Goal: Task Accomplishment & Management: Manage account settings

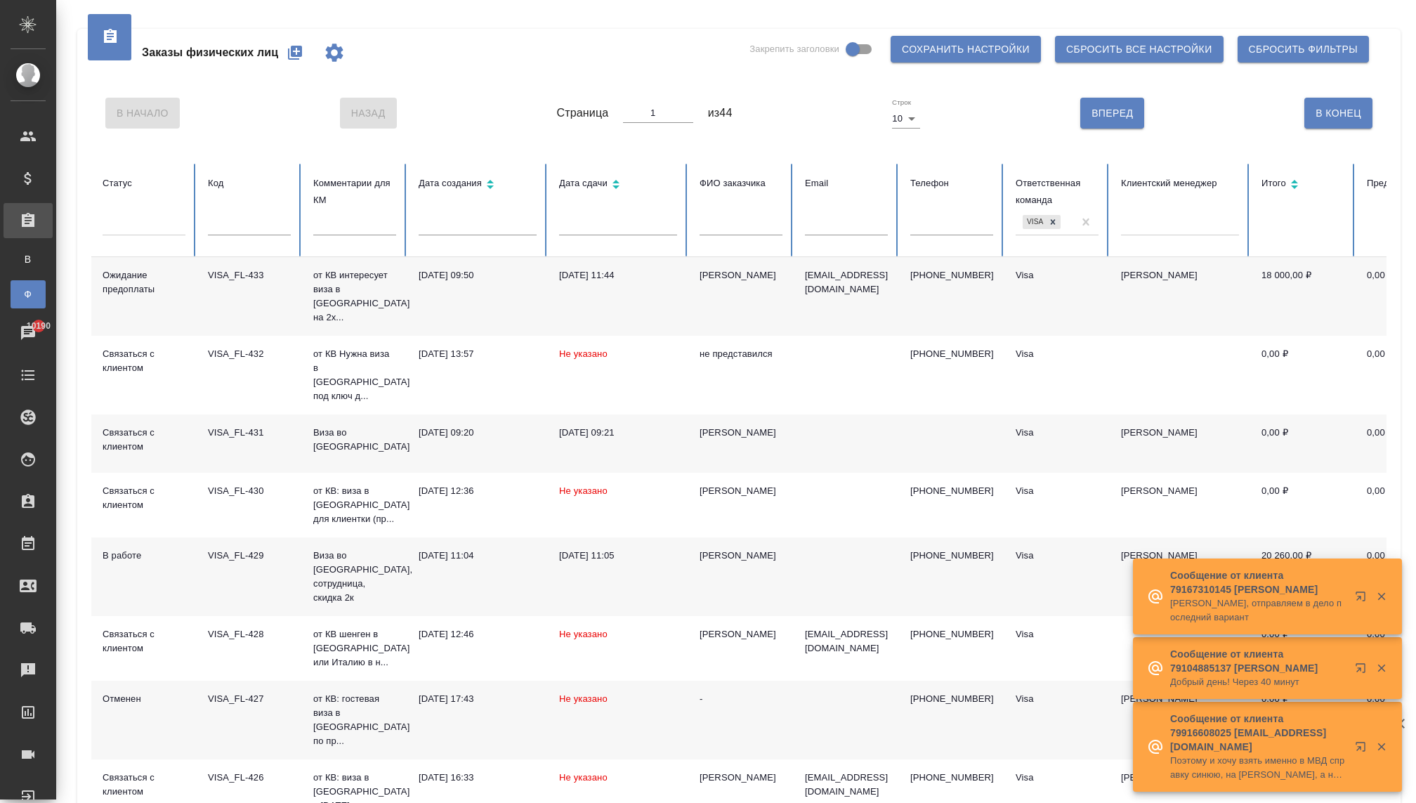
click at [333, 283] on p "от КВ интересует виза в [GEOGRAPHIC_DATA] на 2х..." at bounding box center [354, 296] width 83 height 56
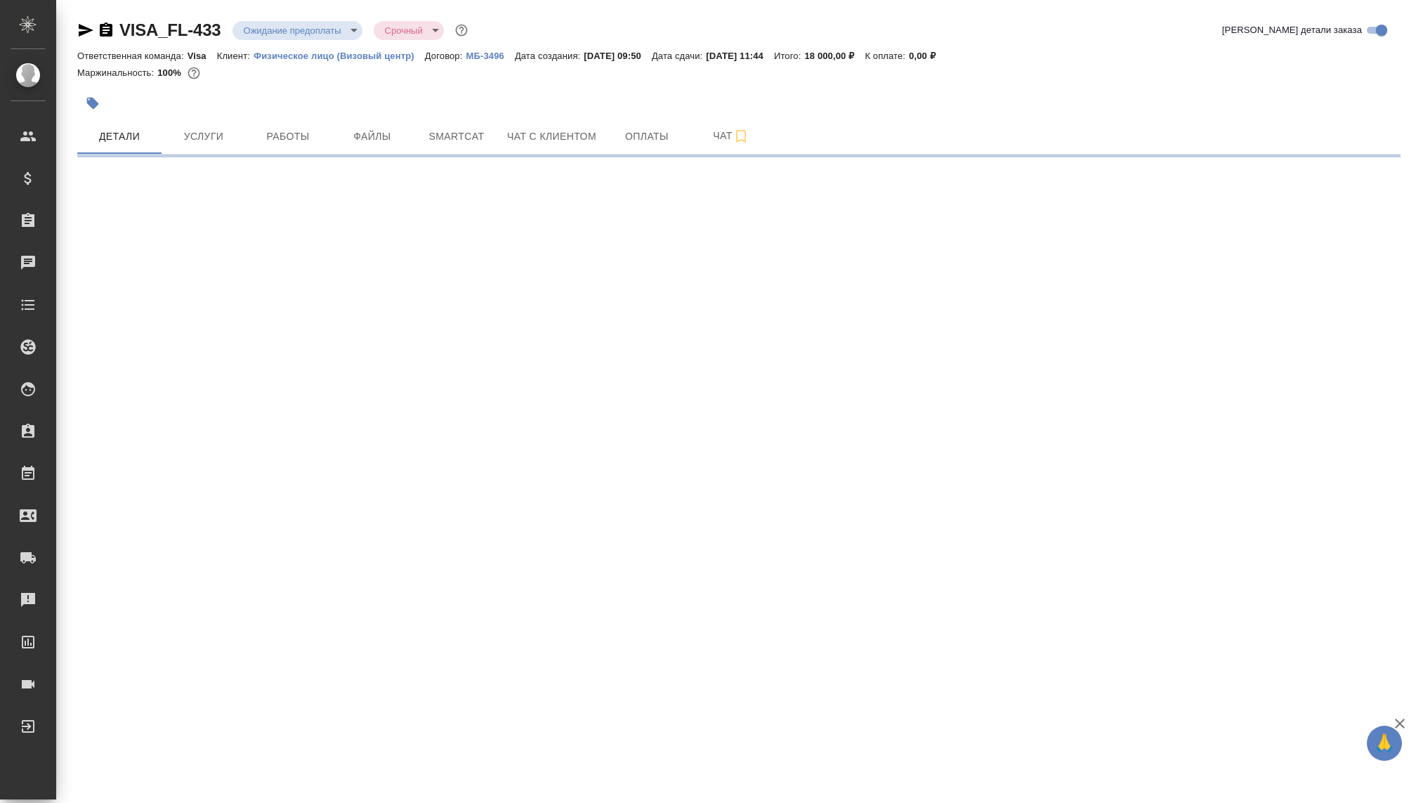
select select "RU"
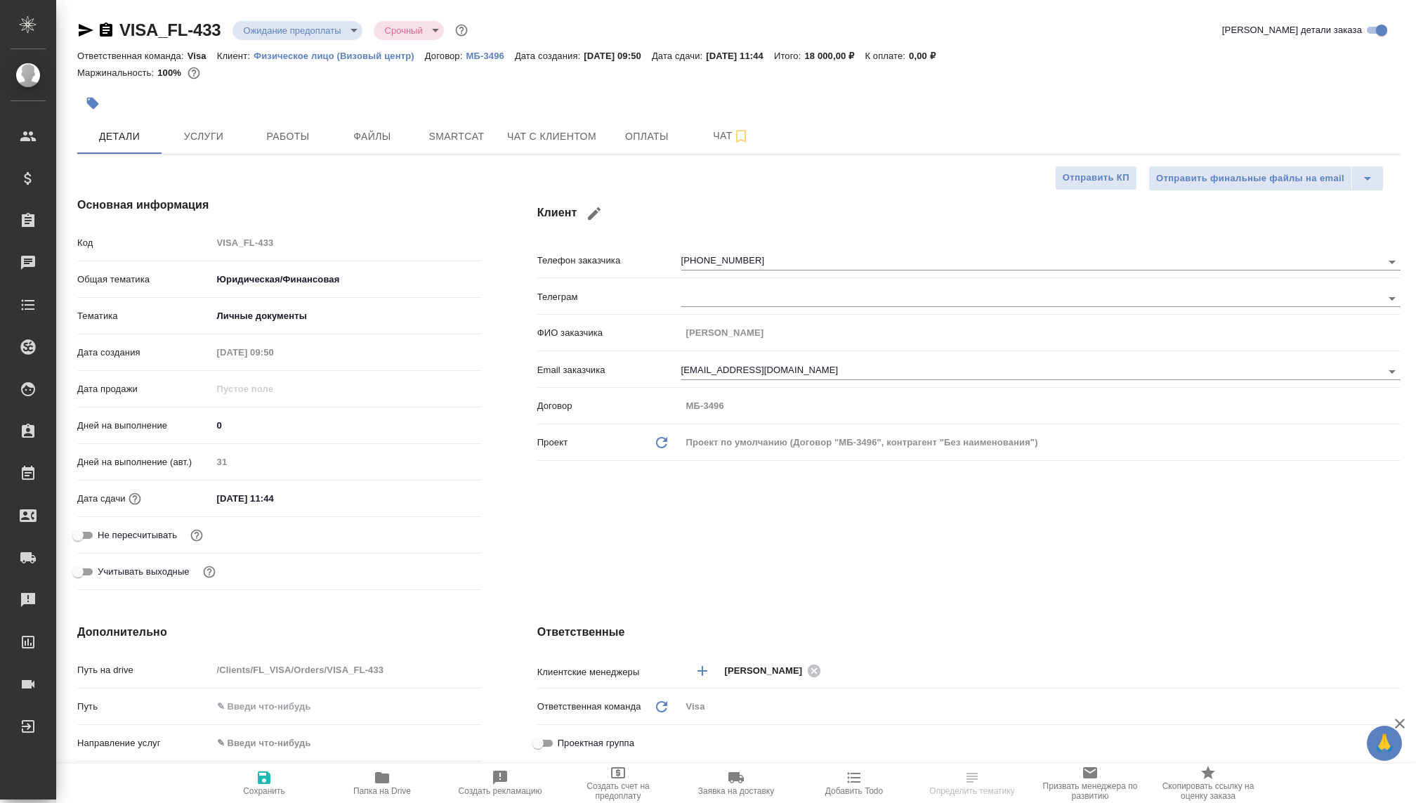
type textarea "x"
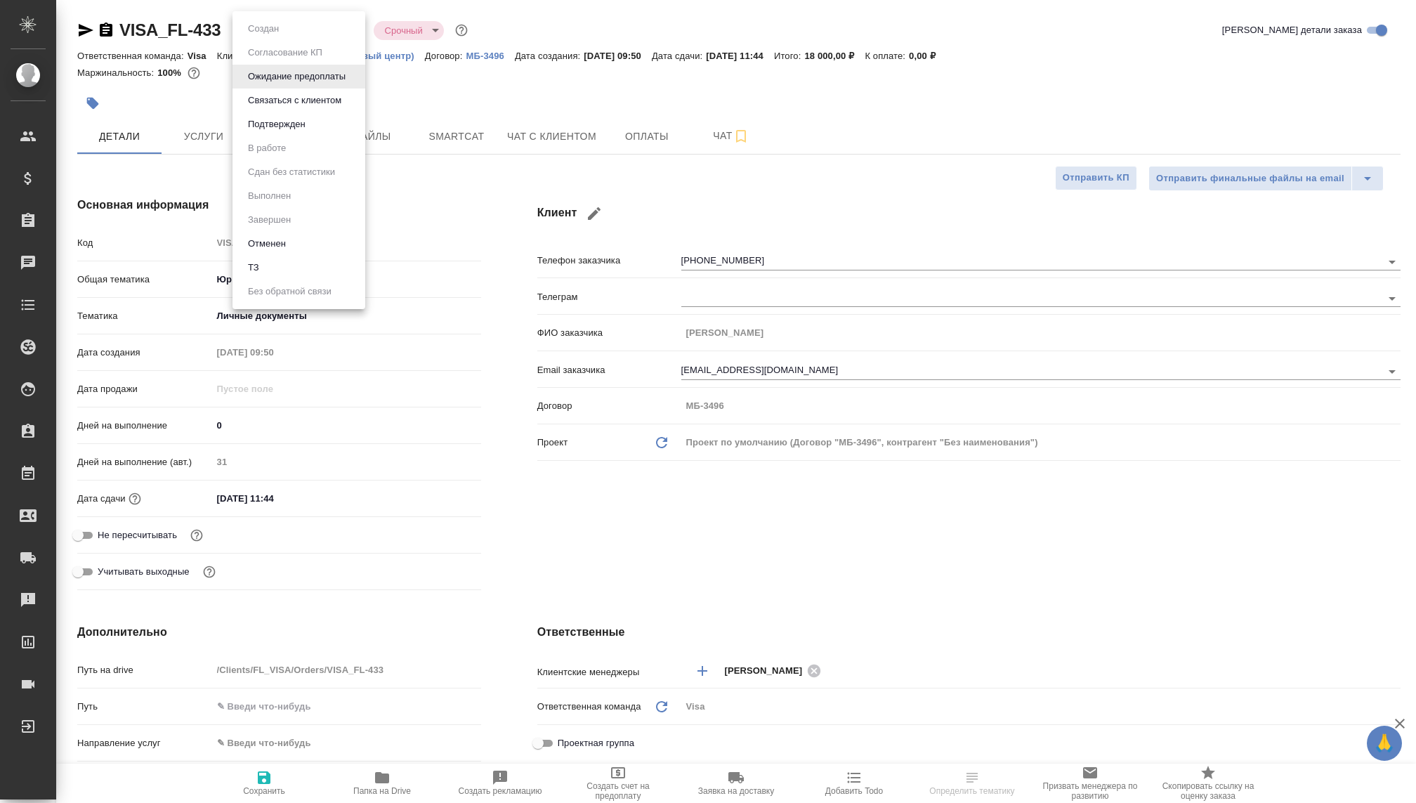
click at [285, 33] on body "🙏 .cls-1 fill:#fff; AWATERA Kovaleva Ekaterina Клиенты Спецификации Заказы Чаты…" at bounding box center [708, 401] width 1416 height 803
type input "Волкова Кристина"
type input "Касаткина Александра"
type textarea "x"
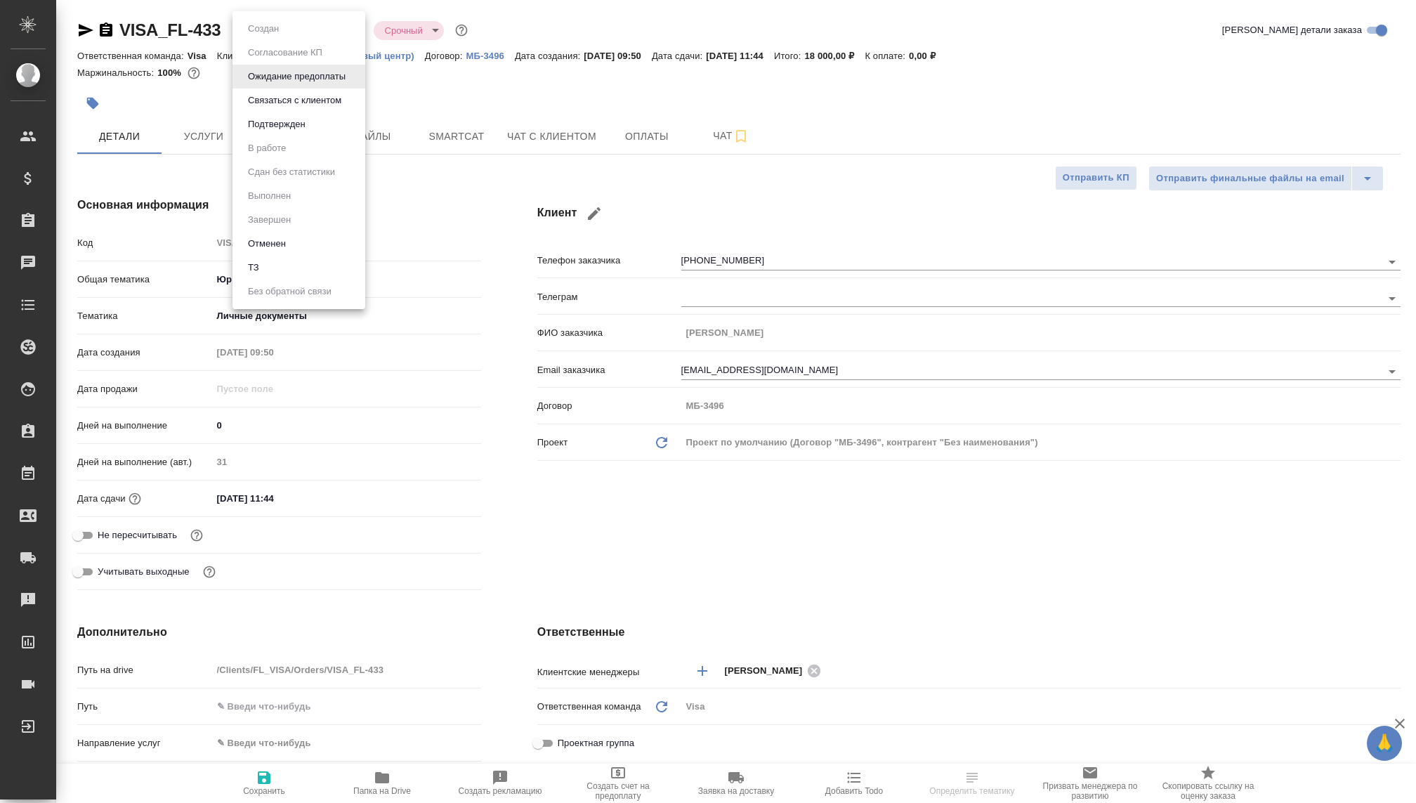
type textarea "x"
click at [279, 126] on button "Подтвержден" at bounding box center [277, 124] width 66 height 15
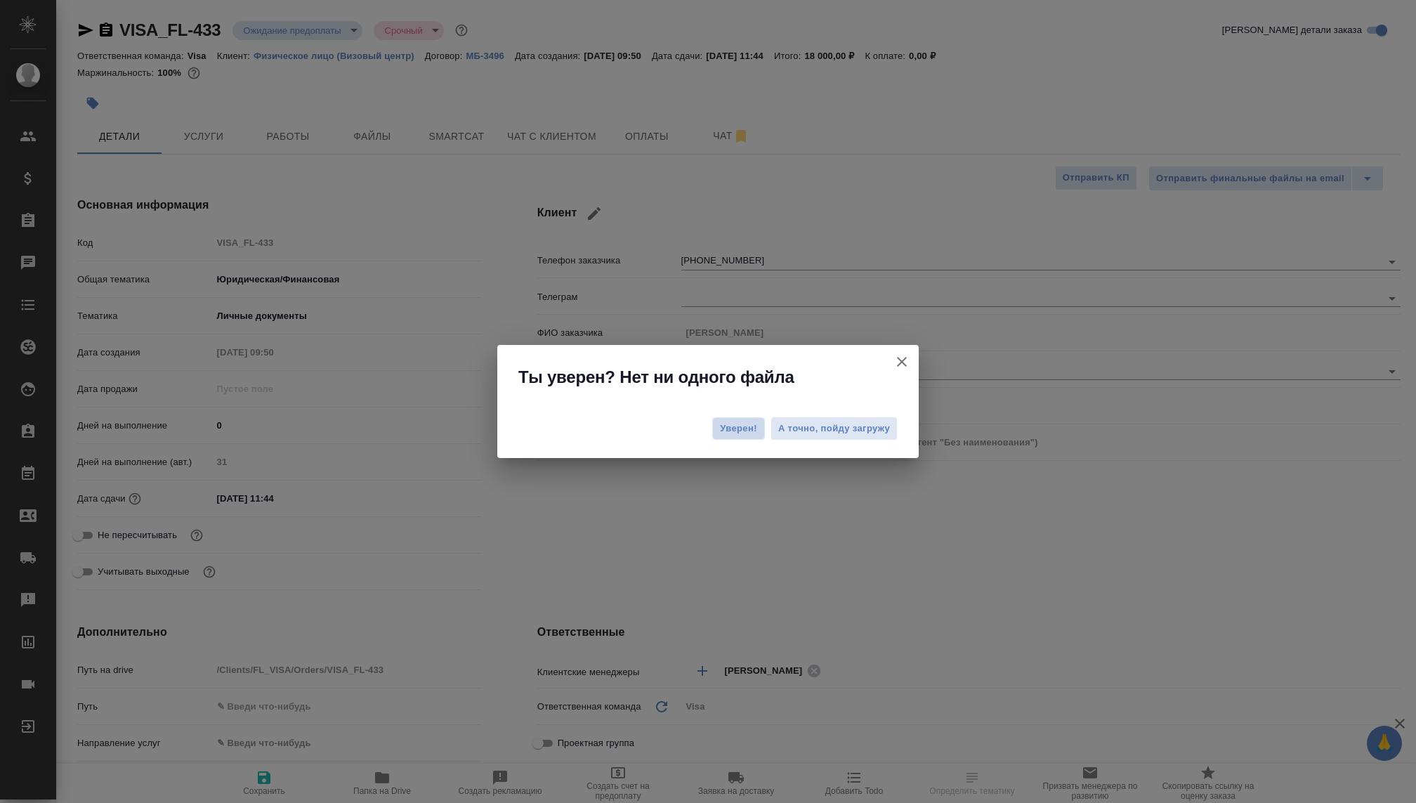
click at [734, 433] on span "Уверен!" at bounding box center [738, 428] width 37 height 14
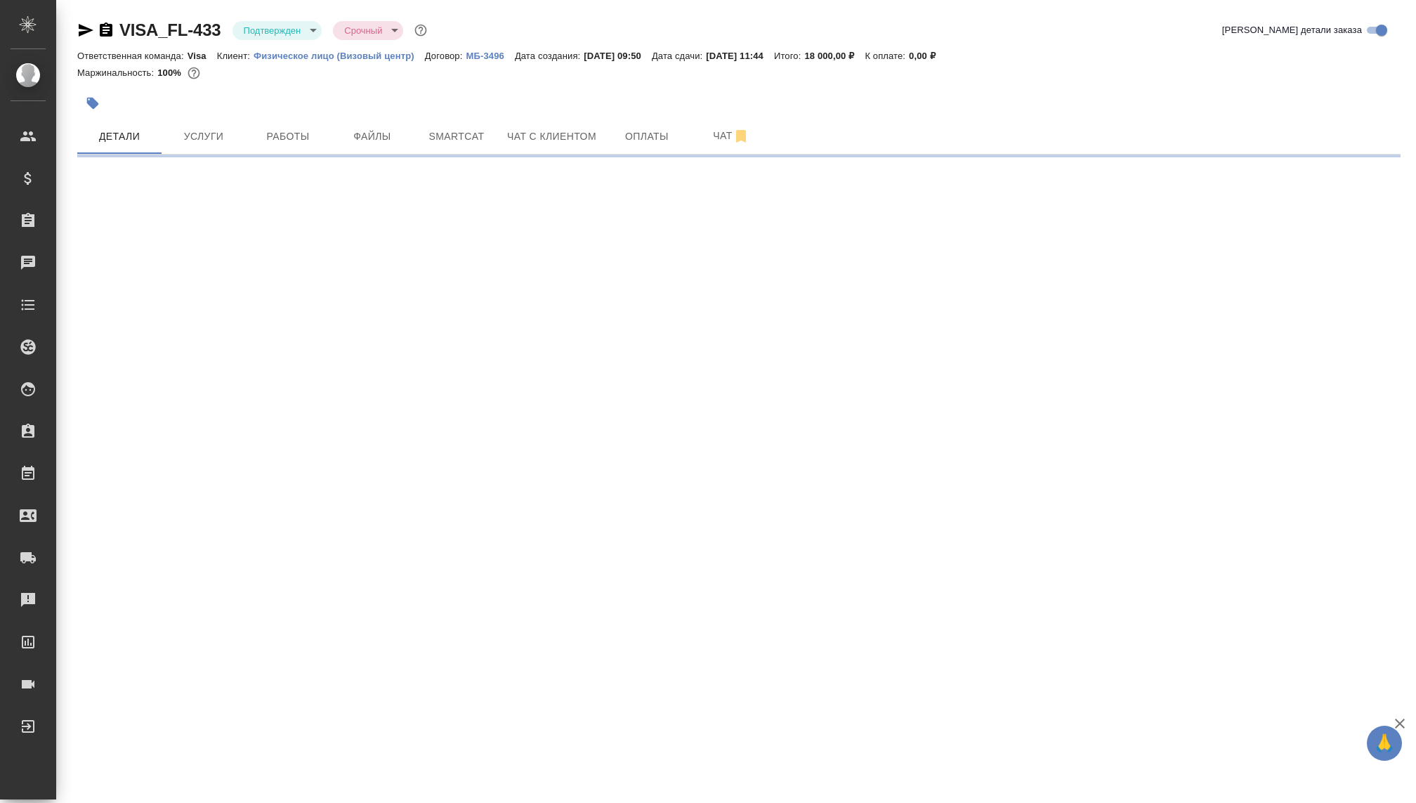
select select "RU"
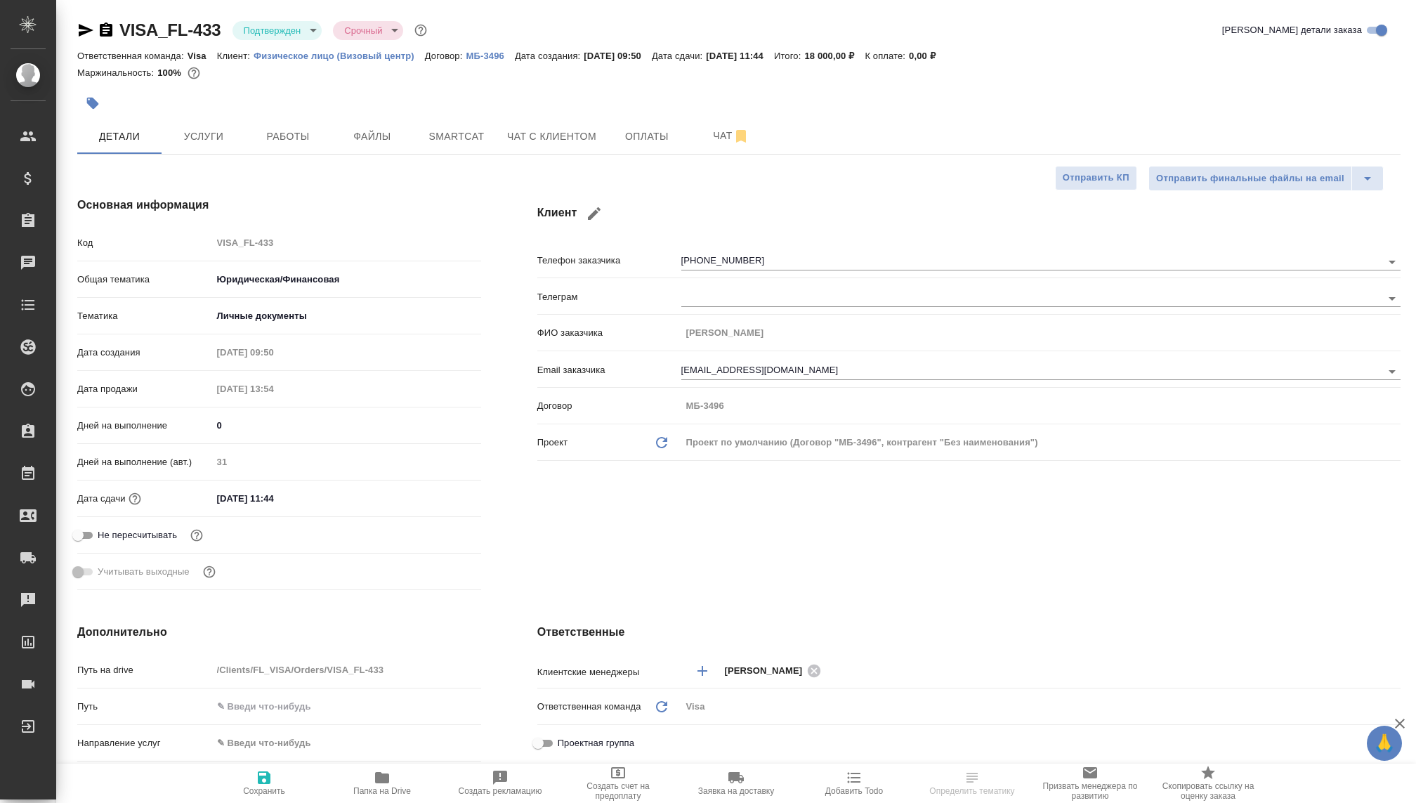
type textarea "x"
click at [283, 27] on body "🙏 .cls-1 fill:#fff; AWATERA Kovaleva Ekaterina Клиенты Спецификации Заказы Чаты…" at bounding box center [708, 401] width 1416 height 803
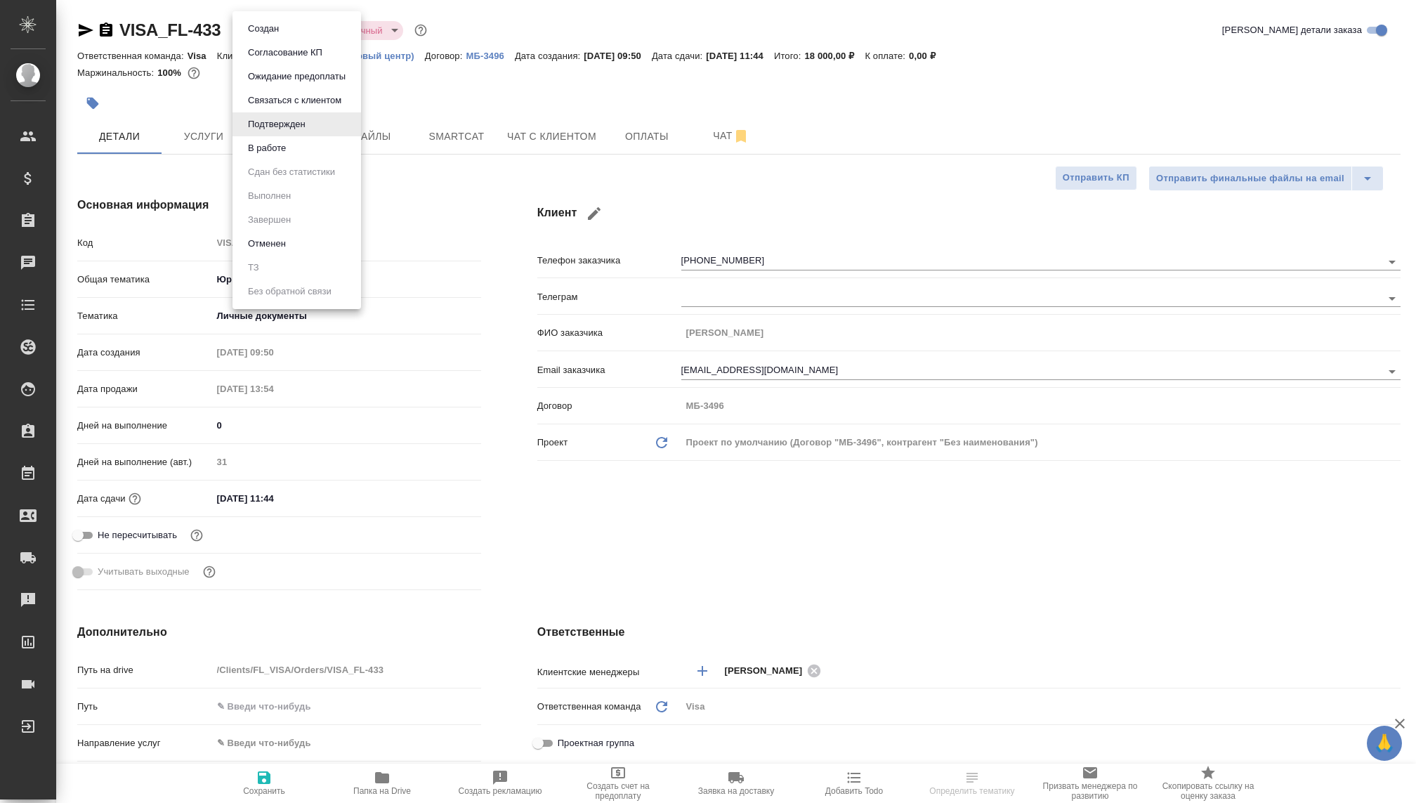
click at [301, 150] on li "В работе" at bounding box center [296, 148] width 129 height 24
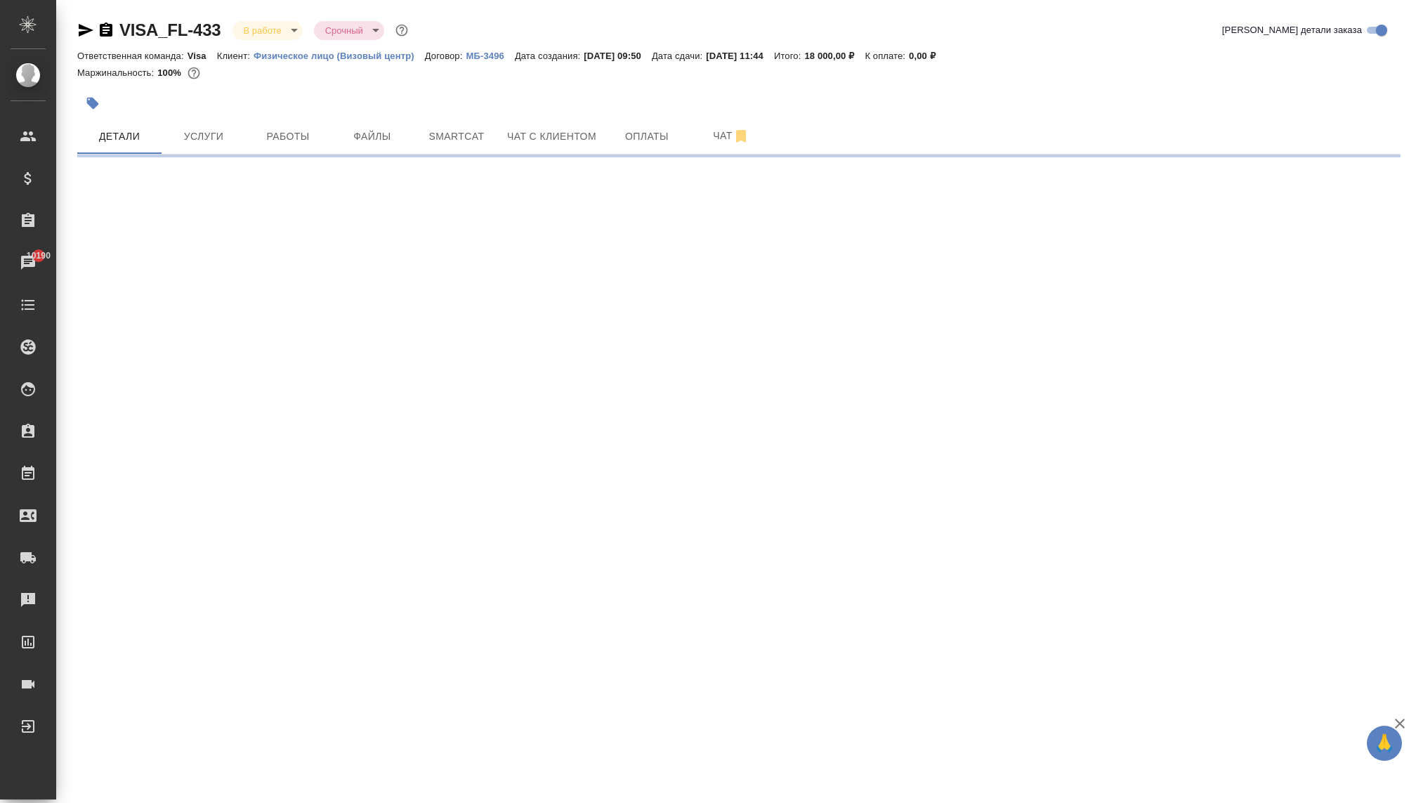
select select "RU"
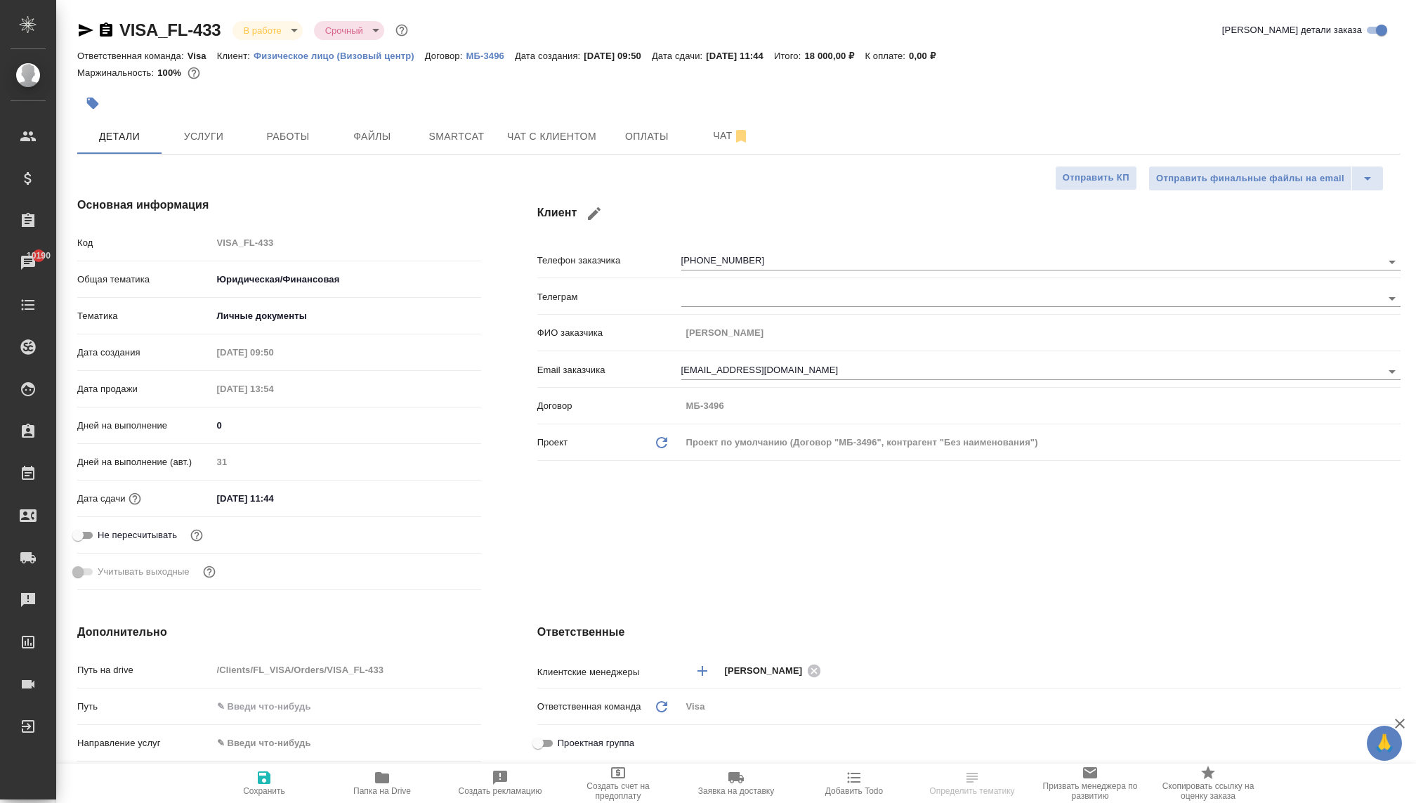
type textarea "x"
drag, startPoint x: 224, startPoint y: 24, endPoint x: 110, endPoint y: 25, distance: 113.8
click at [110, 25] on div "VISA_FL-433 В работе inProgress Срочный urgent" at bounding box center [244, 30] width 334 height 22
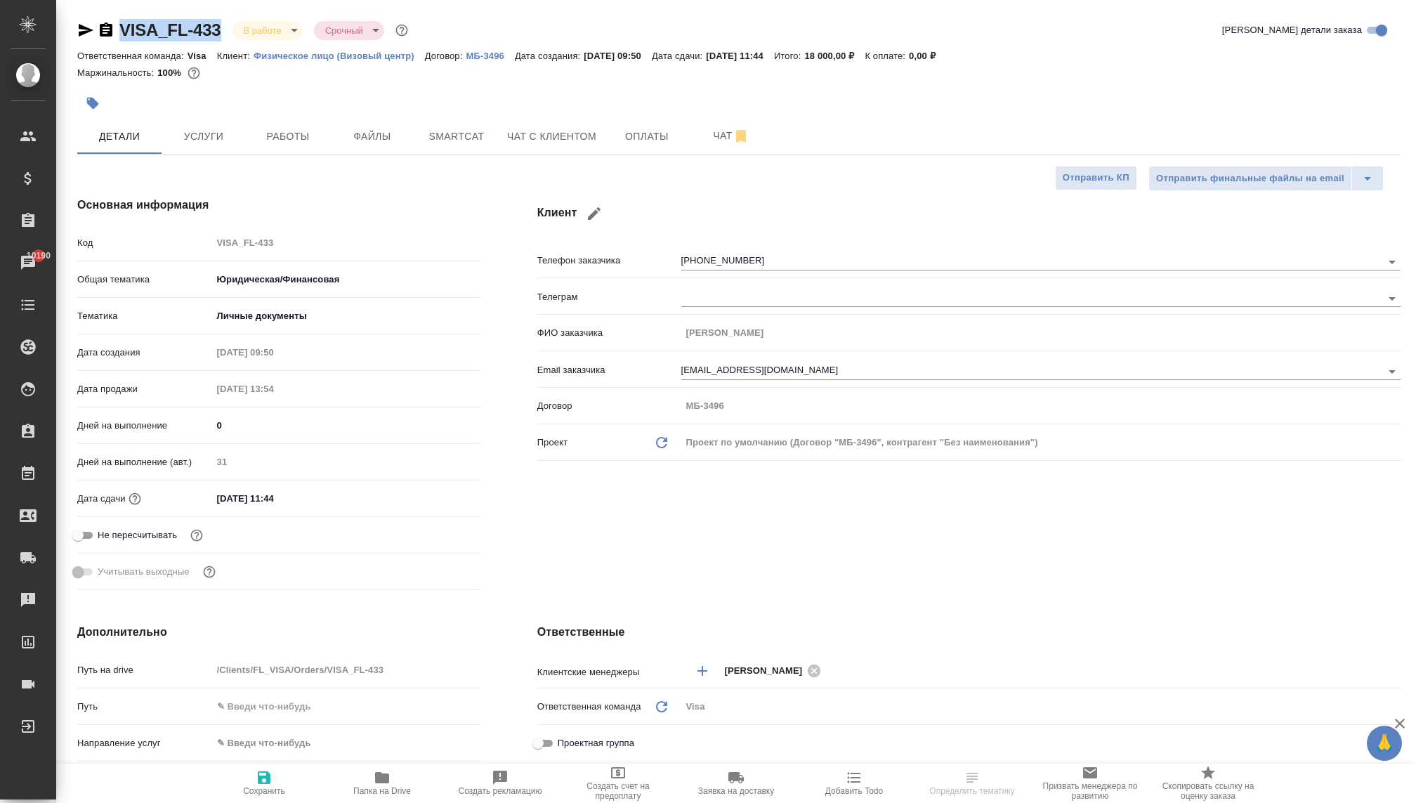
copy link "VISA_FL-433"
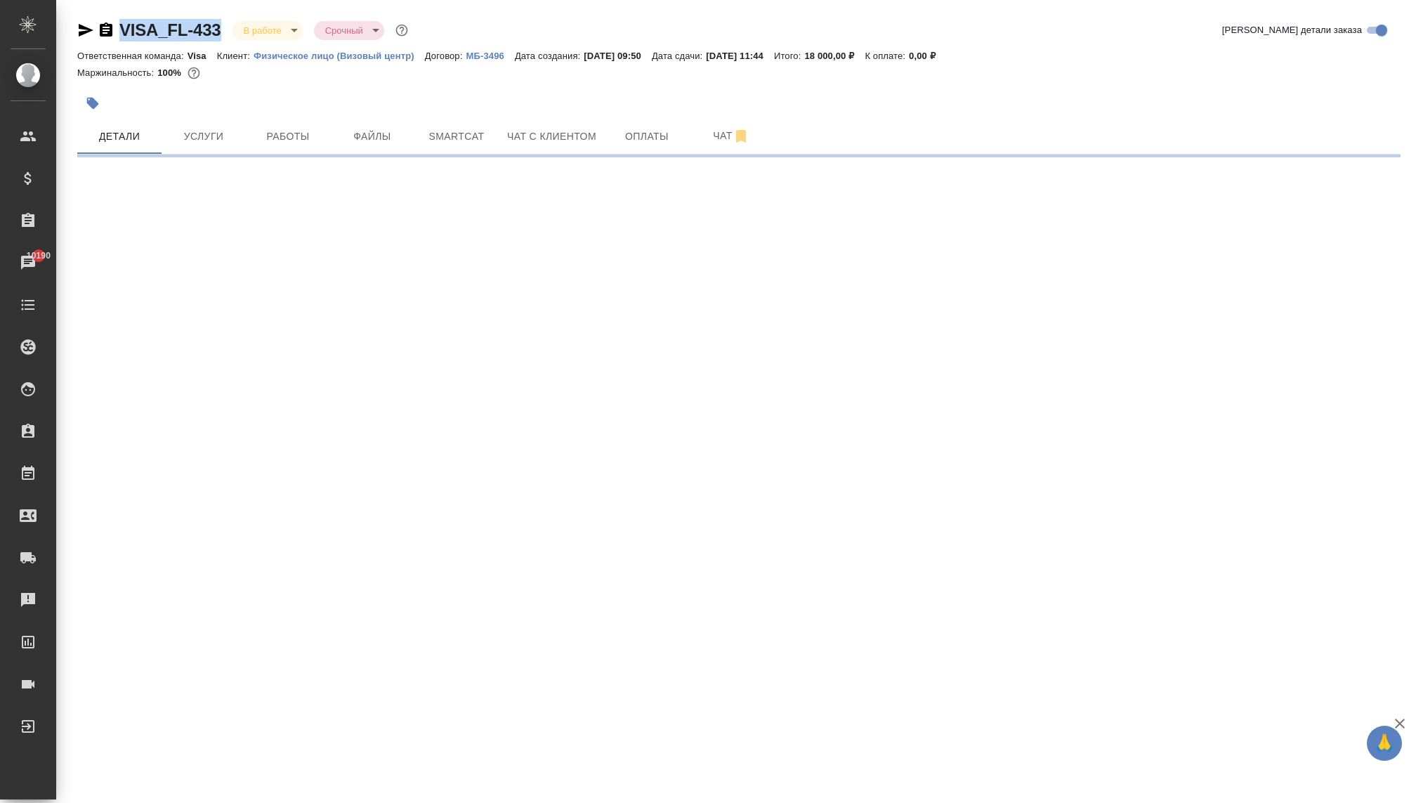
select select "RU"
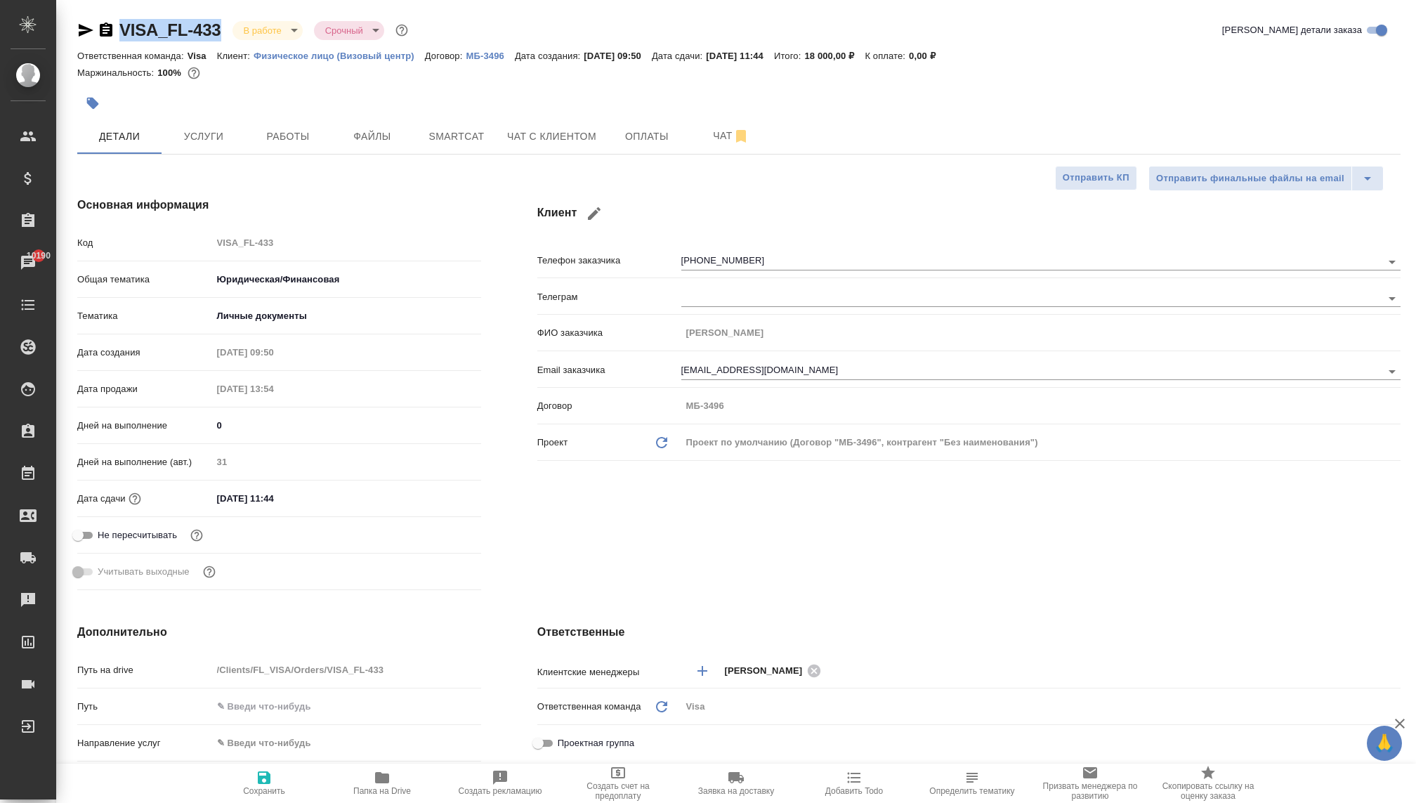
type textarea "x"
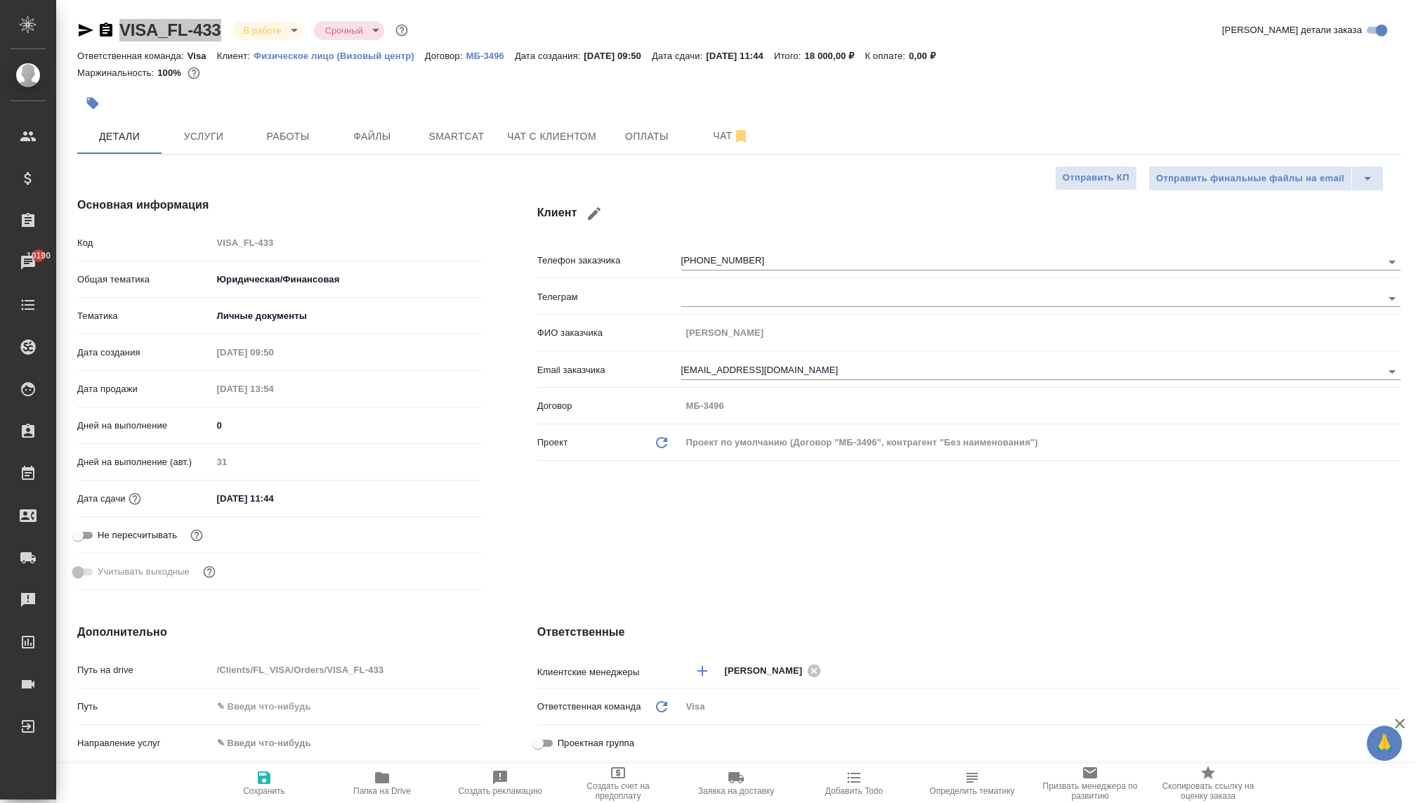
type textarea "x"
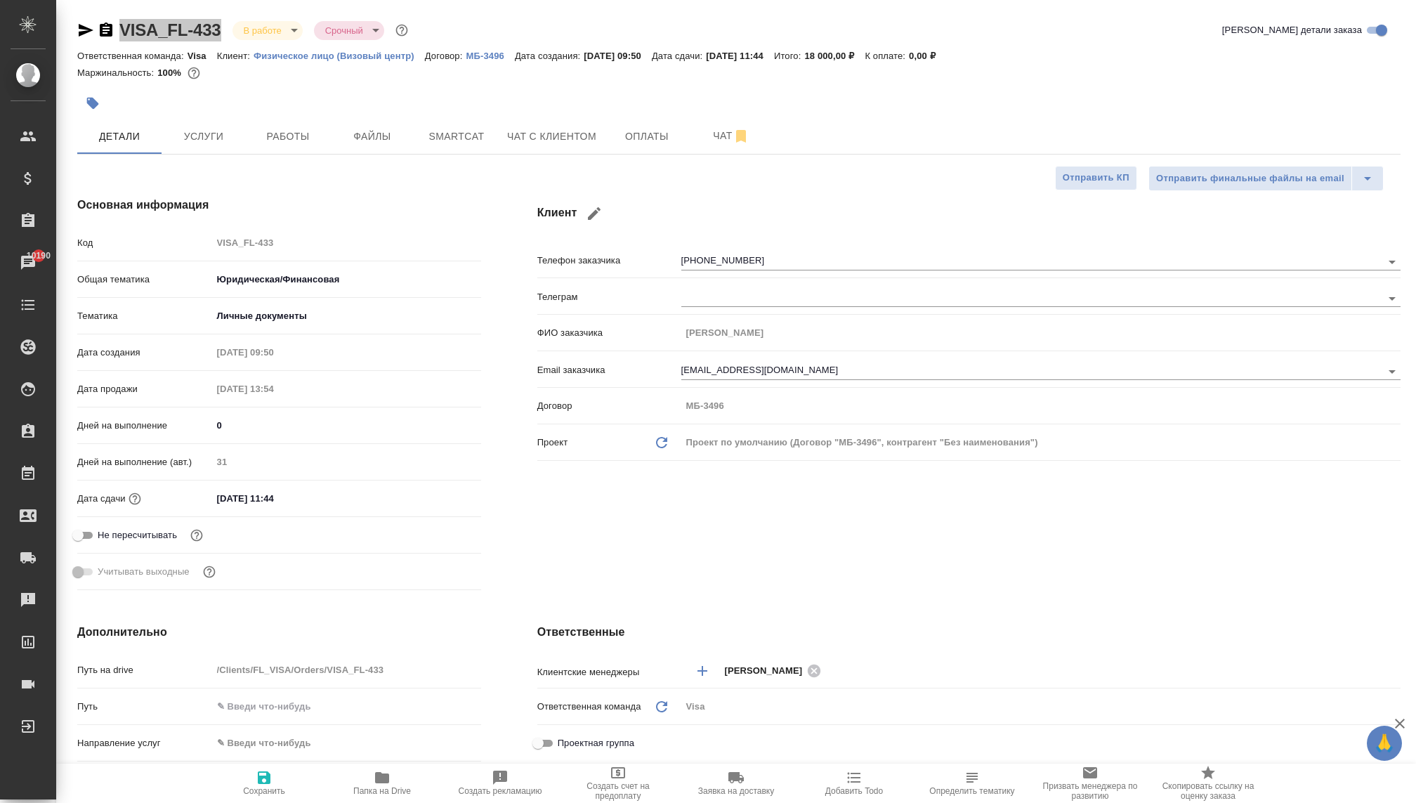
type textarea "x"
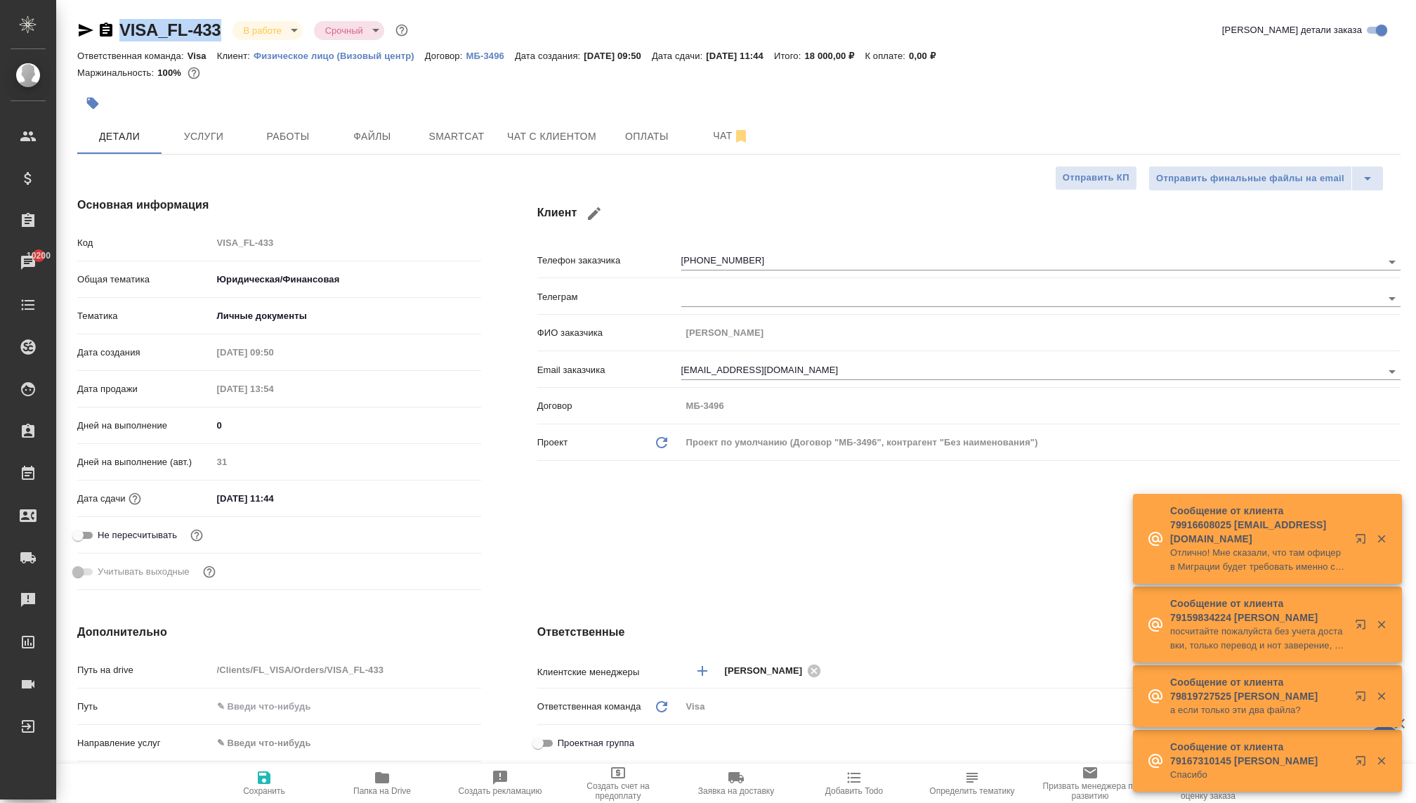
type textarea "x"
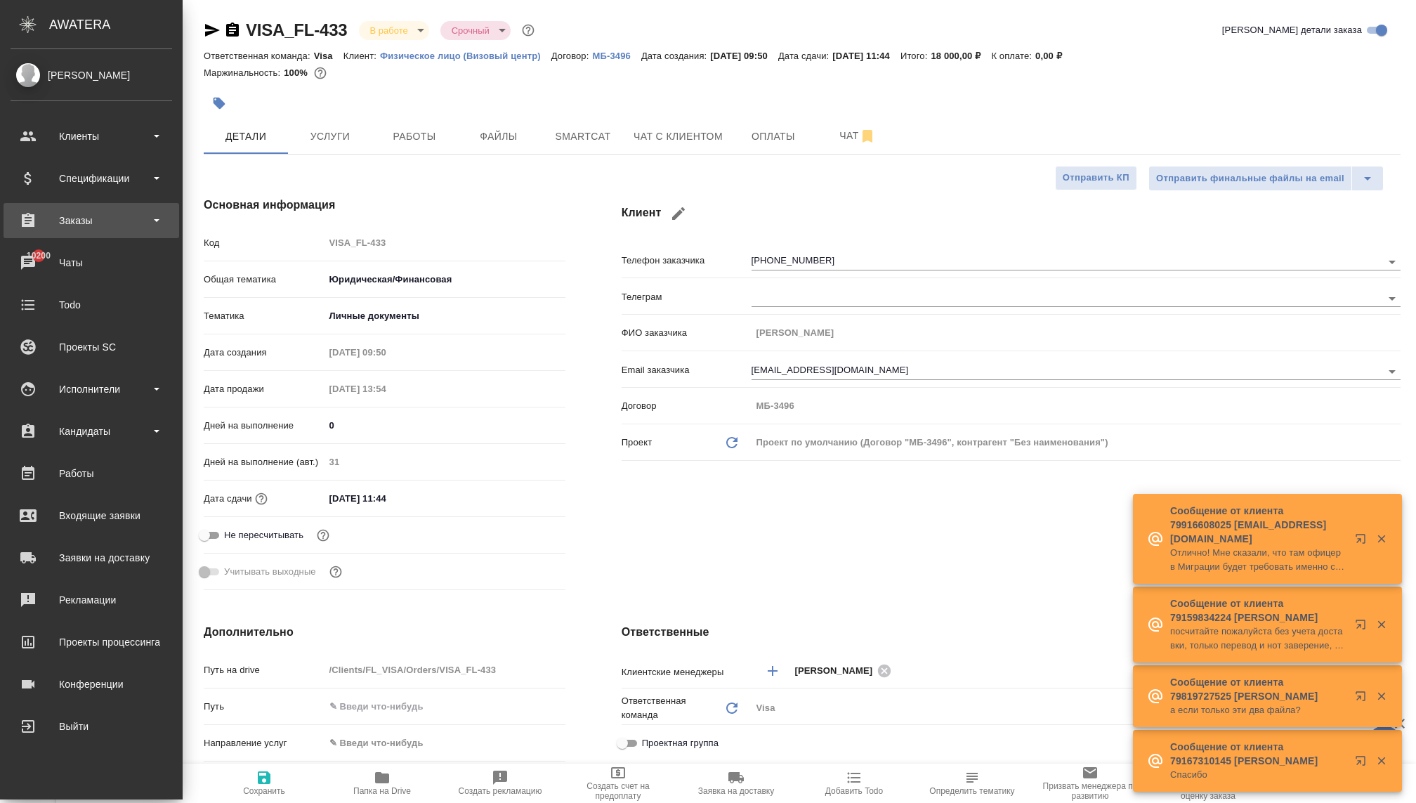
click at [100, 226] on div "Заказы" at bounding box center [92, 220] width 162 height 21
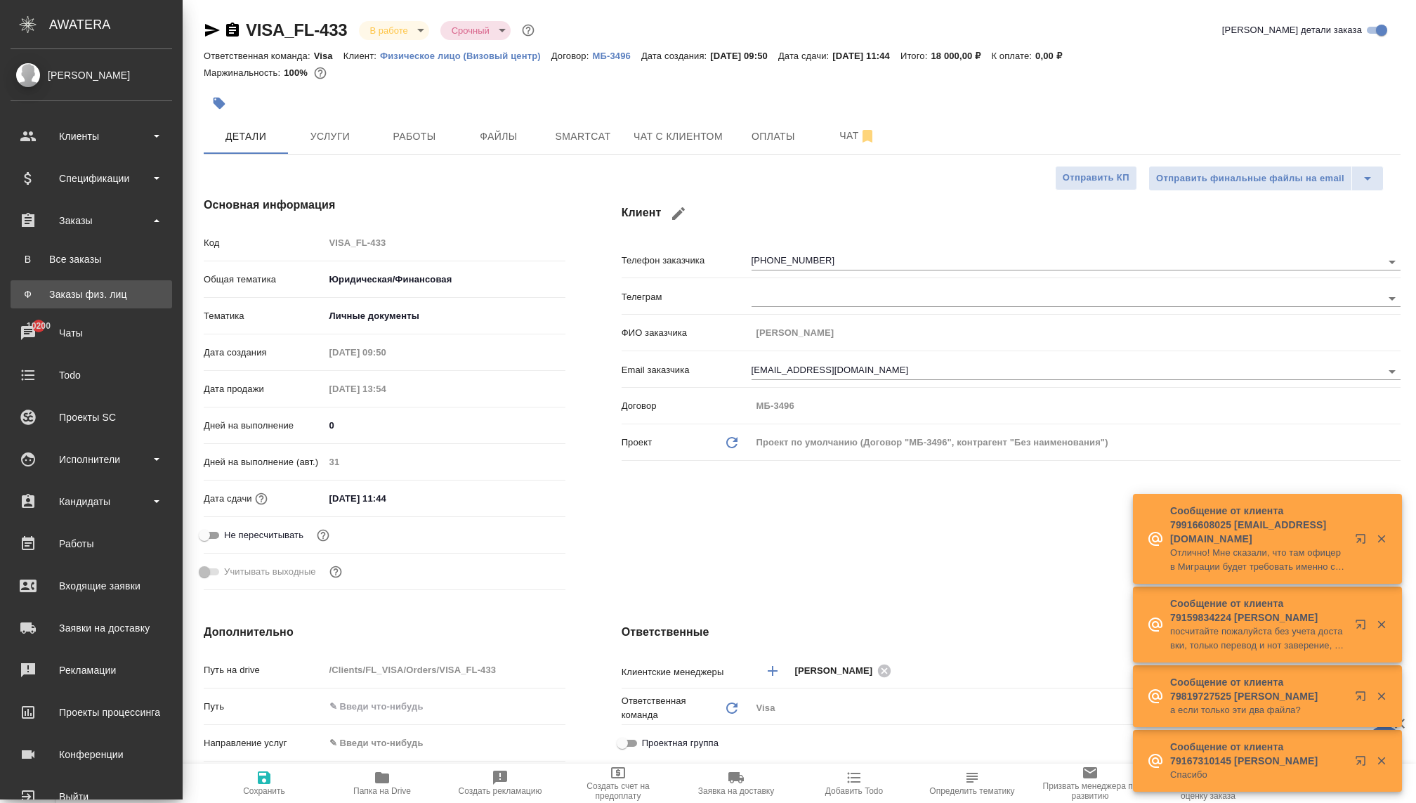
type textarea "x"
click at [111, 304] on link "Ф Заказы физ. лиц" at bounding box center [92, 294] width 162 height 28
type textarea "x"
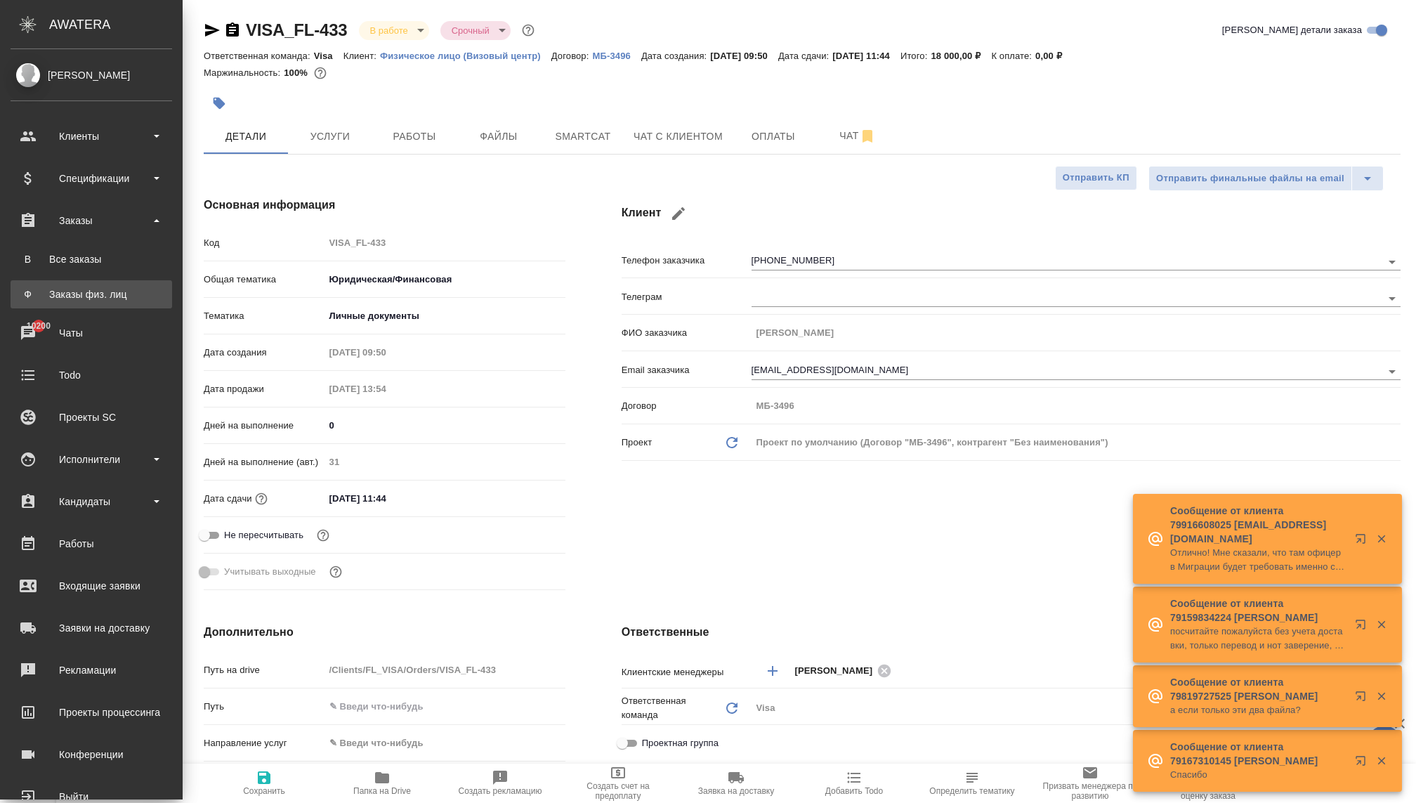
type textarea "x"
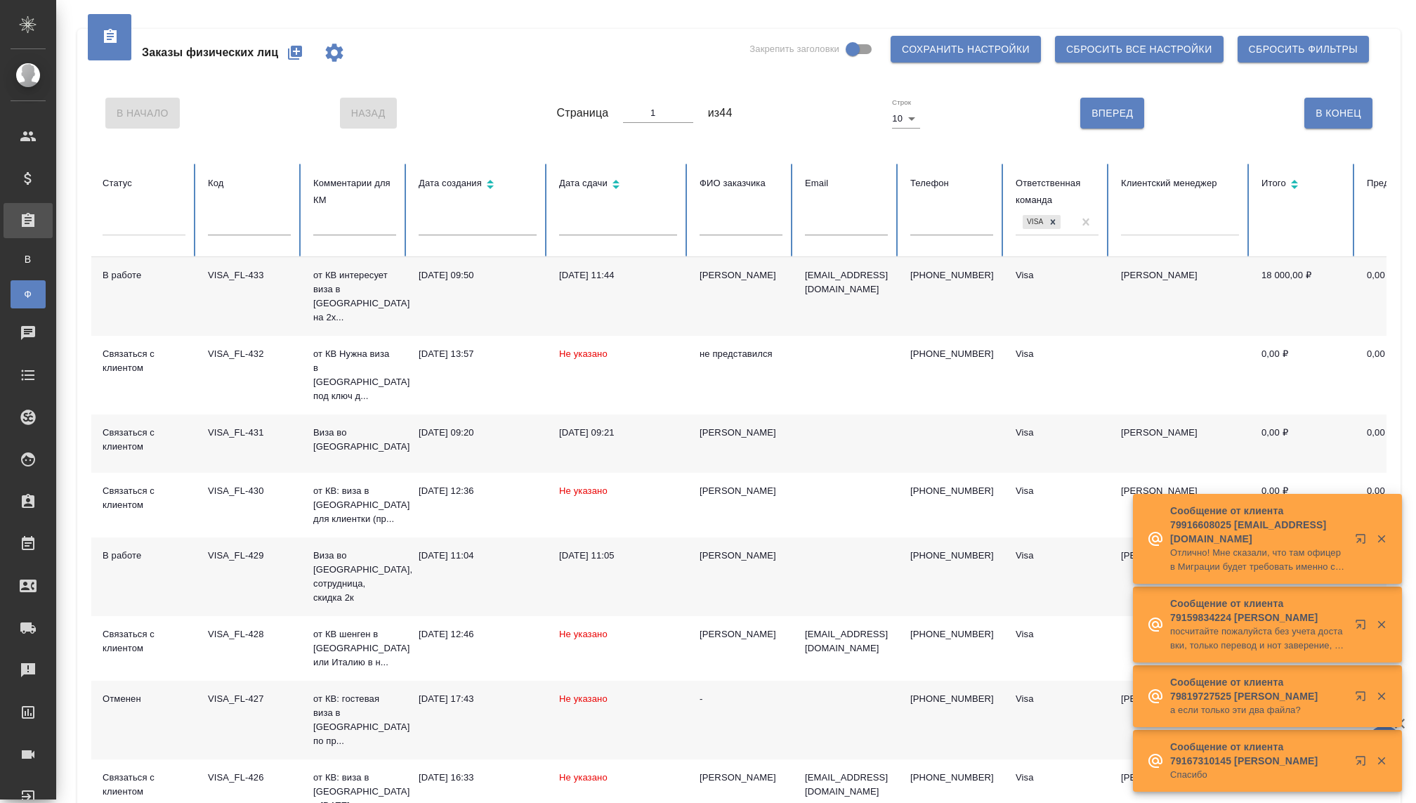
click at [301, 53] on icon "button" at bounding box center [295, 53] width 14 height 14
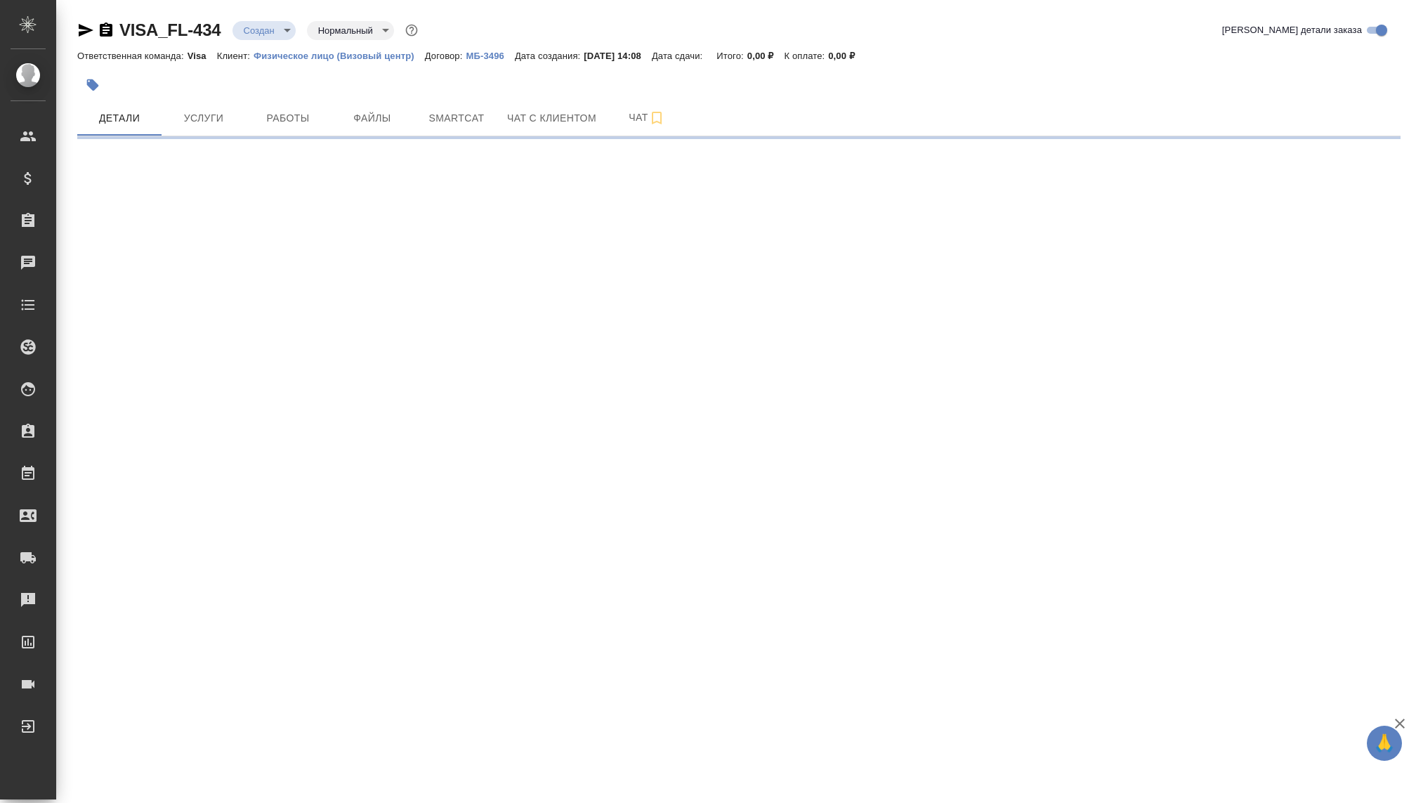
select select "RU"
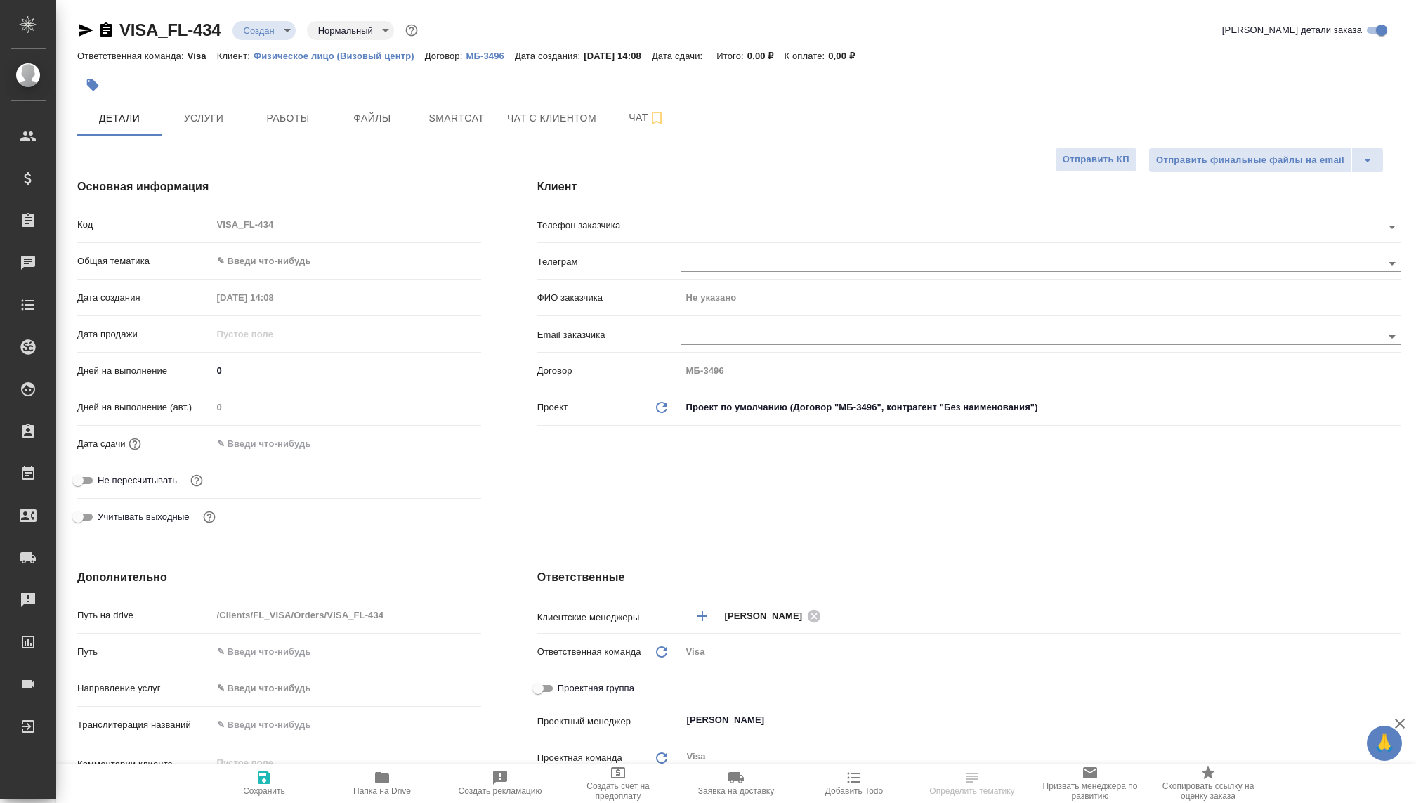
type textarea "x"
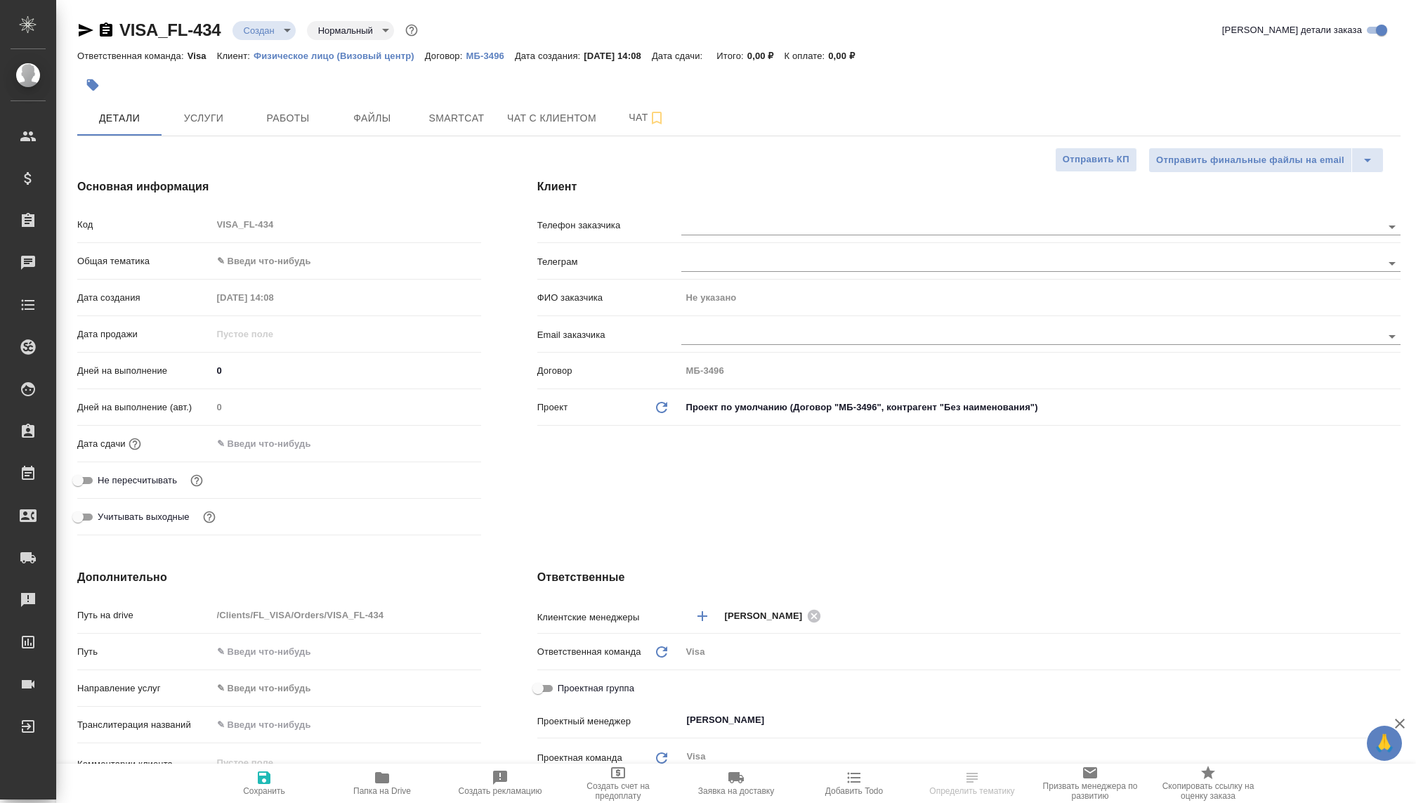
type textarea "x"
click at [259, 29] on body "🙏 .cls-1 fill:#fff; AWATERA Kovaleva Ekaterina Клиенты Спецификации Заказы Чаты…" at bounding box center [708, 401] width 1416 height 803
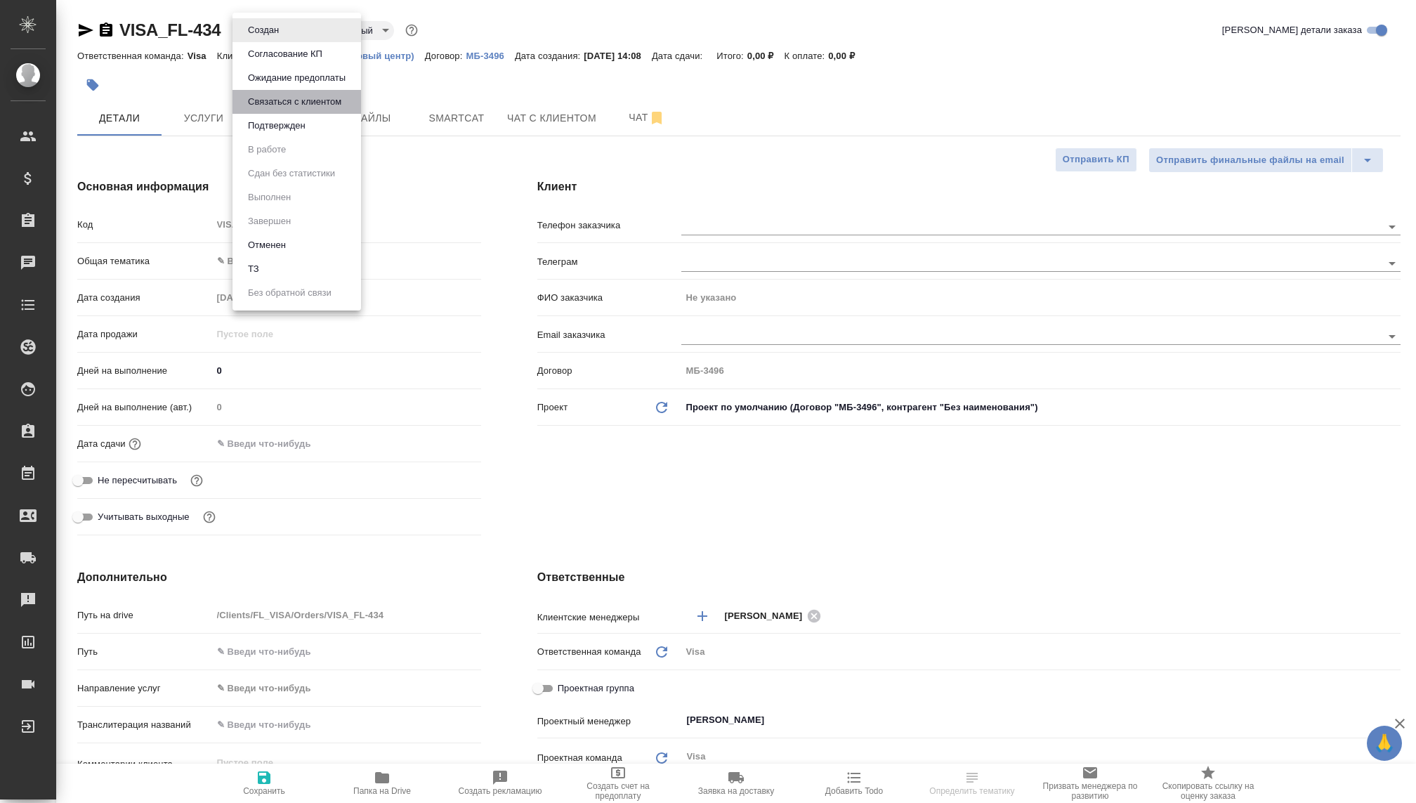
click at [283, 38] on button "Связаться с клиентом" at bounding box center [263, 29] width 39 height 15
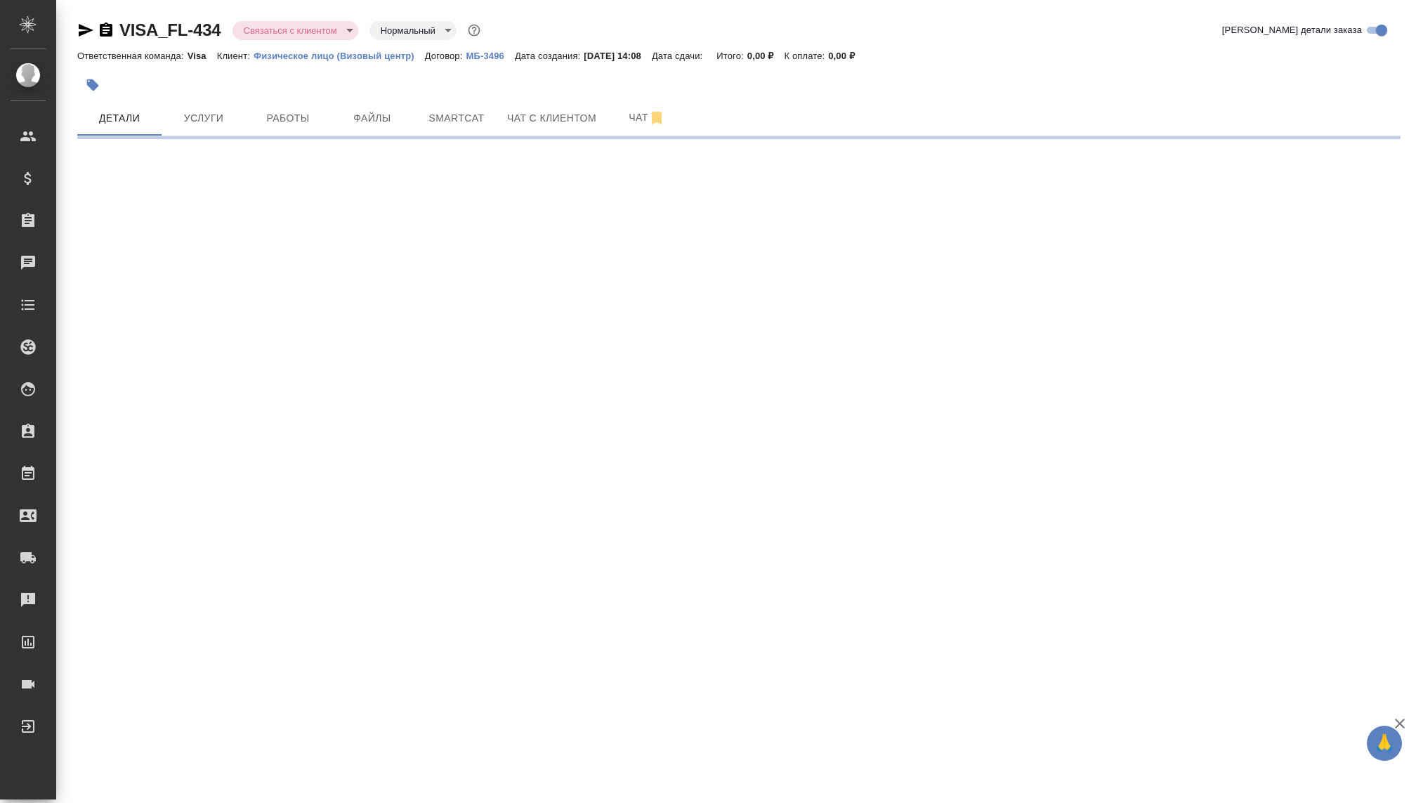
select select "RU"
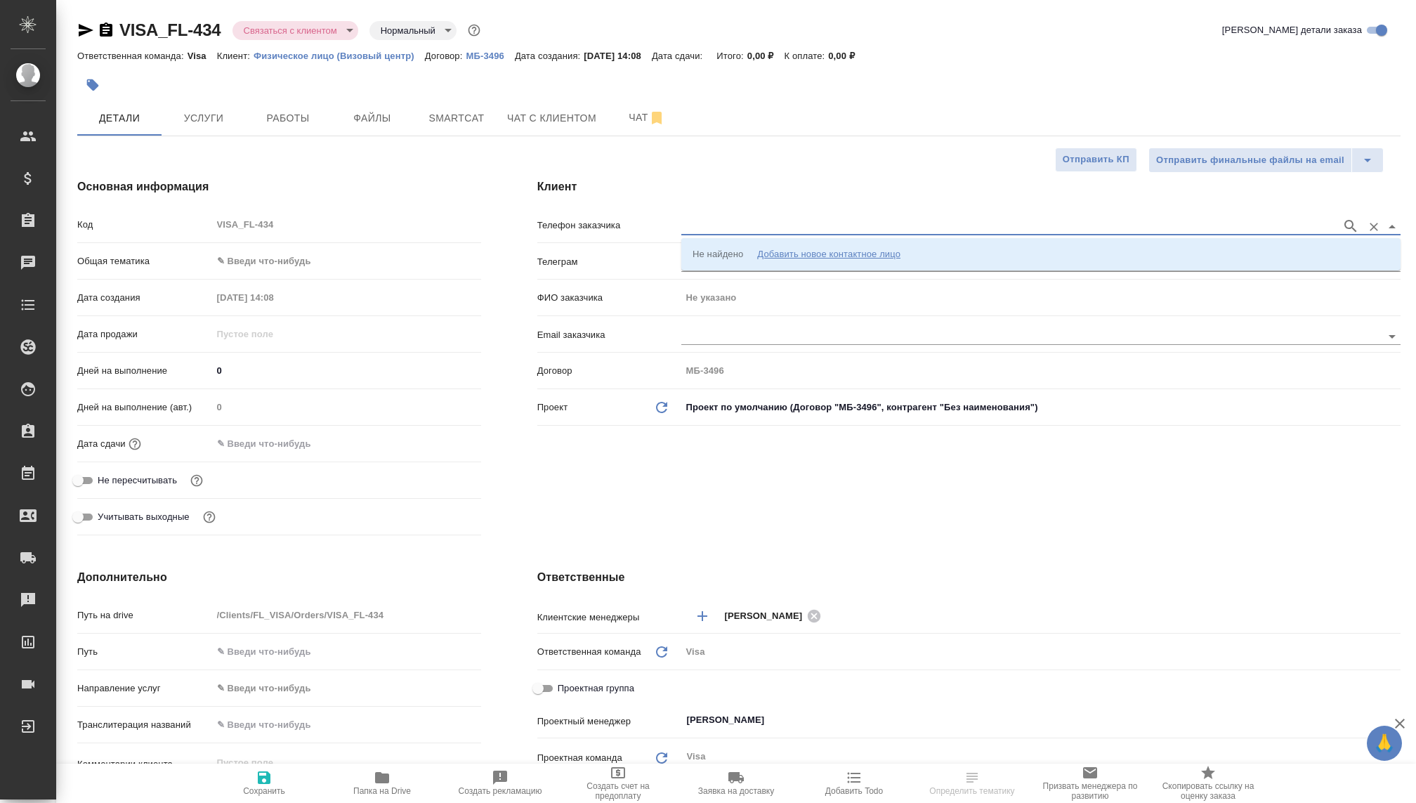
click at [701, 225] on input "text" at bounding box center [1007, 226] width 653 height 17
click at [789, 250] on div "Добавить новое контактное лицо" at bounding box center [828, 254] width 143 height 14
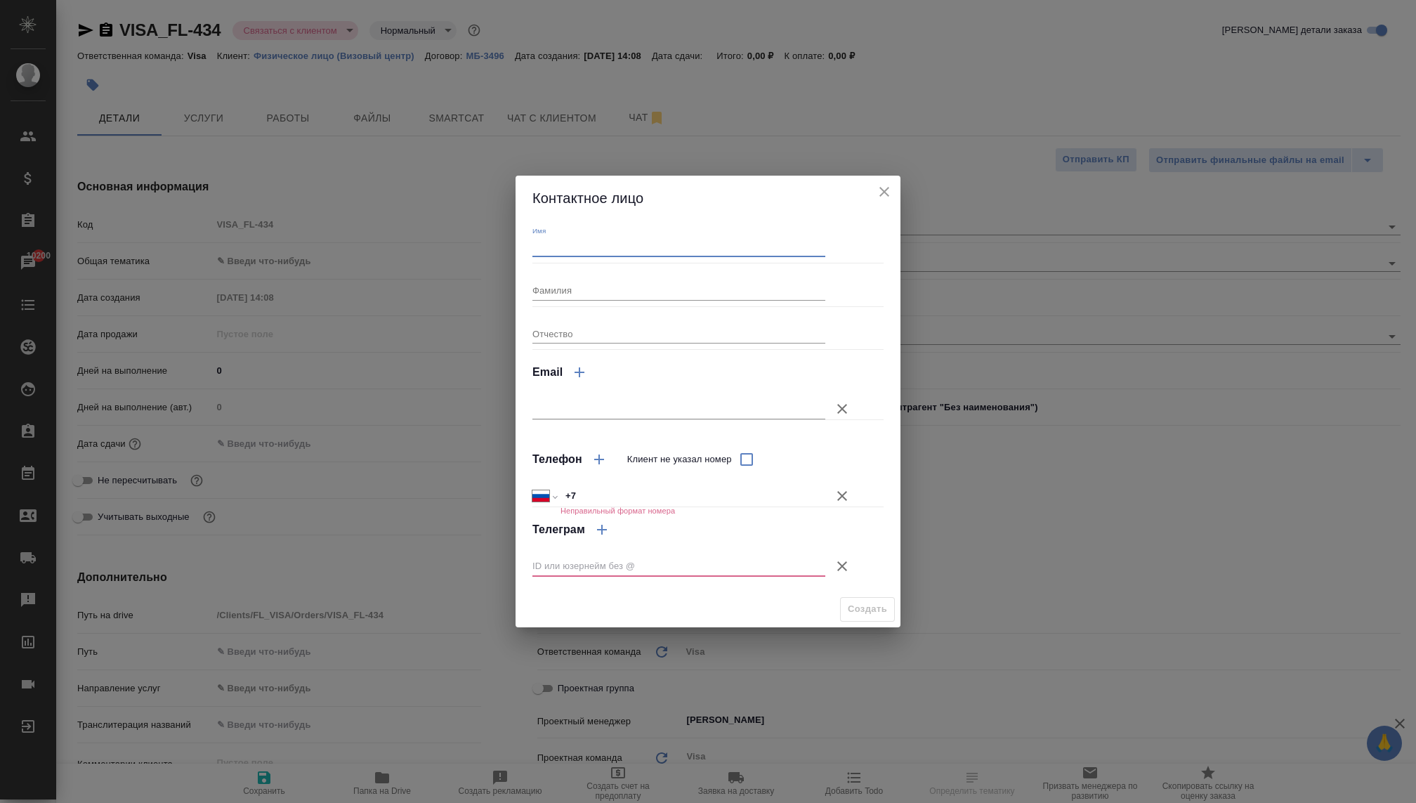
click at [757, 246] on input "Имя" at bounding box center [678, 247] width 293 height 20
type input "Виолетта"
click at [618, 493] on input "+7" at bounding box center [692, 496] width 265 height 20
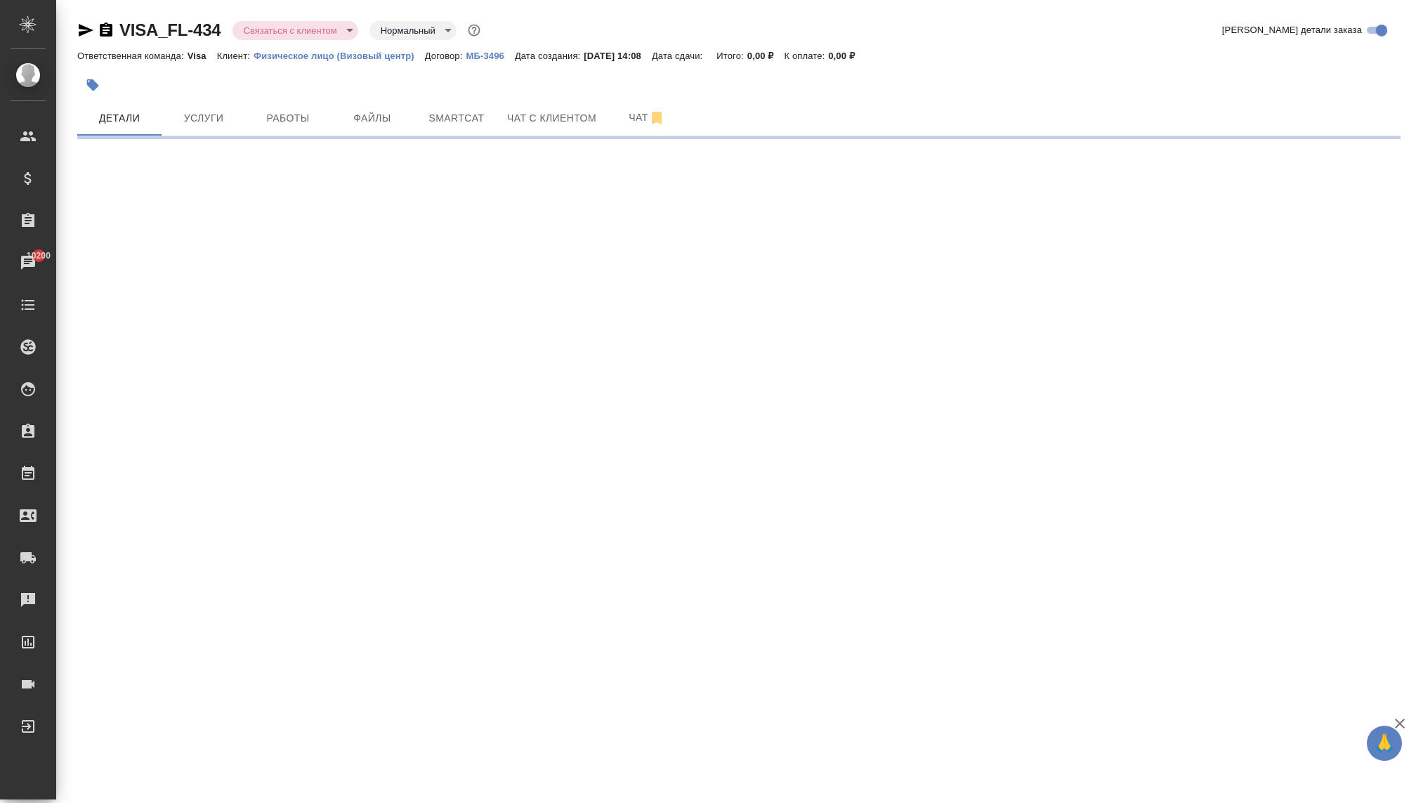
select select "RU"
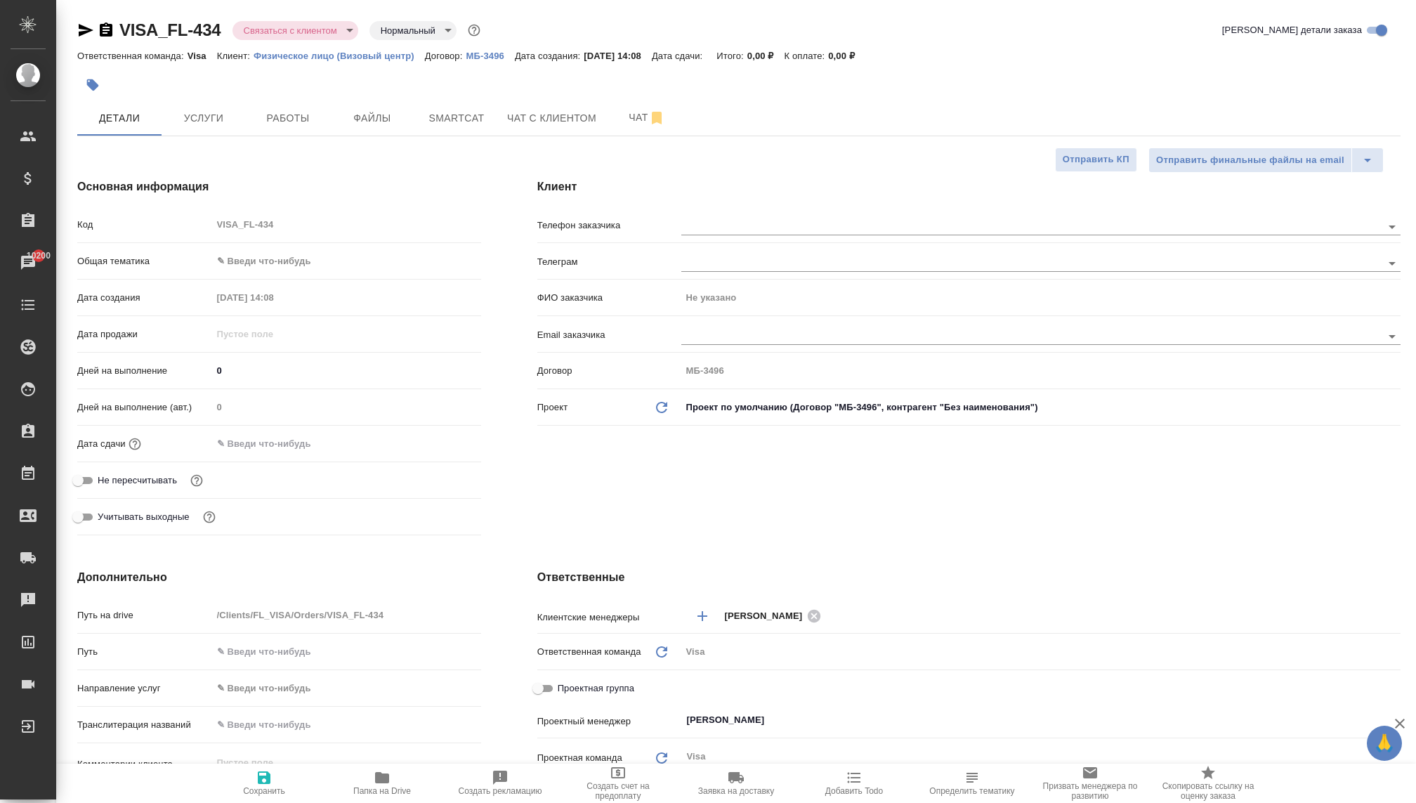
type textarea "x"
click at [694, 226] on input "text" at bounding box center [1007, 226] width 653 height 17
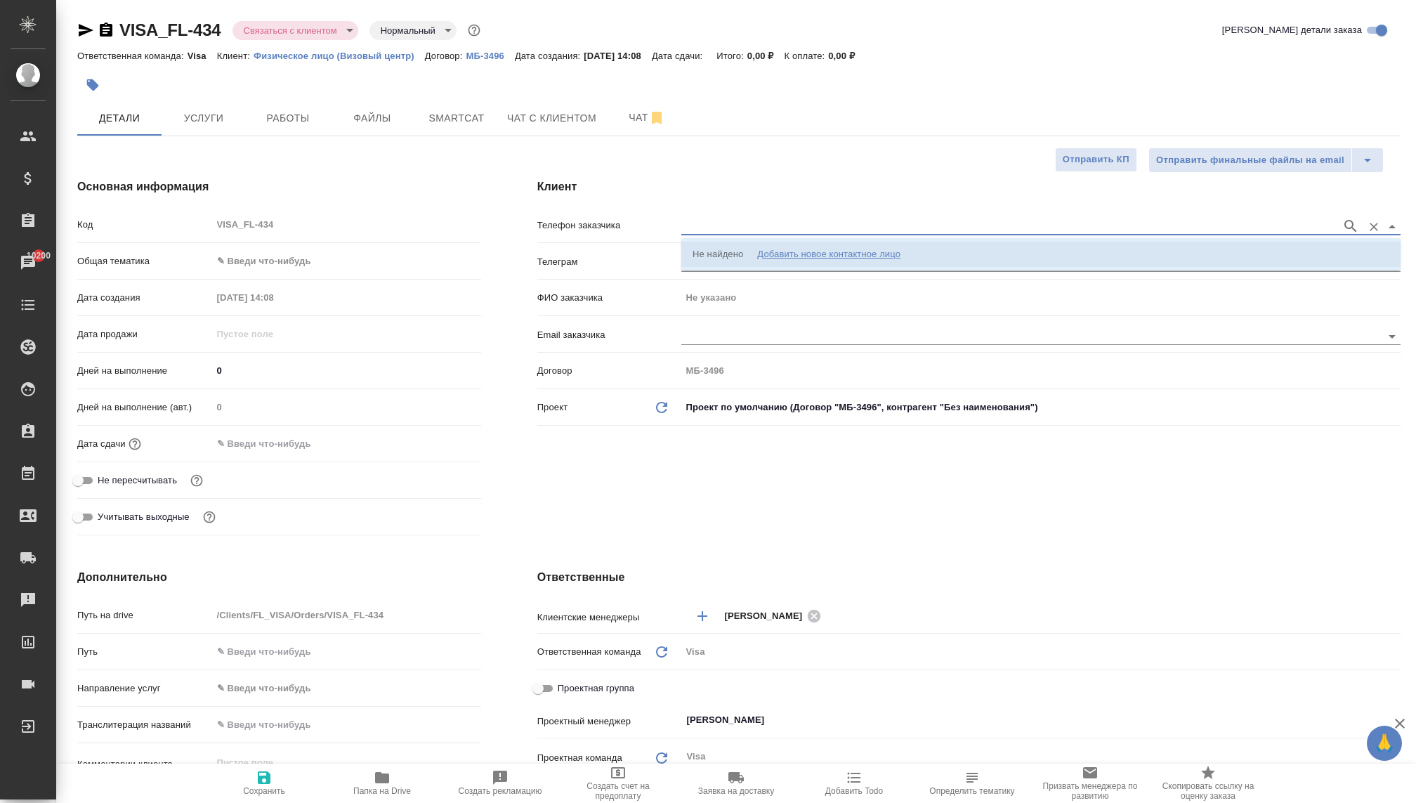
click at [788, 249] on div "Добавить новое контактное лицо" at bounding box center [828, 254] width 143 height 14
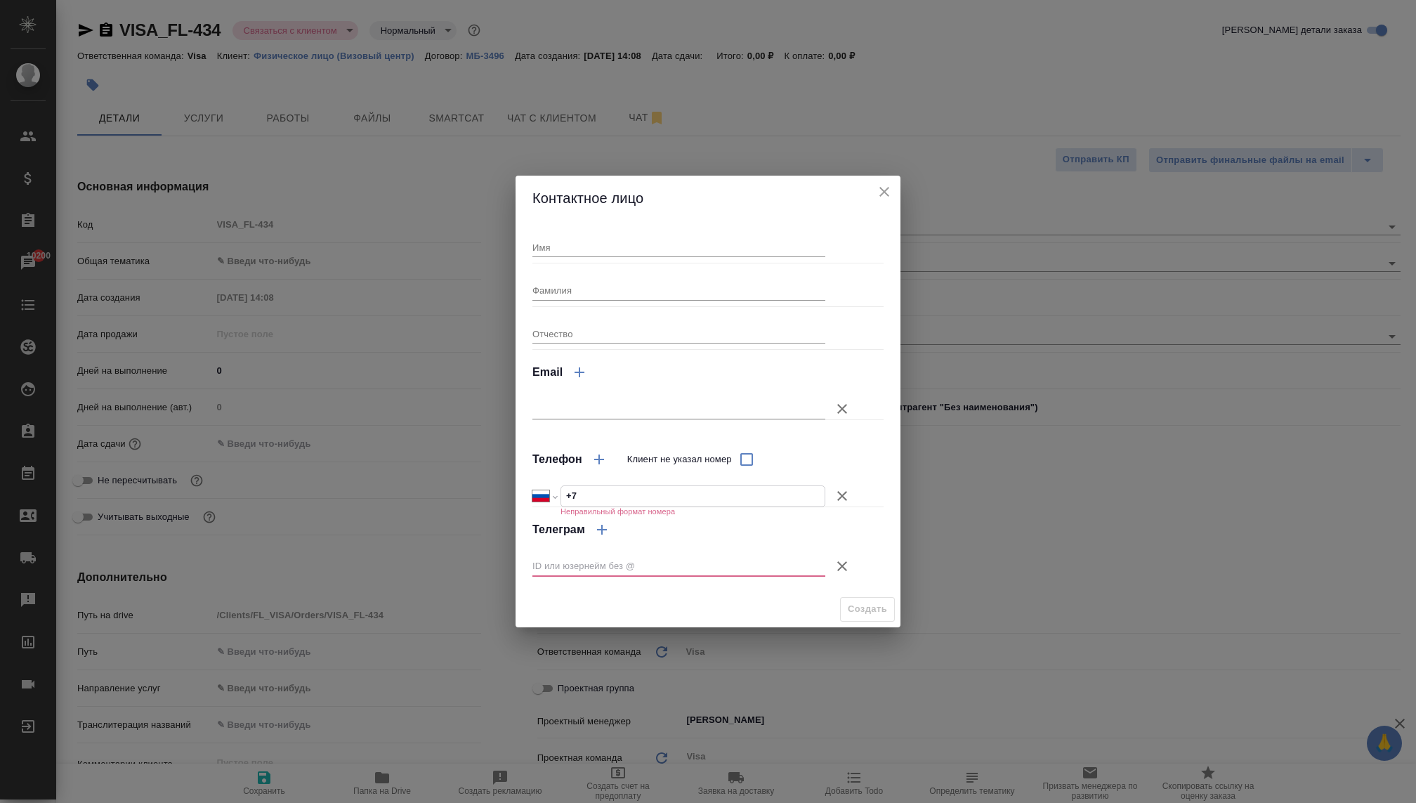
click at [636, 500] on input "+7" at bounding box center [692, 496] width 263 height 20
type input "+7 916 055 11 01"
click at [541, 242] on input "Имя" at bounding box center [678, 247] width 293 height 20
type input "Виолетта"
click at [840, 562] on icon "button" at bounding box center [842, 566] width 17 height 17
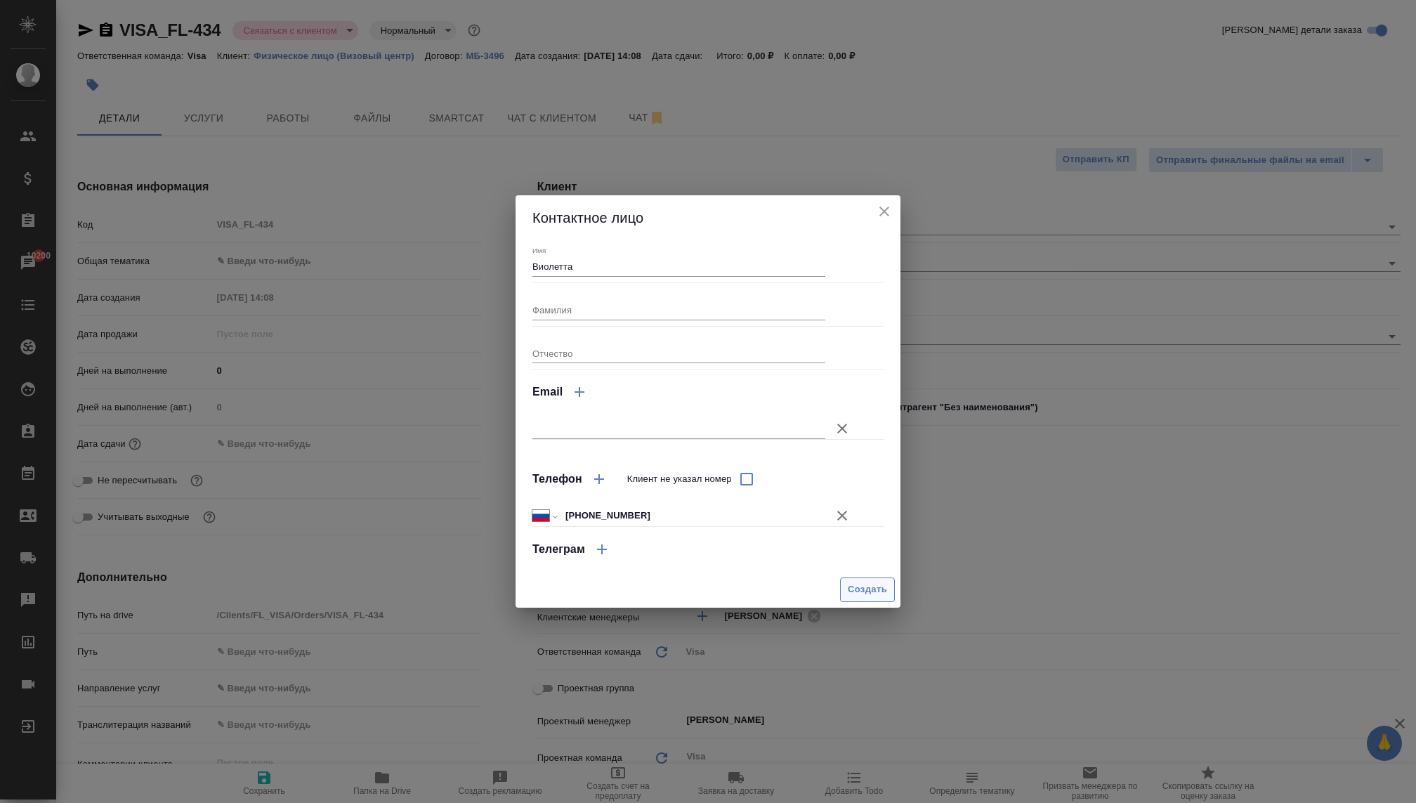
click at [853, 586] on span "Создать" at bounding box center [867, 589] width 39 height 16
type input "Виолетта"
type textarea "x"
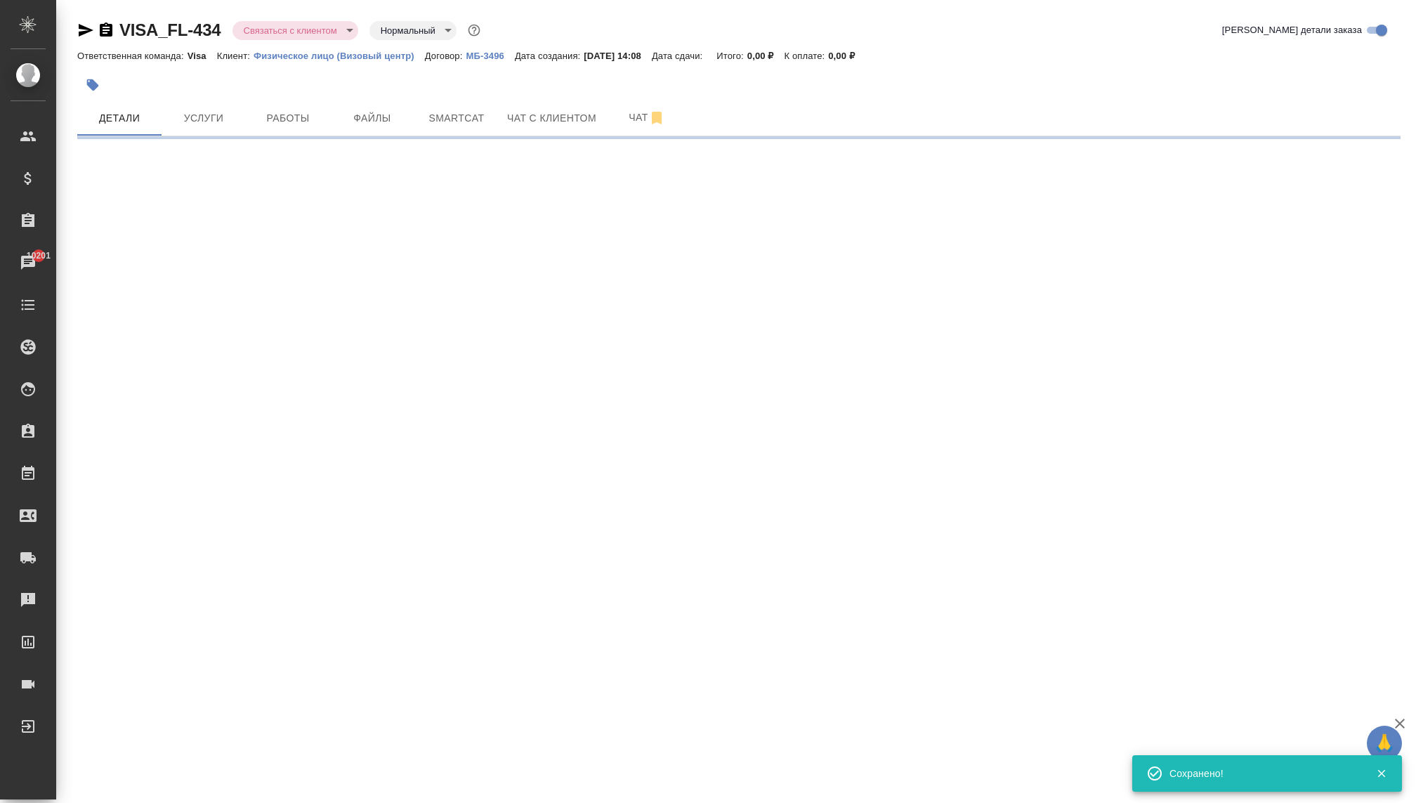
type input "holyTrinity"
select select "RU"
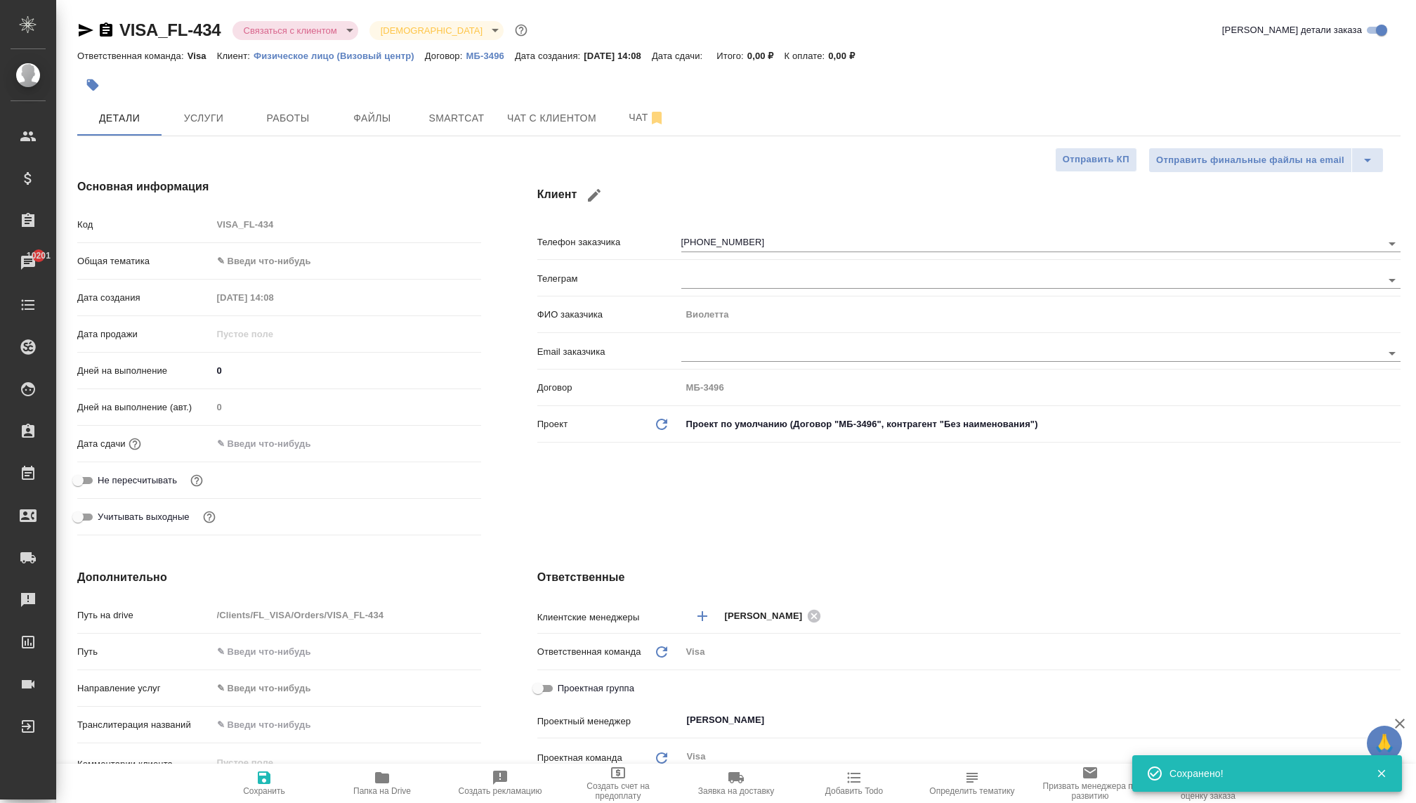
type textarea "x"
click at [279, 263] on body "🙏 .cls-1 fill:#fff; AWATERA Kovaleva Ekaterina Клиенты Спецификации Заказы 1020…" at bounding box center [708, 401] width 1416 height 803
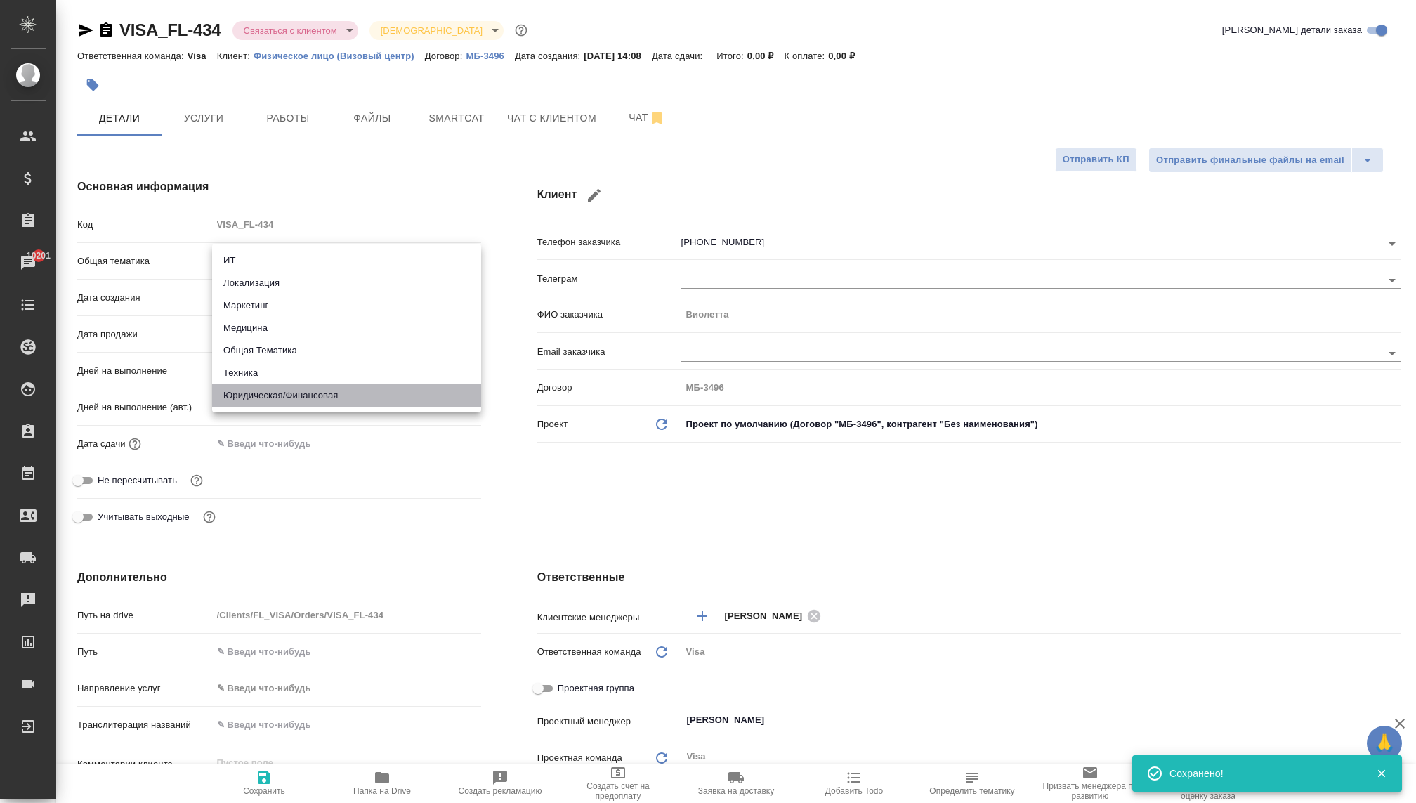
click at [301, 395] on li "Юридическая/Финансовая" at bounding box center [346, 395] width 269 height 22
type input "yr-fn"
type textarea "x"
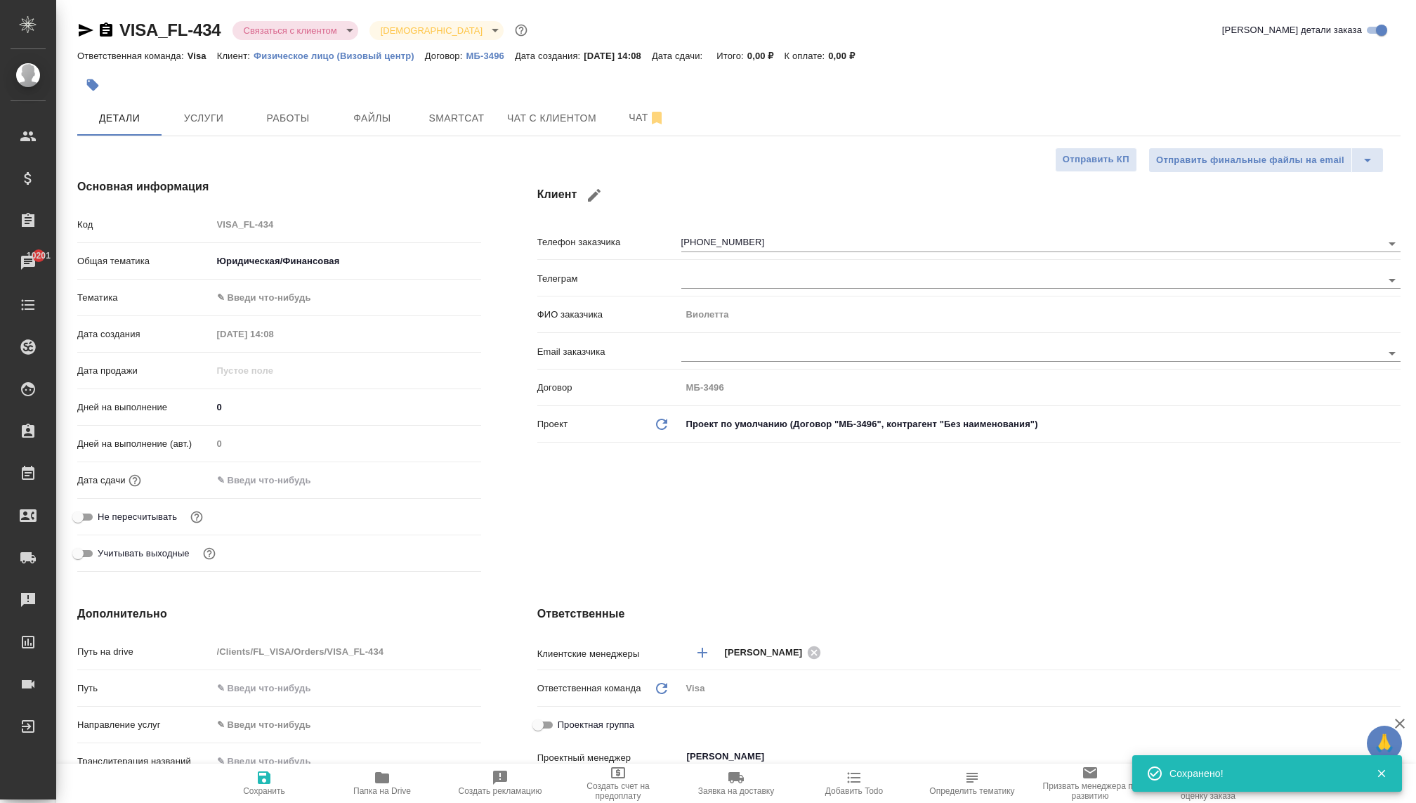
click at [291, 284] on body "🙏 .cls-1 fill:#fff; AWATERA Kovaleva Ekaterina Клиенты Спецификации Заказы 1020…" at bounding box center [708, 401] width 1416 height 803
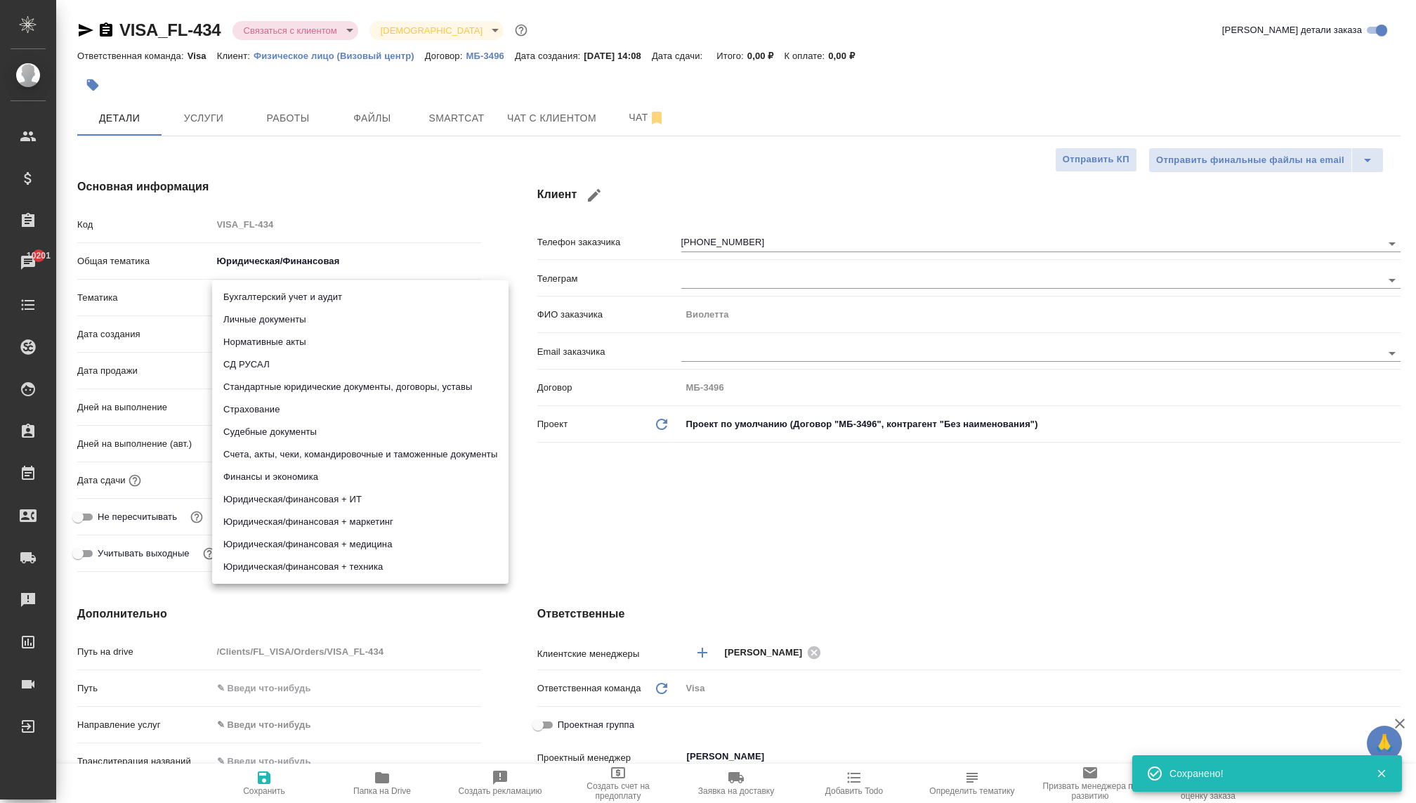
click at [256, 320] on li "Личные документы" at bounding box center [360, 319] width 296 height 22
type textarea "x"
type input "5a8b8b956a9677013d343cfe"
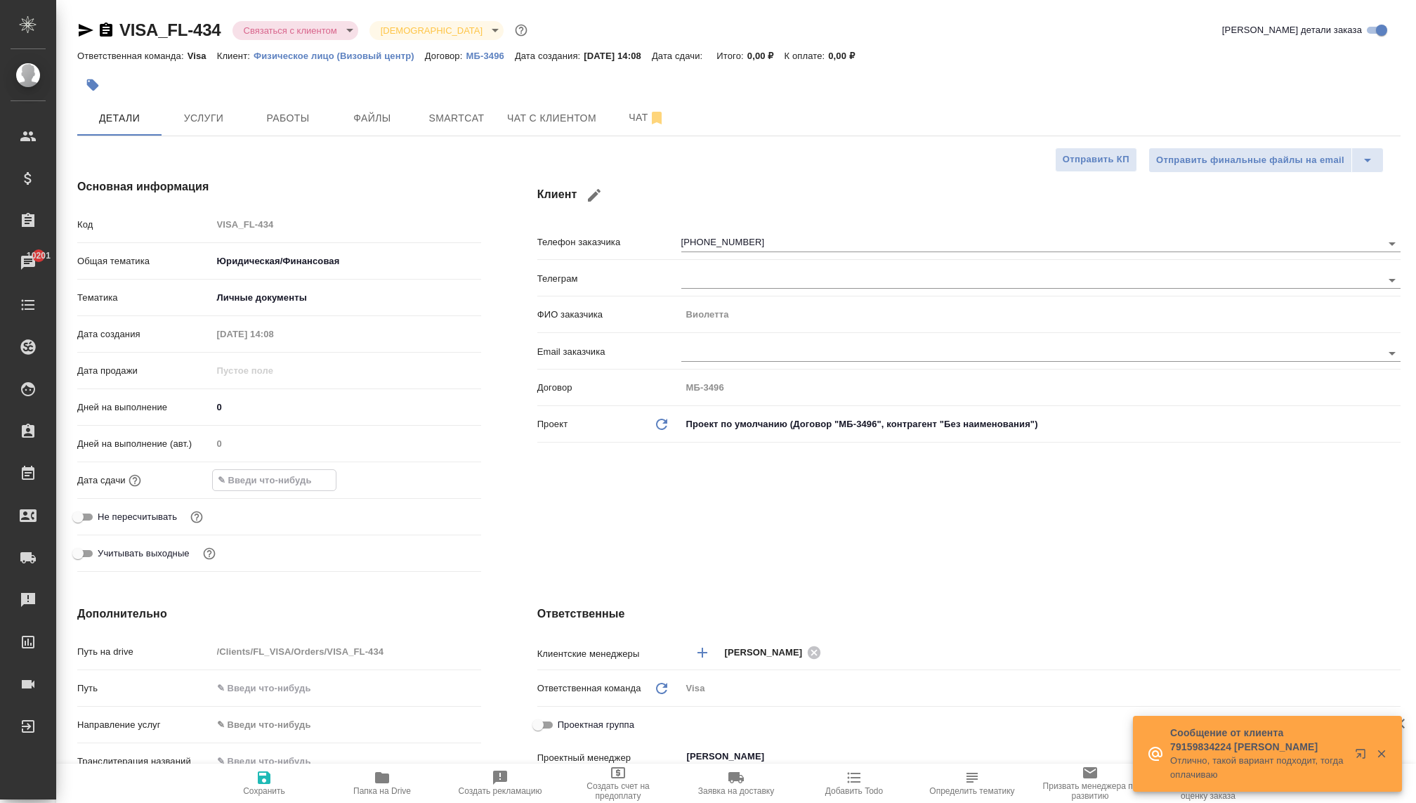
click at [250, 476] on input "text" at bounding box center [274, 480] width 123 height 20
click at [433, 483] on icon "button" at bounding box center [440, 478] width 17 height 17
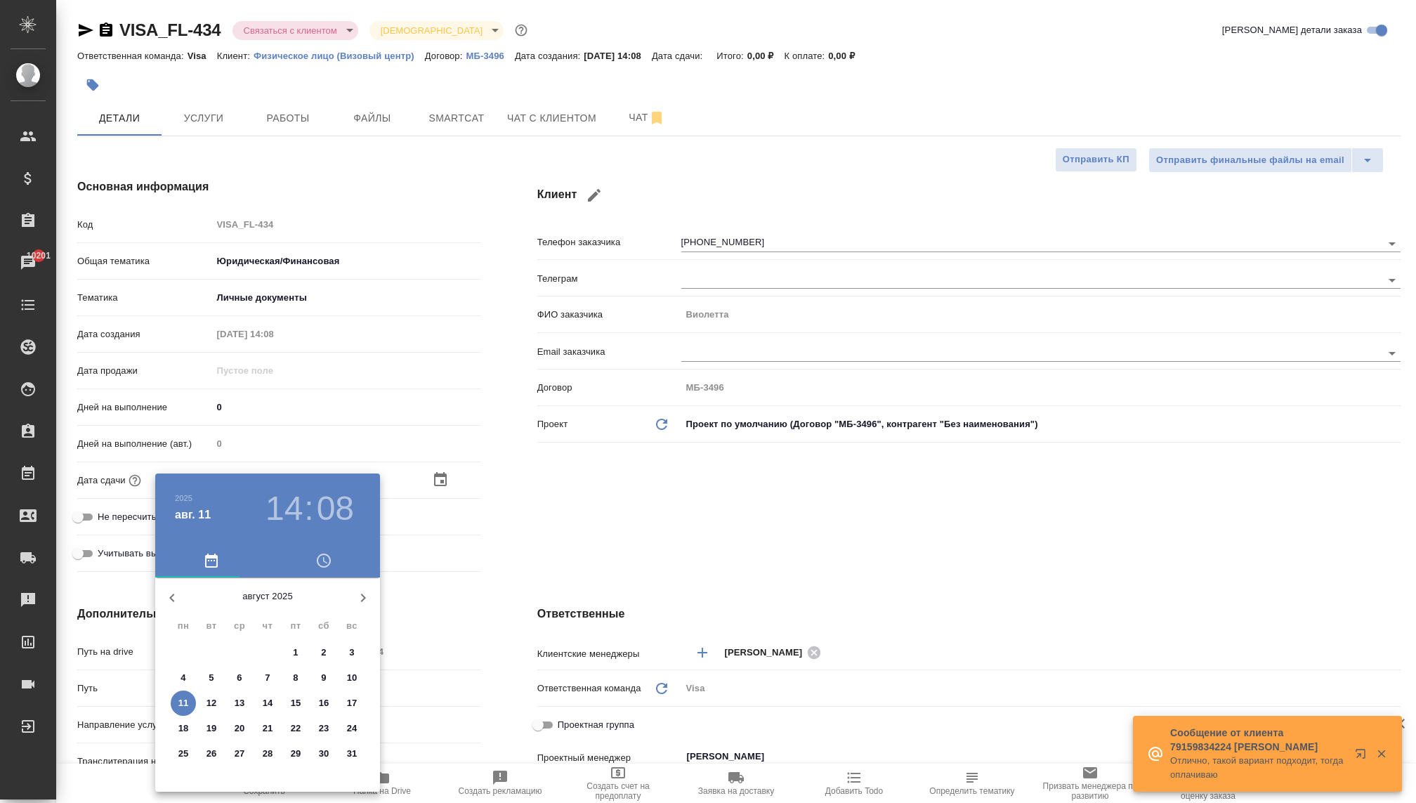
click at [358, 588] on button "button" at bounding box center [363, 598] width 34 height 34
click at [235, 644] on button "1" at bounding box center [239, 652] width 25 height 25
type input "01.10.2025 14:08"
type textarea "x"
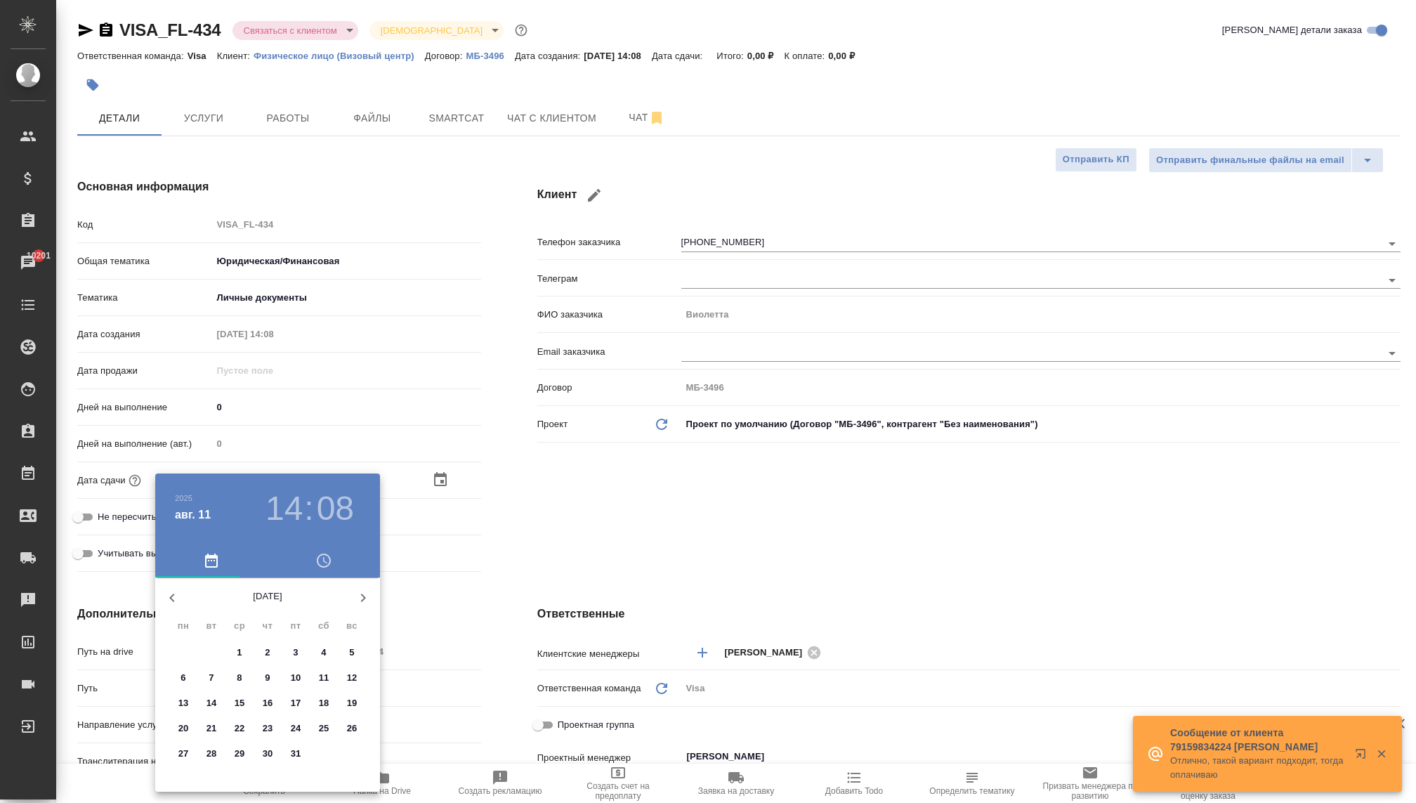
type textarea "x"
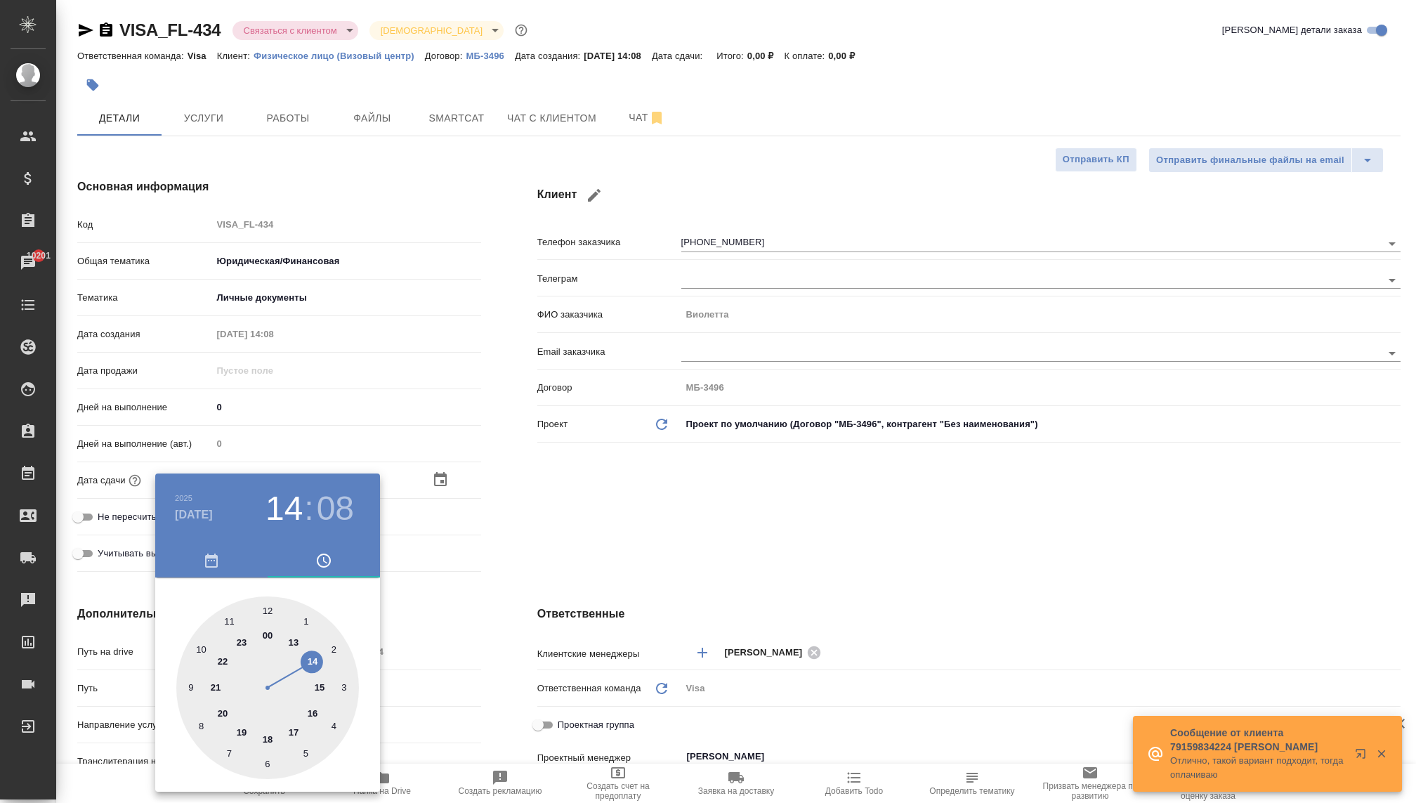
click at [590, 512] on div at bounding box center [708, 401] width 1416 height 803
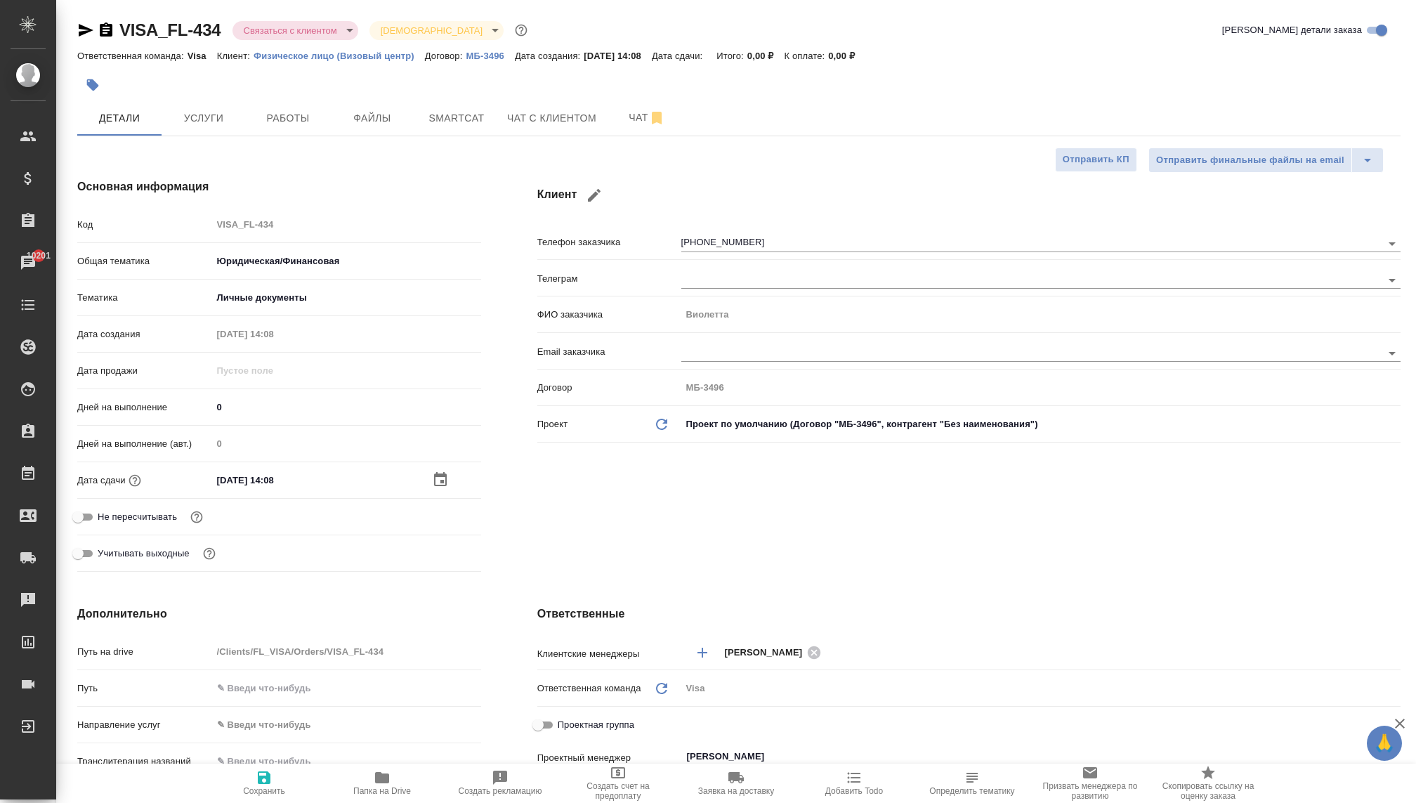
click at [267, 774] on icon "button" at bounding box center [264, 777] width 13 height 13
type textarea "x"
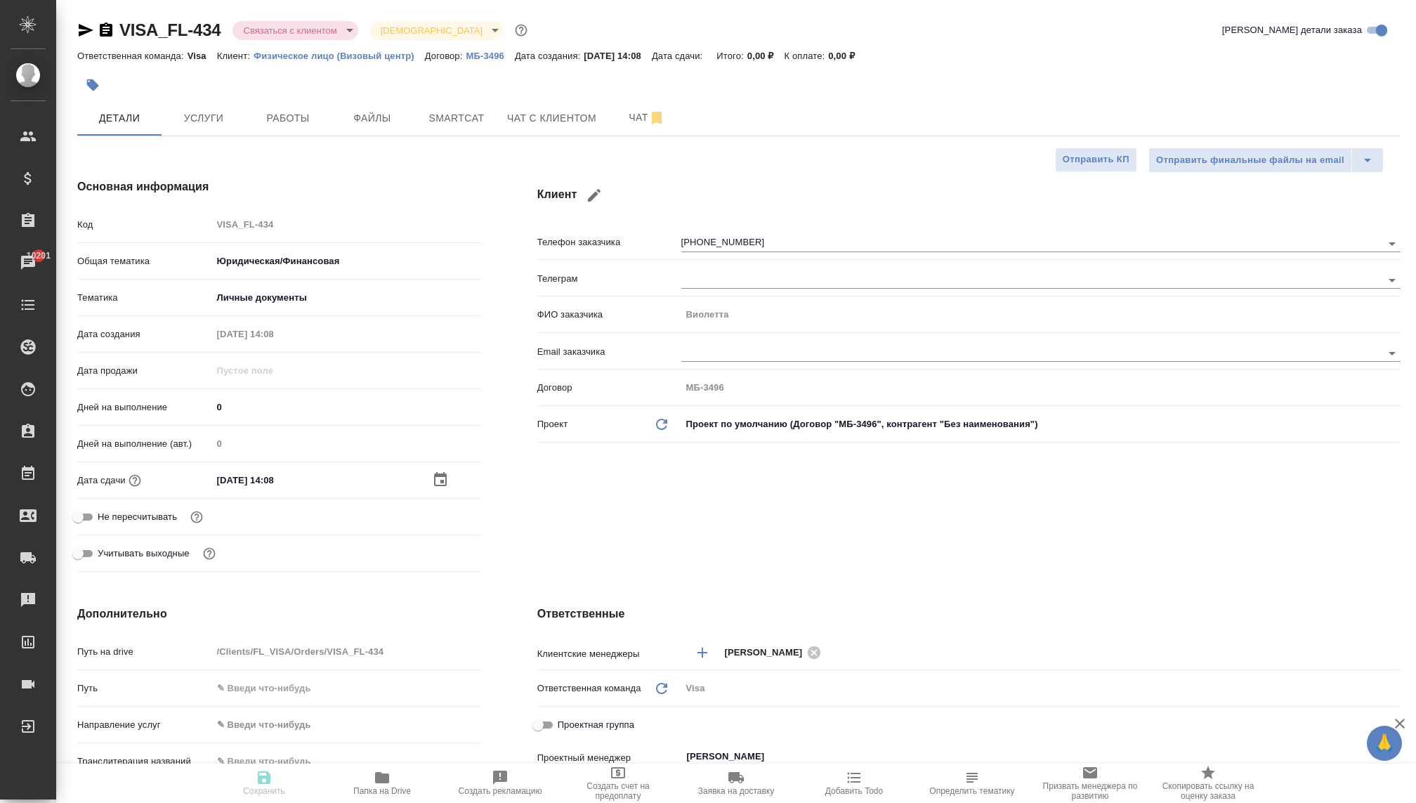
type textarea "x"
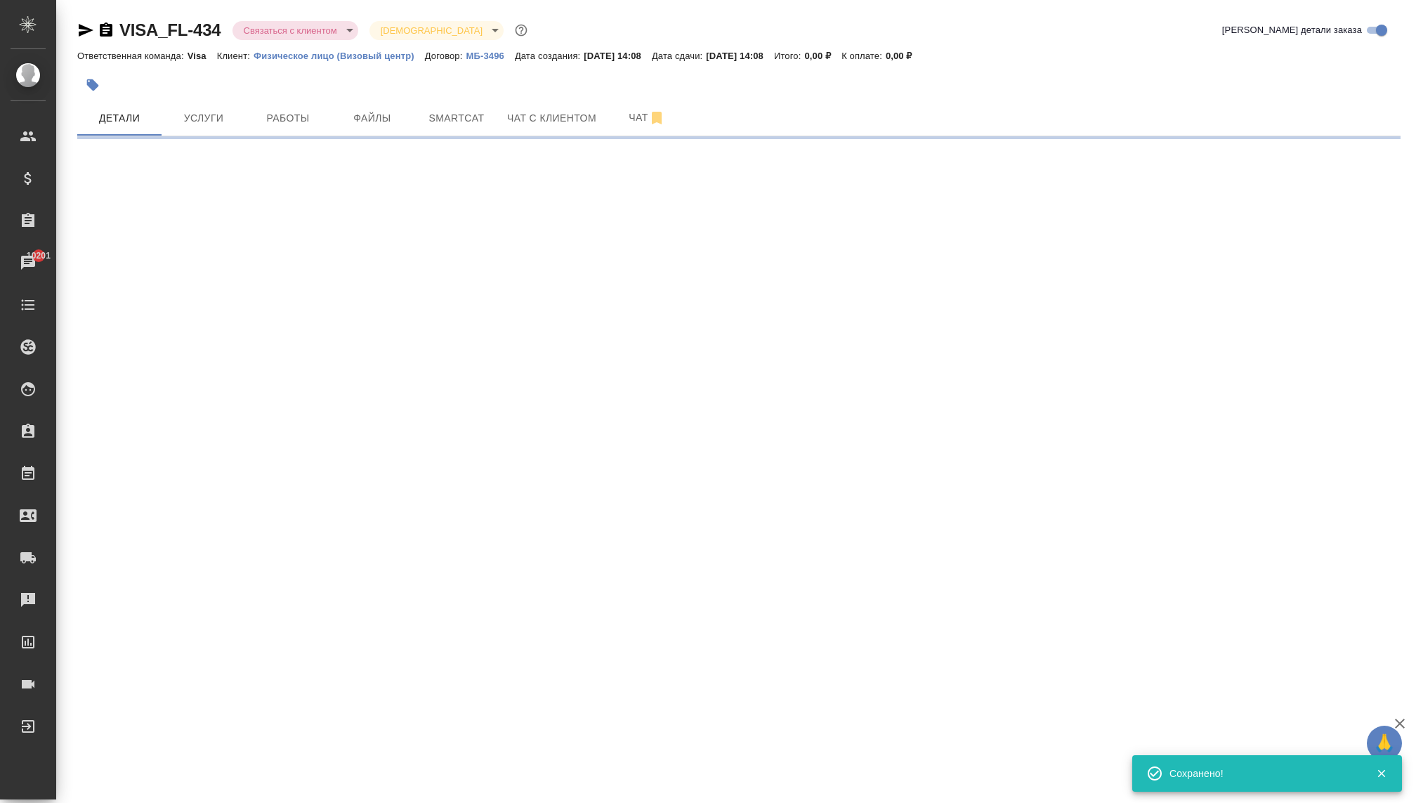
select select "RU"
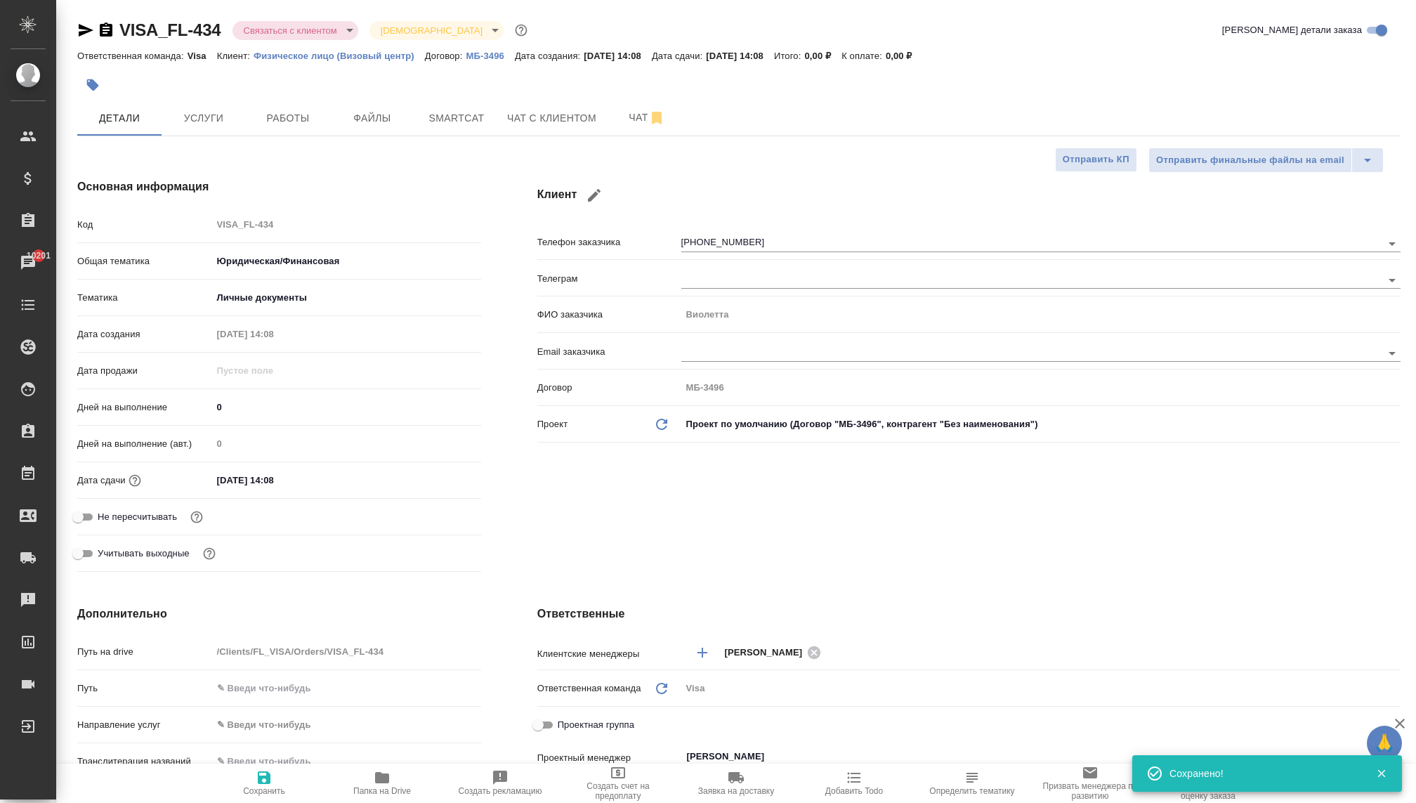
type textarea "x"
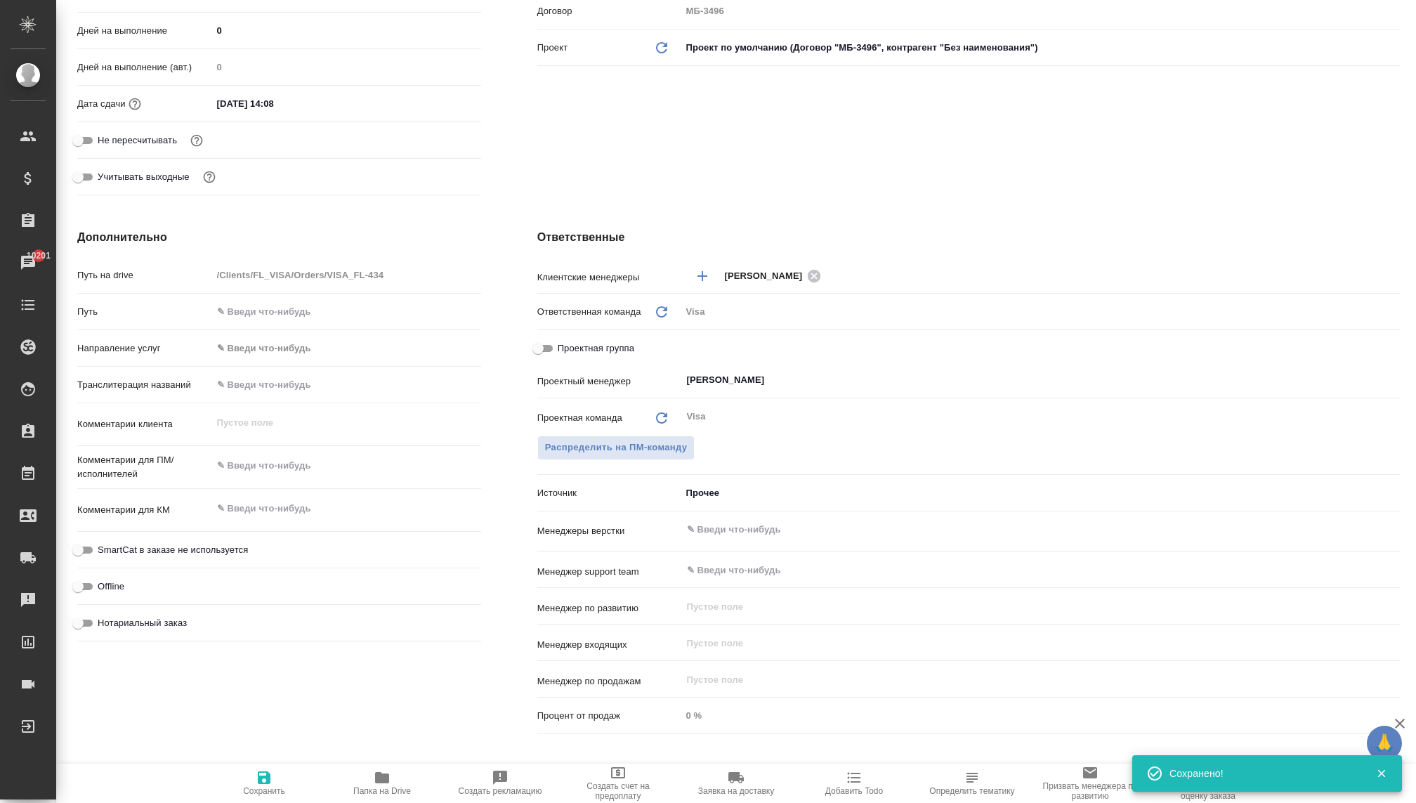
scroll to position [411, 0]
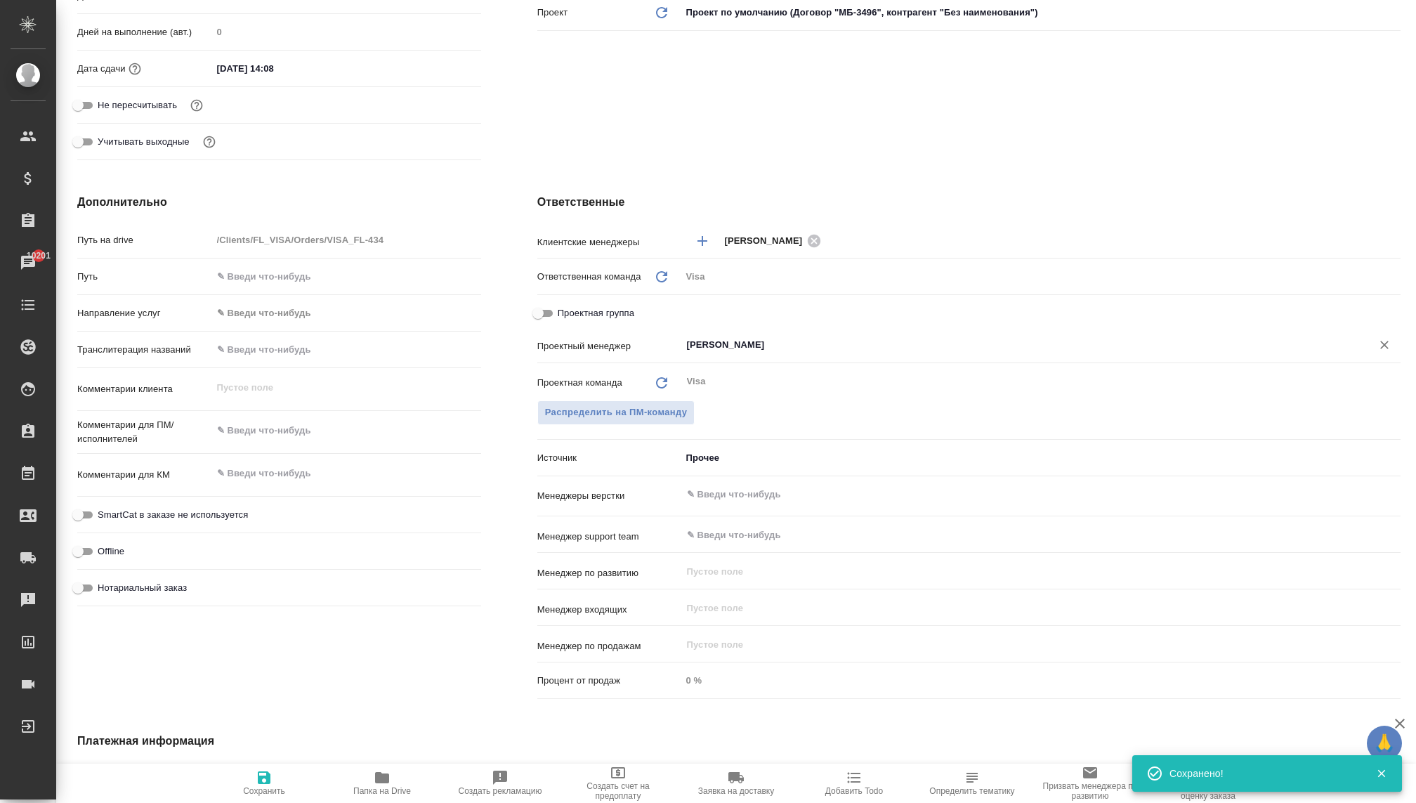
click at [706, 333] on div "Раднаева Саяна ​" at bounding box center [1040, 344] width 719 height 25
click at [716, 343] on input "Раднаева Саяна" at bounding box center [1017, 344] width 664 height 17
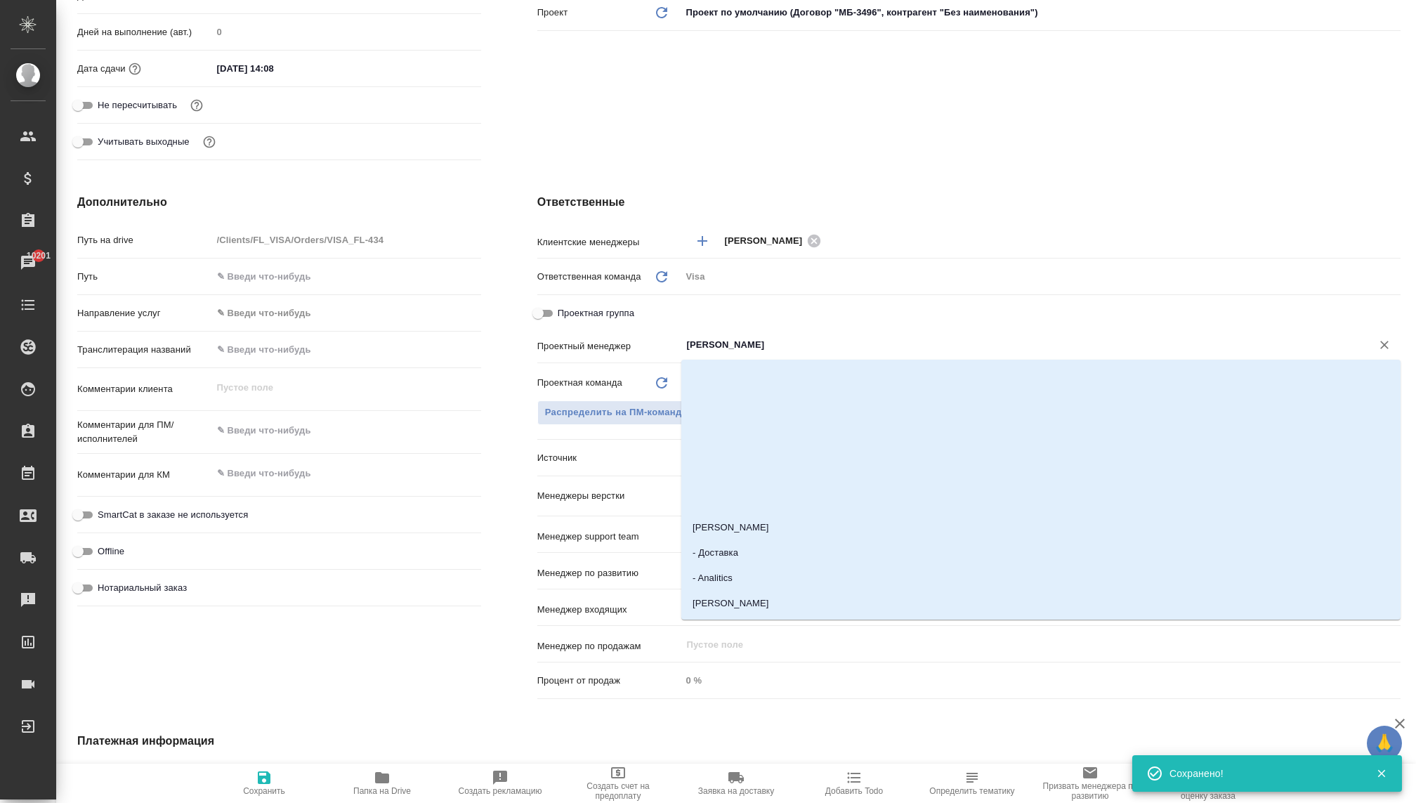
drag, startPoint x: 782, startPoint y: 341, endPoint x: 591, endPoint y: 341, distance: 191.0
click at [590, 341] on div "Проектный менеджер Раднаева Саяна ​" at bounding box center [968, 344] width 863 height 25
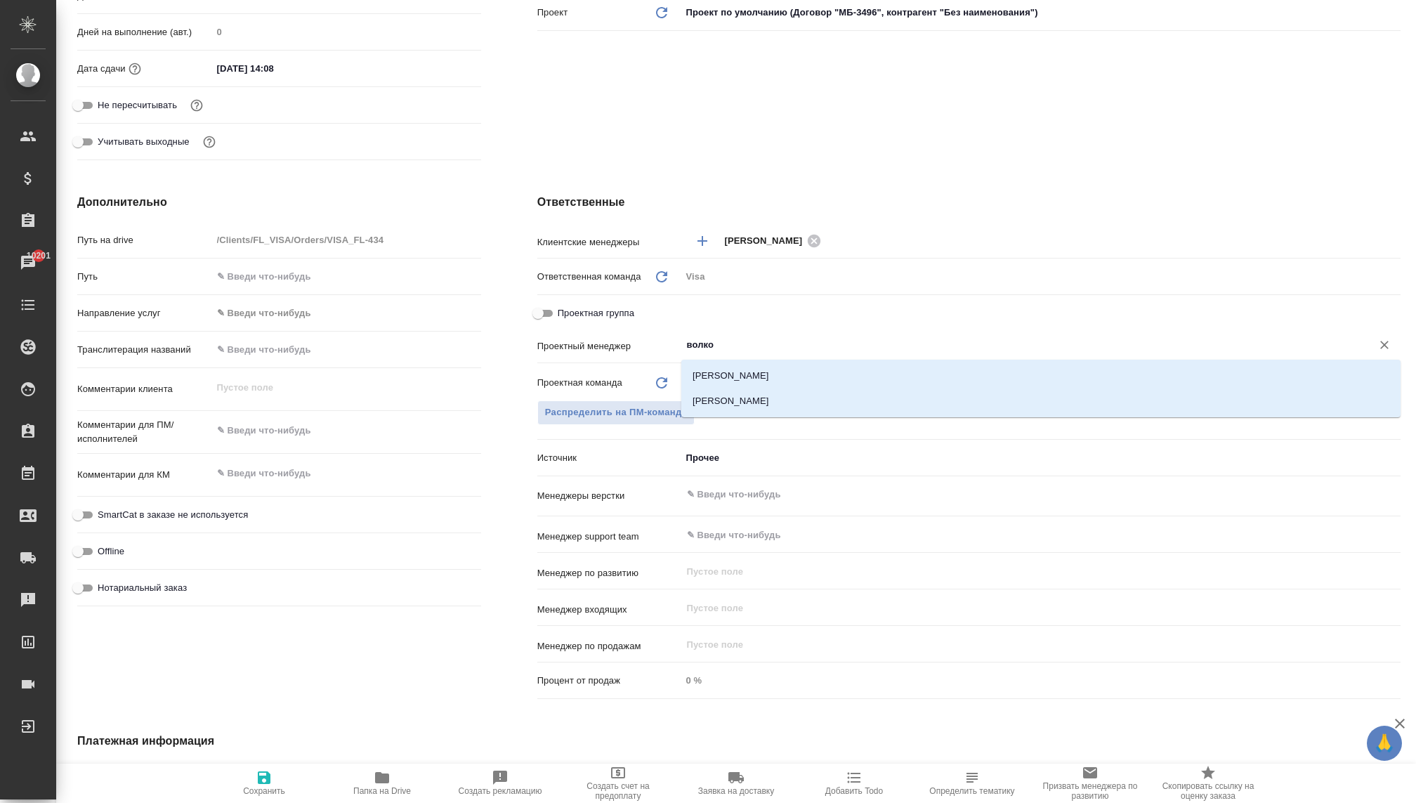
type input "волков"
click at [729, 404] on li "[PERSON_NAME]" at bounding box center [1040, 400] width 719 height 25
type textarea "x"
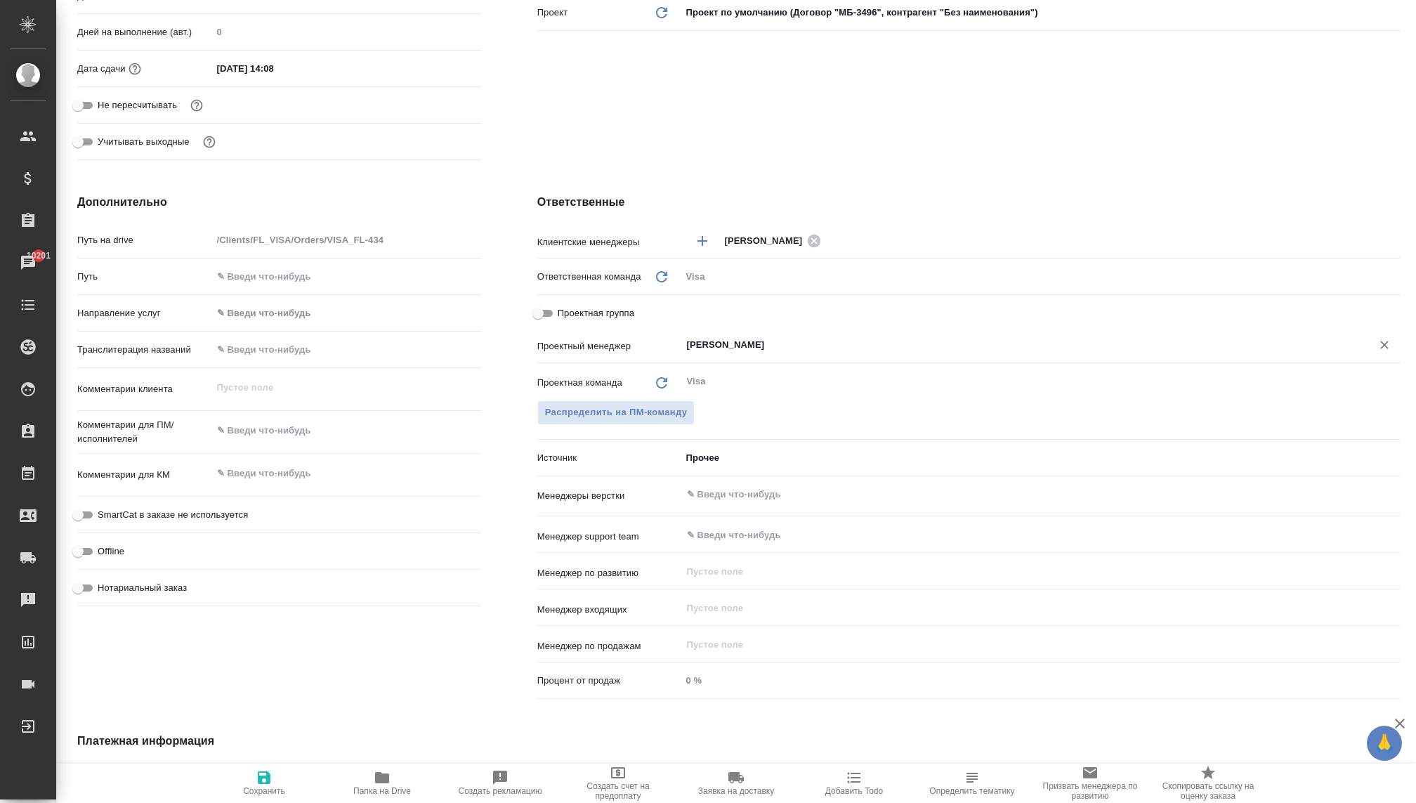
type input "Волкова Кристина"
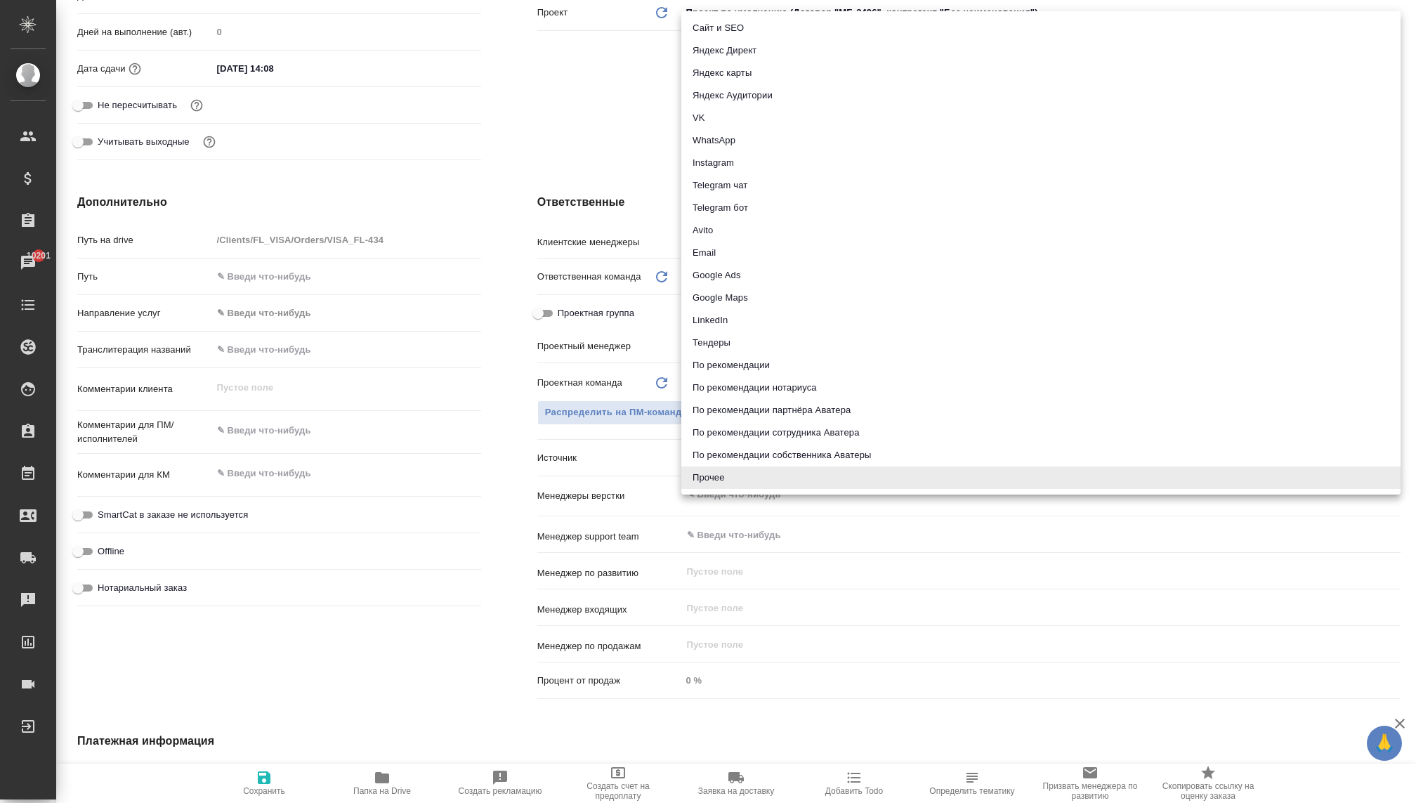
click at [721, 451] on body "🙏 .cls-1 fill:#fff; AWATERA Kovaleva Ekaterina Клиенты Спецификации Заказы 1020…" at bounding box center [708, 401] width 1416 height 803
click at [713, 132] on li "WhatsApp" at bounding box center [1040, 140] width 719 height 22
type textarea "x"
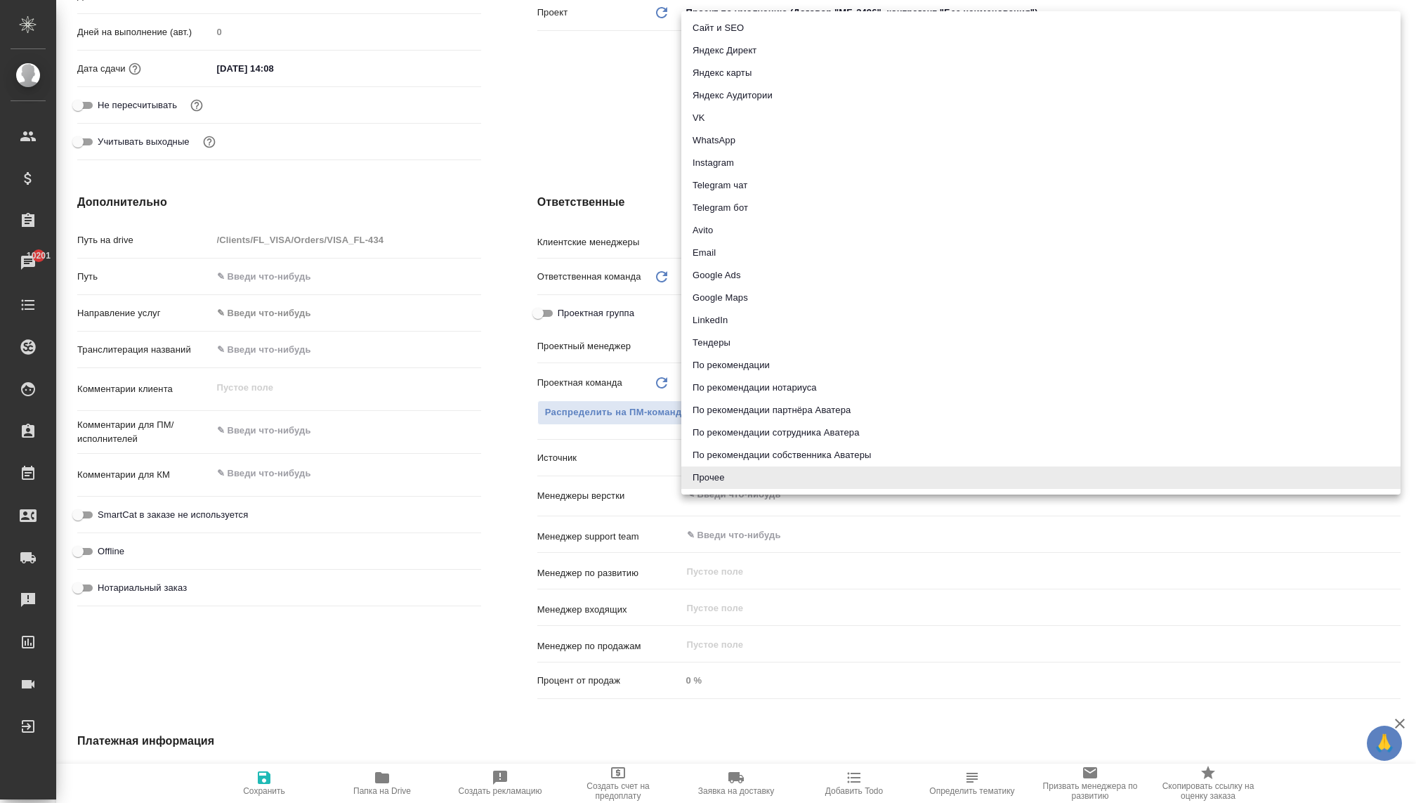
type input "whatsapp"
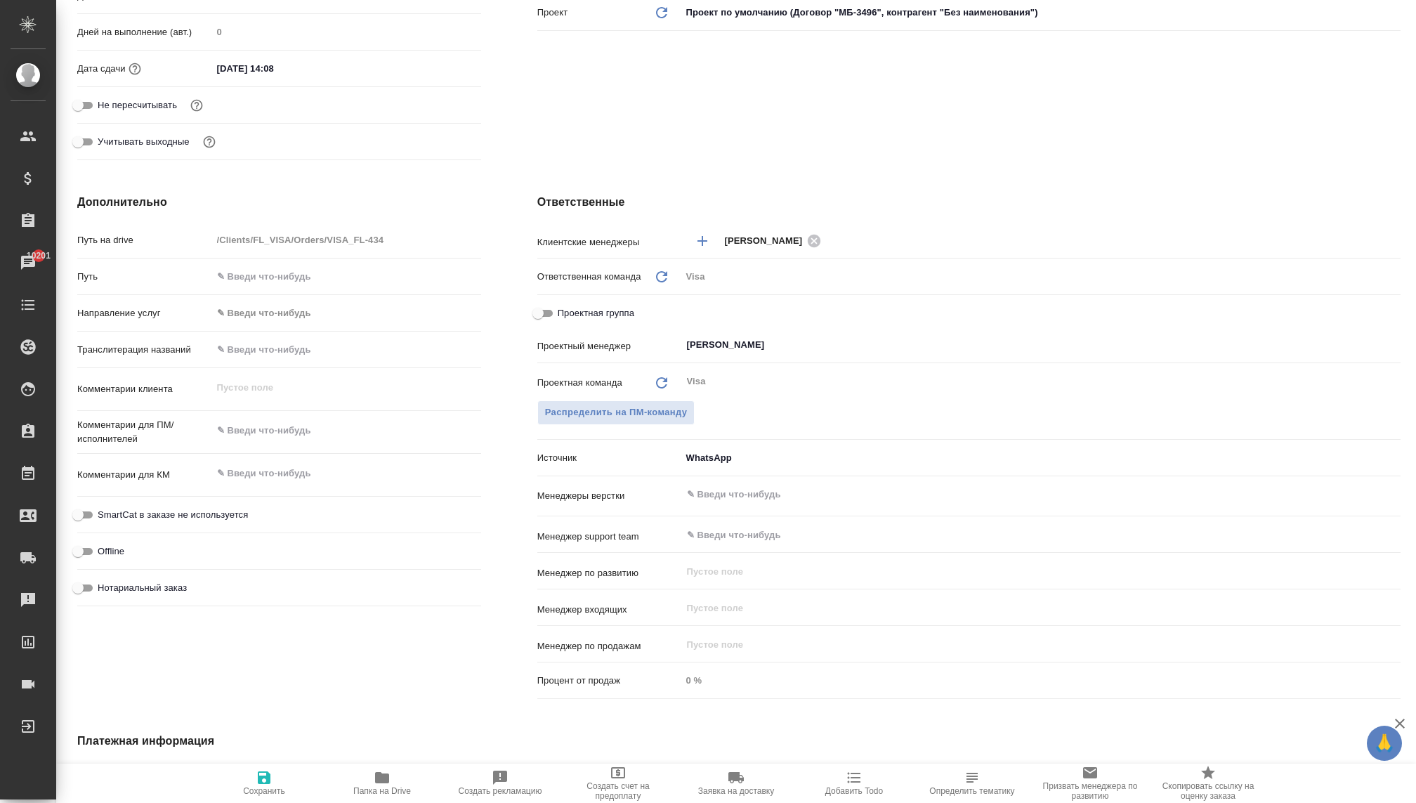
click at [261, 781] on icon "button" at bounding box center [264, 777] width 13 height 13
type textarea "x"
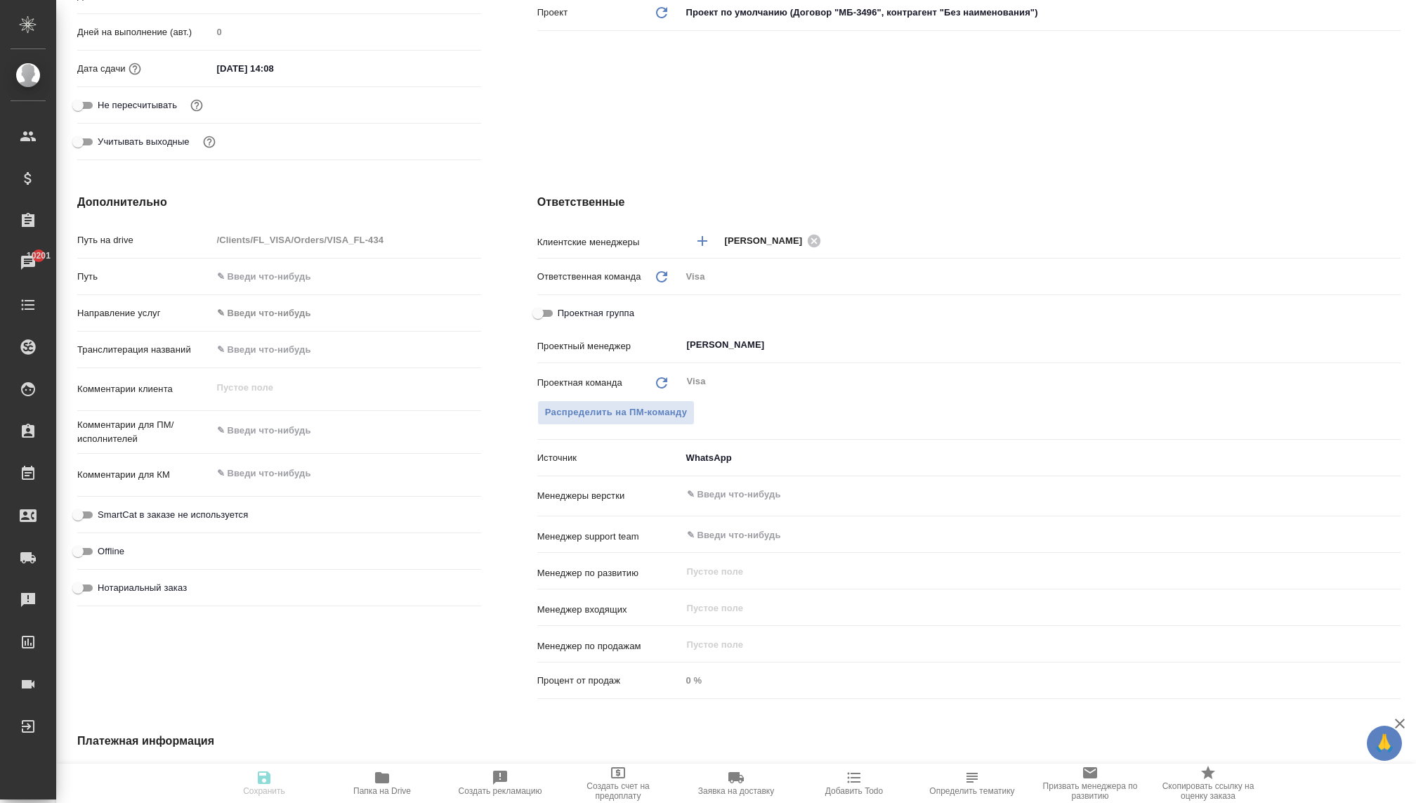
type textarea "x"
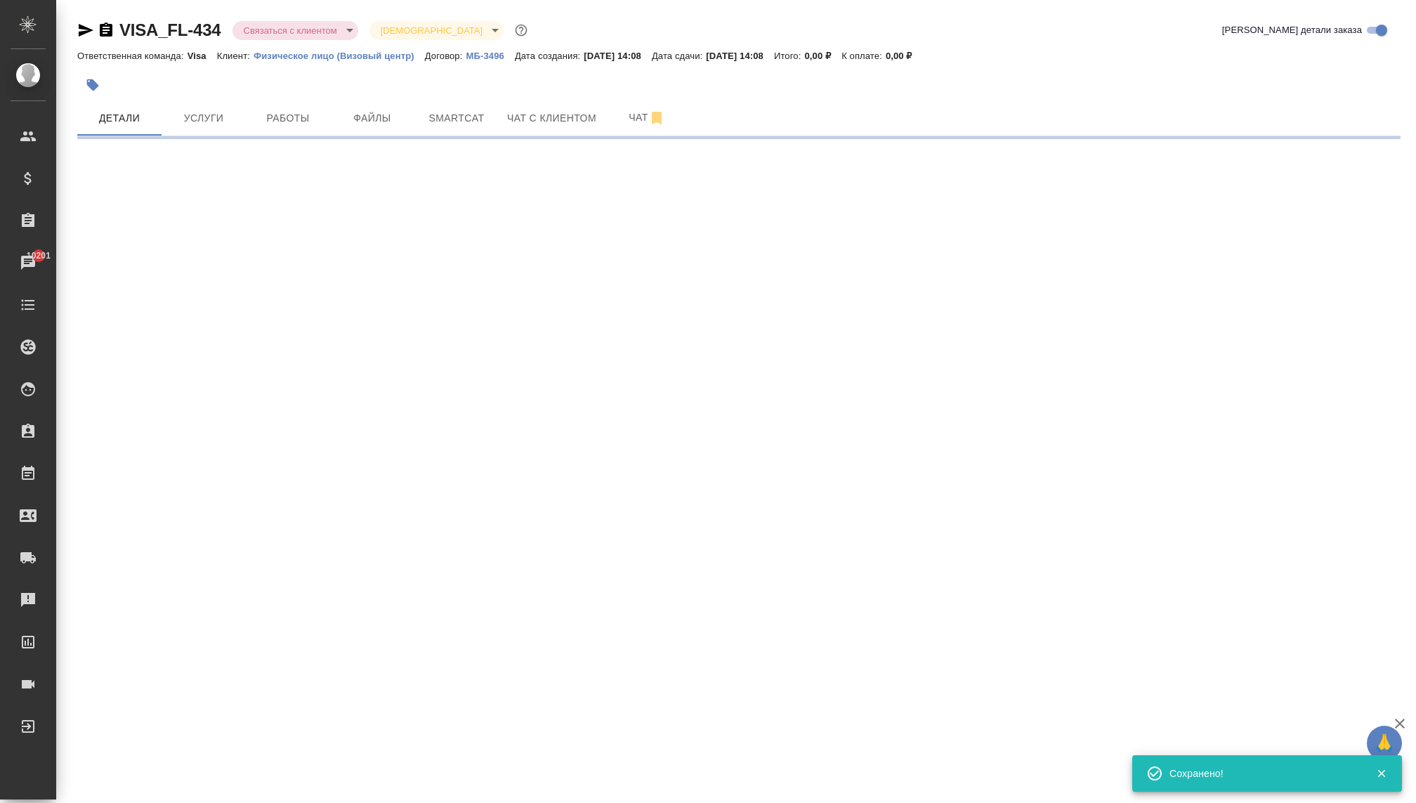
scroll to position [0, 0]
select select "RU"
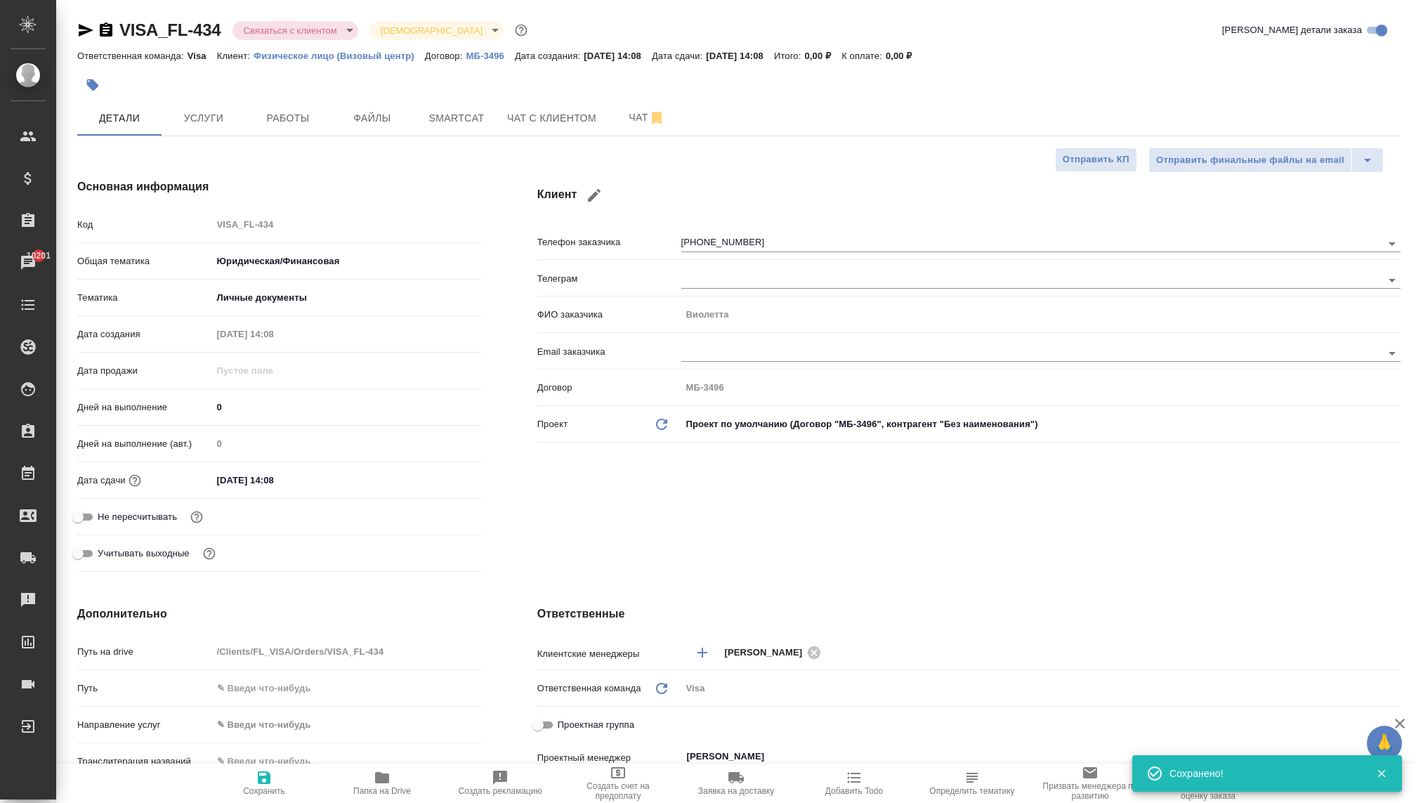
type textarea "x"
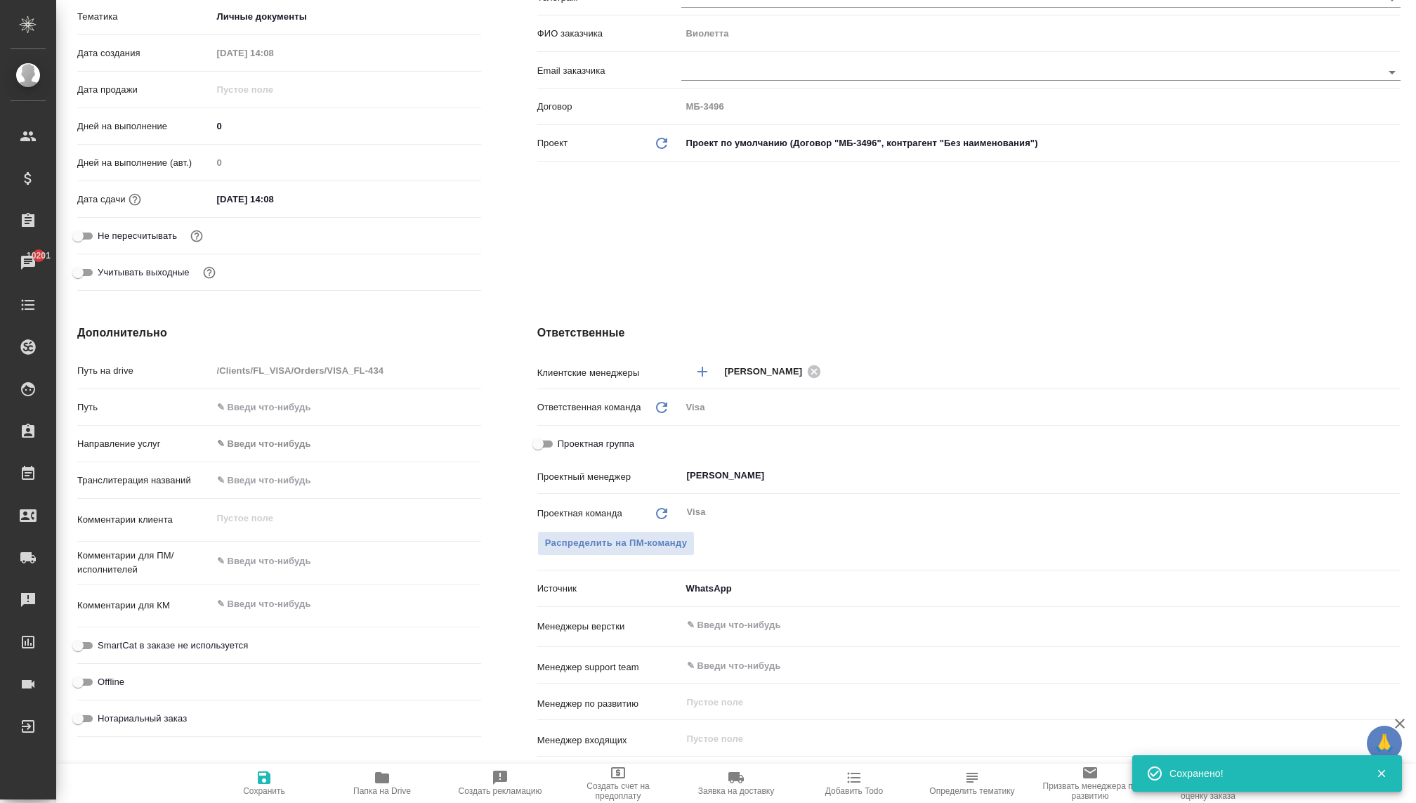
scroll to position [338, 0]
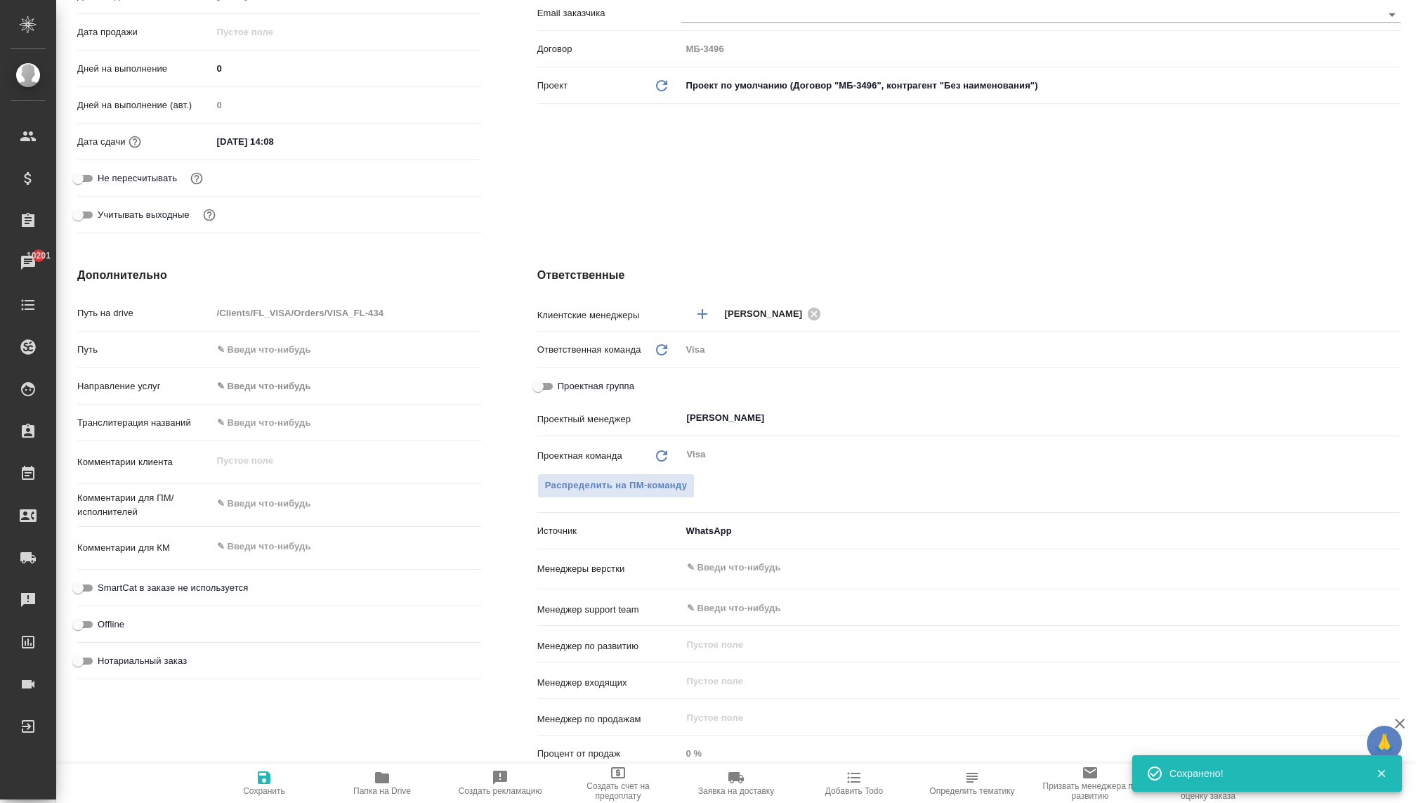
type textarea "x"
click at [261, 538] on textarea at bounding box center [347, 547] width 268 height 24
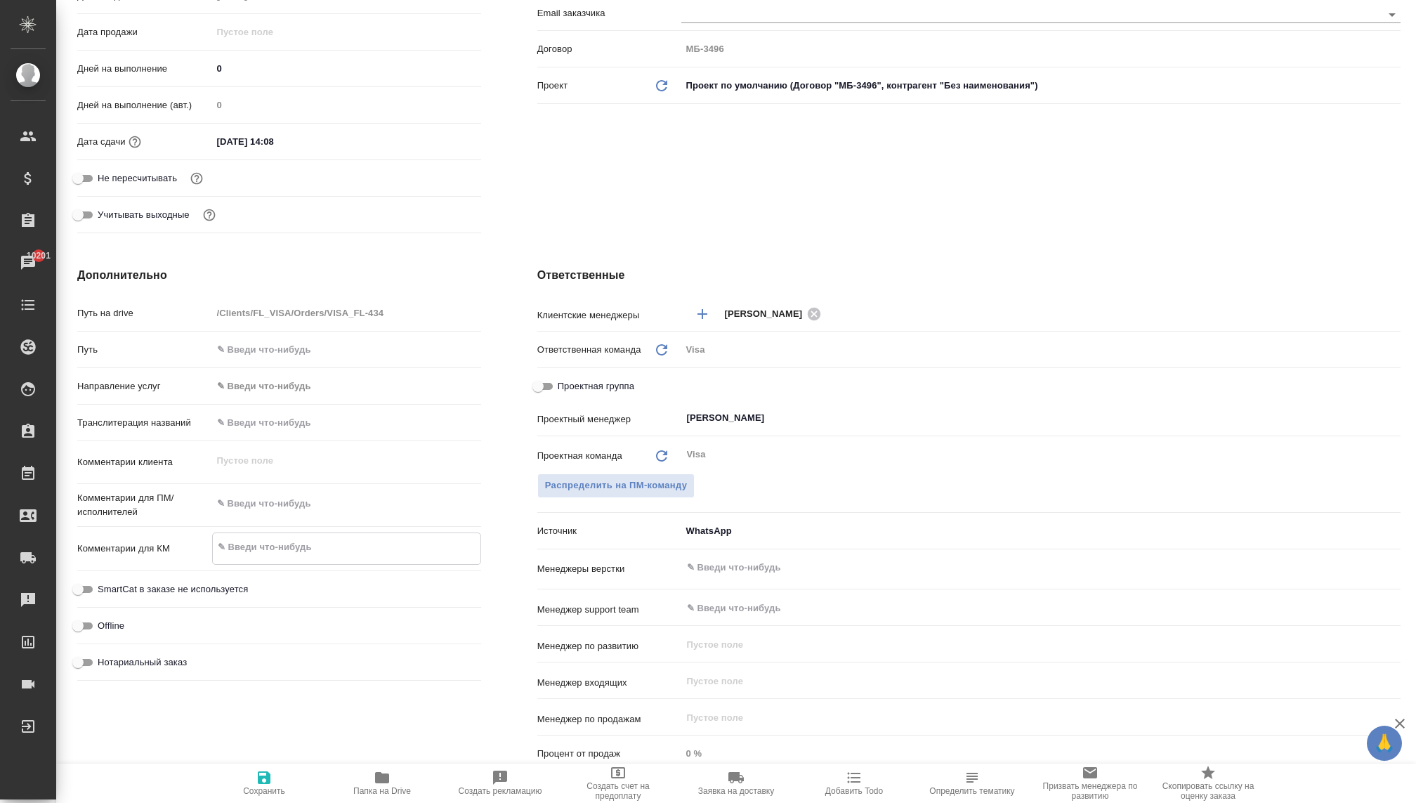
type textarea "x"
type textarea "Ф"
type textarea "x"
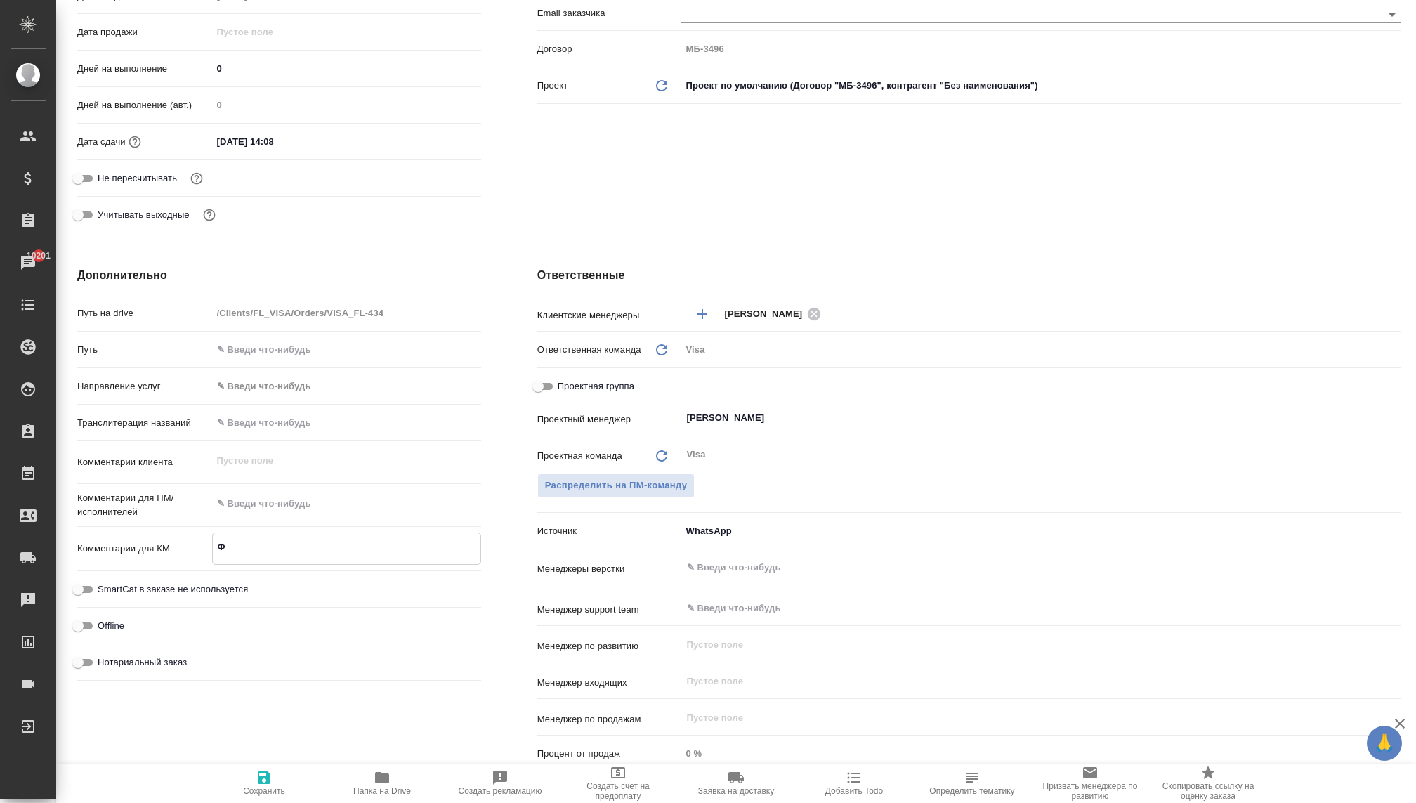
type textarea "x"
type textarea "Фр"
type textarea "x"
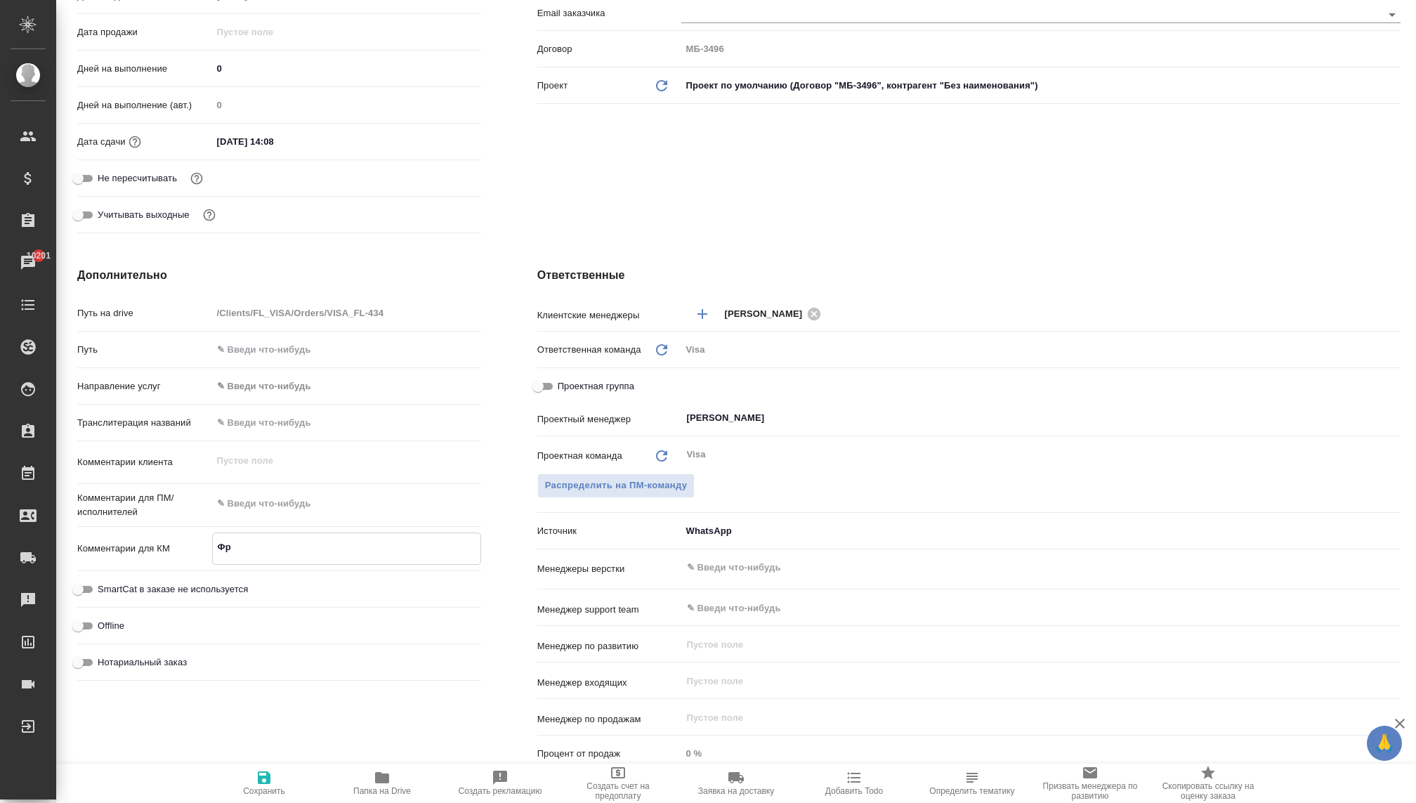
type textarea "Фра"
type textarea "x"
type textarea "Фран"
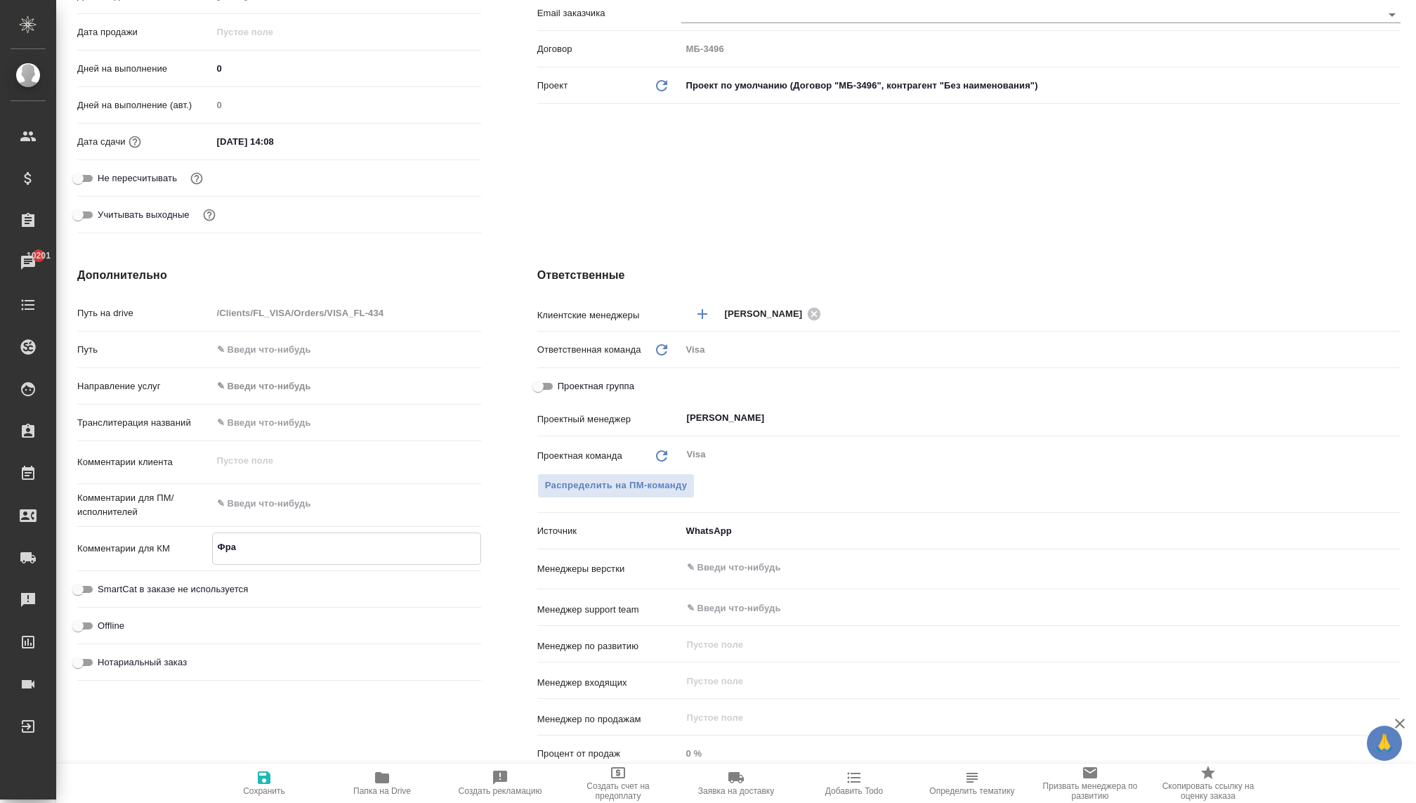
type textarea "x"
type textarea "Франц"
type textarea "x"
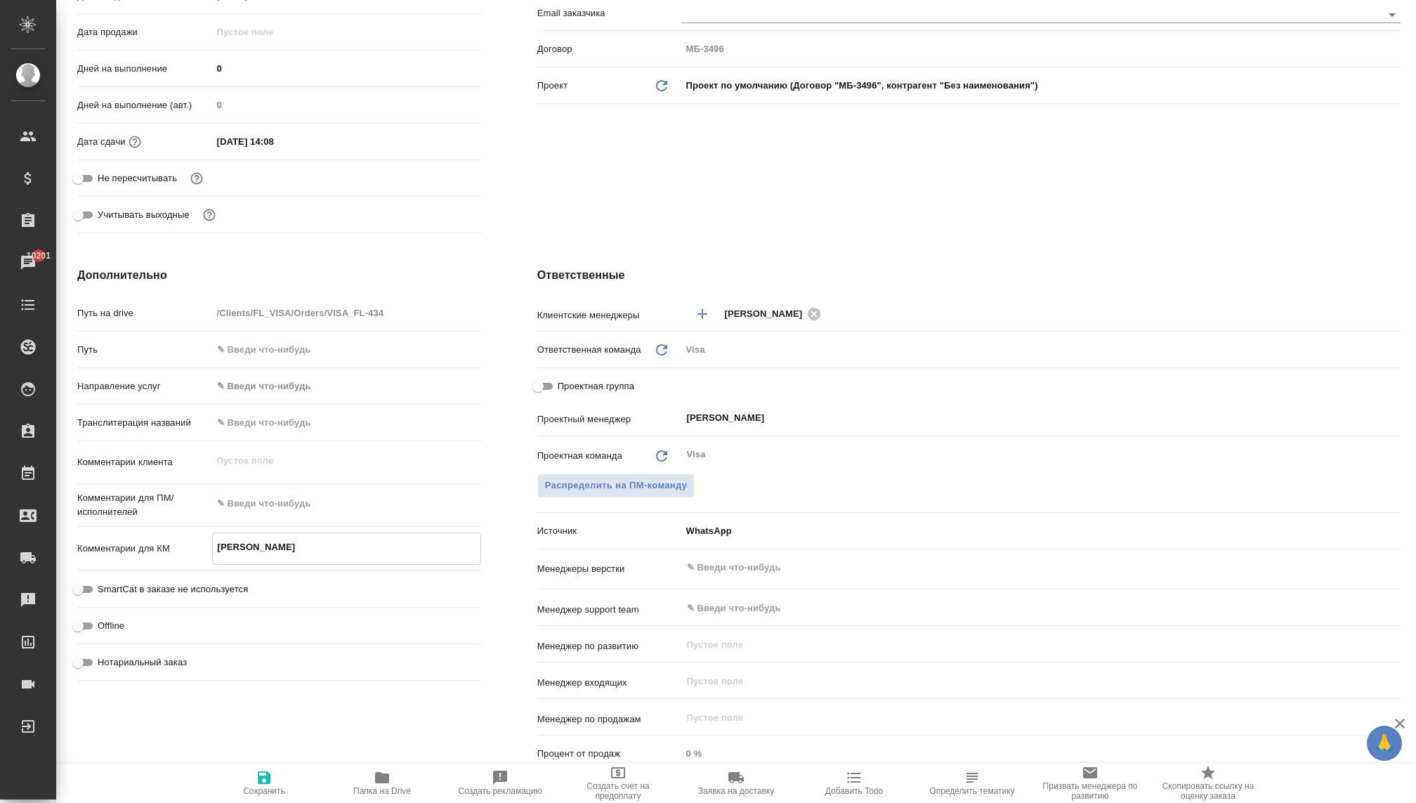
type textarea "x"
type textarea "Франци"
type textarea "x"
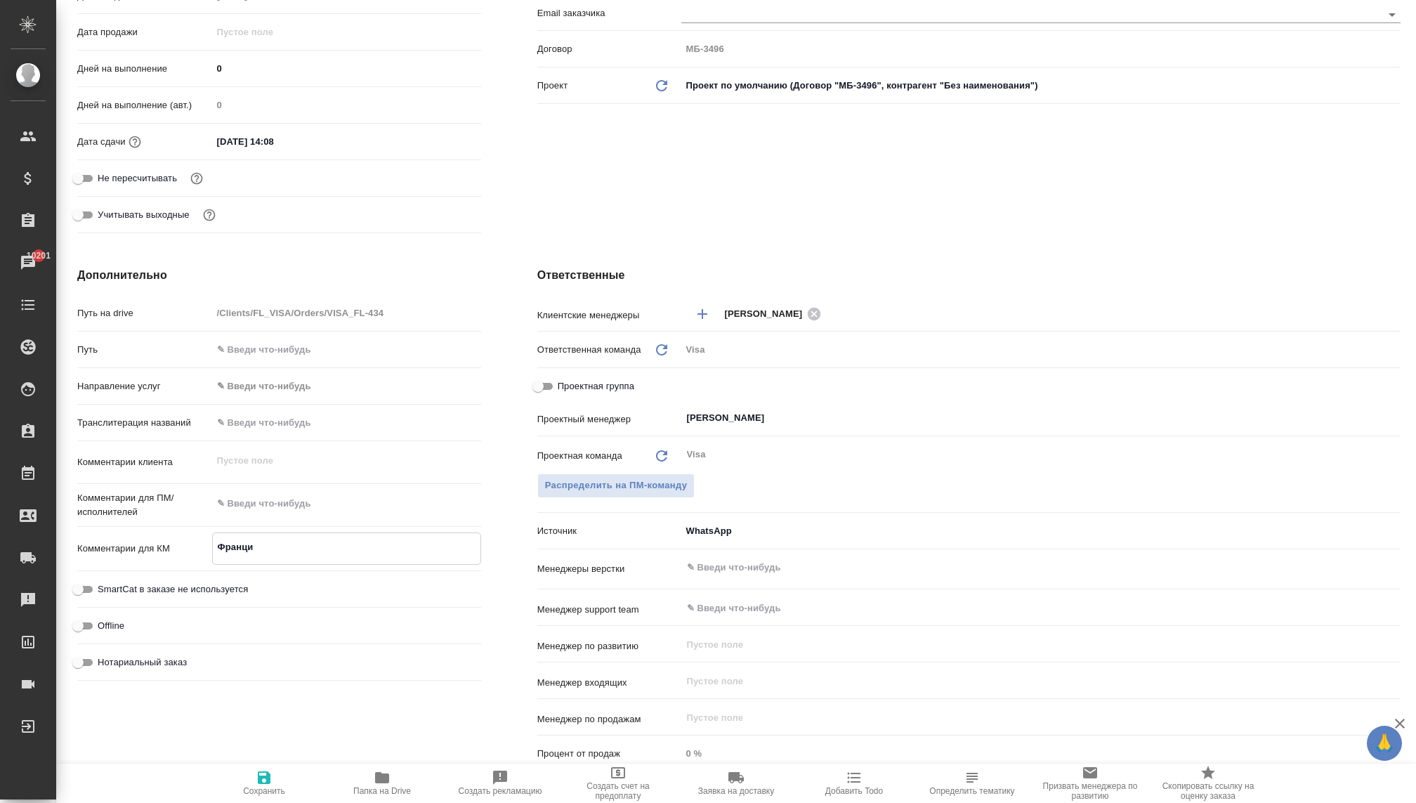
type textarea "x"
type textarea "[GEOGRAPHIC_DATA]"
type textarea "x"
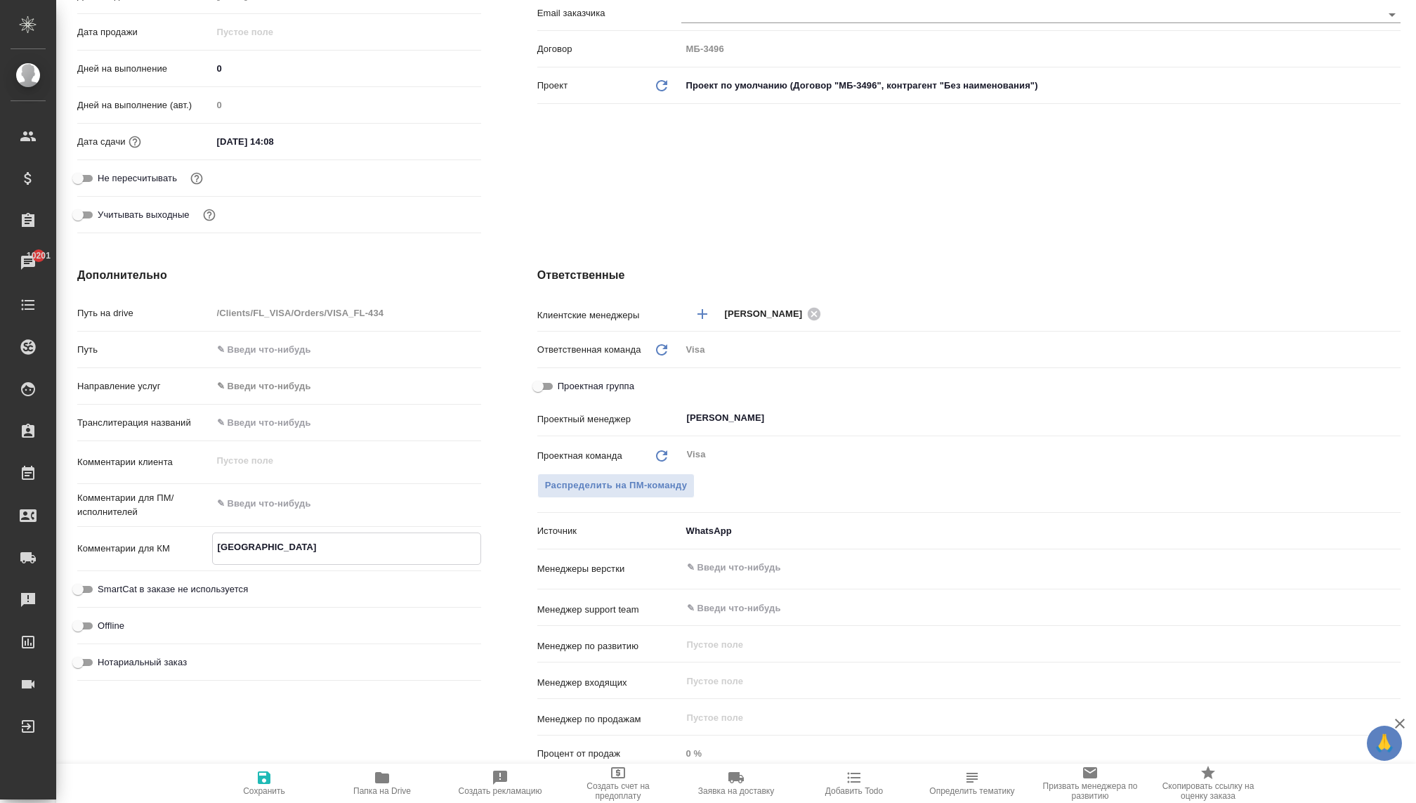
type textarea "Франция"
type textarea "x"
type textarea "Франция ."
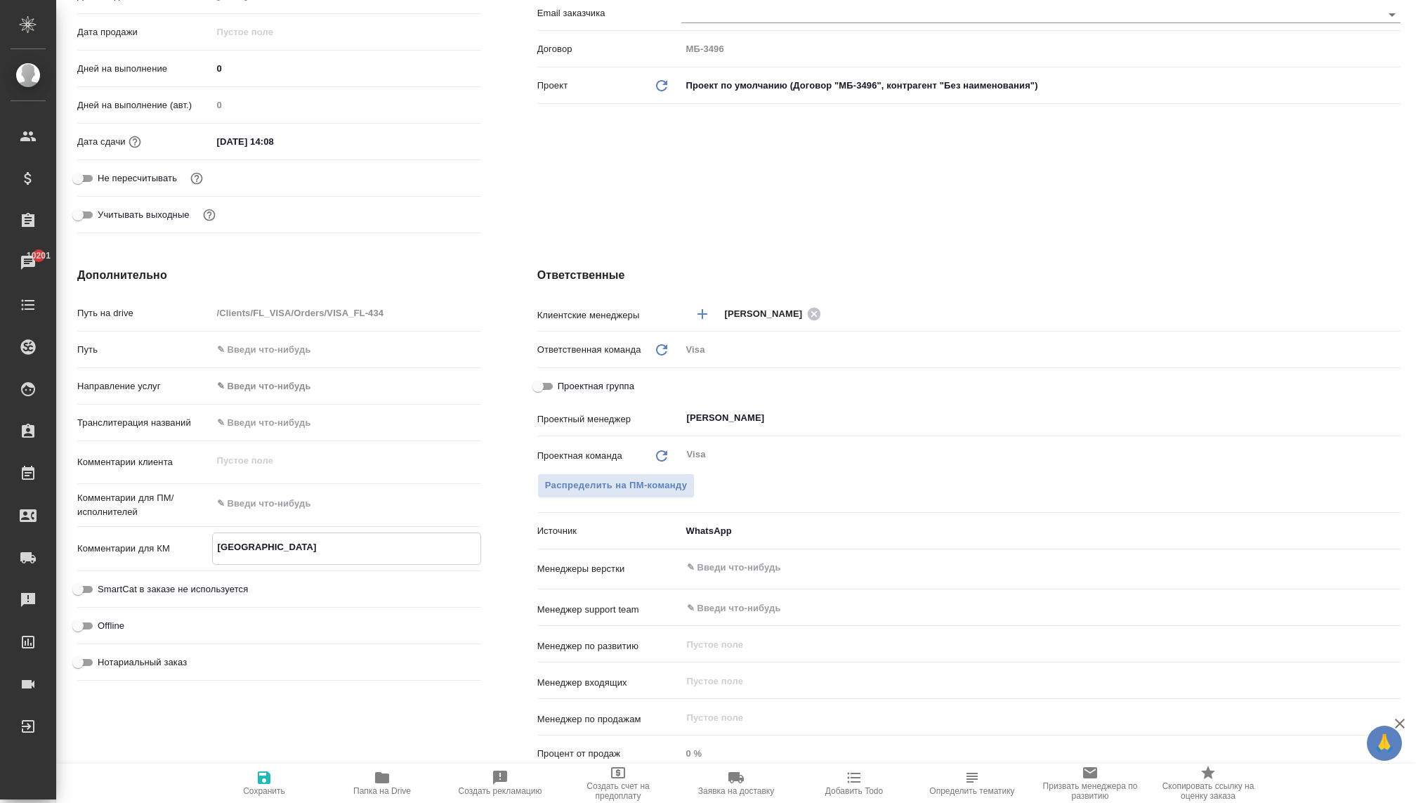
type textarea "x"
type textarea "Франция ."
type textarea "x"
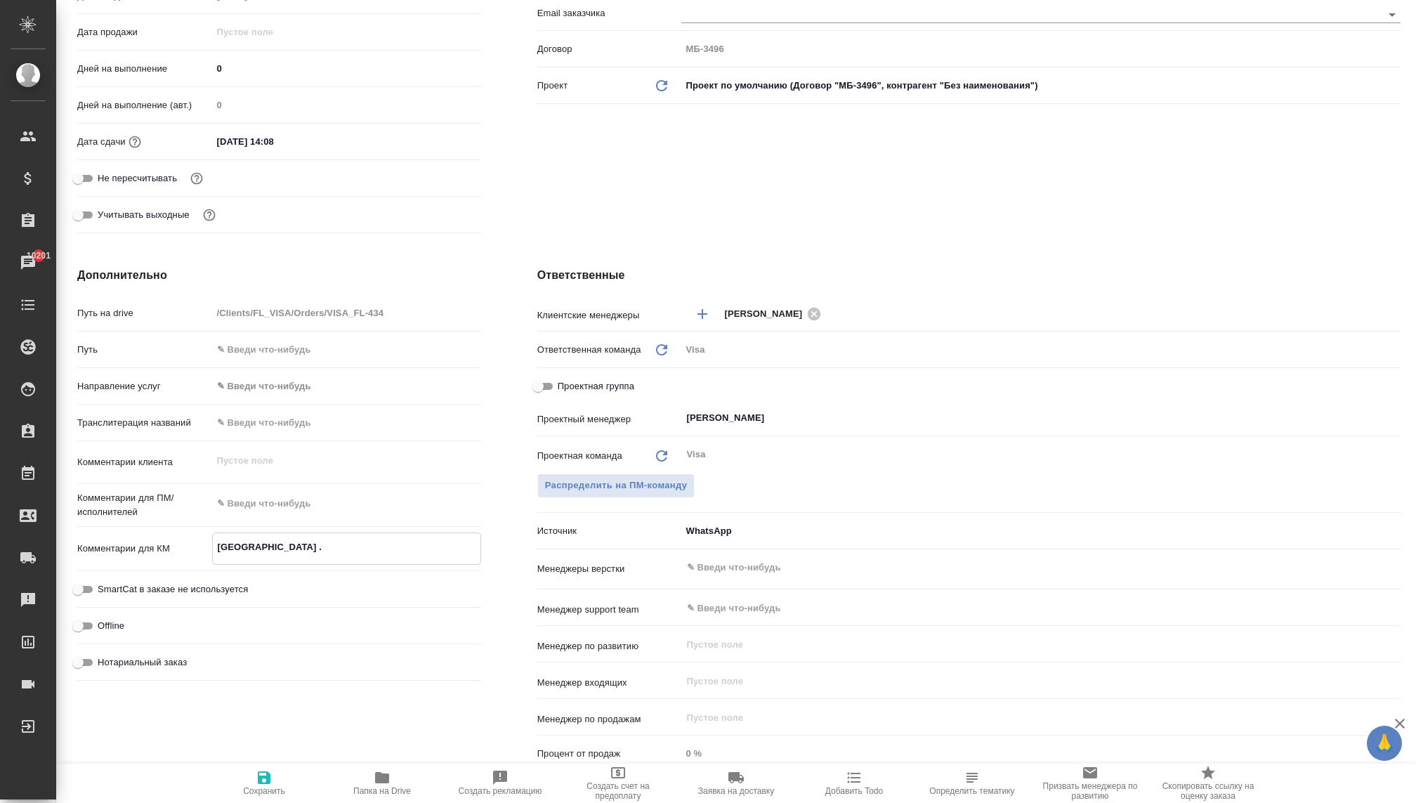
type textarea "Франция ."
type textarea "x"
click at [270, 786] on span "Сохранить" at bounding box center [264, 791] width 42 height 10
type textarea "x"
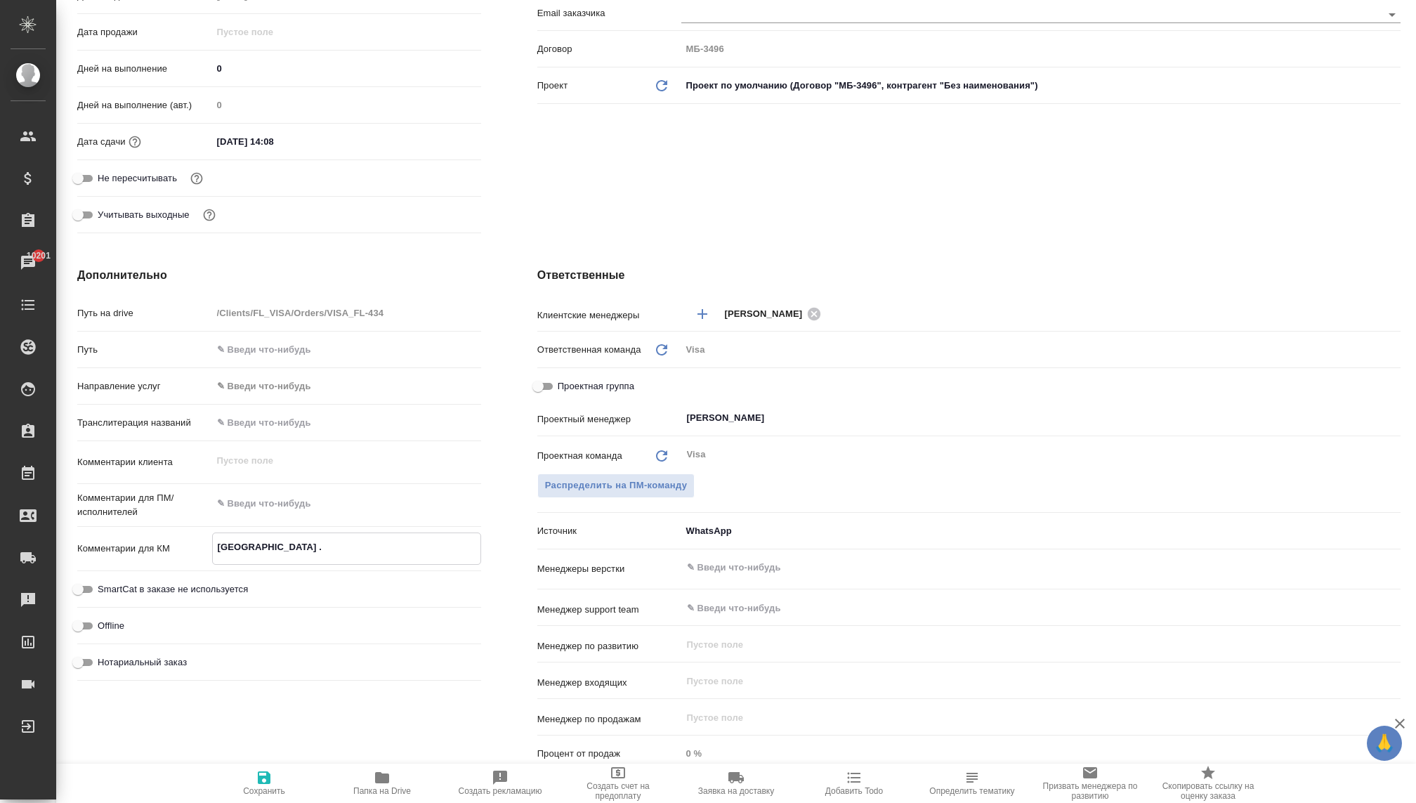
type textarea "x"
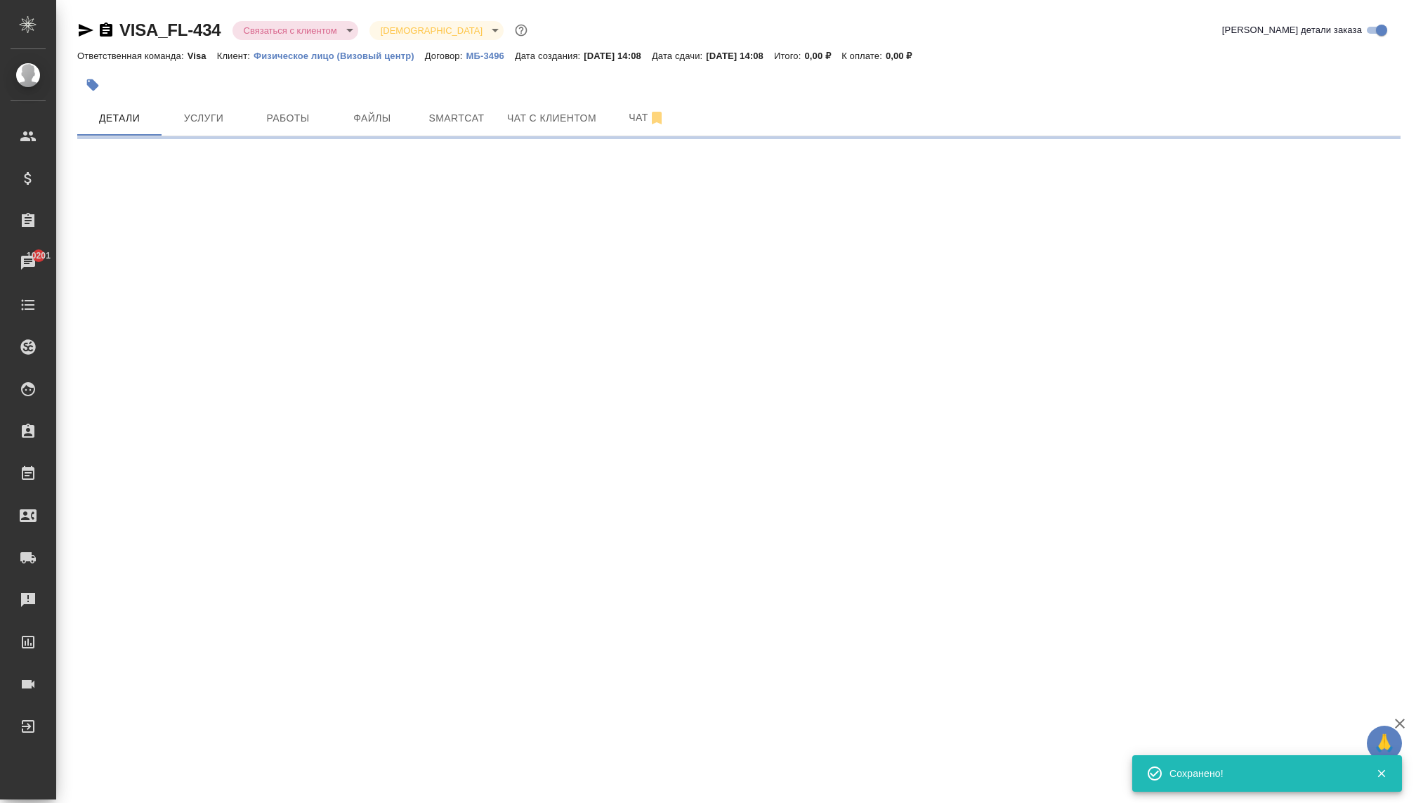
scroll to position [0, 0]
select select "RU"
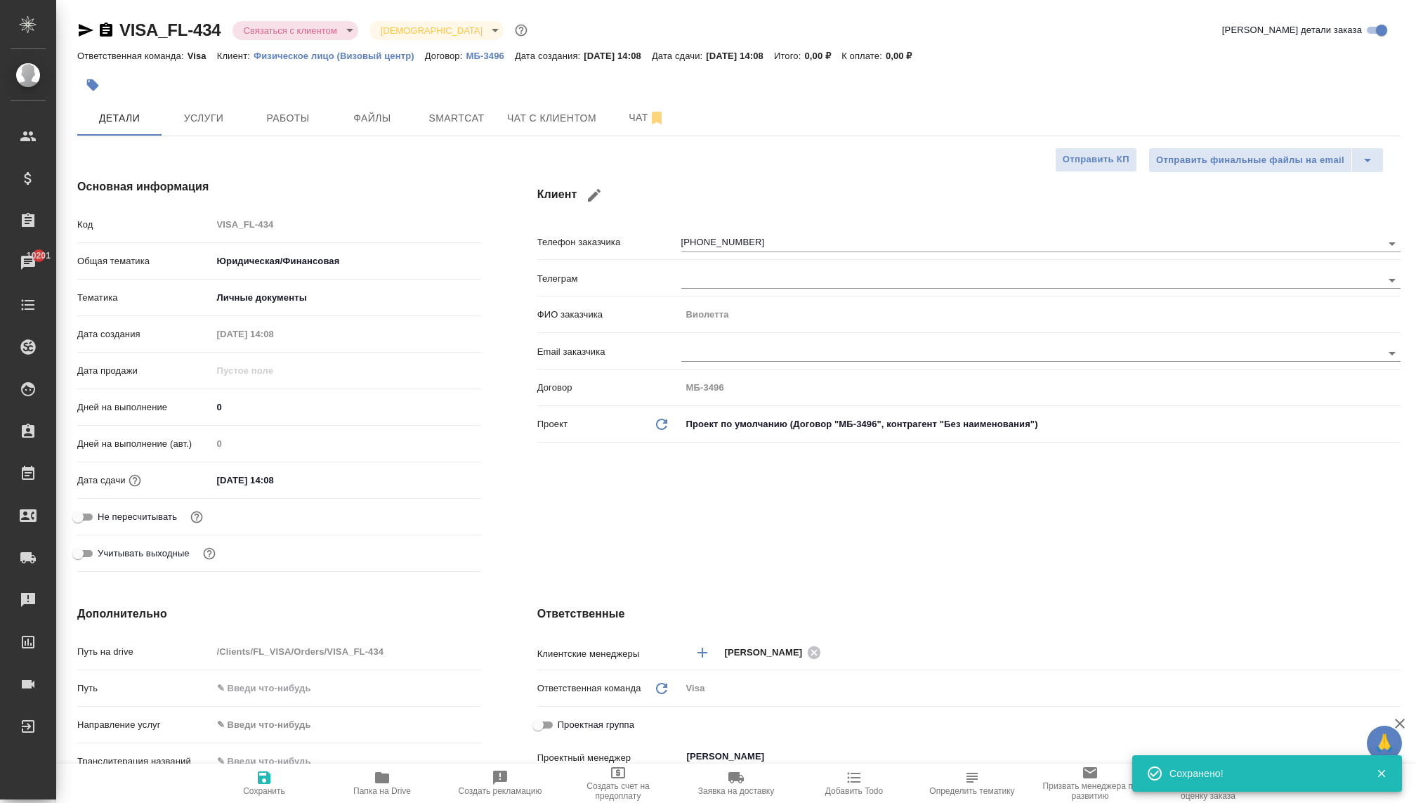
type textarea "x"
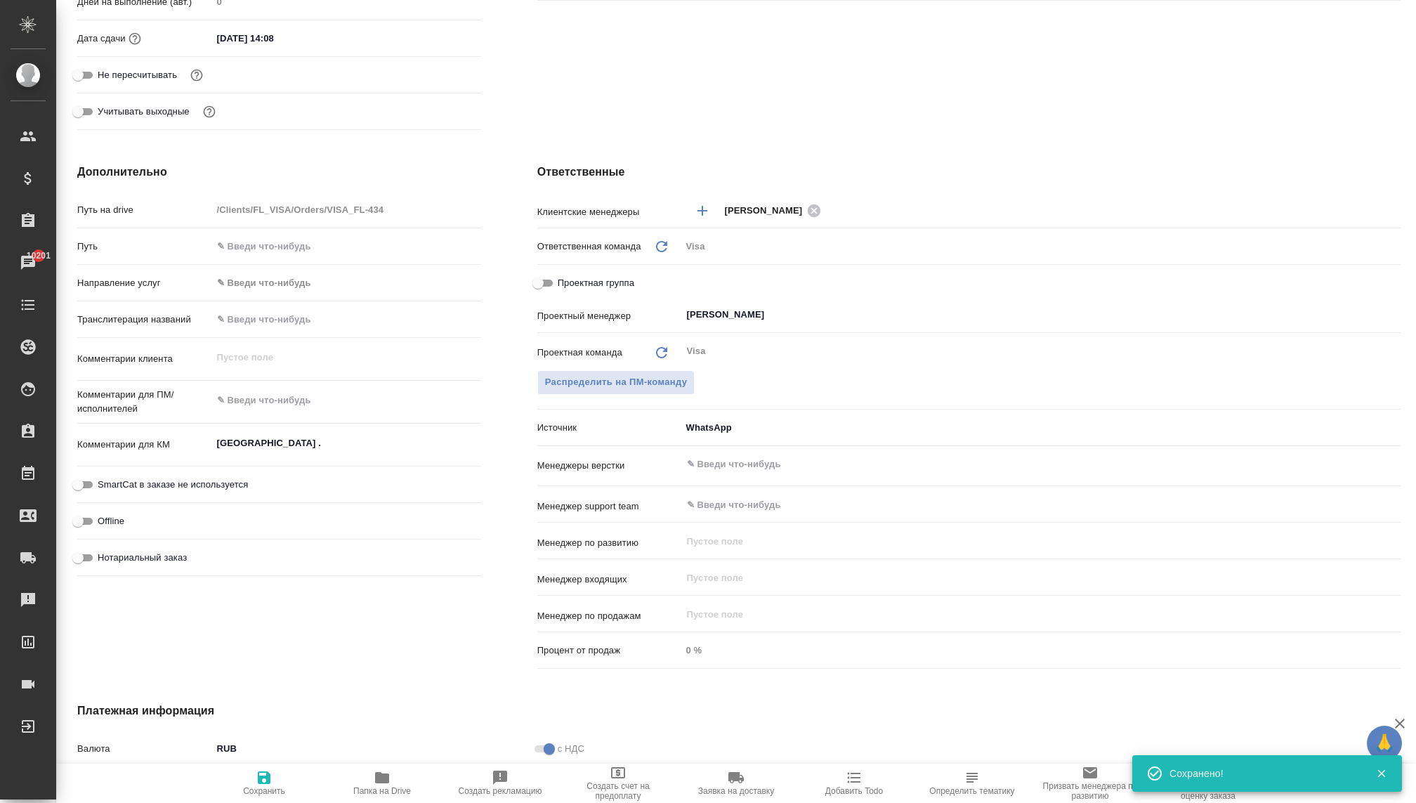
scroll to position [630, 0]
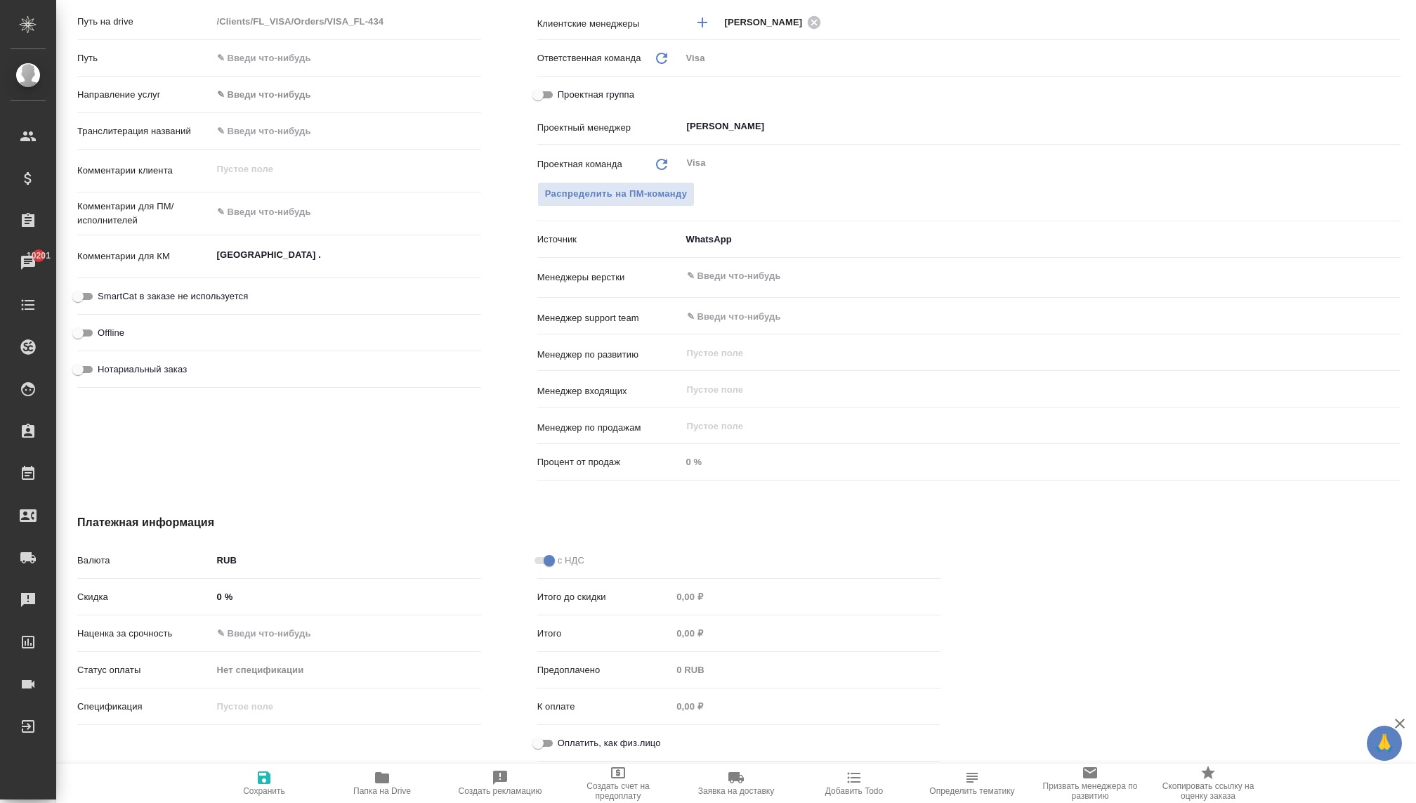
click at [543, 738] on input "Оплатить, как физ.лицо" at bounding box center [538, 743] width 51 height 17
checkbox input "true"
type textarea "x"
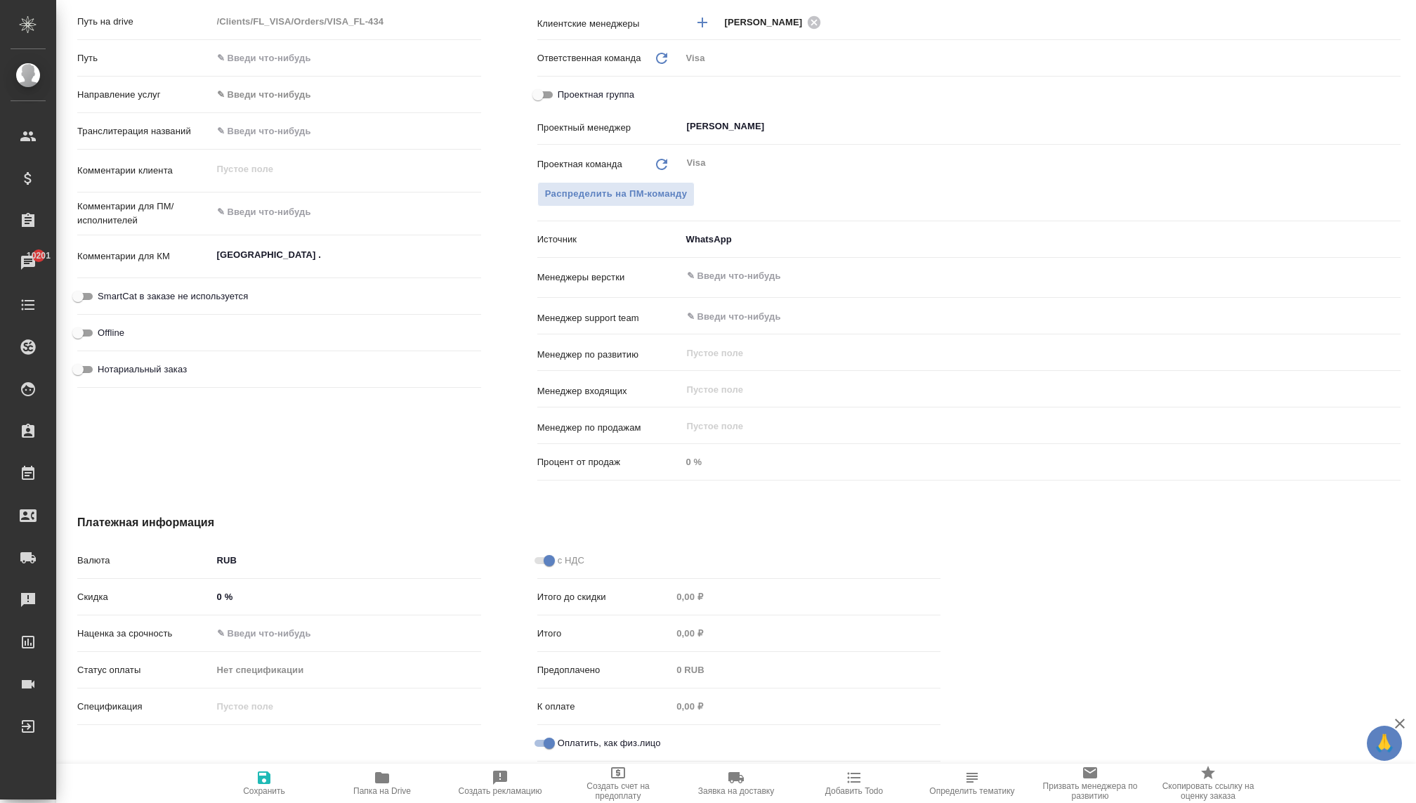
click at [275, 782] on span "Сохранить" at bounding box center [263, 782] width 101 height 27
type textarea "x"
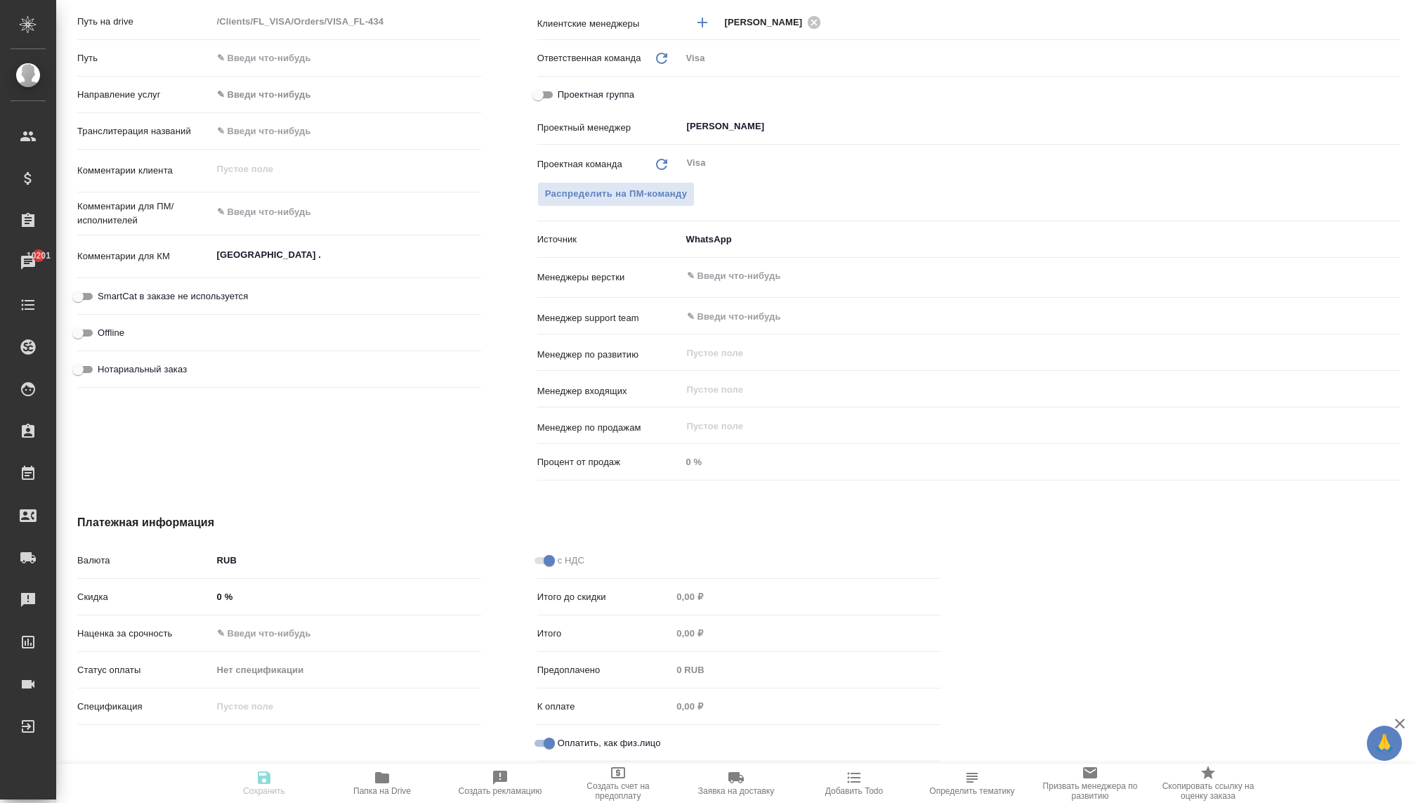
type textarea "x"
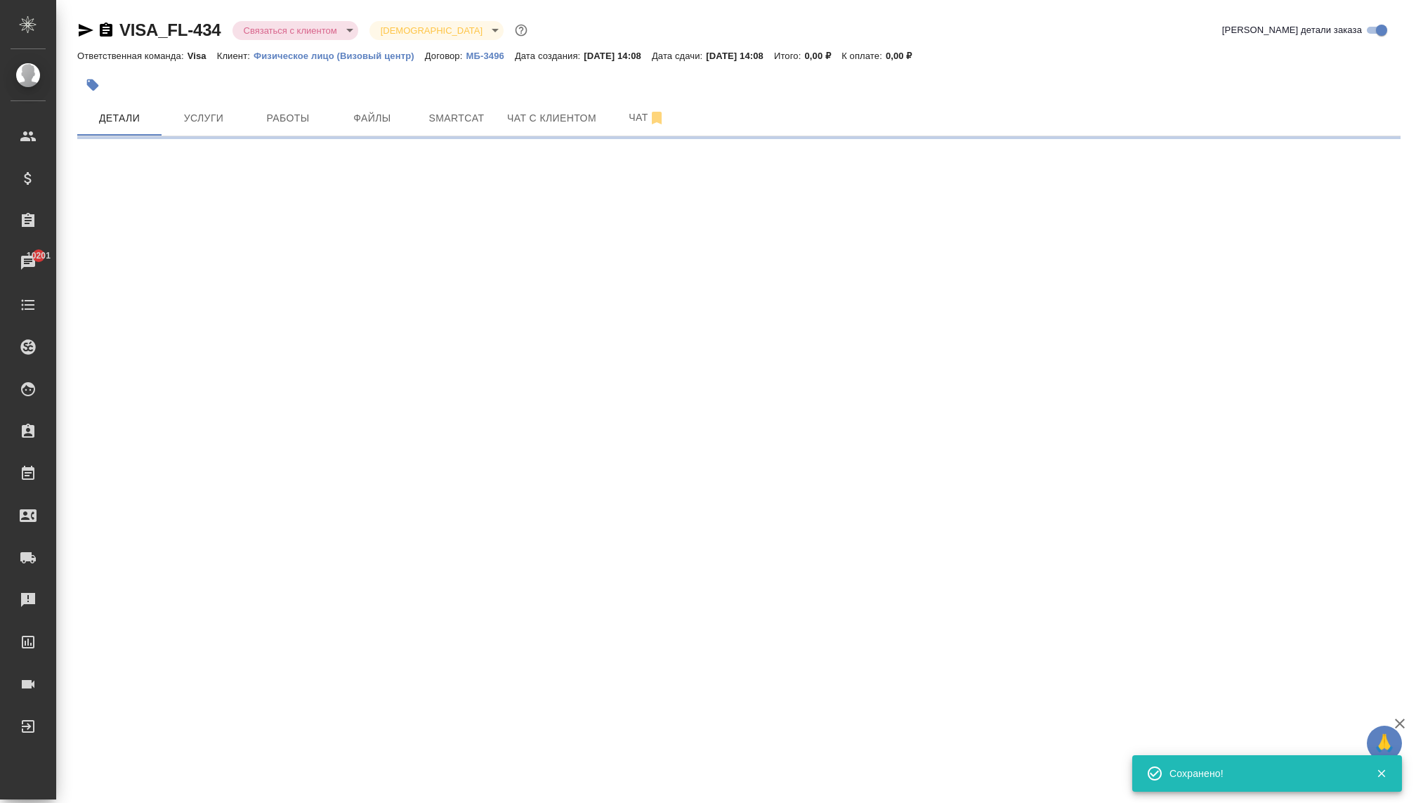
scroll to position [0, 0]
select select "RU"
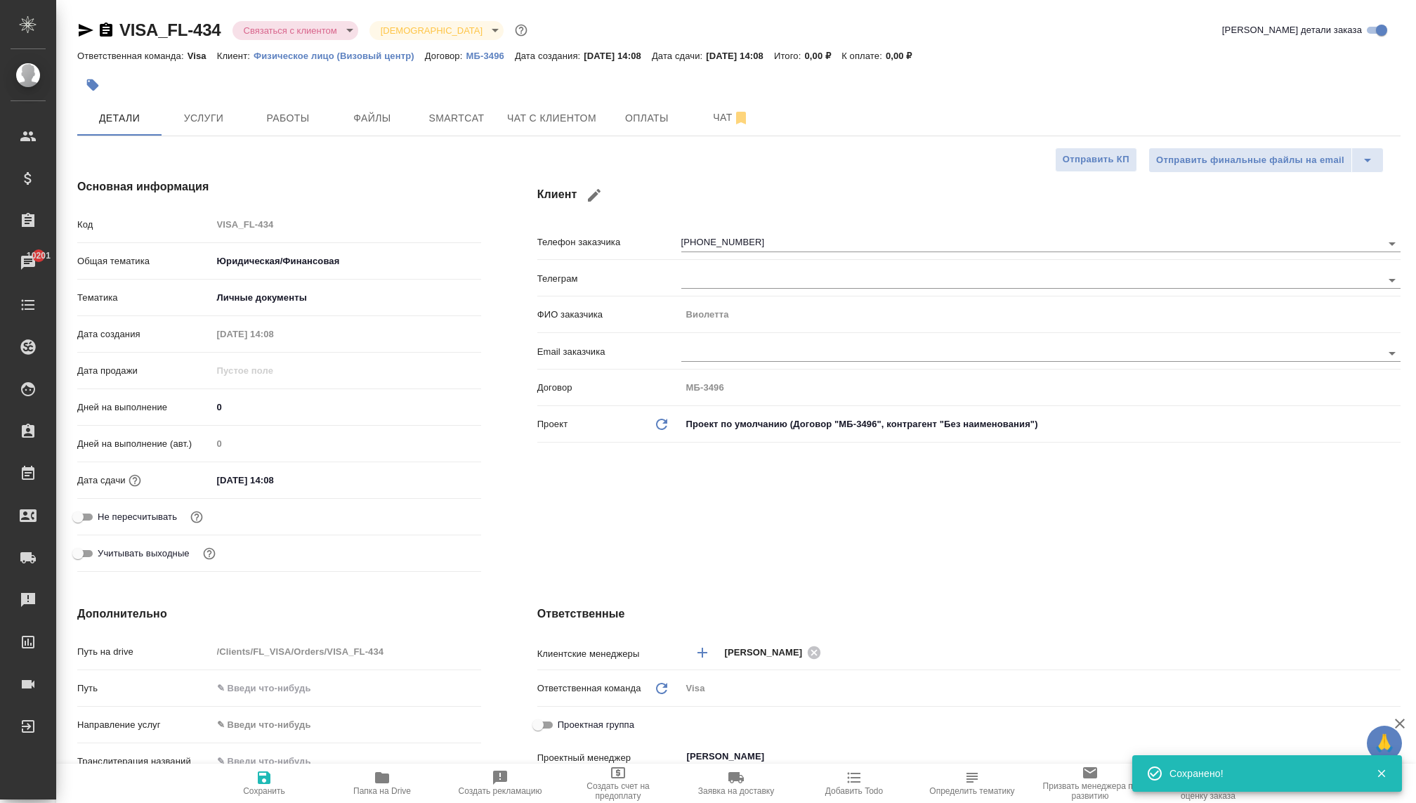
type textarea "x"
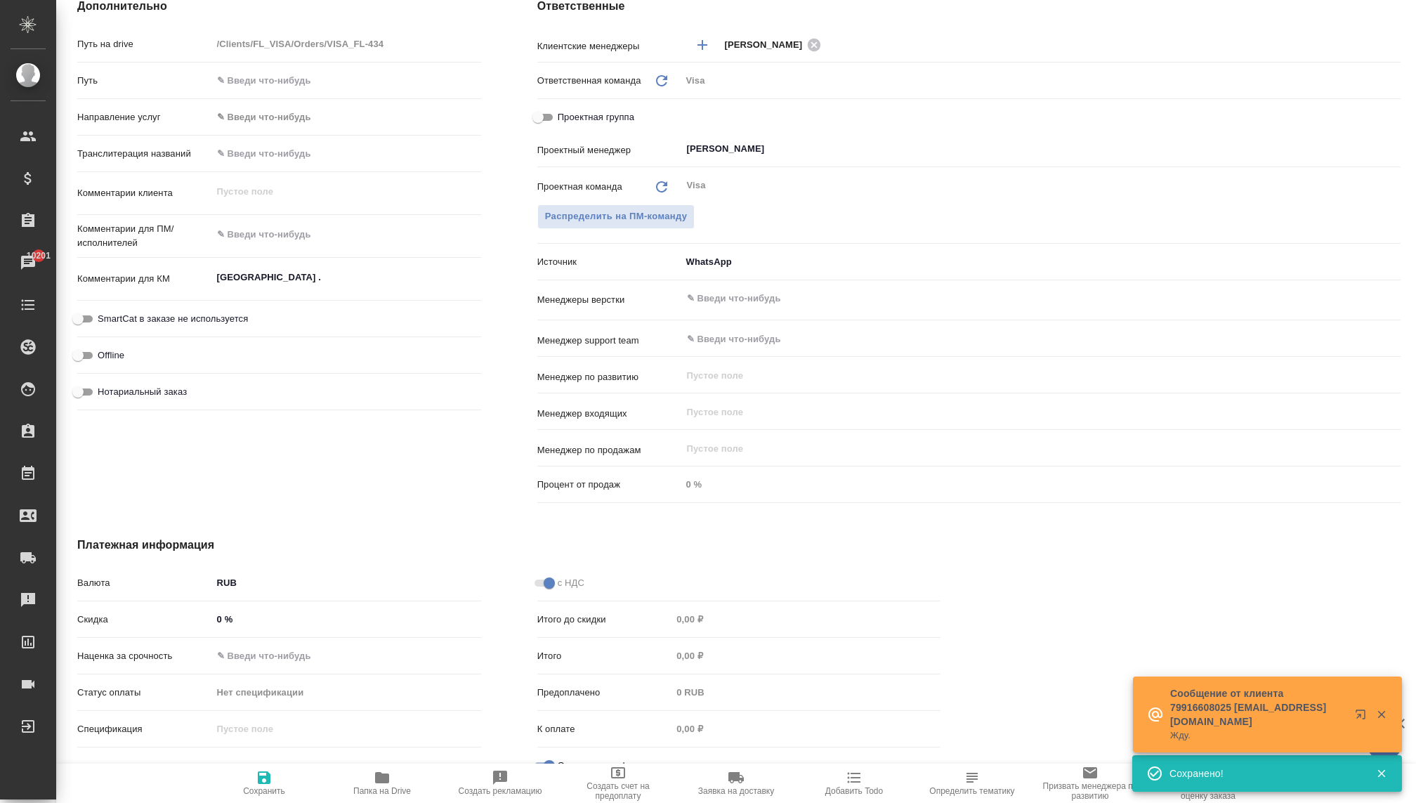
scroll to position [625, 0]
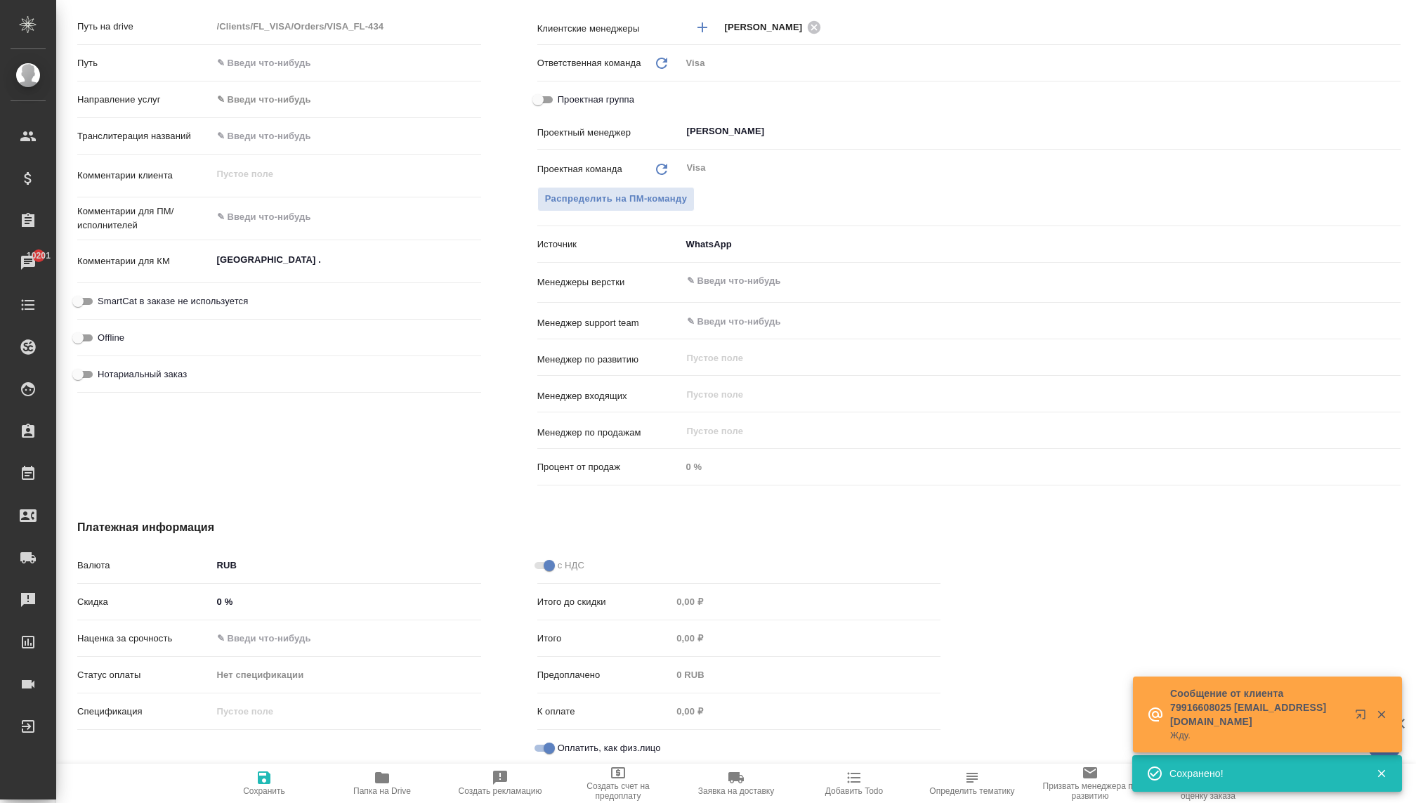
click at [1378, 716] on icon "button" at bounding box center [1381, 714] width 13 height 13
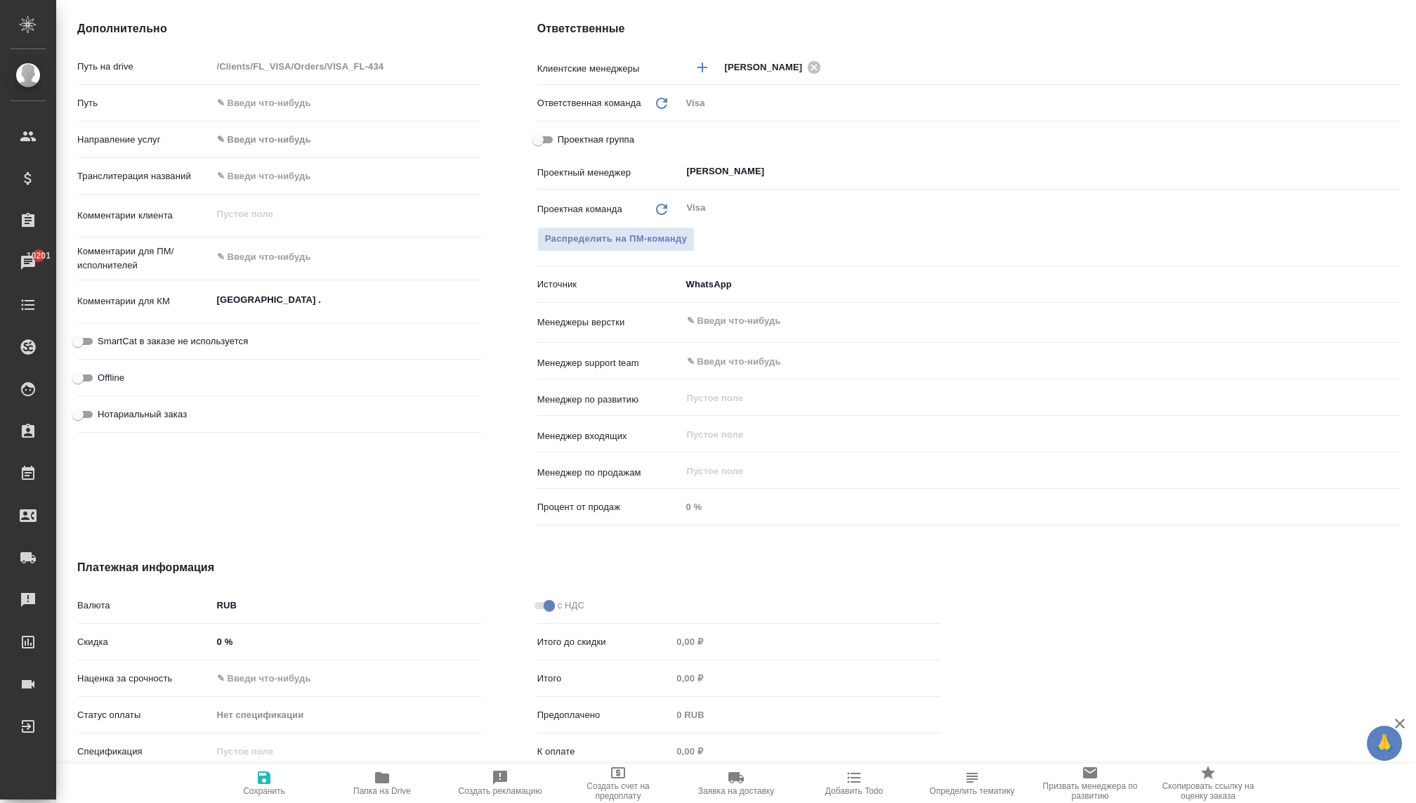
scroll to position [630, 0]
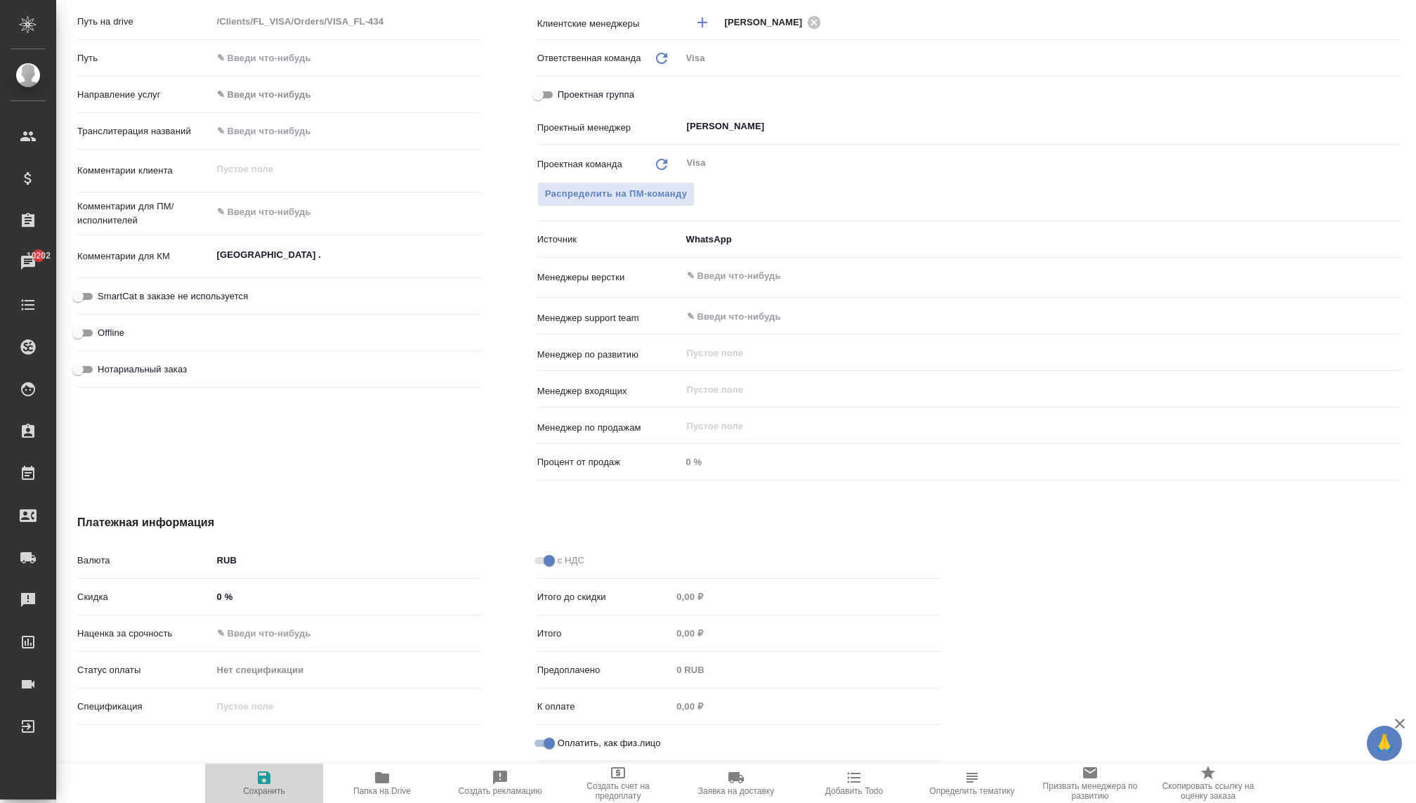
click at [254, 801] on button "Сохранить" at bounding box center [264, 782] width 118 height 39
type textarea "x"
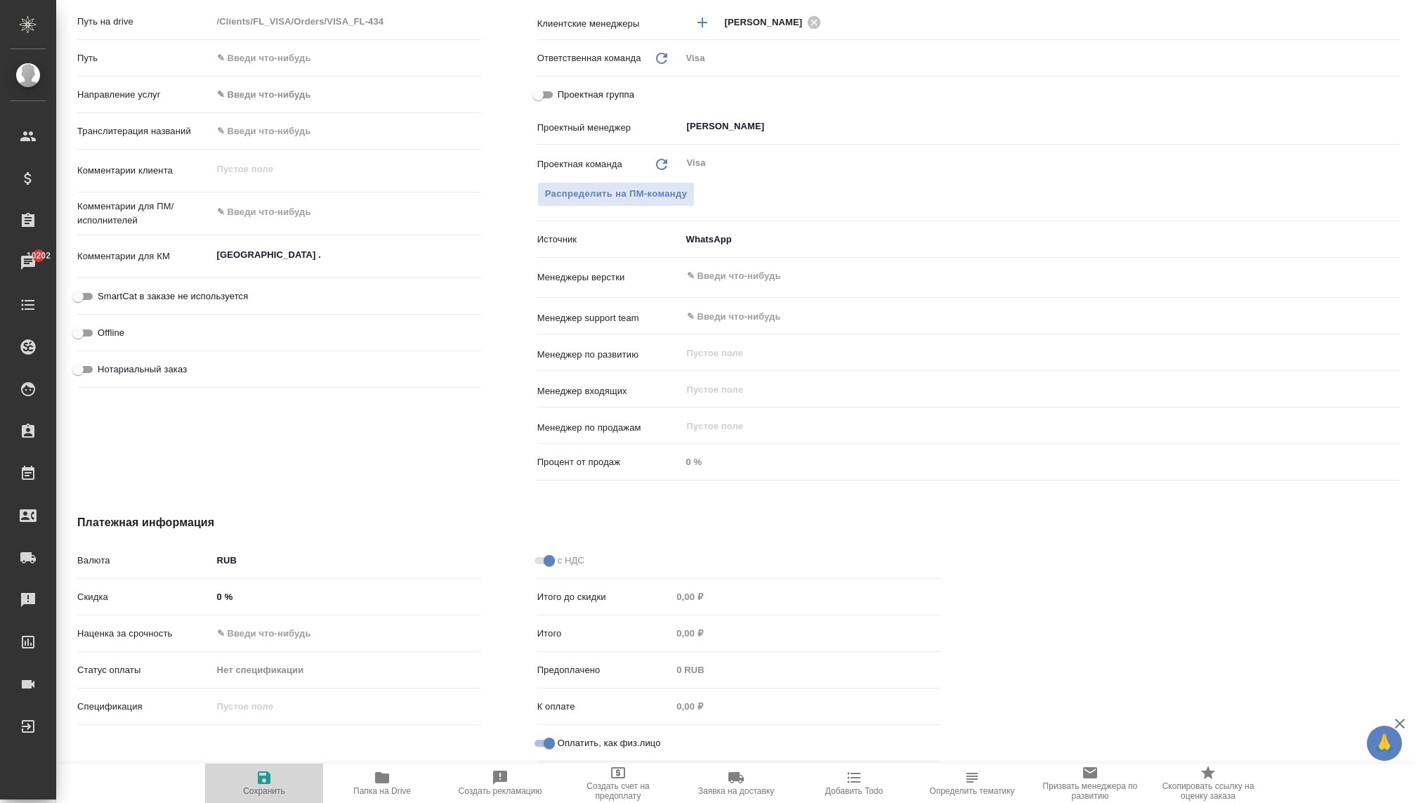
type textarea "x"
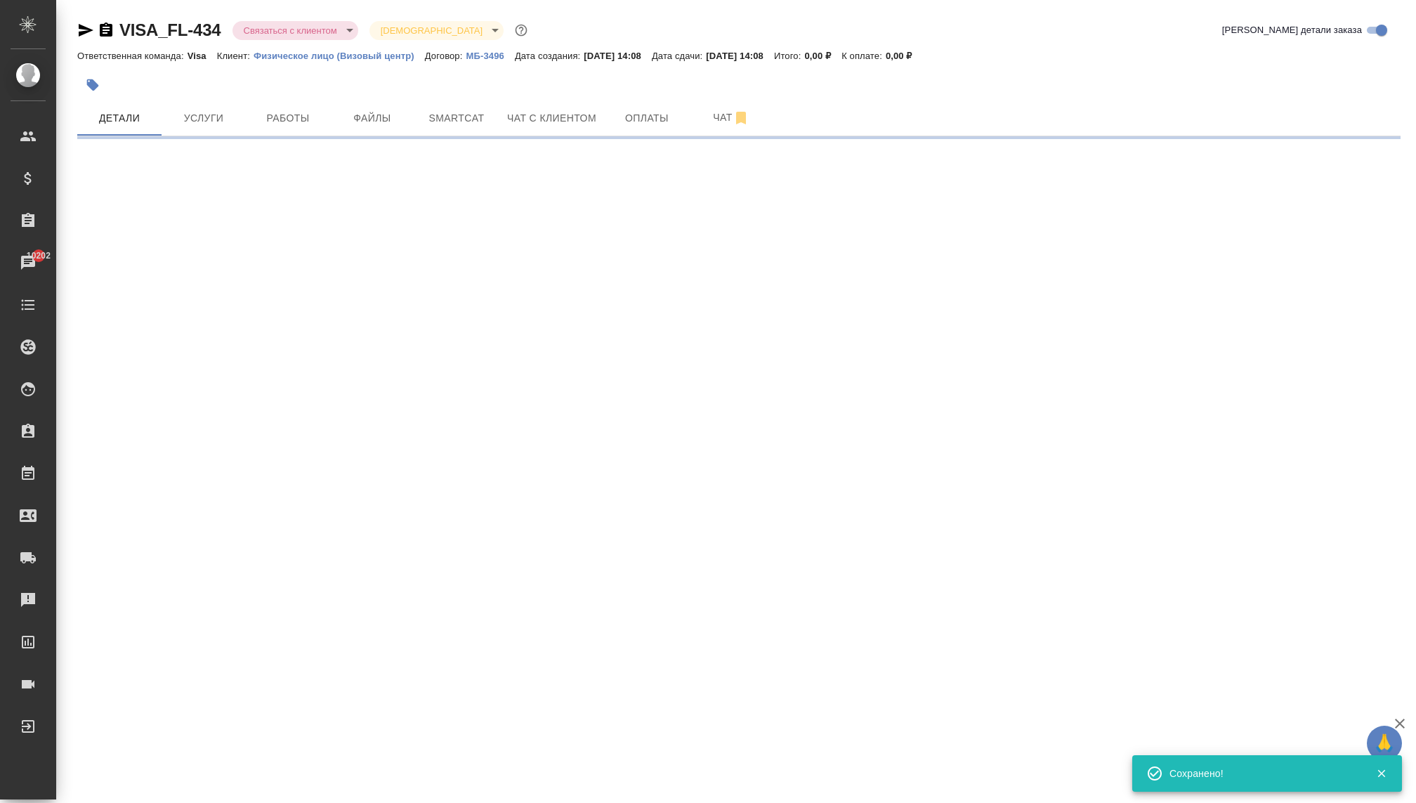
scroll to position [0, 0]
select select "RU"
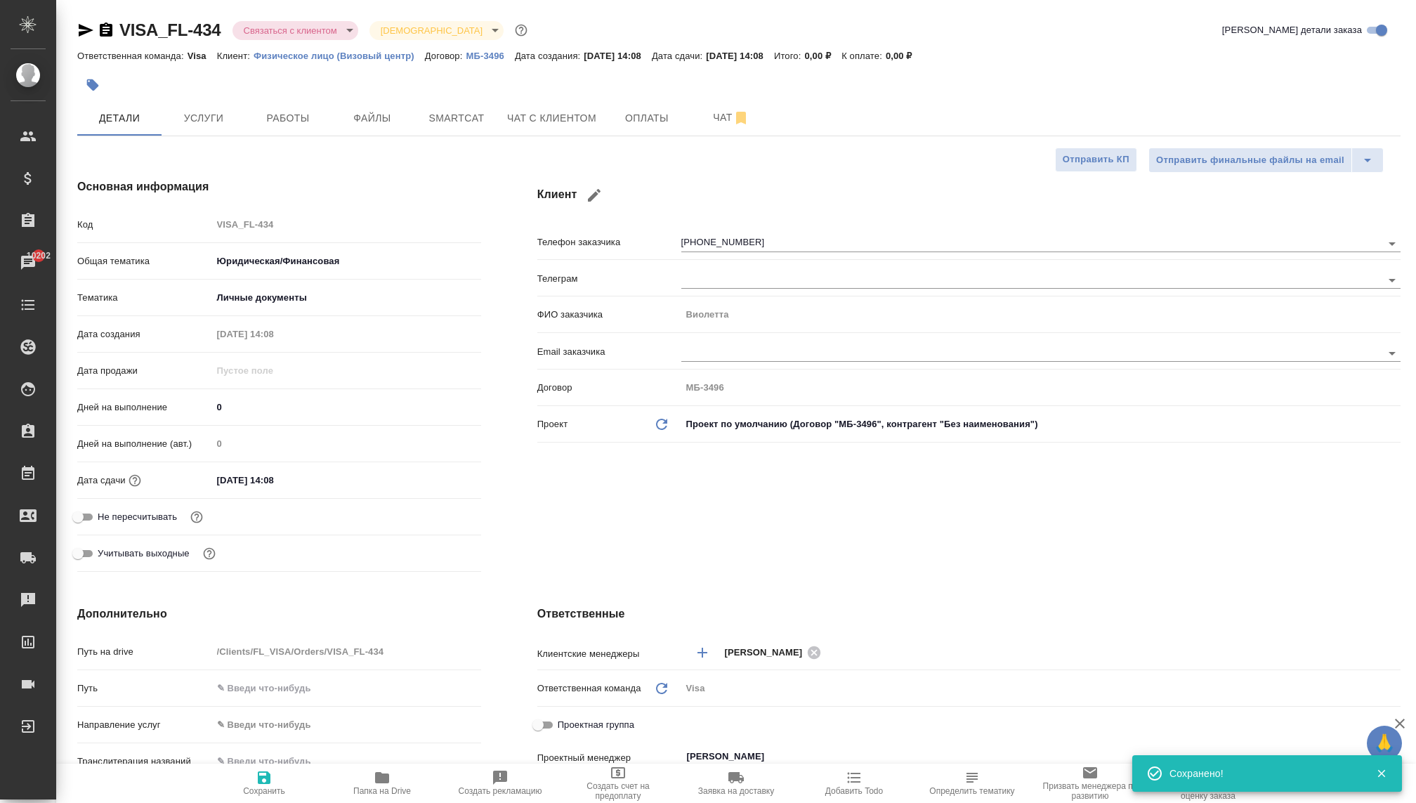
type textarea "x"
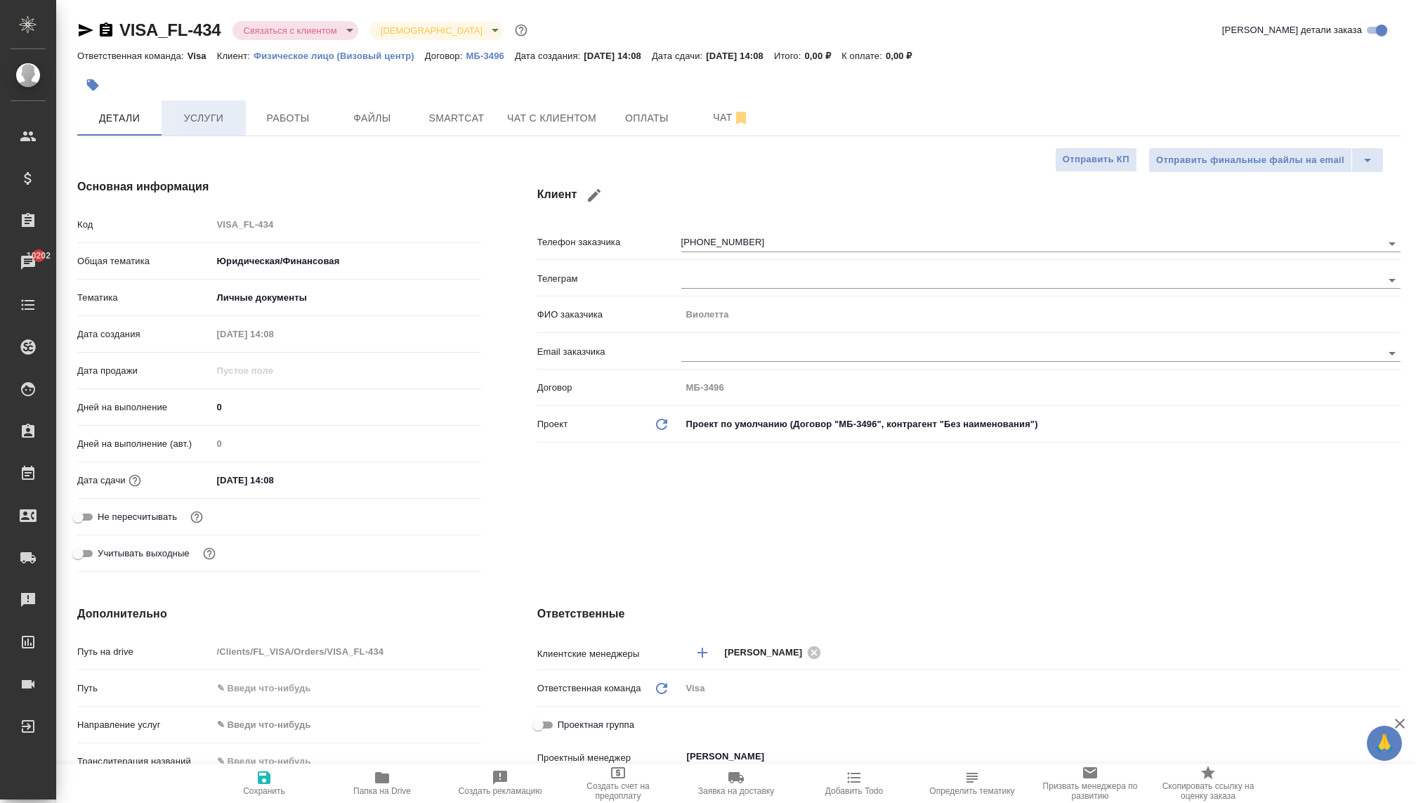
click at [199, 119] on span "Услуги" at bounding box center [203, 119] width 67 height 18
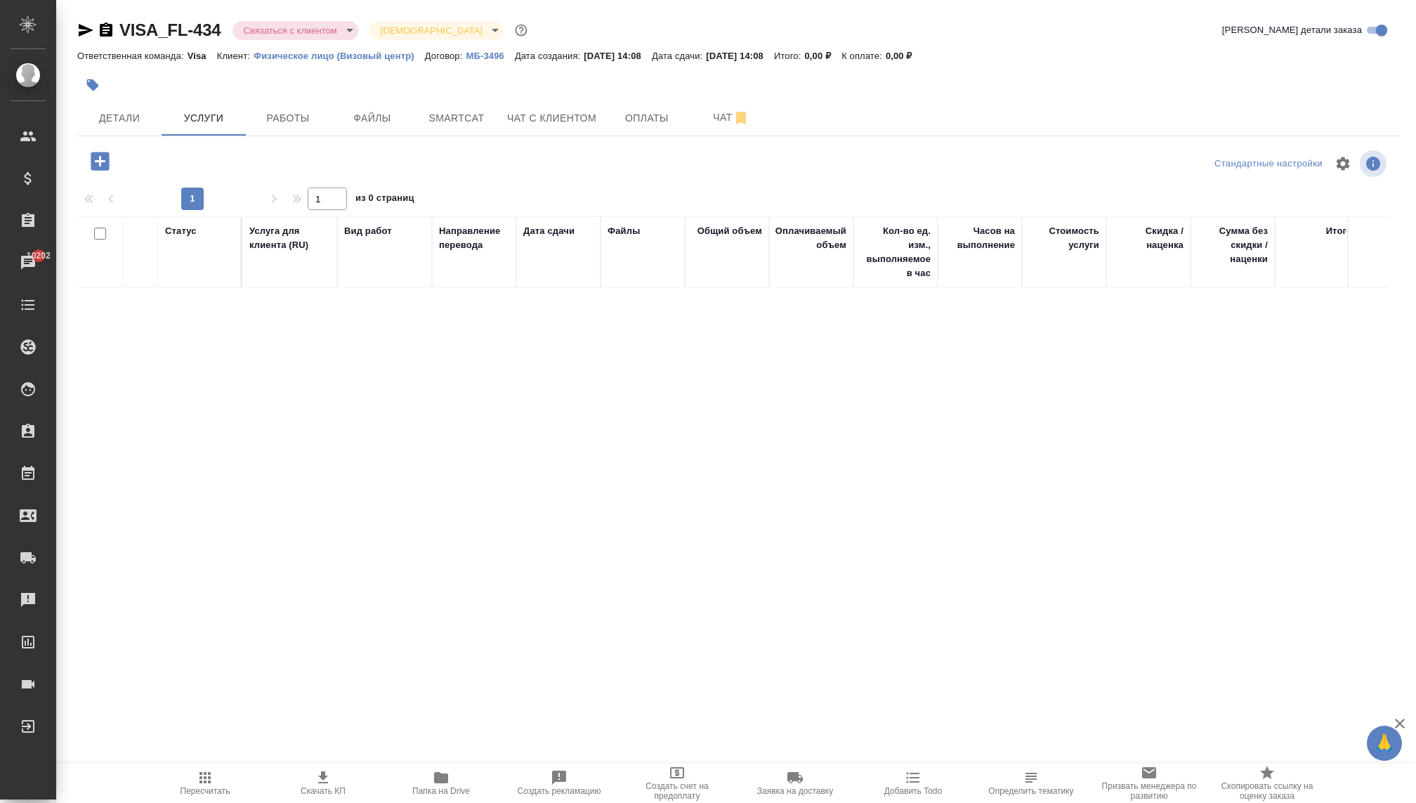
click at [94, 157] on icon "button" at bounding box center [100, 161] width 18 height 18
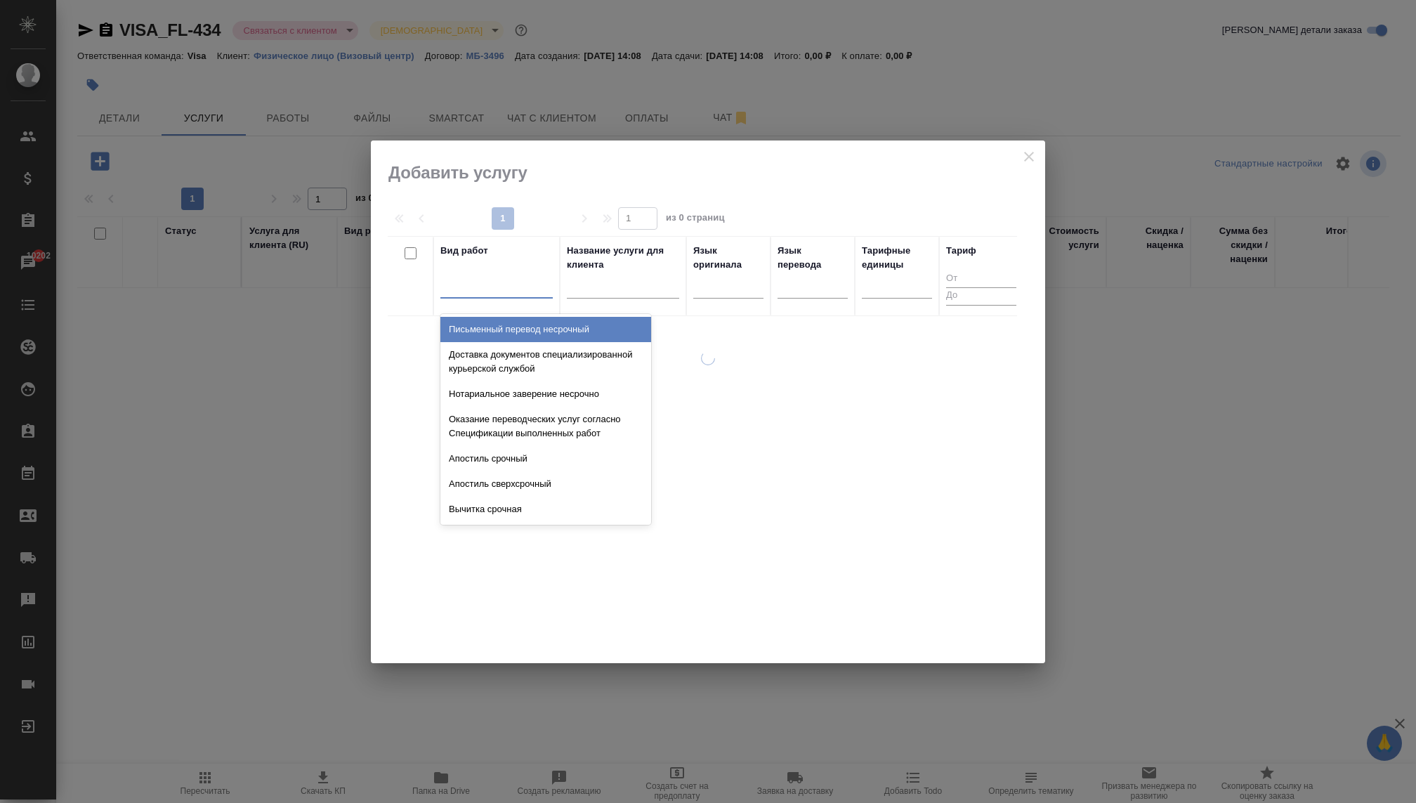
click at [464, 287] on div at bounding box center [496, 284] width 112 height 20
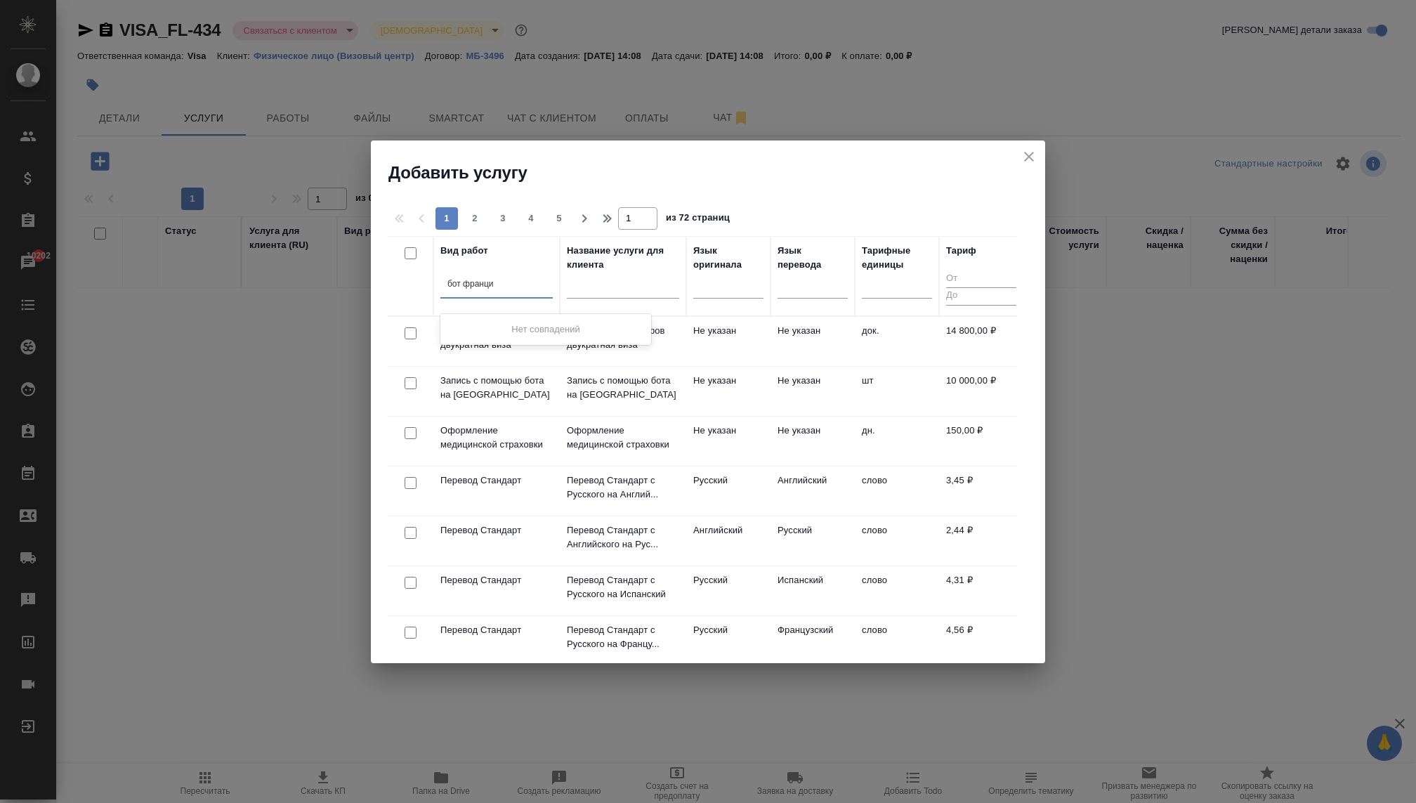
type input "бот франция"
drag, startPoint x: 490, startPoint y: 279, endPoint x: 409, endPoint y: 275, distance: 81.5
click at [409, 275] on tr "Вид работ 0 results available for search term бот франция. Use Up and Down to c…" at bounding box center [706, 276] width 636 height 80
drag, startPoint x: 515, startPoint y: 279, endPoint x: 434, endPoint y: 280, distance: 81.5
click at [434, 280] on th "Вид работ 0 results available. Select is focused ,type to refine list, press Do…" at bounding box center [496, 276] width 126 height 80
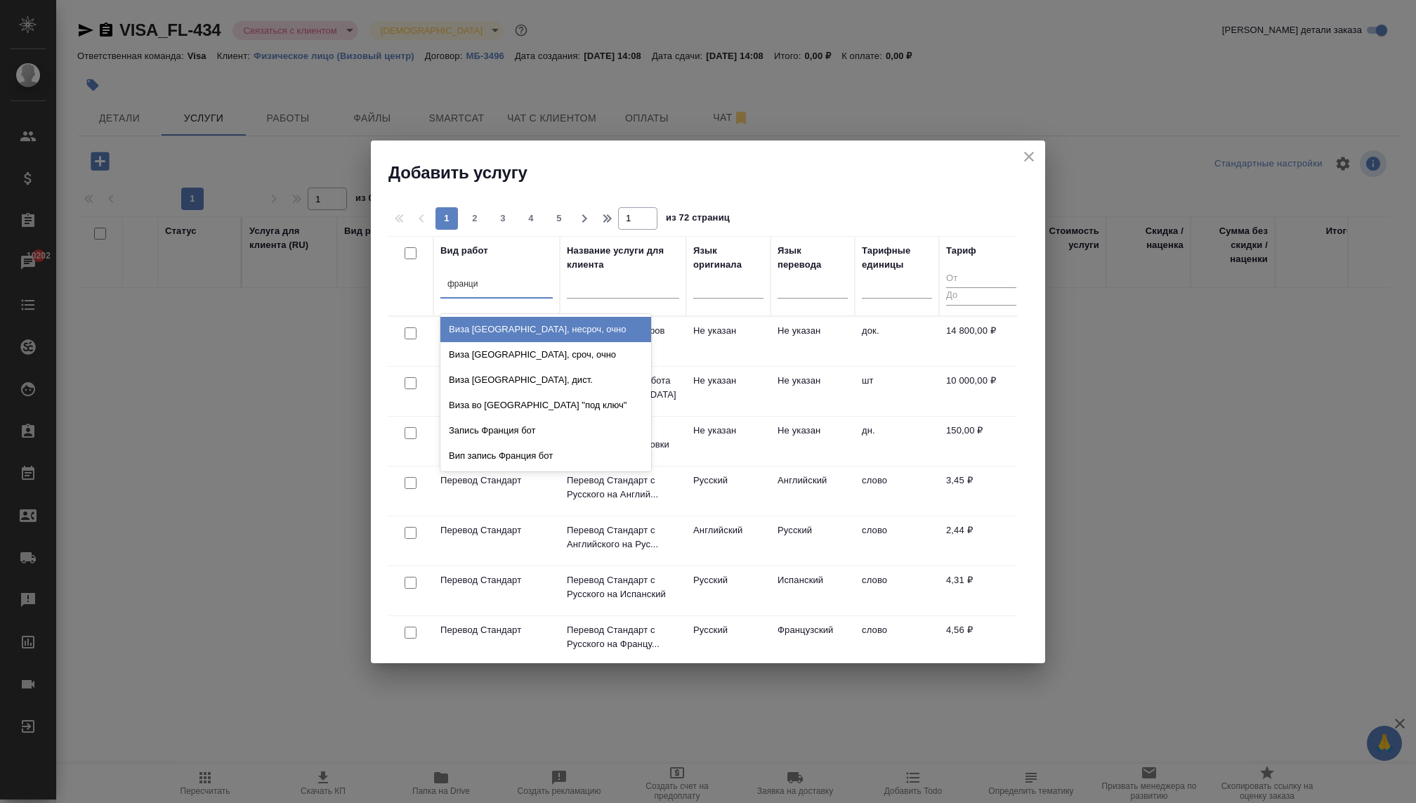
type input "франция"
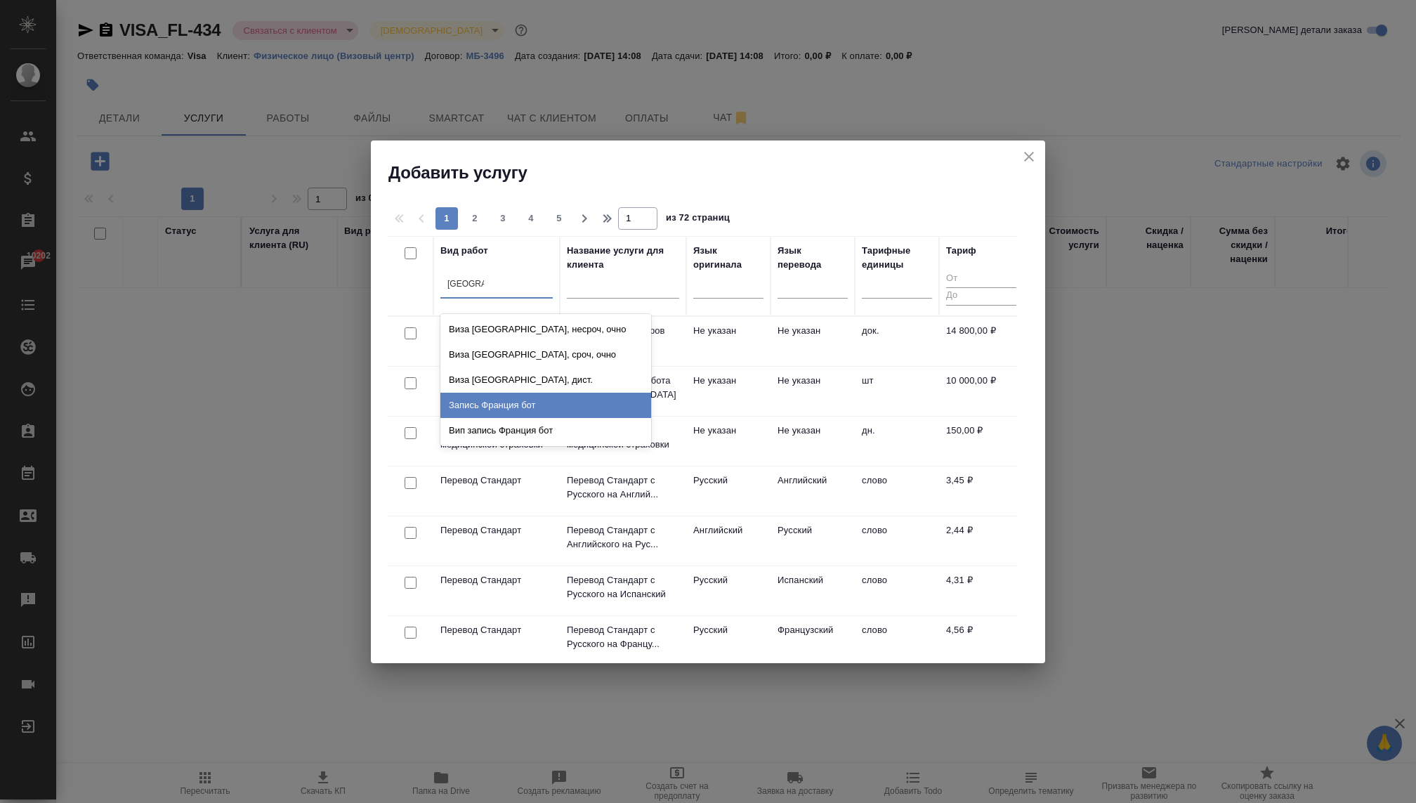
click at [536, 403] on div "Запись Франция бот" at bounding box center [545, 405] width 211 height 25
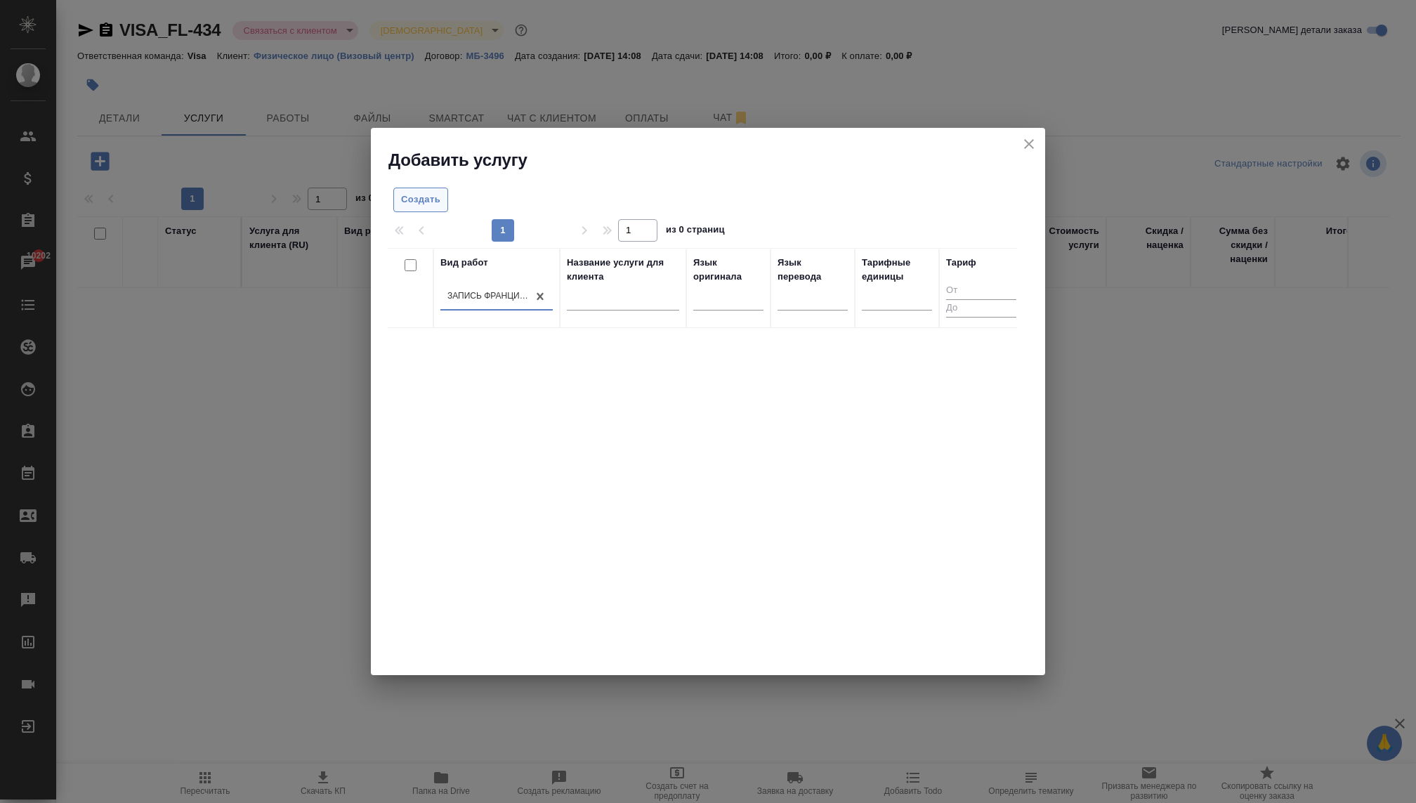
click at [428, 197] on span "Создать" at bounding box center [420, 200] width 39 height 16
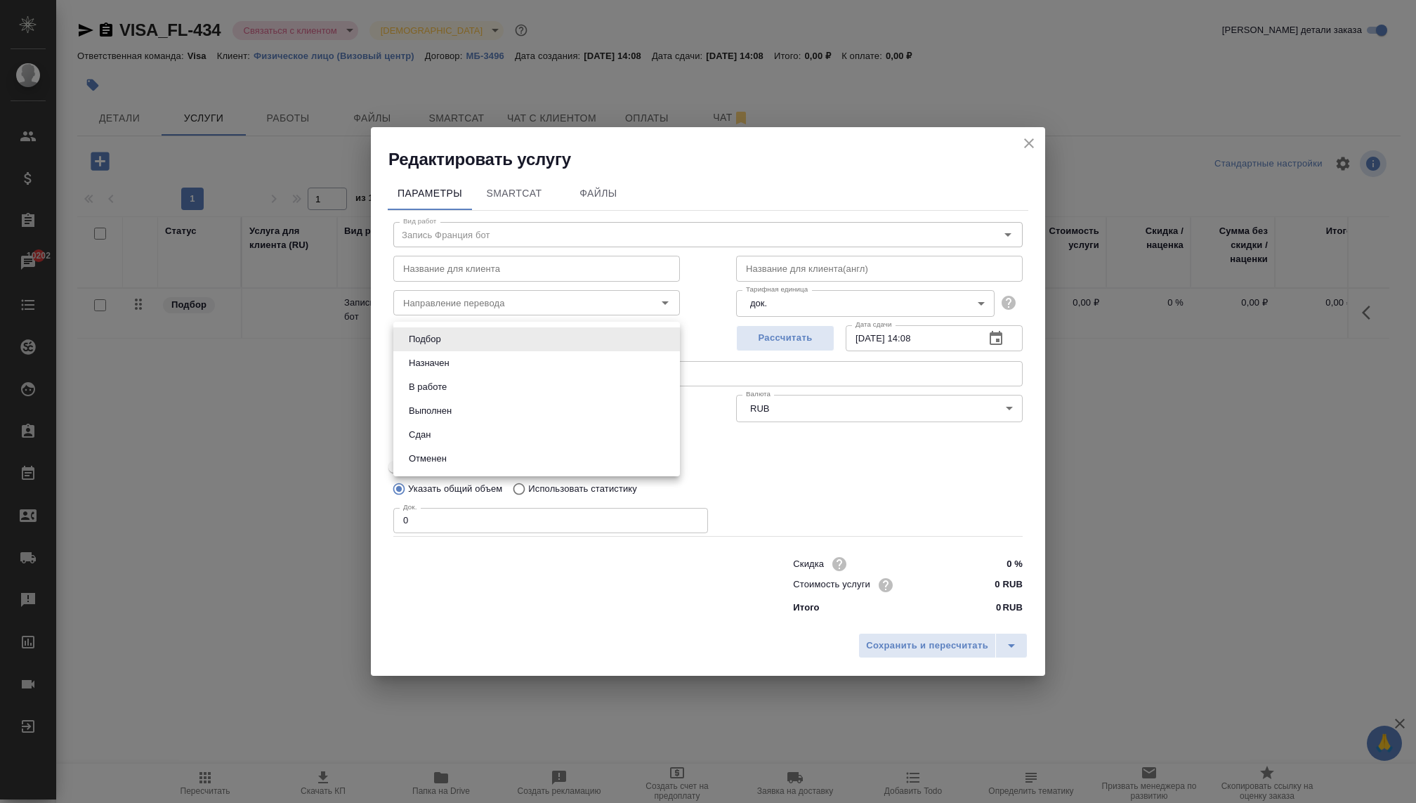
click at [522, 338] on body "🙏 .cls-1 fill:#fff; AWATERA Kovaleva Ekaterina Клиенты Спецификации Заказы 1020…" at bounding box center [708, 401] width 1416 height 803
click at [521, 384] on li "В работе" at bounding box center [536, 387] width 287 height 24
type input "inProgress"
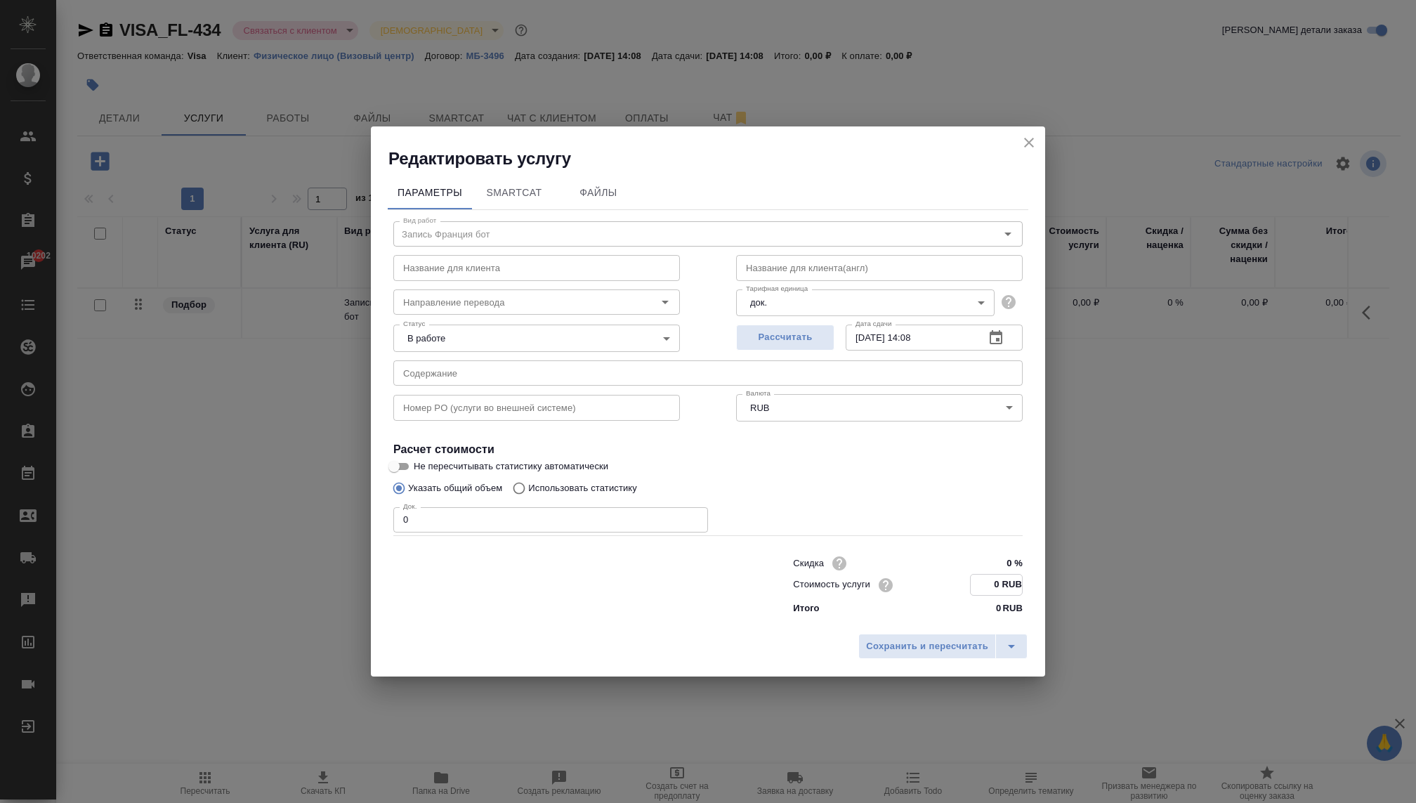
click at [984, 580] on input "0 RUB" at bounding box center [995, 584] width 51 height 20
type input "13000 RUB"
click at [560, 519] on input "0" at bounding box center [550, 519] width 315 height 25
type input "1"
click at [904, 647] on span "Сохранить и пересчитать" at bounding box center [927, 646] width 122 height 16
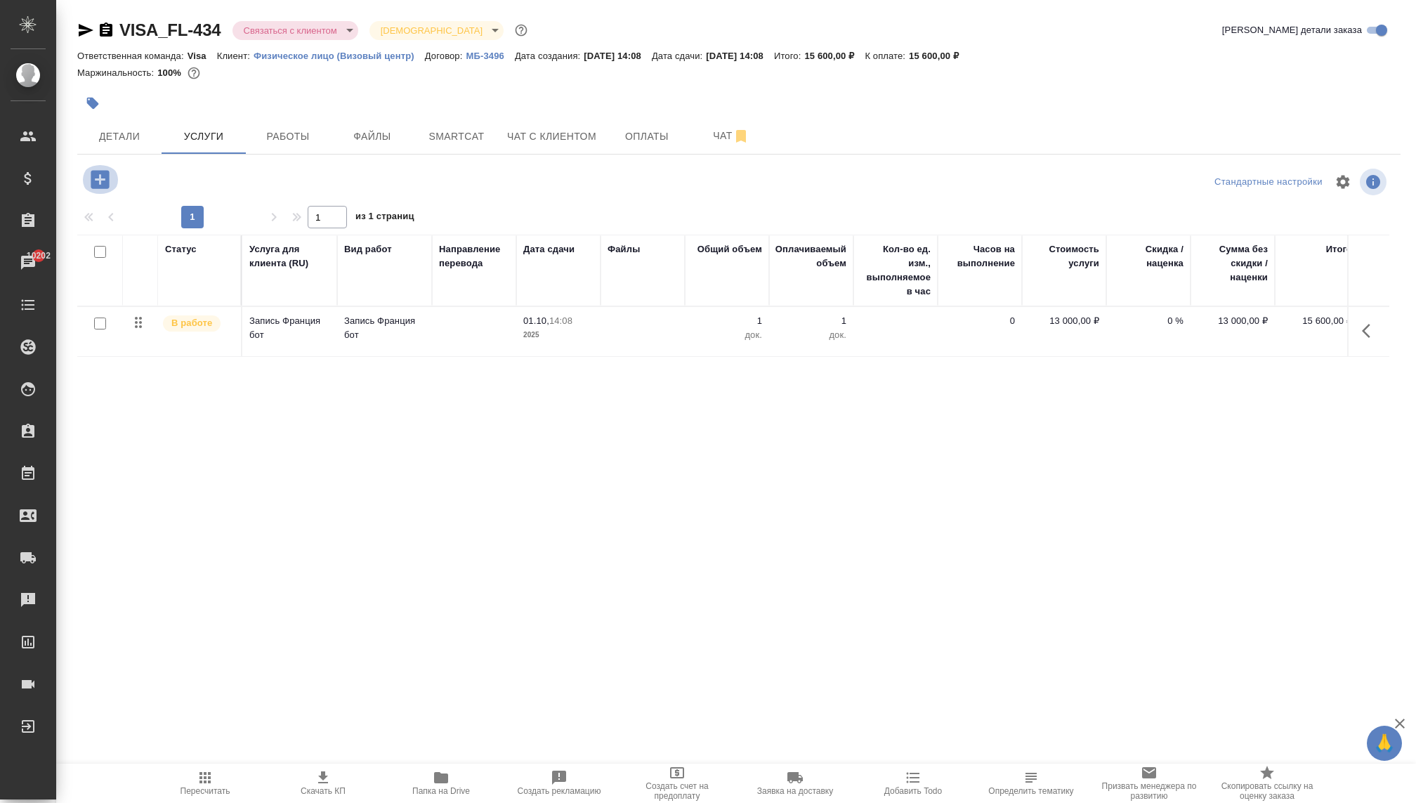
click at [101, 183] on icon "button" at bounding box center [100, 179] width 18 height 18
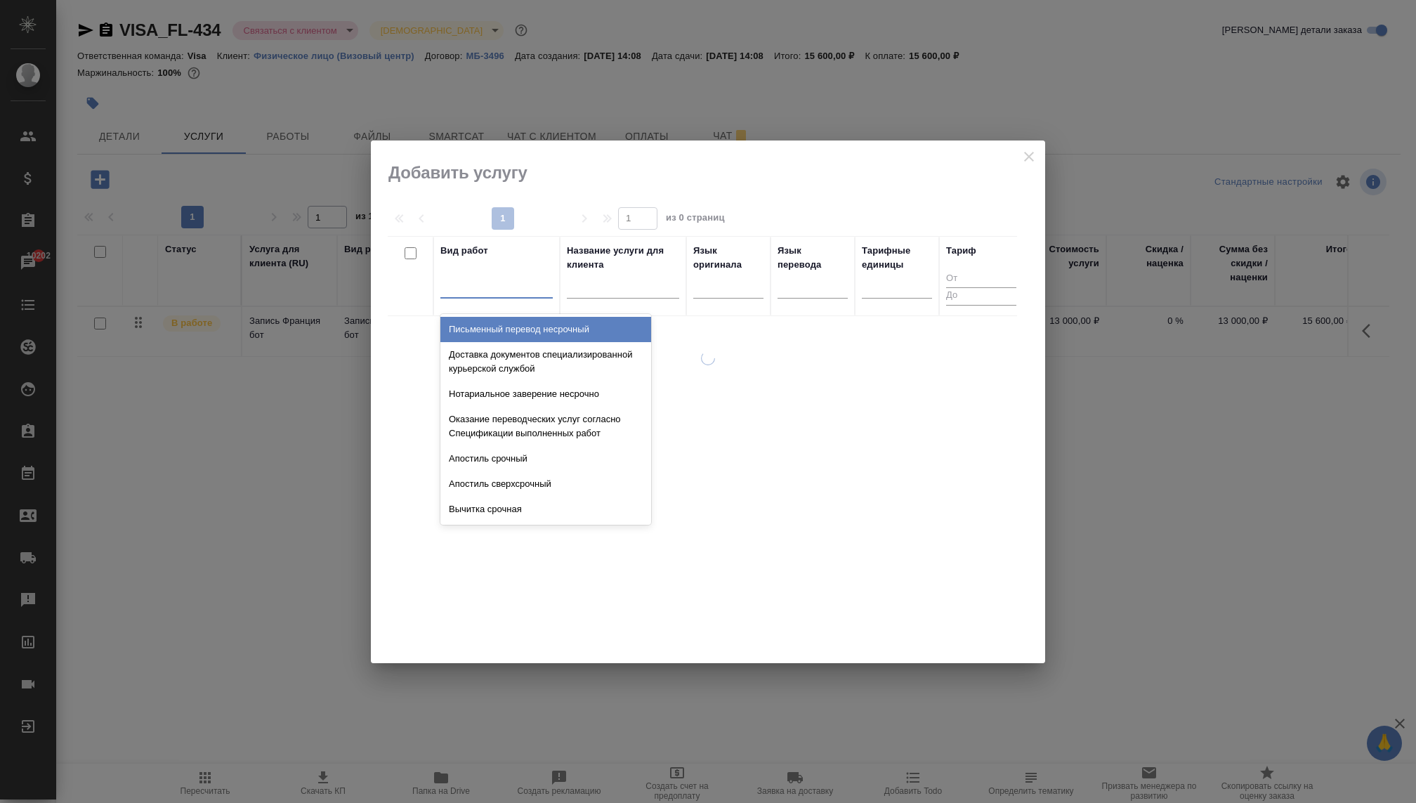
click at [486, 296] on div at bounding box center [496, 285] width 112 height 27
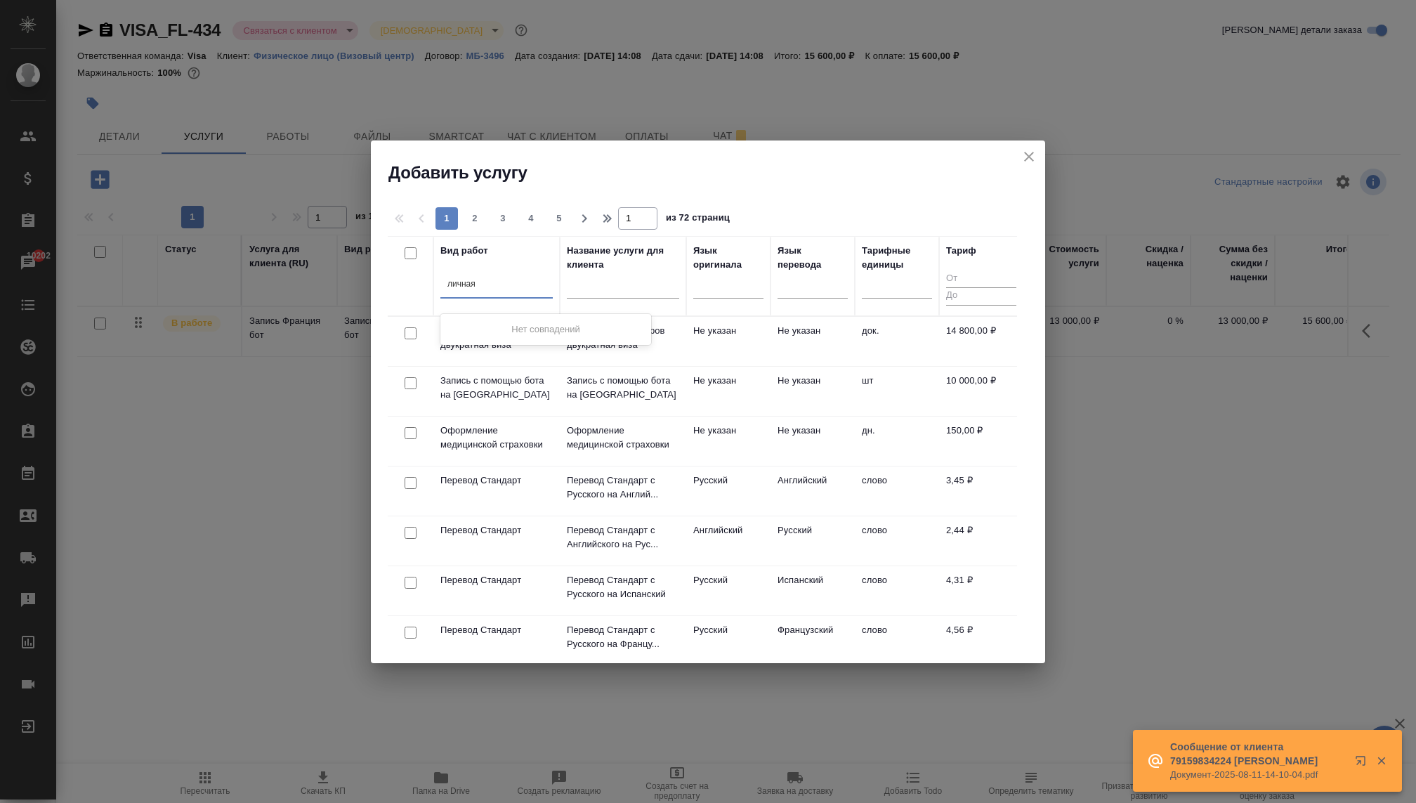
type input "личная"
type input "Ф"
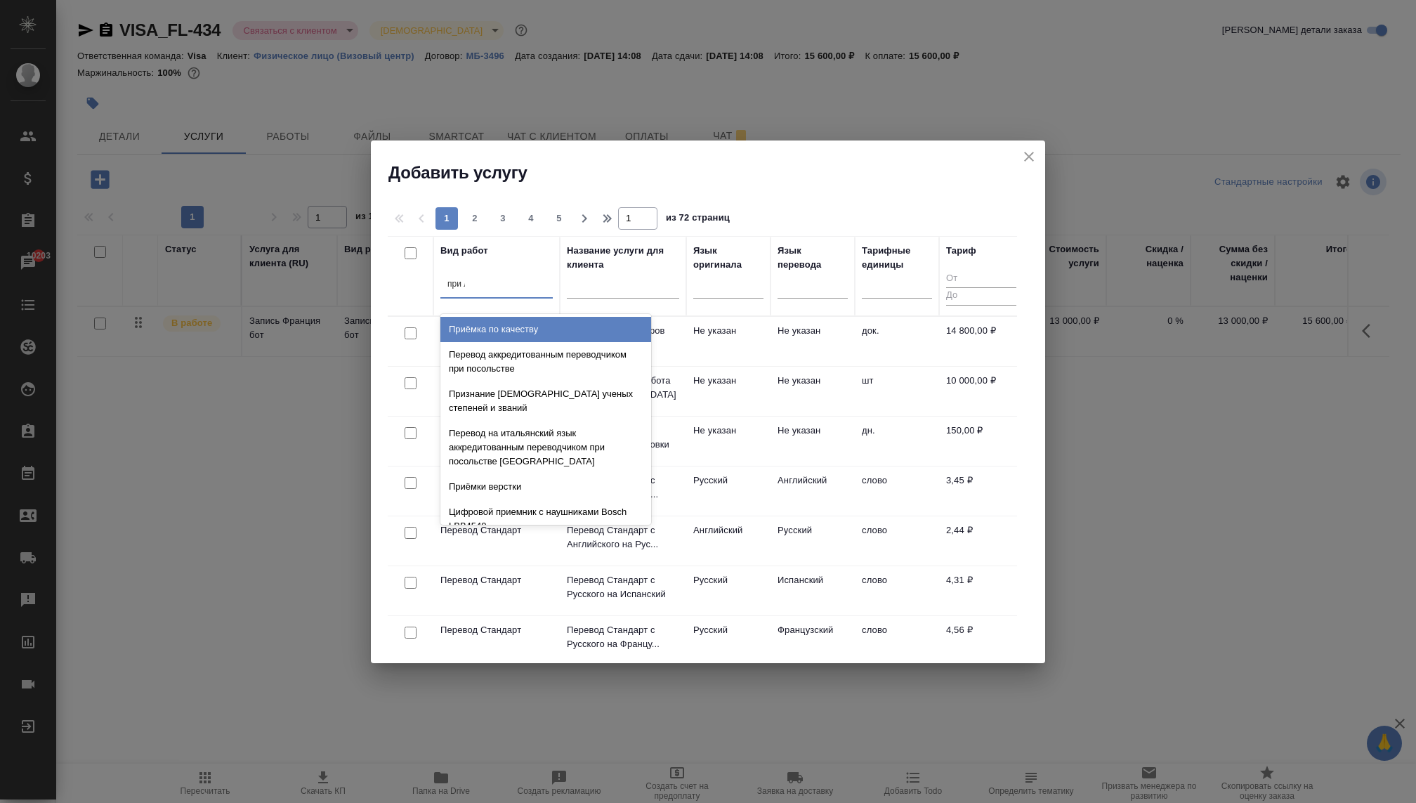
type input "при ли"
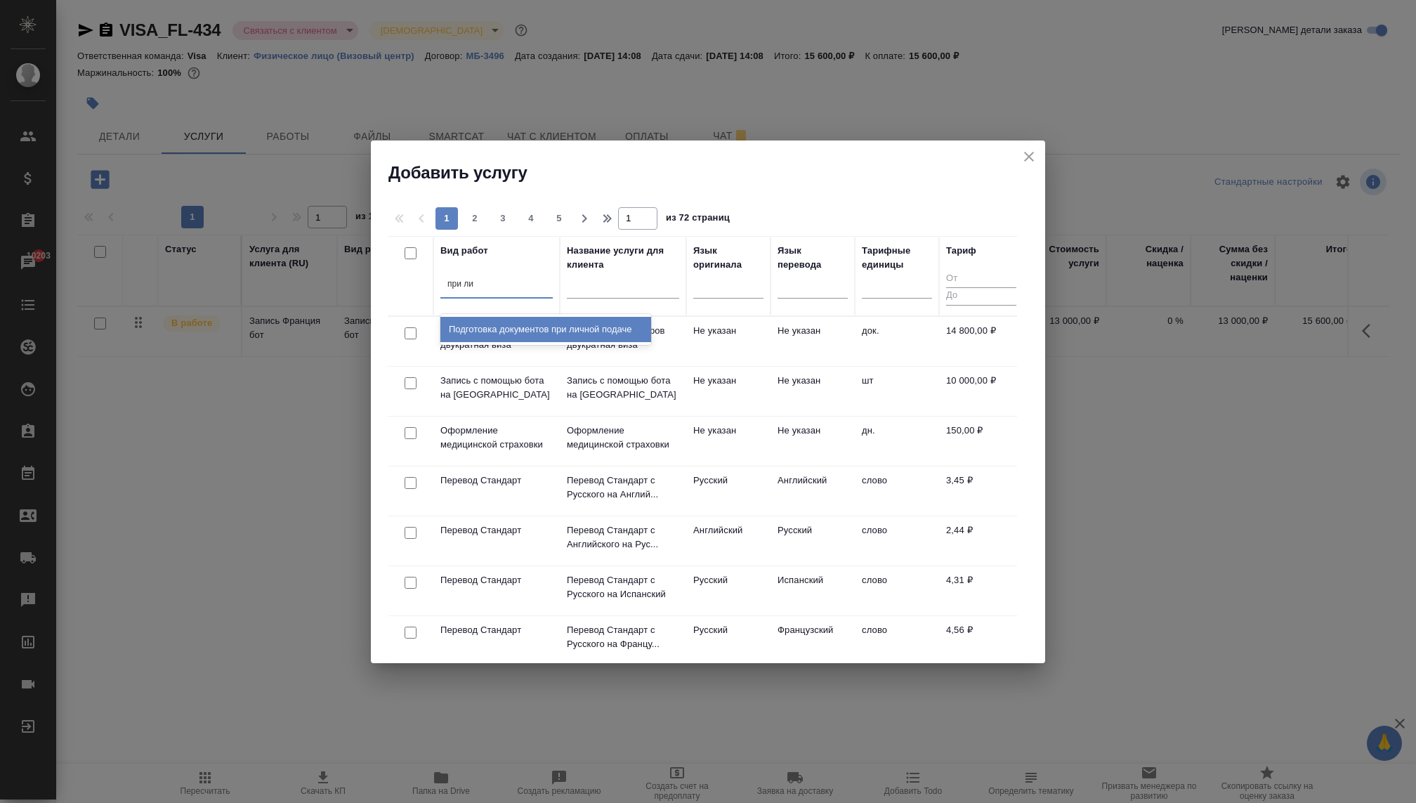
click at [562, 338] on div "Подготовка документов при личной подаче" at bounding box center [545, 329] width 211 height 25
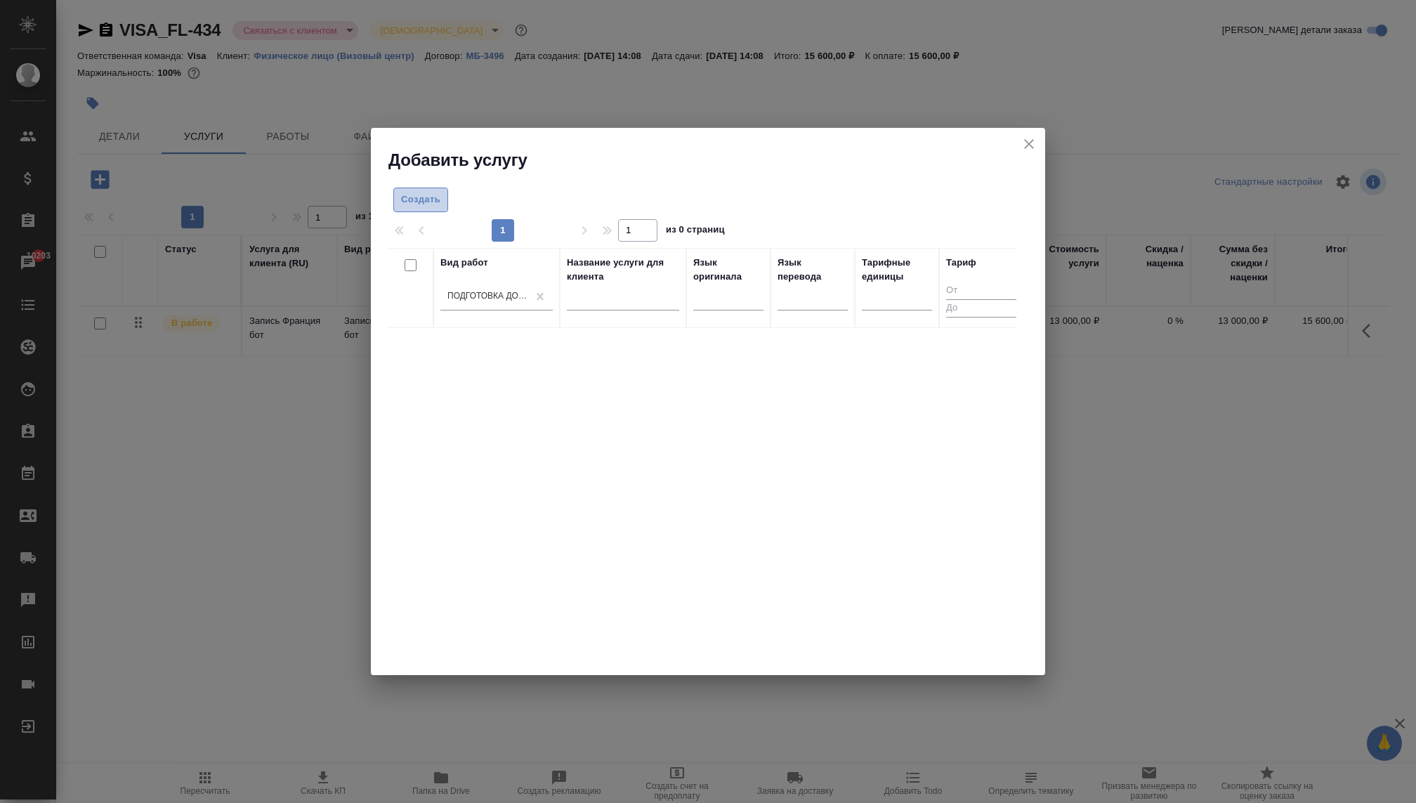
click at [419, 193] on span "Создать" at bounding box center [420, 200] width 39 height 16
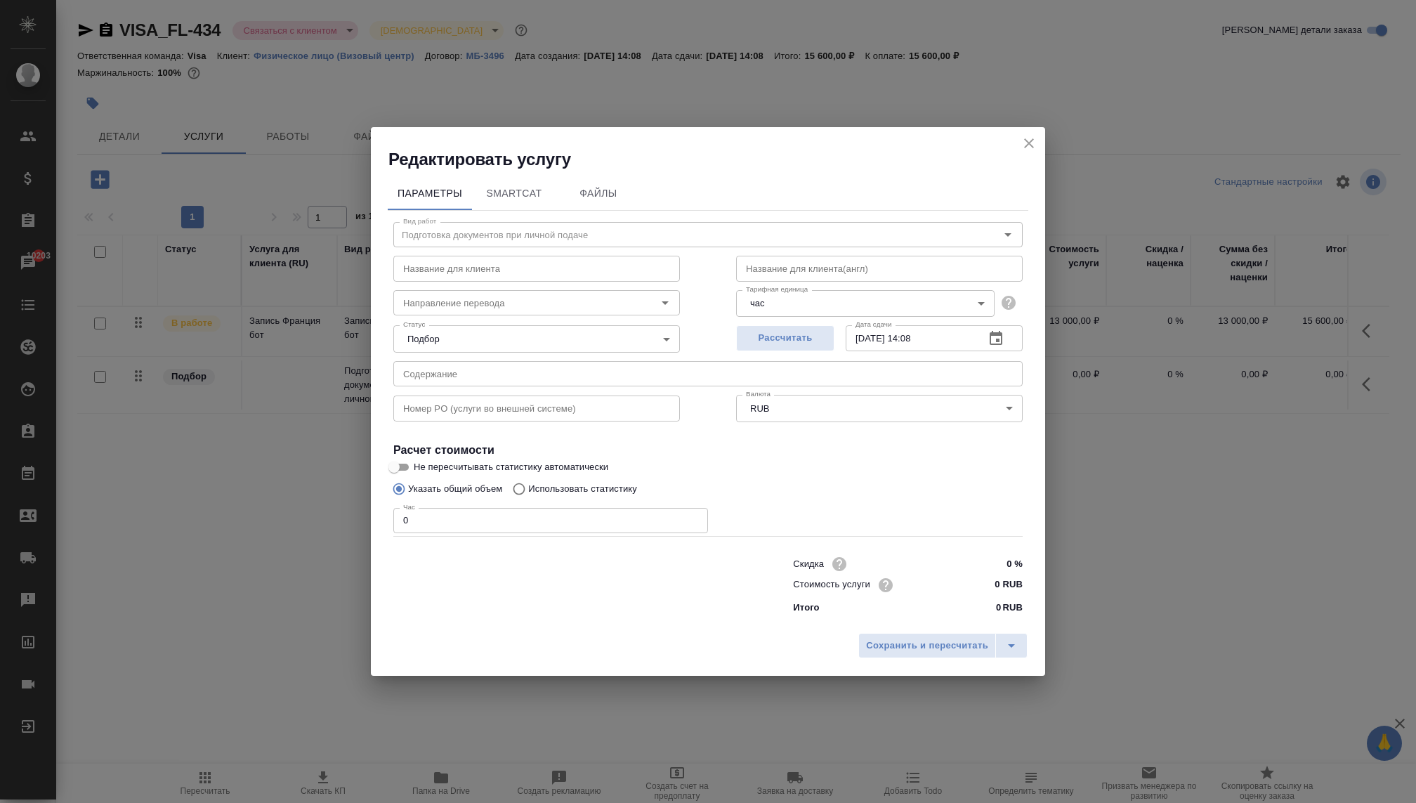
click at [572, 522] on input "0" at bounding box center [550, 520] width 315 height 25
type input "1"
click at [978, 574] on input "0 RUB" at bounding box center [995, 584] width 51 height 20
type input "8250 RUB"
click at [541, 327] on body "🙏 .cls-1 fill:#fff; AWATERA Kovaleva Ekaterina Клиенты Спецификации Заказы 1020…" at bounding box center [708, 401] width 1416 height 803
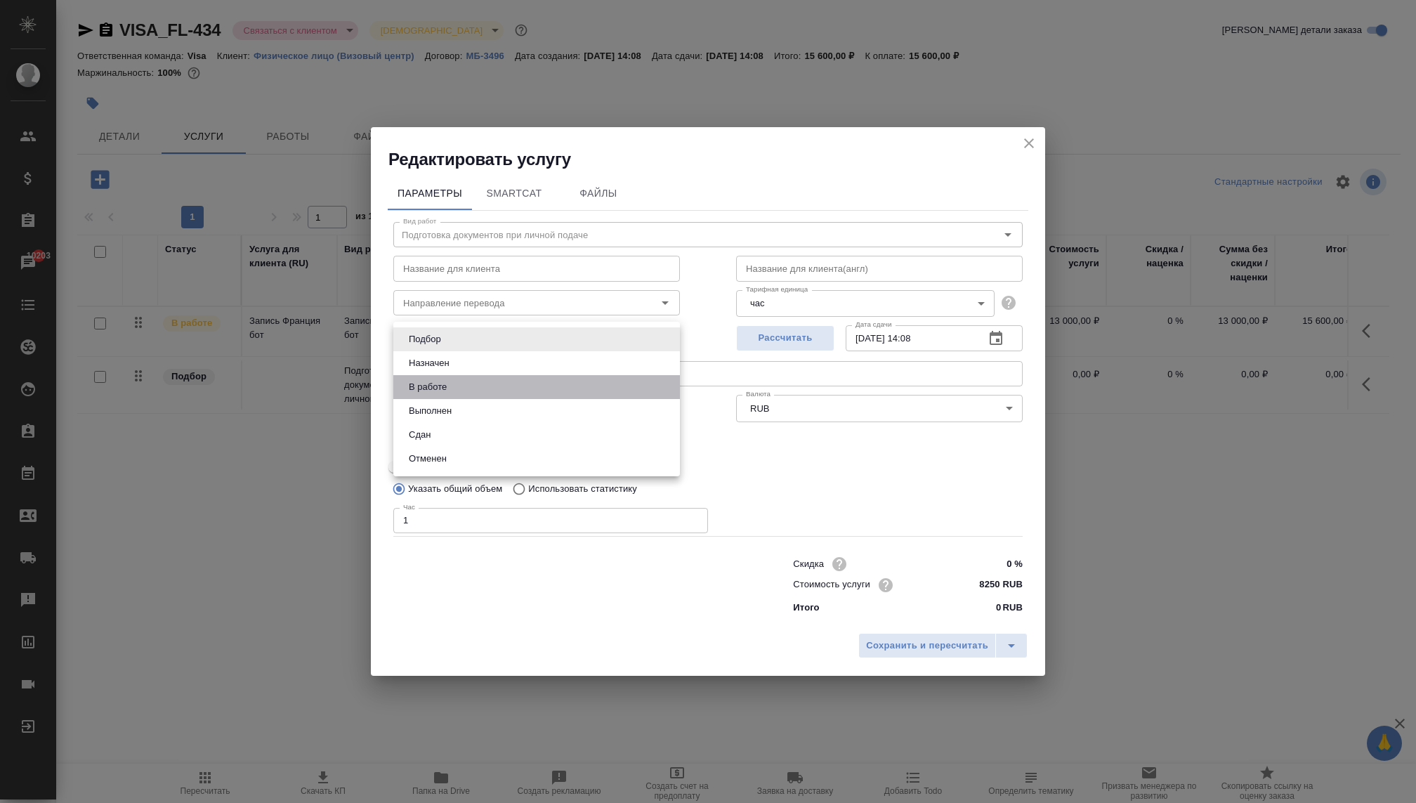
click at [487, 390] on li "В работе" at bounding box center [536, 387] width 287 height 24
type input "inProgress"
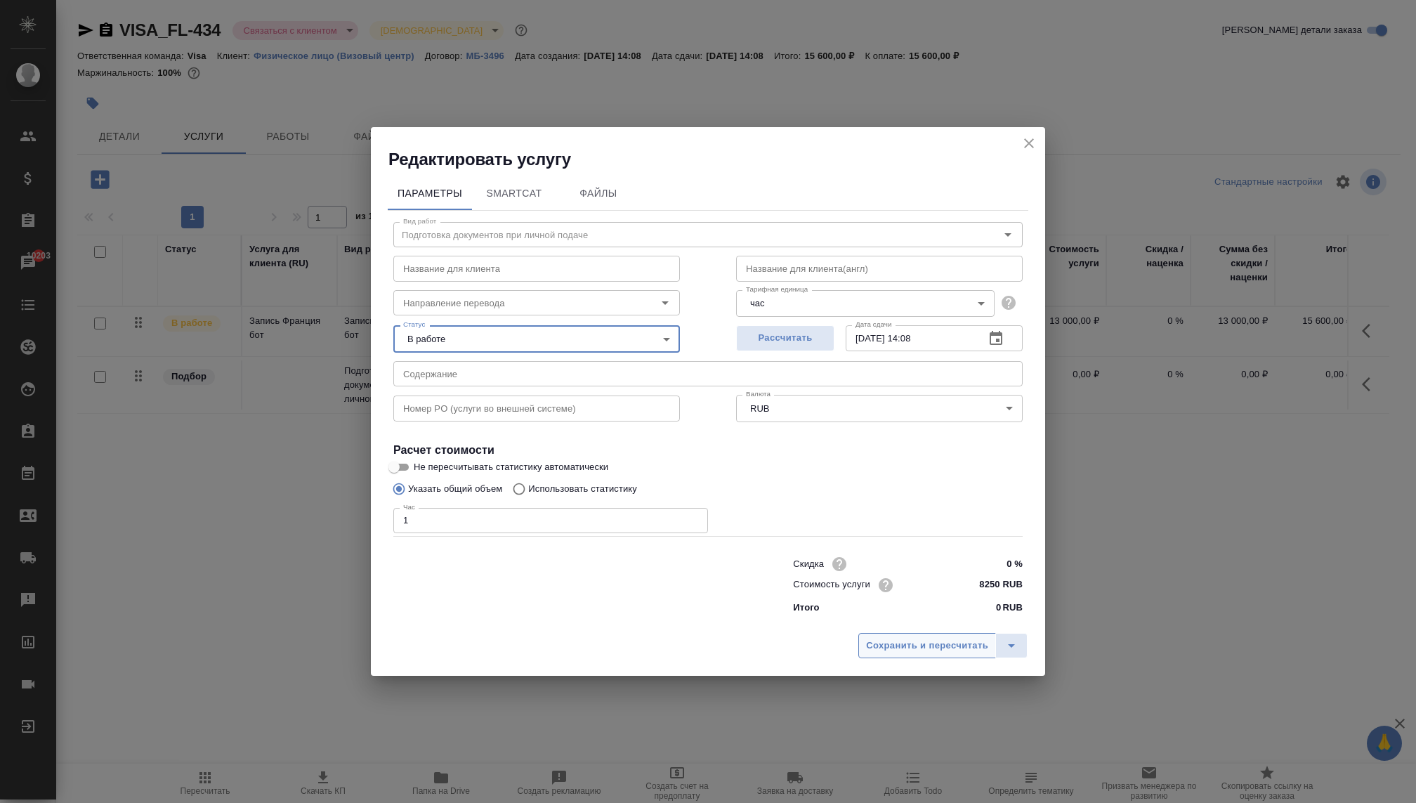
click at [885, 646] on span "Сохранить и пересчитать" at bounding box center [927, 646] width 122 height 16
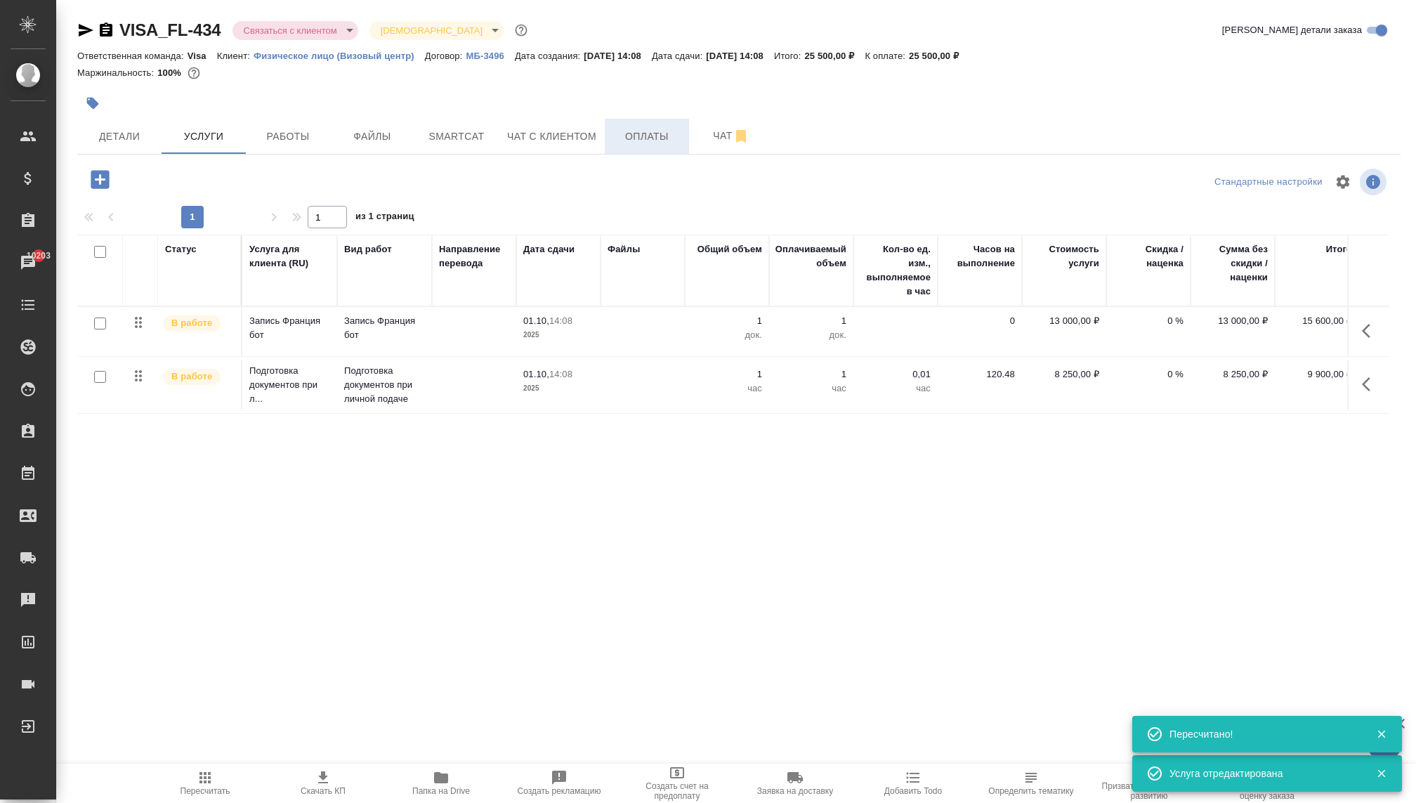
click at [619, 138] on span "Оплаты" at bounding box center [646, 137] width 67 height 18
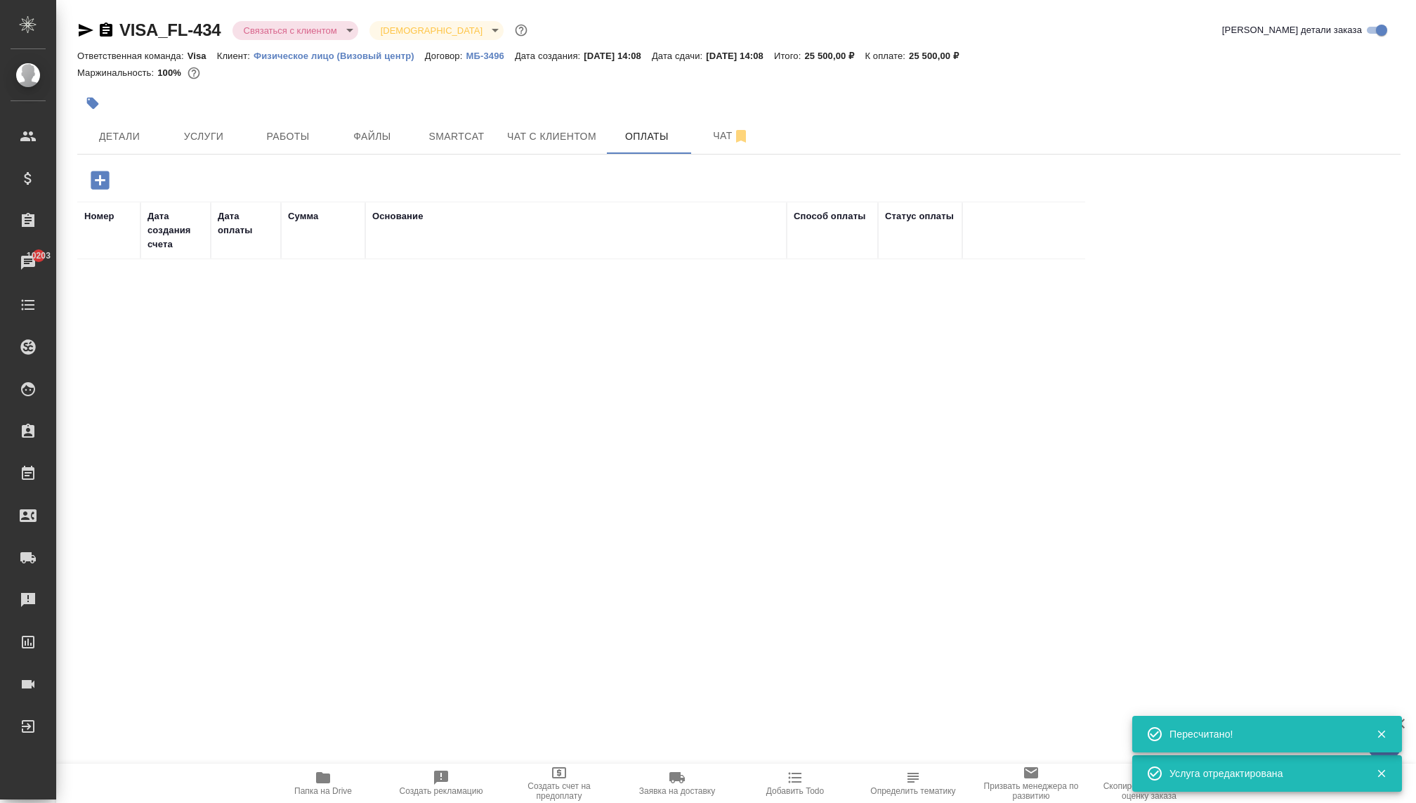
click at [79, 180] on div at bounding box center [297, 180] width 441 height 29
click at [100, 176] on icon "button" at bounding box center [100, 180] width 25 height 25
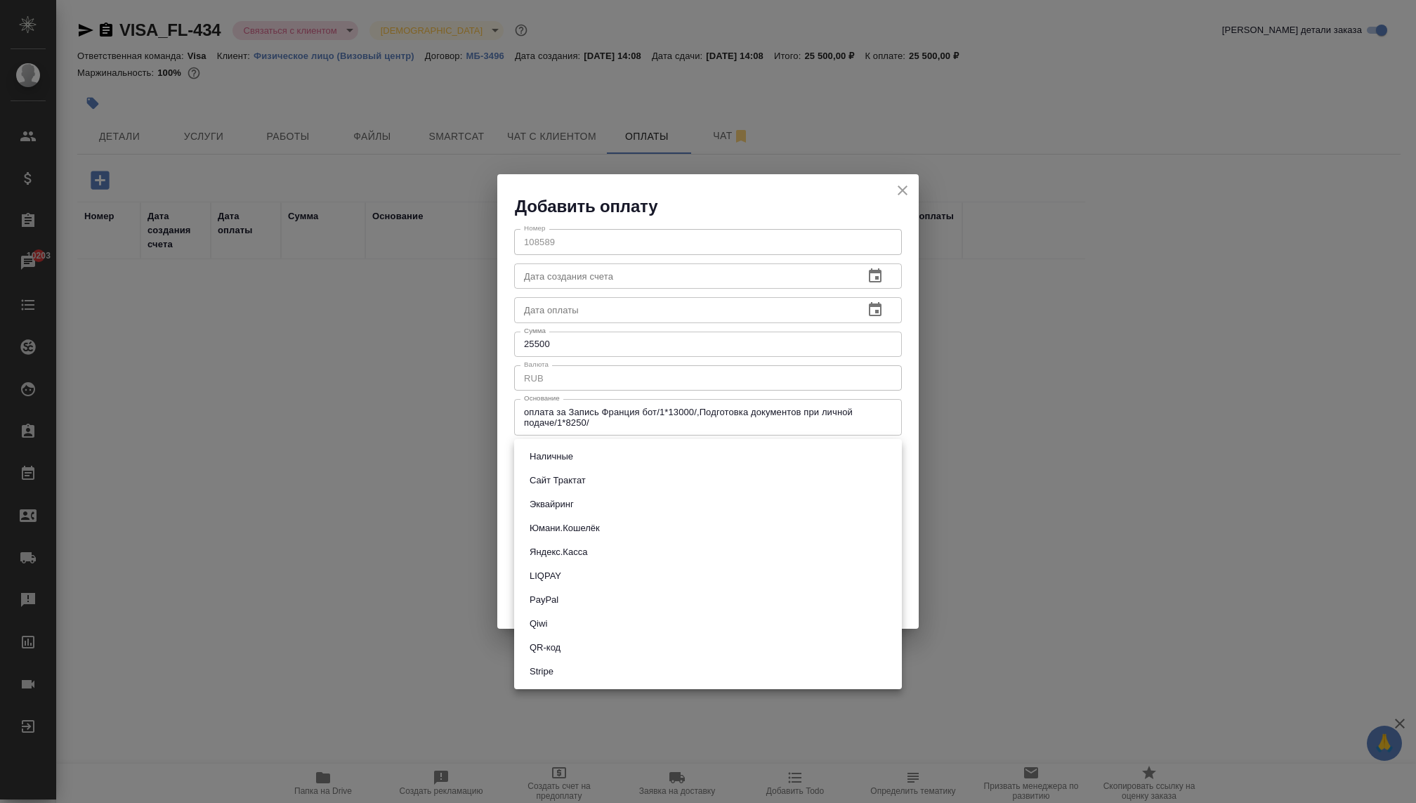
click at [605, 458] on body "🙏 .cls-1 fill:#fff; AWATERA Kovaleva Ekaterina Клиенты Спецификации Заказы 1020…" at bounding box center [708, 401] width 1416 height 803
click at [549, 473] on button "Сайт Трактат" at bounding box center [557, 480] width 65 height 15
type input "site-traktat"
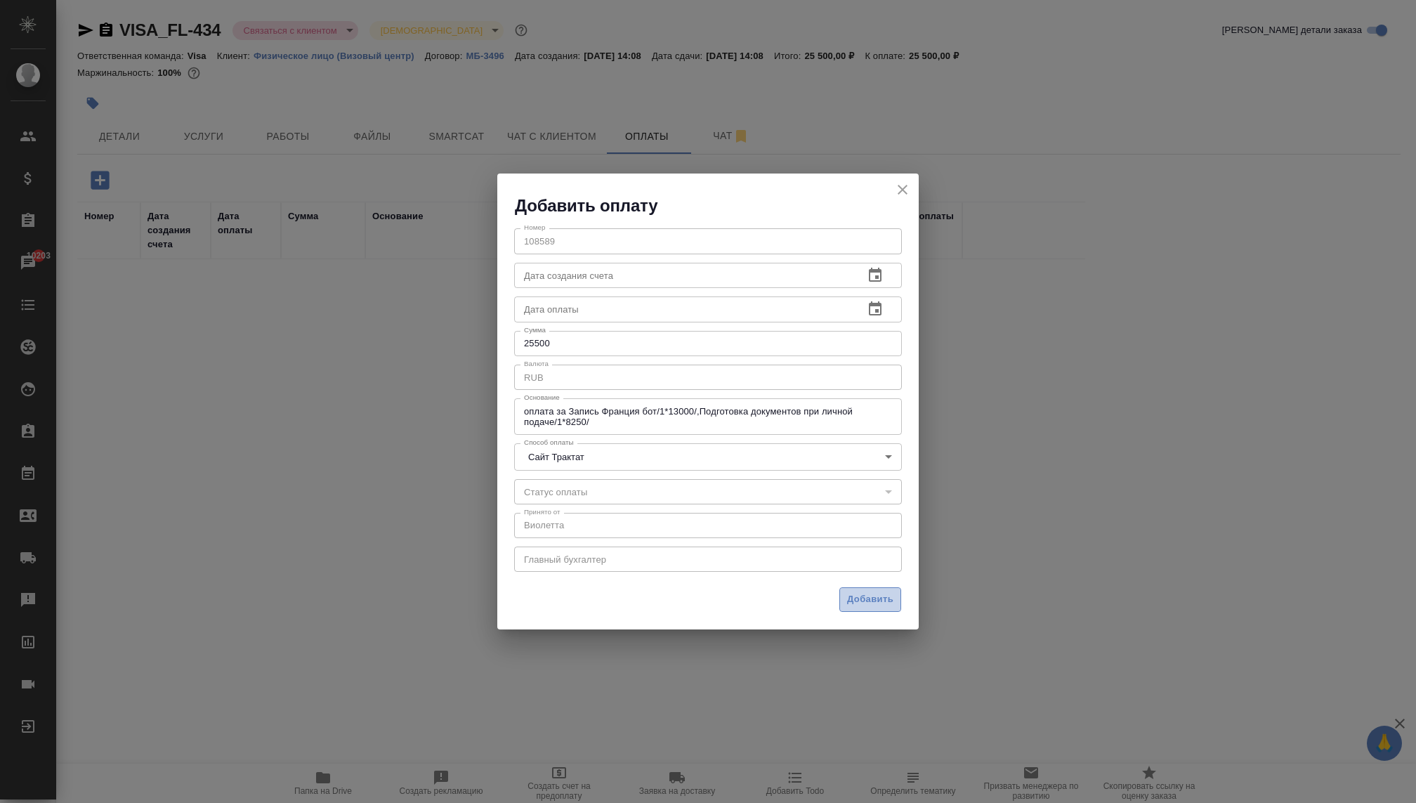
click at [867, 596] on span "Добавить" at bounding box center [870, 599] width 46 height 16
type input "0"
type input "auto-kassa"
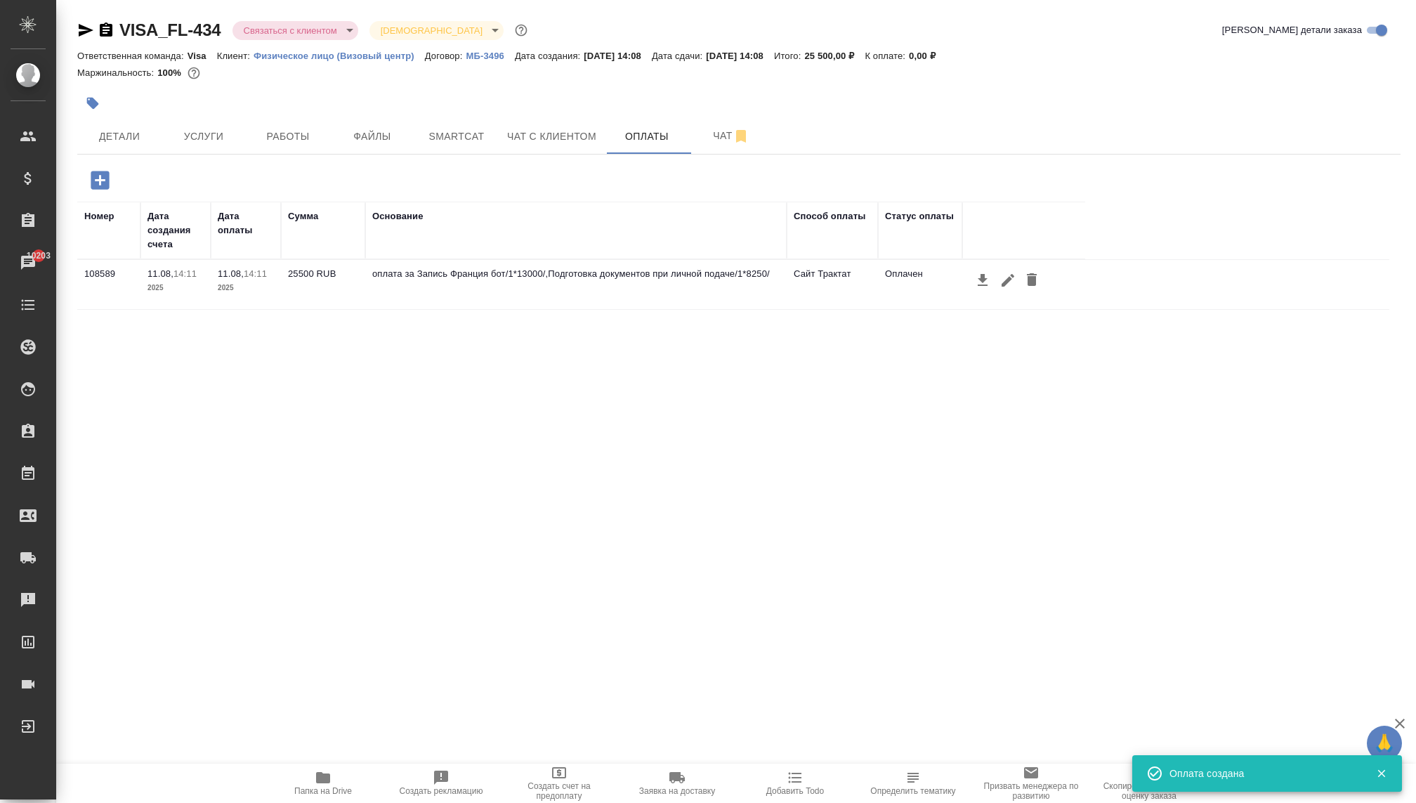
click at [308, 27] on body "🙏 .cls-1 fill:#fff; AWATERA Kovaleva Ekaterina Клиенты Спецификации Заказы 1020…" at bounding box center [708, 401] width 1416 height 803
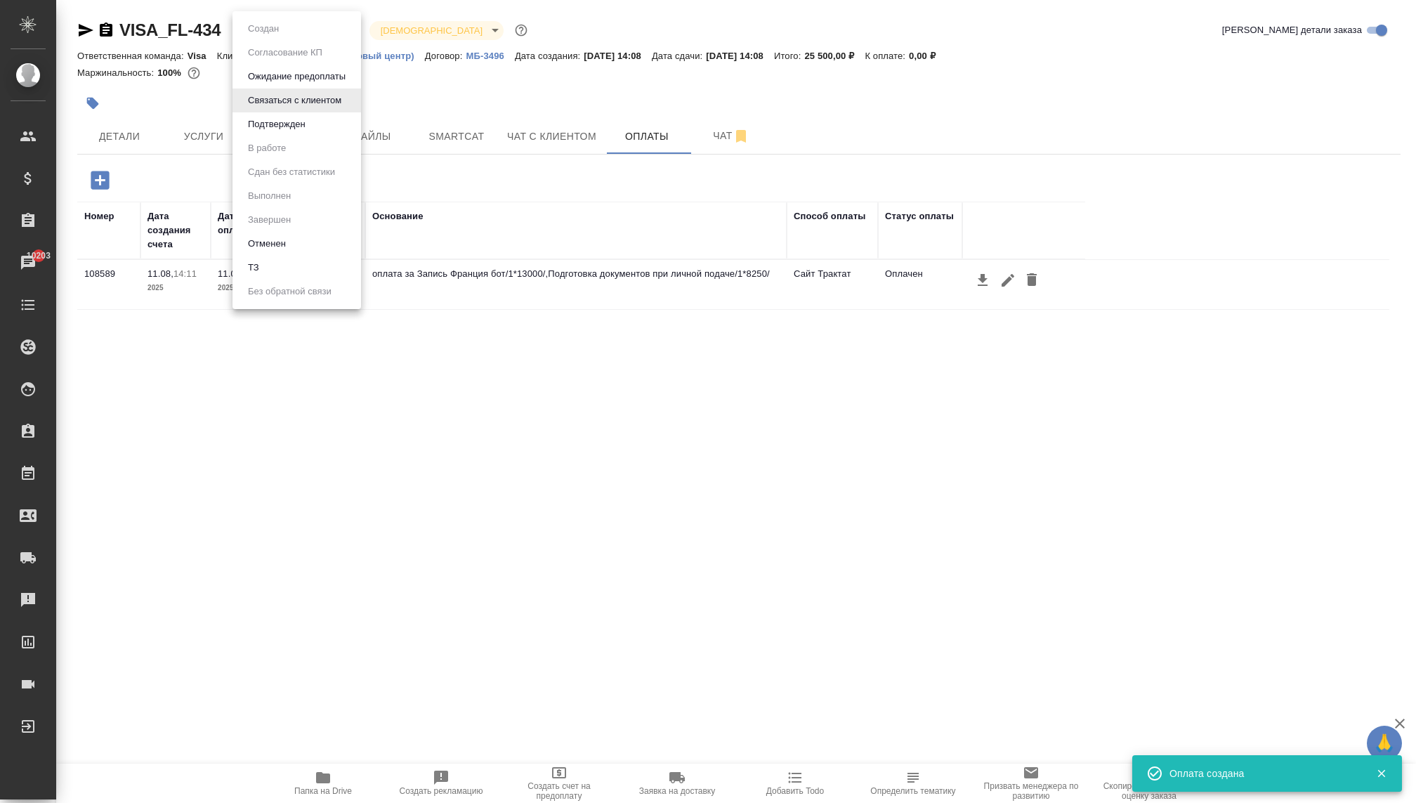
click at [283, 37] on button "Ожидание предоплаты" at bounding box center [263, 28] width 39 height 15
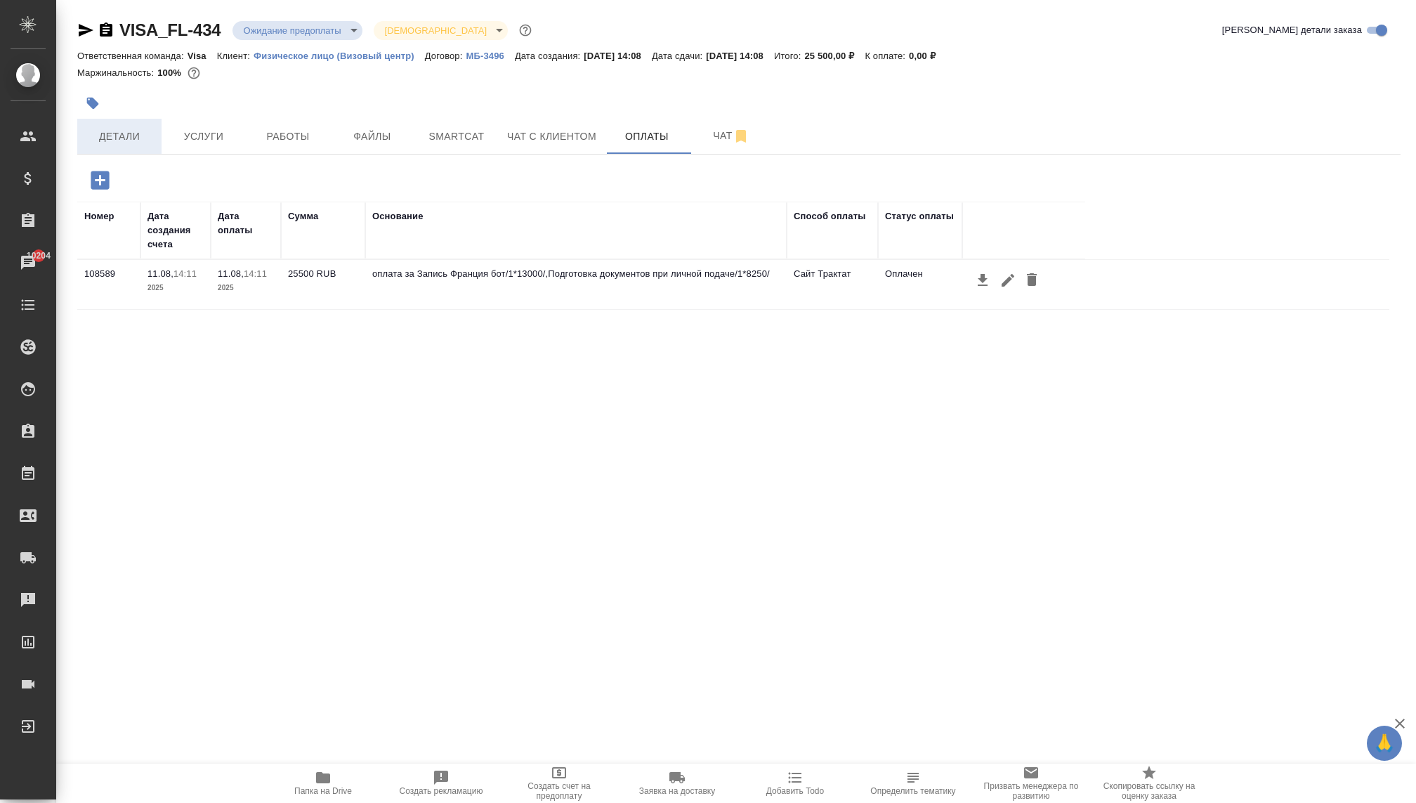
click at [112, 133] on span "Детали" at bounding box center [119, 137] width 67 height 18
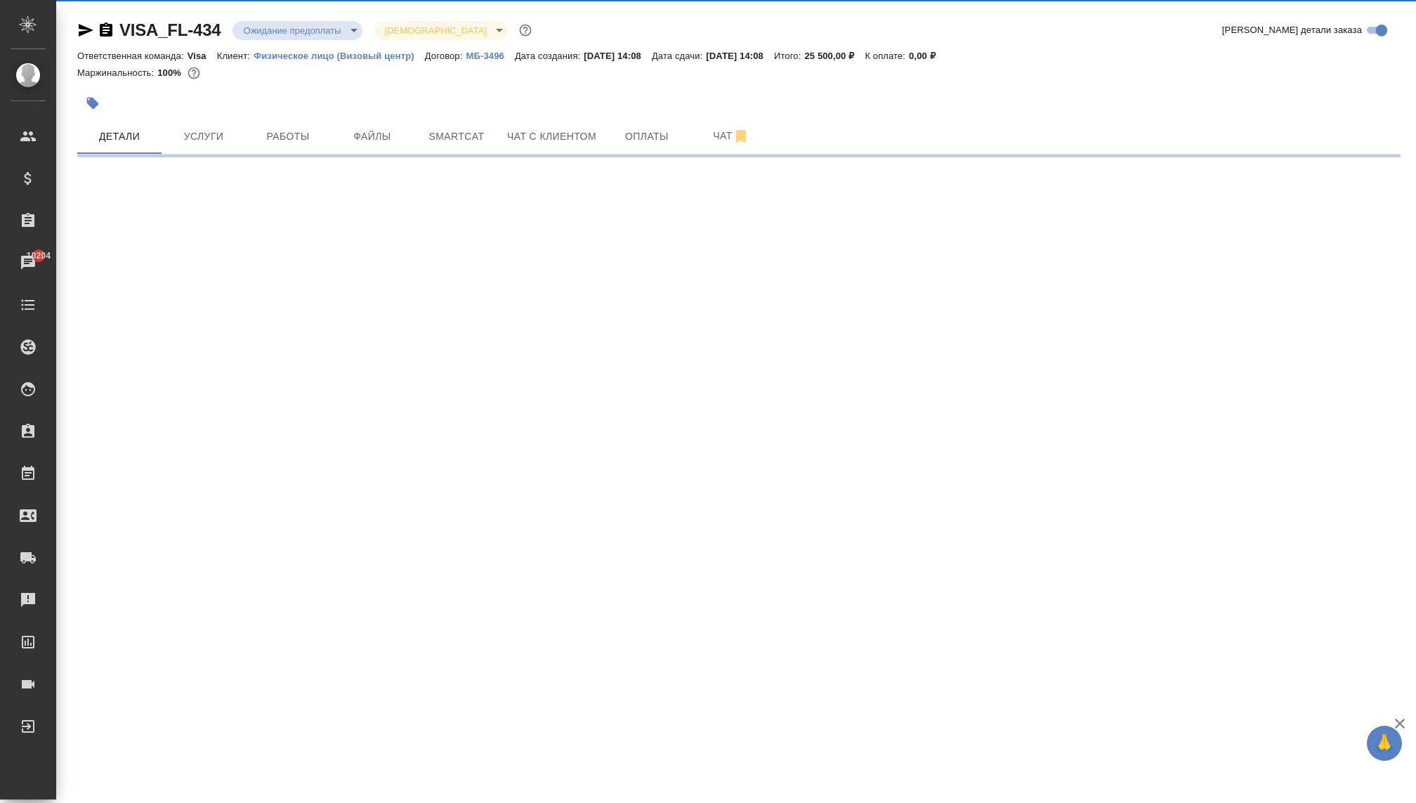
select select "RU"
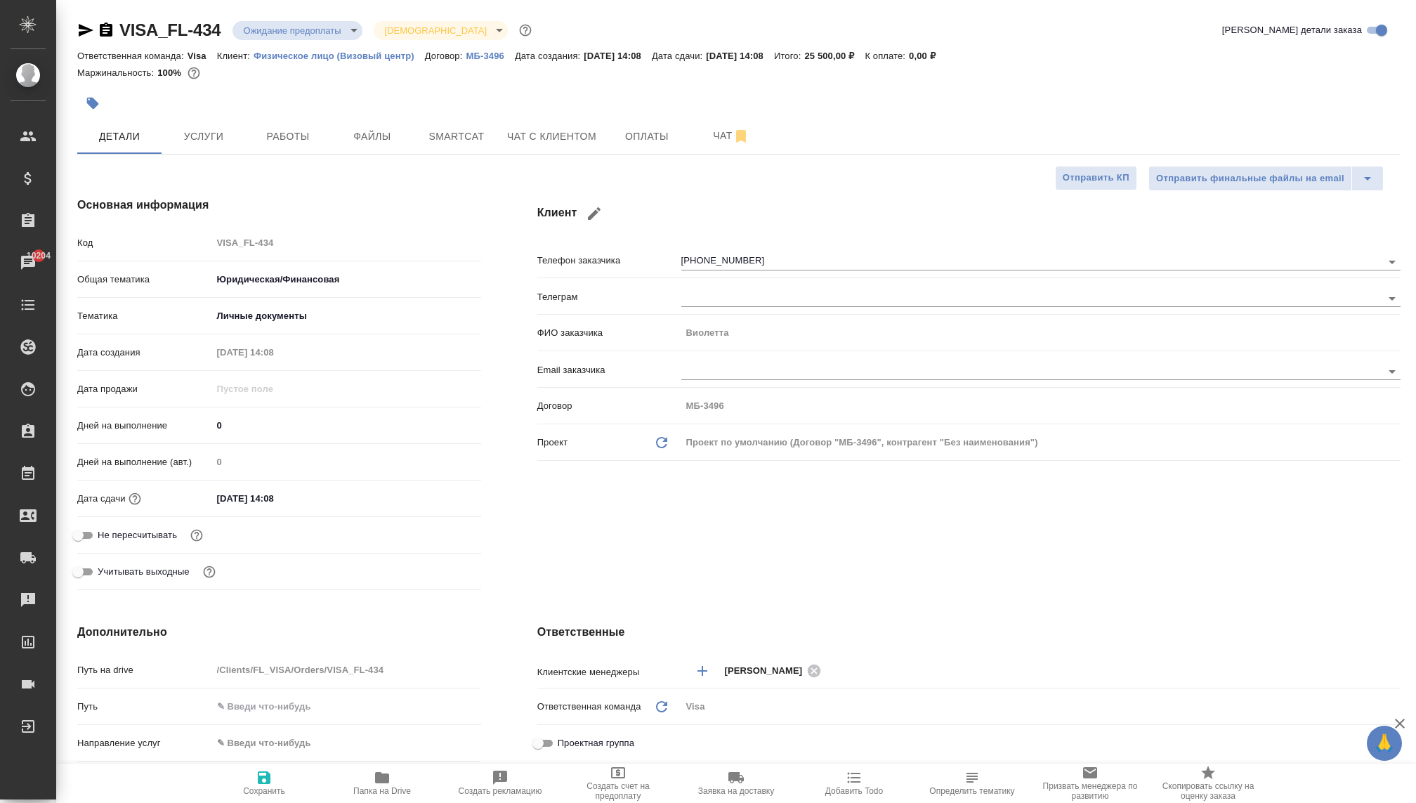
type textarea "x"
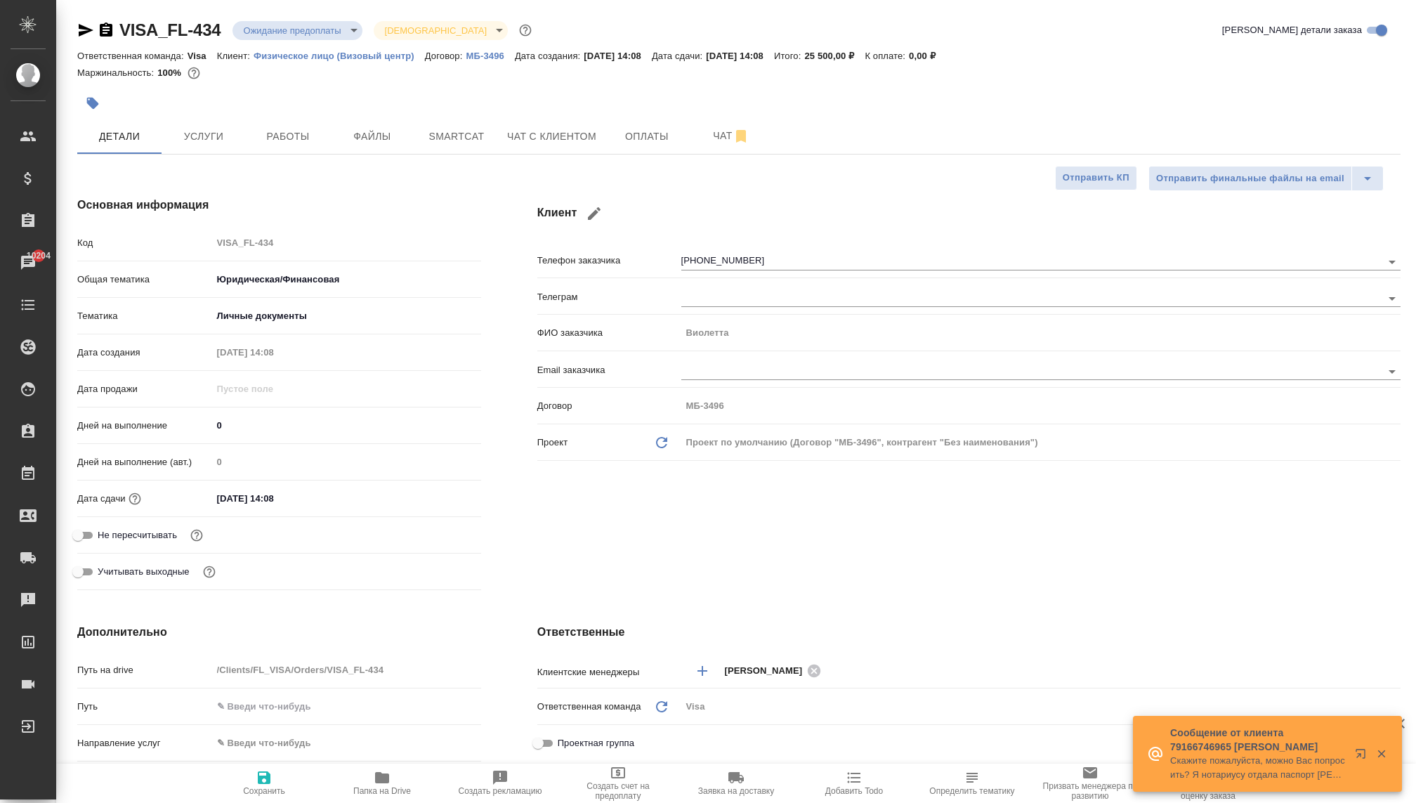
type textarea "x"
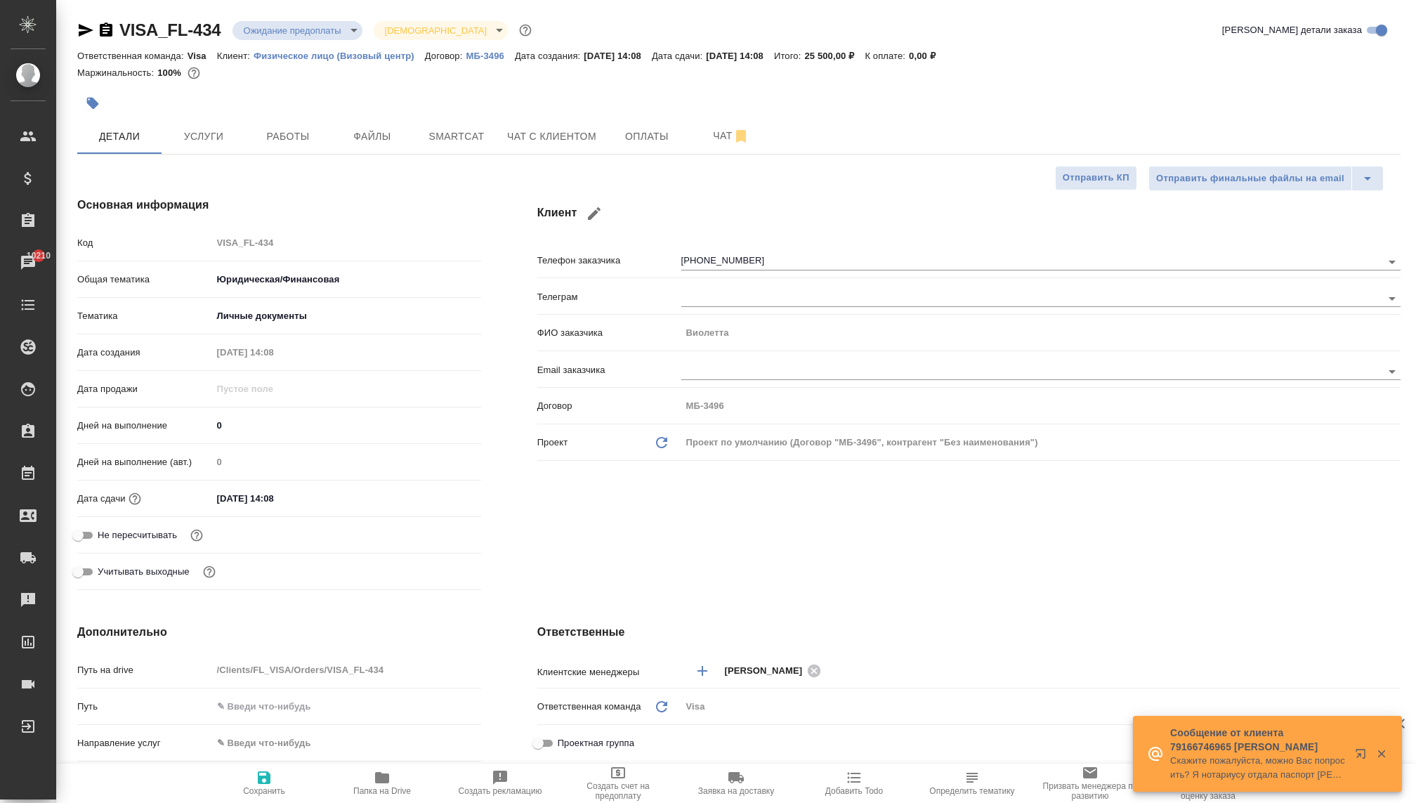
type textarea "x"
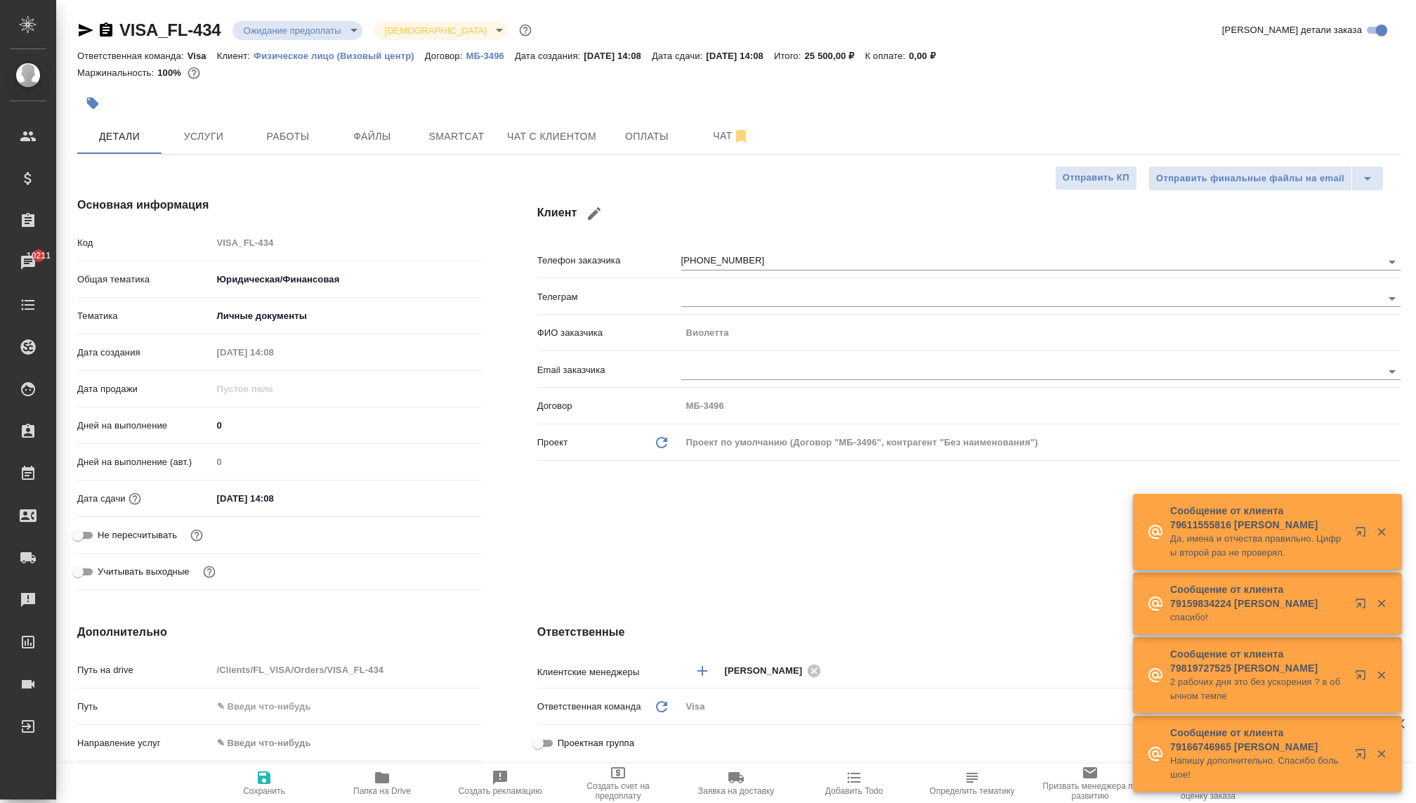
type textarea "x"
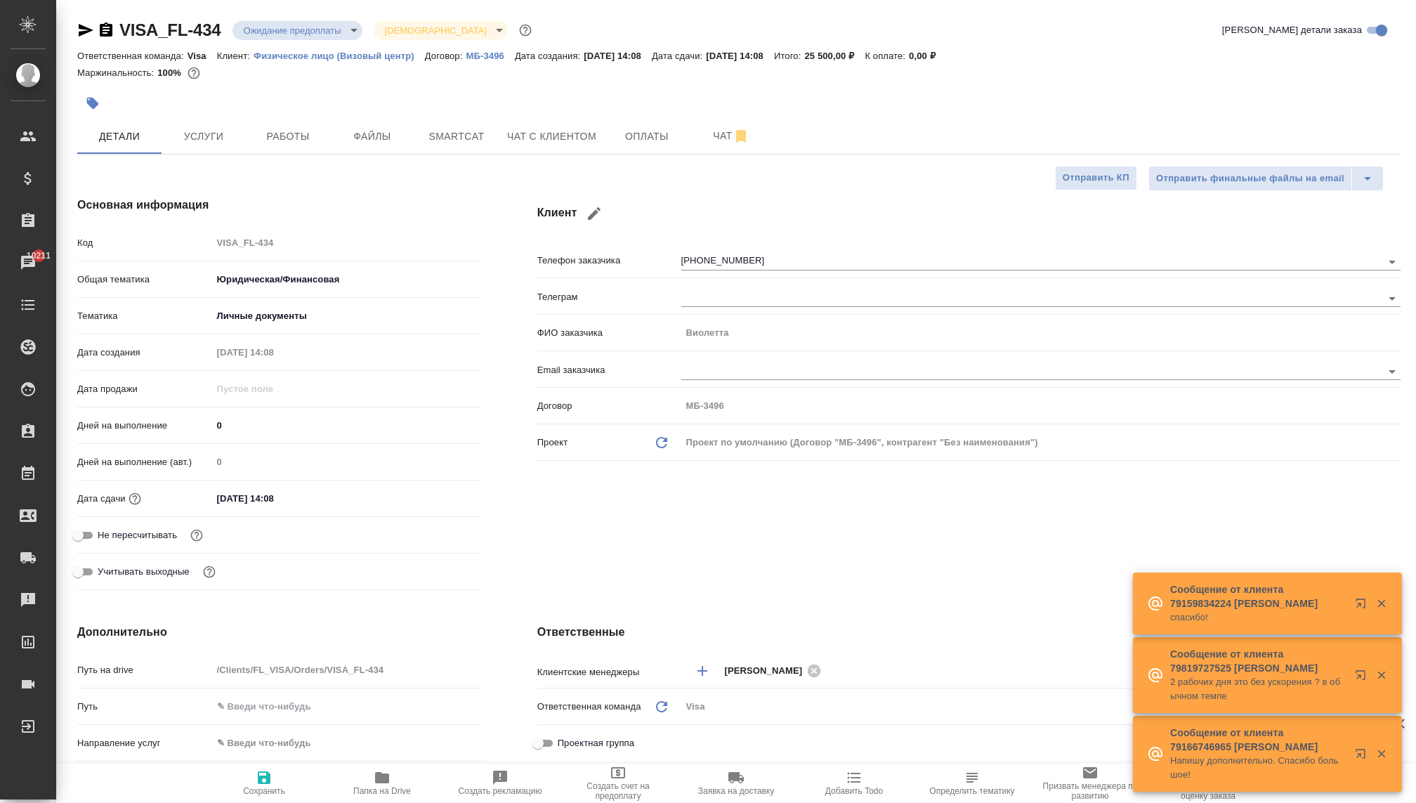
type textarea "x"
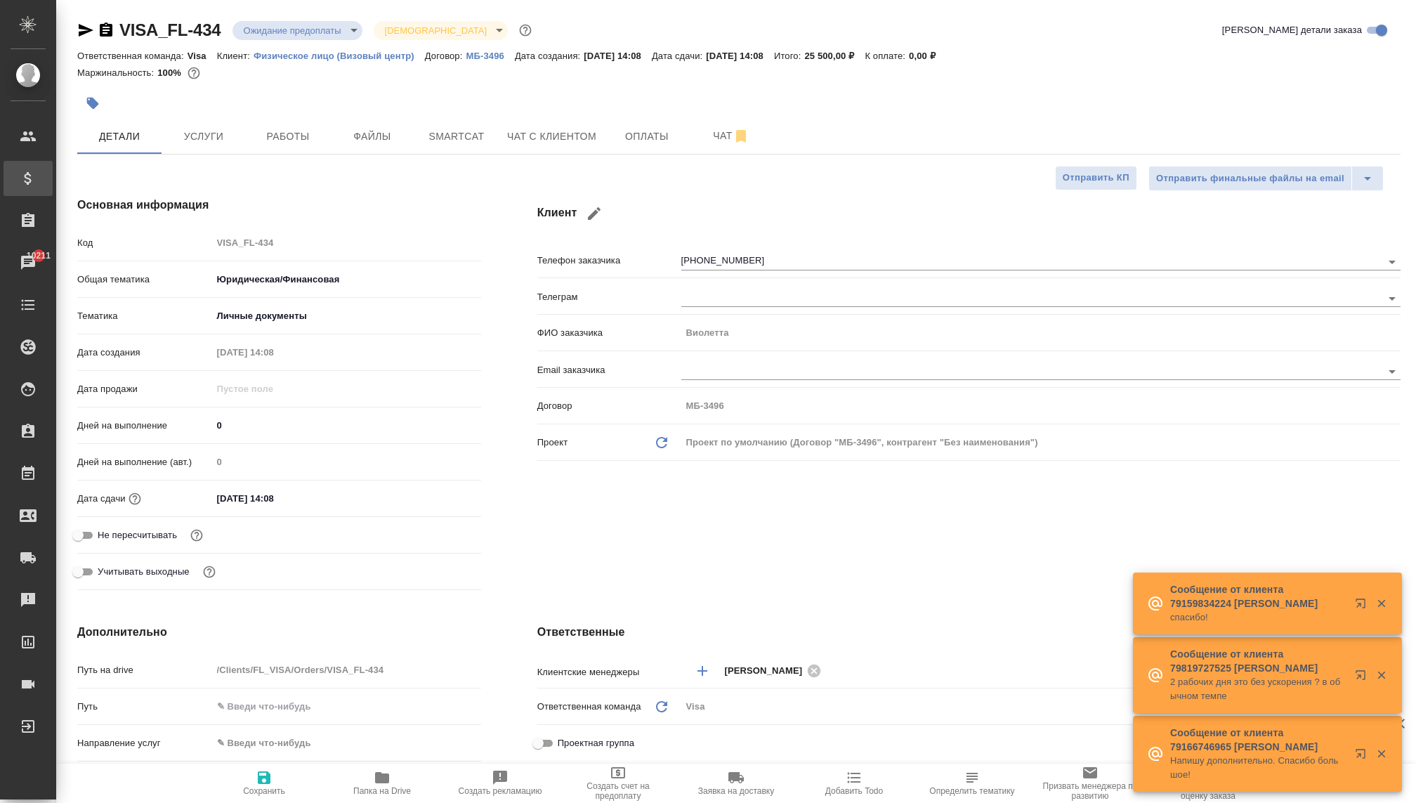
type textarea "x"
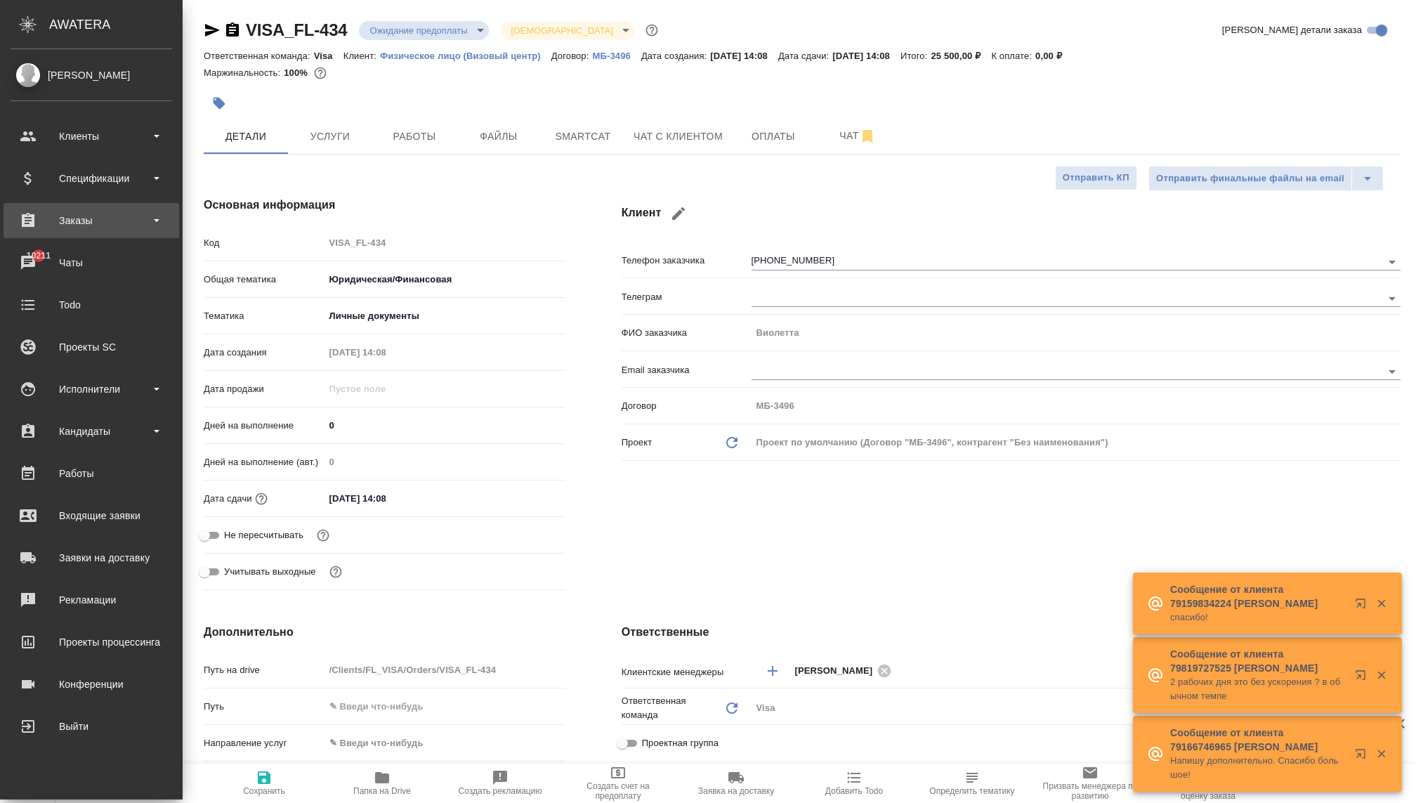
click at [88, 231] on div "Заказы" at bounding box center [92, 220] width 176 height 35
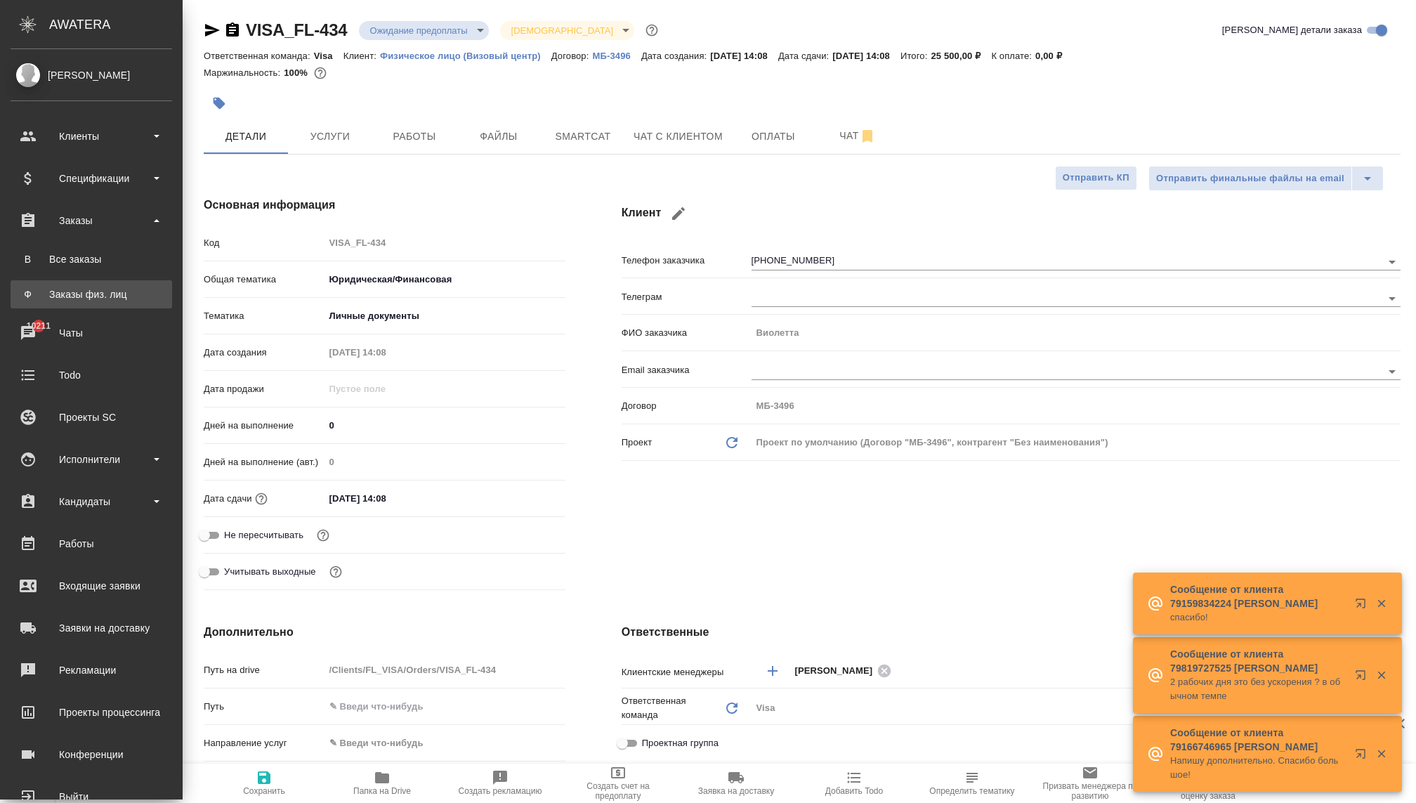
type textarea "x"
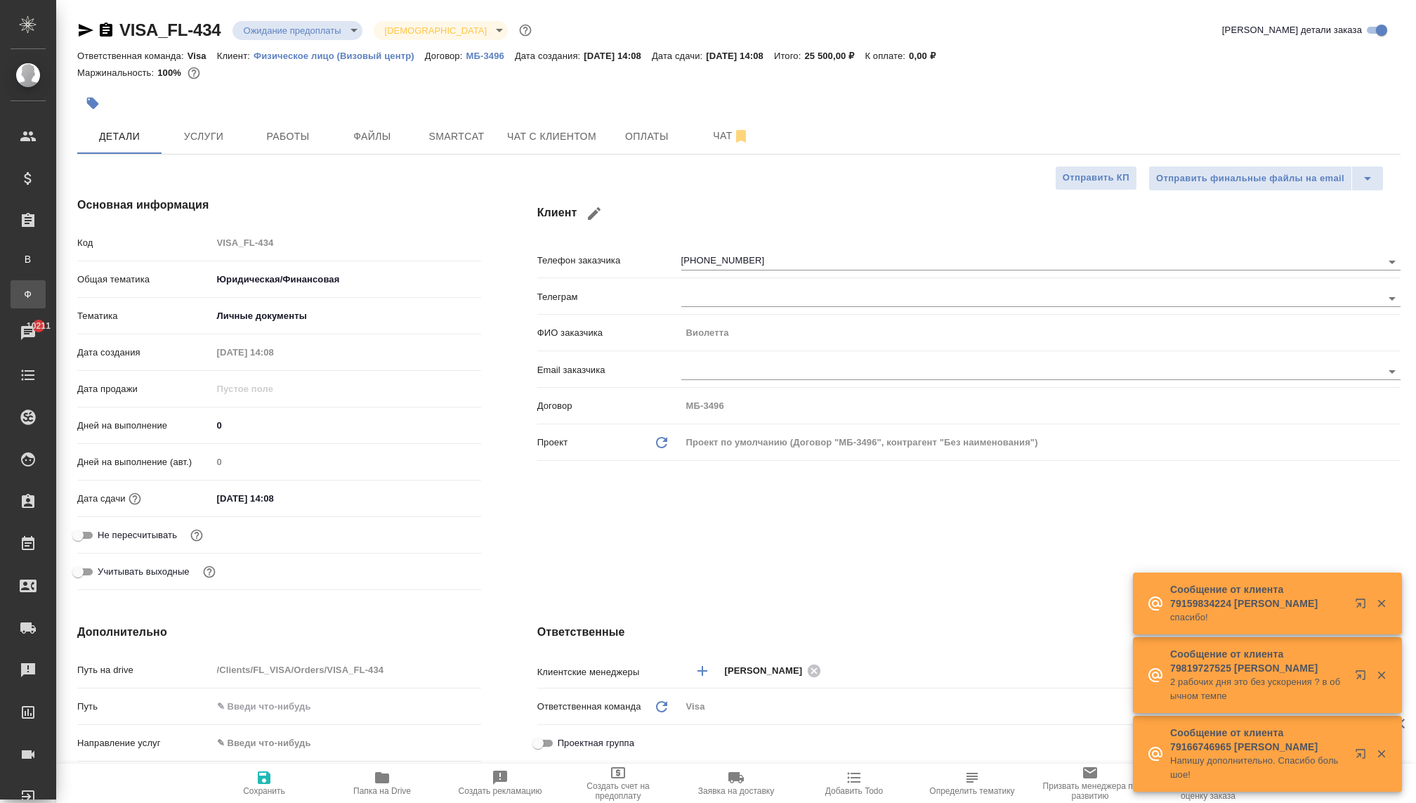
click at [46, 303] on link "Ф Заказы физ. лиц" at bounding box center [28, 294] width 35 height 28
type textarea "x"
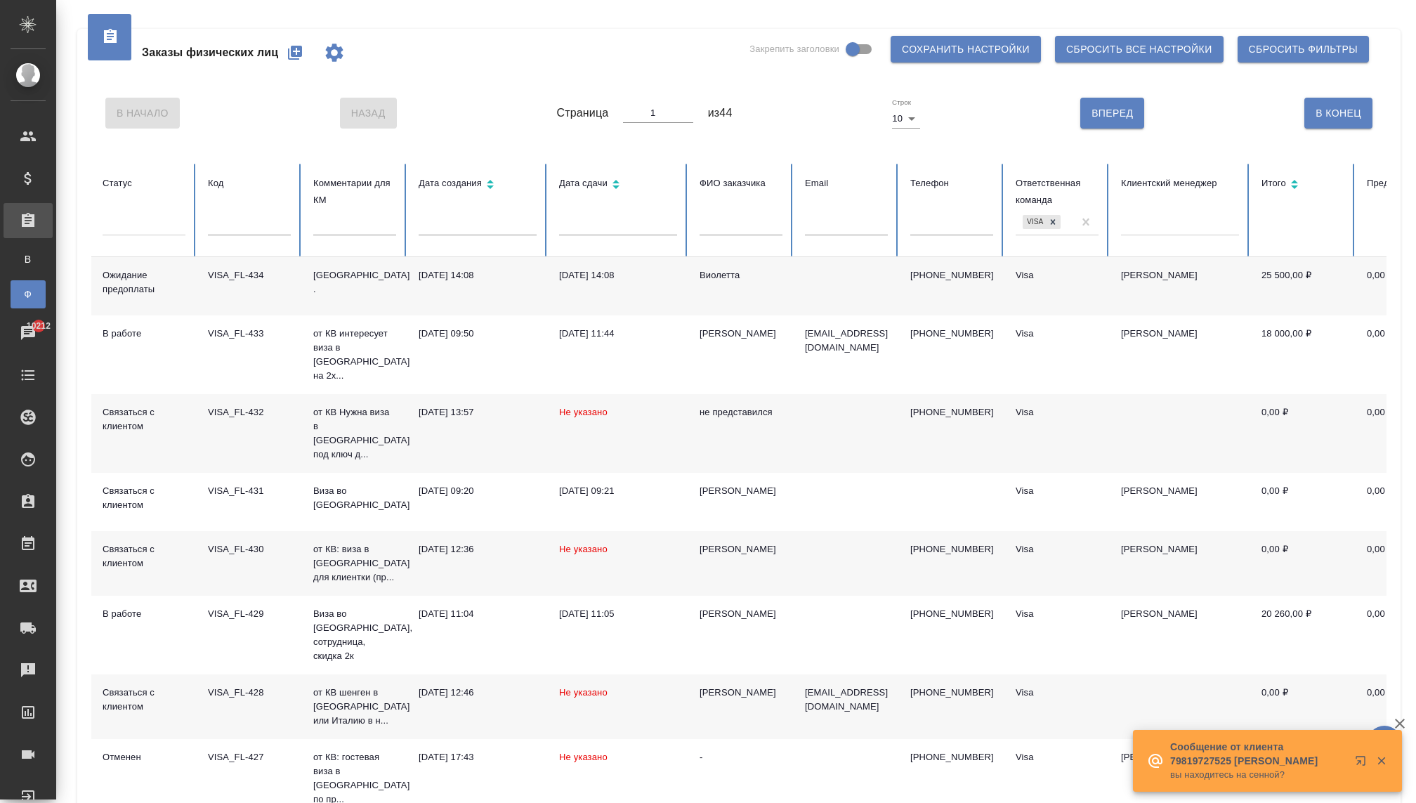
click at [357, 289] on td "Франция ." at bounding box center [354, 286] width 105 height 58
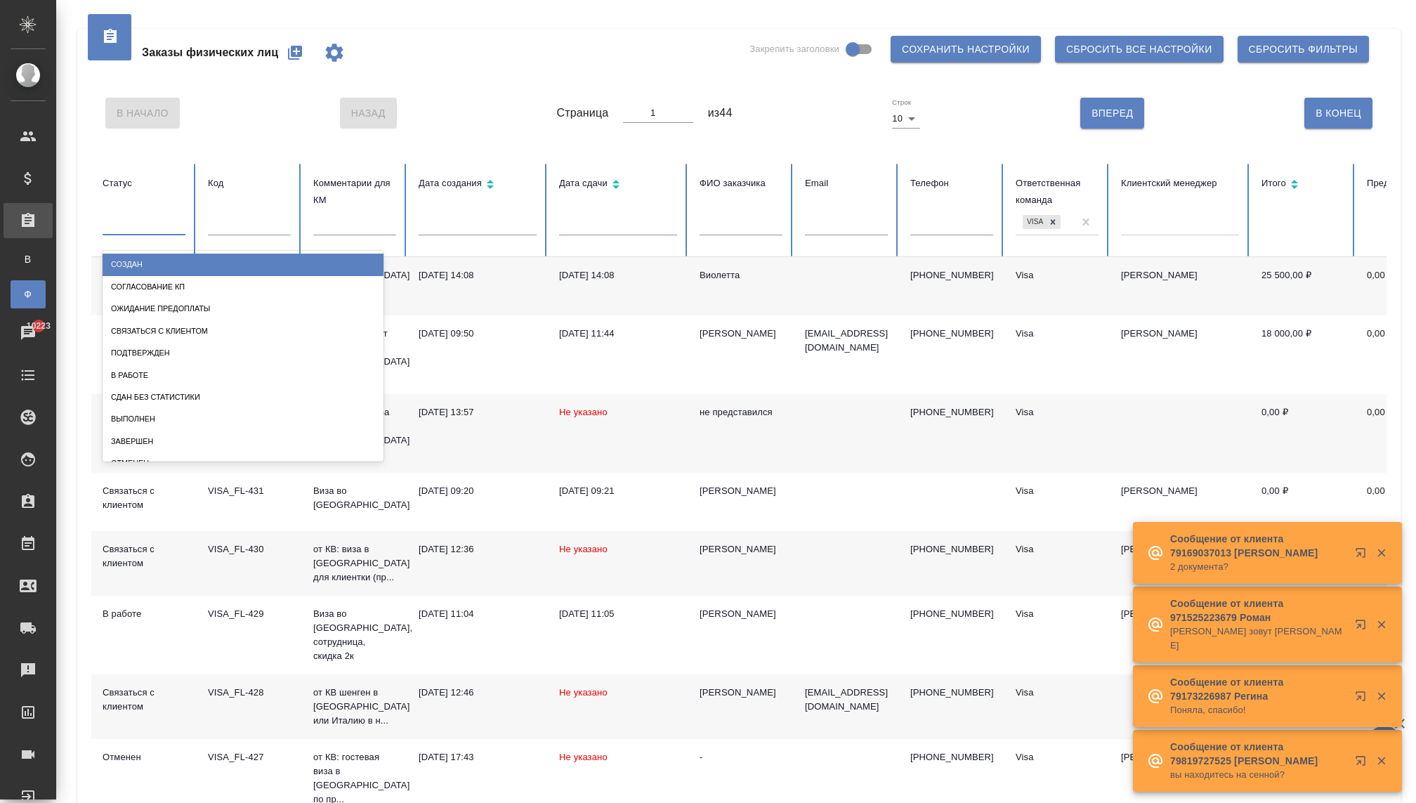
click at [147, 225] on div at bounding box center [144, 221] width 83 height 20
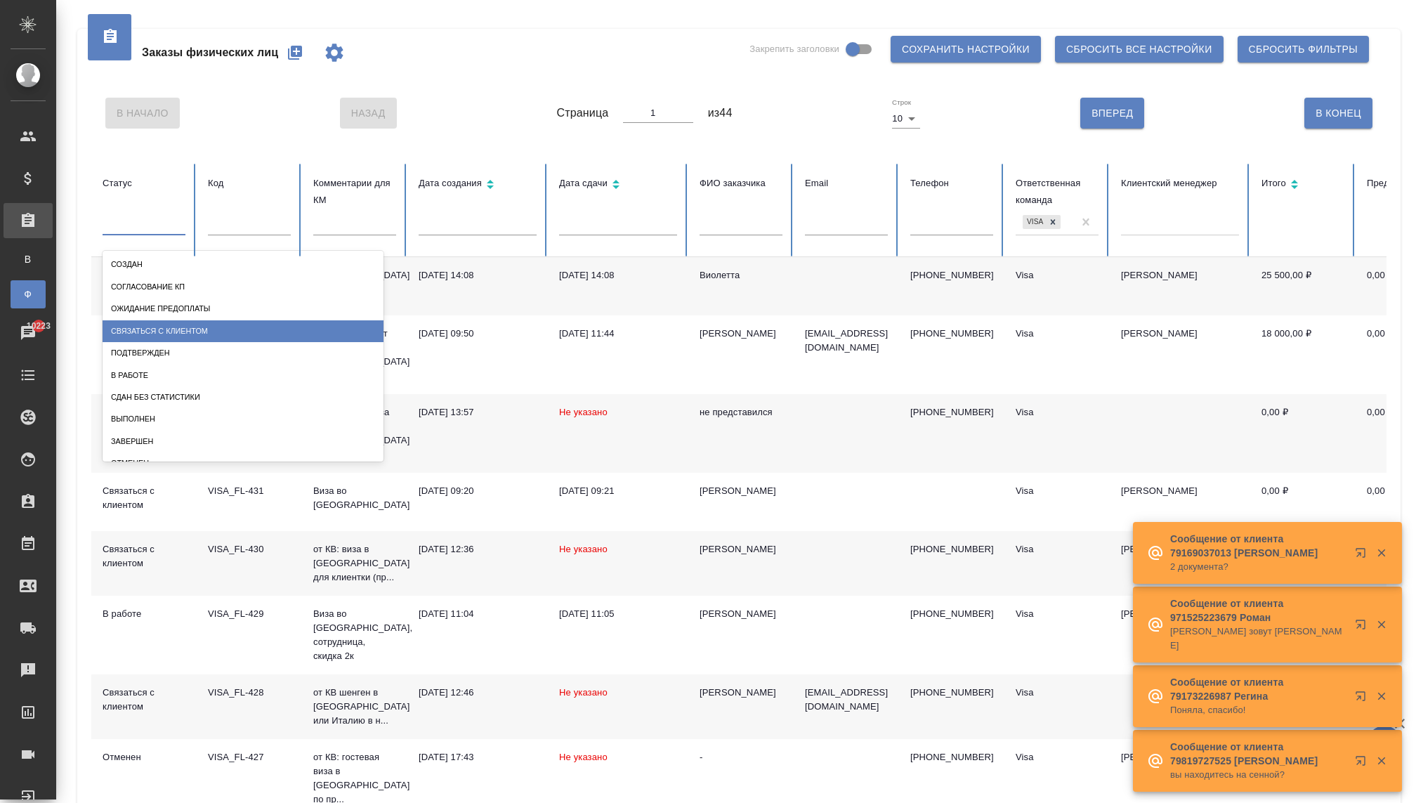
click at [143, 334] on div "Связаться с клиентом" at bounding box center [243, 331] width 281 height 22
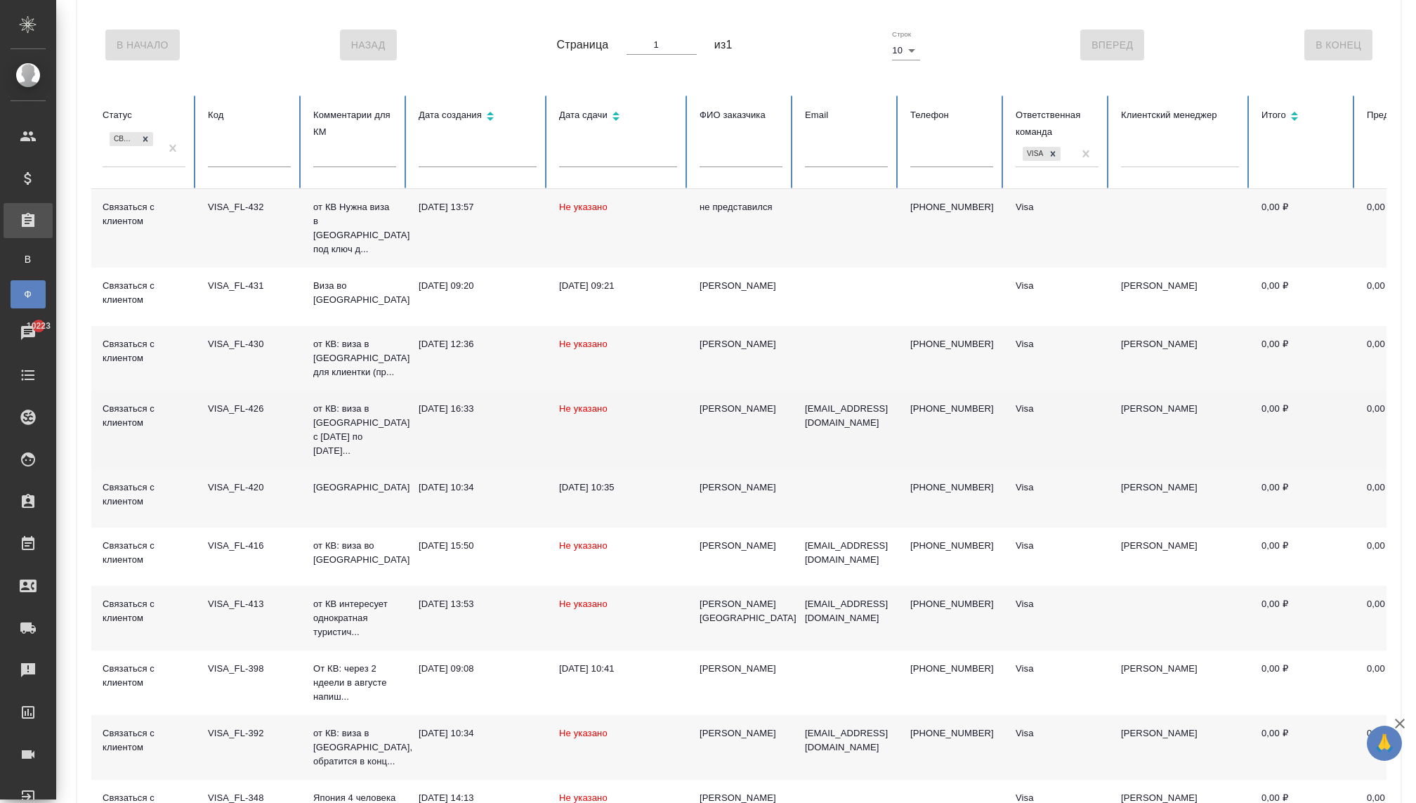
scroll to position [20, 0]
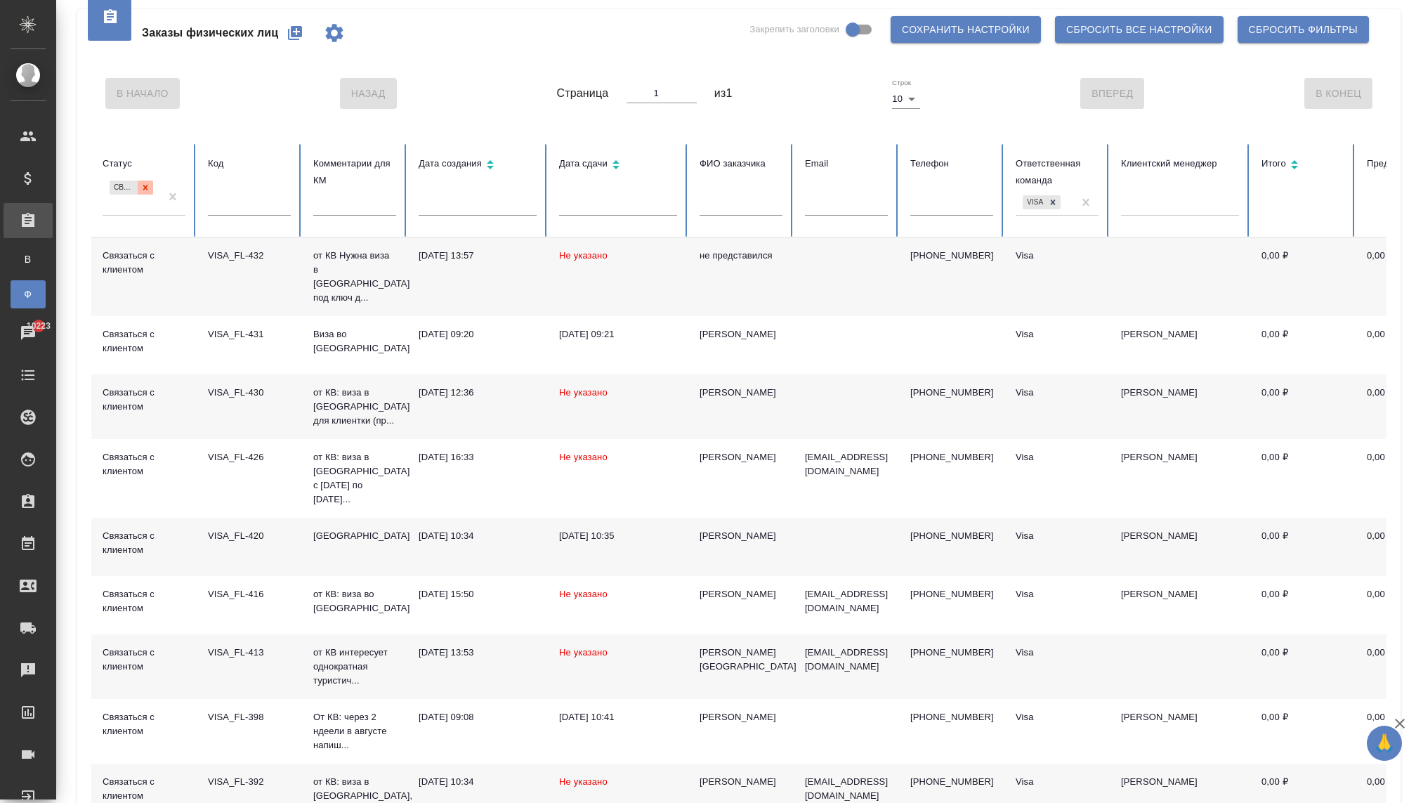
click at [140, 190] on icon at bounding box center [145, 188] width 10 height 10
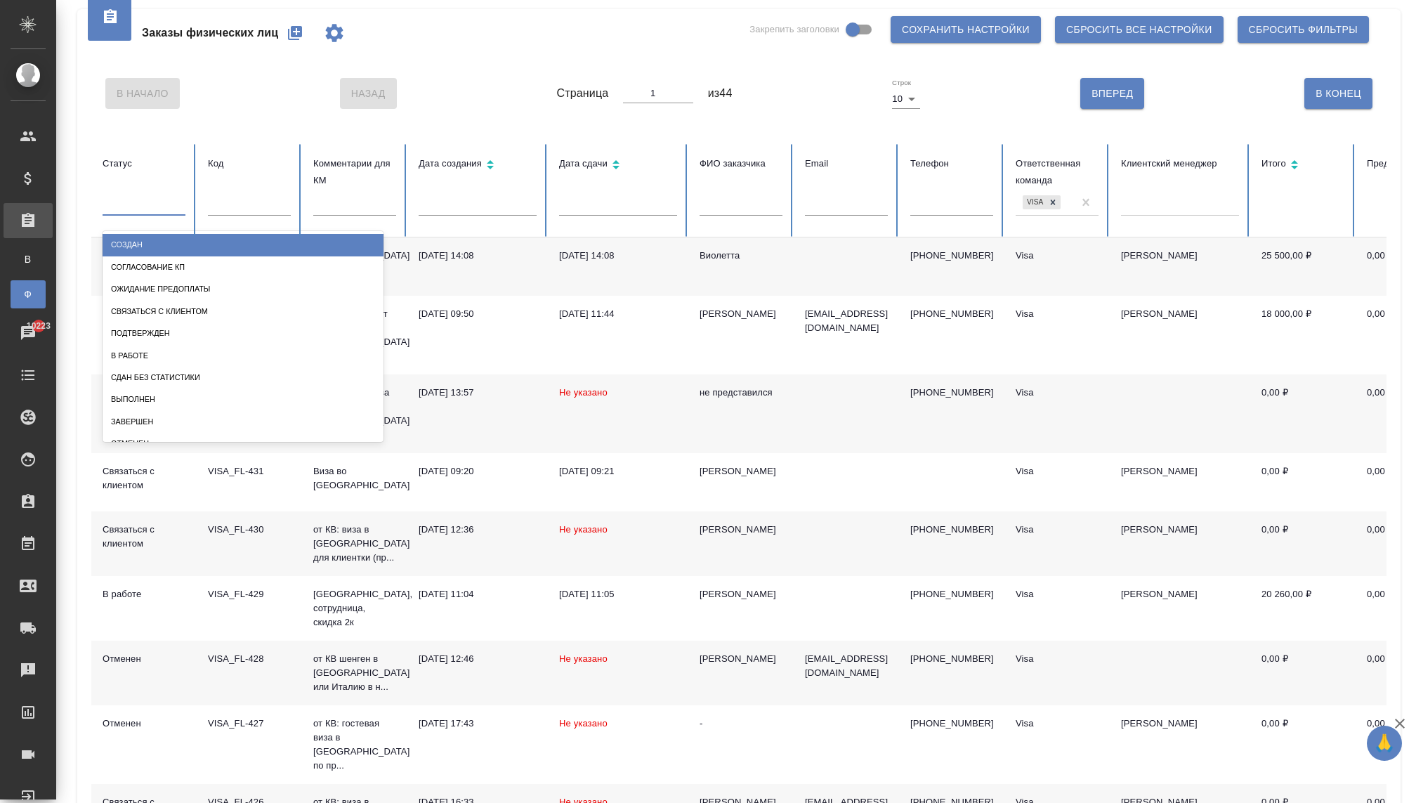
click at [141, 214] on div at bounding box center [144, 202] width 83 height 27
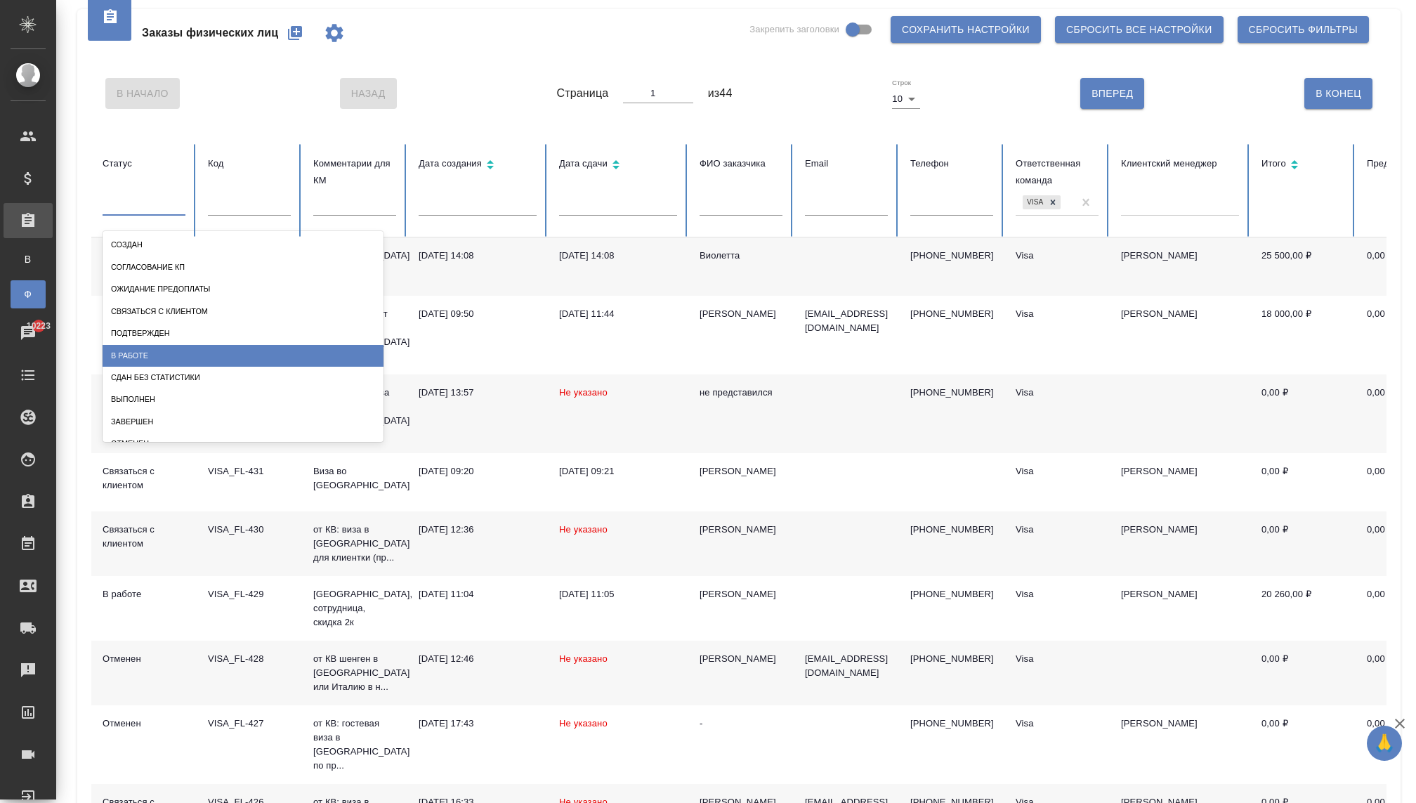
click at [142, 361] on div "В работе" at bounding box center [243, 356] width 281 height 22
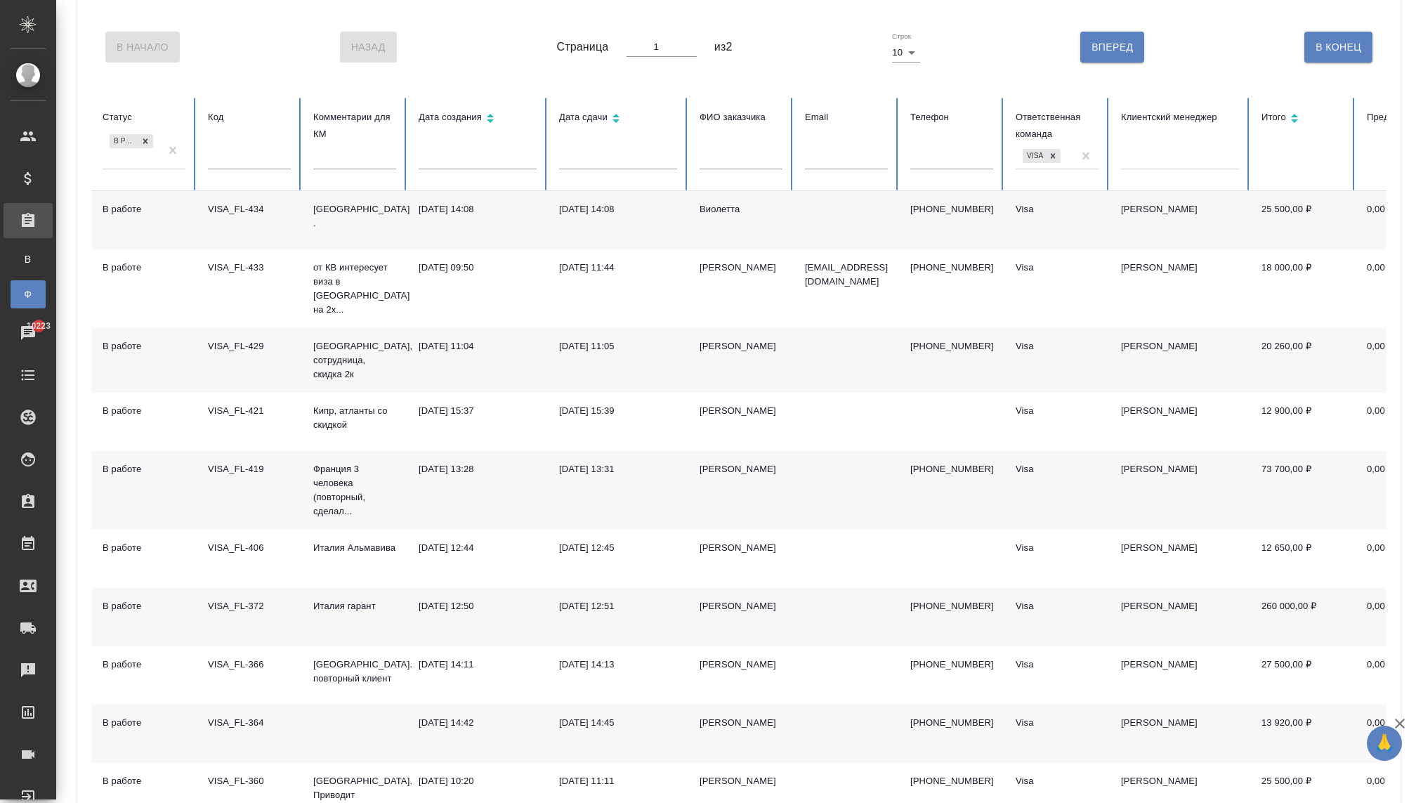
scroll to position [157, 0]
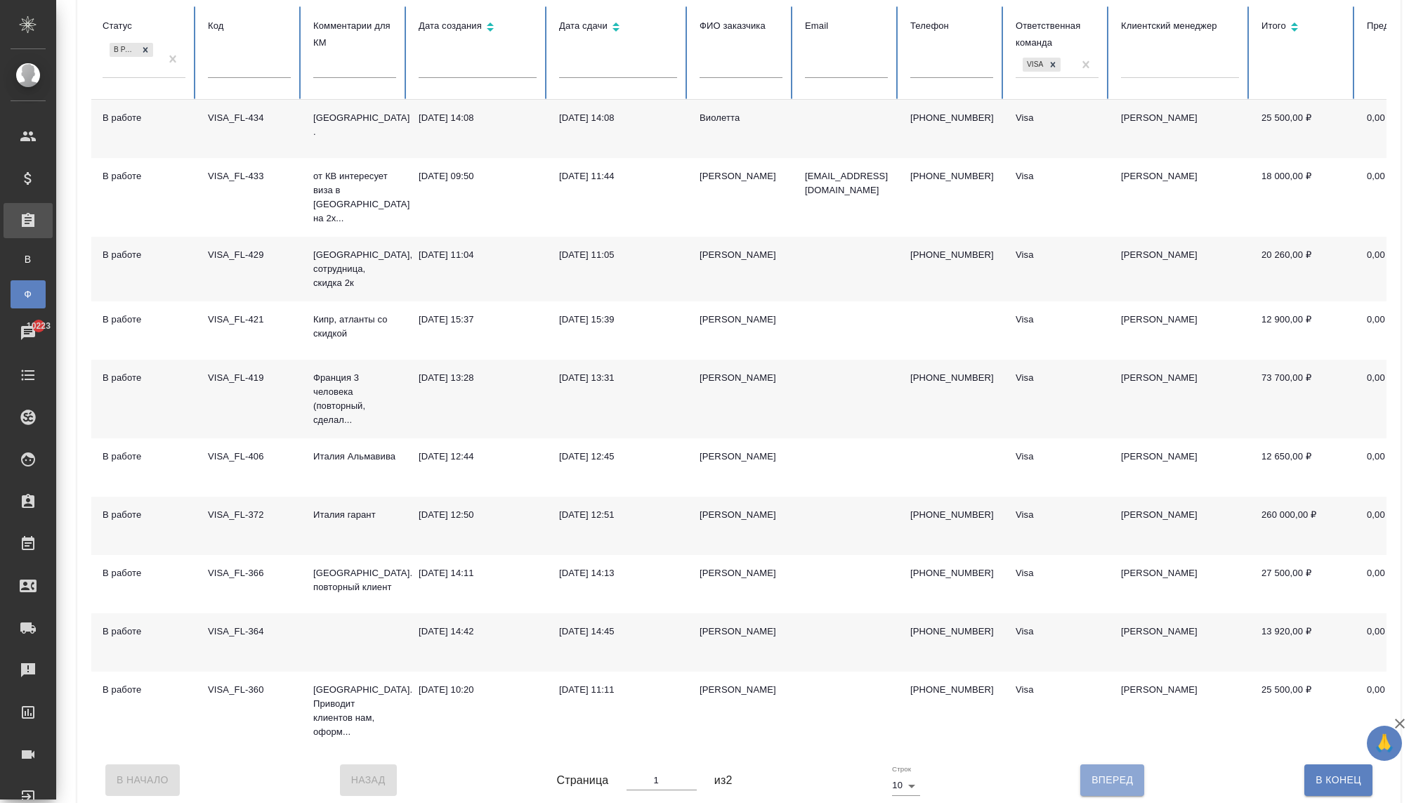
click at [1116, 771] on span "Вперед" at bounding box center [1111, 780] width 41 height 18
type input "2"
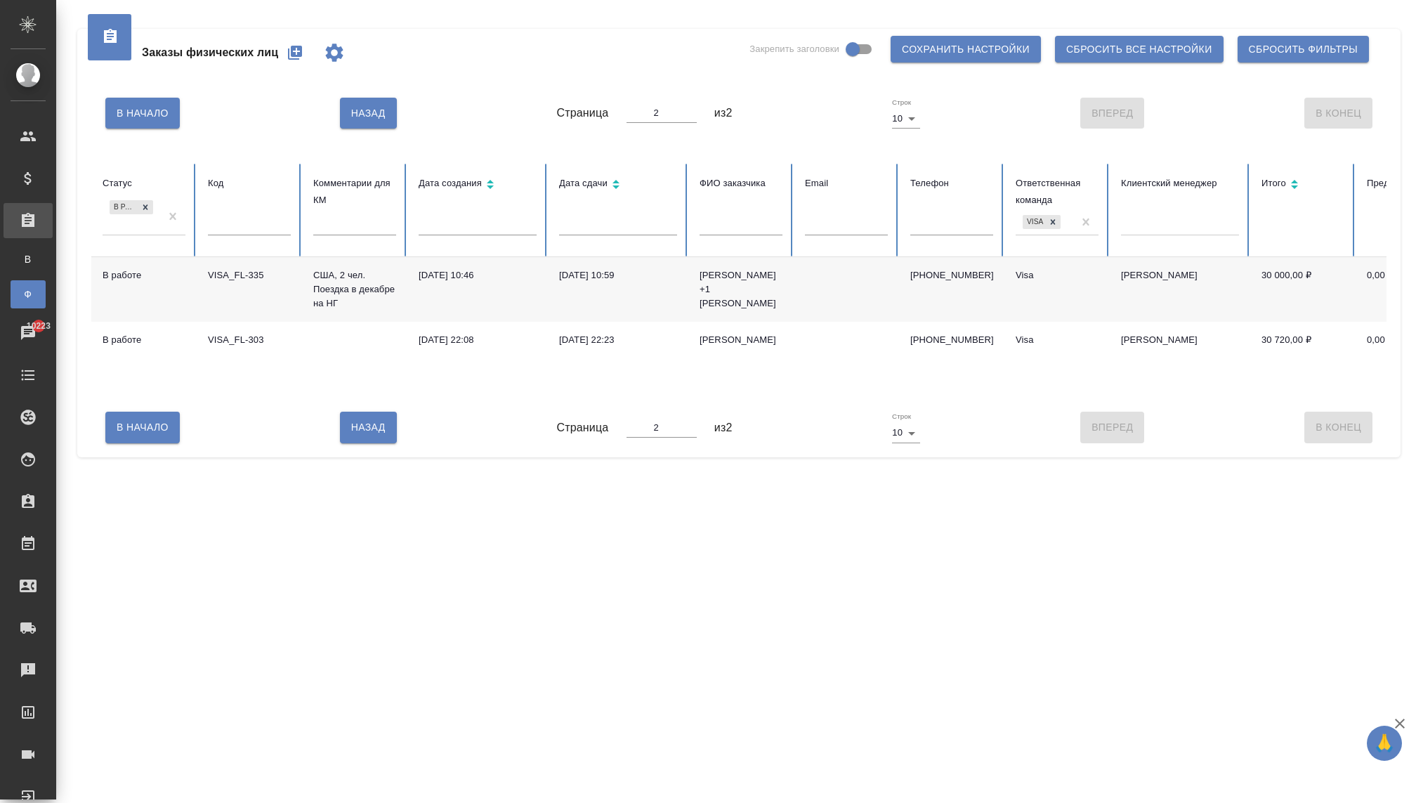
scroll to position [0, 0]
click at [350, 423] on button "Назад" at bounding box center [368, 426] width 57 height 31
type input "1"
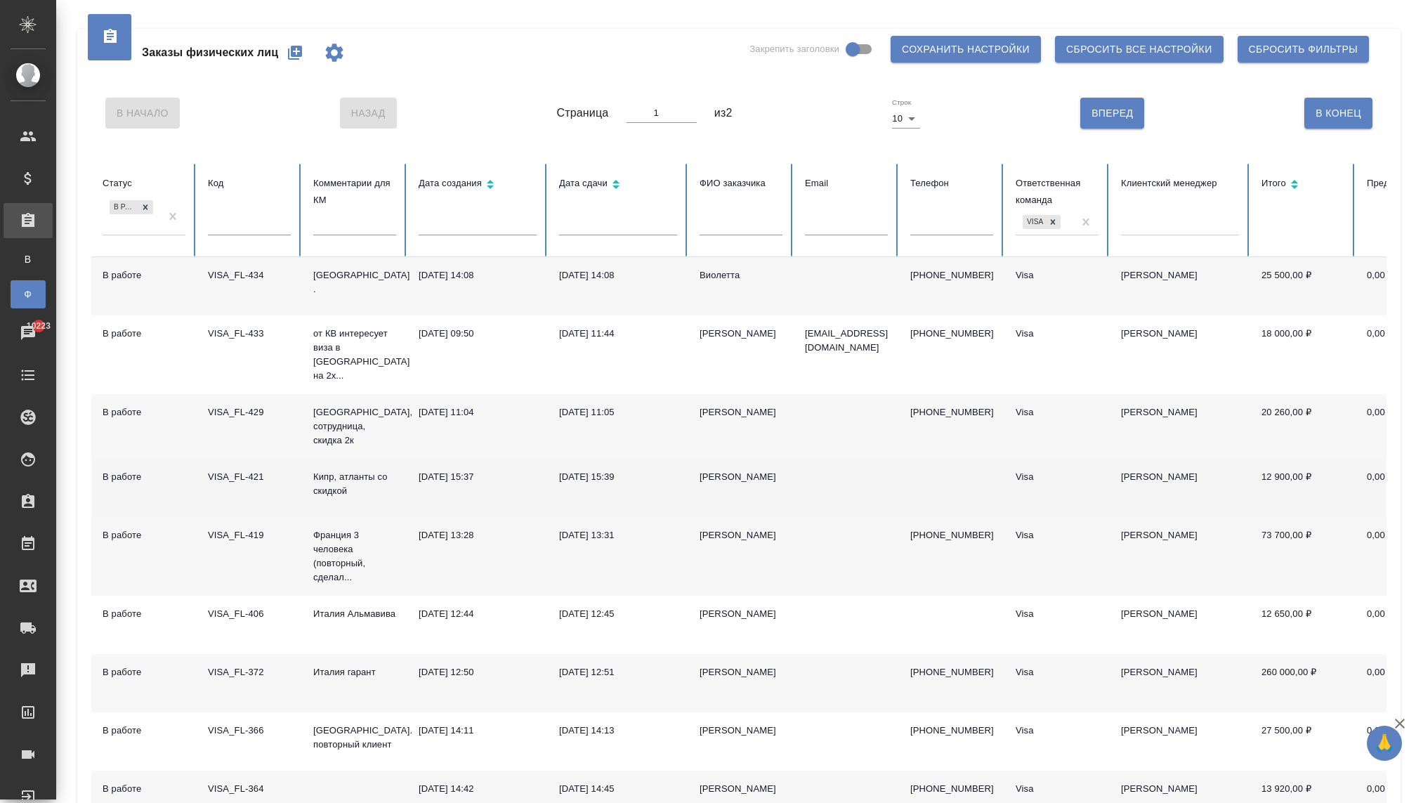
scroll to position [157, 0]
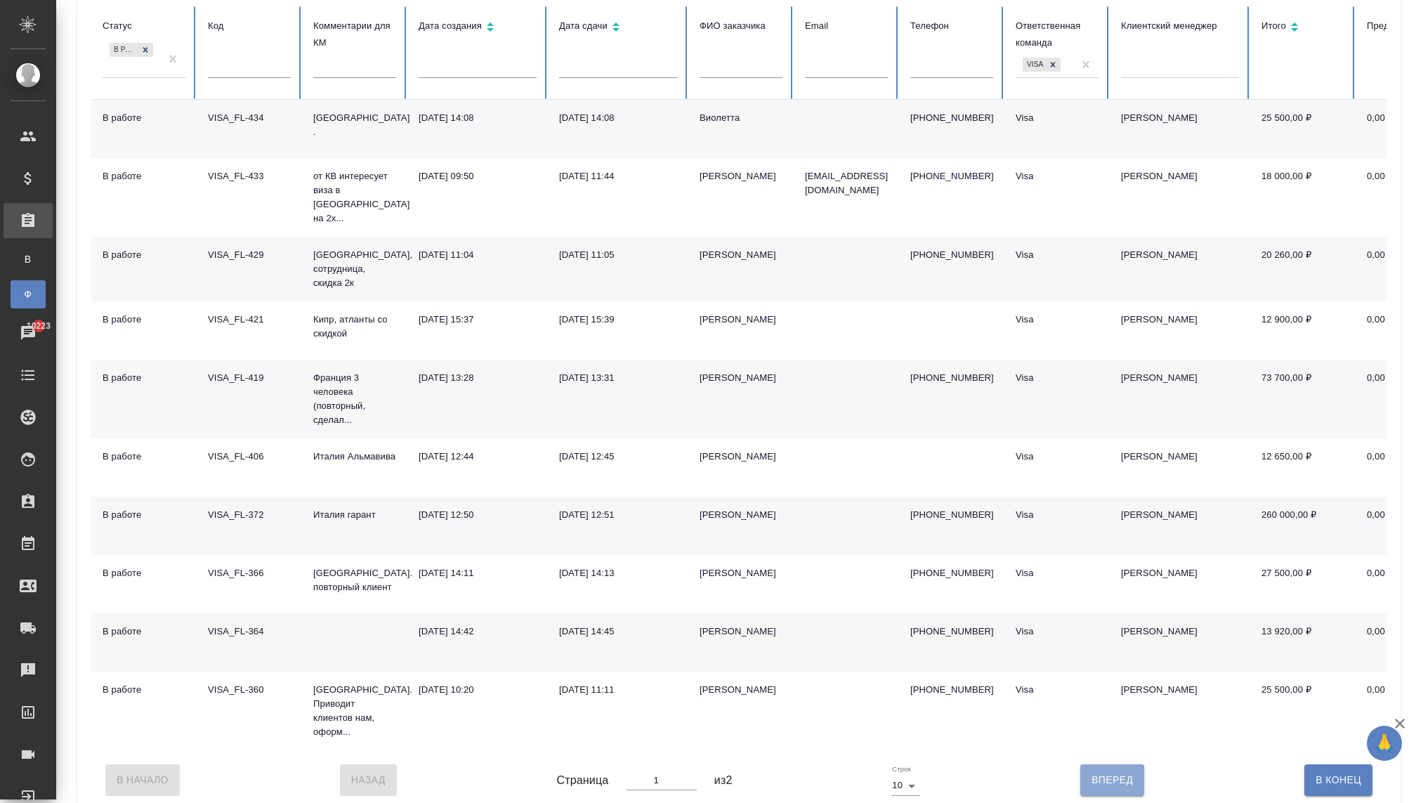
click at [1134, 779] on button "Вперед" at bounding box center [1112, 779] width 64 height 31
type input "2"
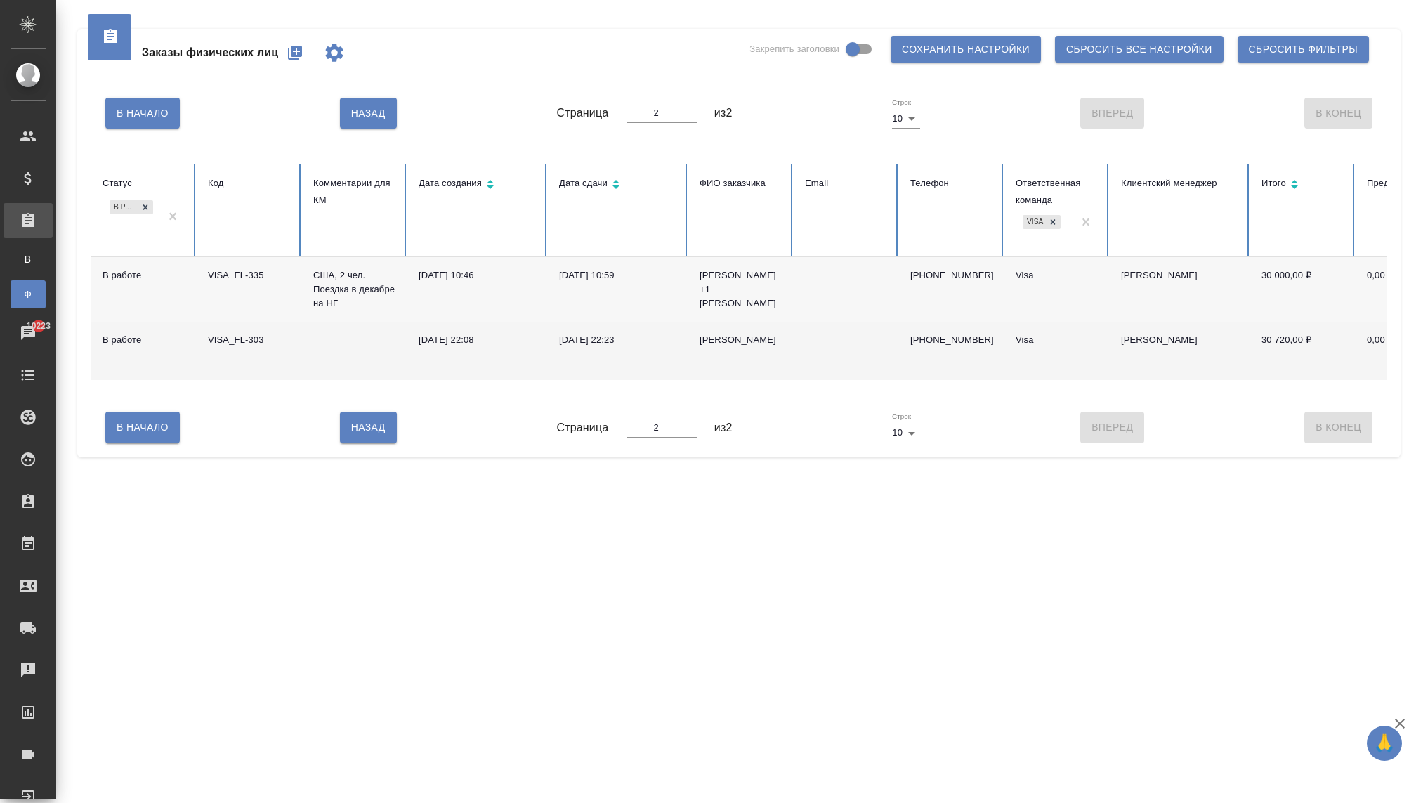
scroll to position [0, 0]
click at [716, 344] on div "Петровна Елизавета" at bounding box center [740, 340] width 83 height 14
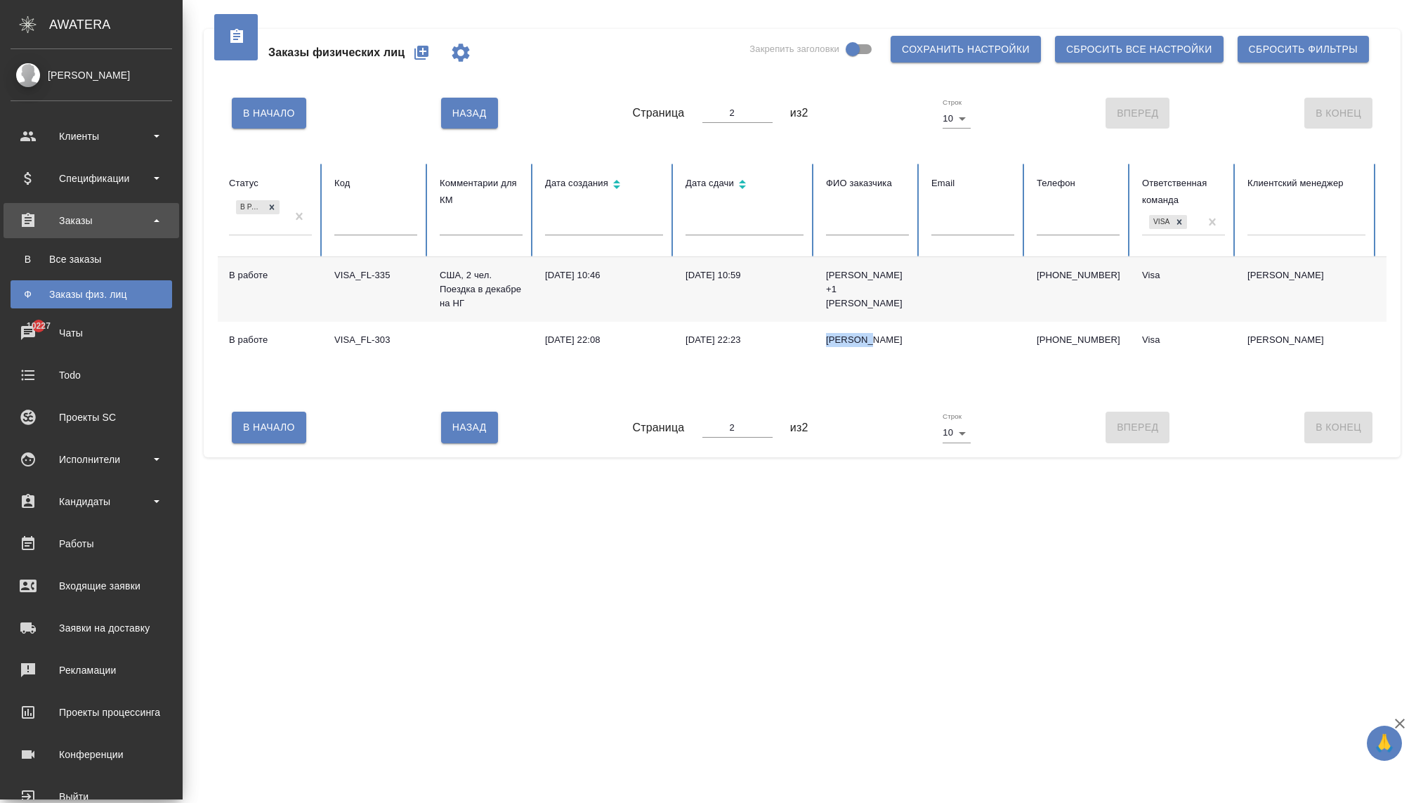
click at [51, 302] on link "Ф Заказы физ. лиц" at bounding box center [92, 294] width 162 height 28
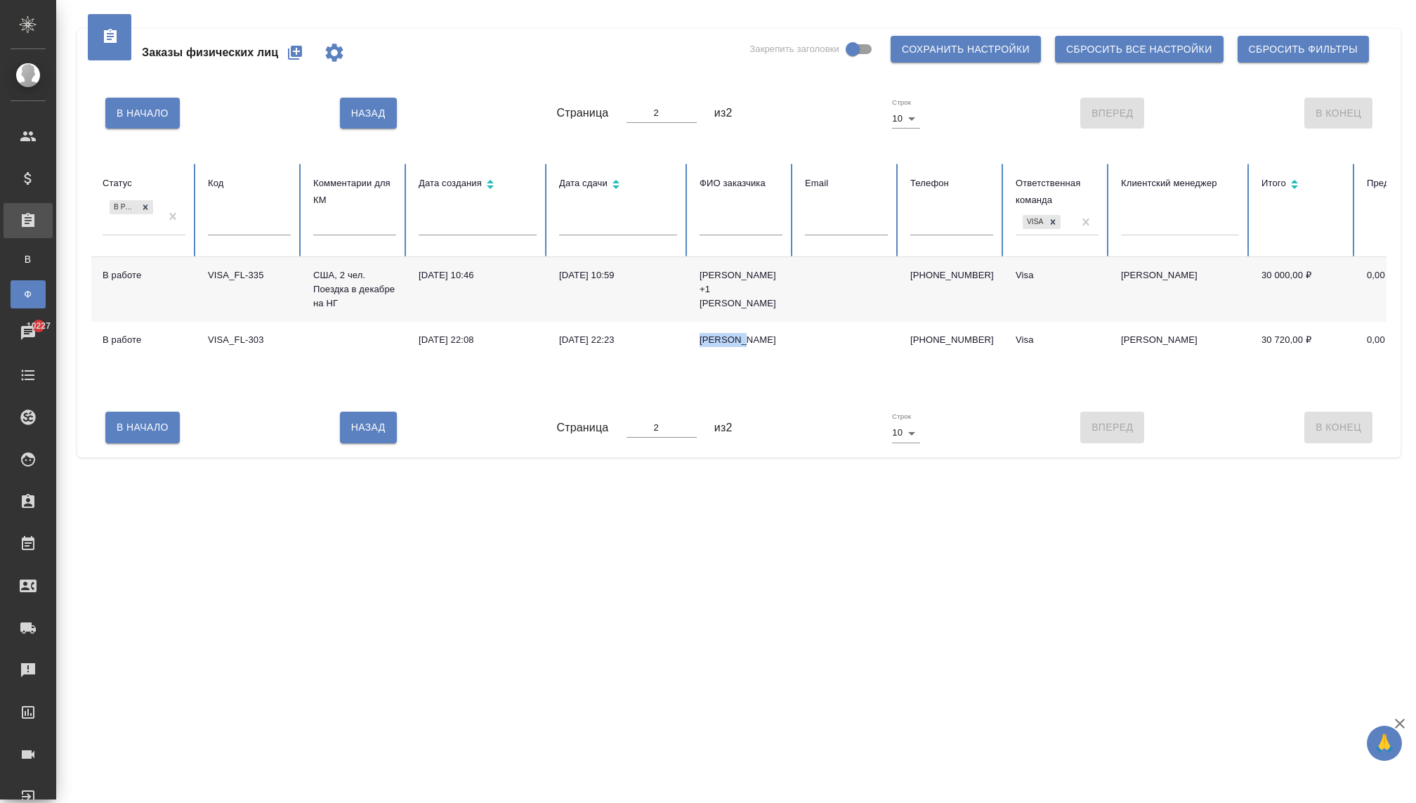
click at [21, 297] on div "Заказы физ. лиц" at bounding box center [10, 294] width 21 height 14
click at [147, 212] on div at bounding box center [145, 207] width 15 height 15
type input "1"
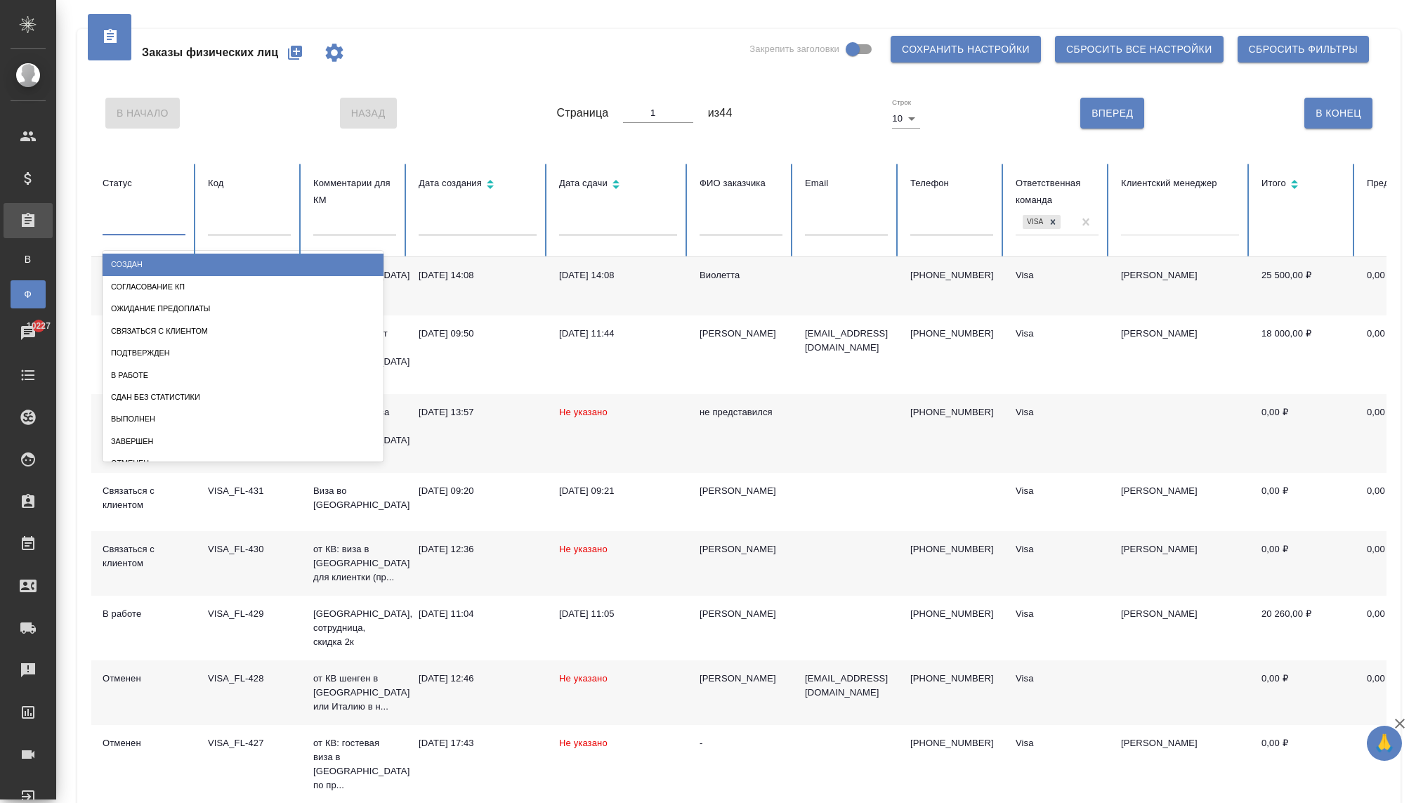
click at [125, 231] on div at bounding box center [144, 221] width 83 height 20
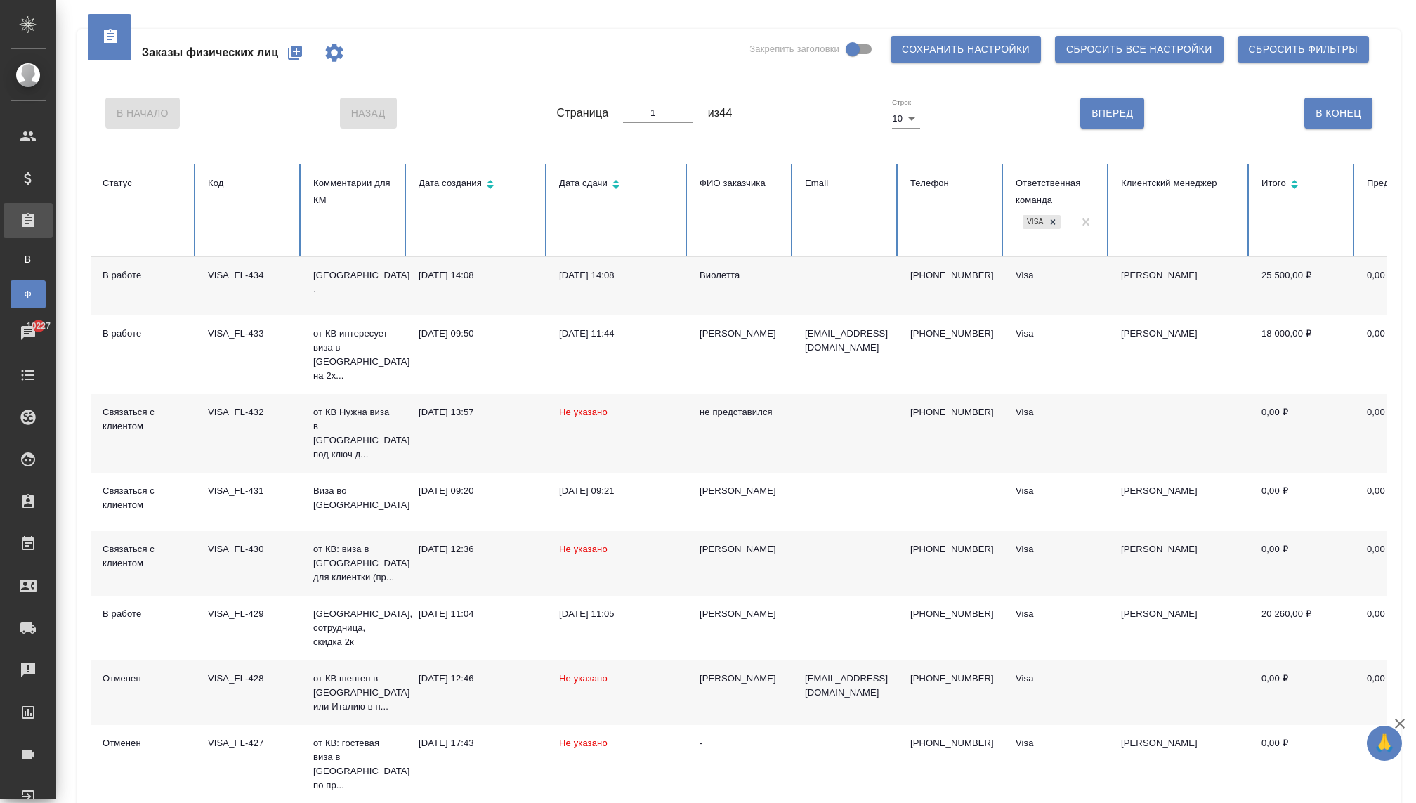
click at [281, 105] on div "В Начало Назад Страница 1 из 44 Строк 10 10 Вперед В Конец" at bounding box center [738, 113] width 1295 height 59
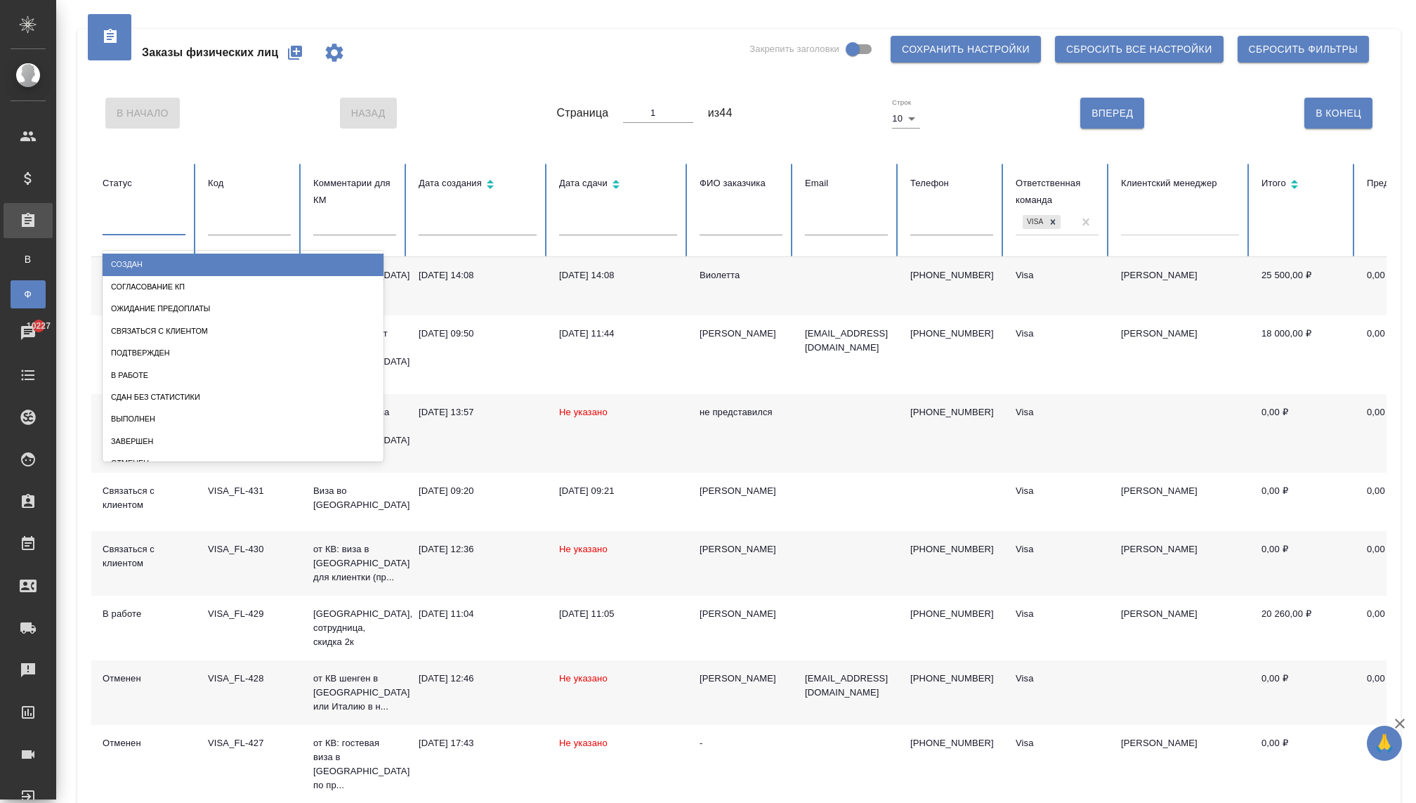
click at [129, 228] on div at bounding box center [144, 221] width 83 height 20
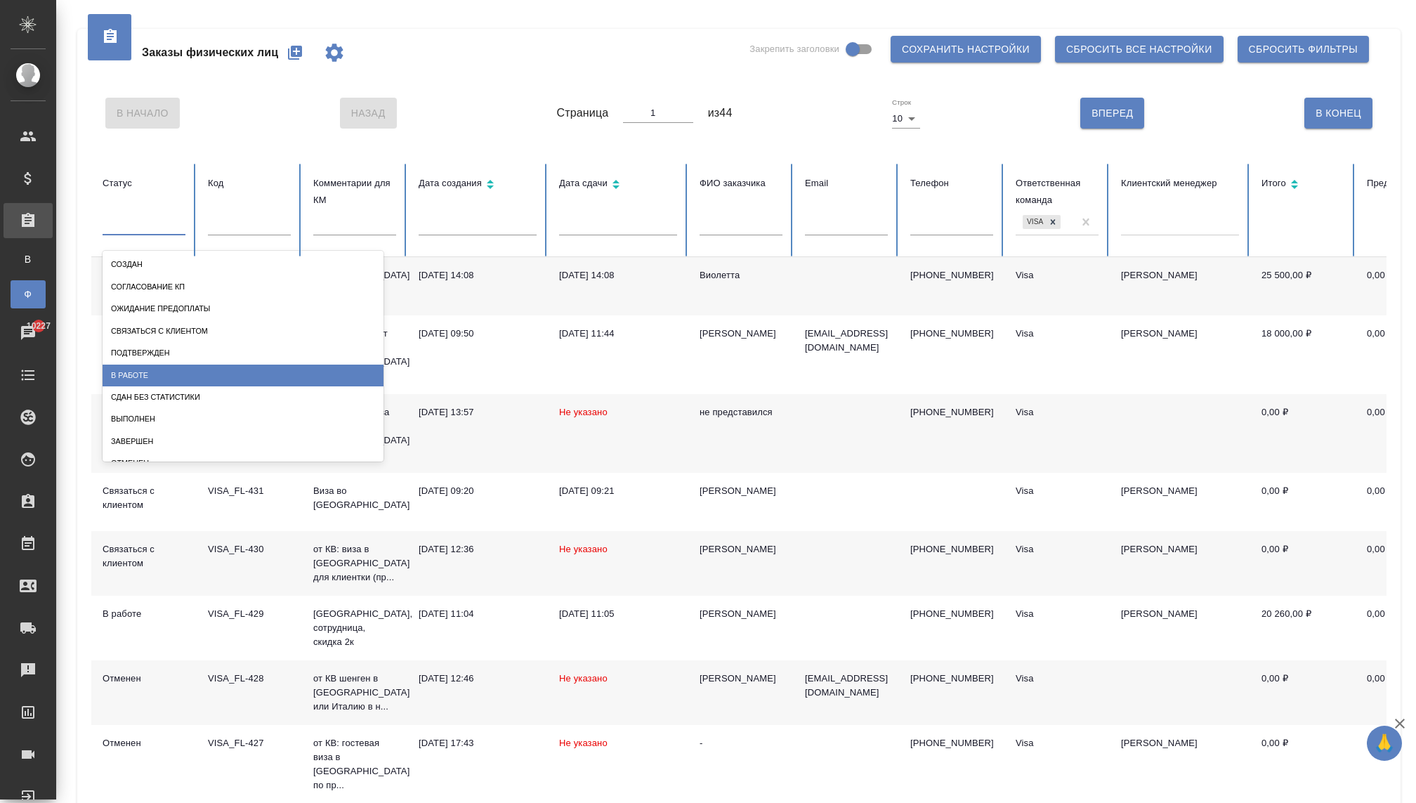
click at [138, 369] on div "В работе" at bounding box center [243, 375] width 281 height 22
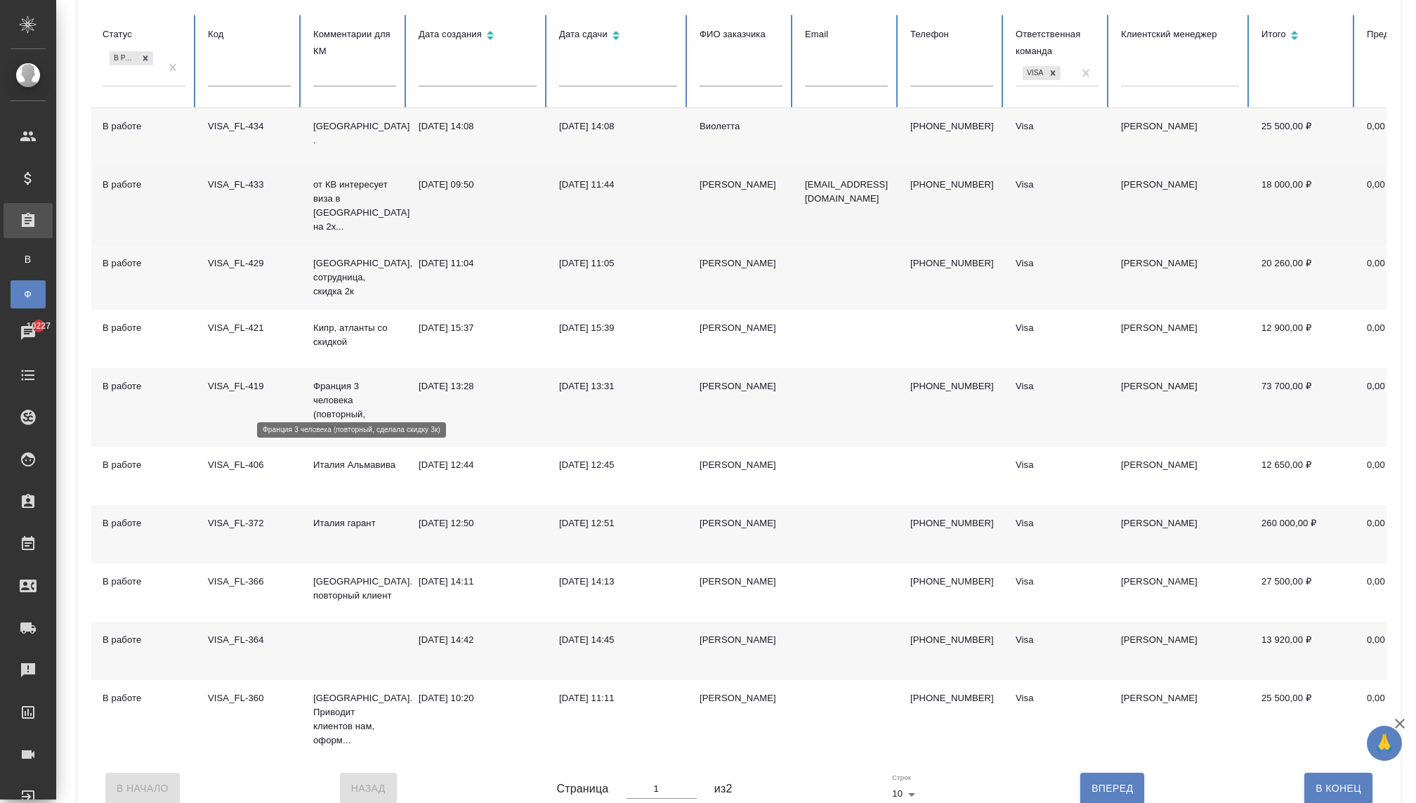
scroll to position [157, 0]
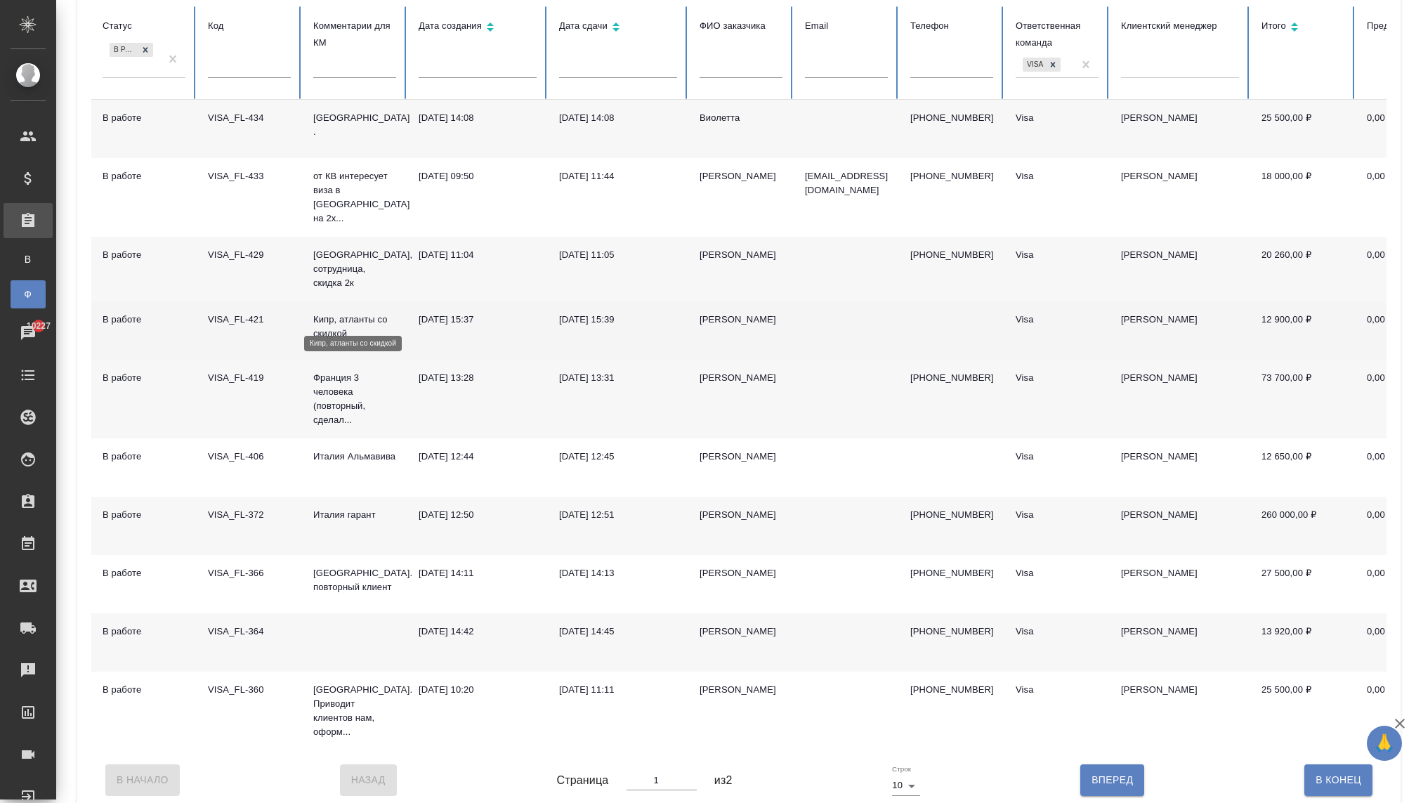
click at [329, 317] on p "Кипр, атланты со скидкой" at bounding box center [354, 326] width 83 height 28
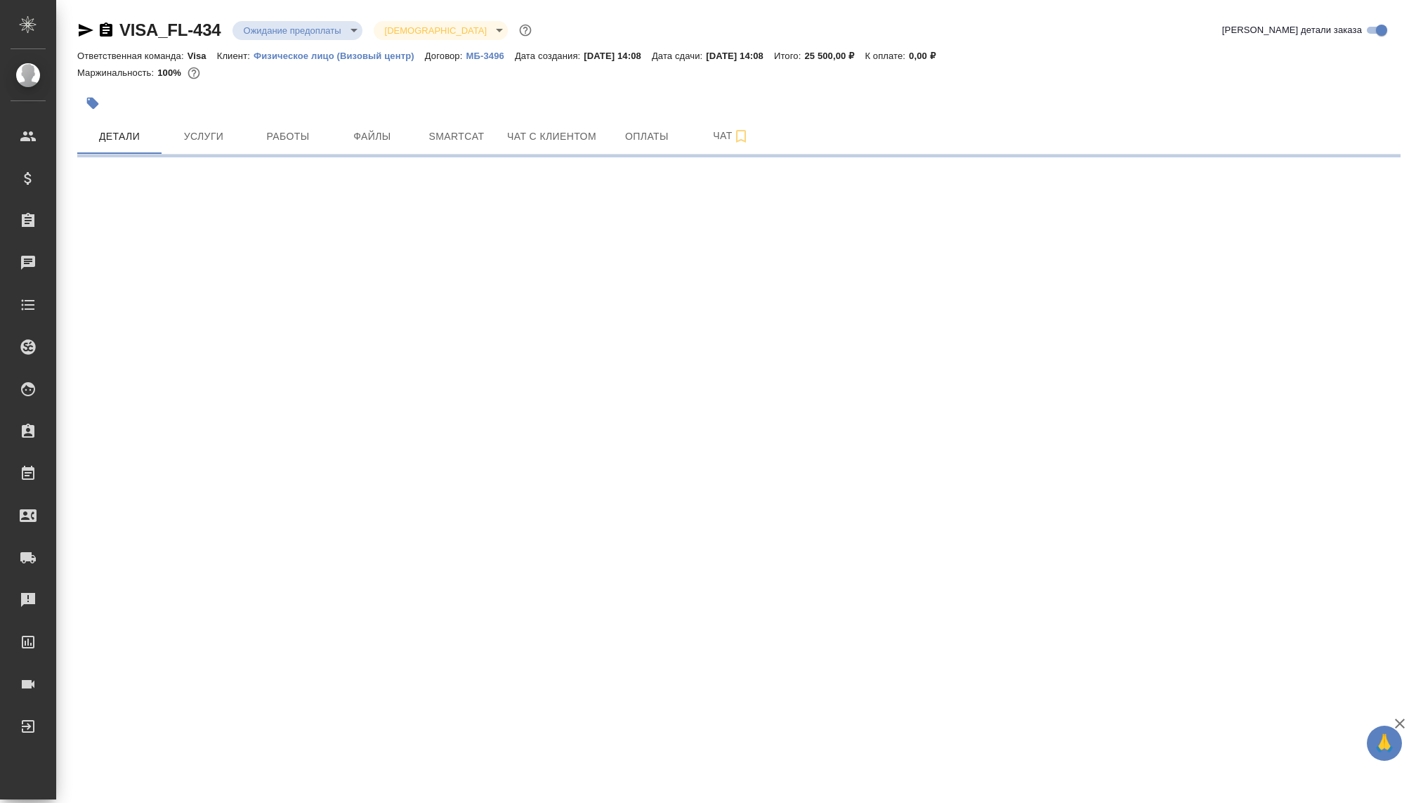
select select "RU"
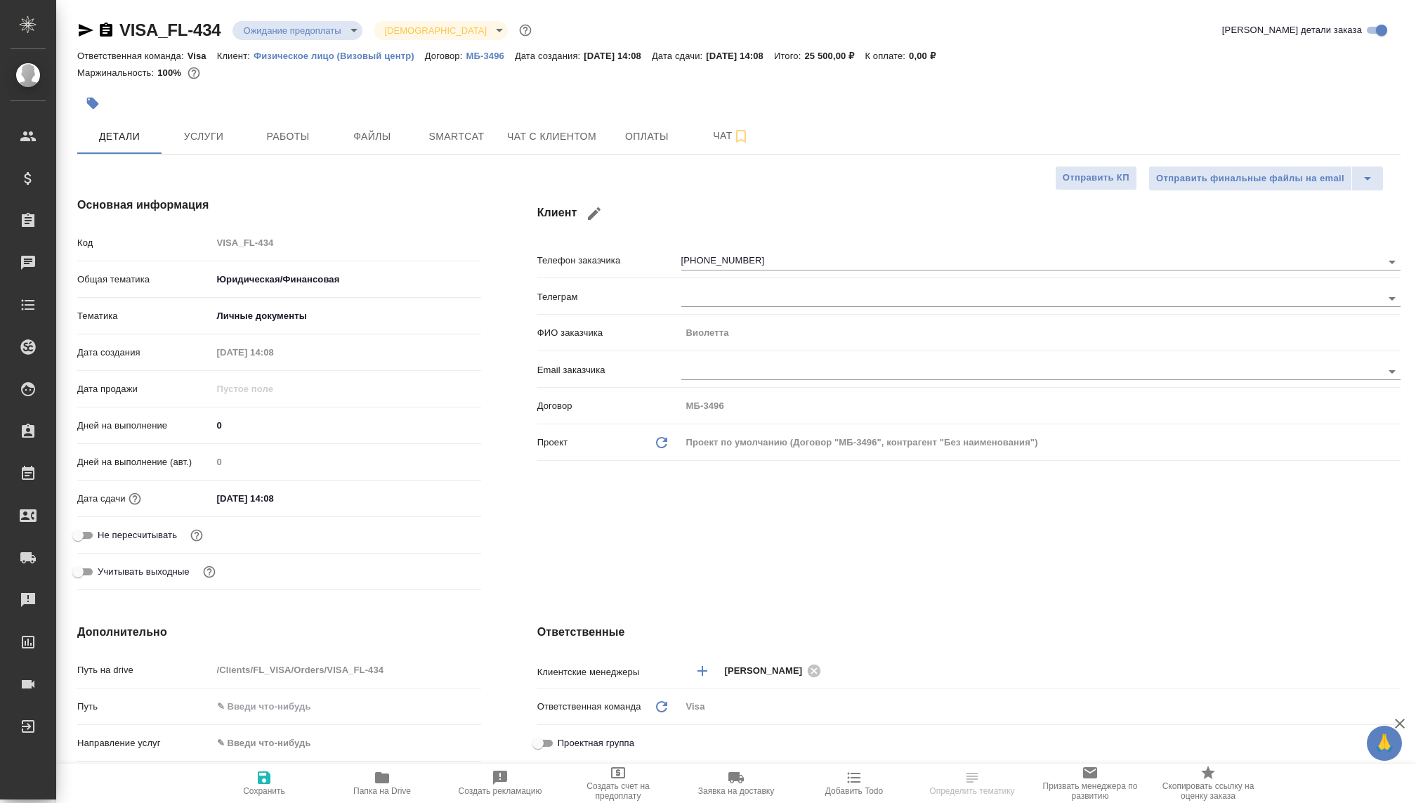
type textarea "x"
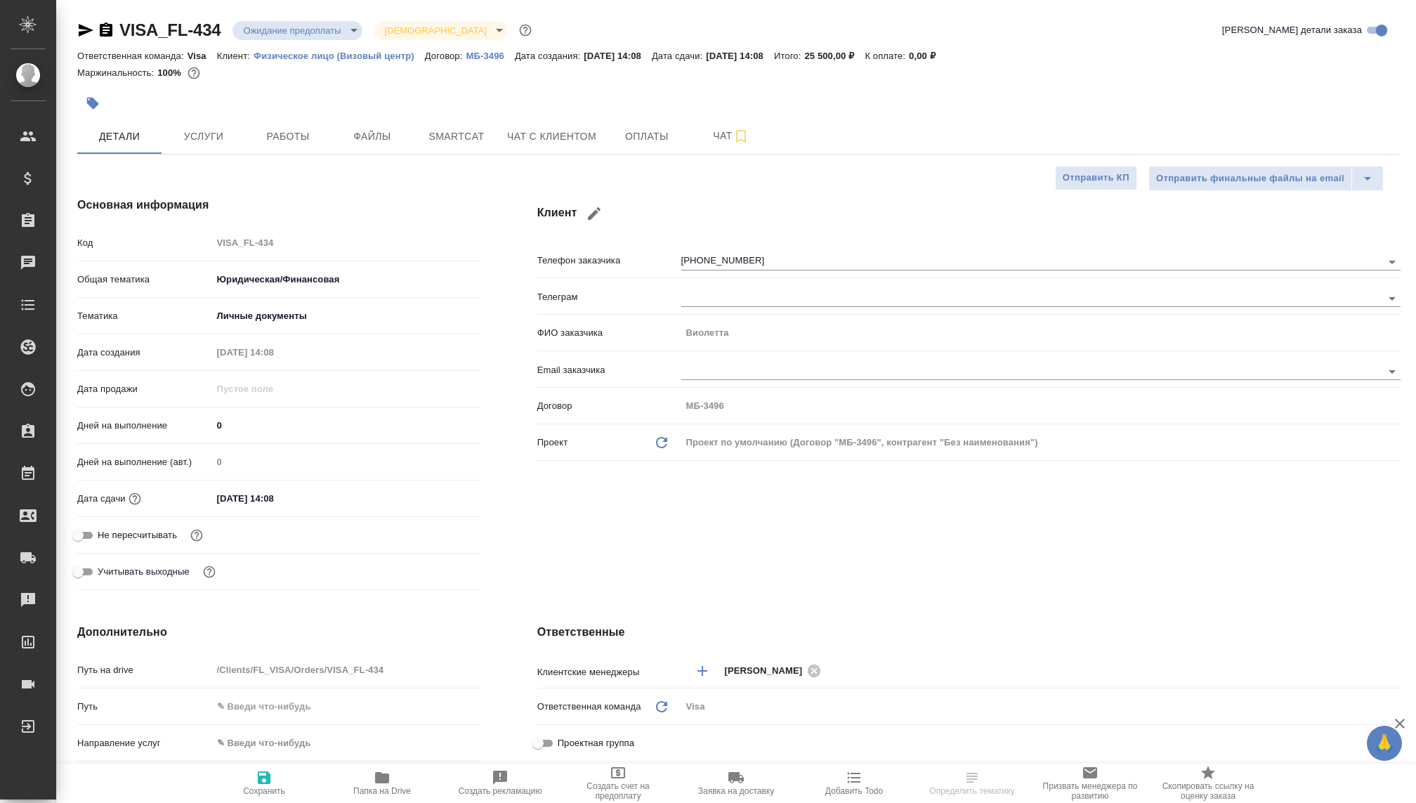
type textarea "x"
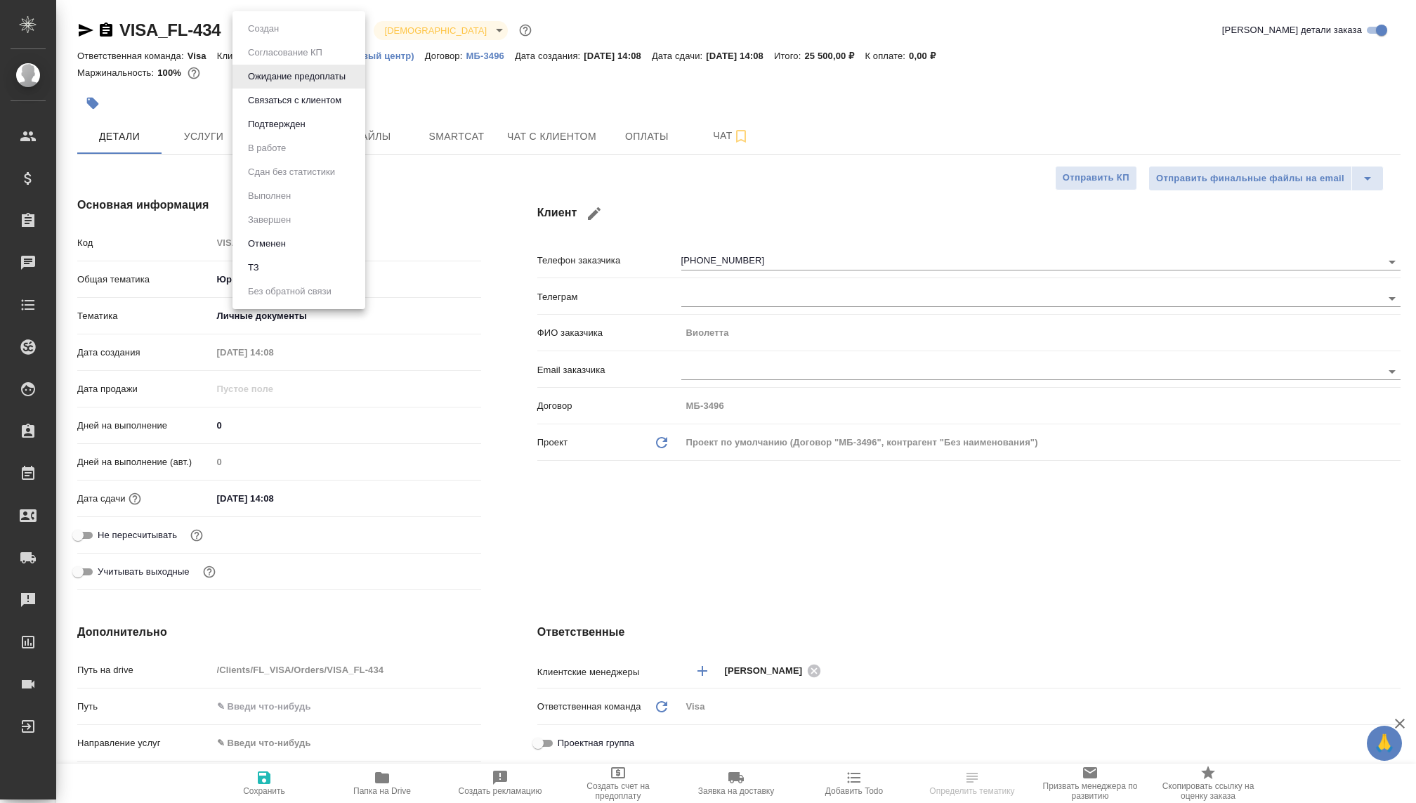
click at [294, 29] on body "🙏 .cls-1 fill:#fff; AWATERA Kovaleva Ekaterina Клиенты Спецификации Заказы Чаты…" at bounding box center [708, 401] width 1416 height 803
type textarea "x"
click at [264, 133] on li "Подтвержден" at bounding box center [298, 124] width 133 height 24
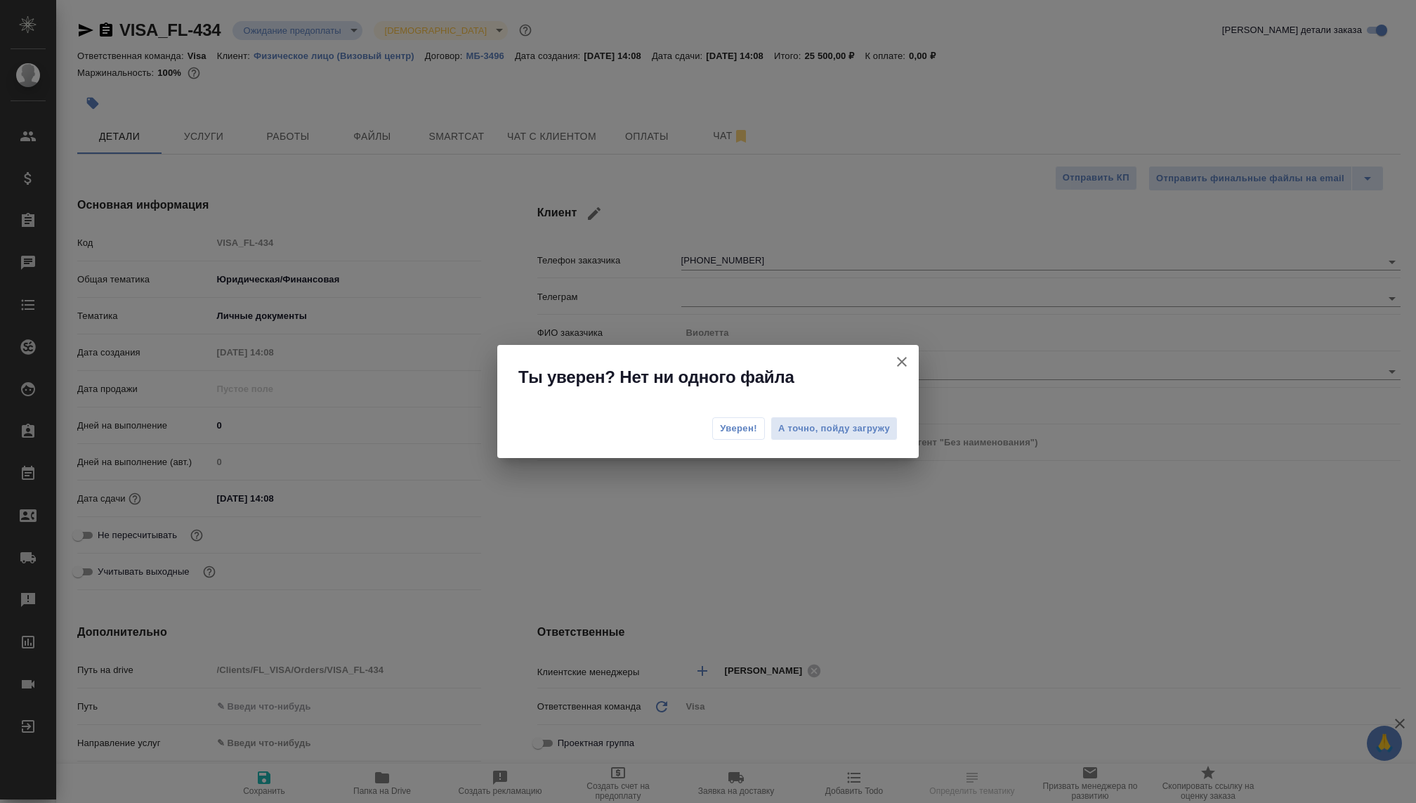
click at [732, 429] on span "Уверен!" at bounding box center [738, 428] width 37 height 14
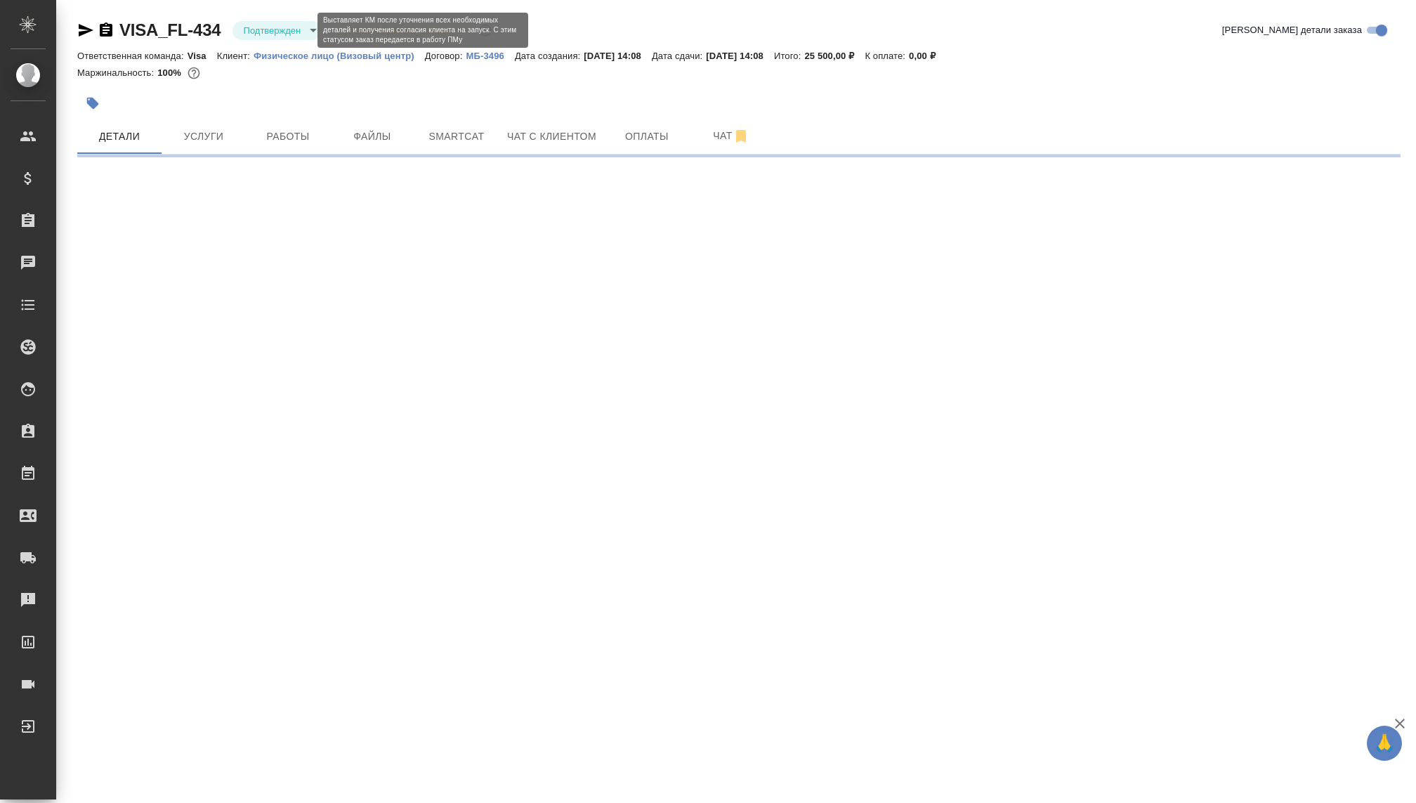
click at [298, 34] on body "🙏 .cls-1 fill:#fff; AWATERA Kovaleva Ekaterina Клиенты Спецификации Заказы Чаты…" at bounding box center [708, 401] width 1416 height 803
select select "RU"
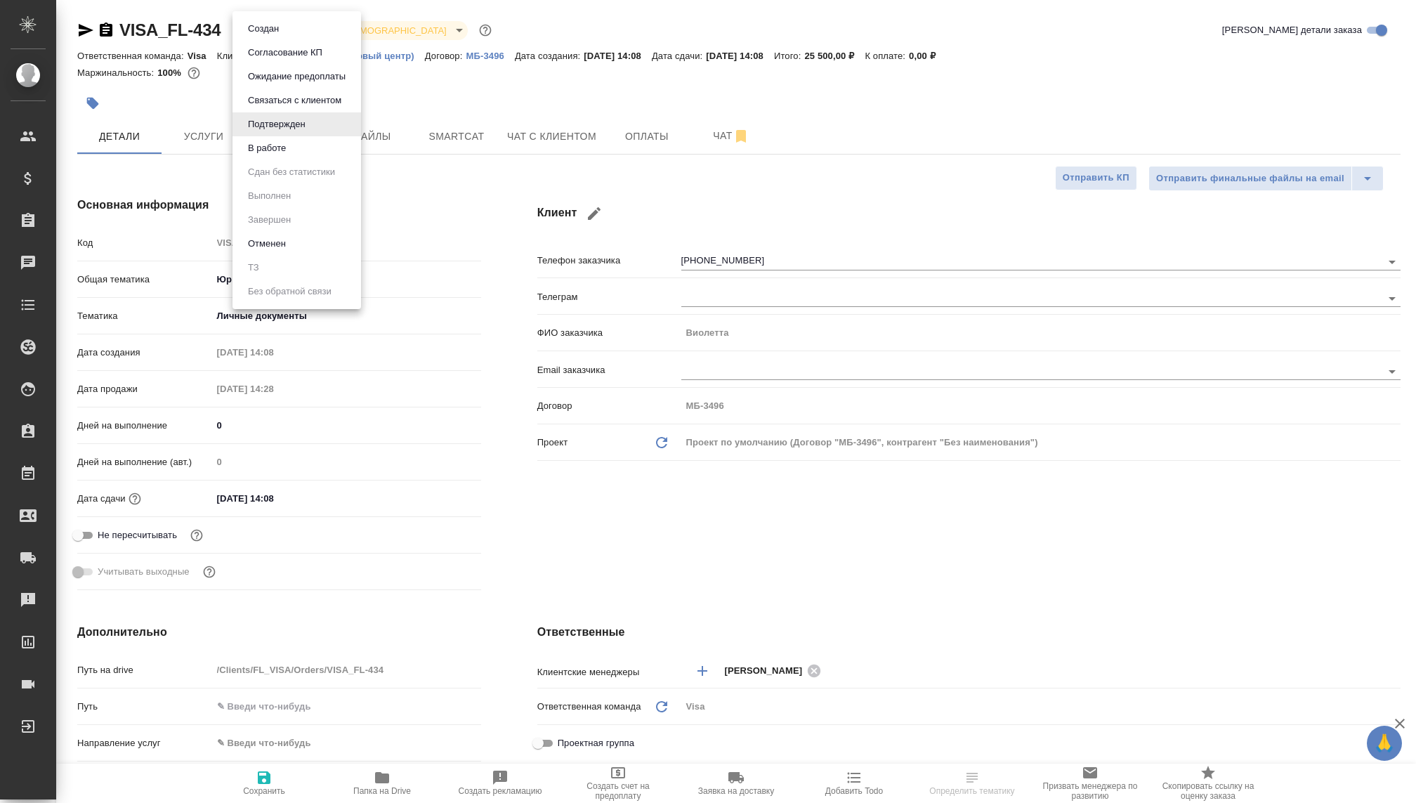
type textarea "x"
click at [301, 149] on li "В работе" at bounding box center [296, 148] width 129 height 24
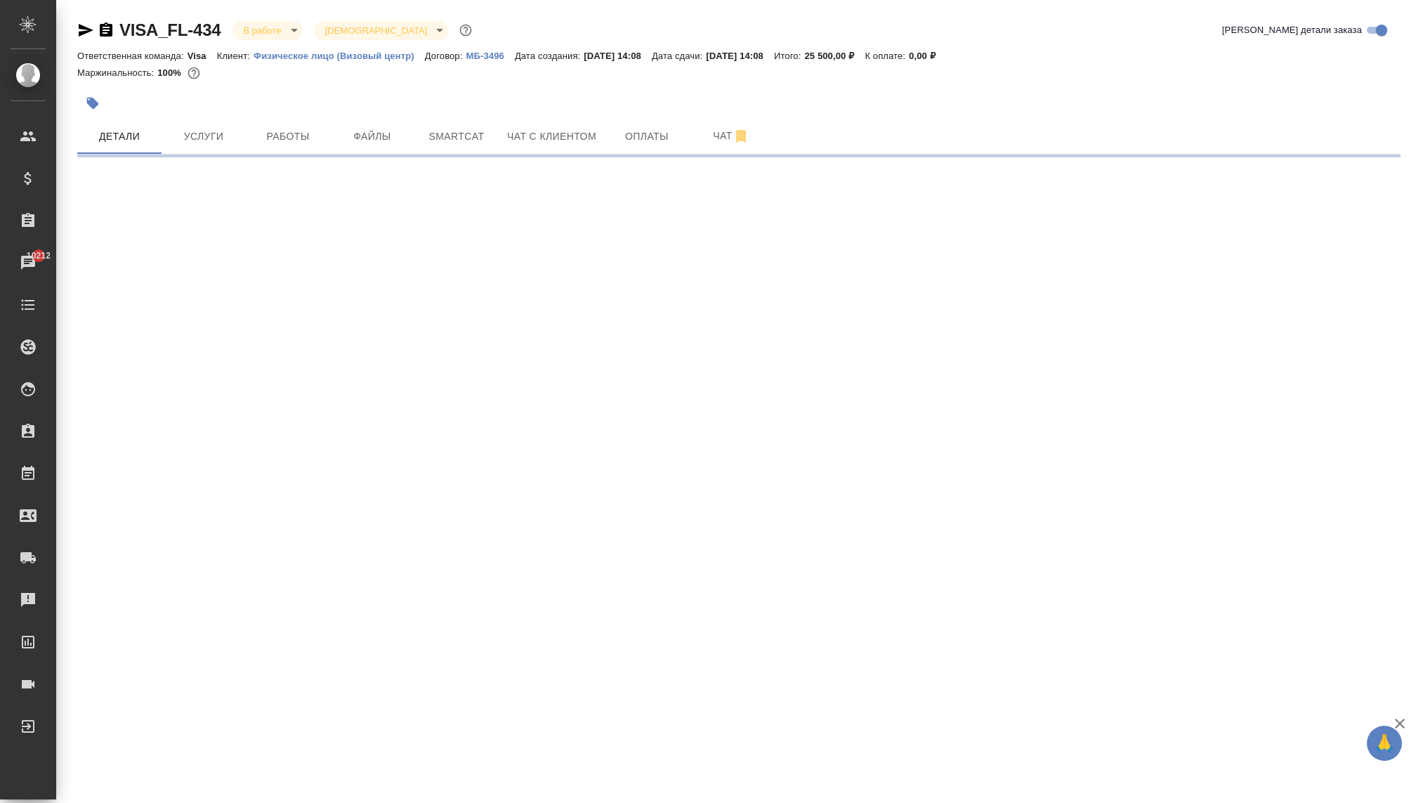
select select "RU"
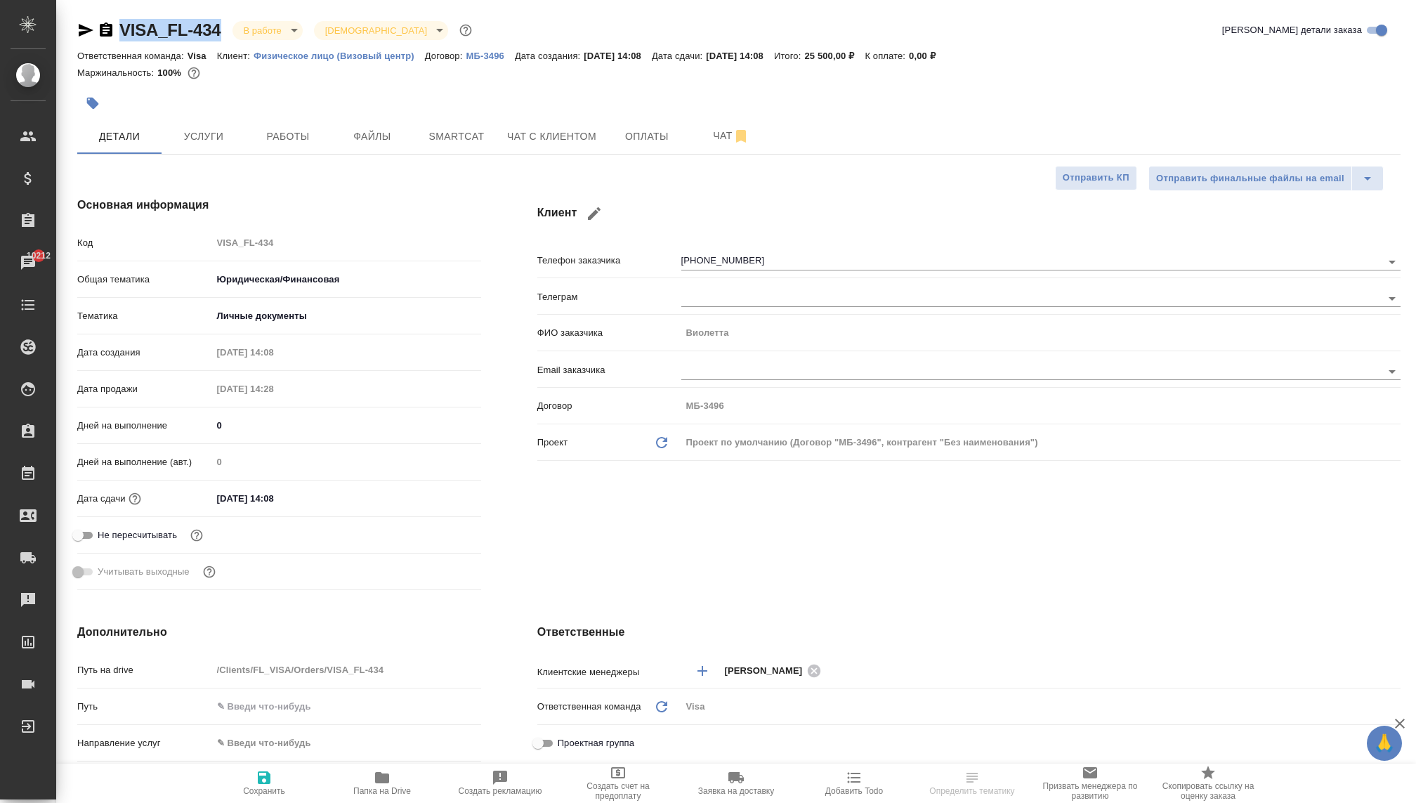
drag, startPoint x: 227, startPoint y: 29, endPoint x: 120, endPoint y: 28, distance: 106.7
click at [120, 28] on div "VISA_FL-434 В работе inProgress Святая троица holyTrinity" at bounding box center [275, 30] width 397 height 22
copy link "VISA_FL-434"
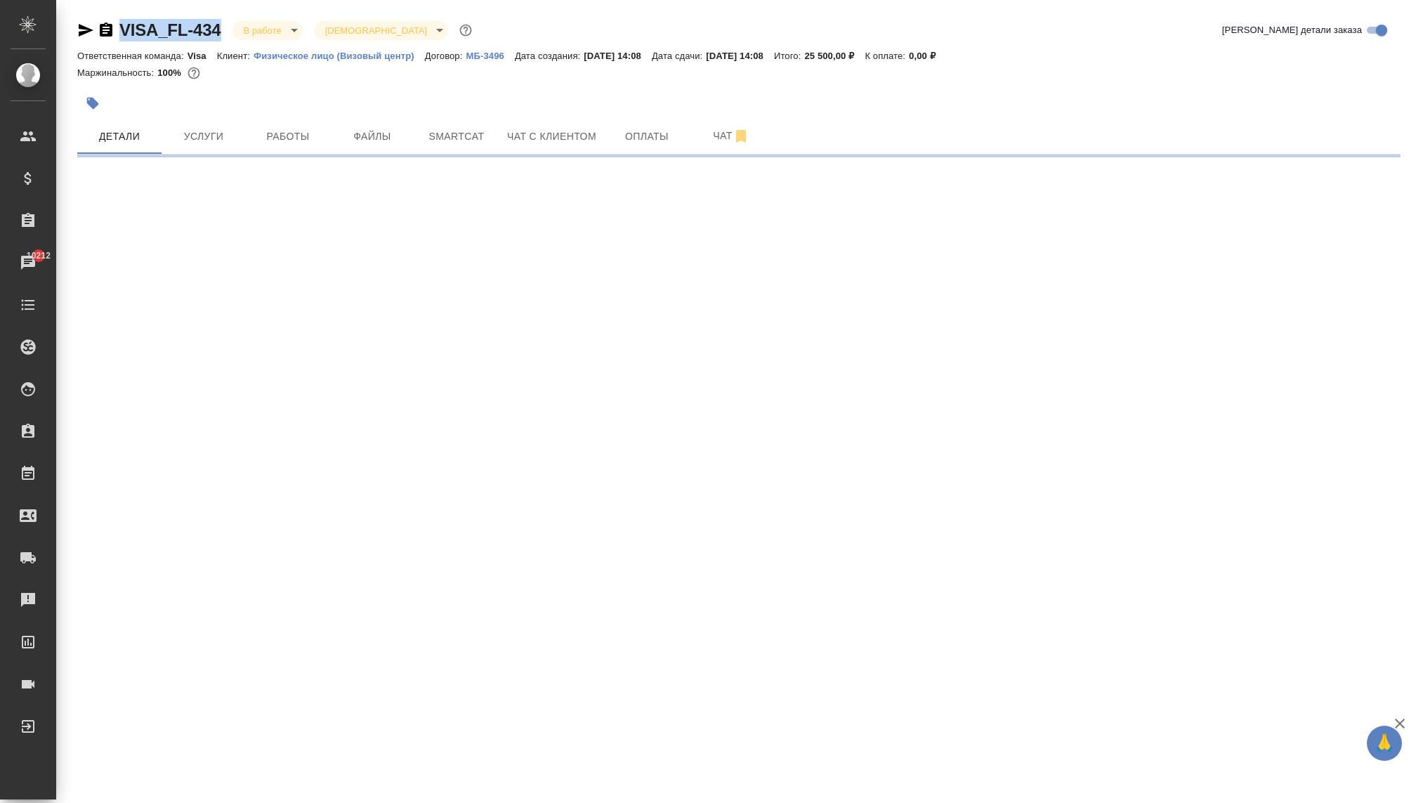
select select "RU"
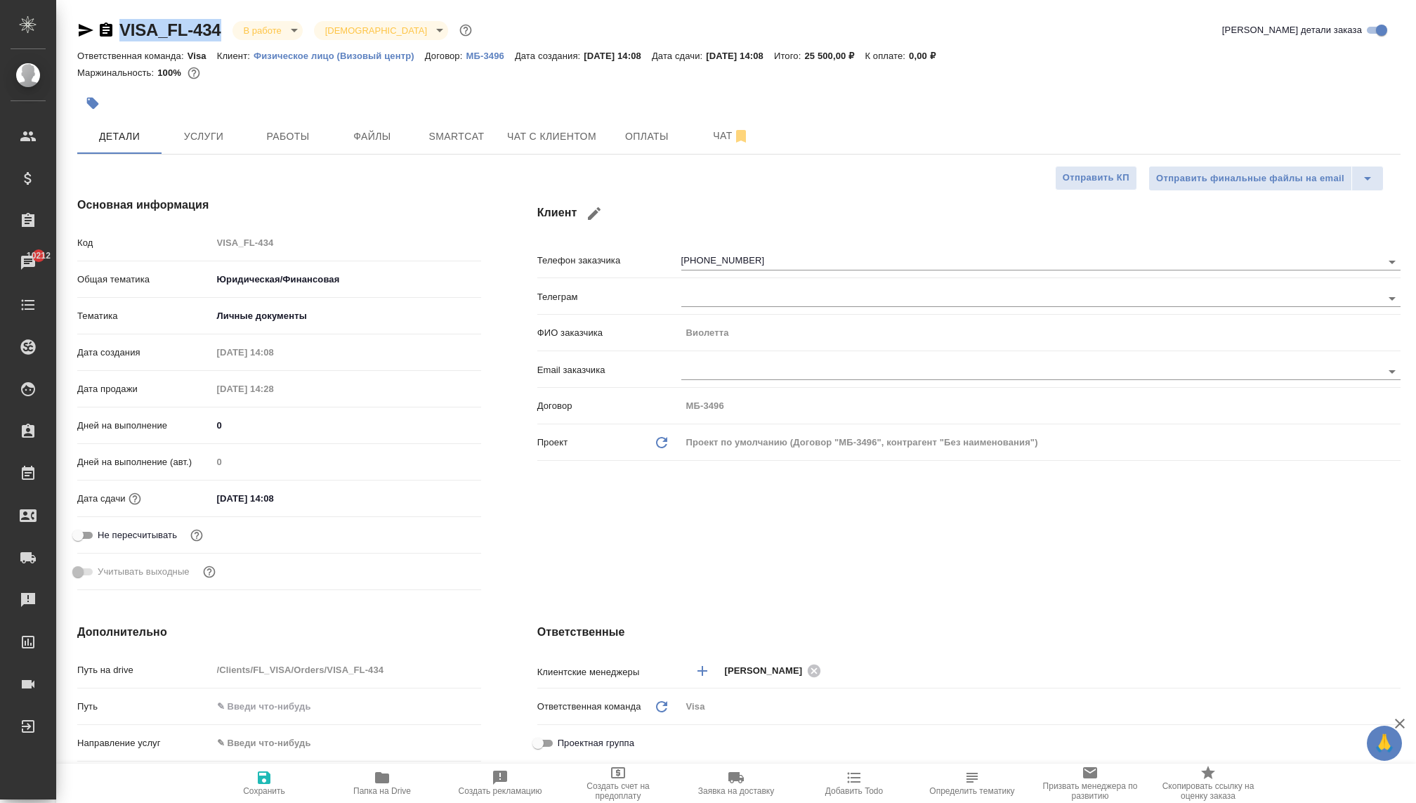
type textarea "x"
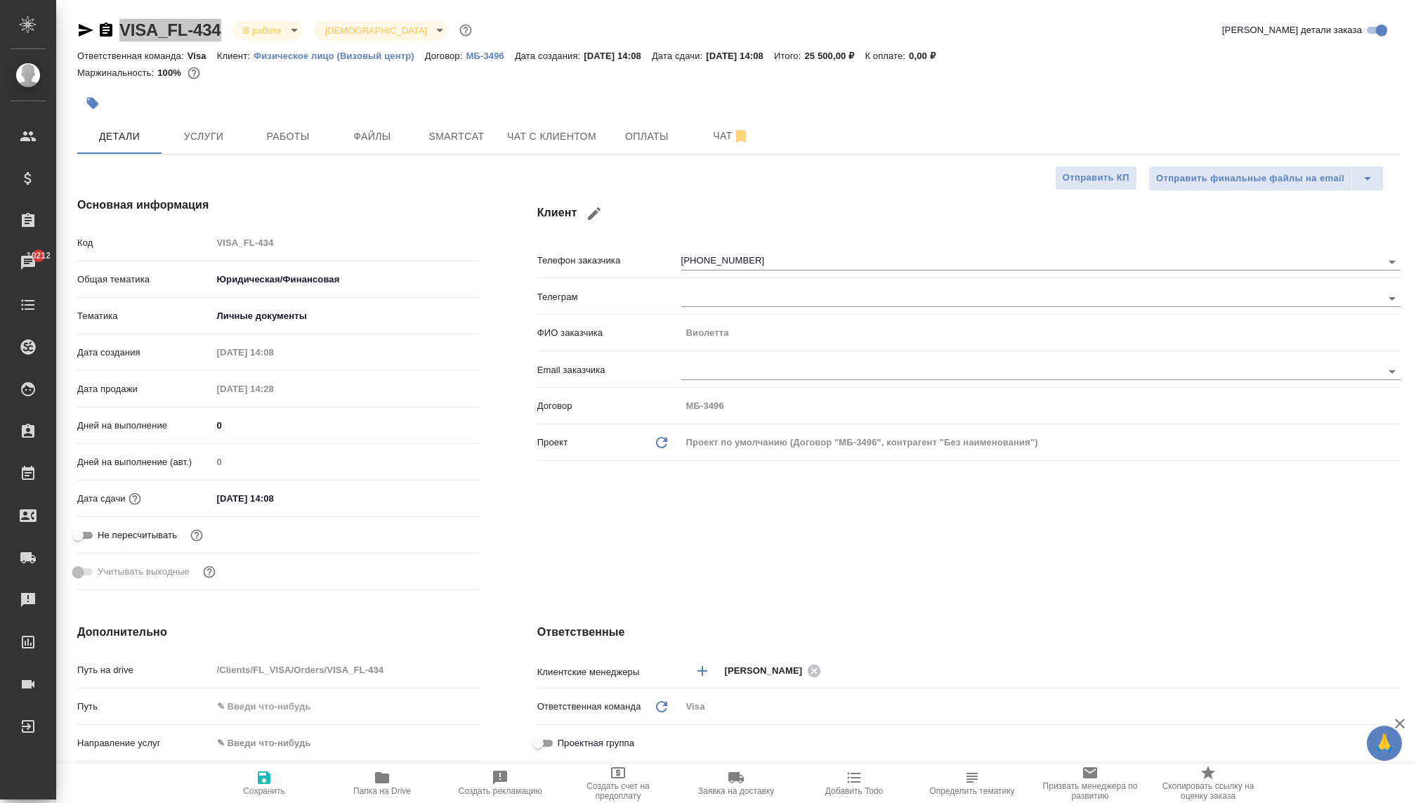
type textarea "x"
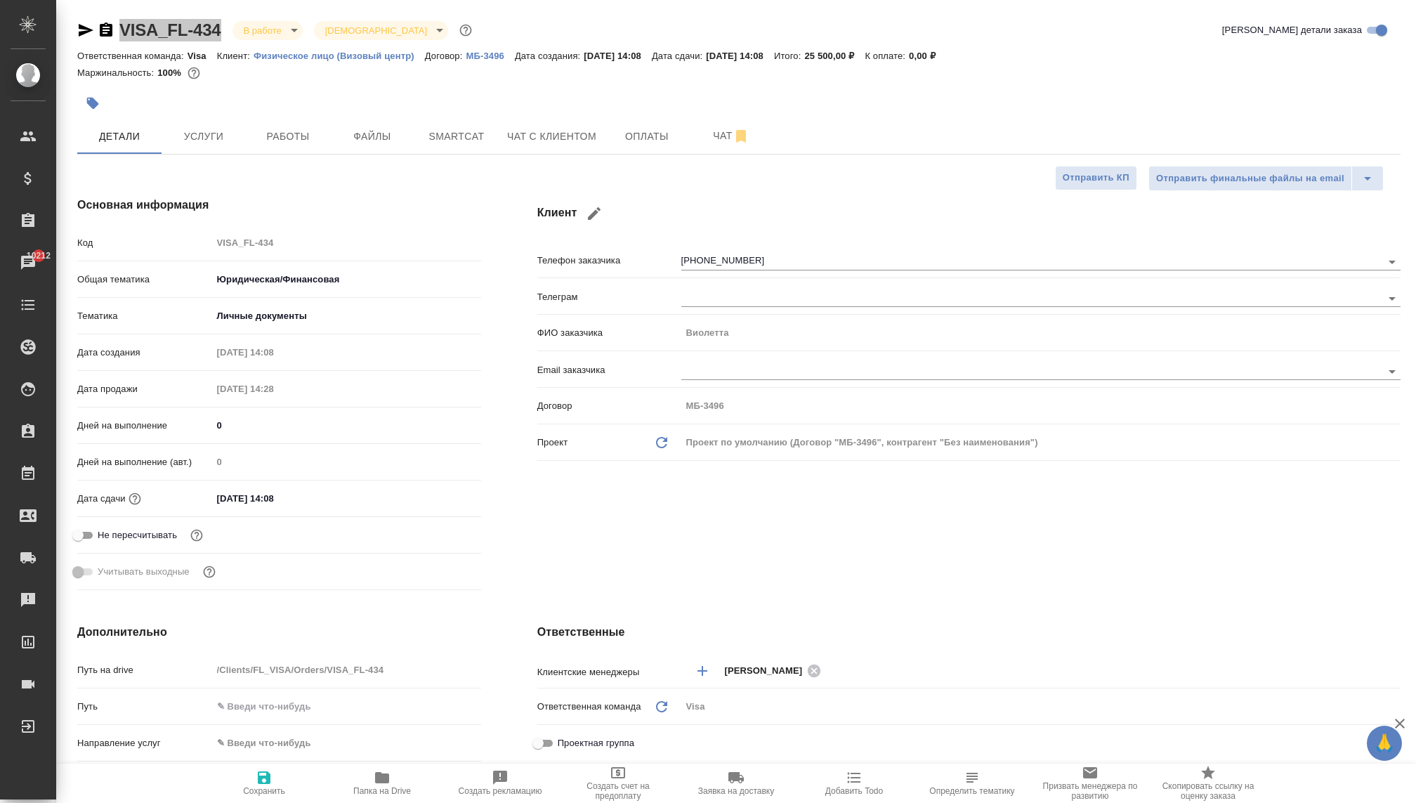
type textarea "x"
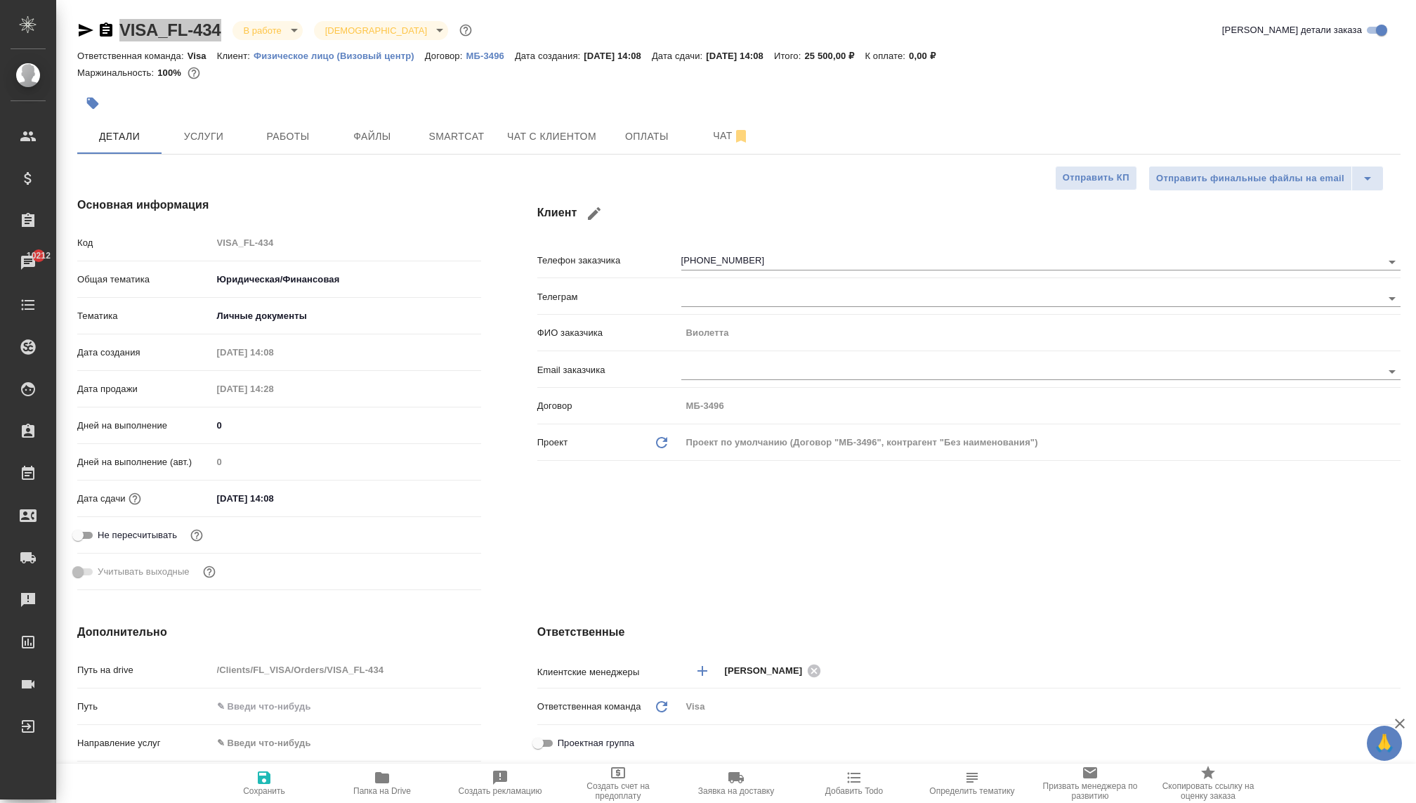
type textarea "x"
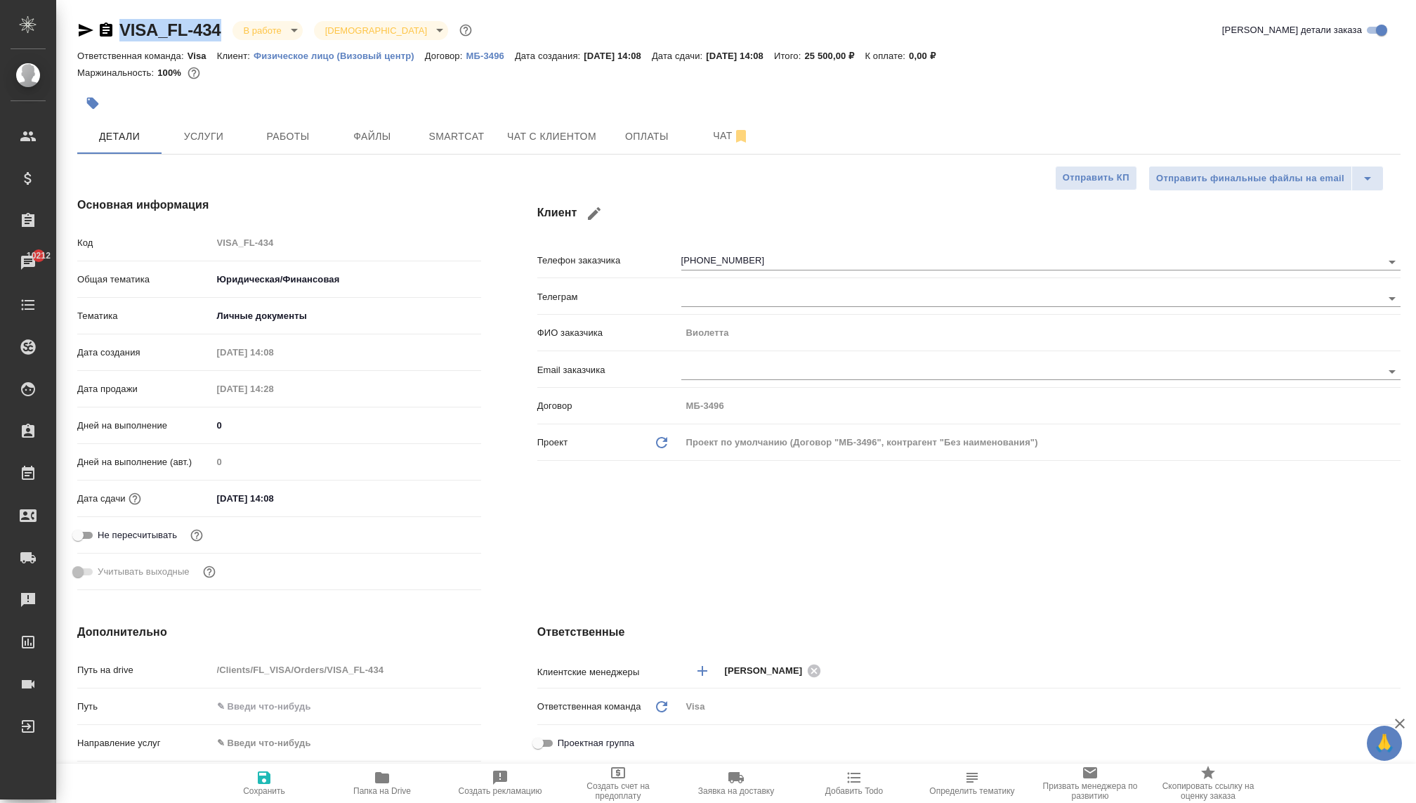
type textarea "x"
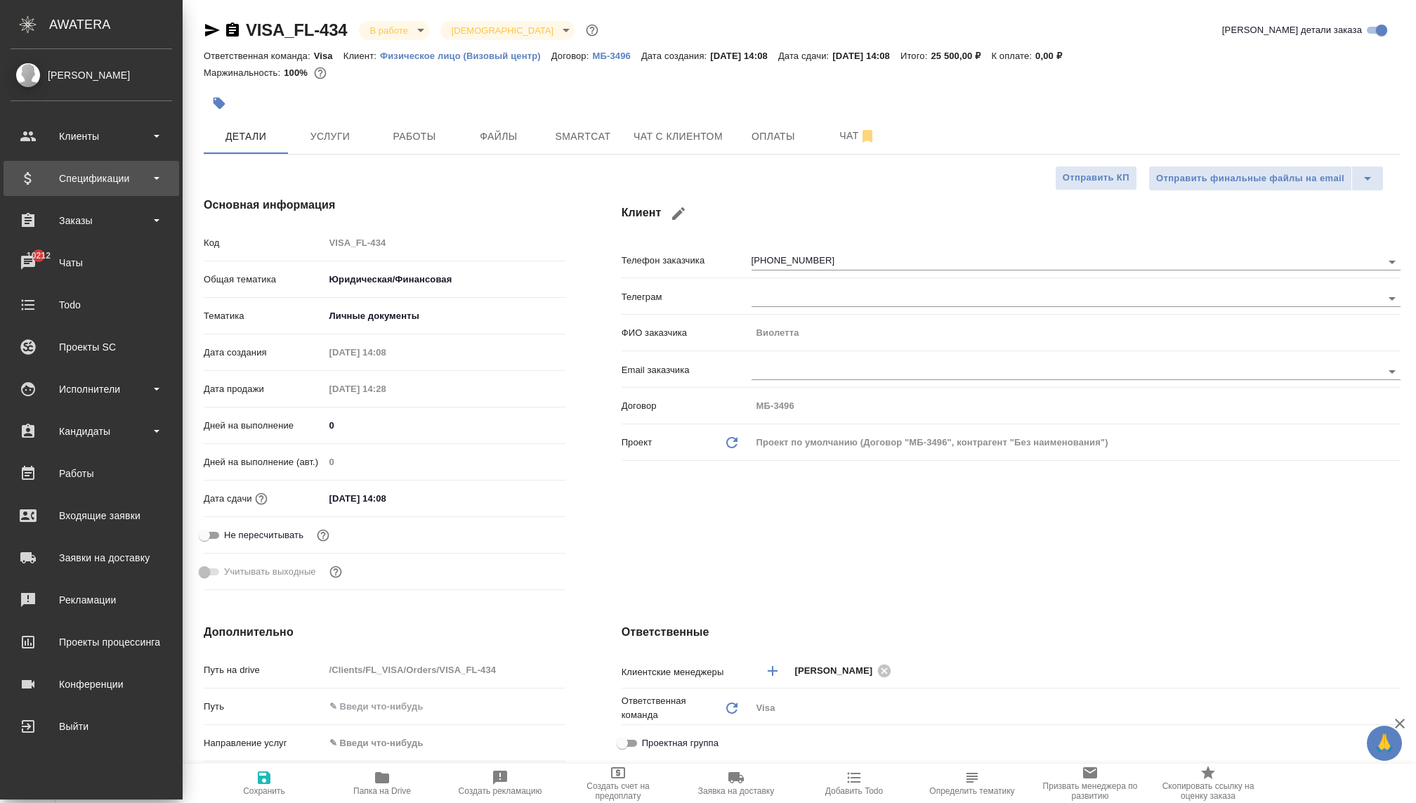
click at [114, 195] on div "Спецификации" at bounding box center [92, 178] width 176 height 35
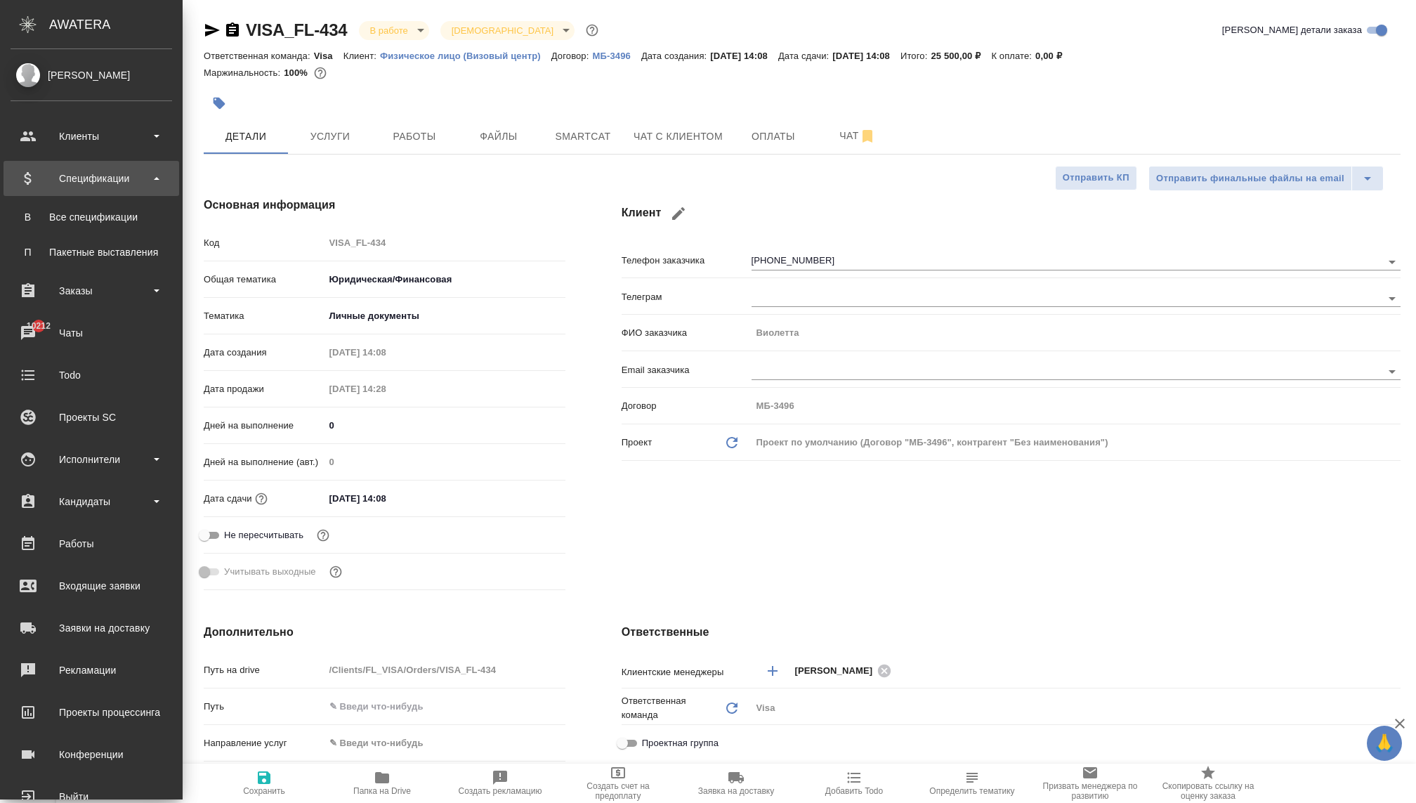
click at [101, 183] on div "Спецификации" at bounding box center [92, 178] width 162 height 21
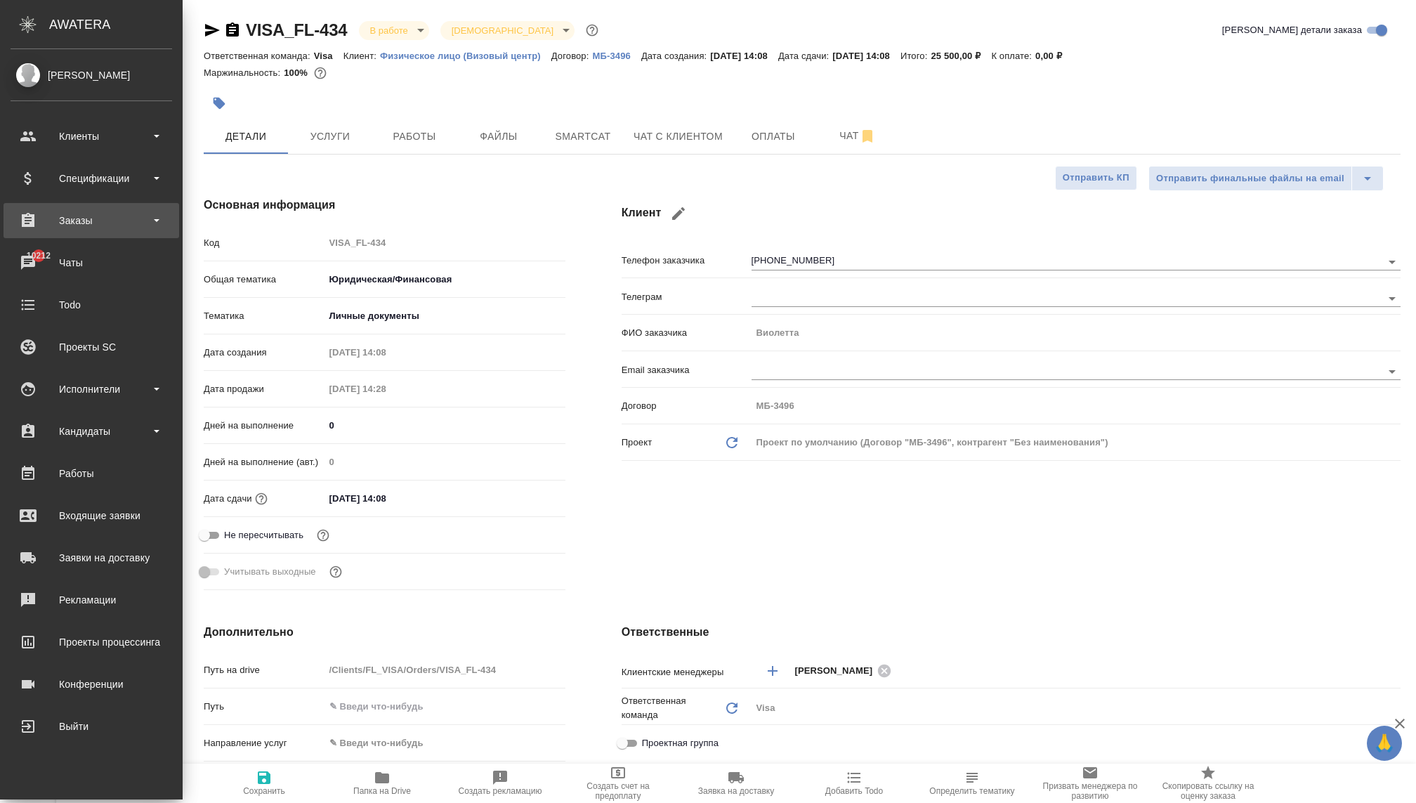
click at [98, 227] on div "Заказы" at bounding box center [92, 220] width 162 height 21
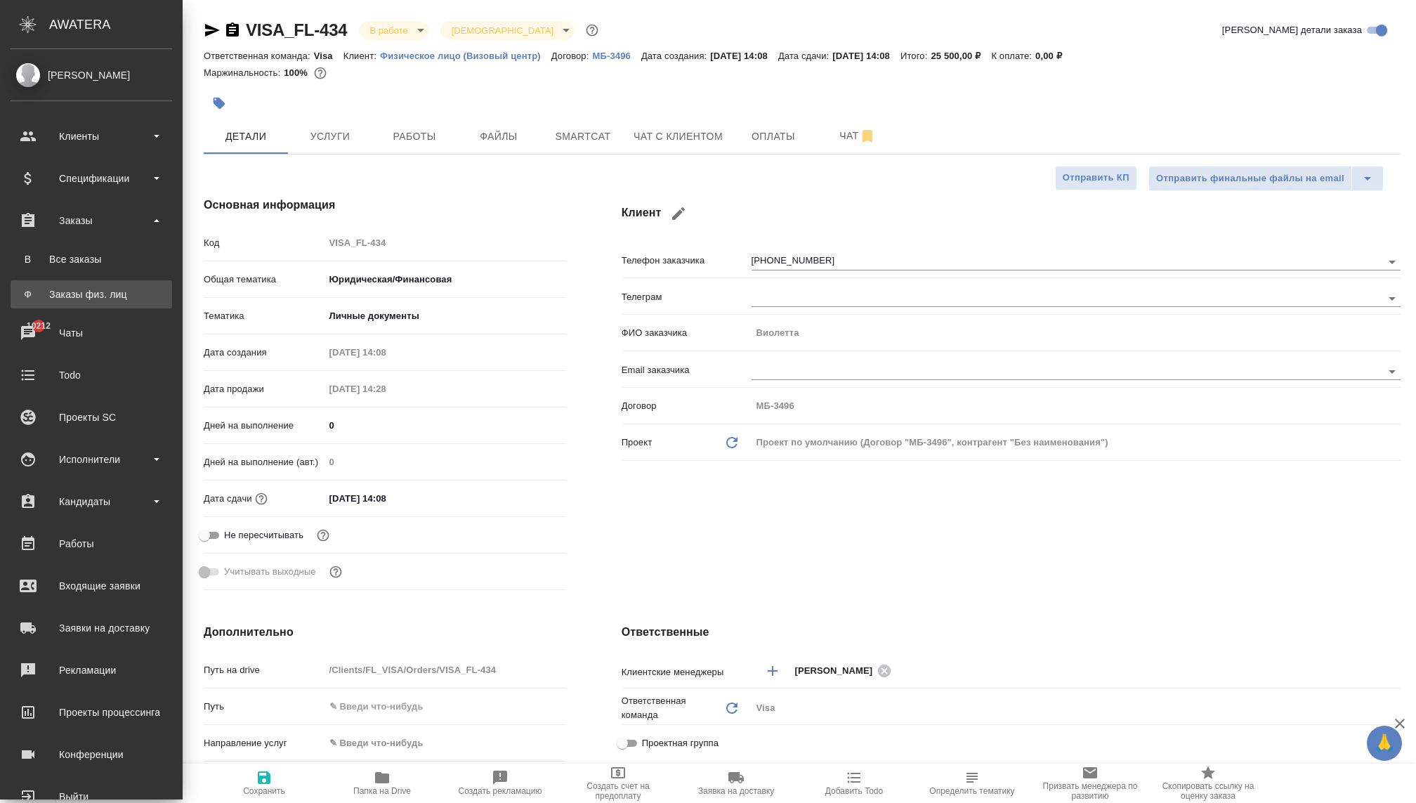
type textarea "x"
click at [101, 295] on div "Заказы физ. лиц" at bounding box center [91, 294] width 147 height 14
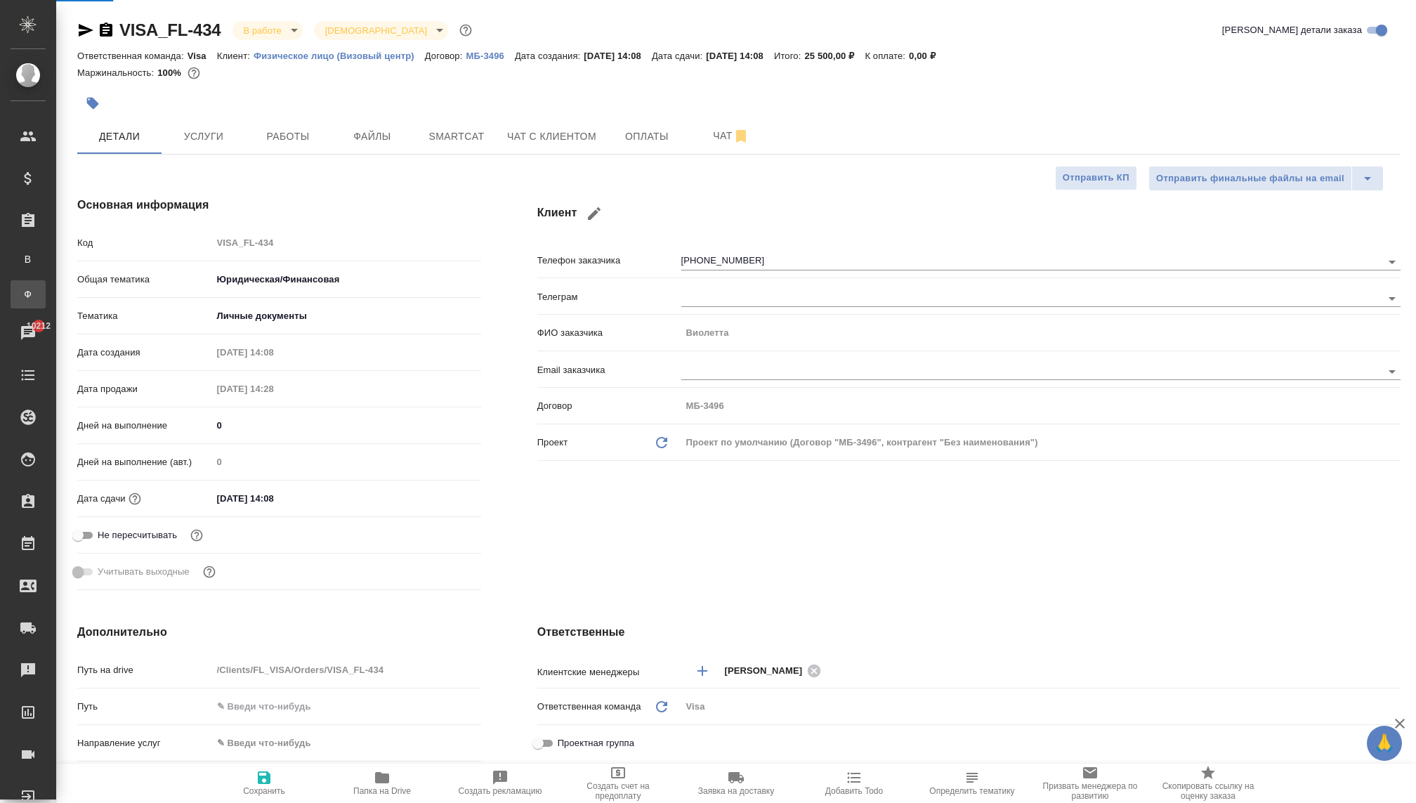
type textarea "x"
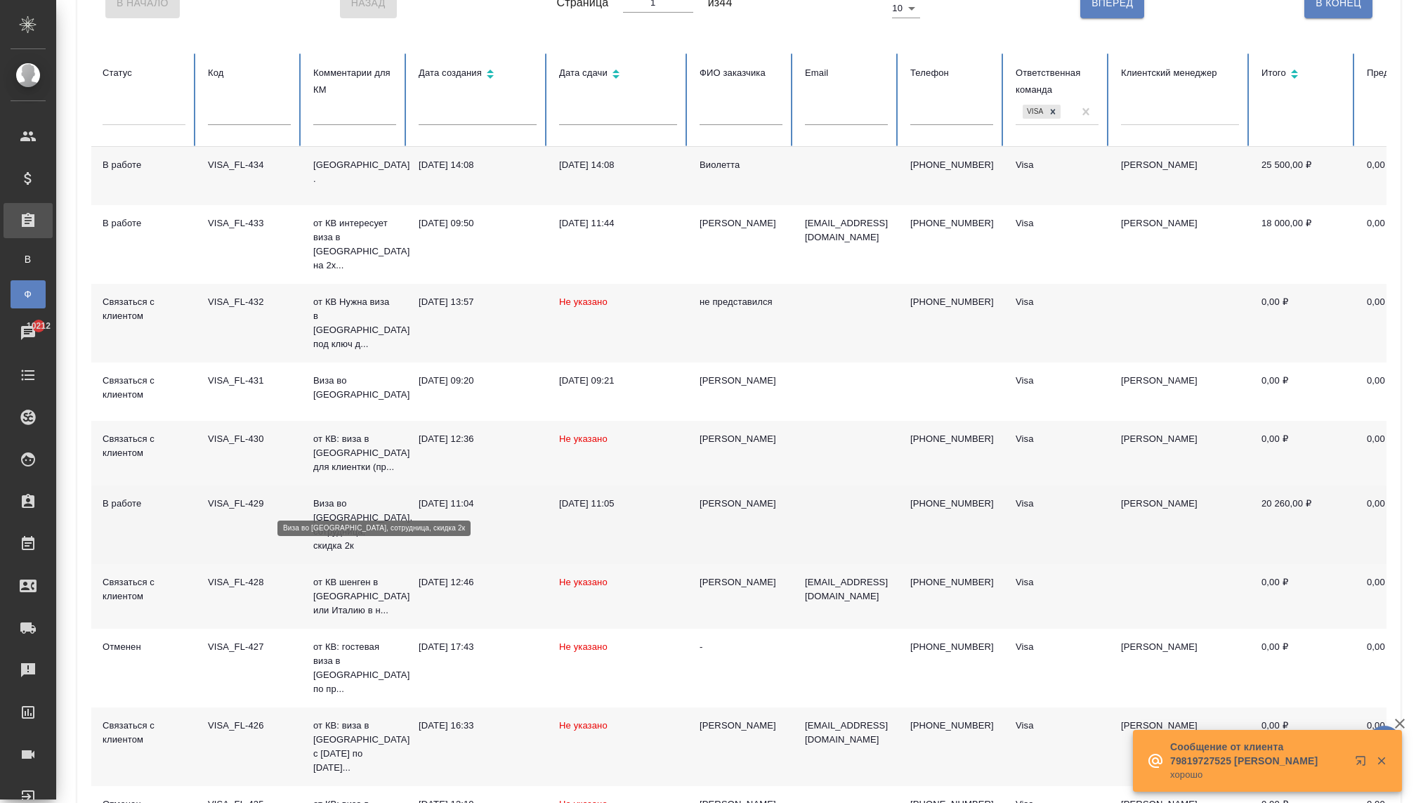
scroll to position [149, 0]
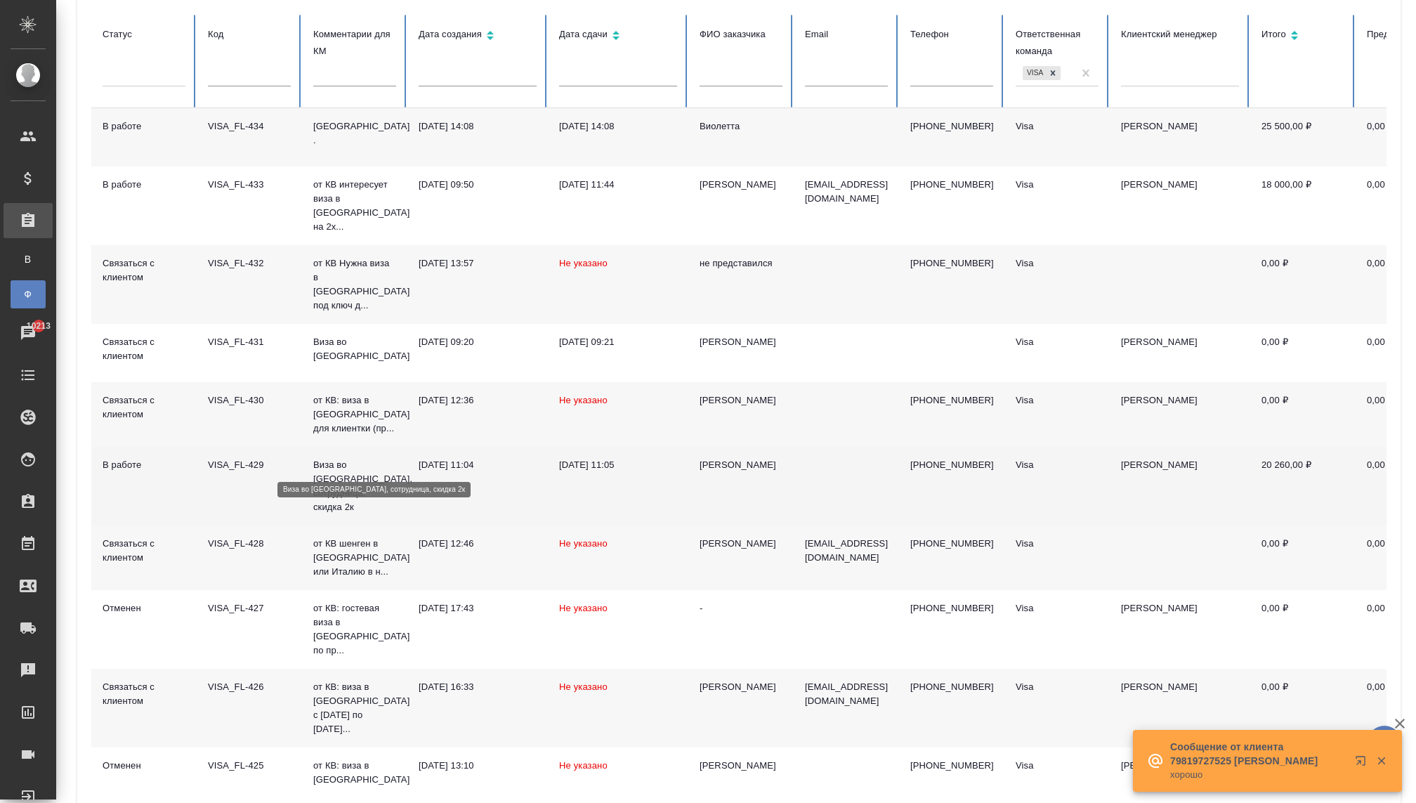
click at [334, 458] on p "Виза во [GEOGRAPHIC_DATA], сотрудница, скидка 2к" at bounding box center [354, 486] width 83 height 56
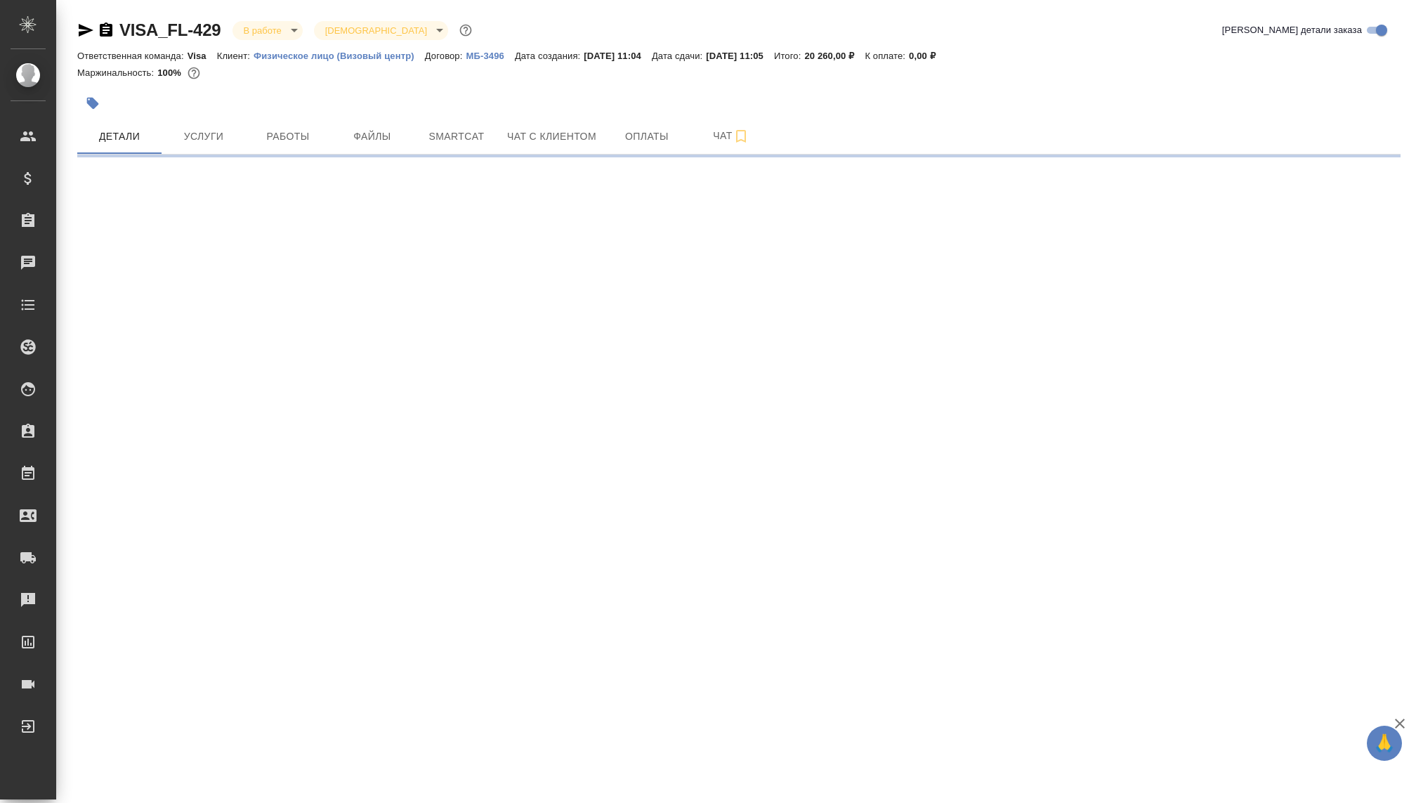
select select "RU"
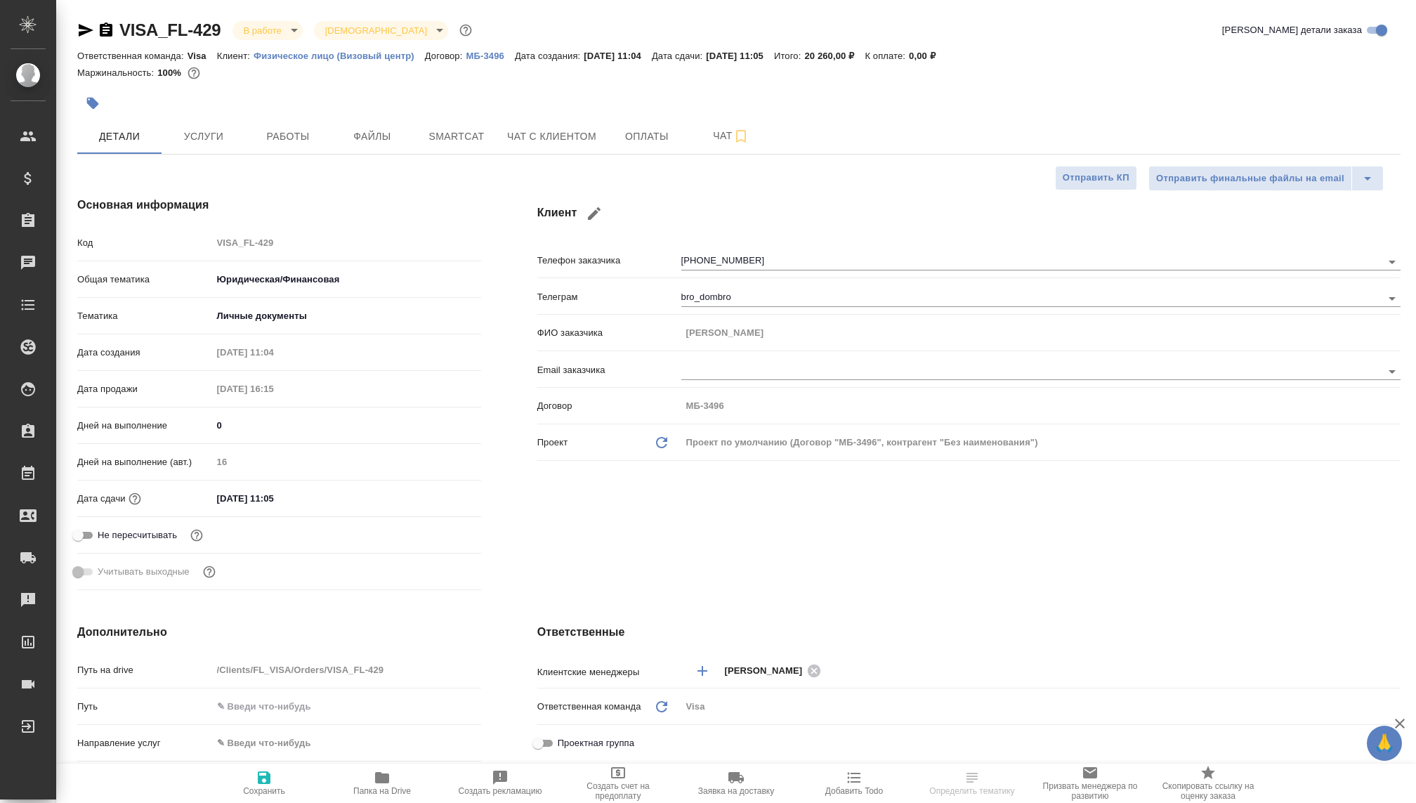
type textarea "x"
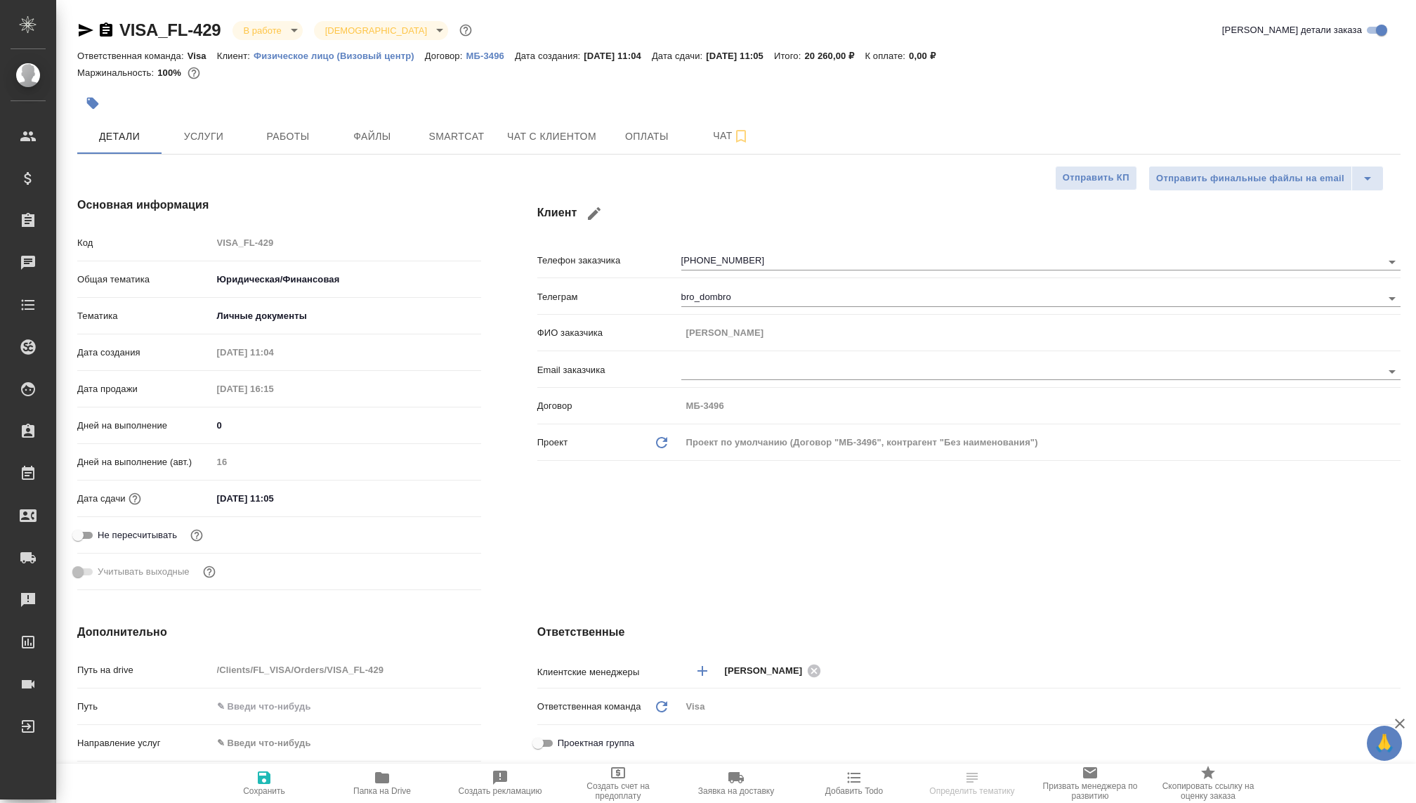
type textarea "x"
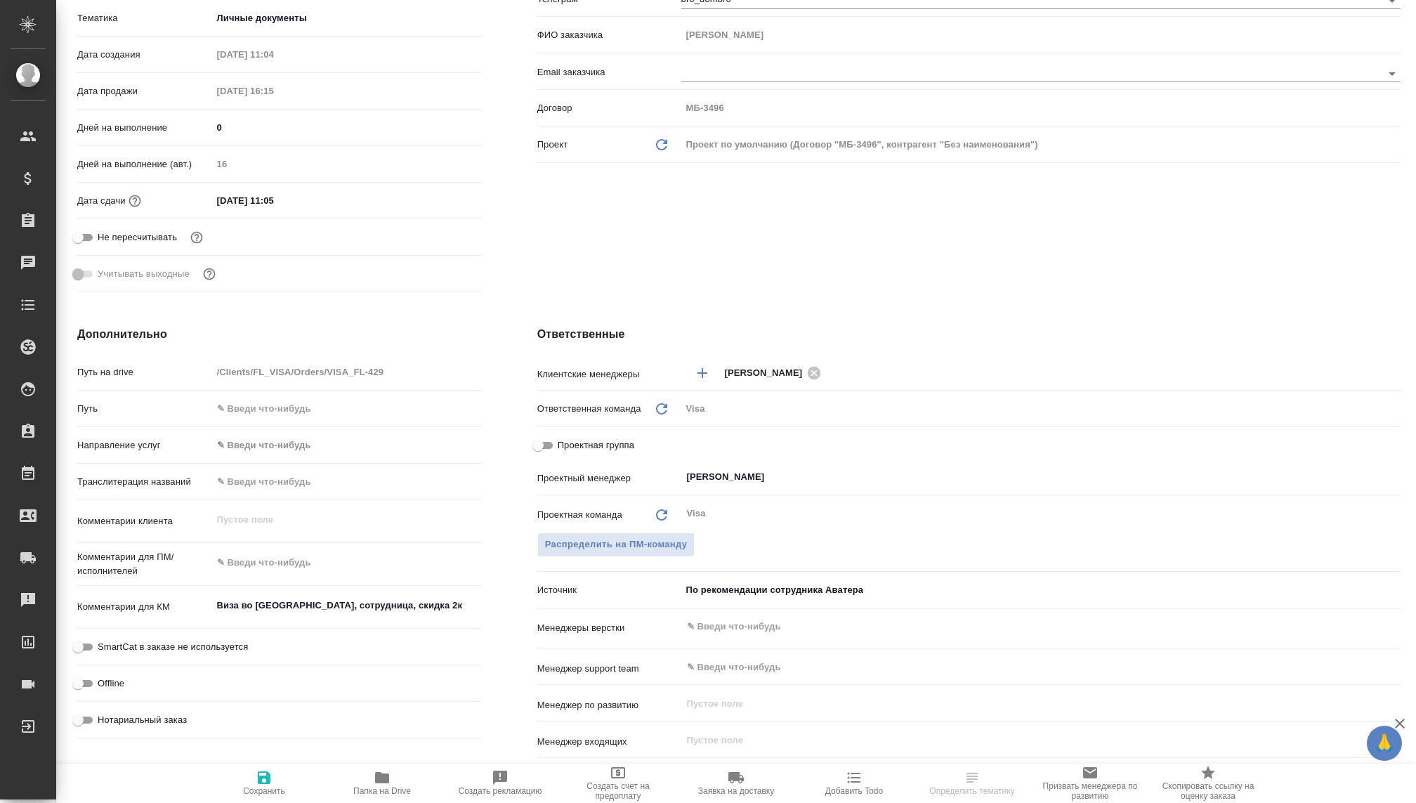
scroll to position [353, 0]
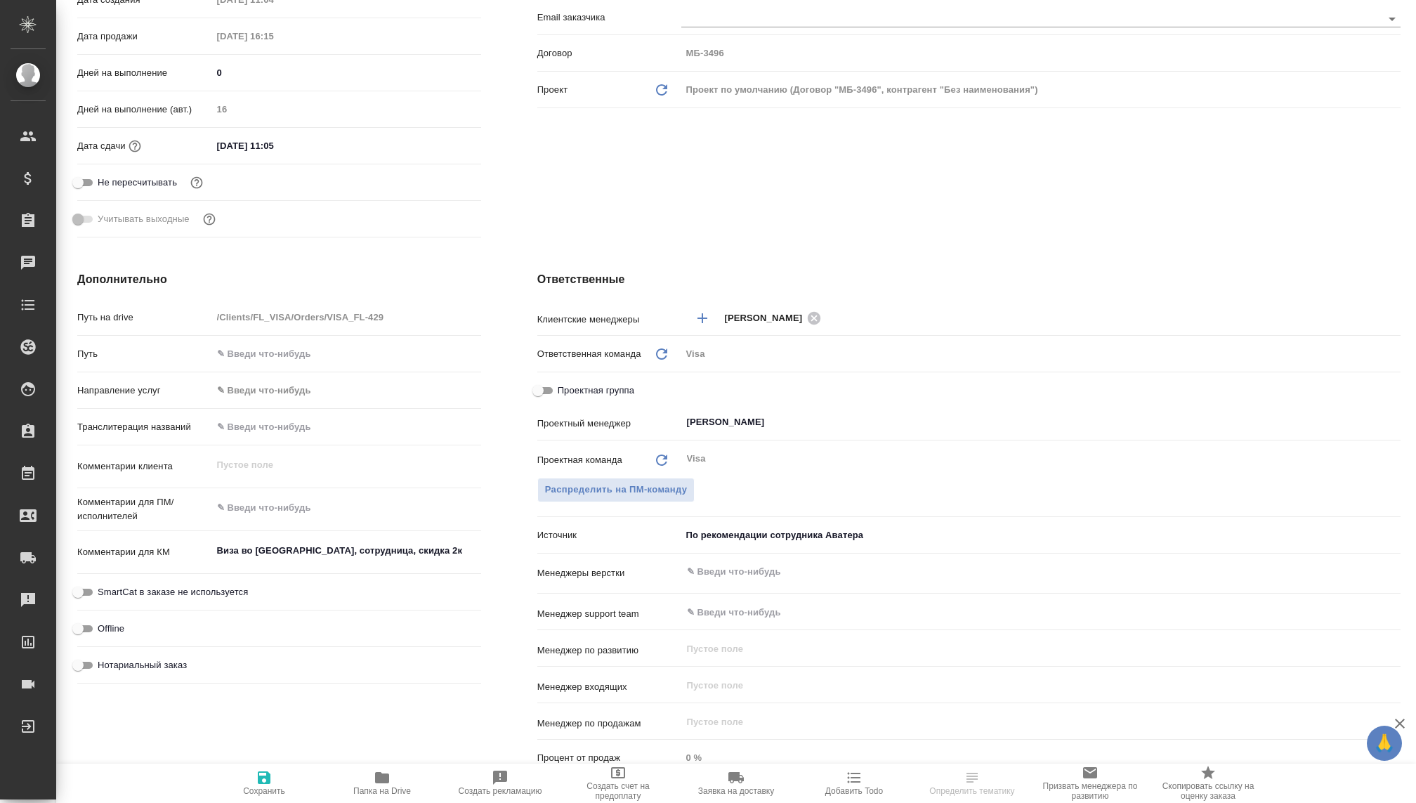
type textarea "x"
click at [288, 548] on textarea "Виза во [GEOGRAPHIC_DATA], сотрудница, скидка 2к" at bounding box center [346, 551] width 269 height 24
drag, startPoint x: 296, startPoint y: 548, endPoint x: 203, endPoint y: 543, distance: 93.6
click at [203, 544] on div "Комментарии для КМ Виза во [GEOGRAPHIC_DATA], сотрудница, скидка 2к x" at bounding box center [279, 552] width 404 height 32
type textarea "x"
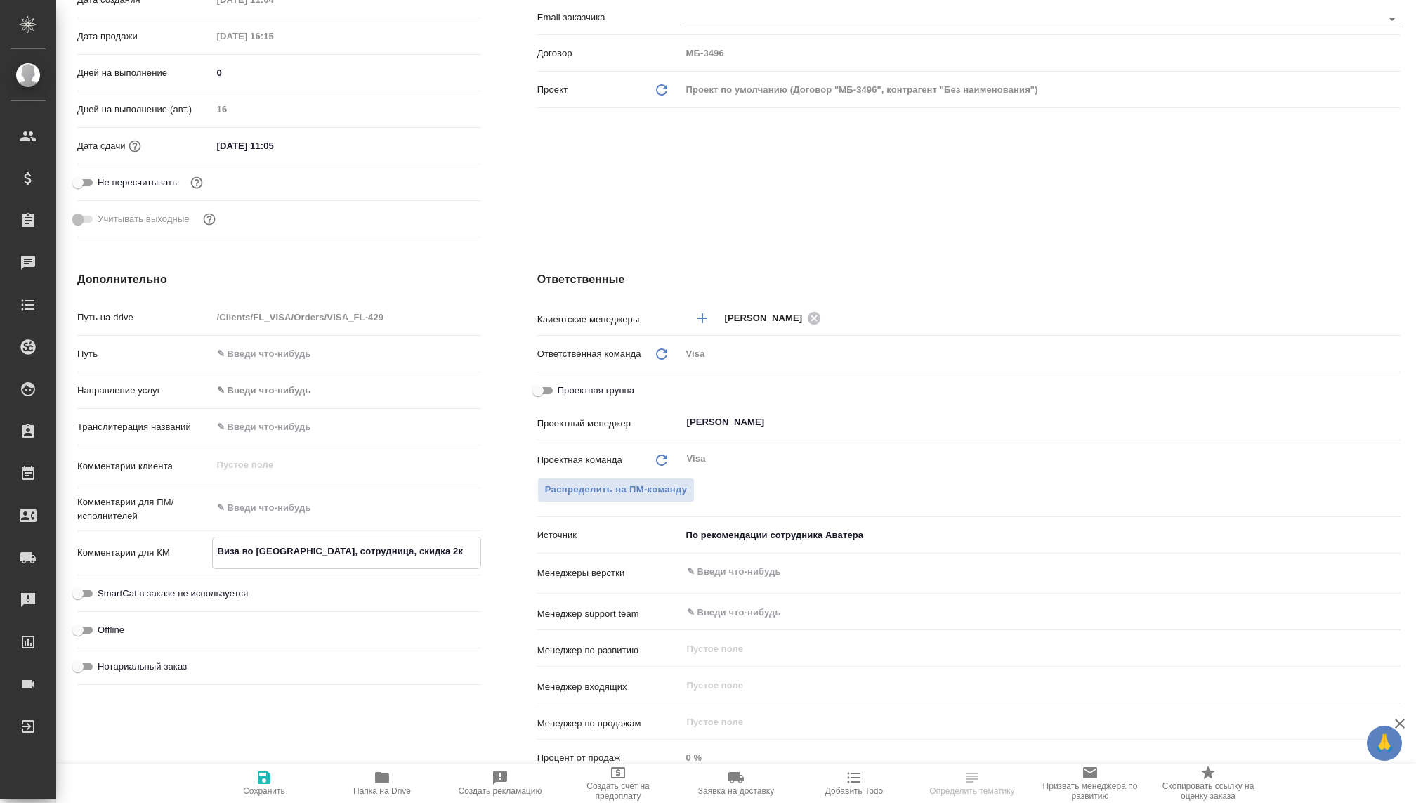
type textarea "x"
type textarea ", сотрудница, скидка 2к"
type textarea "x"
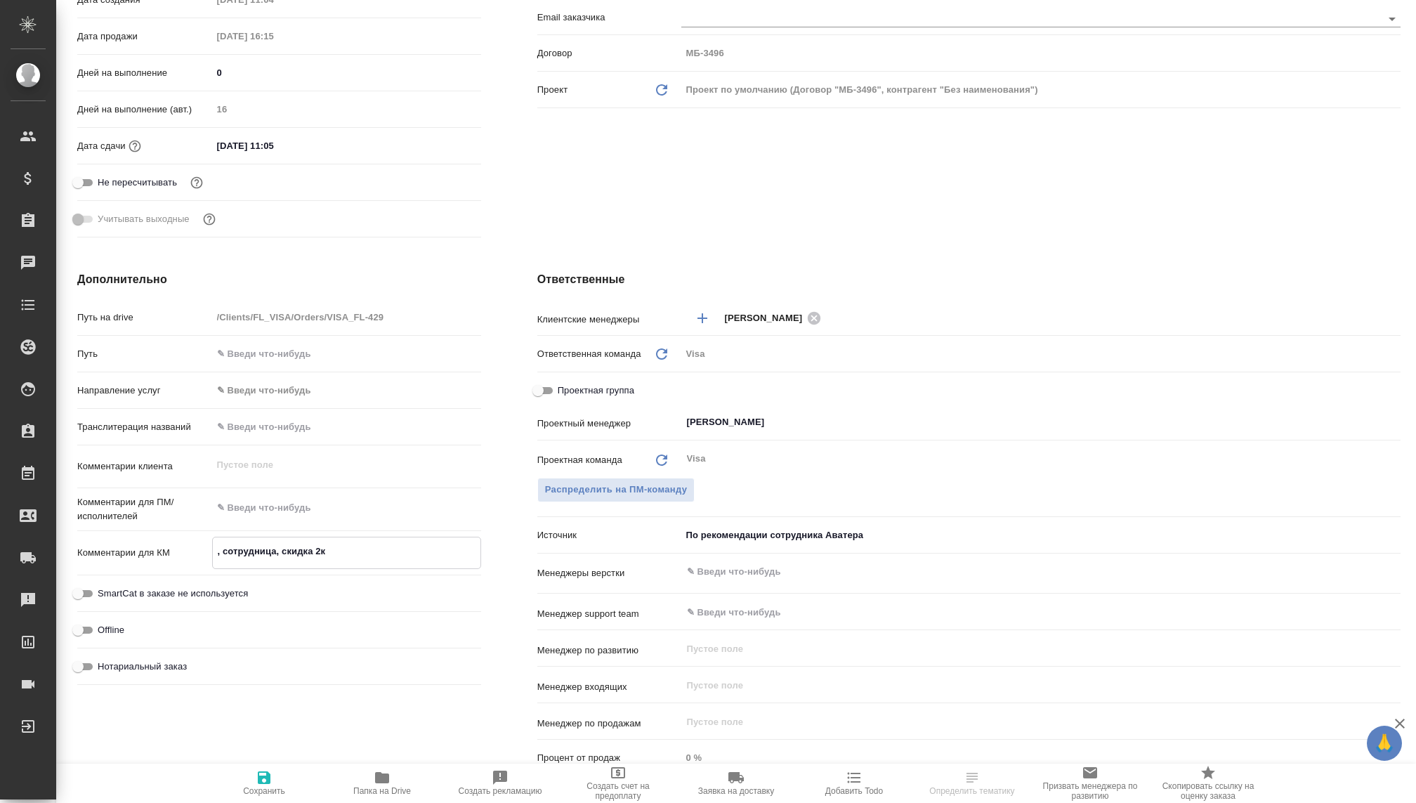
type textarea "И, сотрудница, скидка 2к"
type textarea "x"
type textarea "Ис, сотрудница, скидка 2к"
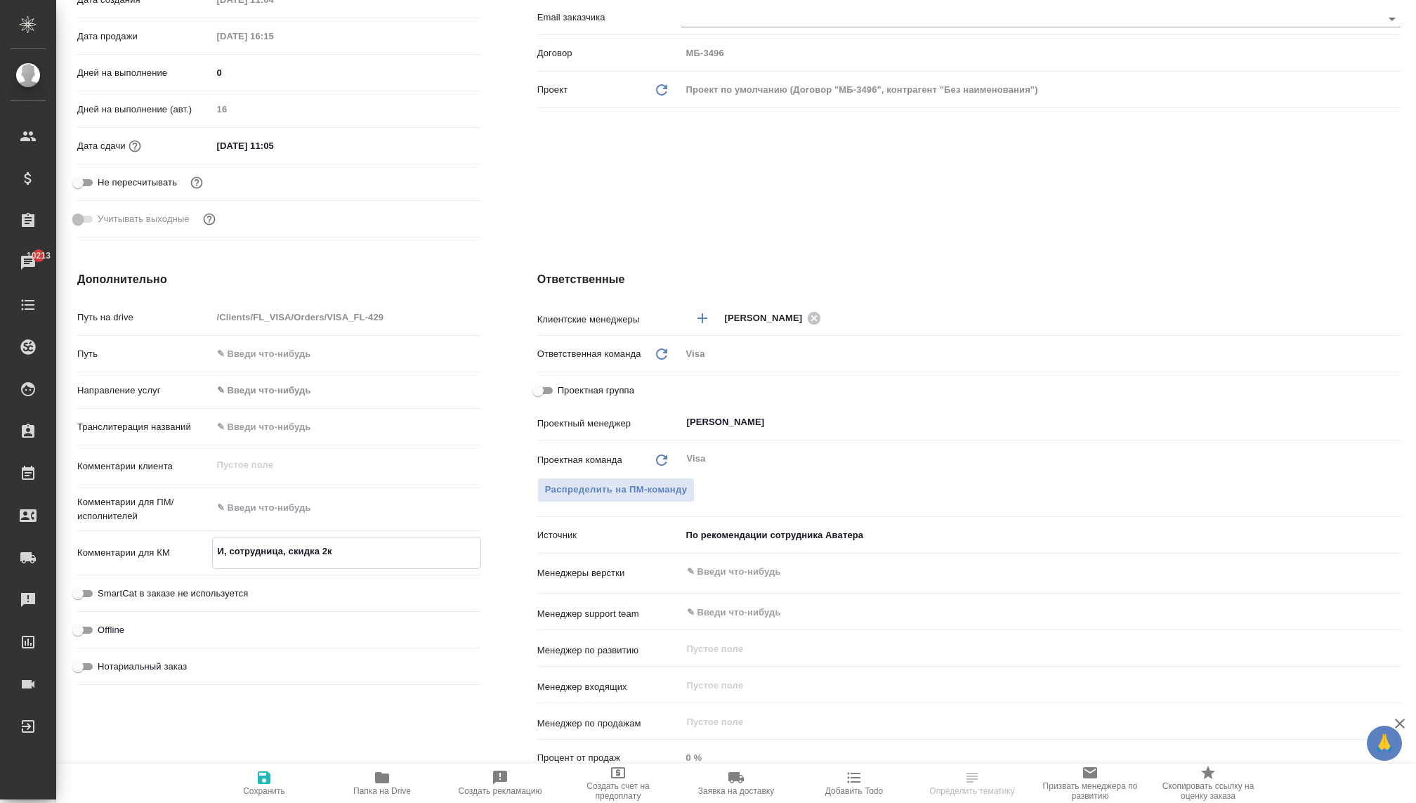
type textarea "x"
type textarea "Исп, сотрудница, скидка 2к"
type textarea "x"
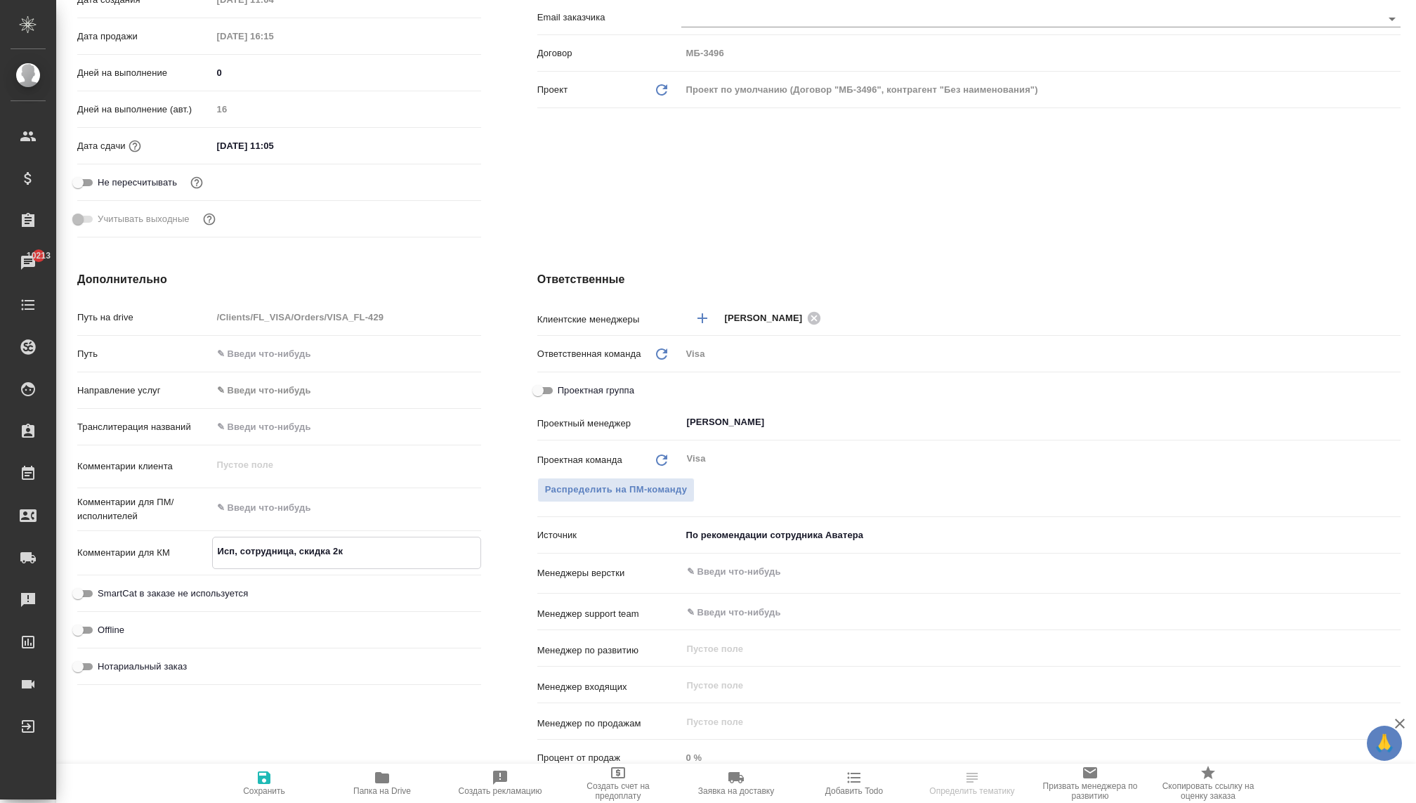
type textarea "x"
type textarea "Испа, сотрудница, скидка 2к"
type textarea "x"
type textarea "Испан, сотрудница, скидка 2к"
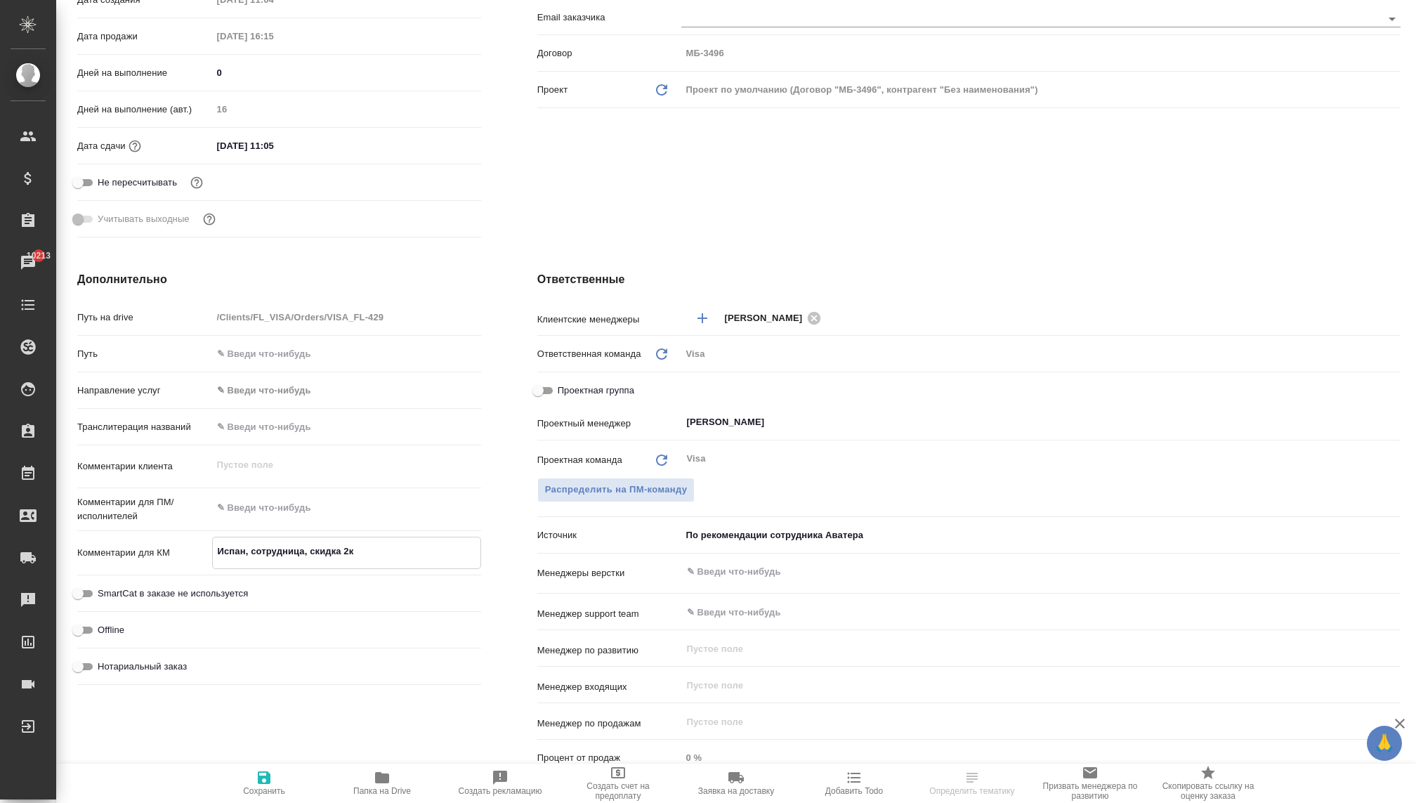
type textarea "x"
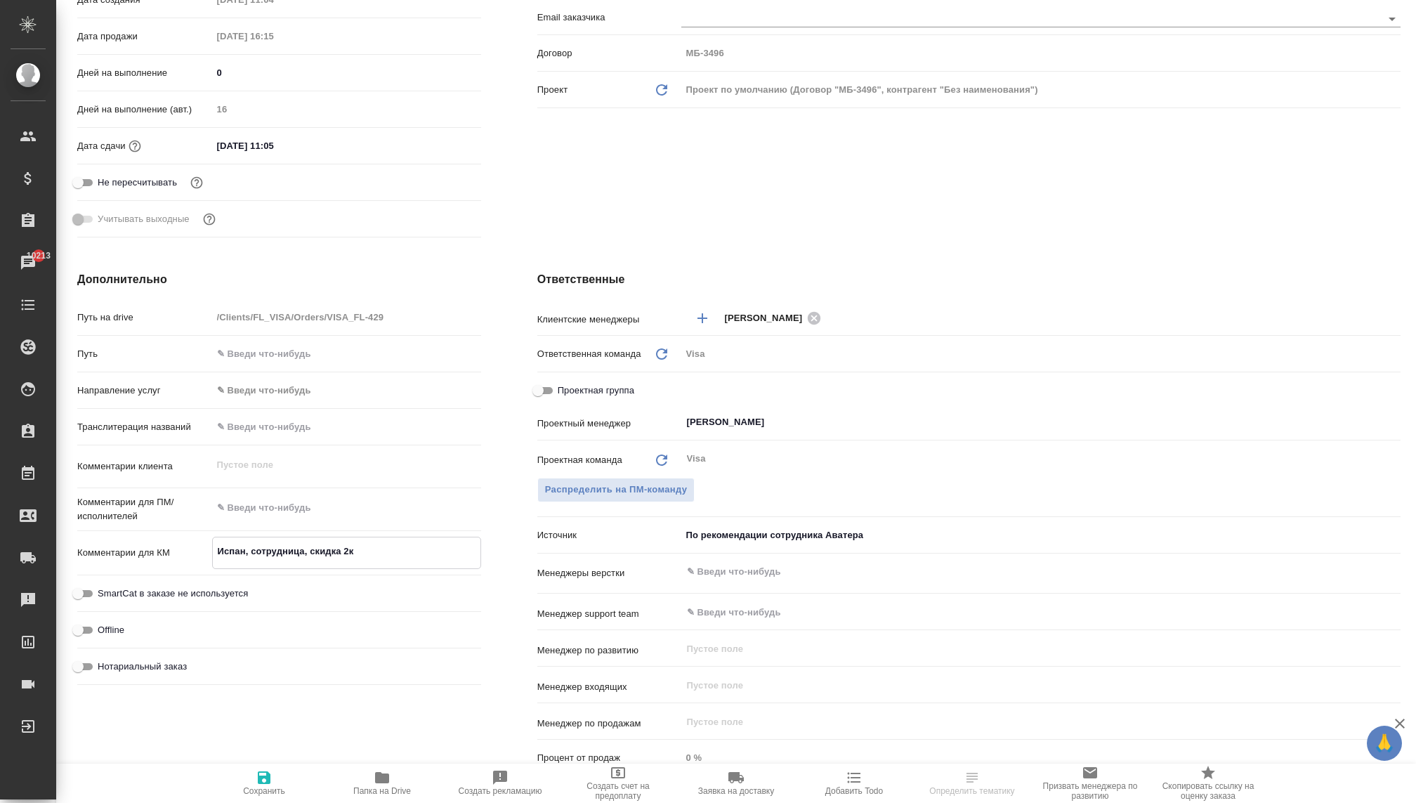
type textarea "Испани, сотрудница, скидка 2к"
type textarea "x"
type textarea "[GEOGRAPHIC_DATA], сотрудница, скидка 2к"
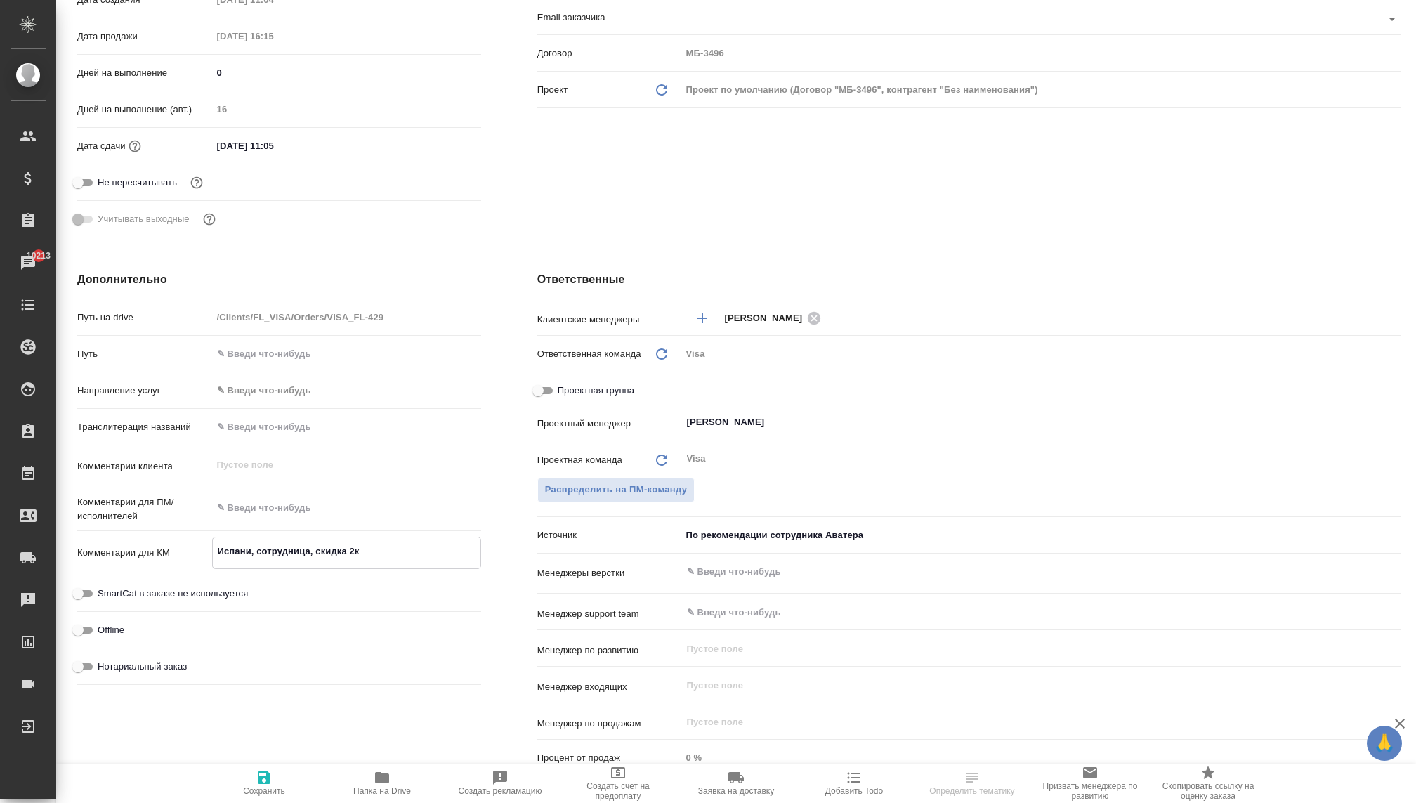
type textarea "x"
type textarea "[GEOGRAPHIC_DATA], сотрудница, скидка 2к"
type textarea "x"
click at [268, 780] on icon "button" at bounding box center [264, 777] width 13 height 13
type textarea "x"
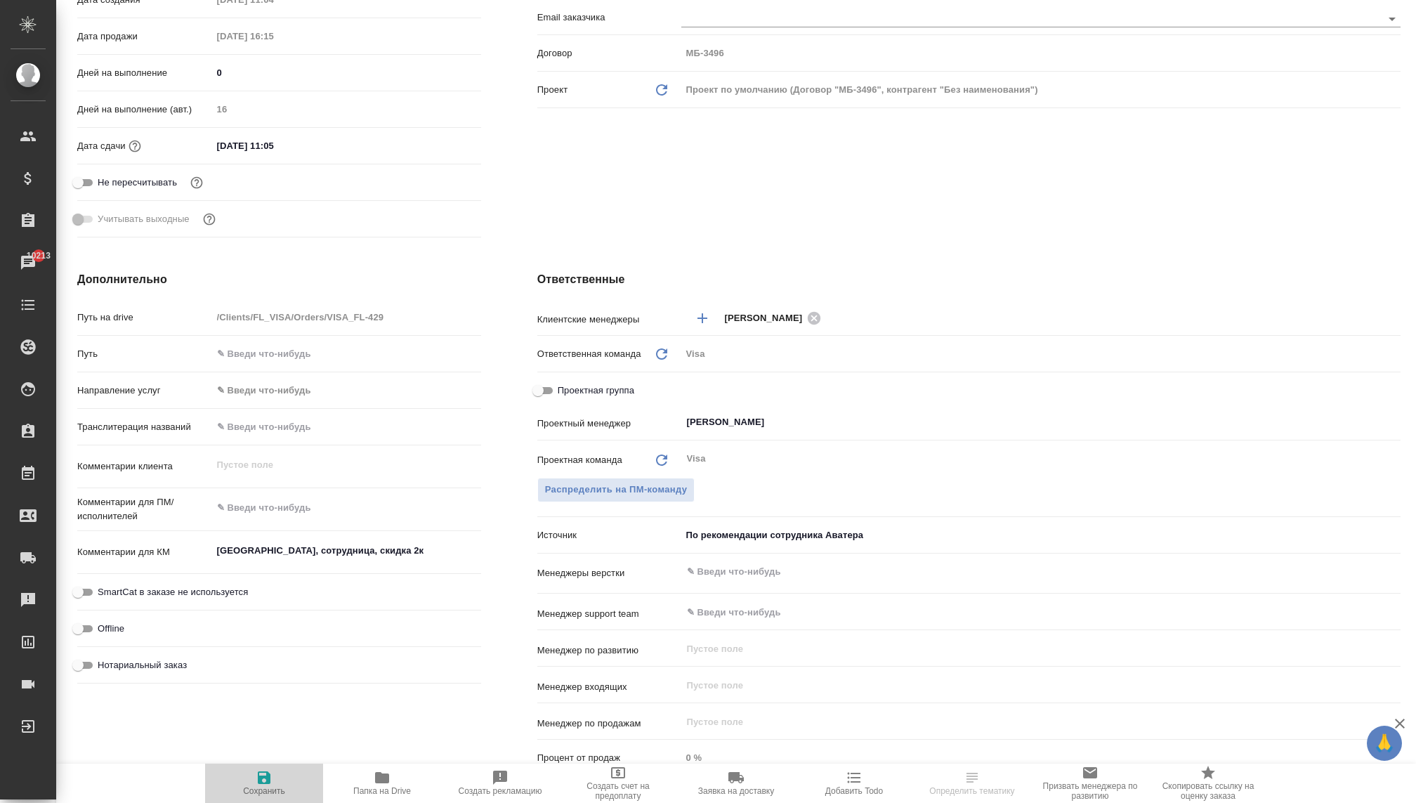
type textarea "x"
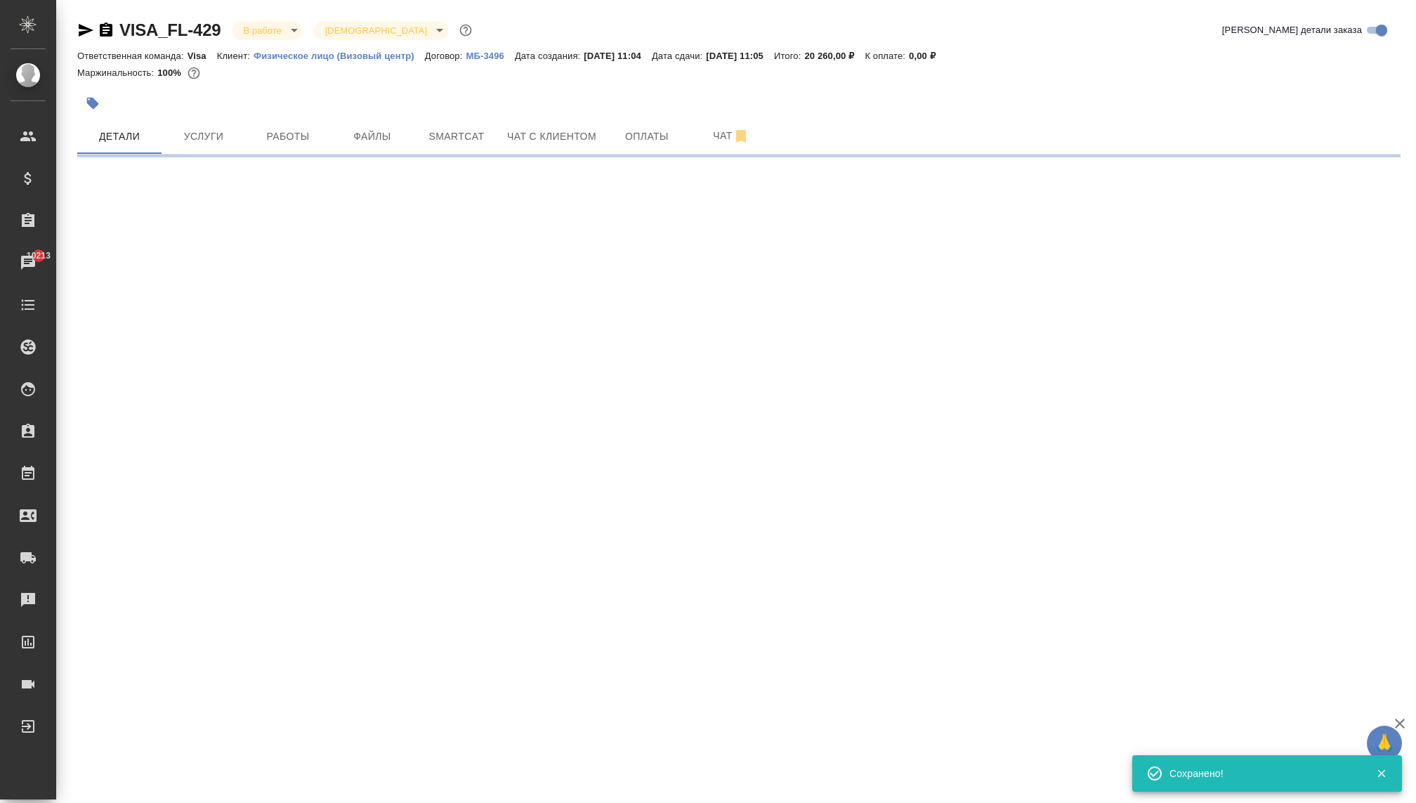
scroll to position [0, 0]
select select "RU"
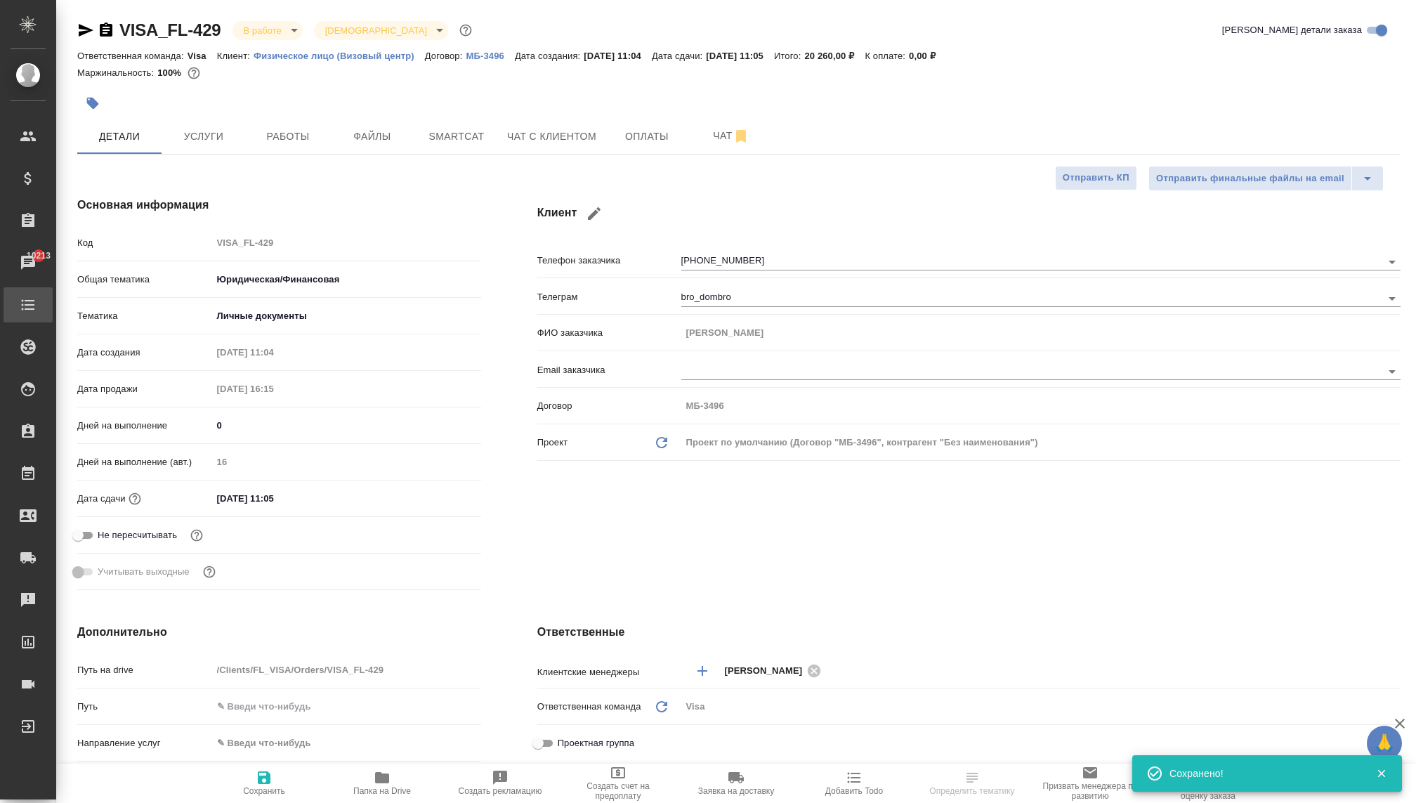
type textarea "x"
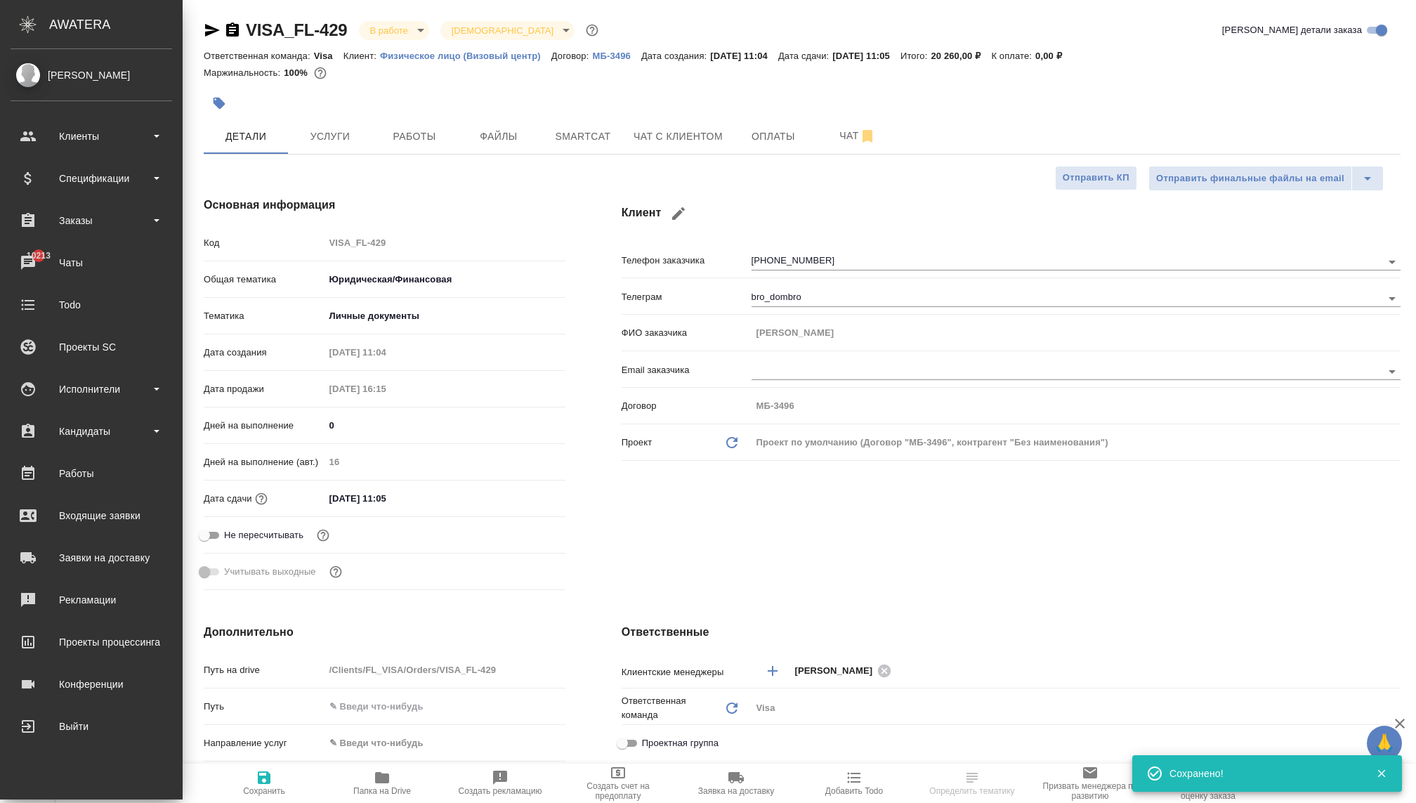
type textarea "x"
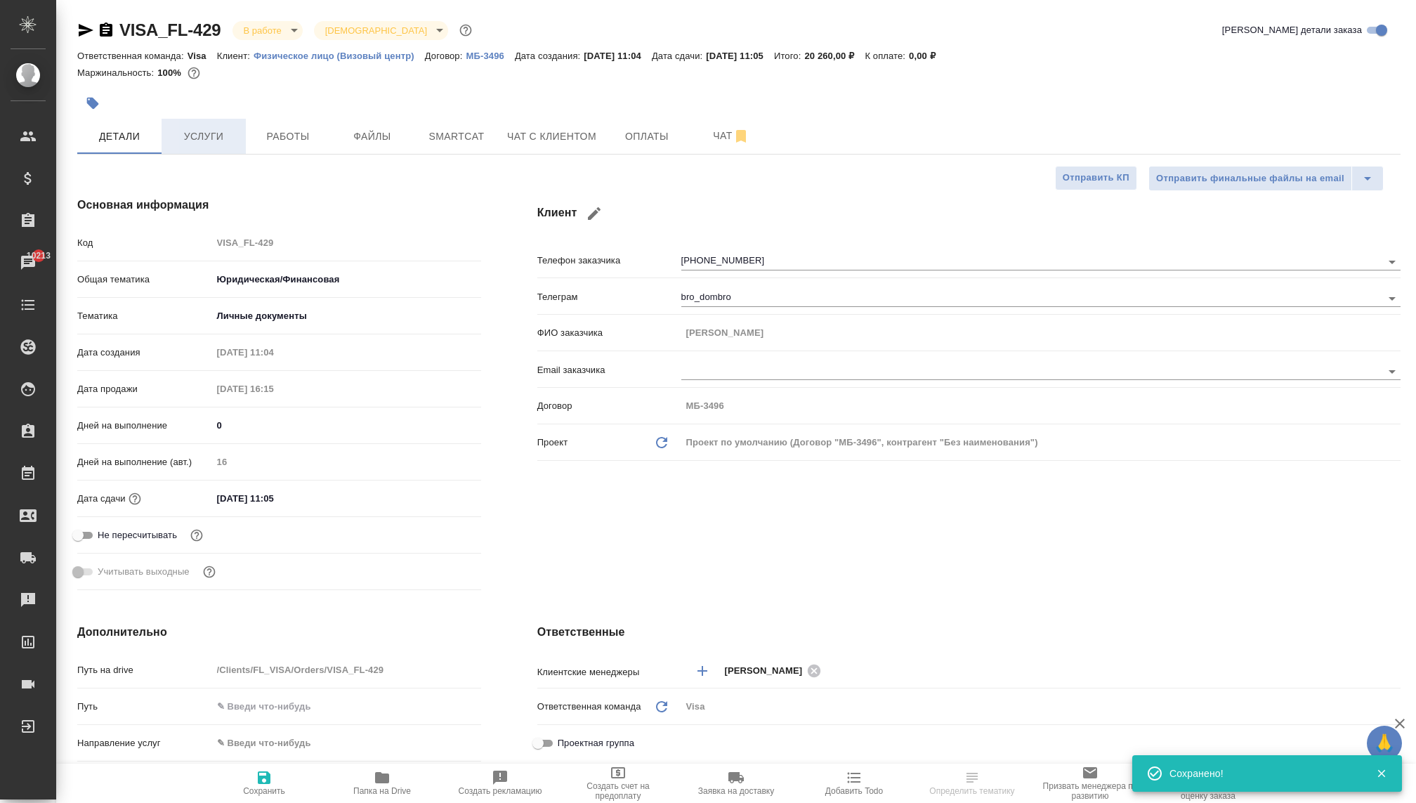
click at [206, 133] on span "Услуги" at bounding box center [203, 137] width 67 height 18
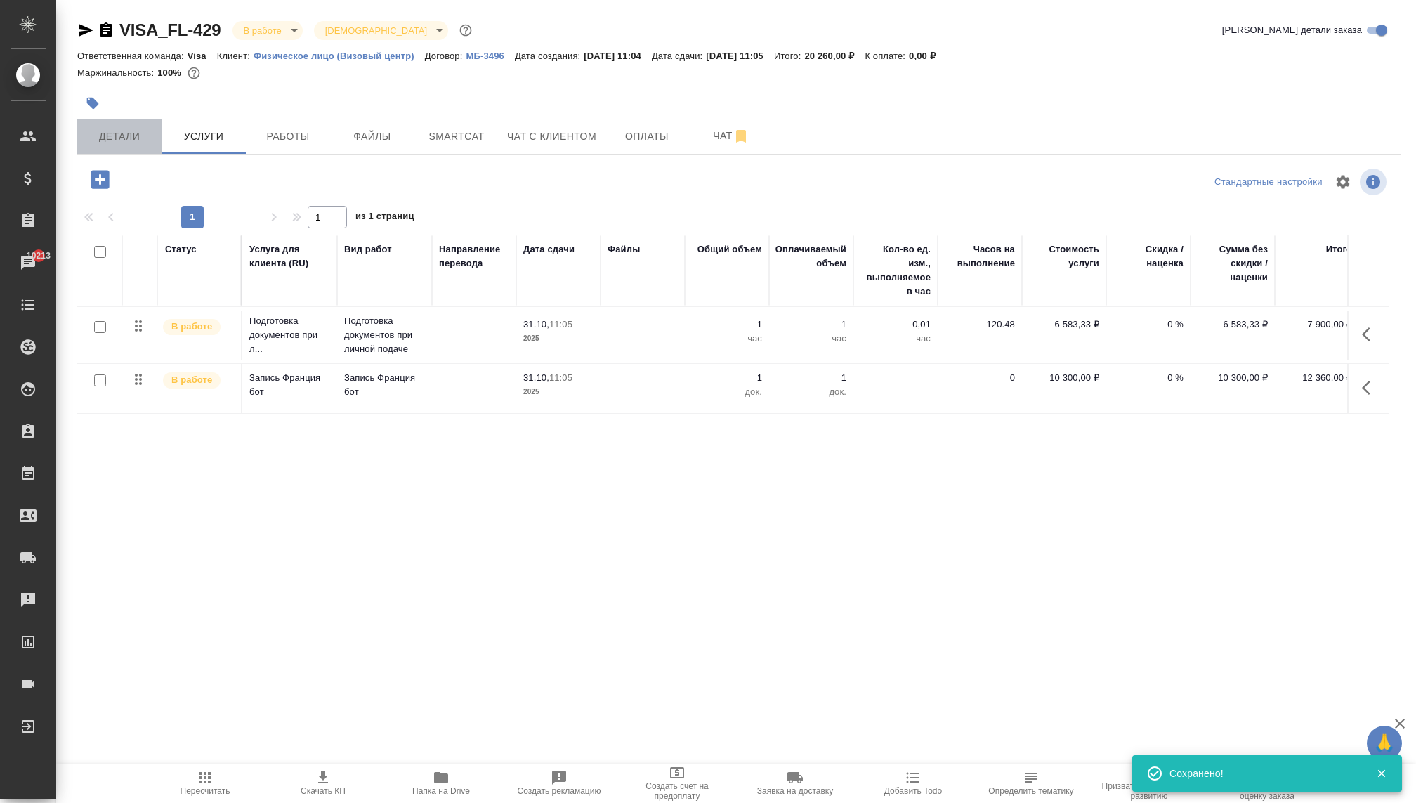
click at [115, 141] on span "Детали" at bounding box center [119, 137] width 67 height 18
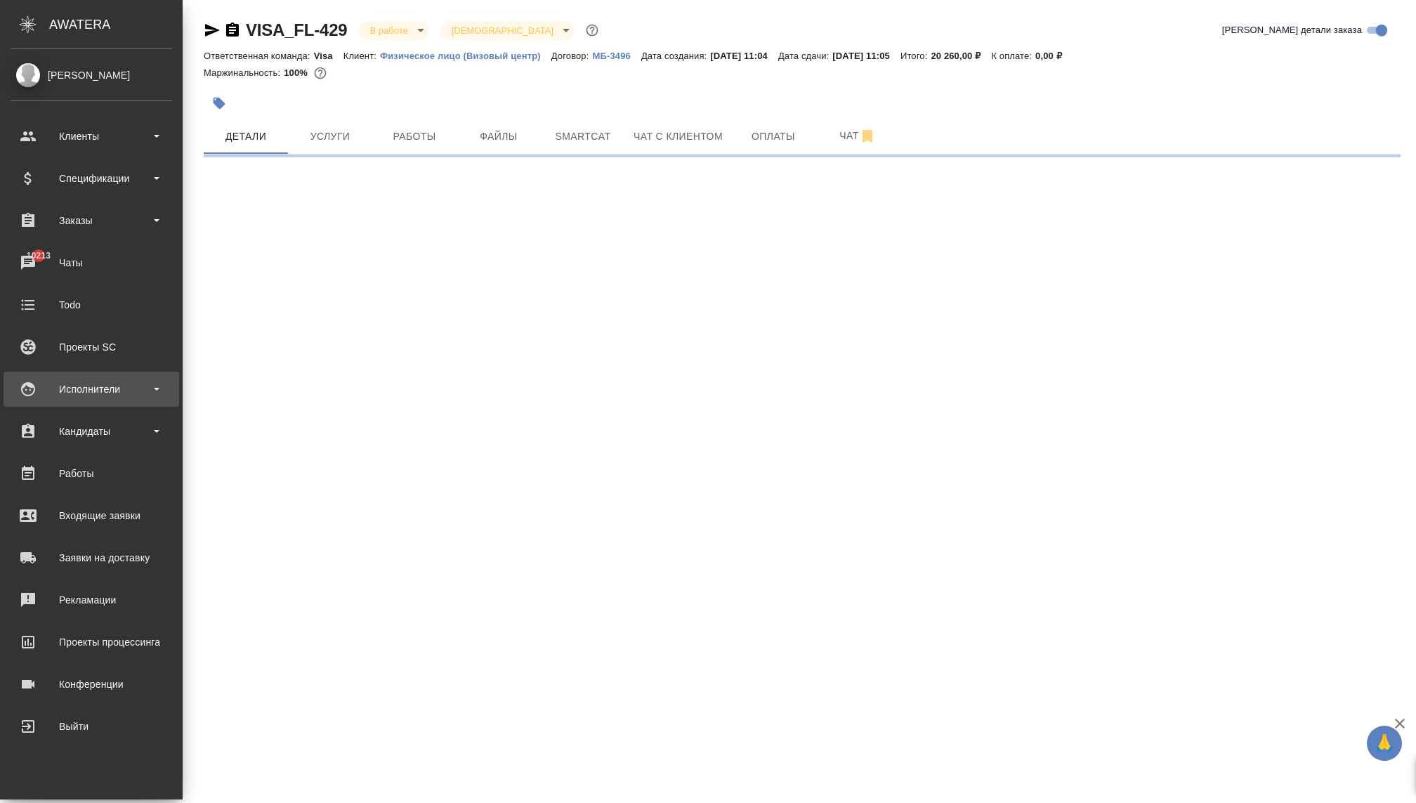
select select "RU"
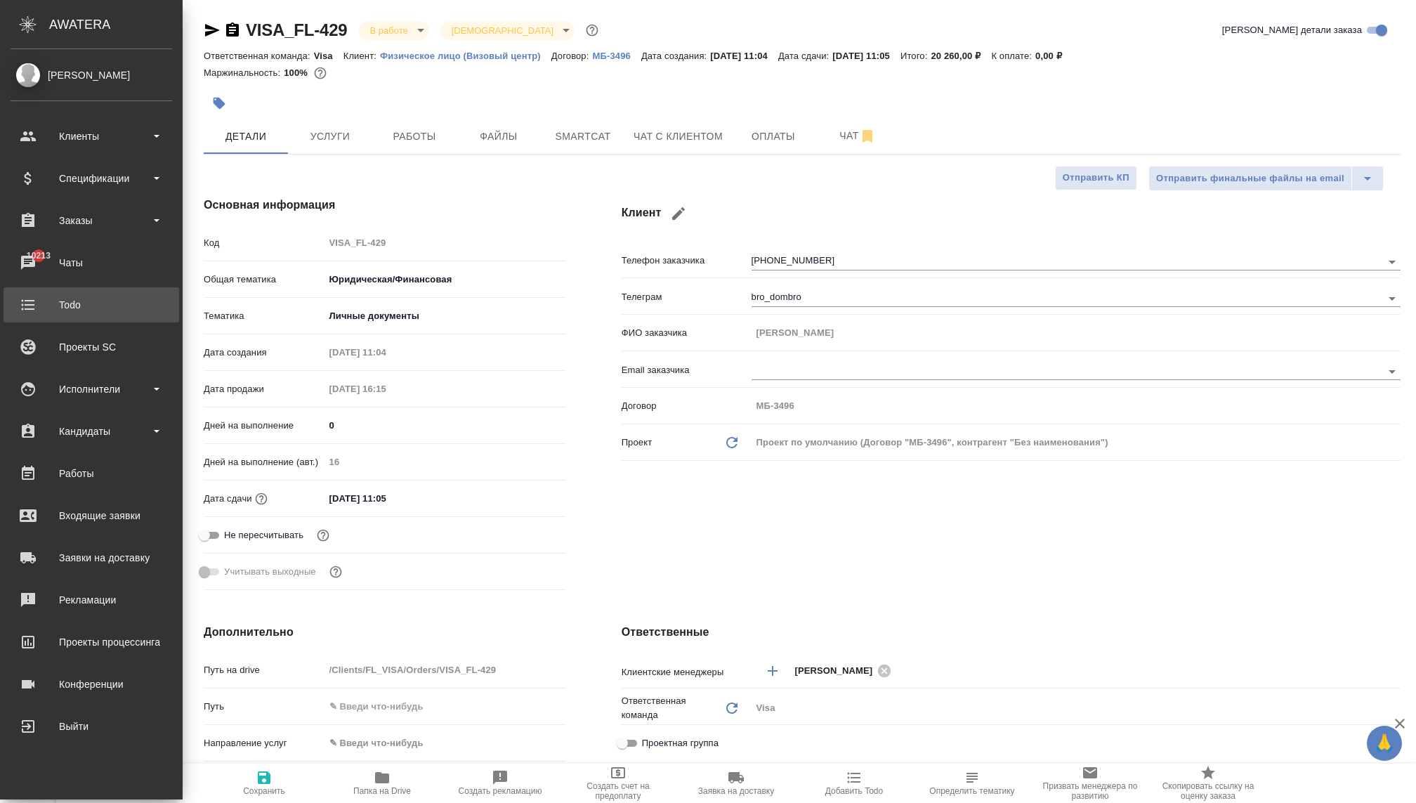
type textarea "x"
click at [86, 215] on div "Заказы" at bounding box center [92, 220] width 162 height 21
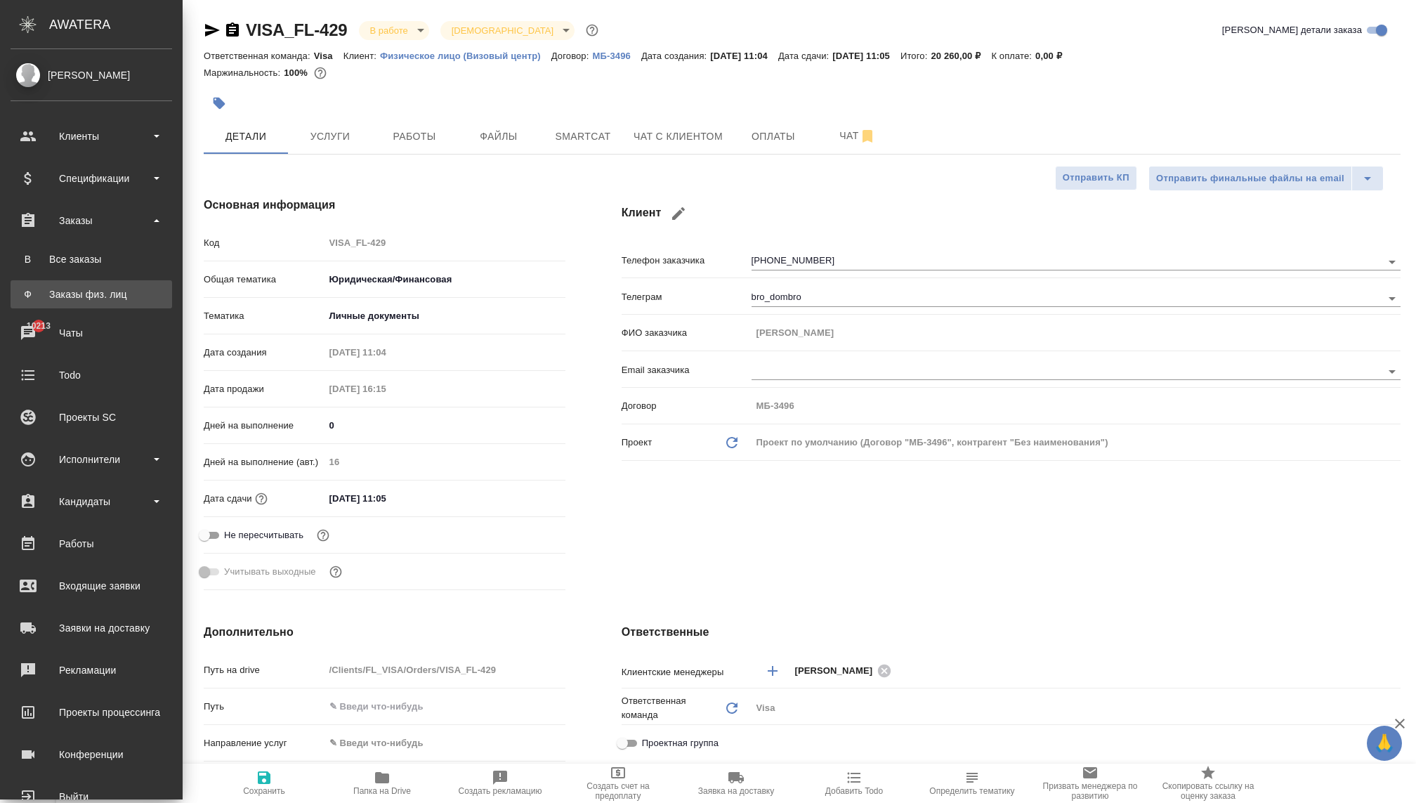
type textarea "x"
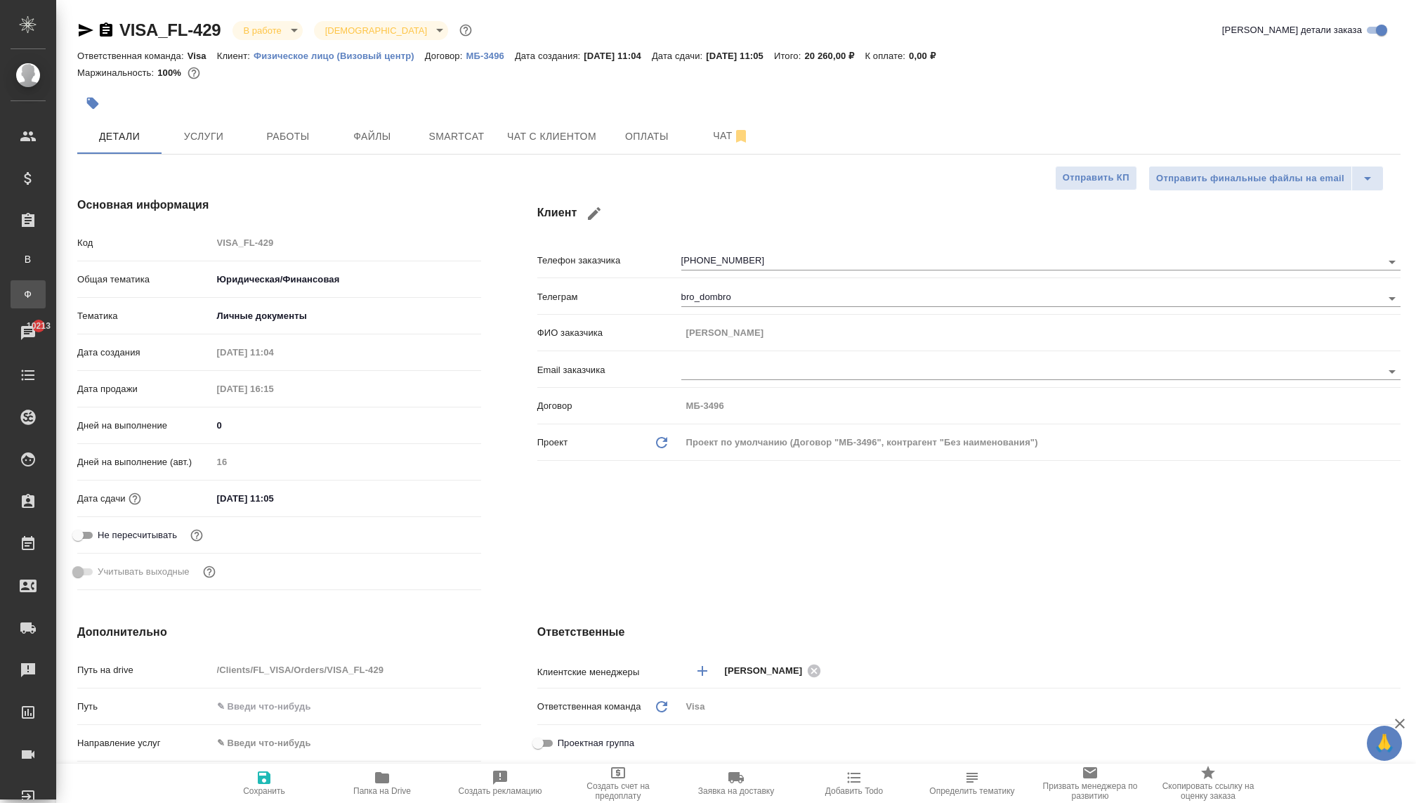
click at [21, 291] on div "Заказы физ. лиц" at bounding box center [10, 294] width 21 height 14
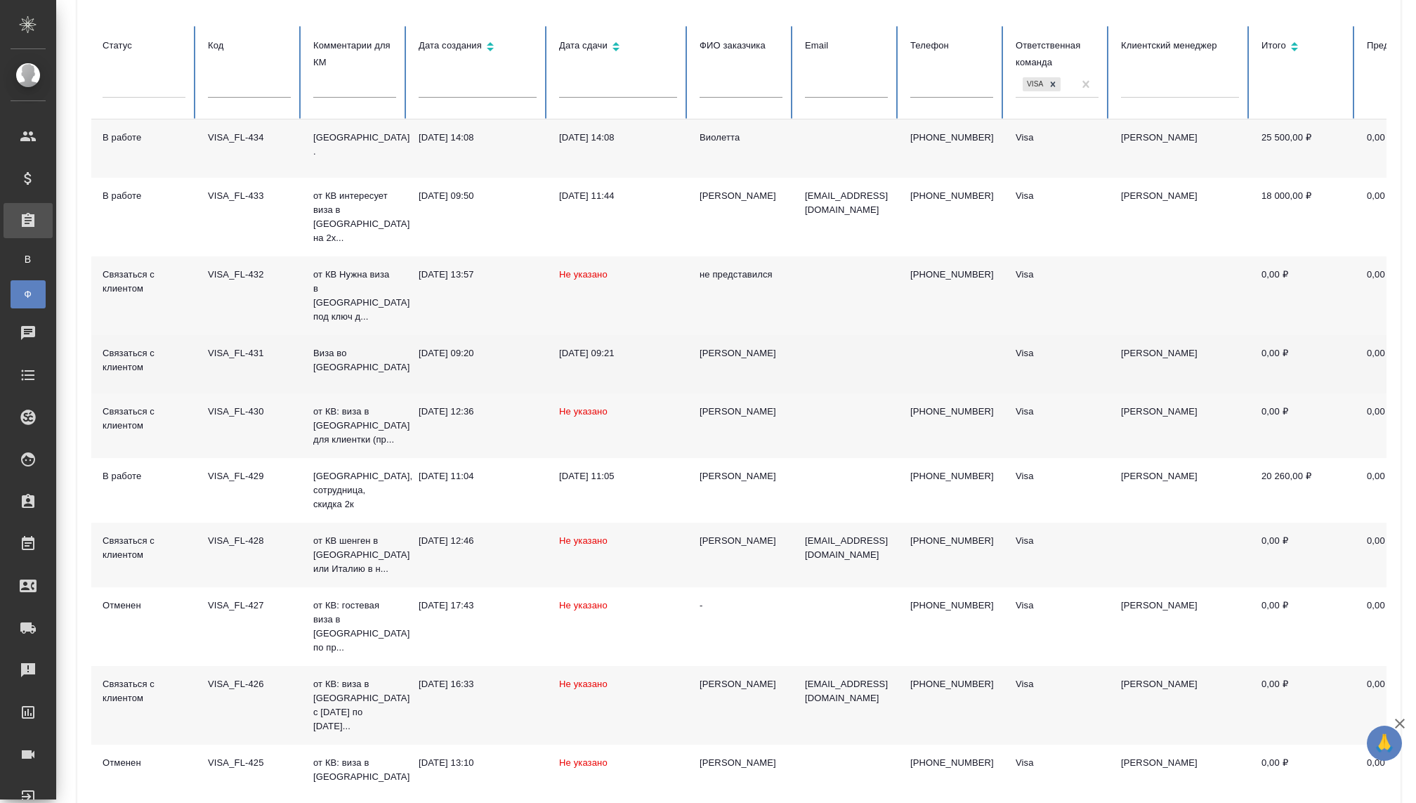
scroll to position [149, 0]
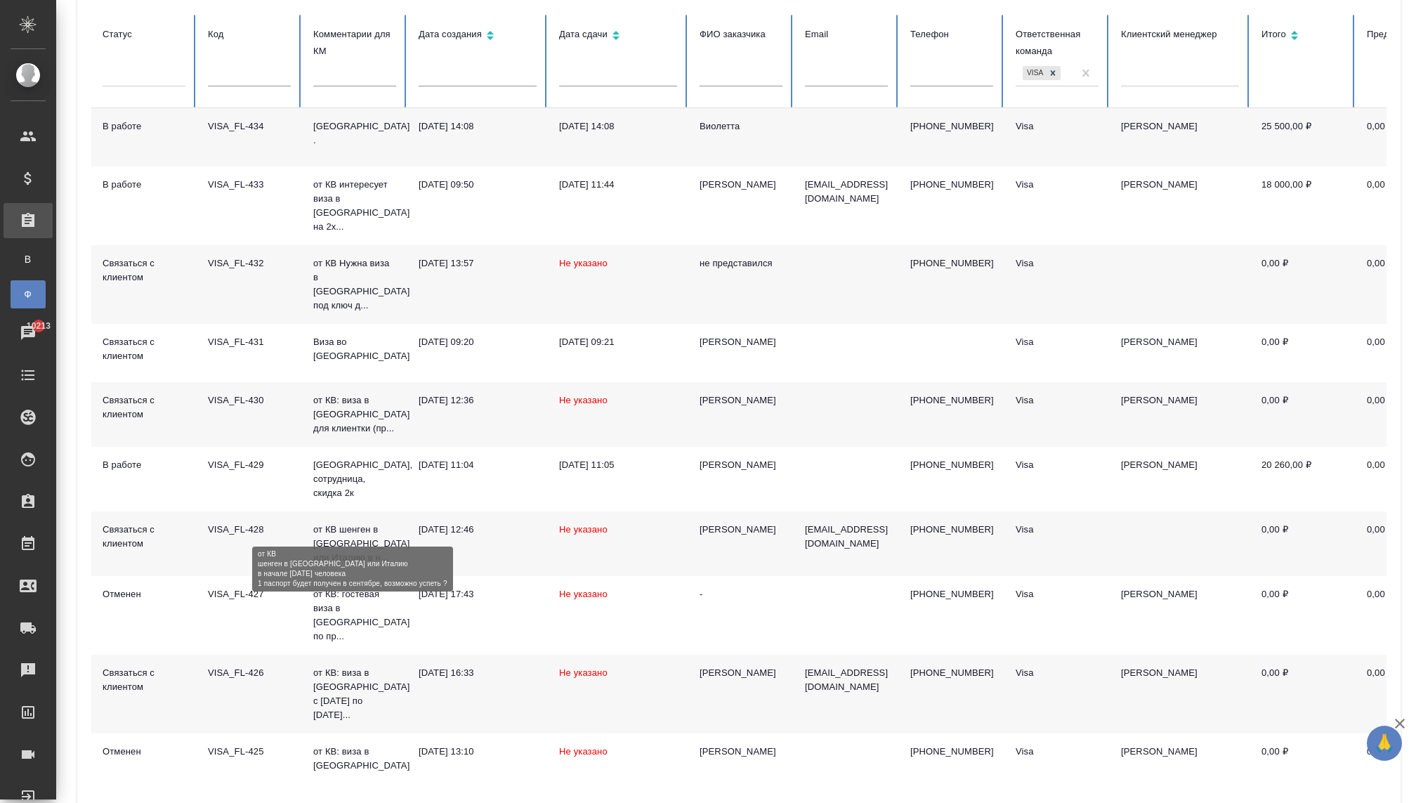
click at [343, 522] on p "от КВ шенген в [GEOGRAPHIC_DATA] или Италию в н..." at bounding box center [354, 543] width 83 height 42
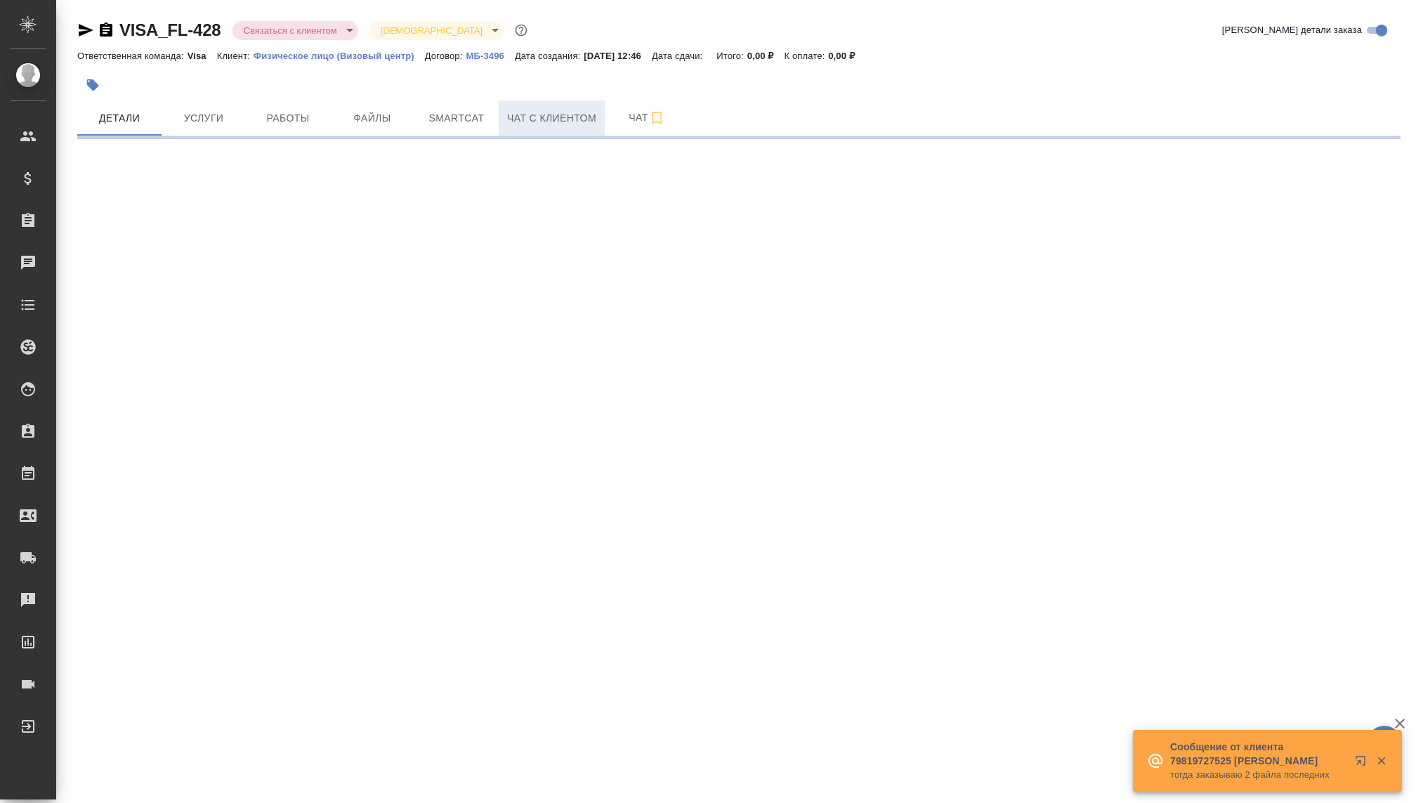
select select "RU"
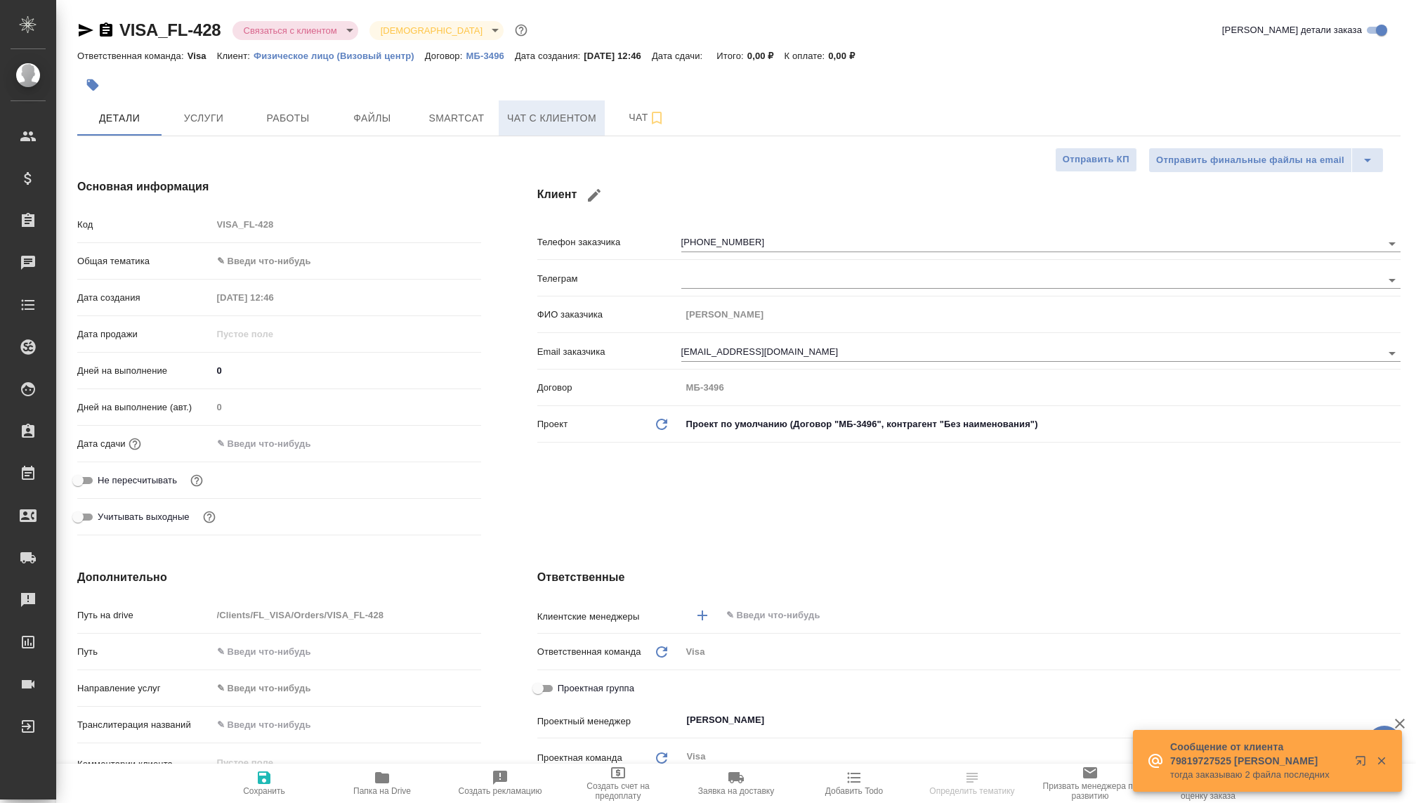
type textarea "x"
click at [528, 123] on span "Чат с клиентом" at bounding box center [551, 119] width 89 height 18
type textarea "x"
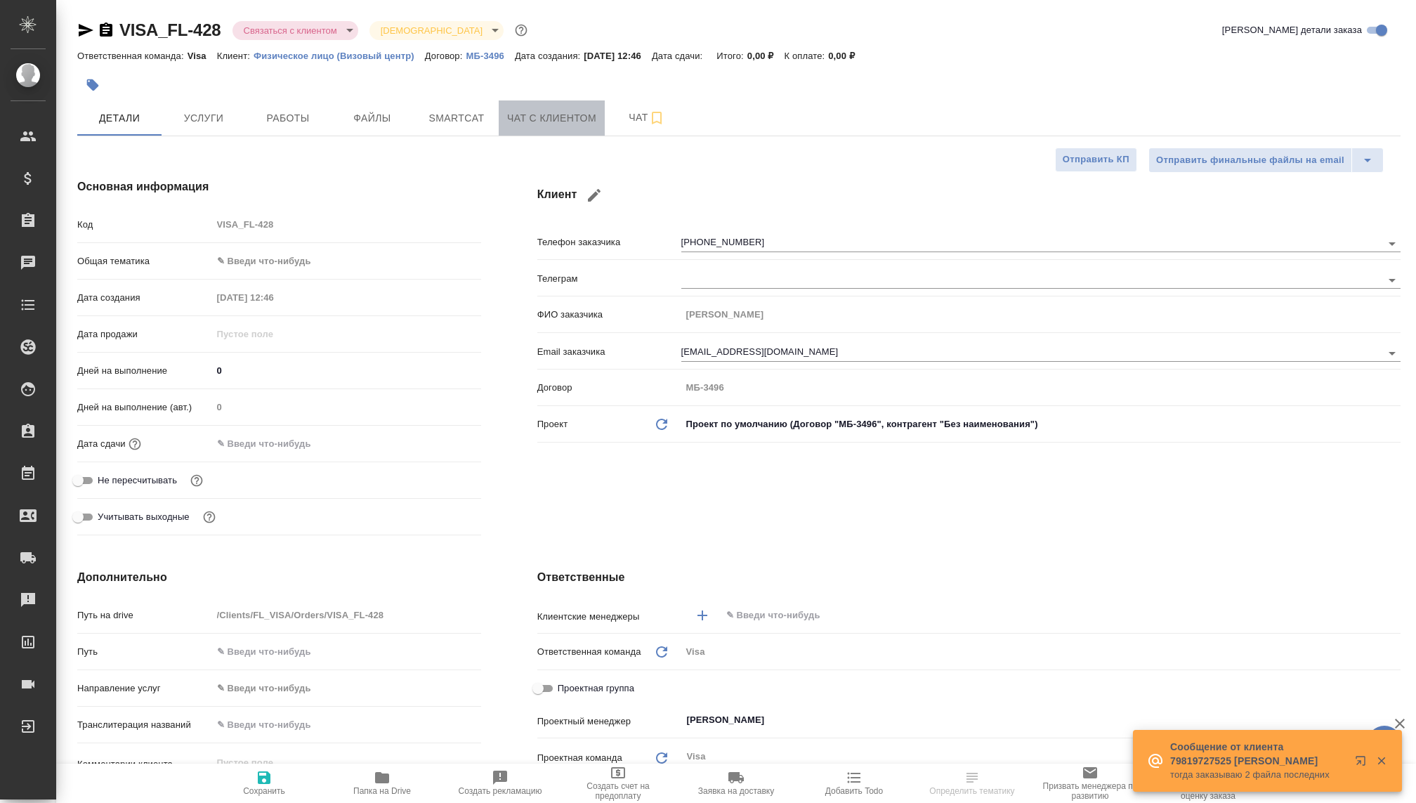
type textarea "x"
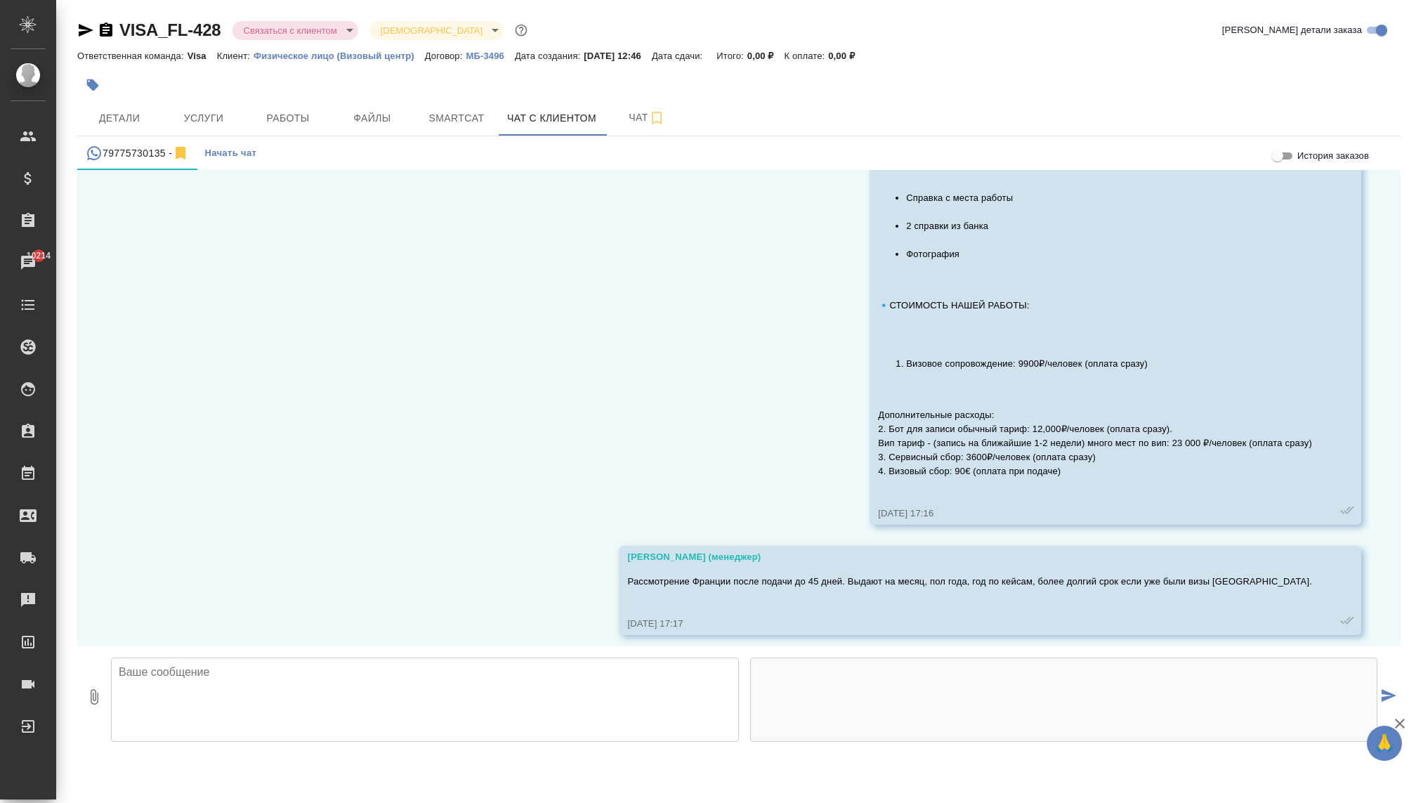
scroll to position [1553, 0]
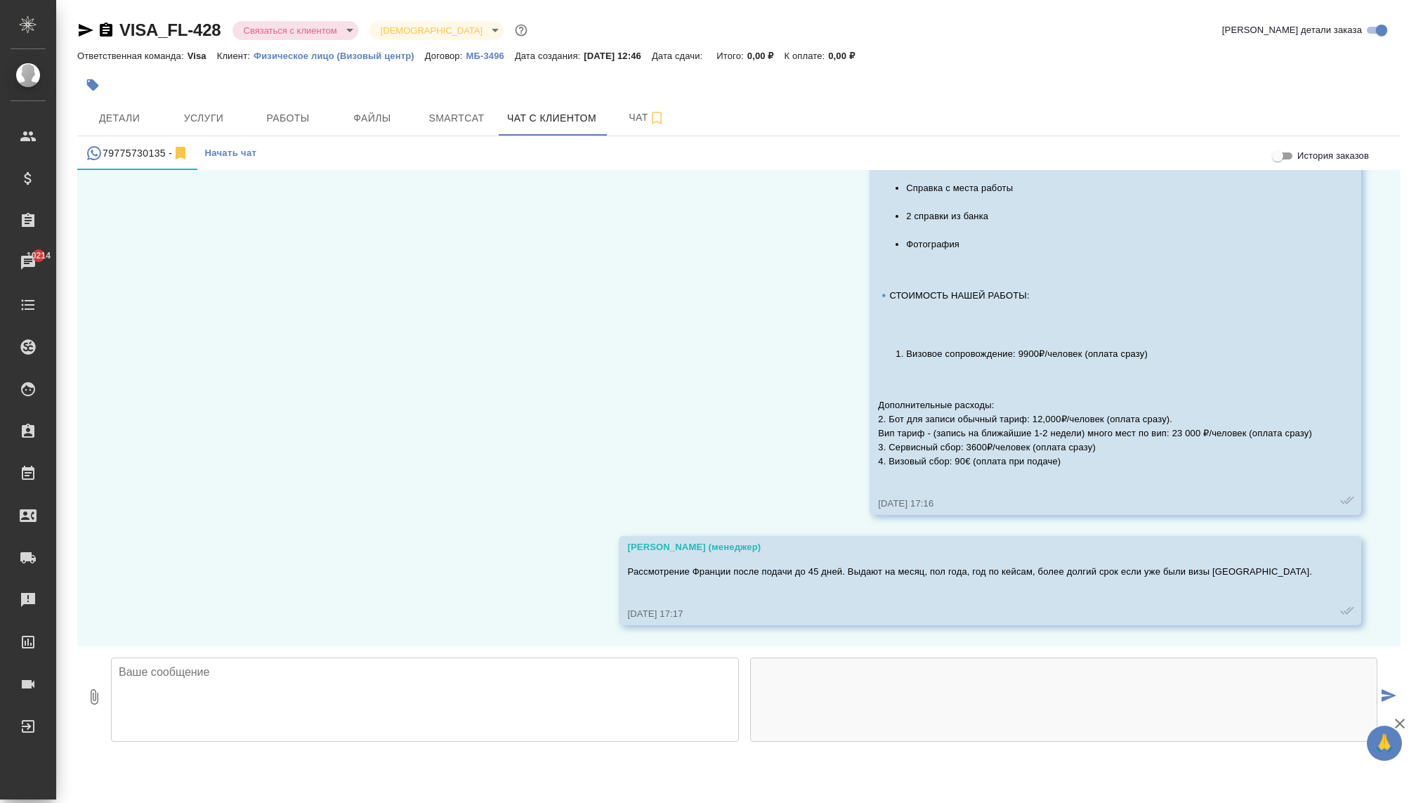
click at [461, 673] on textarea at bounding box center [425, 699] width 628 height 84
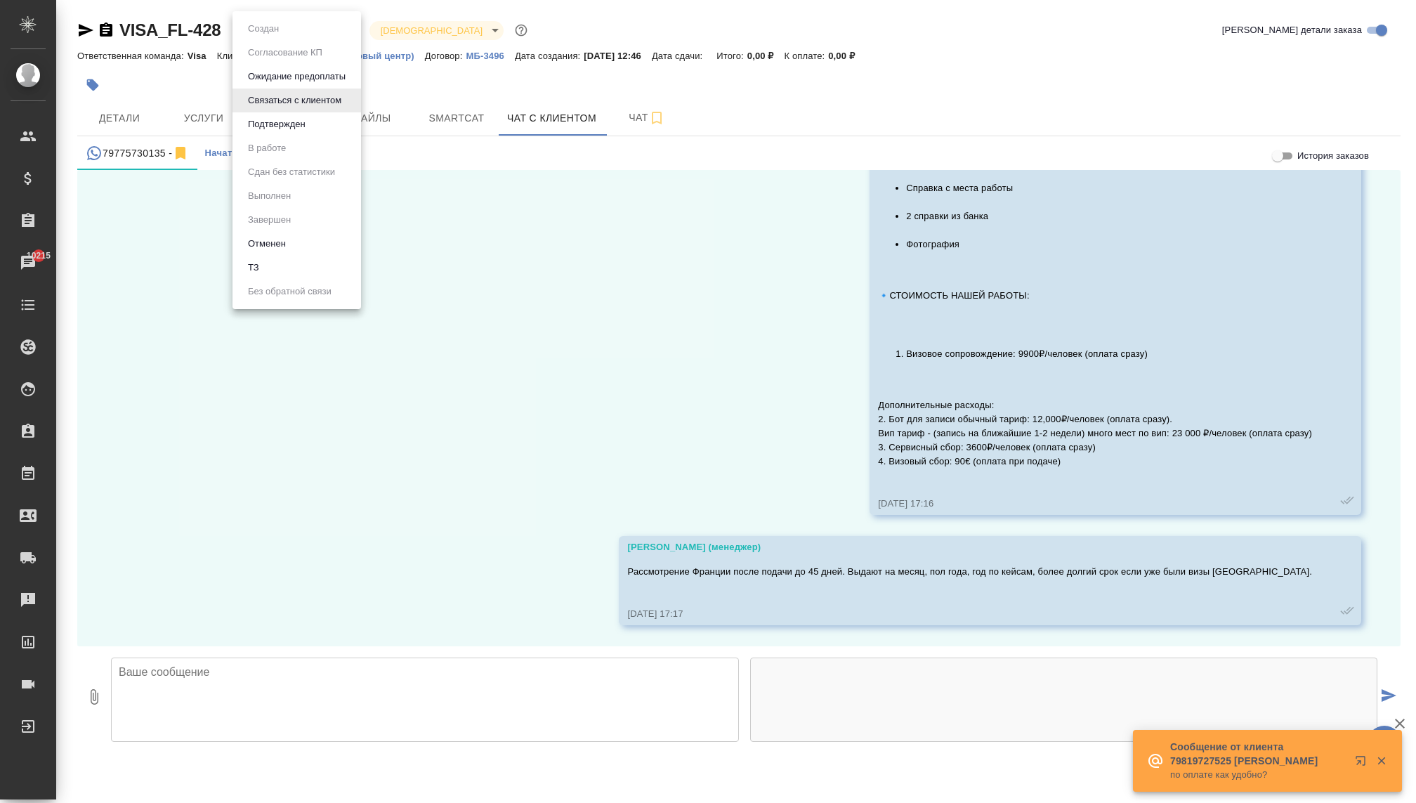
click at [293, 37] on body "🙏 .cls-1 fill:#fff; AWATERA [PERSON_NAME] Спецификации Заказы 10215 Чаты Todo П…" at bounding box center [708, 401] width 1416 height 803
click at [279, 251] on li "Отменен" at bounding box center [296, 244] width 129 height 24
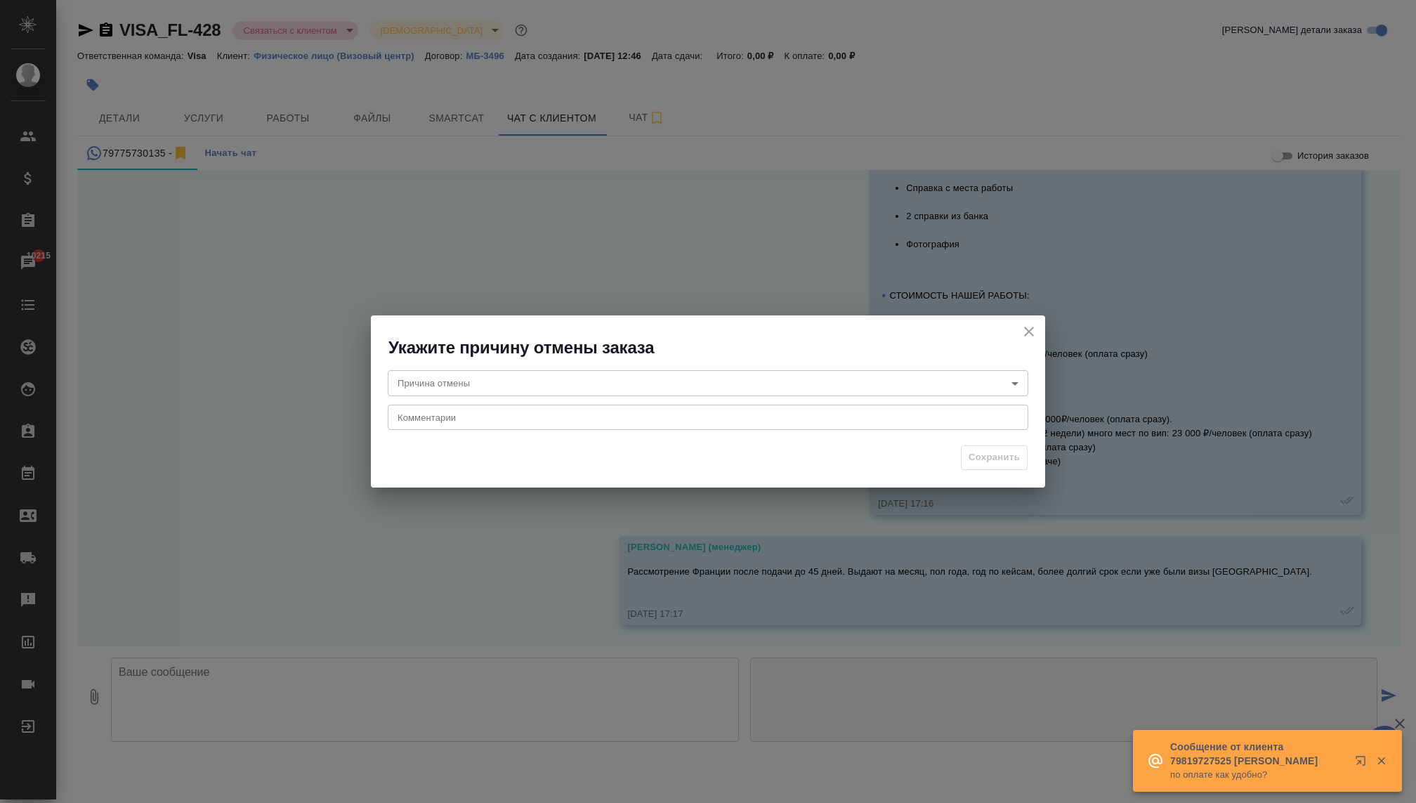
click at [508, 377] on body "🙏 .cls-1 fill:#fff; AWATERA [PERSON_NAME] Спецификации Заказы 10215 Чаты Todo П…" at bounding box center [708, 401] width 1416 height 803
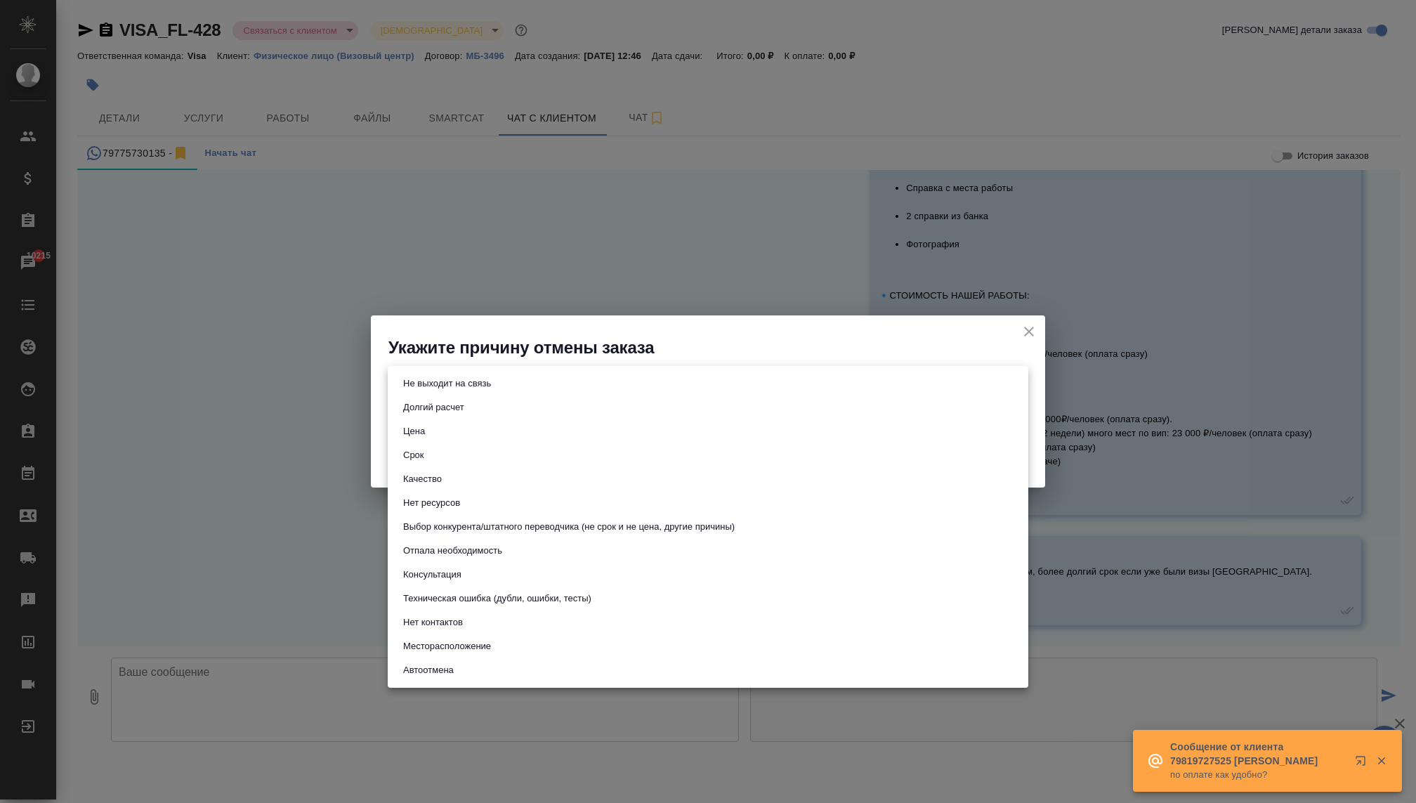
click at [459, 554] on button "Отпала необходимость" at bounding box center [452, 550] width 107 height 15
type input "noNeed"
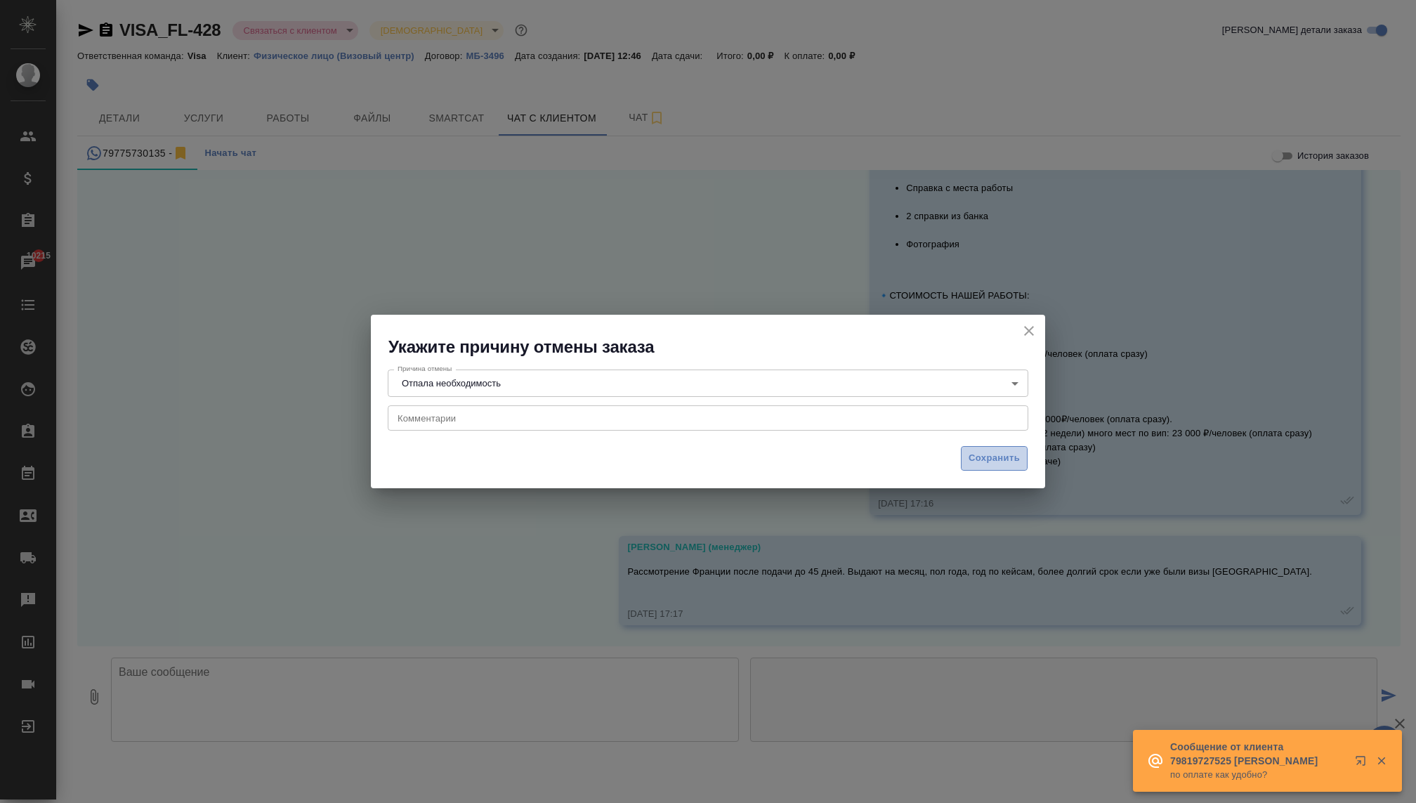
click at [968, 466] on span "Сохранить" at bounding box center [993, 458] width 51 height 16
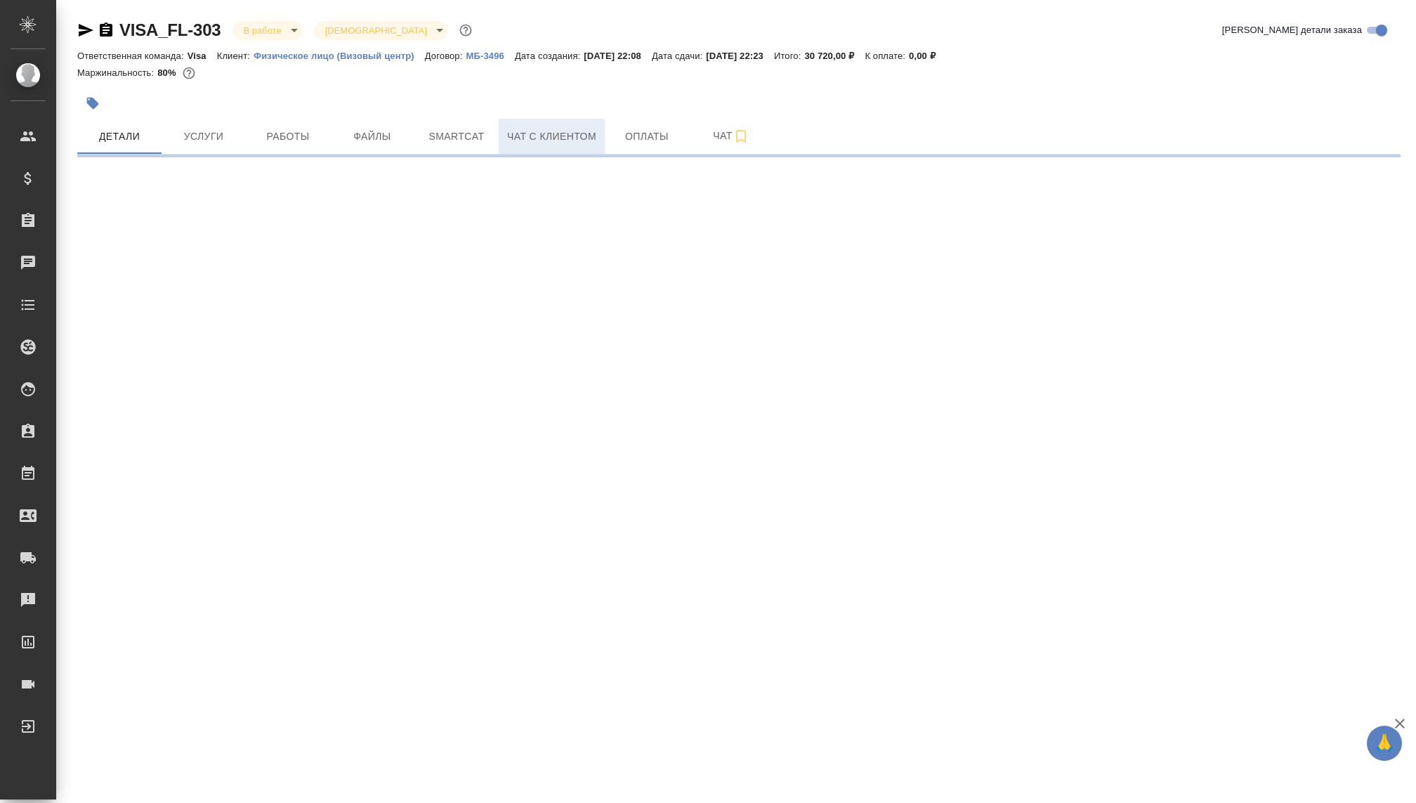
select select "RU"
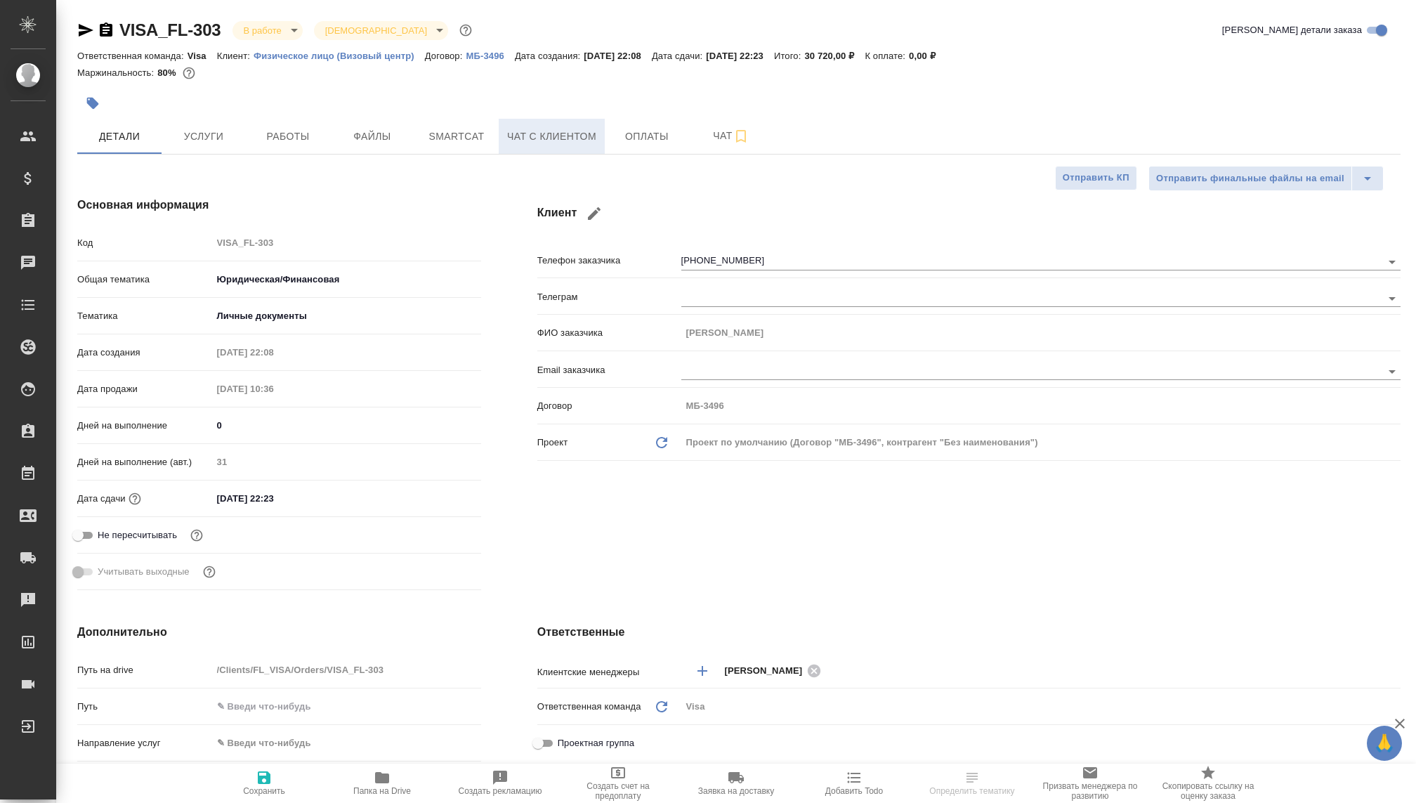
type textarea "x"
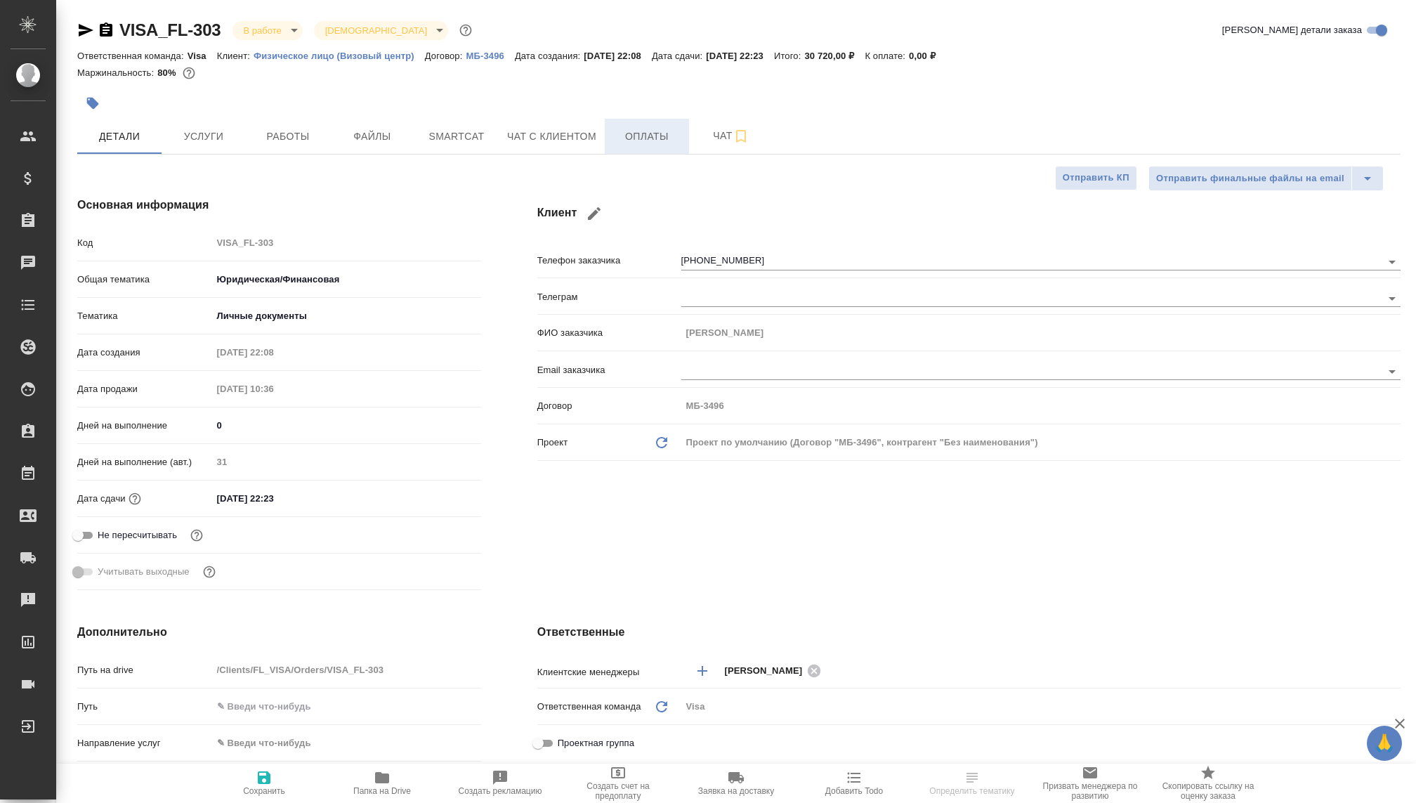
type textarea "x"
click at [637, 138] on span "Оплаты" at bounding box center [646, 137] width 67 height 18
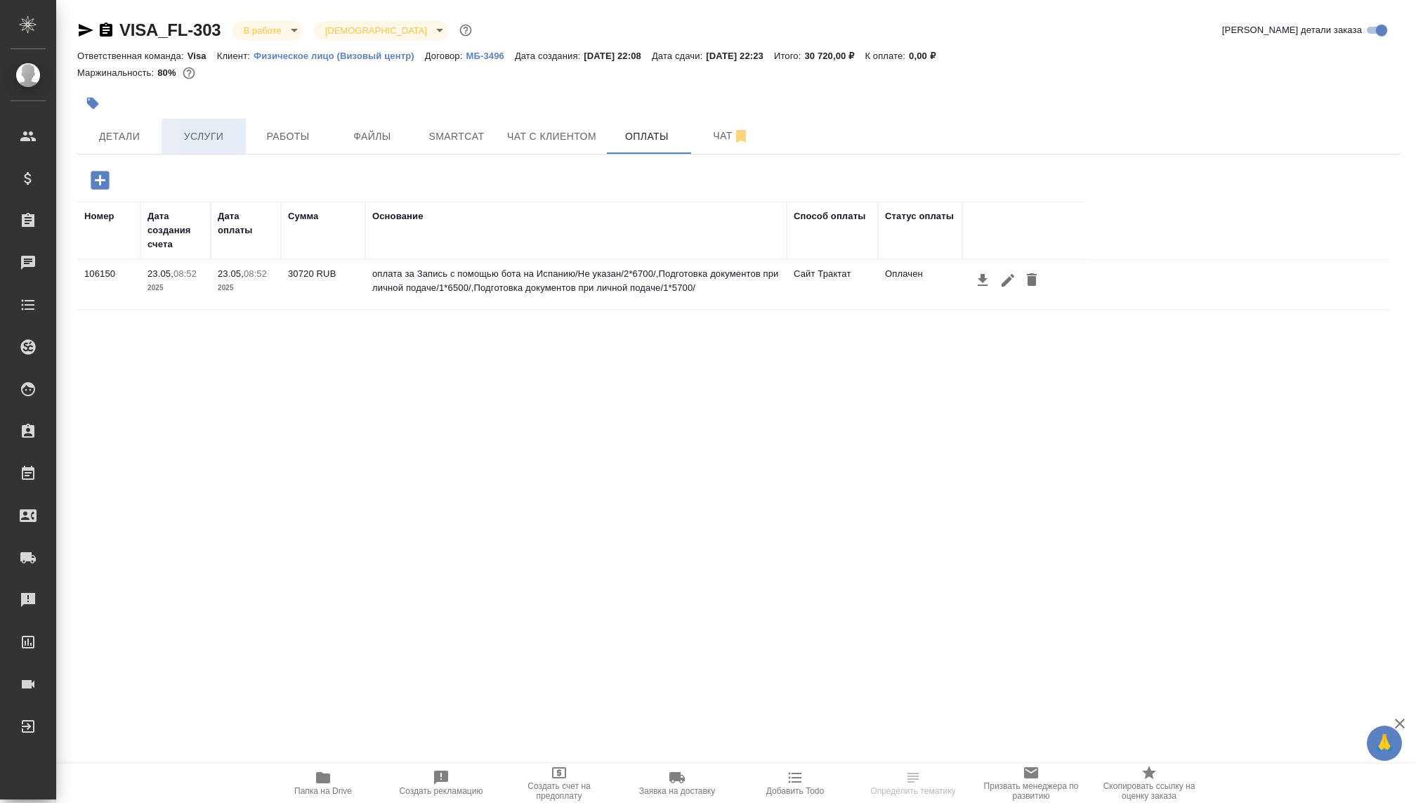
click at [206, 132] on span "Услуги" at bounding box center [203, 137] width 67 height 18
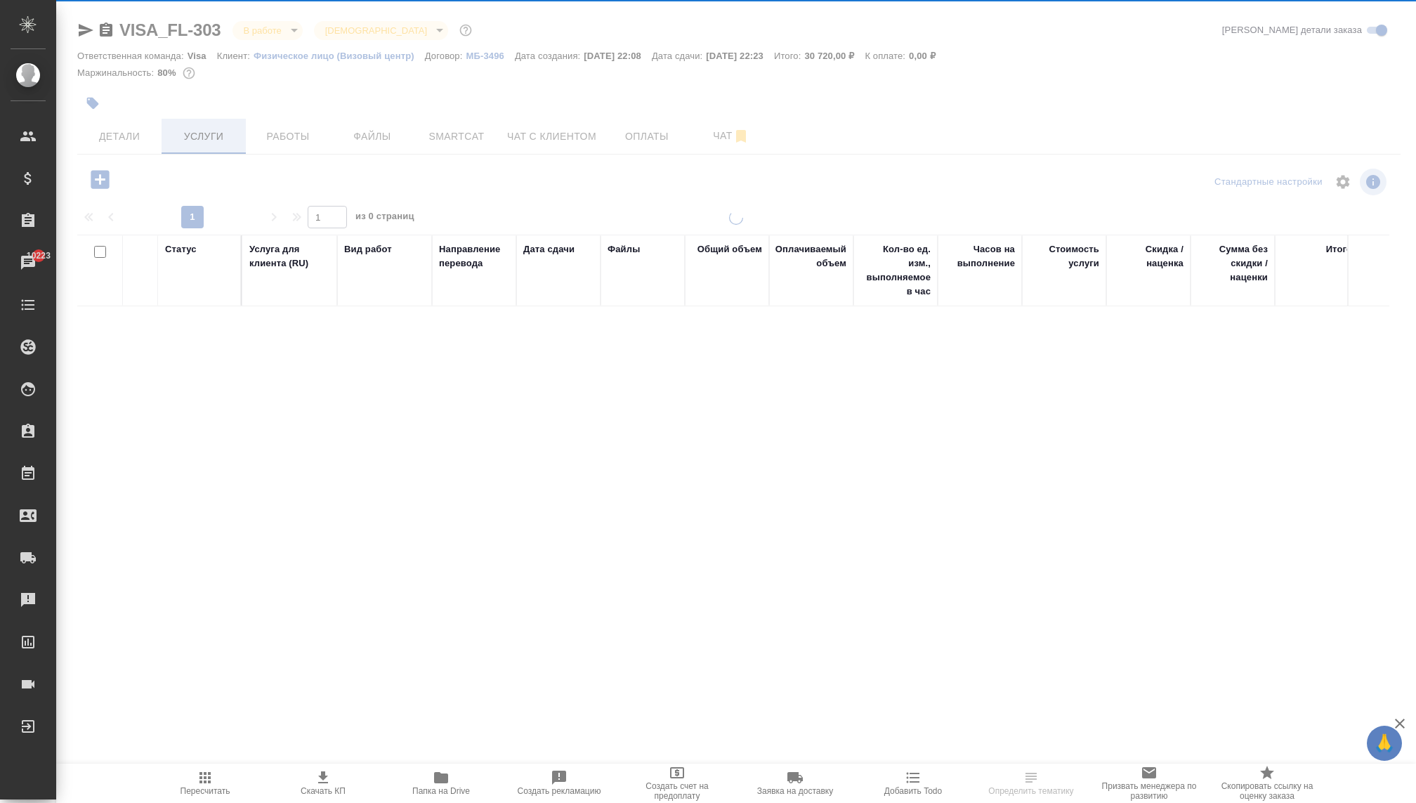
click at [217, 139] on div "VISA_FL-303 В работе inProgress Святая троица holyTrinity Кратко детали заказа …" at bounding box center [739, 286] width 1338 height 572
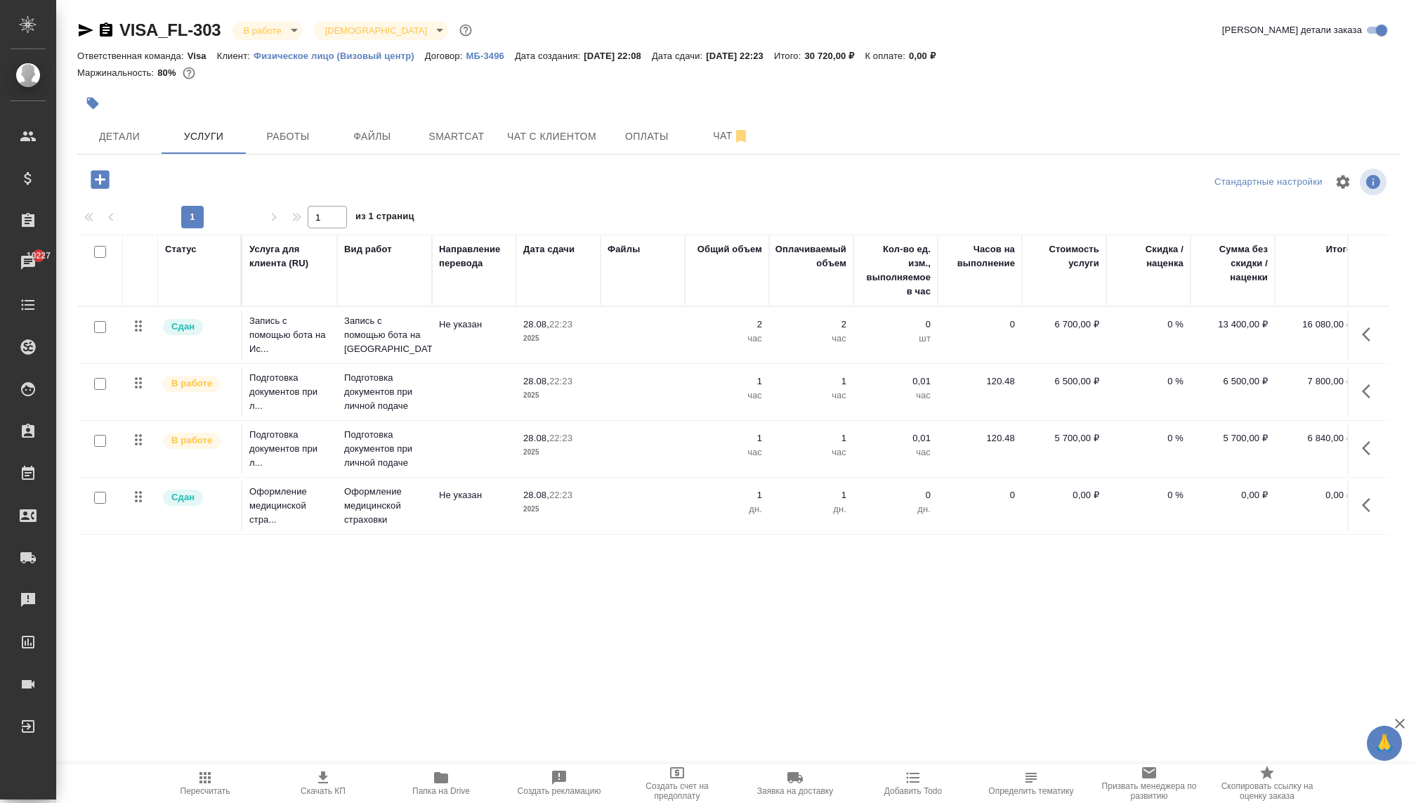
click at [388, 327] on p "Запись с помощью бота на Испанию" at bounding box center [384, 335] width 81 height 42
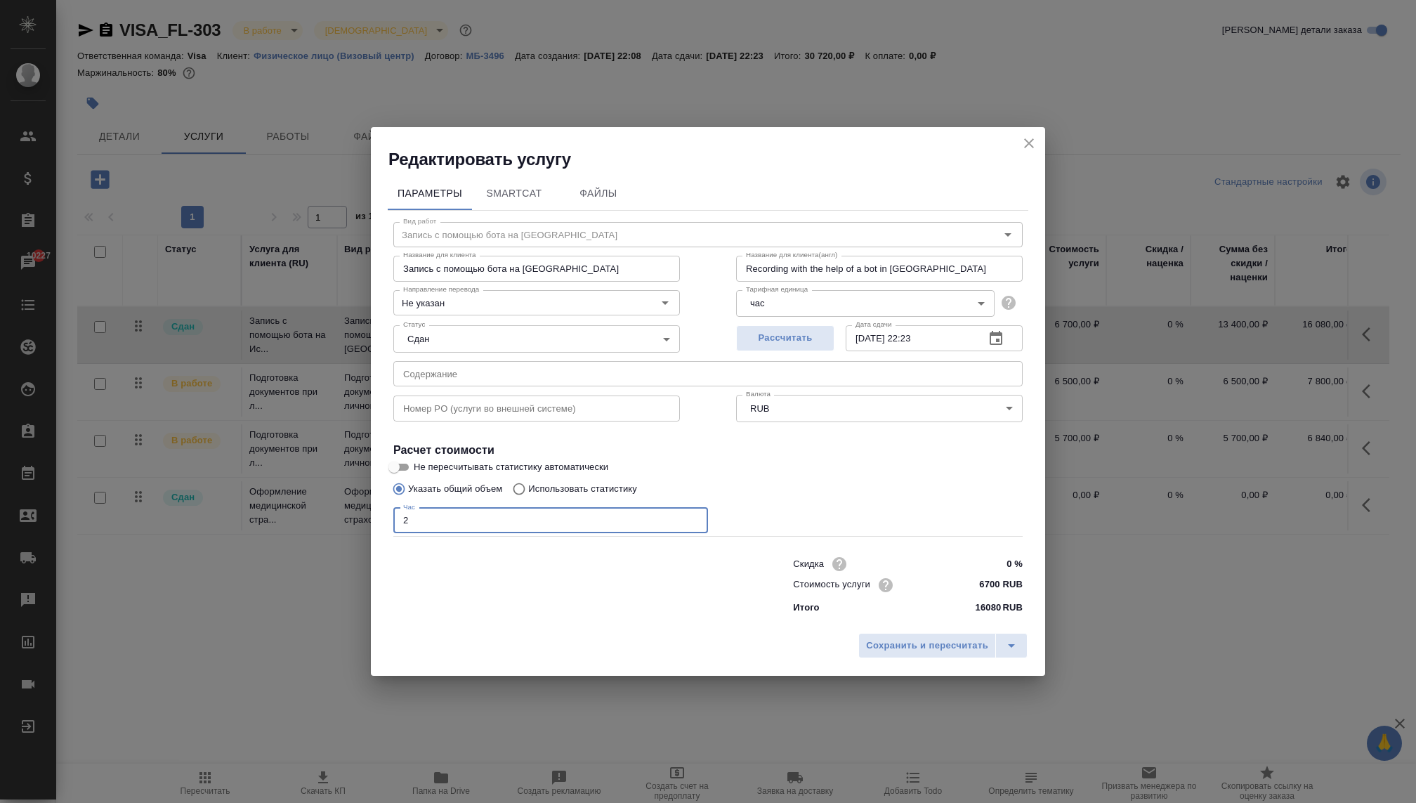
click at [565, 511] on input "2" at bounding box center [550, 520] width 315 height 25
type input "1"
click at [896, 643] on span "Сохранить и пересчитать" at bounding box center [927, 646] width 122 height 16
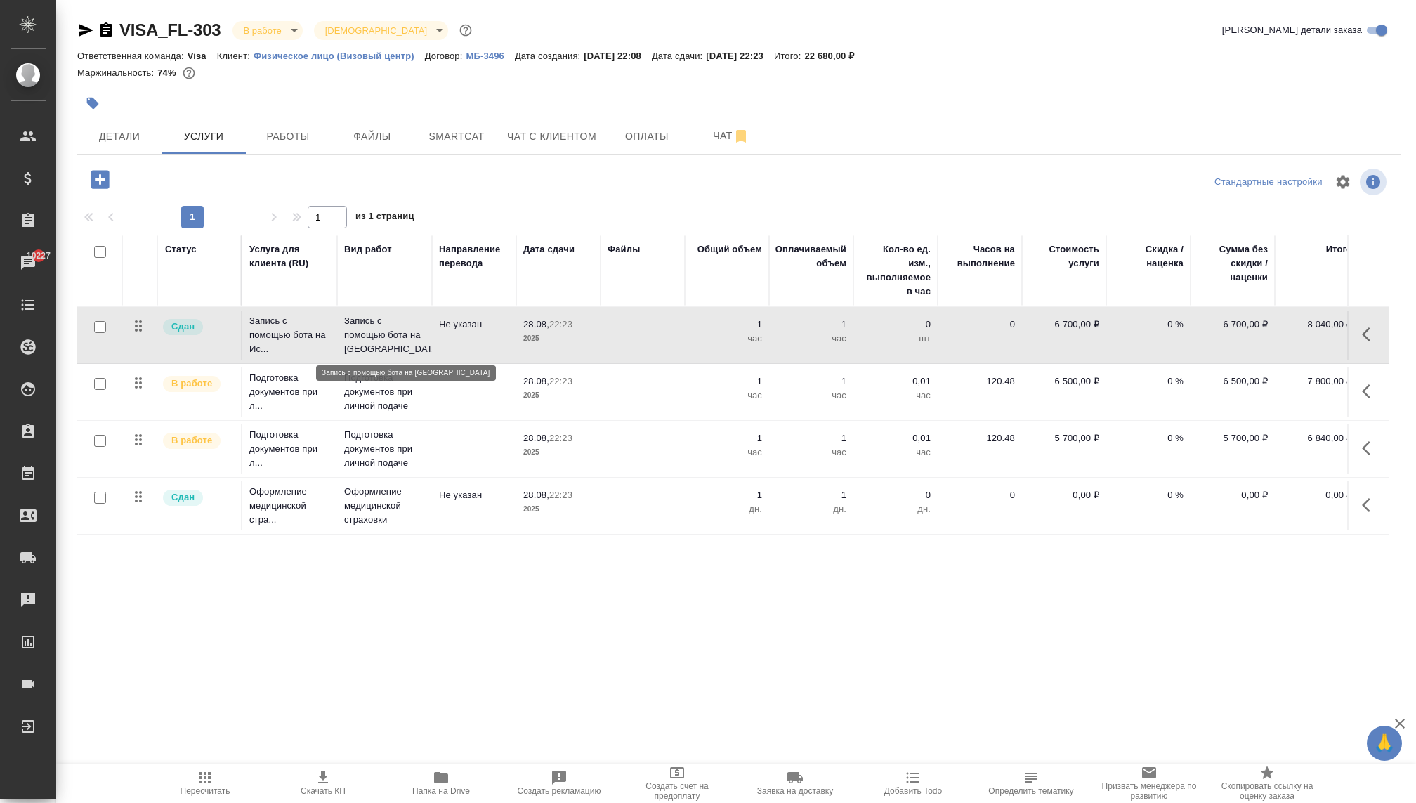
click at [369, 337] on p "Запись с помощью бота на Испанию" at bounding box center [384, 335] width 81 height 42
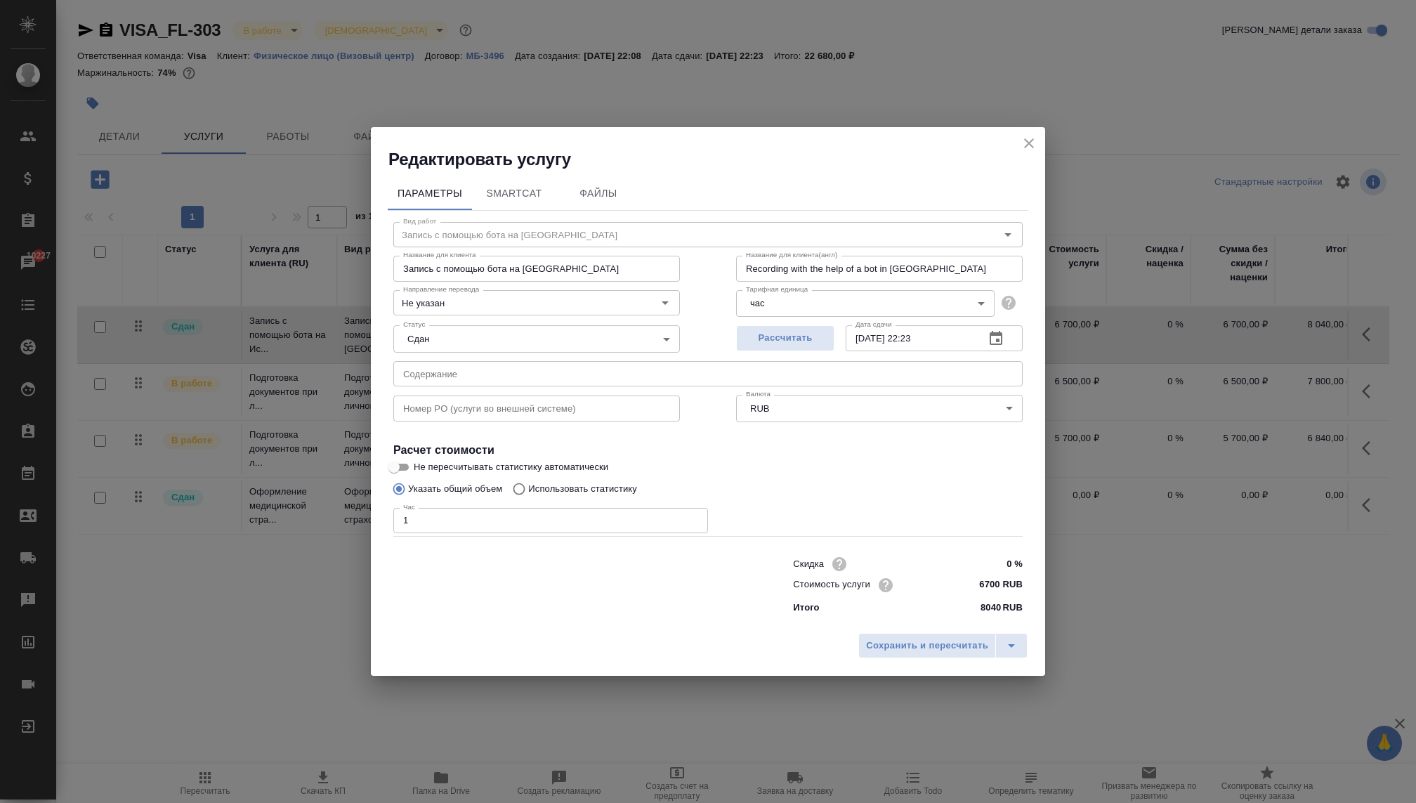
click at [624, 518] on input "1" at bounding box center [550, 520] width 315 height 25
type input "2"
click at [888, 638] on span "Сохранить и пересчитать" at bounding box center [927, 646] width 122 height 16
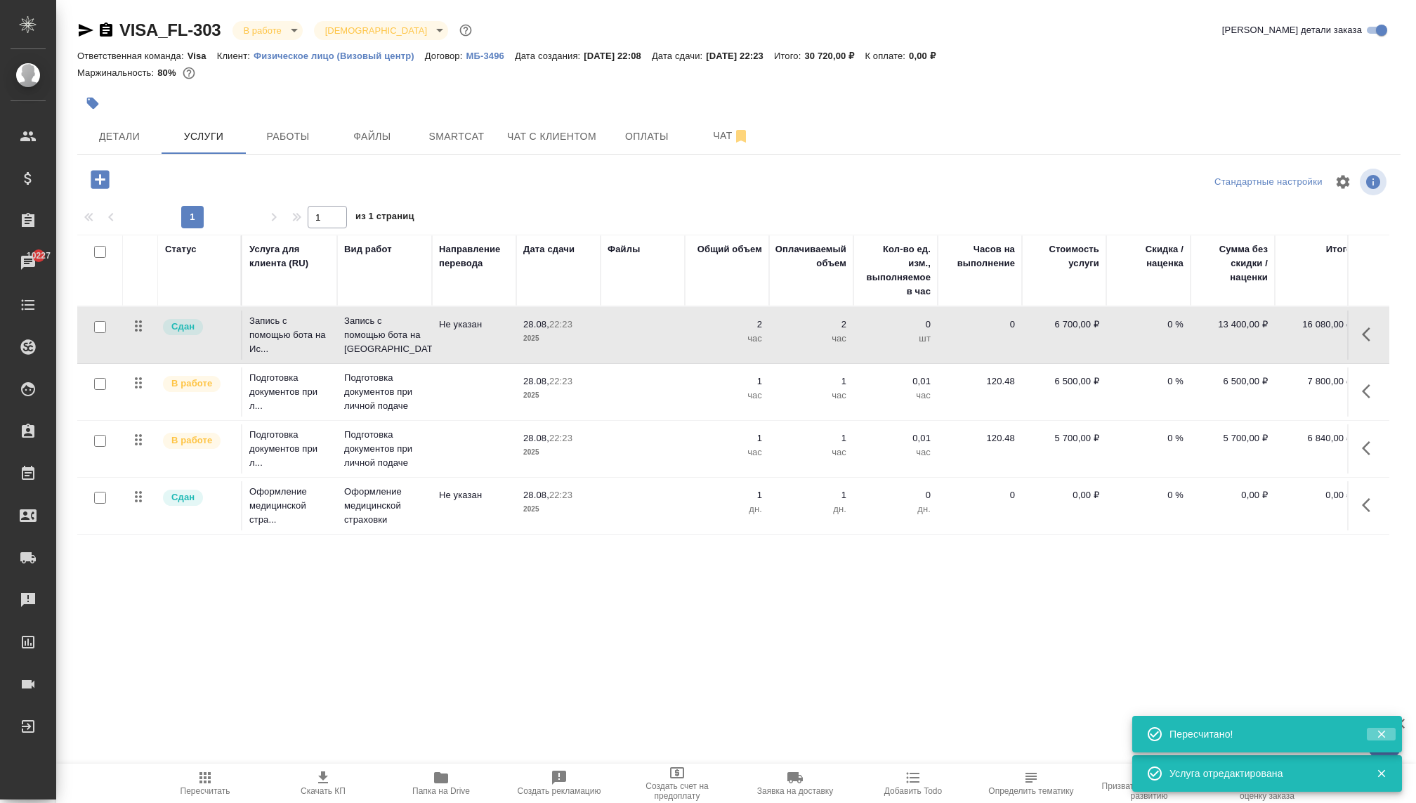
click at [1372, 727] on button "button" at bounding box center [1381, 733] width 29 height 13
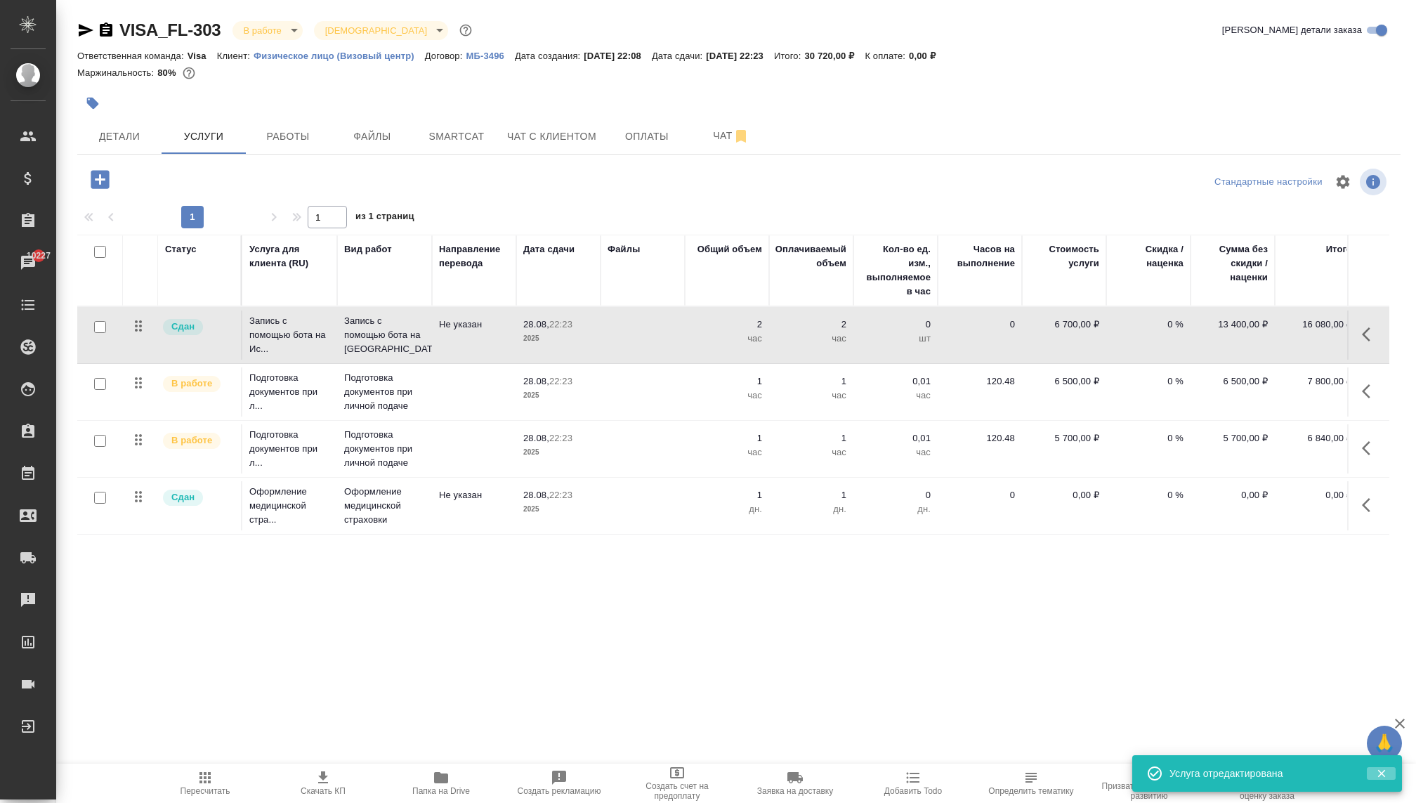
click at [1379, 769] on icon "button" at bounding box center [1381, 773] width 13 height 13
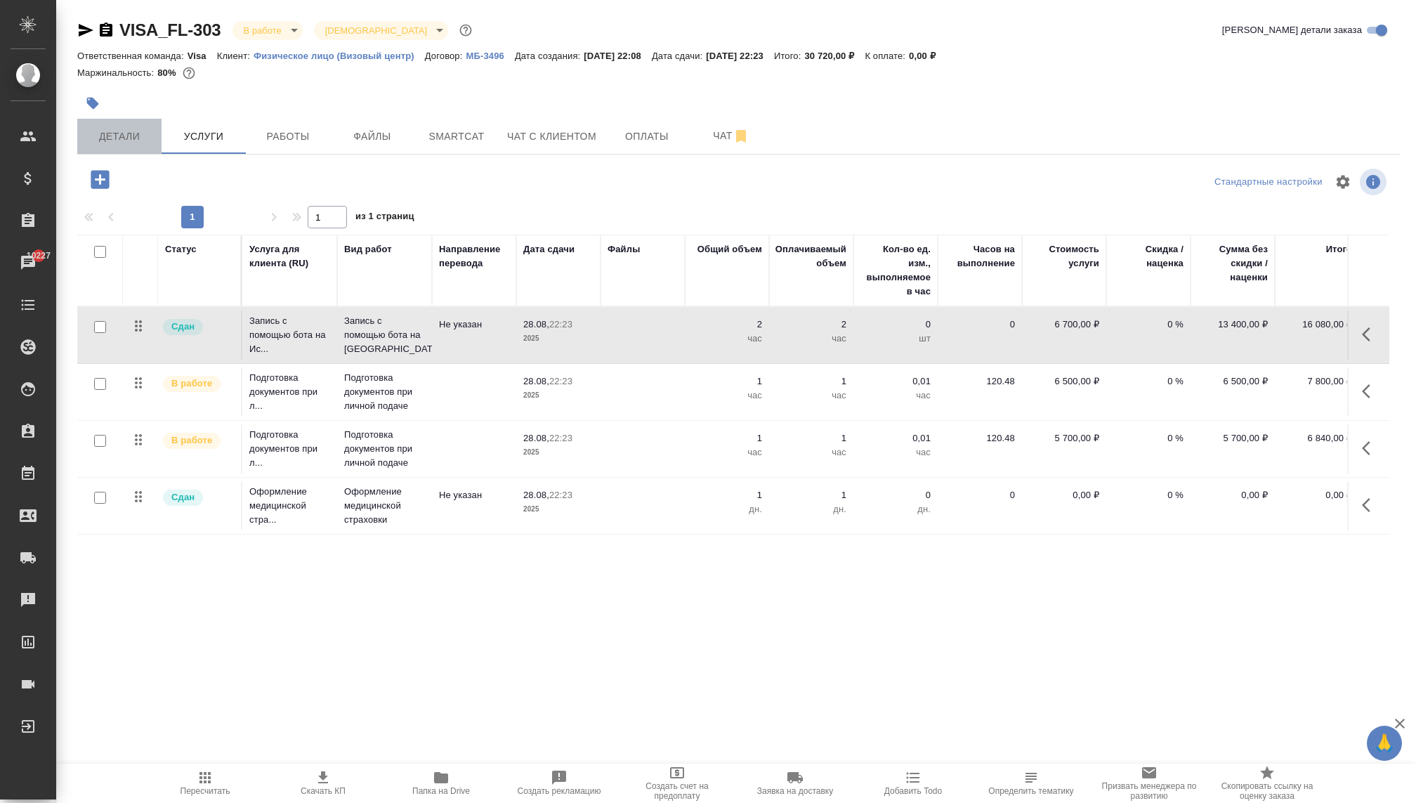
click at [103, 145] on button "Детали" at bounding box center [119, 136] width 84 height 35
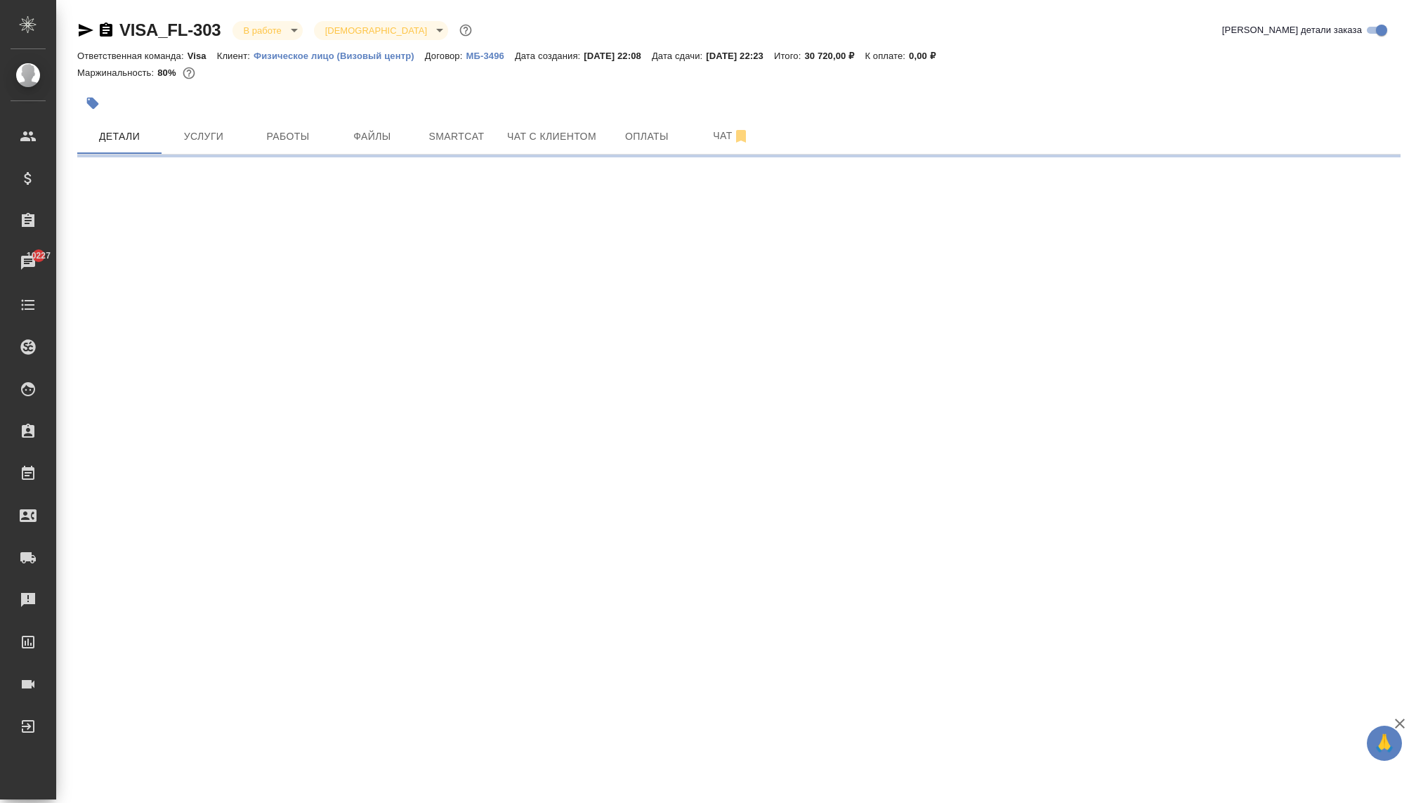
select select "RU"
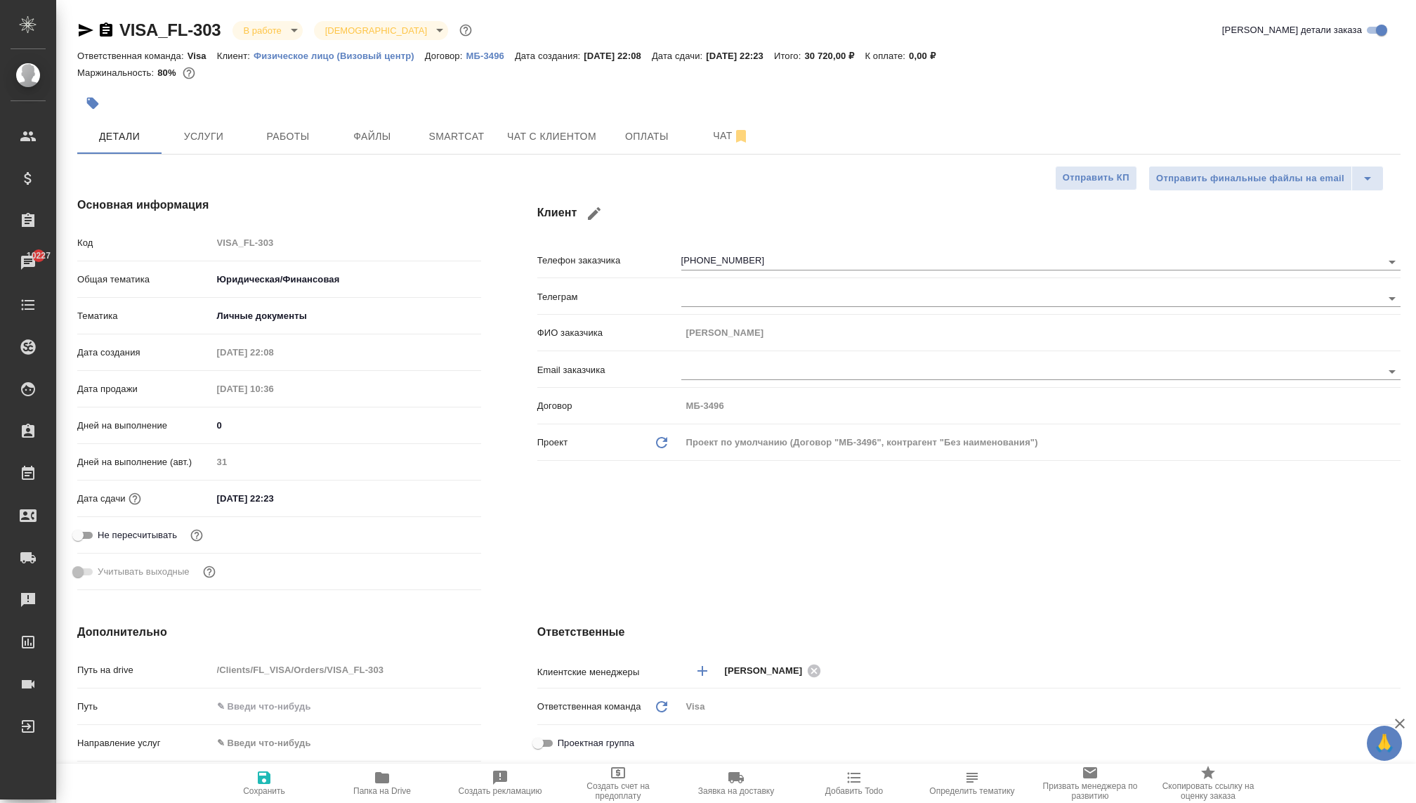
type textarea "x"
type input "[PERSON_NAME]"
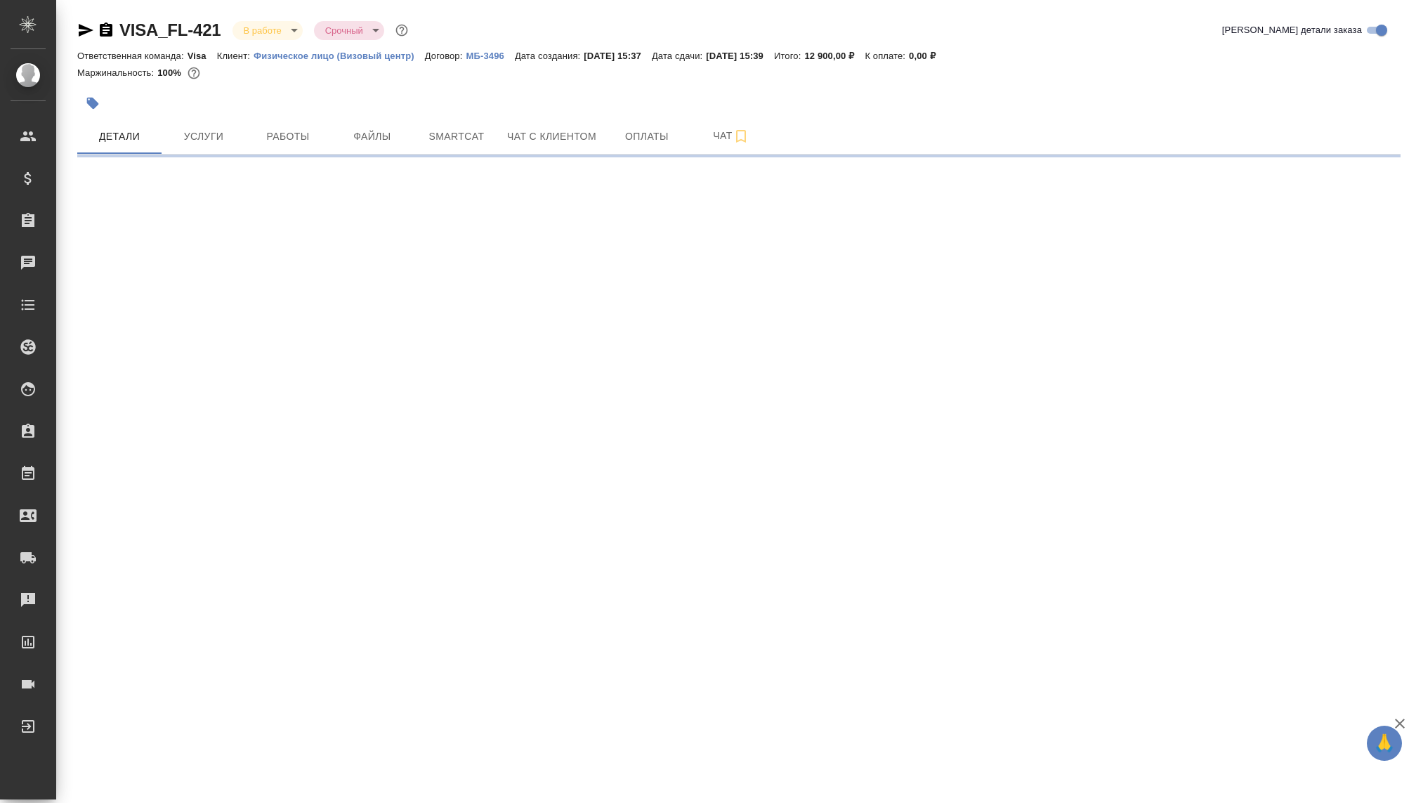
select select "RU"
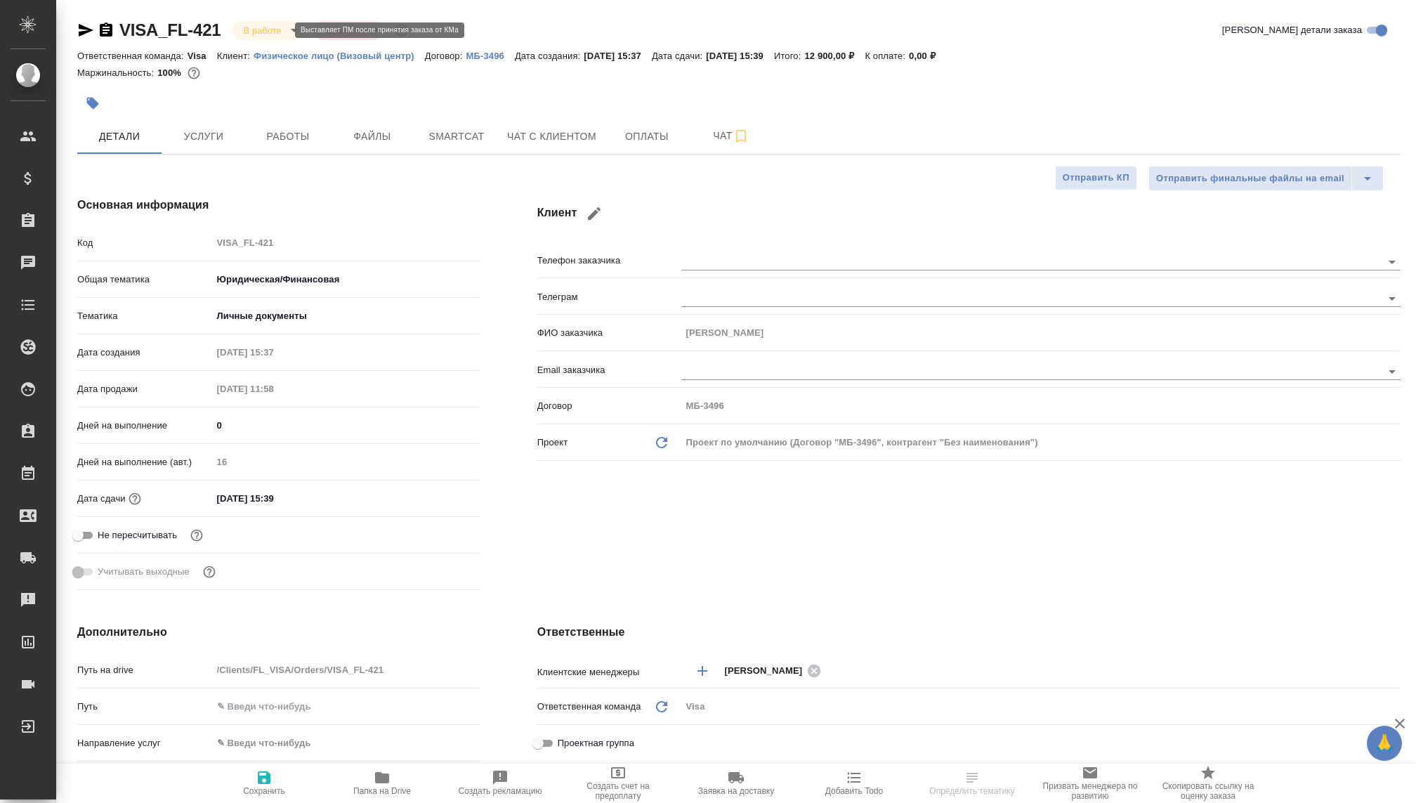
type textarea "x"
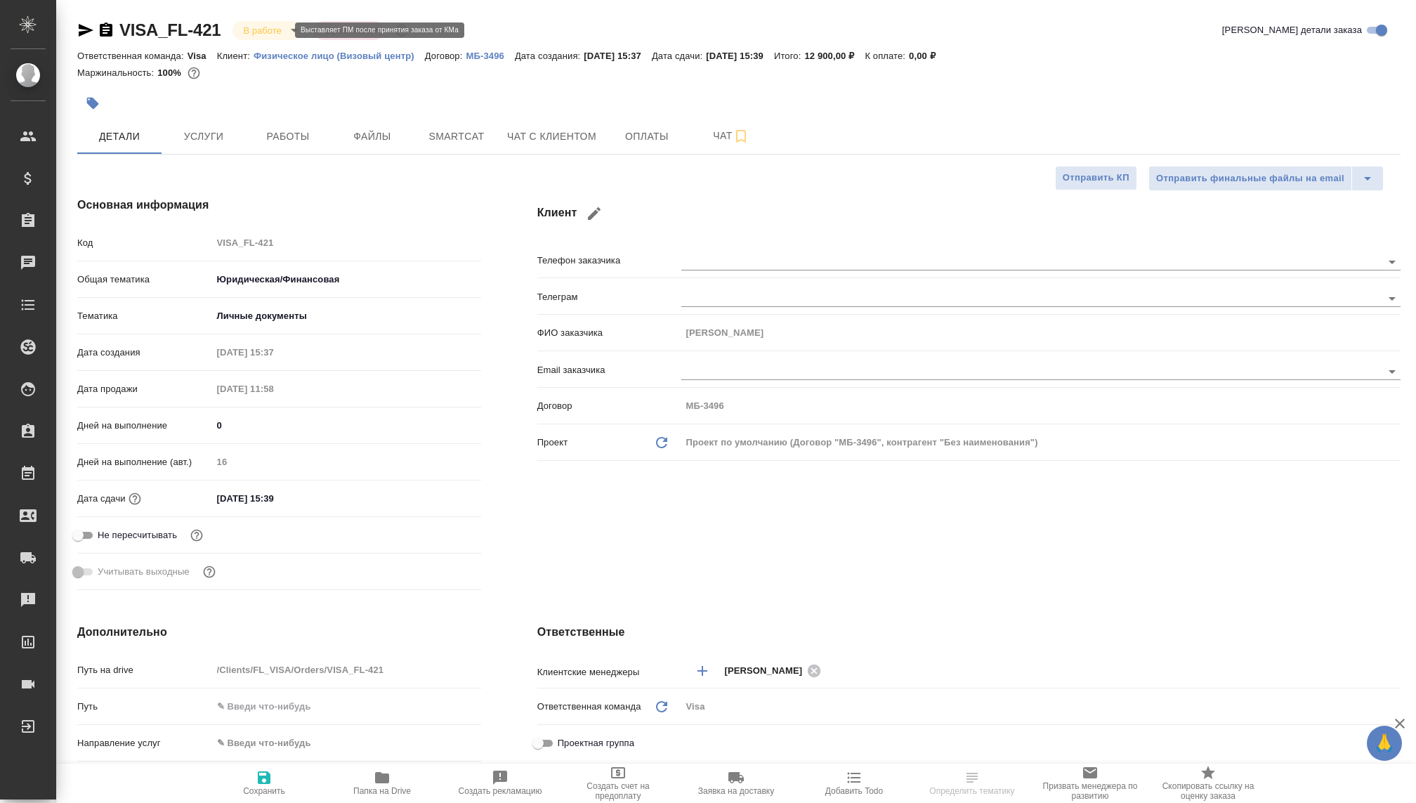
type textarea "x"
click at [260, 28] on body "🙏 .cls-1 fill:#fff; AWATERA [PERSON_NAME] Спецификации Заказы Чаты Todo Проекты…" at bounding box center [708, 401] width 1416 height 803
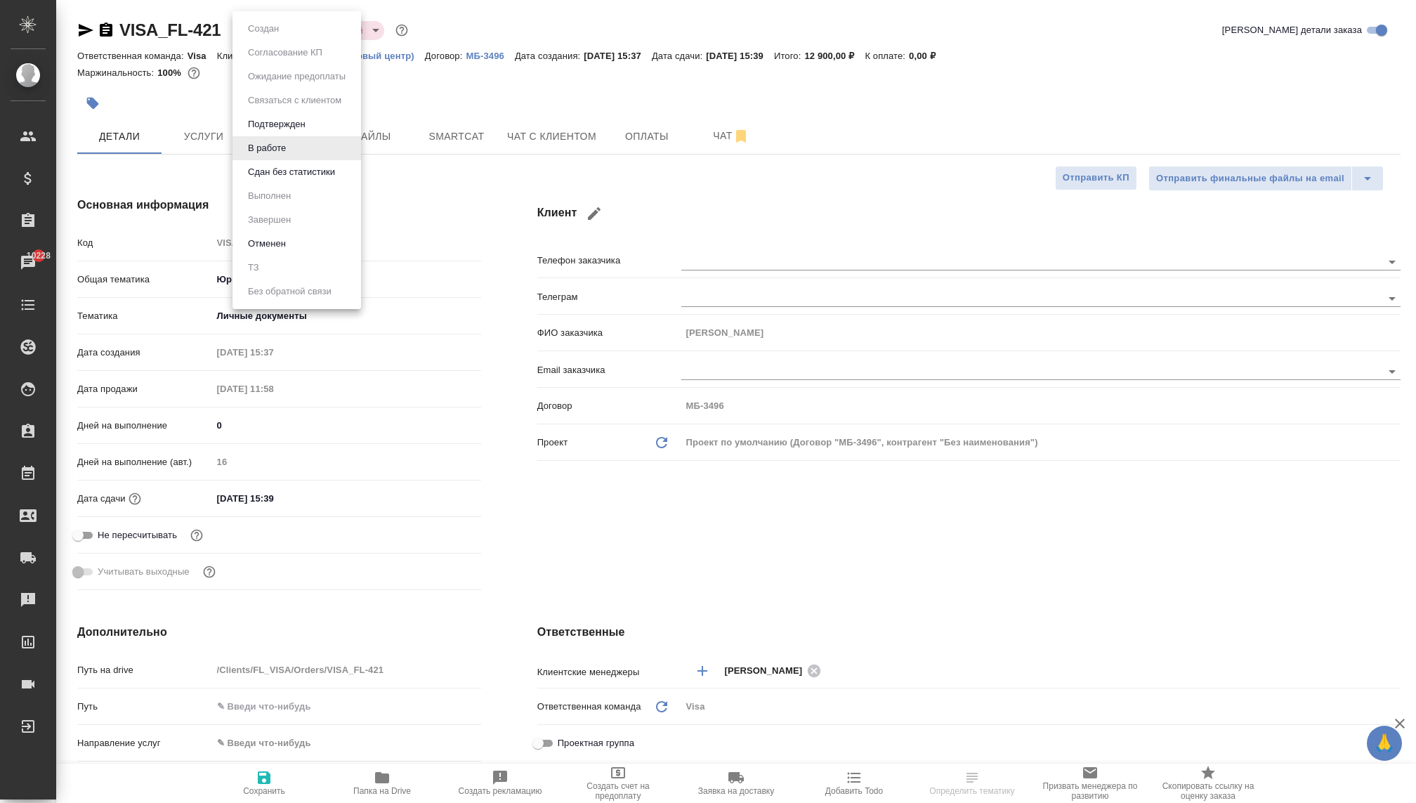
click at [455, 16] on div at bounding box center [708, 401] width 1416 height 803
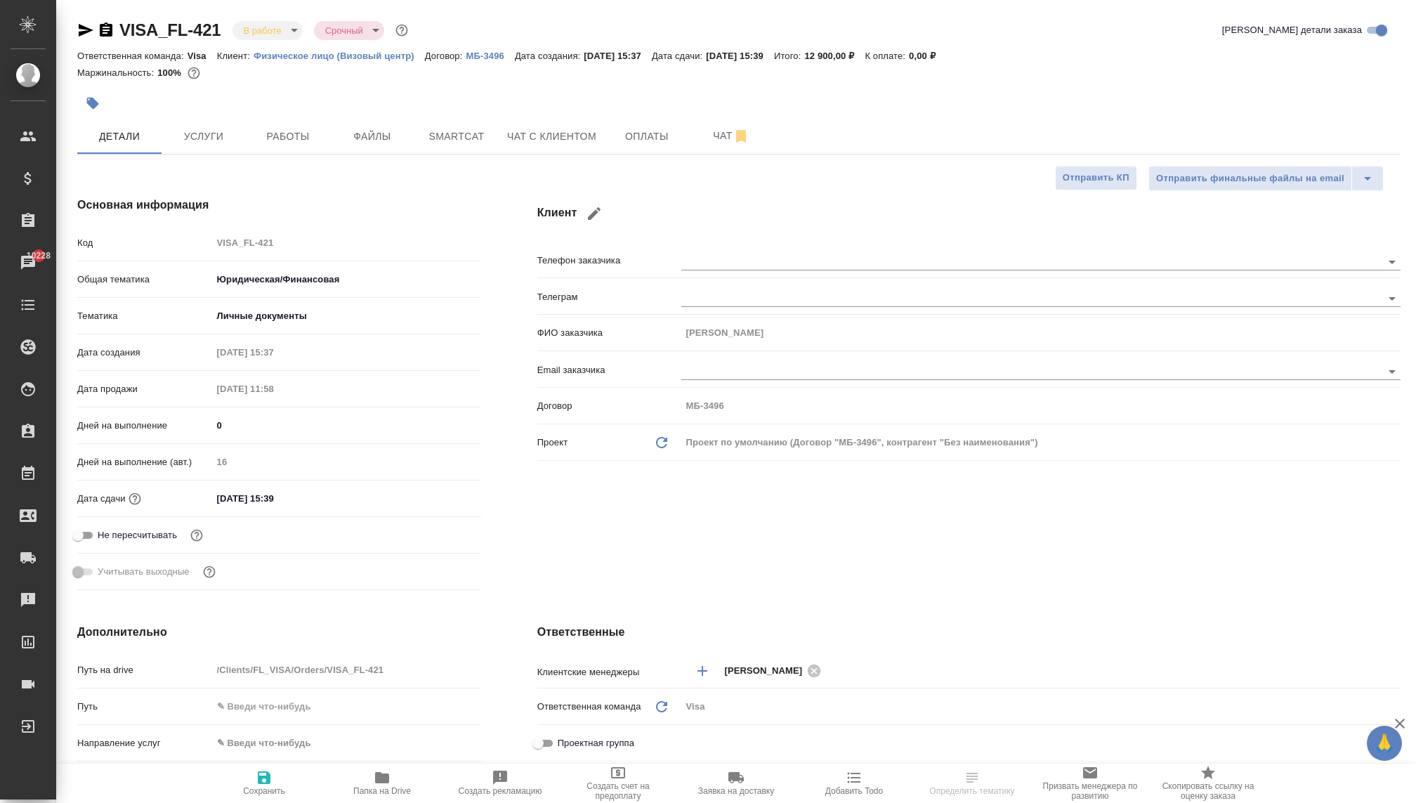
type textarea "x"
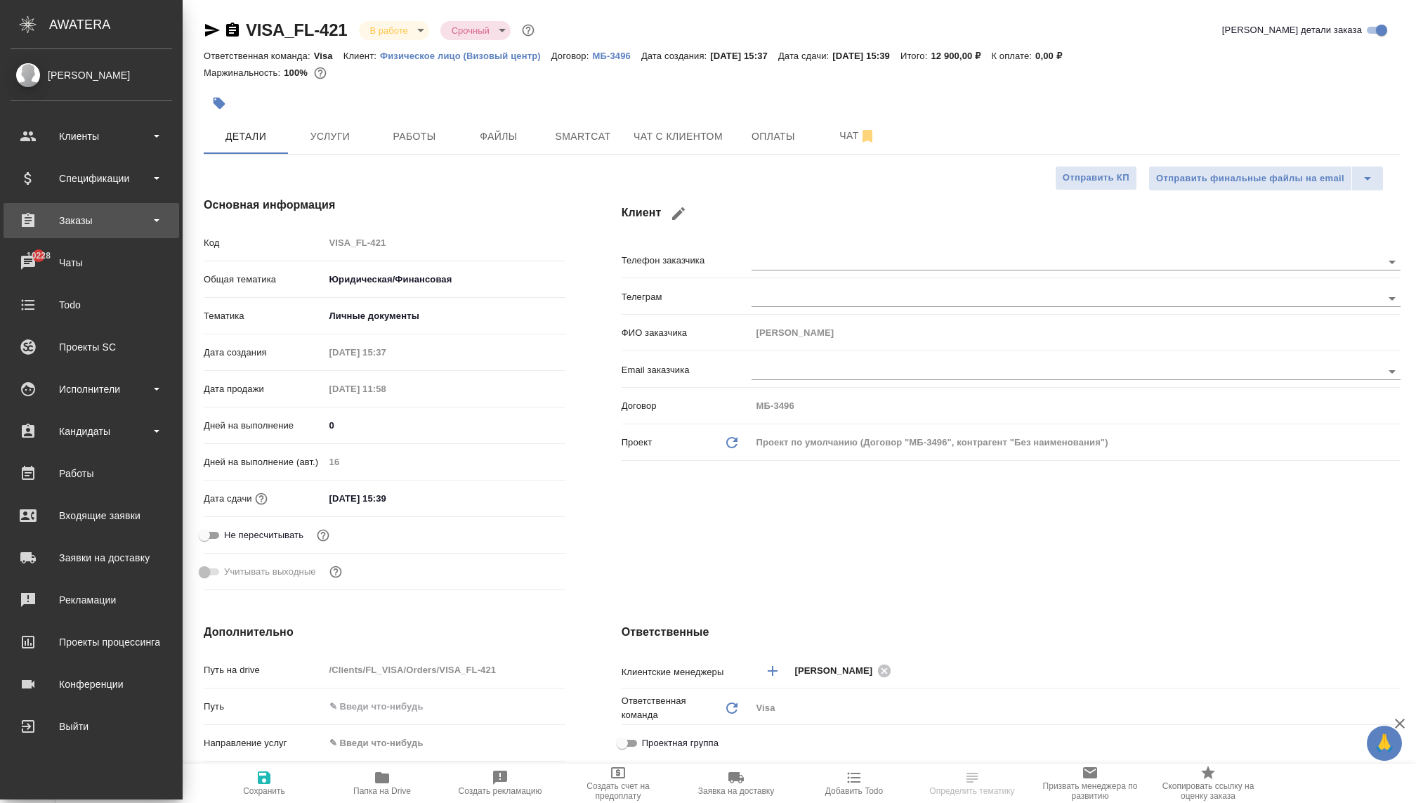
click at [89, 225] on div "Заказы" at bounding box center [92, 220] width 162 height 21
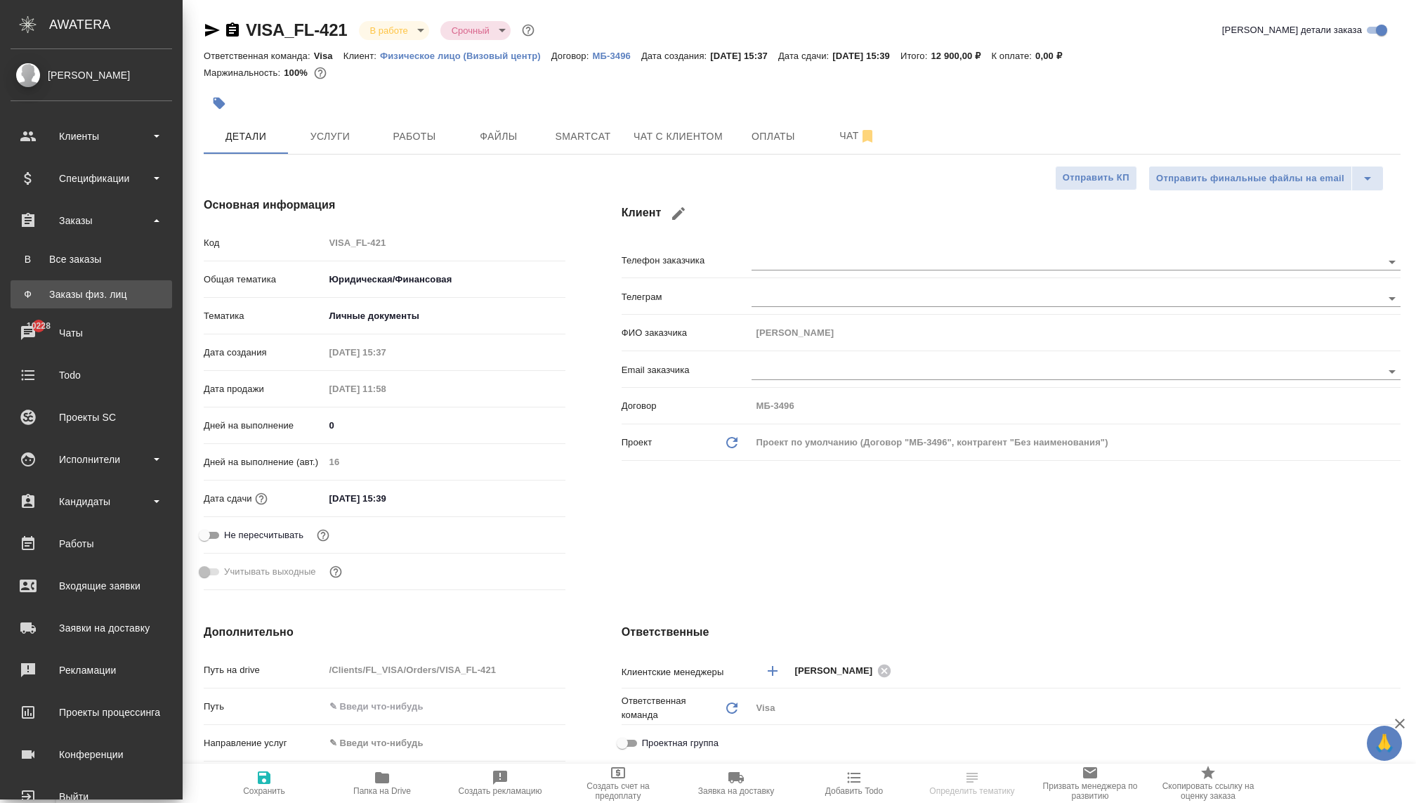
type textarea "x"
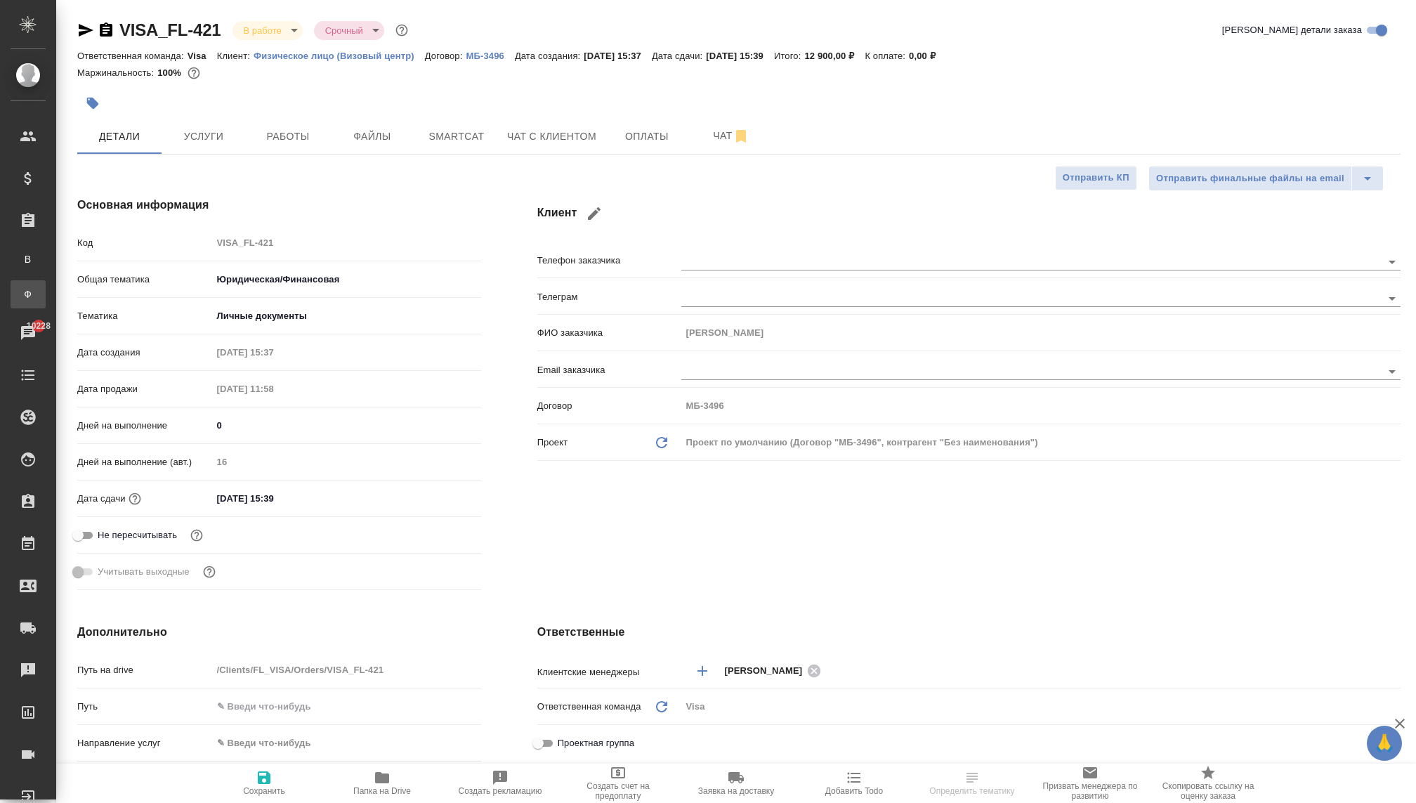
click at [46, 304] on link "Ф Заказы физ. лиц" at bounding box center [28, 294] width 35 height 28
type textarea "x"
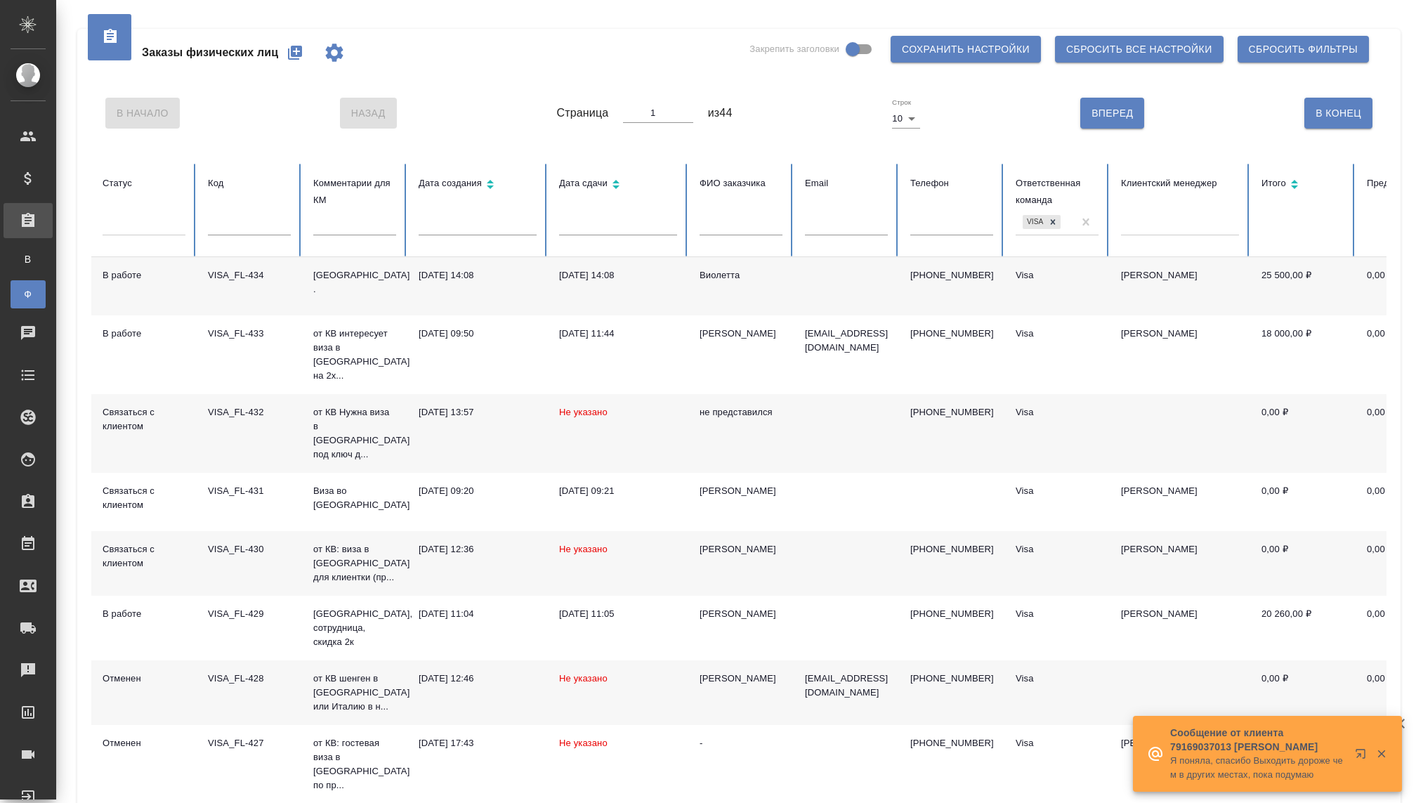
scroll to position [149, 0]
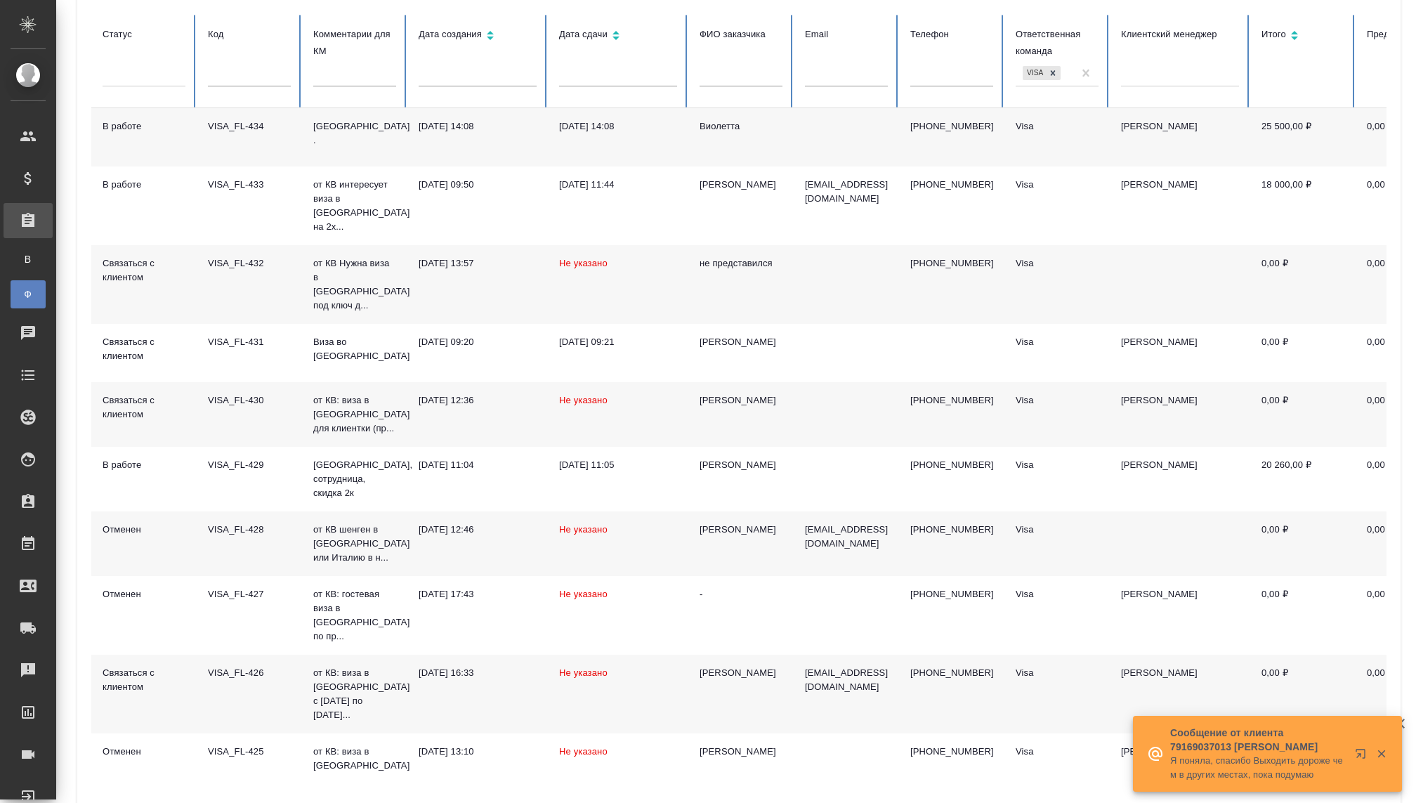
click at [1377, 747] on icon "button" at bounding box center [1381, 753] width 13 height 13
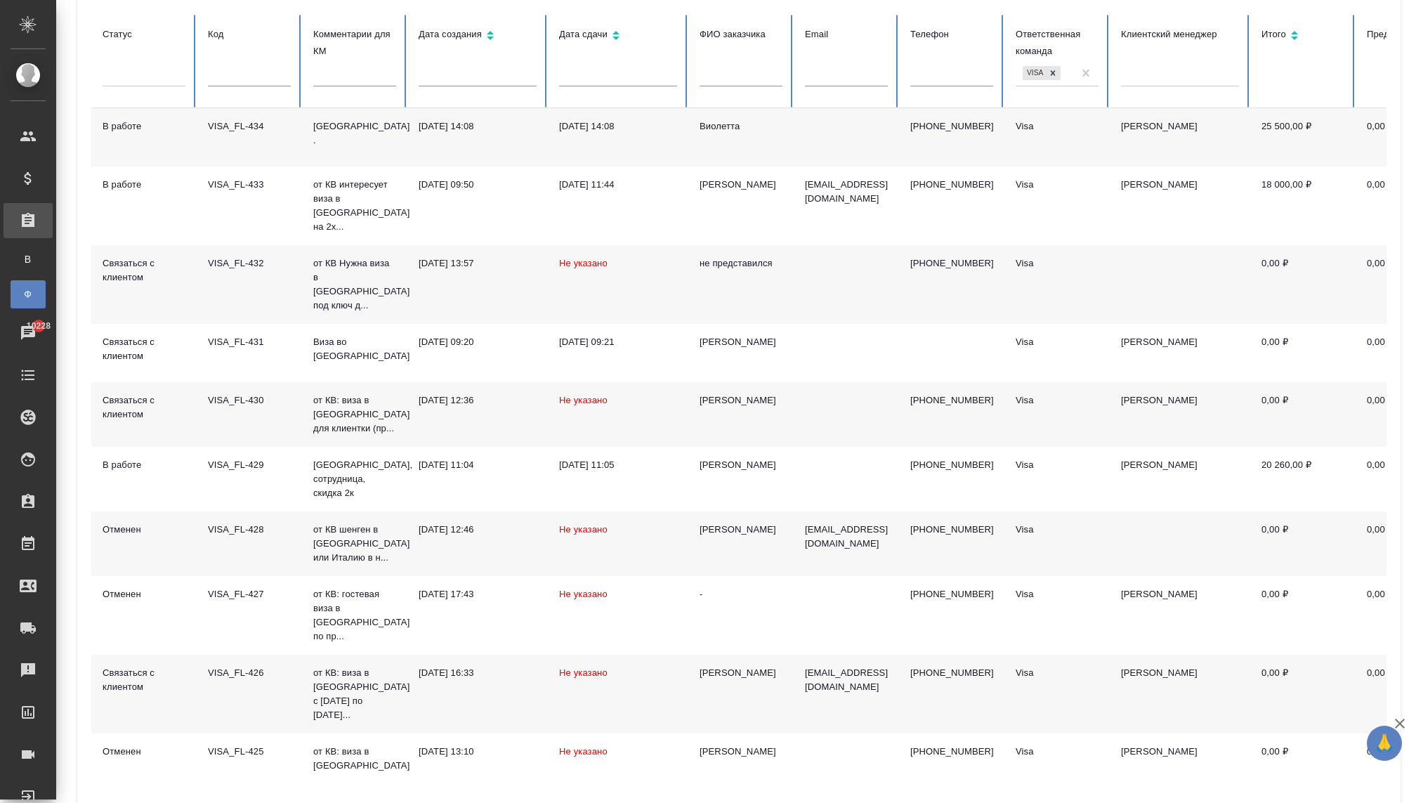
click at [126, 393] on div "Связаться с клиентом" at bounding box center [144, 407] width 83 height 28
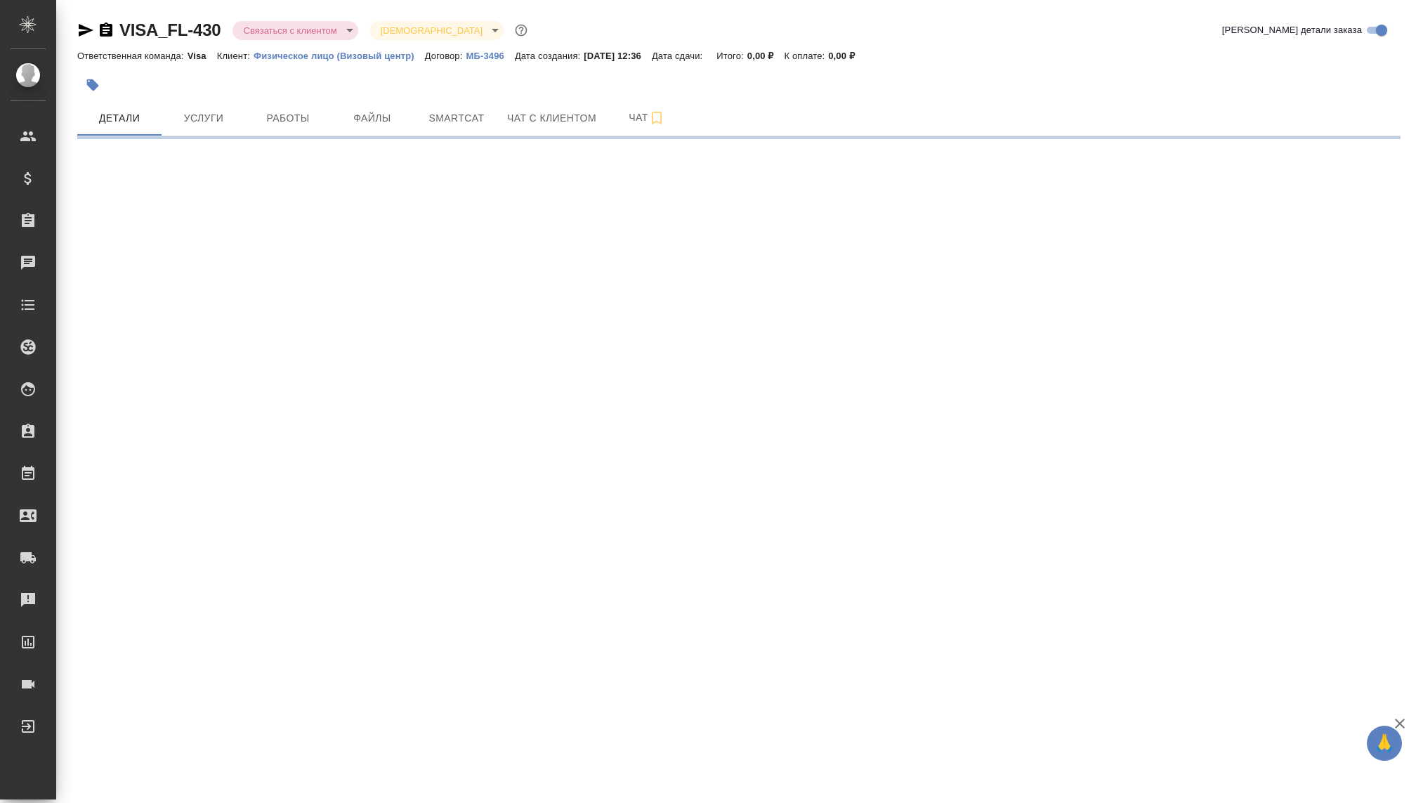
click at [303, 28] on body "🙏 .cls-1 fill:#fff; AWATERA [PERSON_NAME] Спецификации Заказы Чаты Todo Проекты…" at bounding box center [708, 401] width 1416 height 803
select select "RU"
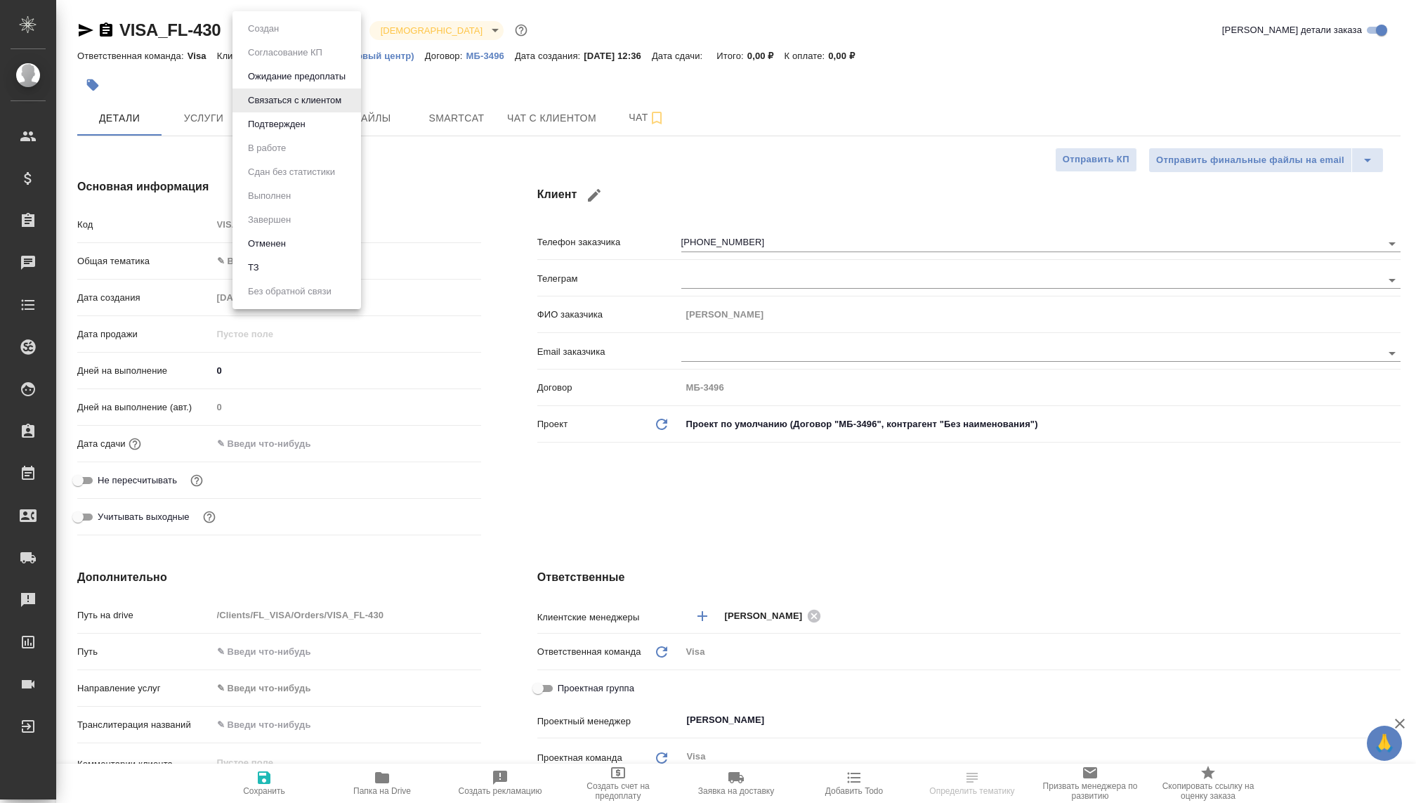
type textarea "x"
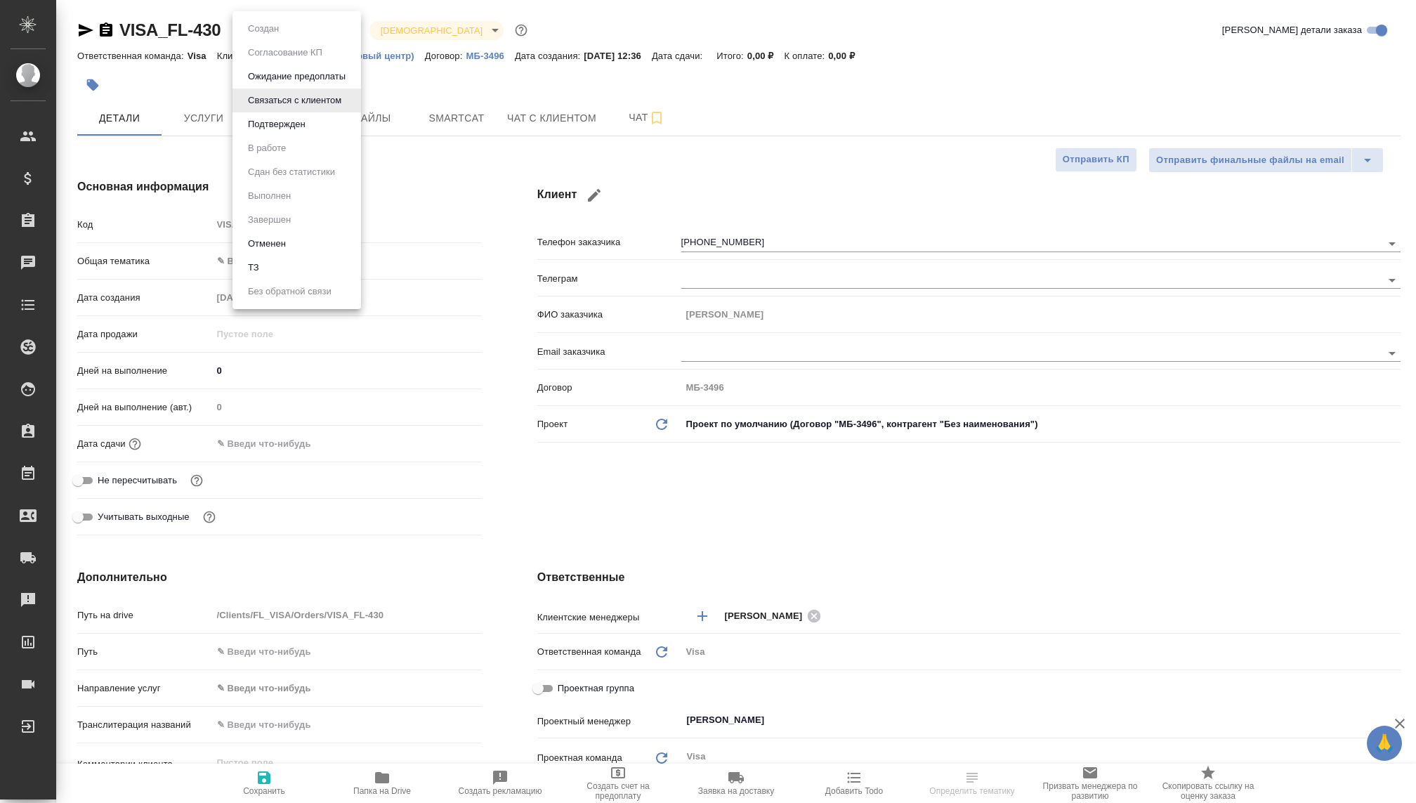
type textarea "x"
click at [454, 72] on div at bounding box center [708, 401] width 1416 height 803
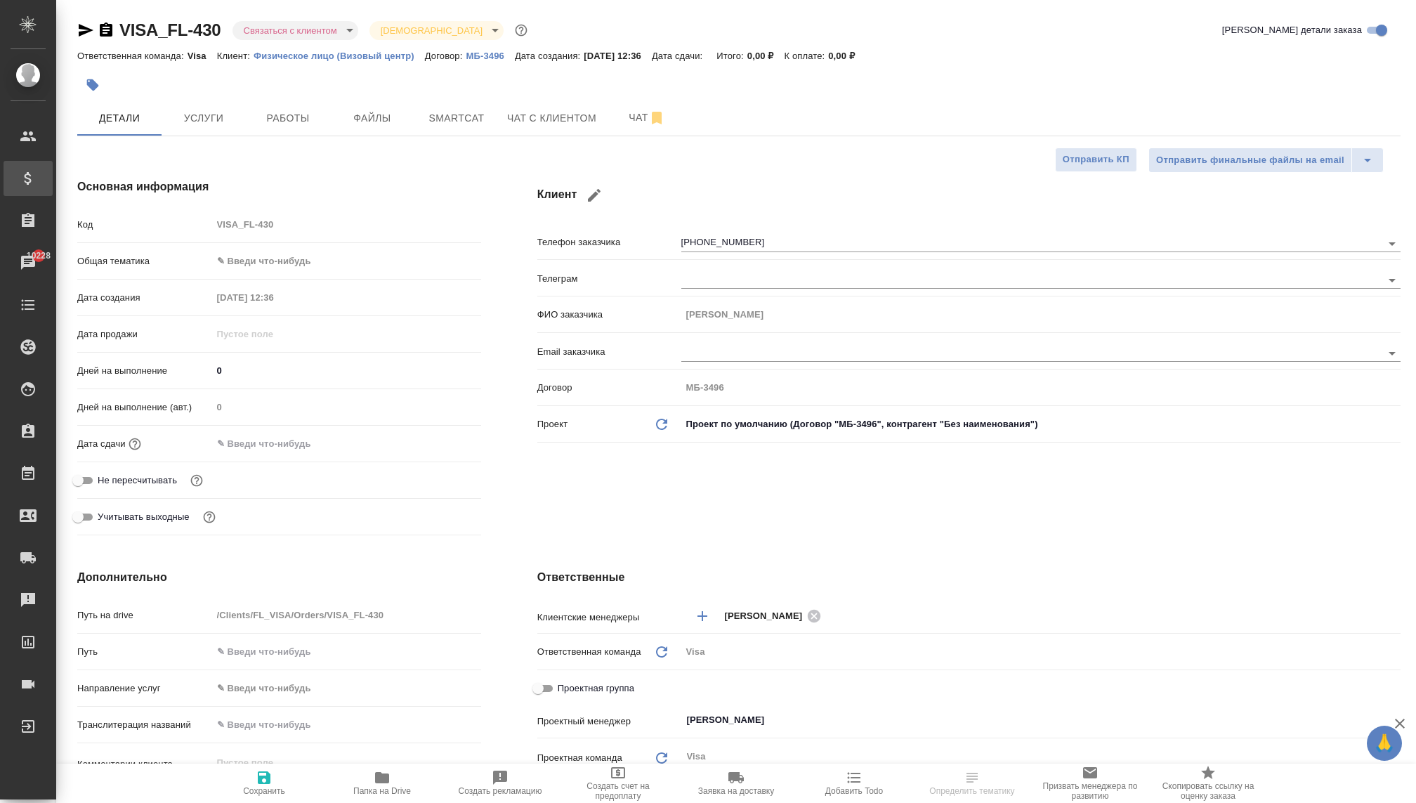
type textarea "x"
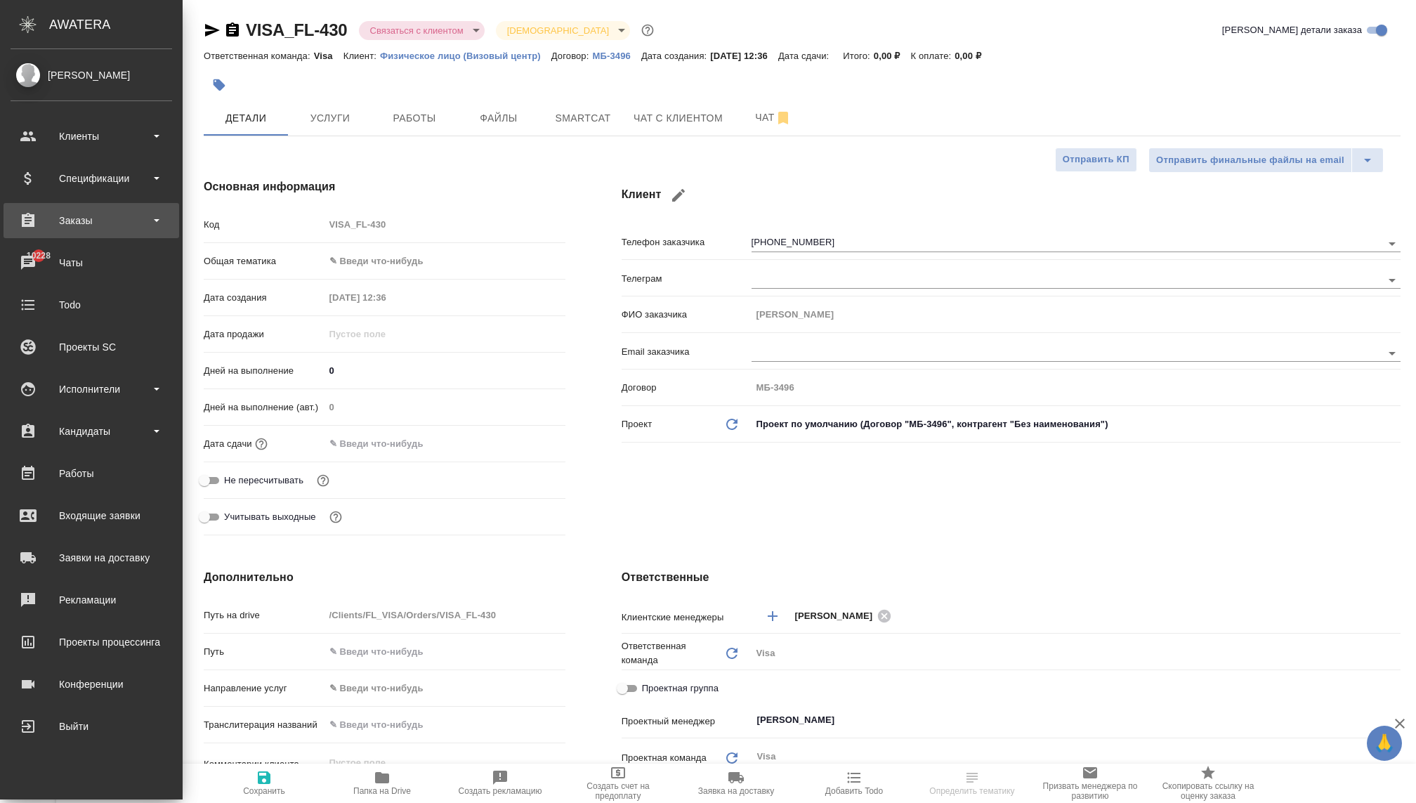
click at [77, 223] on div "Заказы" at bounding box center [92, 220] width 162 height 21
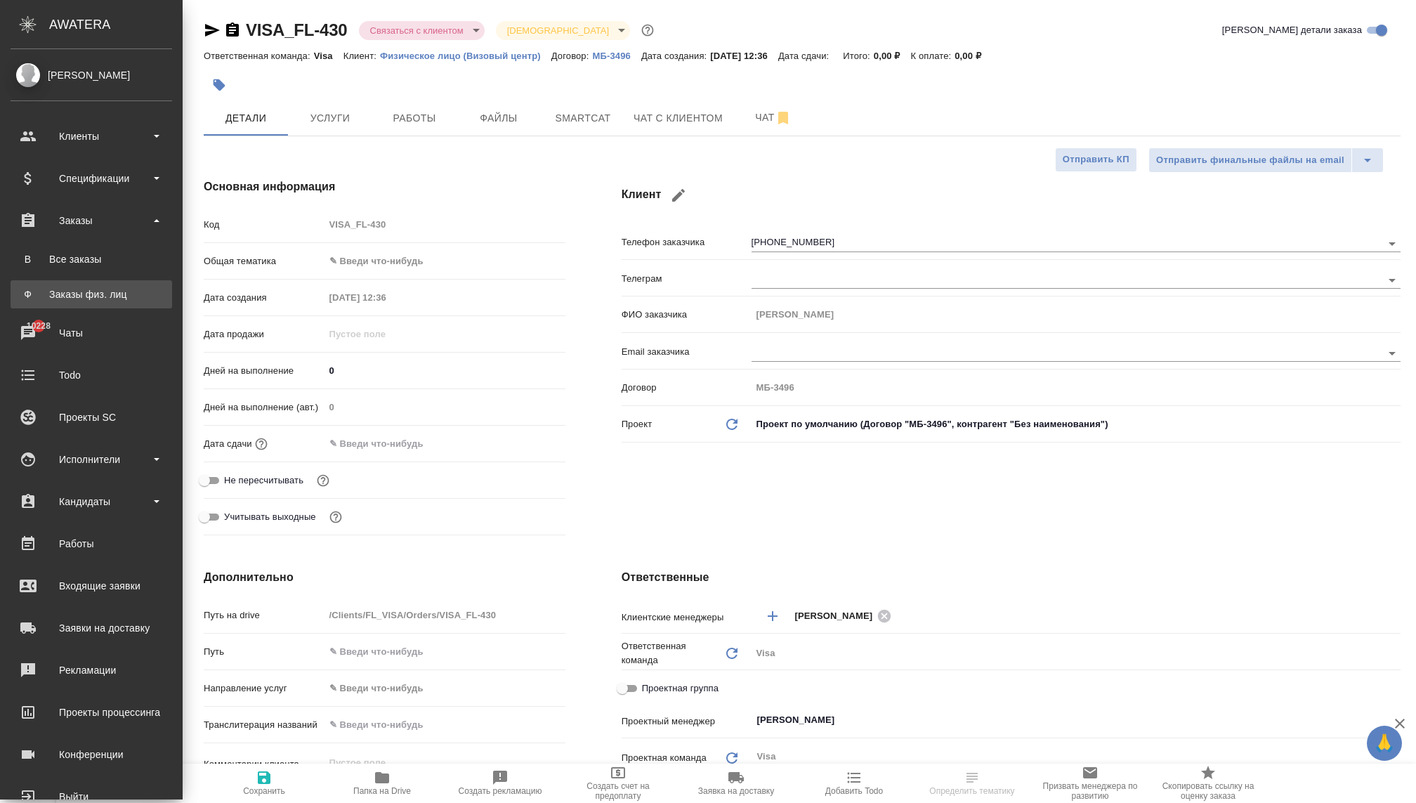
type textarea "x"
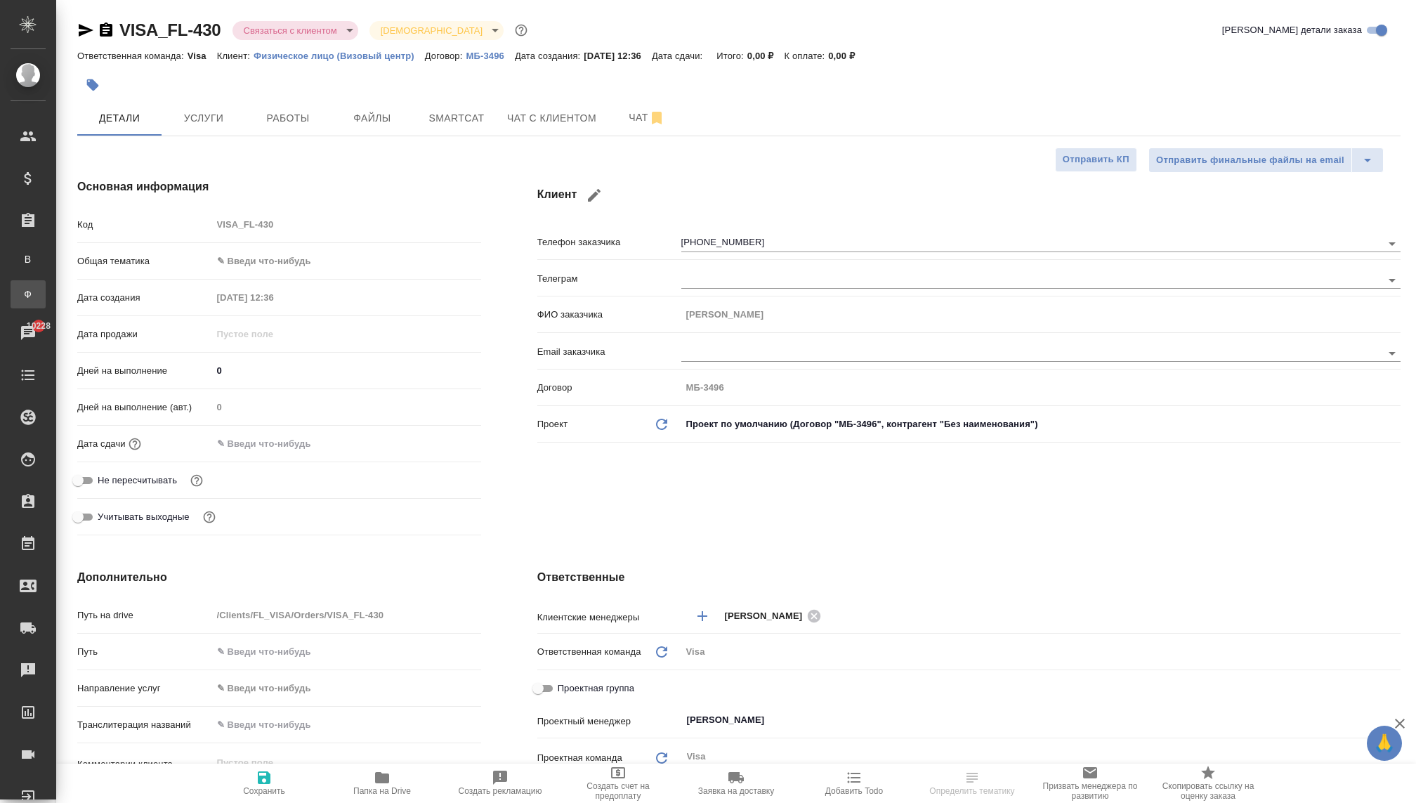
click at [21, 300] on div "Заказы физ. лиц" at bounding box center [10, 294] width 21 height 14
type textarea "x"
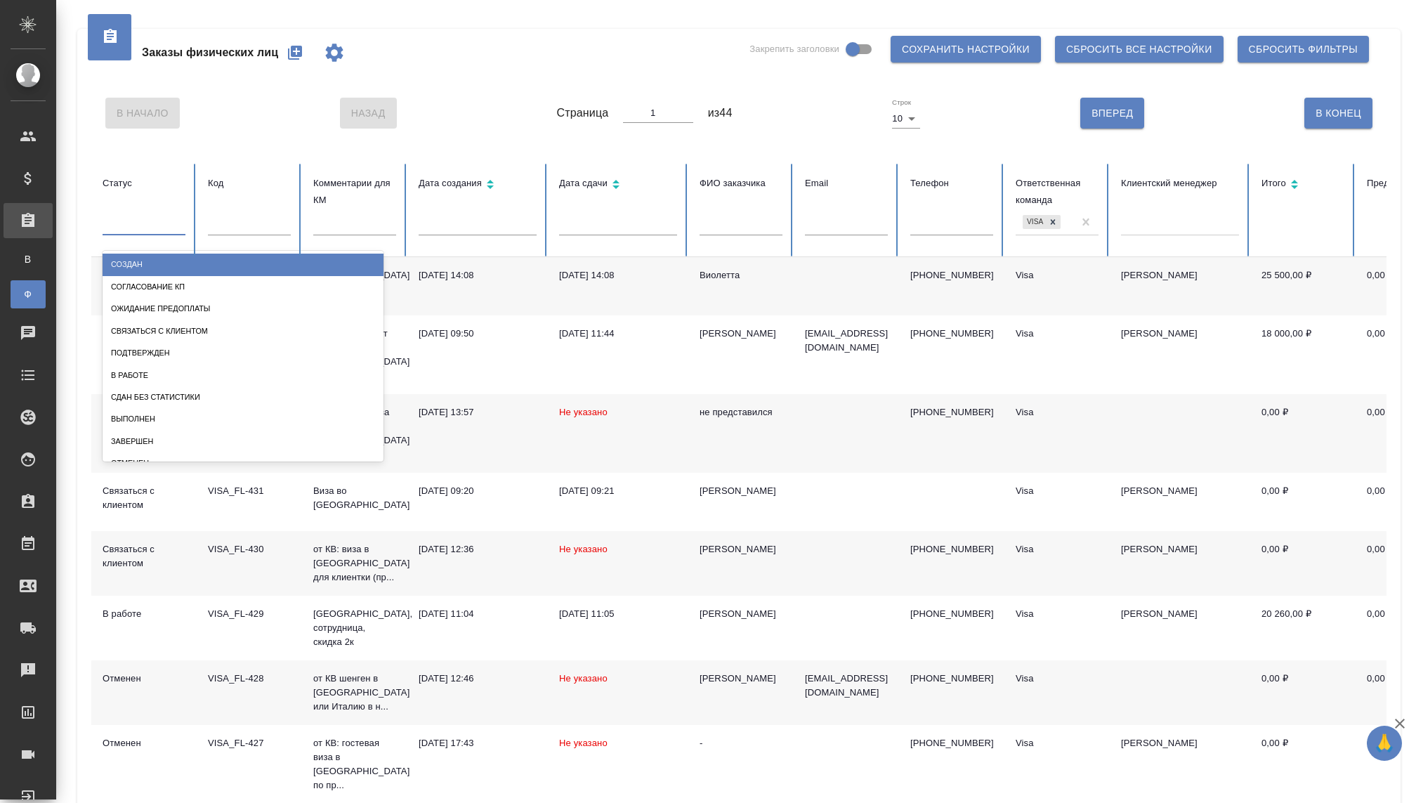
click at [149, 224] on div at bounding box center [144, 221] width 83 height 20
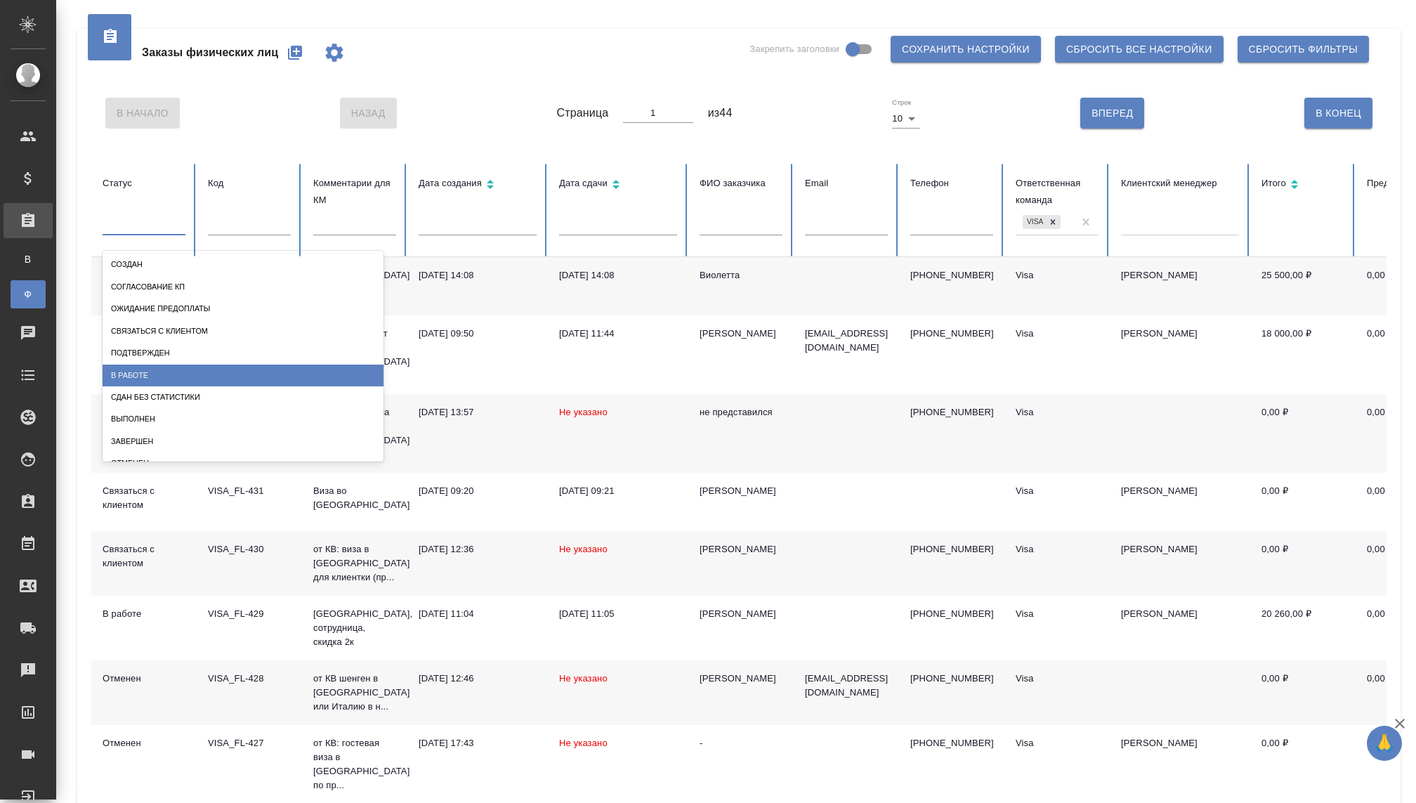
click at [138, 374] on div "В работе" at bounding box center [243, 375] width 281 height 22
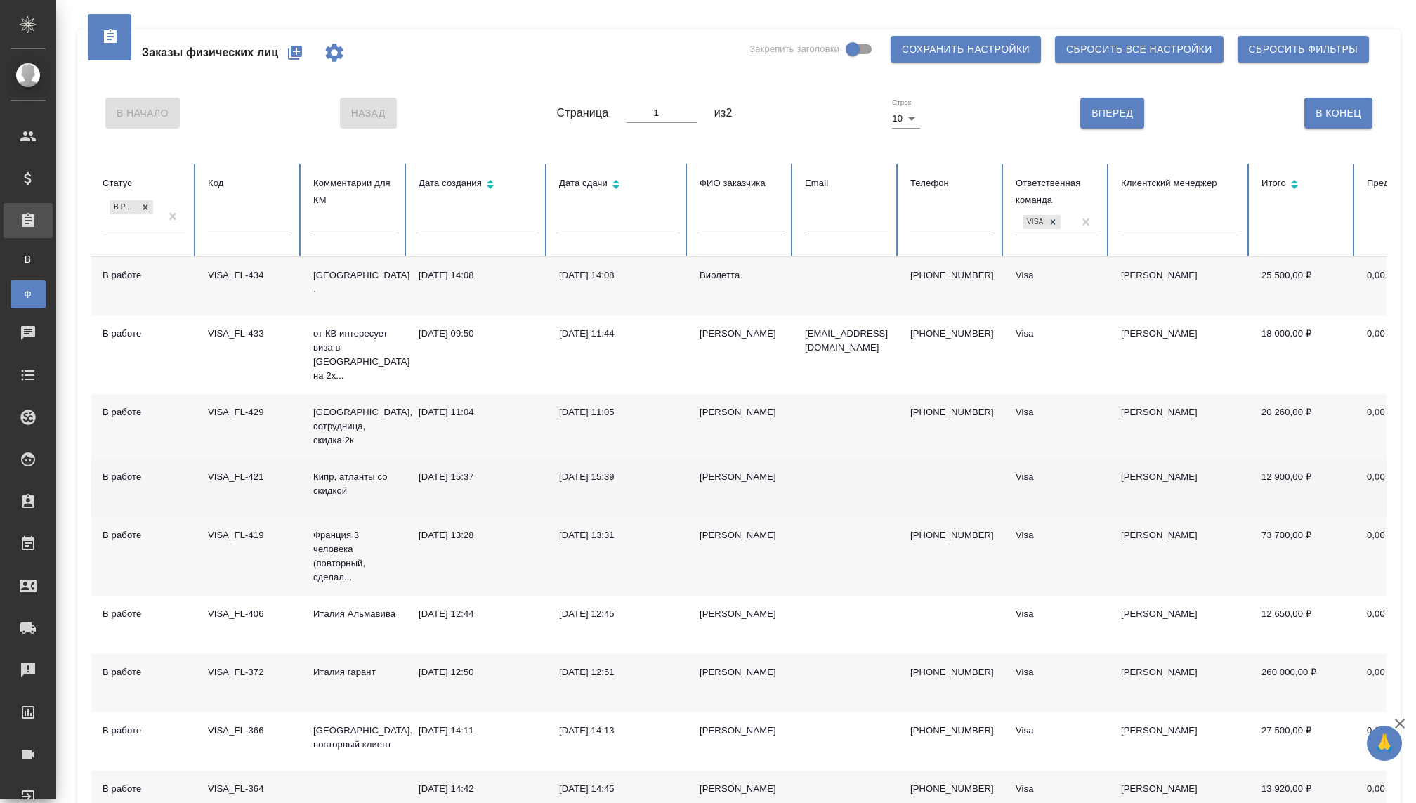
click at [201, 470] on td "VISA_FL-421" at bounding box center [249, 488] width 105 height 58
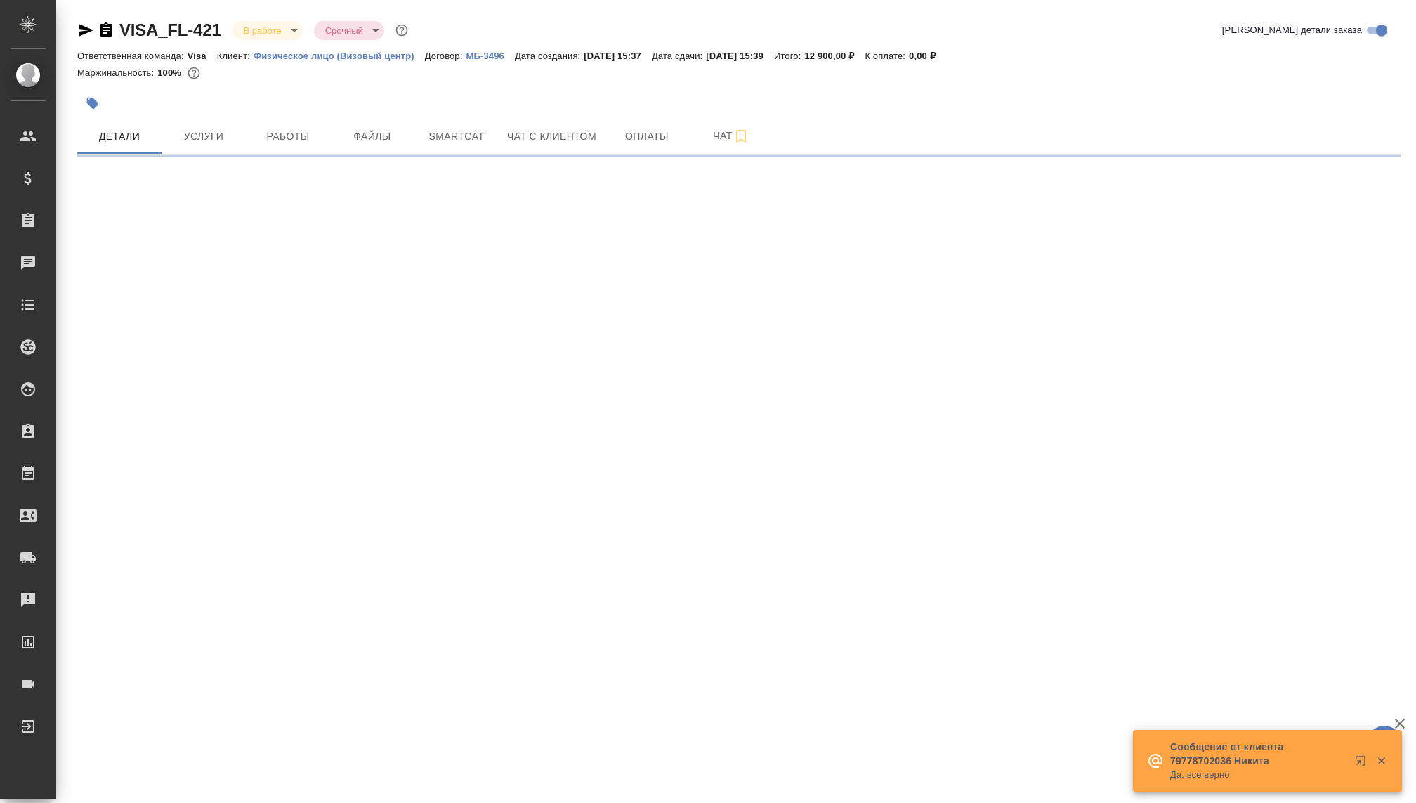
select select "RU"
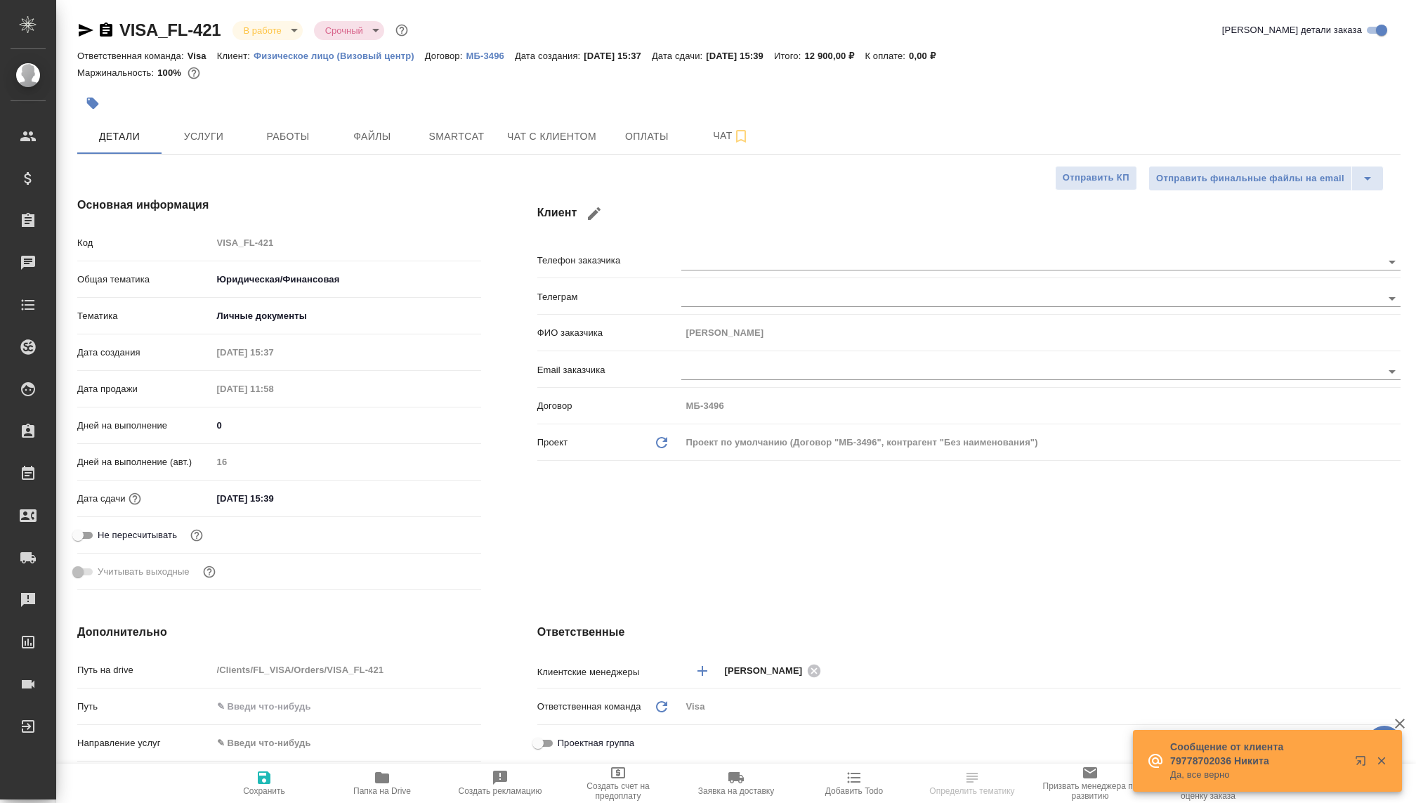
click at [274, 28] on body "🙏 .cls-1 fill:#fff; AWATERA [PERSON_NAME] Спецификации Заказы Чаты Todo Проекты…" at bounding box center [708, 401] width 1416 height 803
type textarea "x"
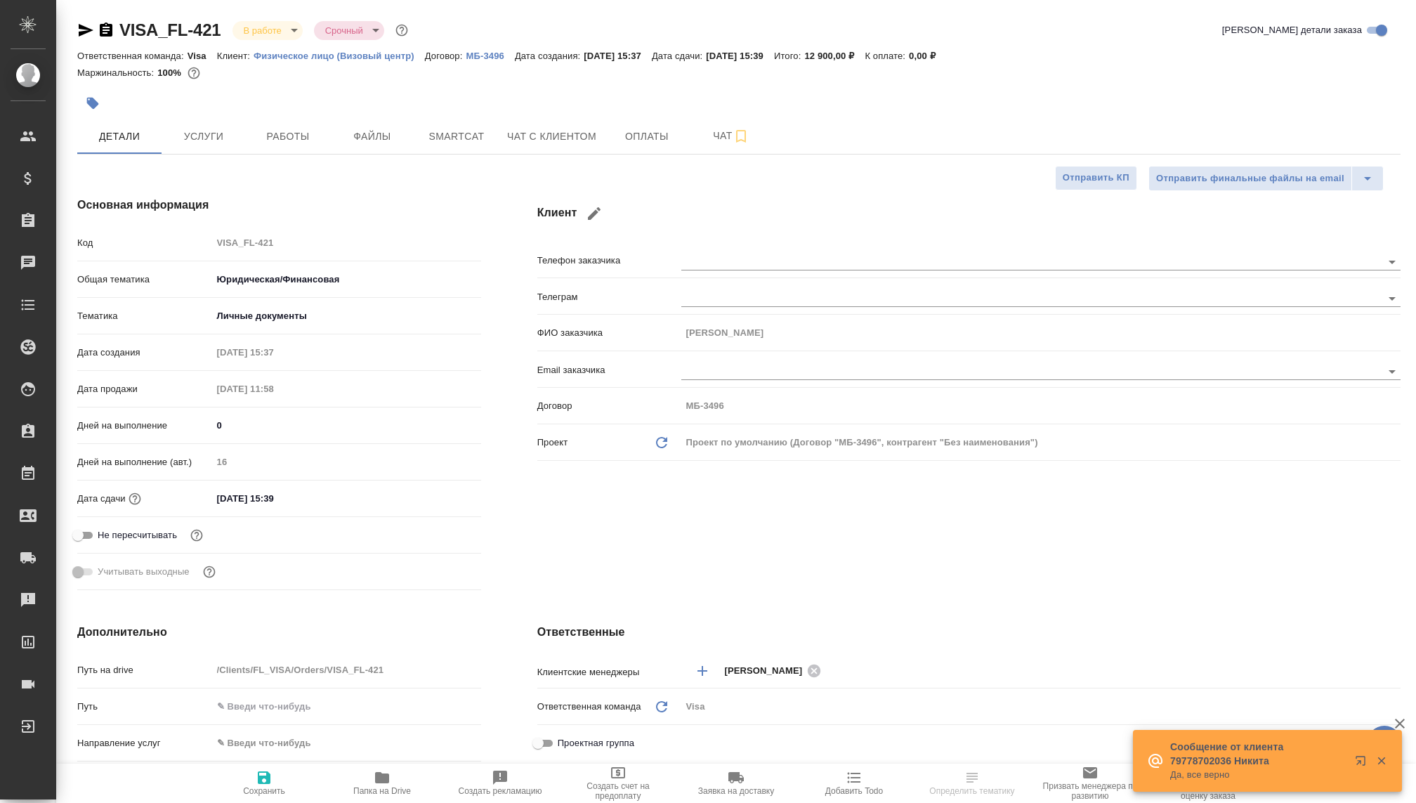
type textarea "x"
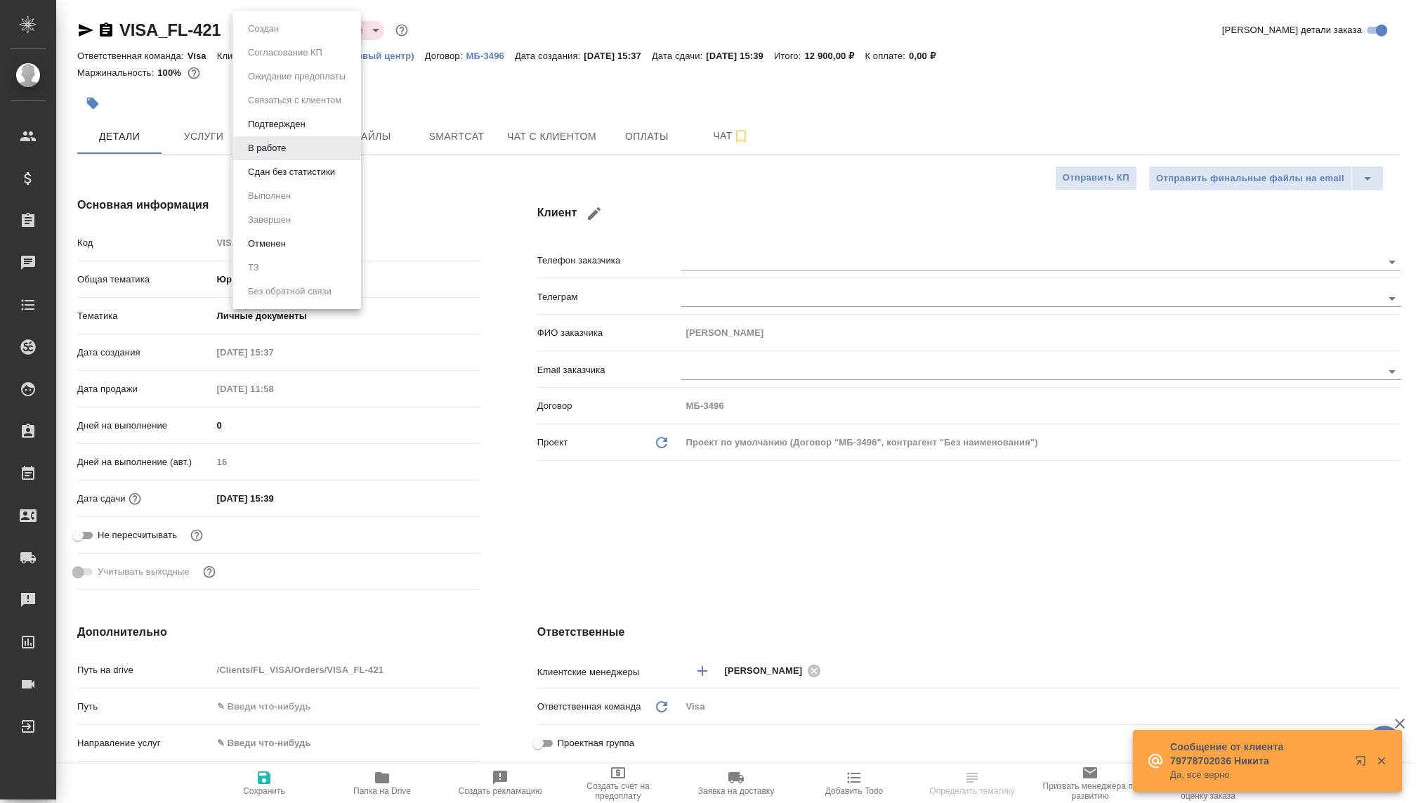
type textarea "x"
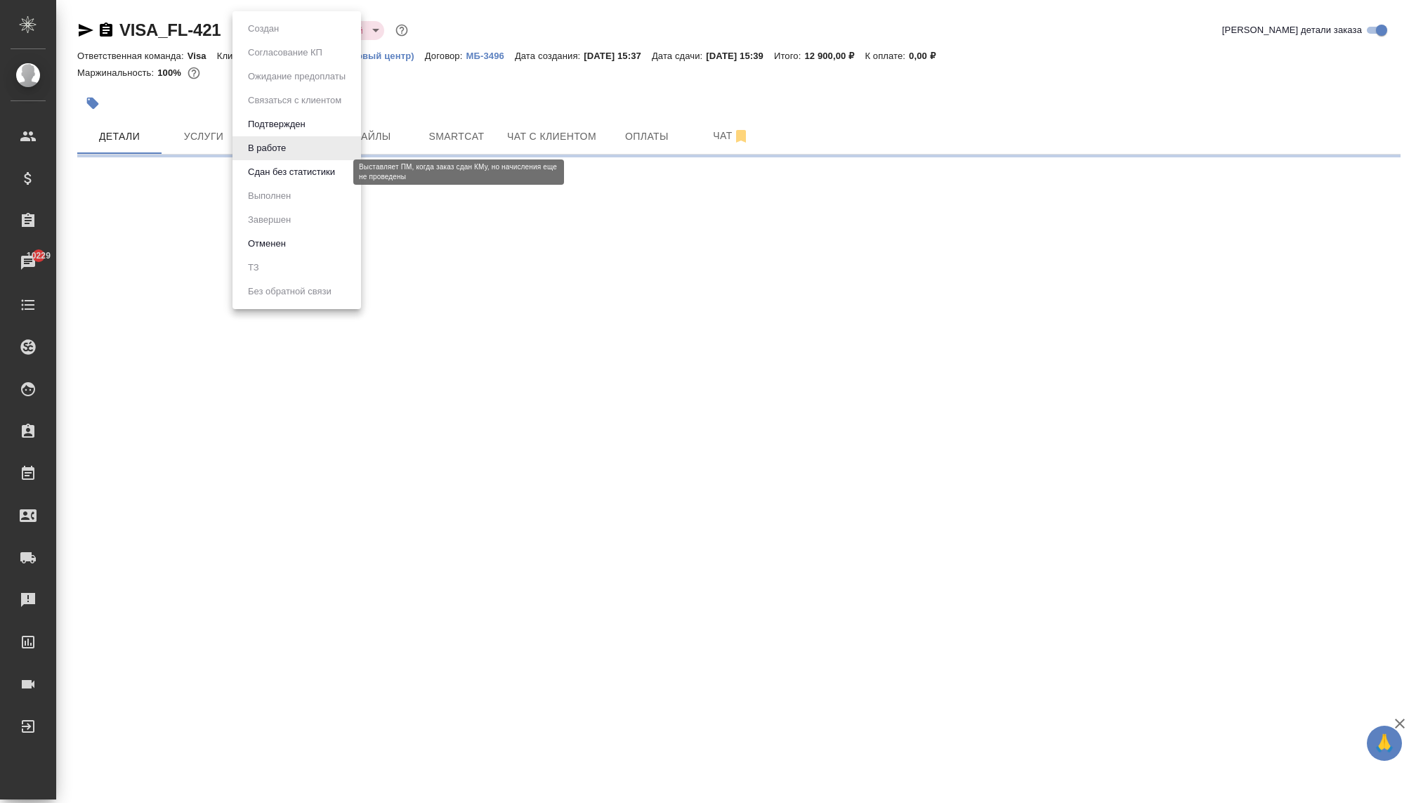
select select "RU"
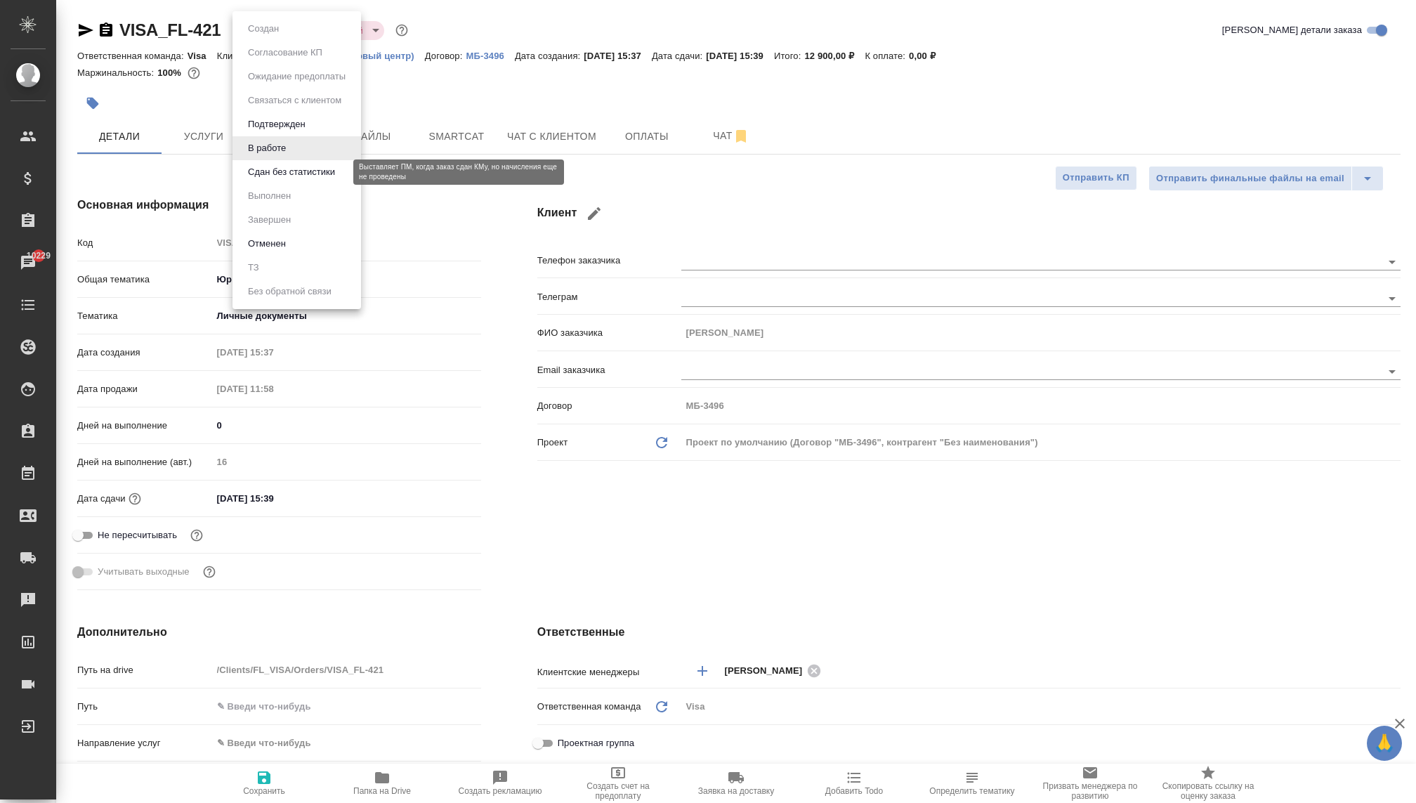
type textarea "x"
click at [286, 178] on button "Сдан без статистики" at bounding box center [292, 171] width 96 height 15
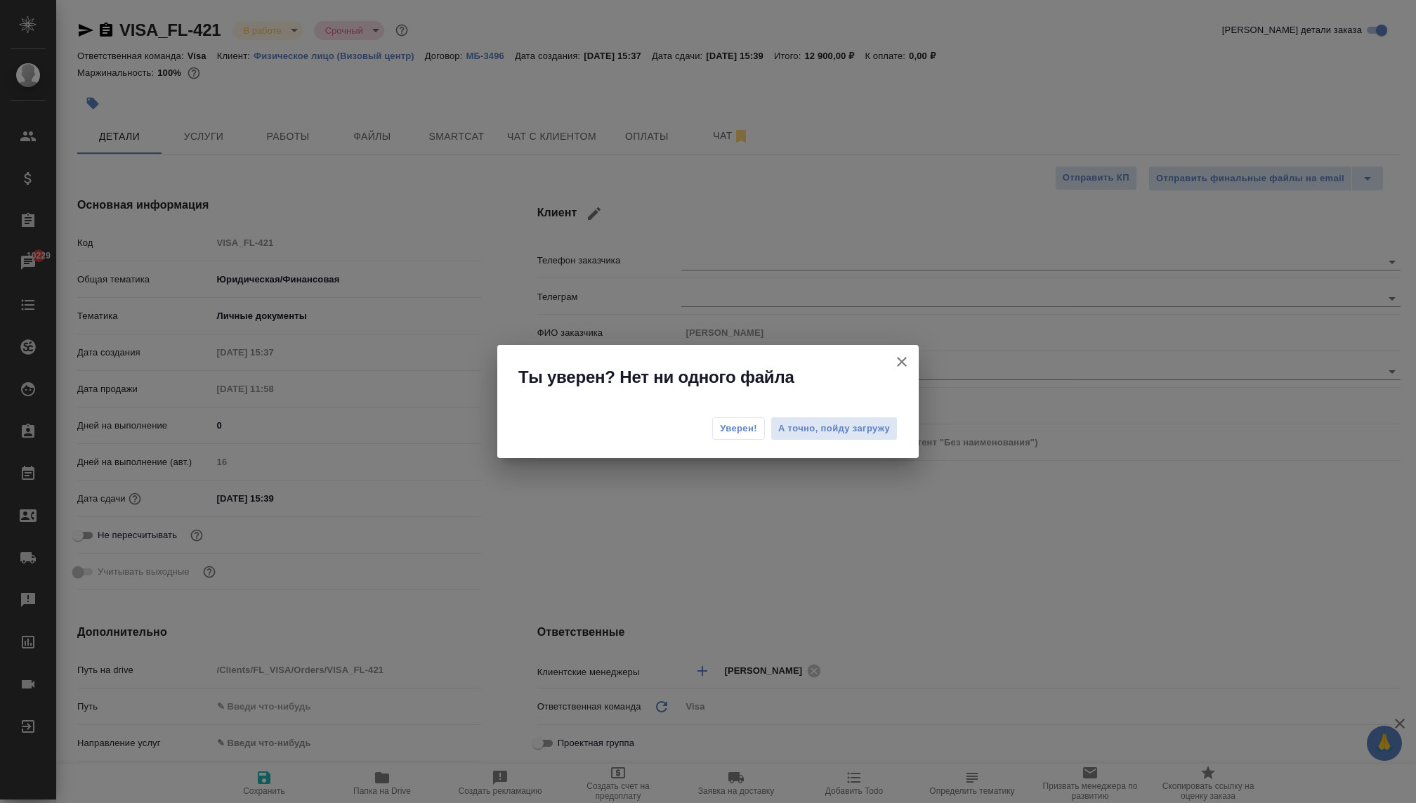
click at [721, 433] on span "Уверен!" at bounding box center [738, 428] width 37 height 14
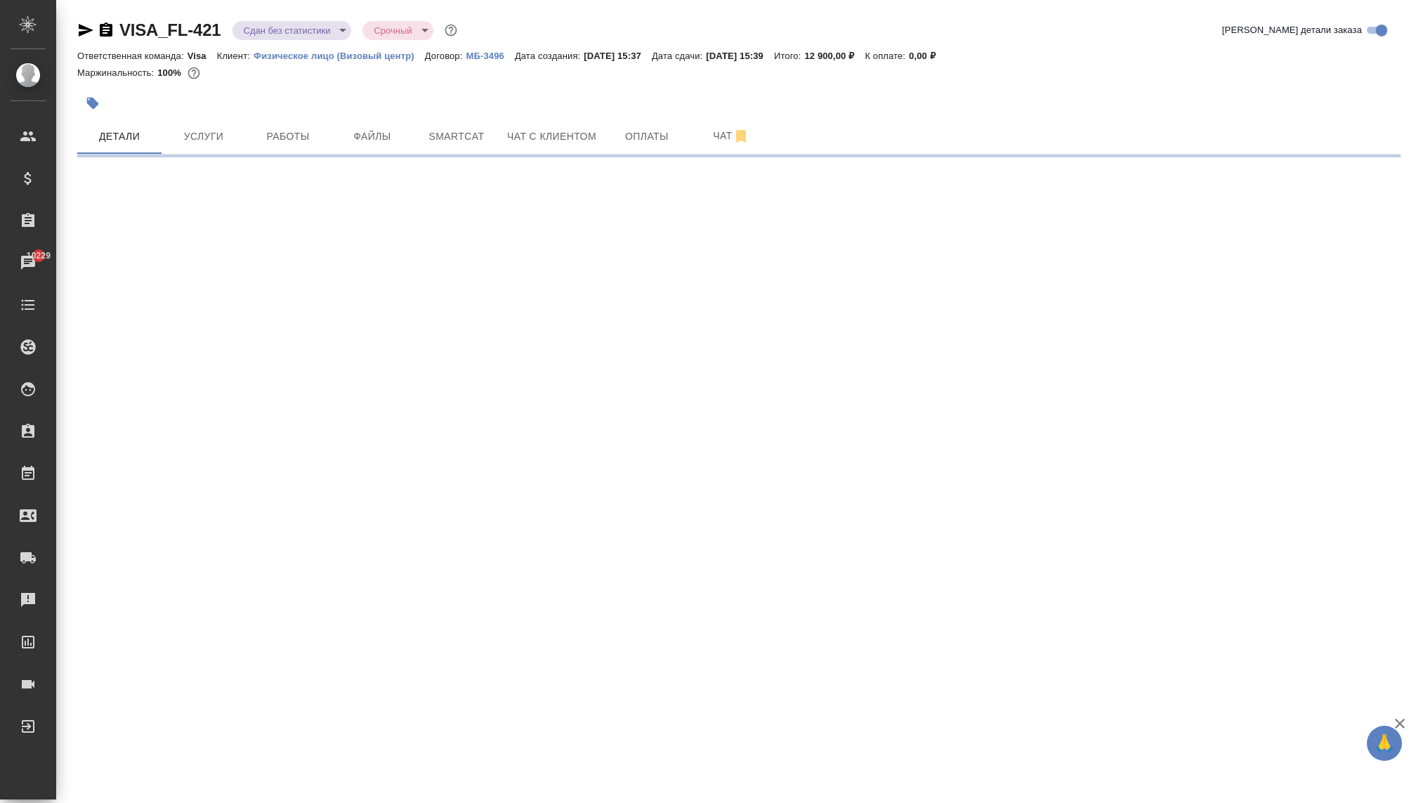
select select "RU"
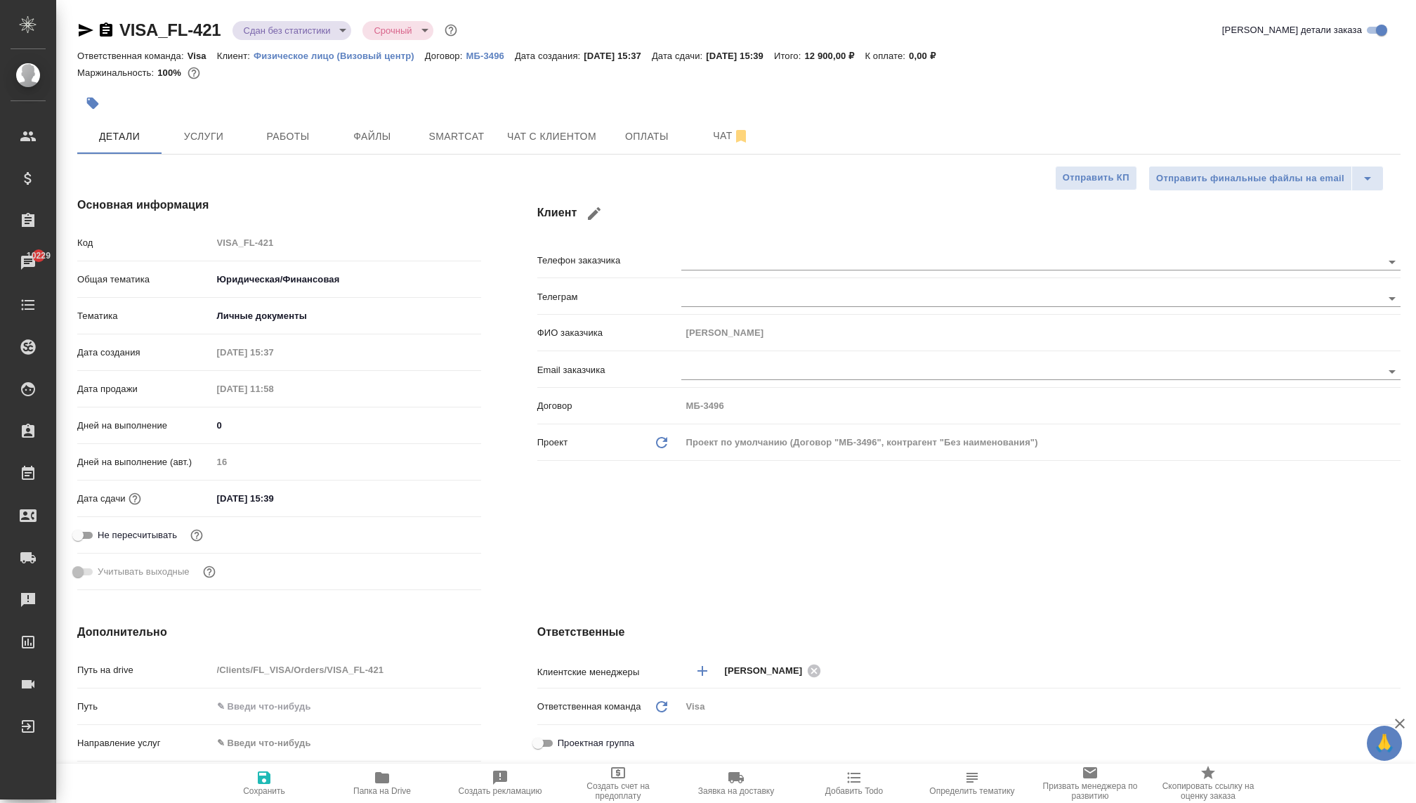
type textarea "x"
click at [272, 37] on body "🙏 .cls-1 fill:#fff; AWATERA [PERSON_NAME] Спецификации Заказы 10229 Чаты Todo П…" at bounding box center [708, 401] width 1416 height 803
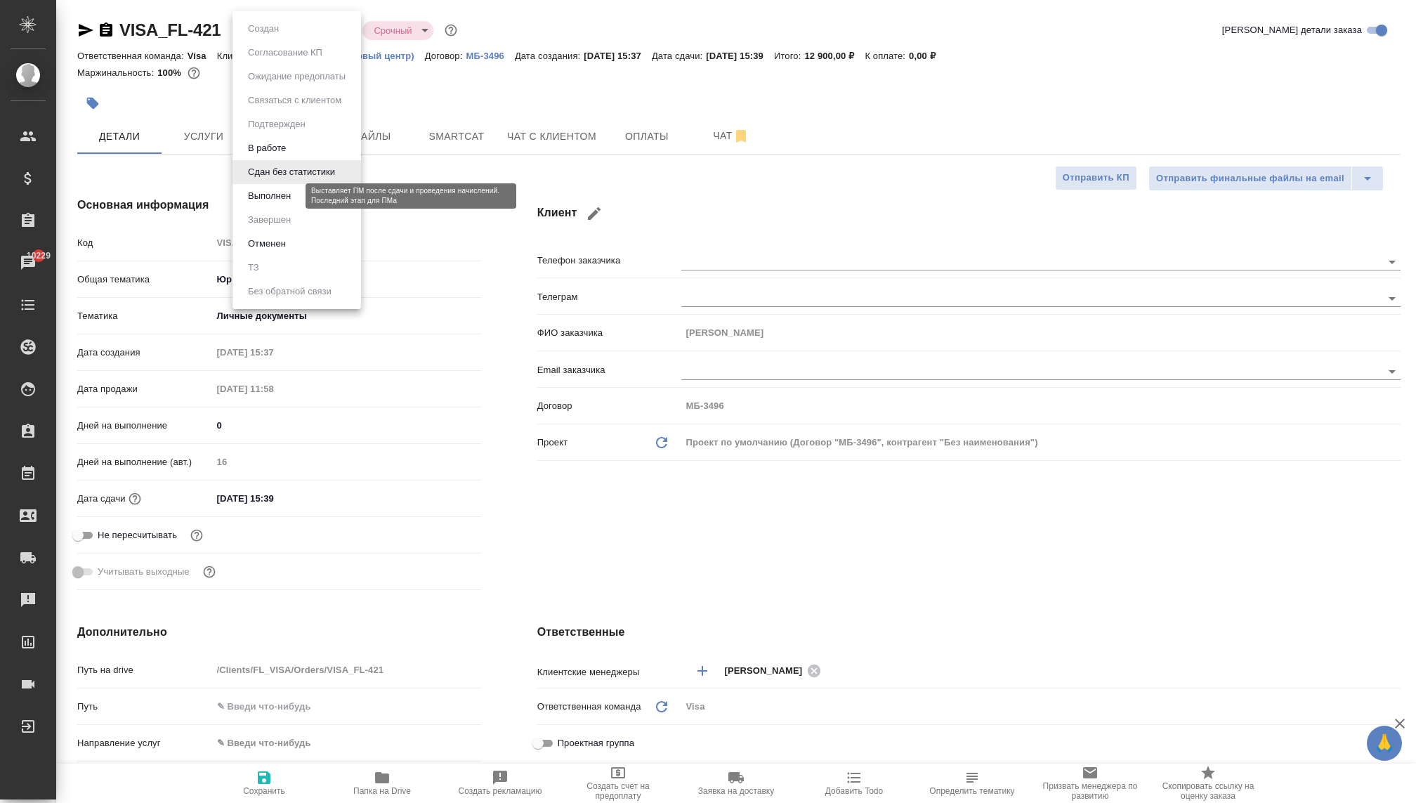
click at [292, 199] on button "Выполнен" at bounding box center [269, 195] width 51 height 15
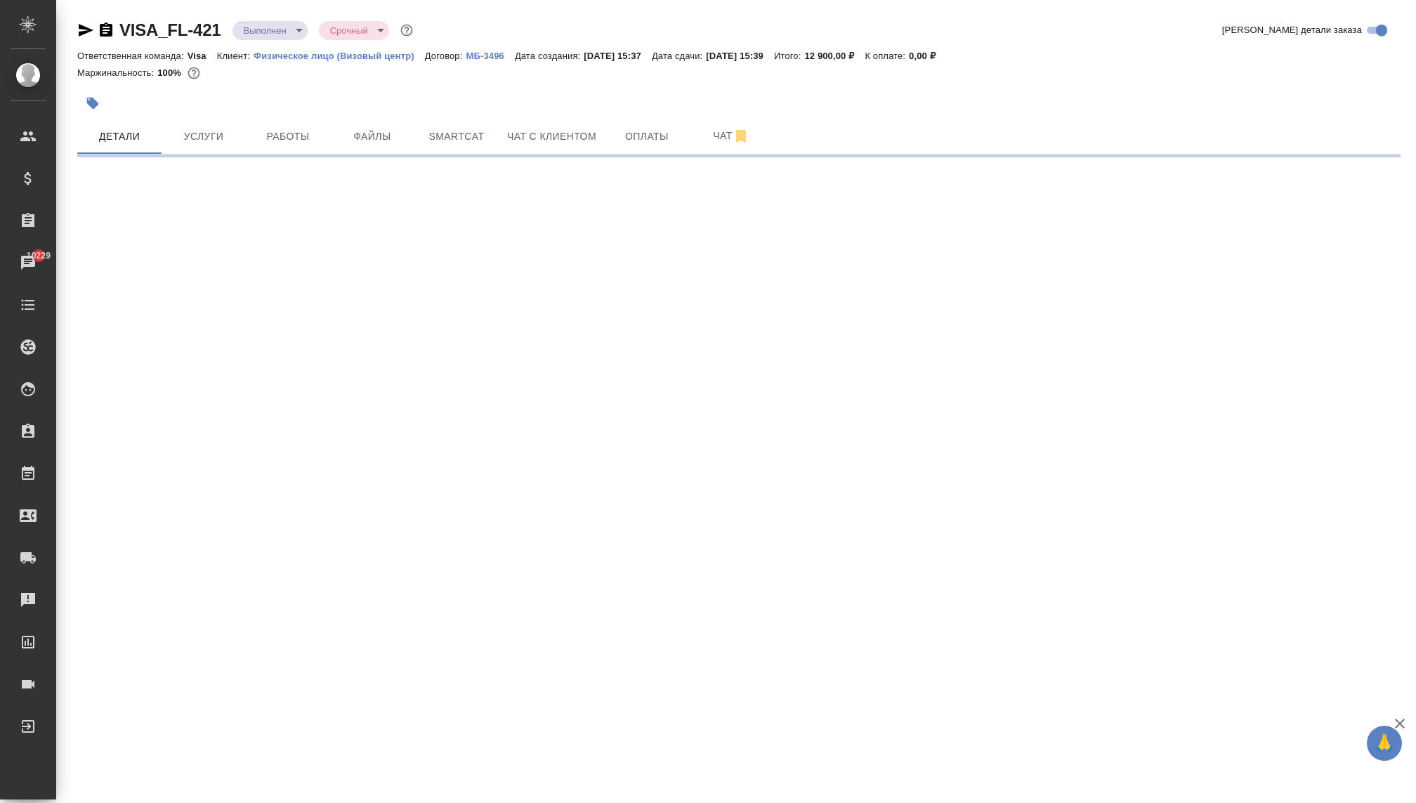
select select "RU"
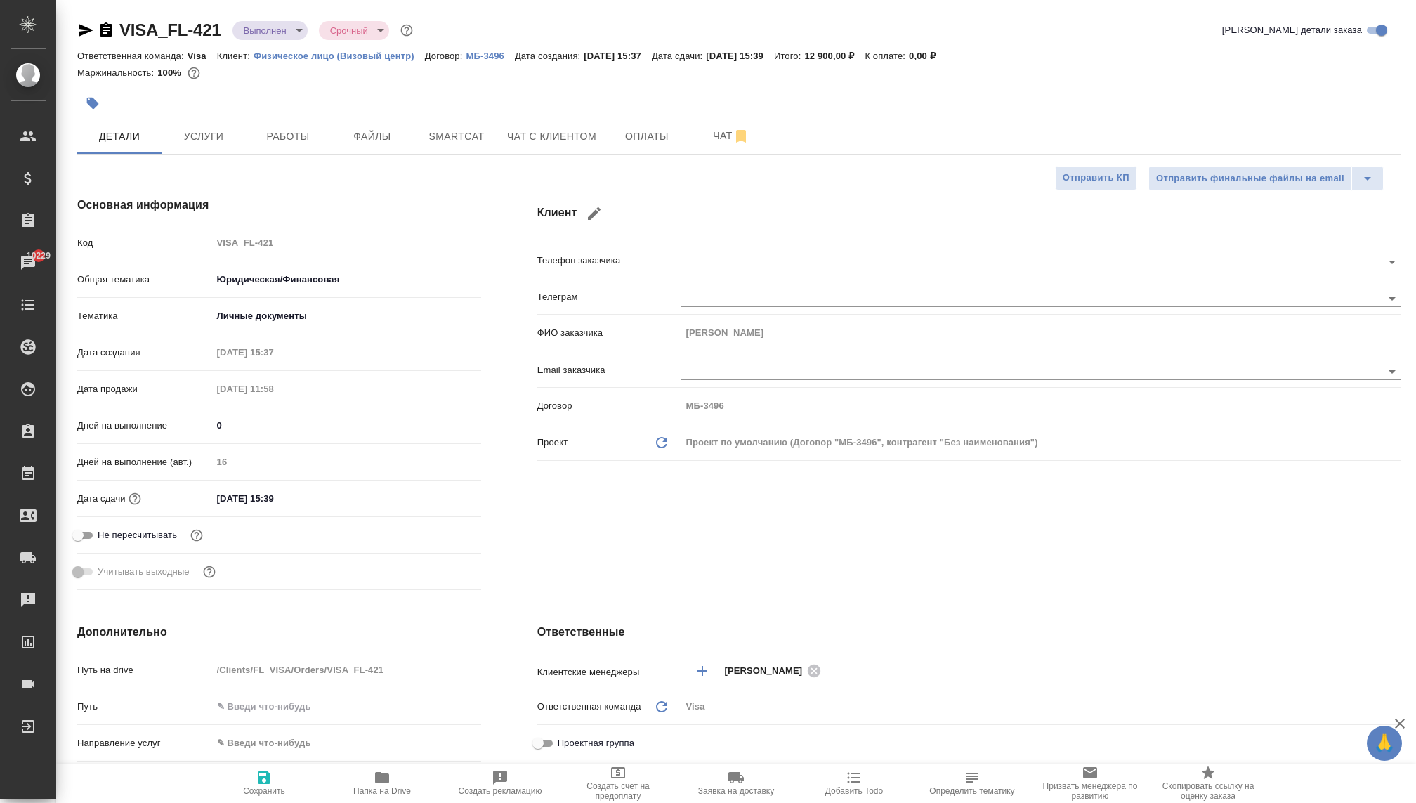
type textarea "x"
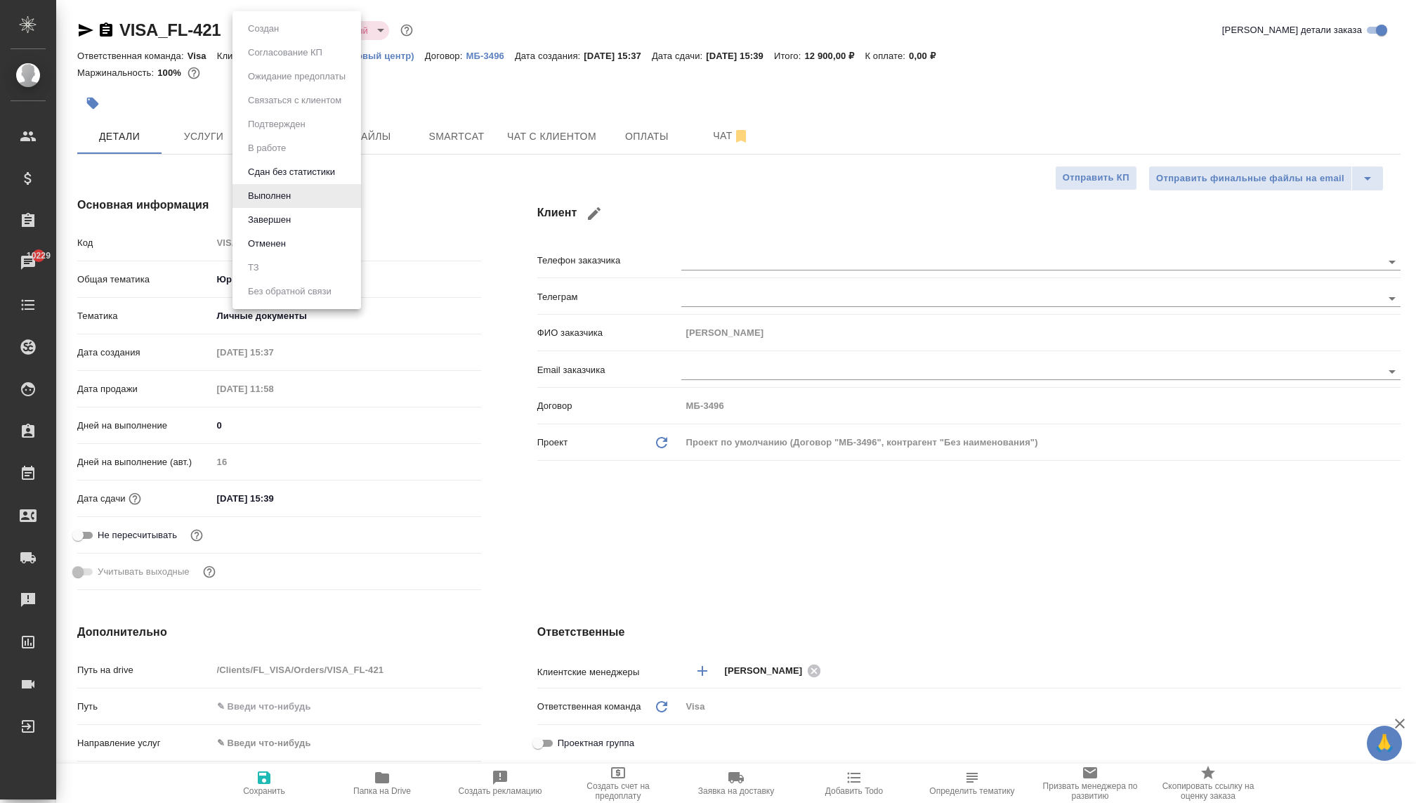
click at [272, 29] on body "🙏 .cls-1 fill:#fff; AWATERA Kovaleva Ekaterina Клиенты Спецификации Заказы 1022…" at bounding box center [708, 401] width 1416 height 803
click at [551, 83] on div at bounding box center [708, 401] width 1416 height 803
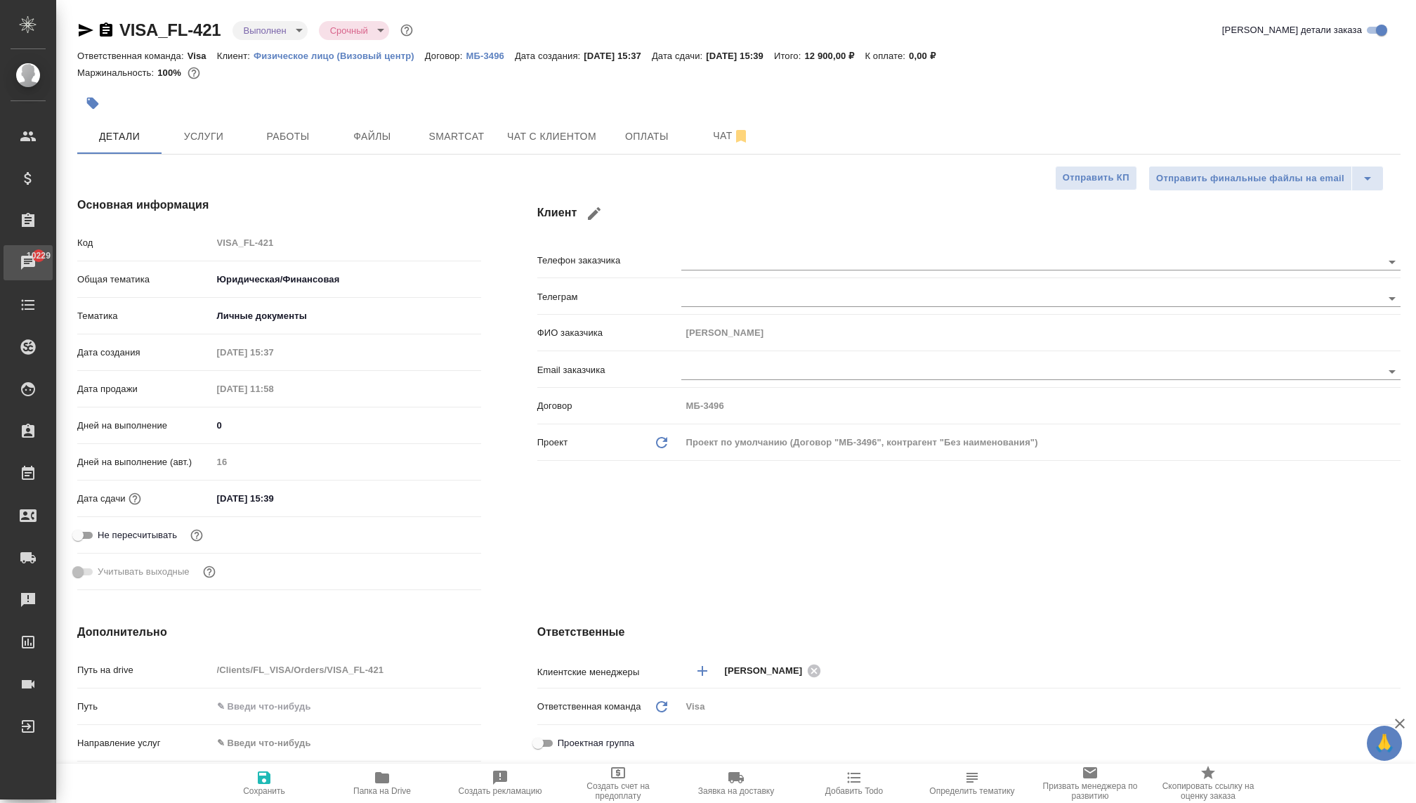
type textarea "x"
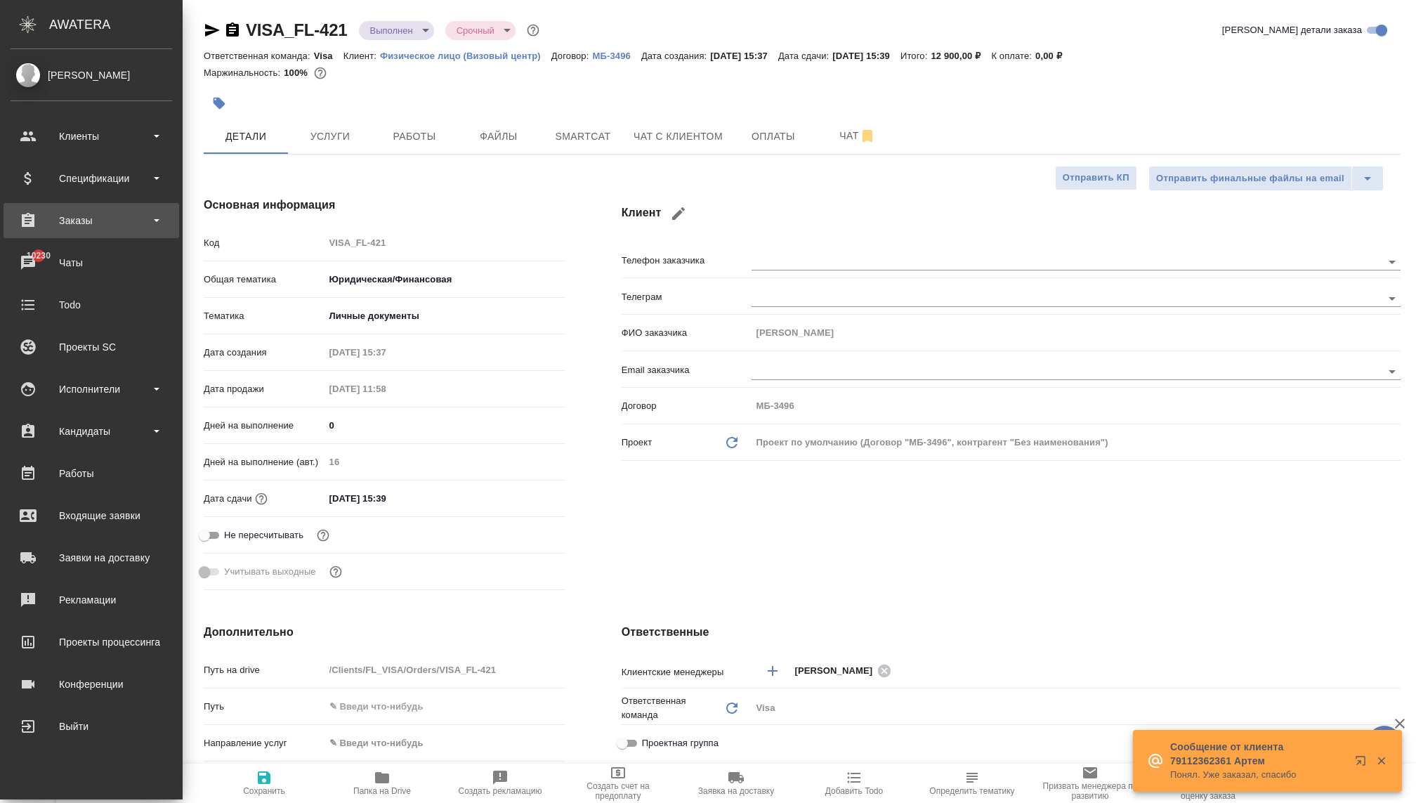
click at [66, 235] on div "Заказы" at bounding box center [92, 220] width 176 height 35
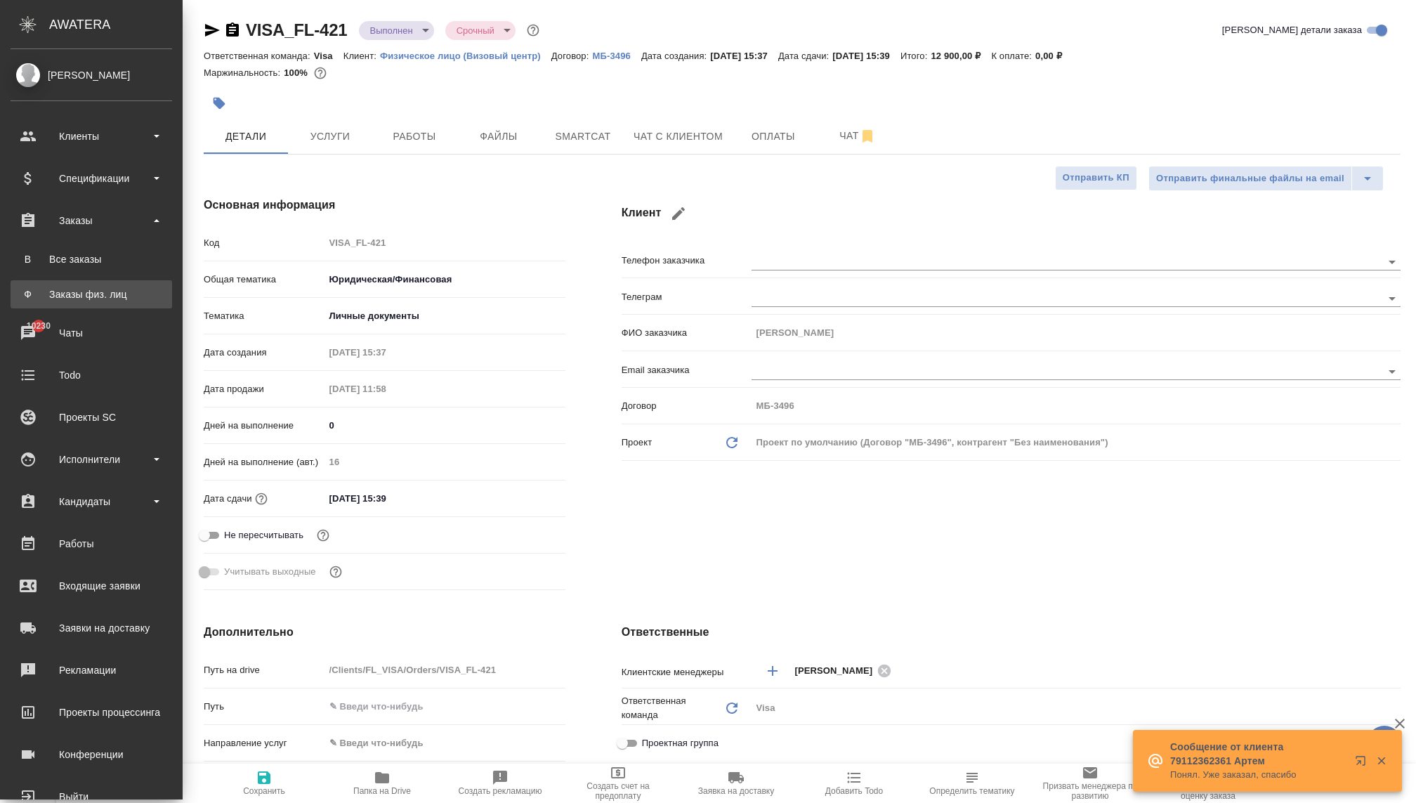
type textarea "x"
click at [72, 303] on link "Ф Заказы физ. лиц" at bounding box center [92, 294] width 162 height 28
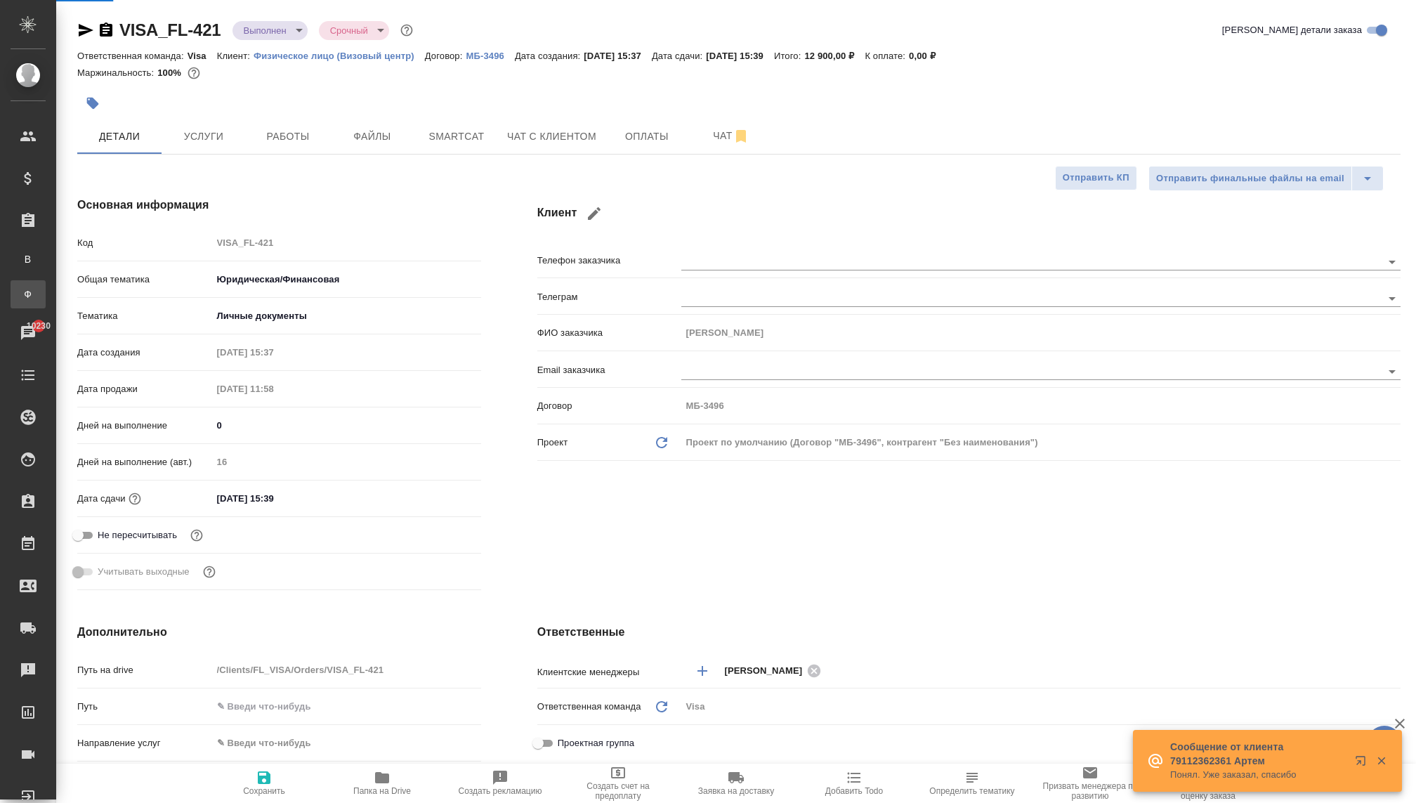
type textarea "x"
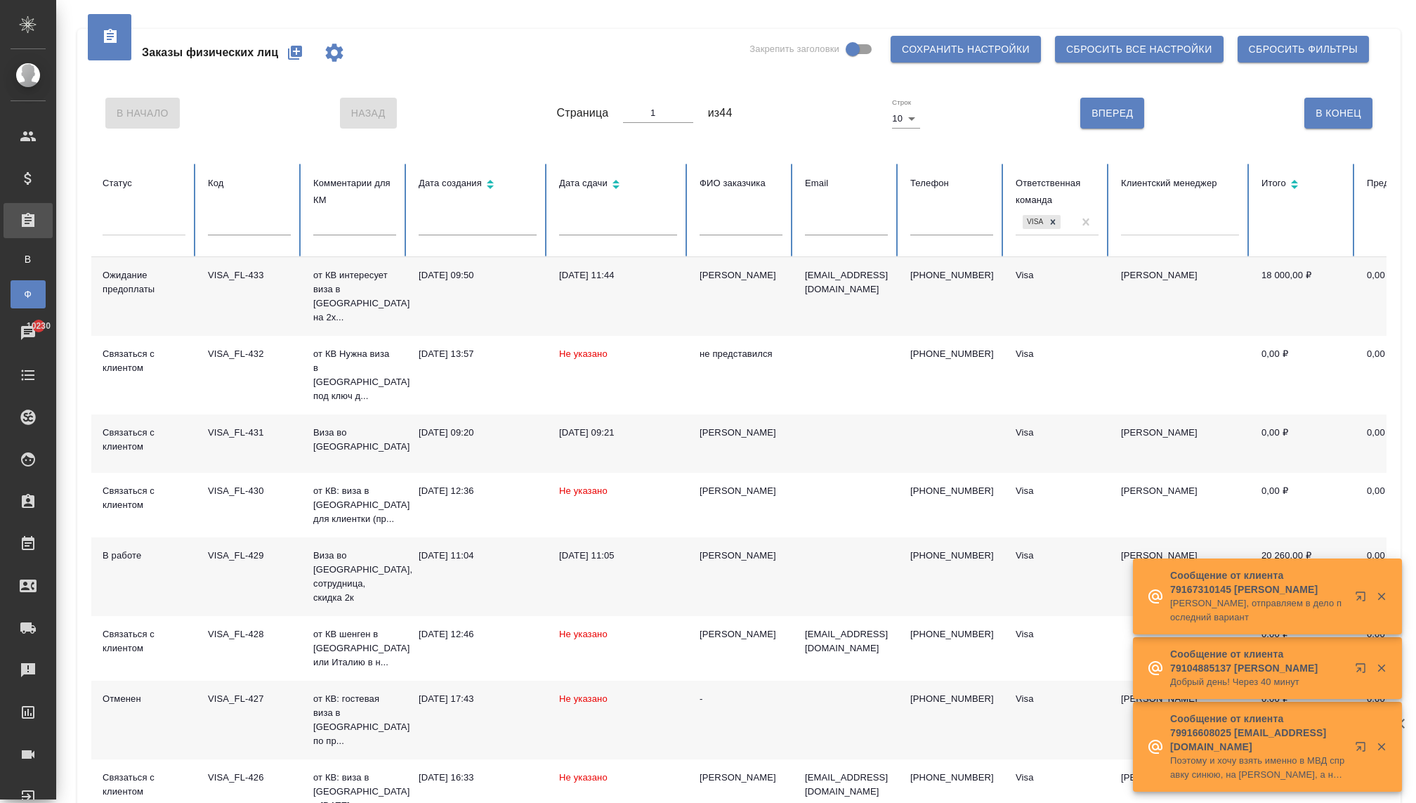
click at [666, 38] on div "Заказы физических лиц Закрепить заголовки Сохранить настройки Сбросить все наст…" at bounding box center [738, 53] width 1295 height 48
